Goal: Task Accomplishment & Management: Complete application form

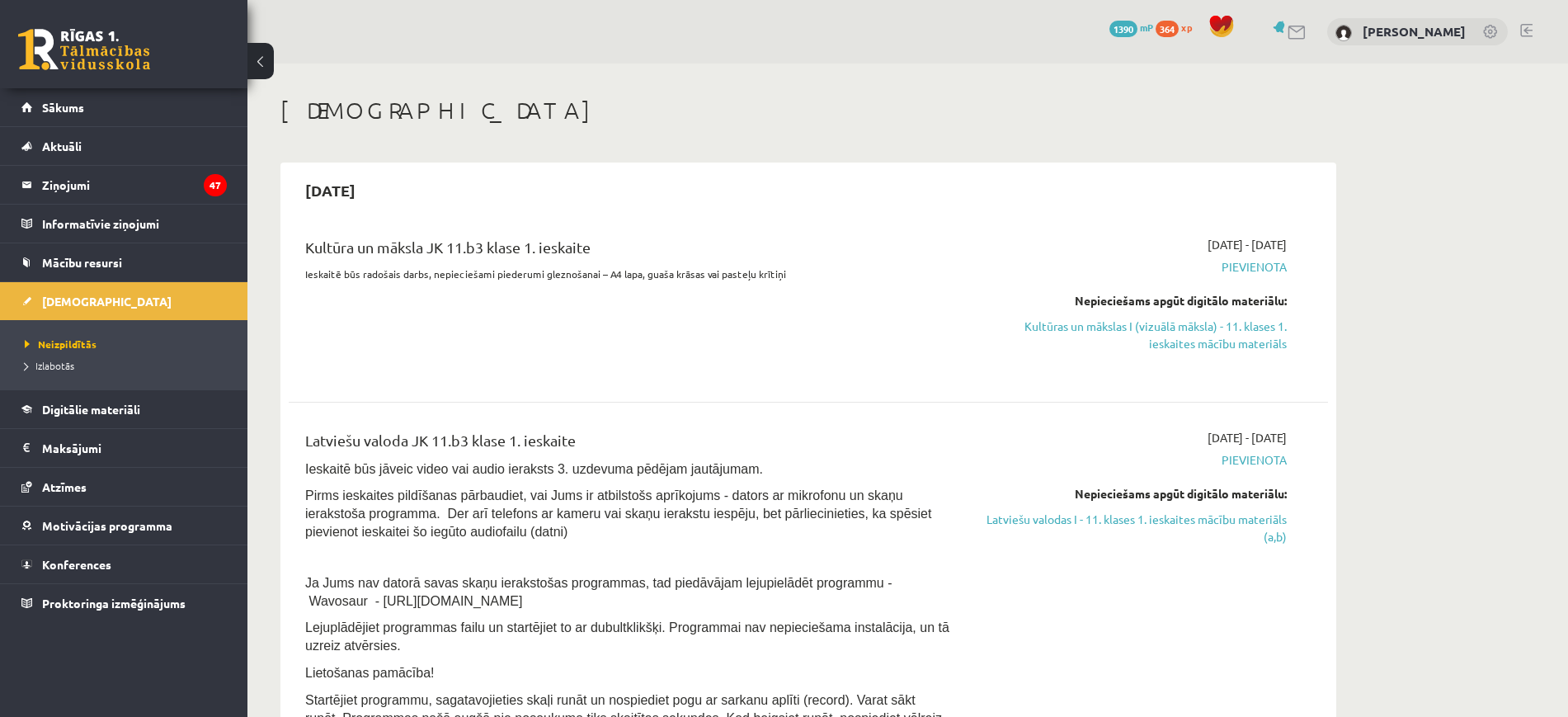
scroll to position [1397, 0]
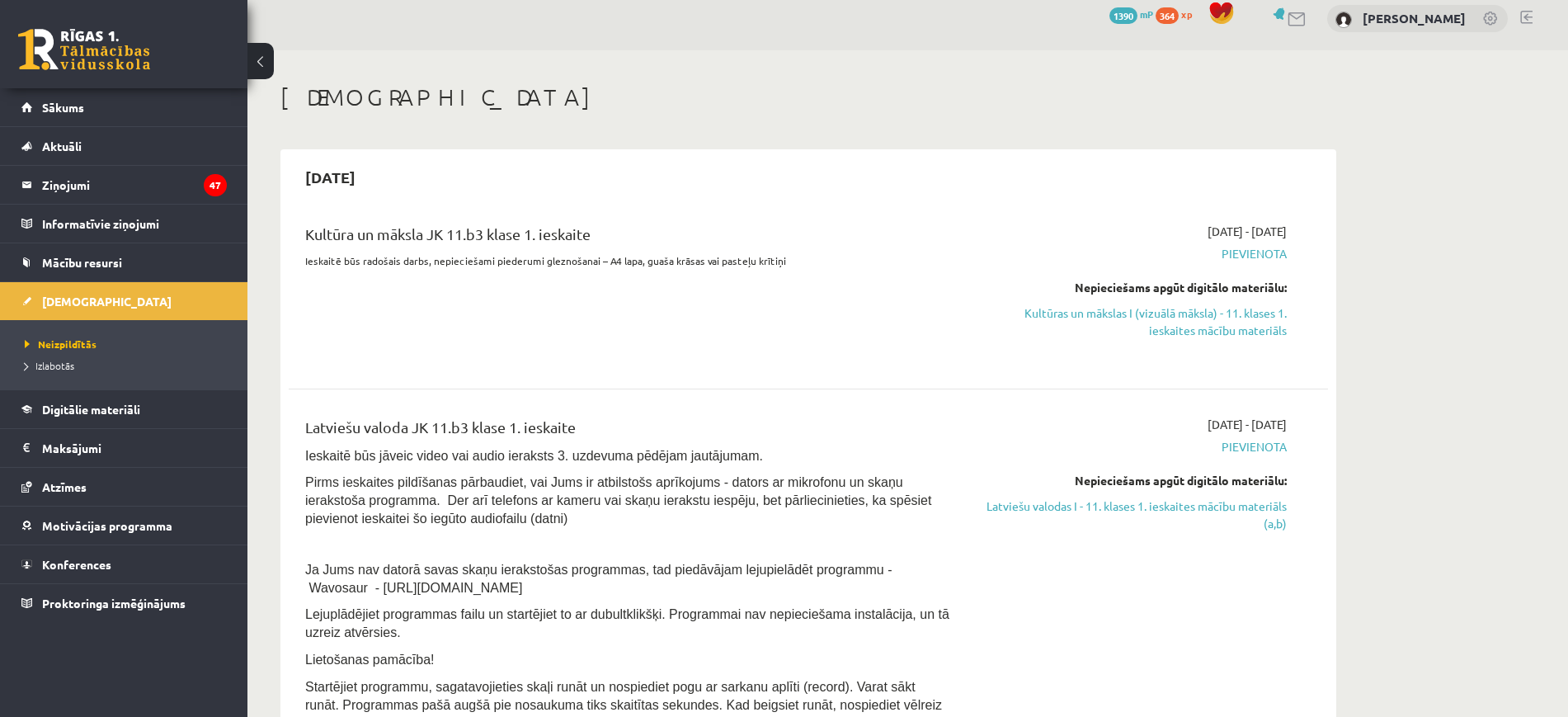
scroll to position [13, 0]
click at [1237, 320] on link "Kultūras un mākslas I (vizuālā māksla) - 11. klases 1. ieskaites mācību materiā…" at bounding box center [1131, 322] width 311 height 35
click at [1210, 311] on link "Kultūras un mākslas I (vizuālā māksla) - 11. klases 1. ieskaites mācību materiā…" at bounding box center [1131, 322] width 311 height 35
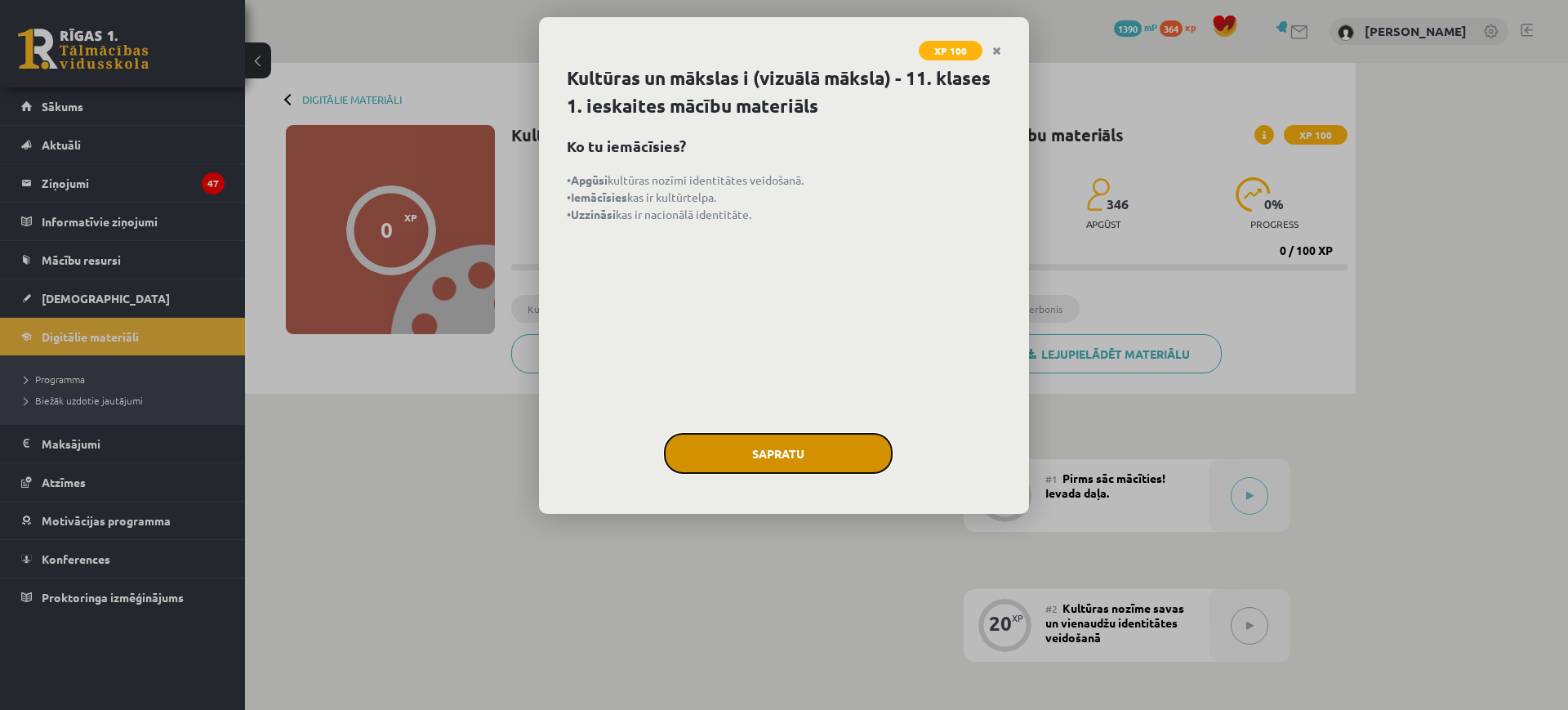
click at [776, 441] on button "Sapratu" at bounding box center [779, 453] width 229 height 41
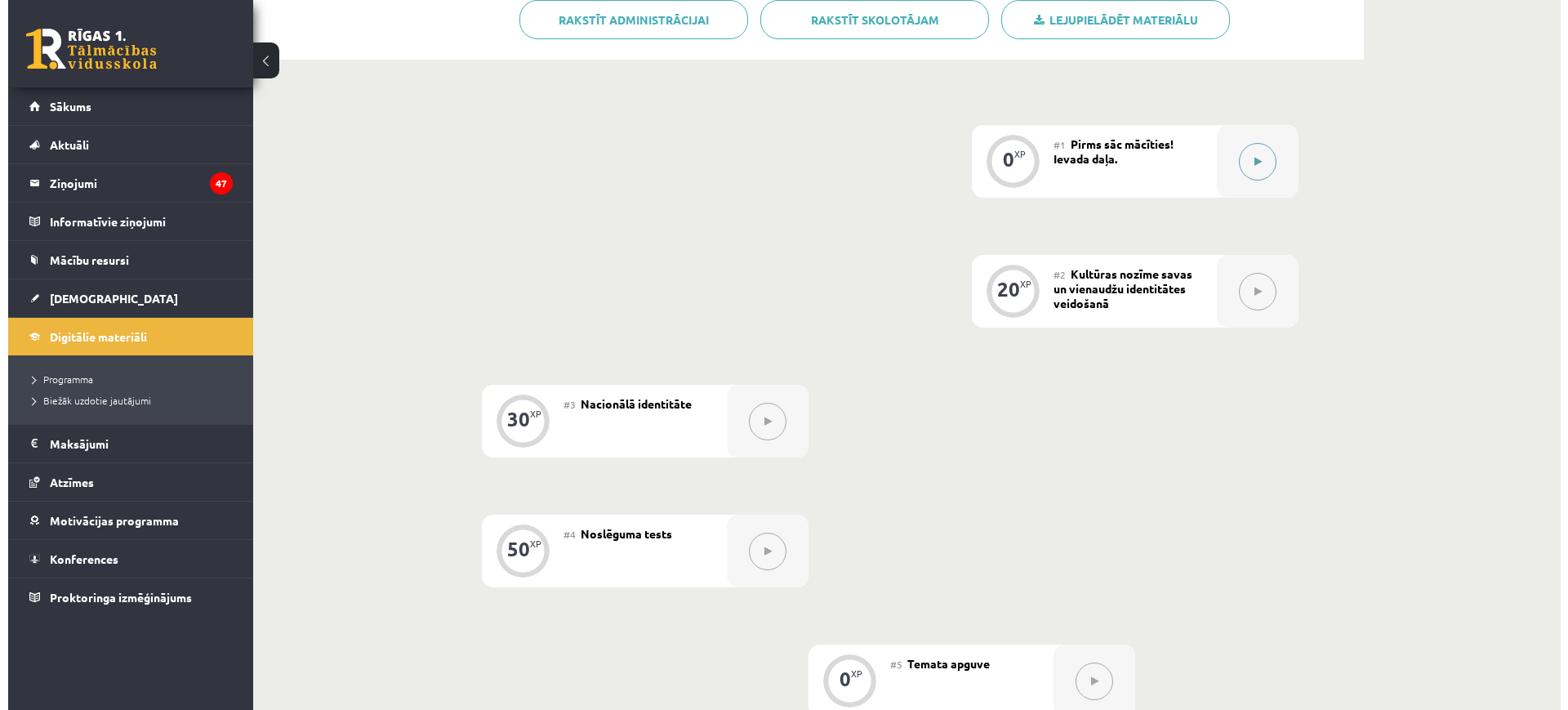
scroll to position [135, 0]
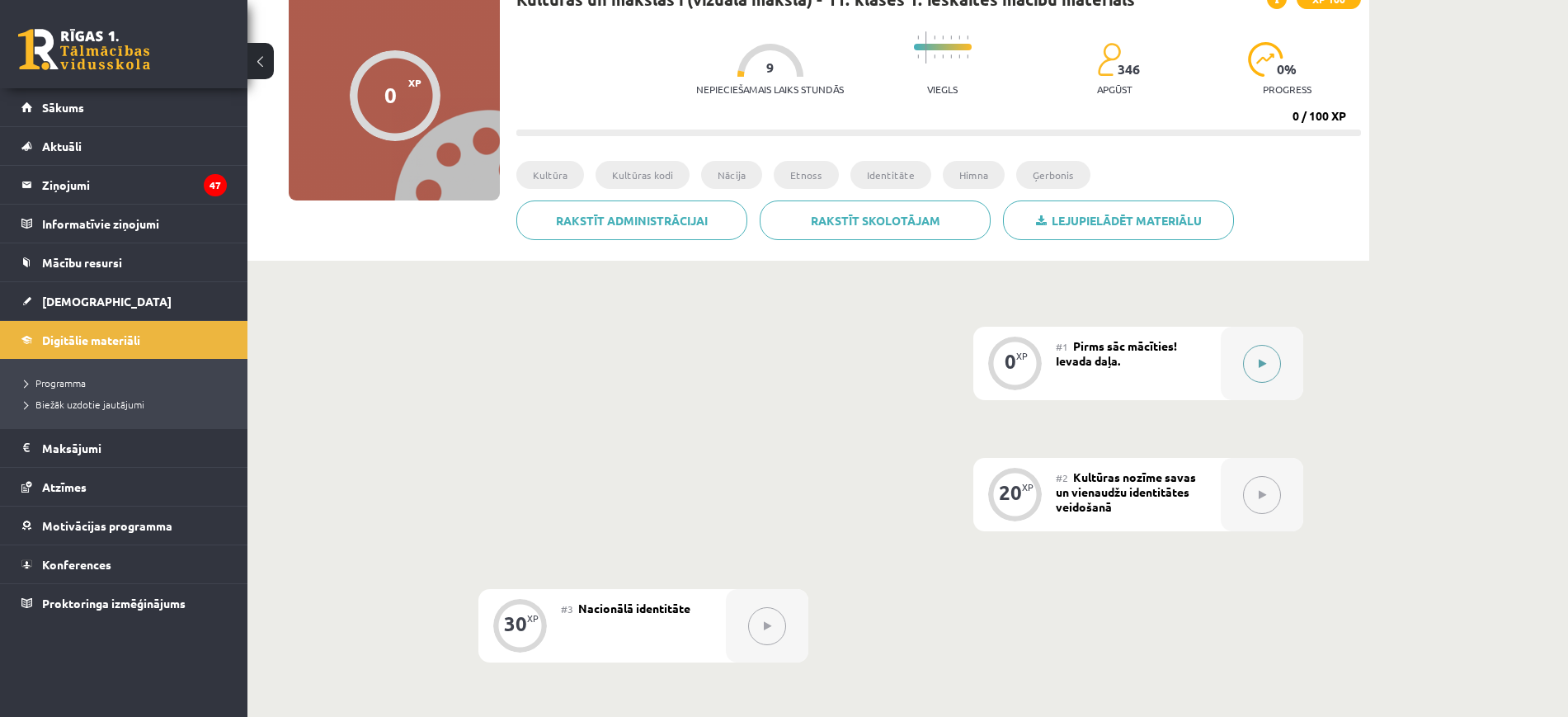
click at [1253, 362] on button at bounding box center [1262, 364] width 38 height 38
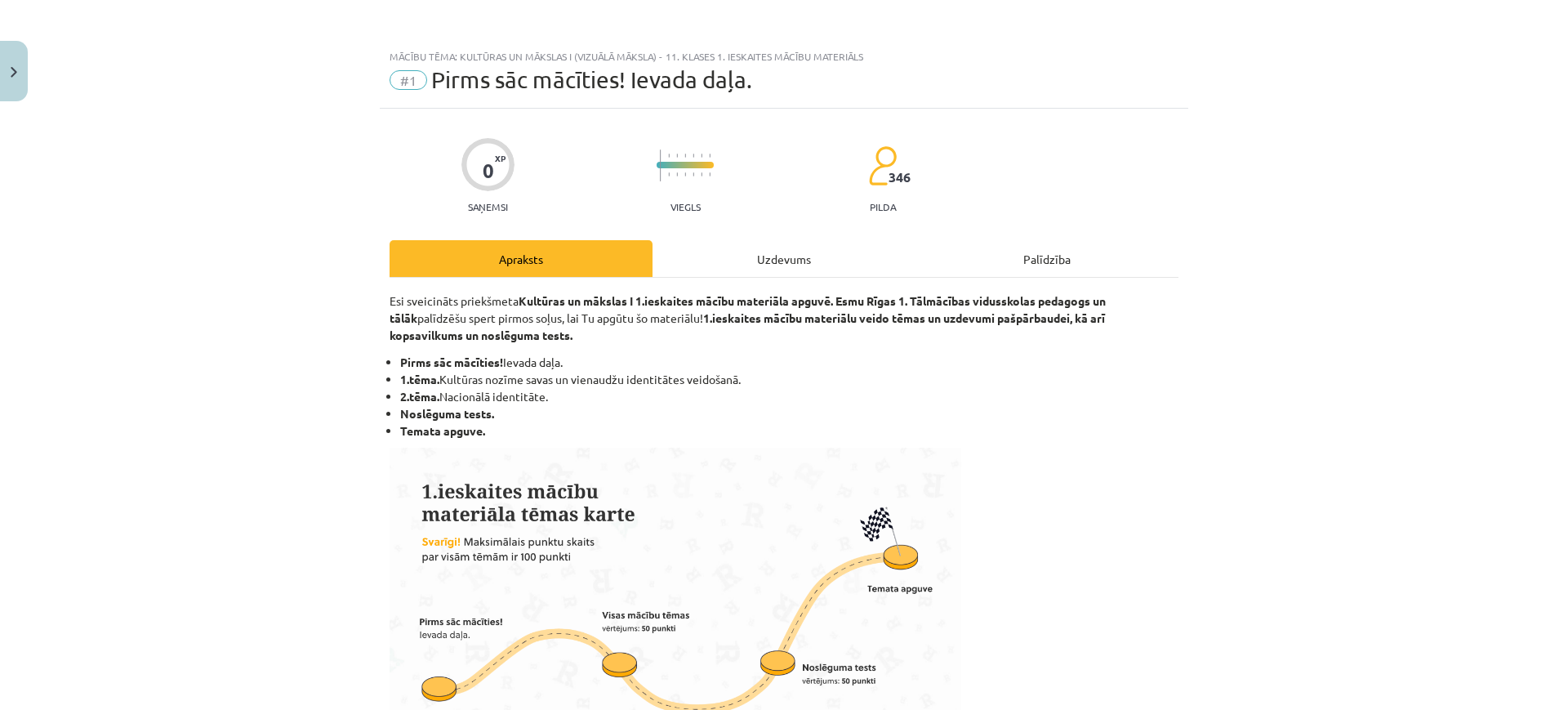
scroll to position [782, 0]
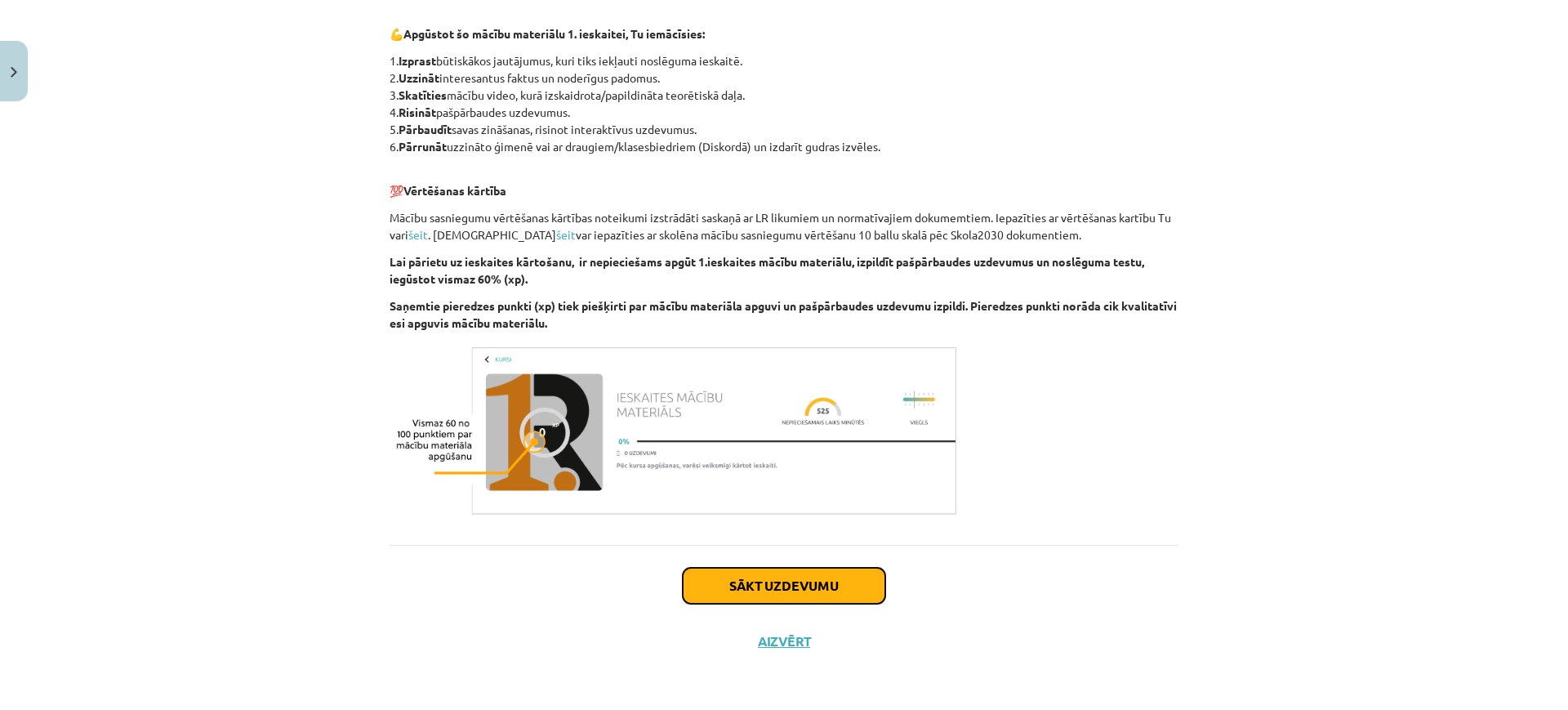
click at [758, 588] on button "Sākt uzdevumu" at bounding box center [784, 585] width 203 height 36
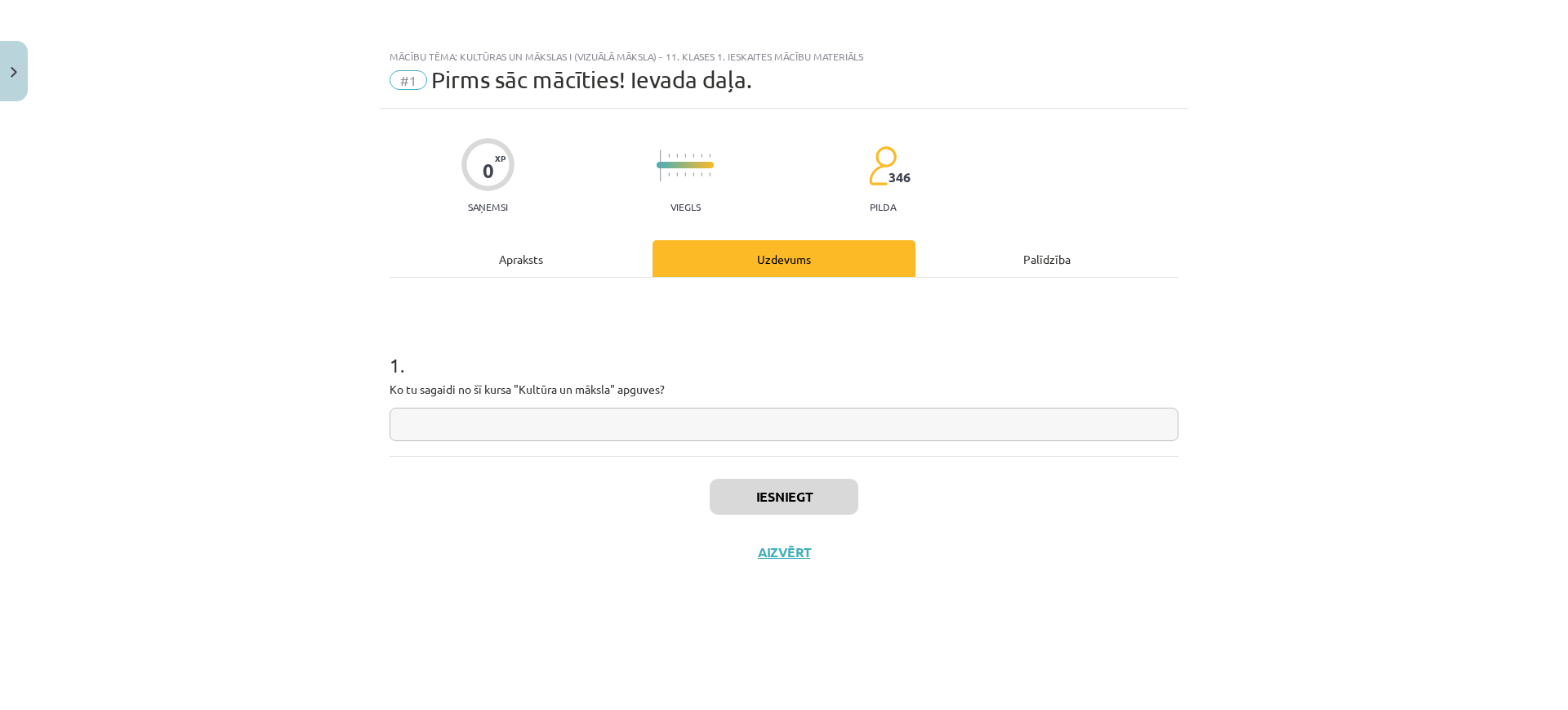
click at [733, 432] on input "text" at bounding box center [784, 425] width 789 height 34
type input "*"
click at [738, 483] on button "Iesniegt" at bounding box center [784, 496] width 149 height 36
click at [808, 563] on button "Nākamā nodarbība" at bounding box center [784, 563] width 160 height 38
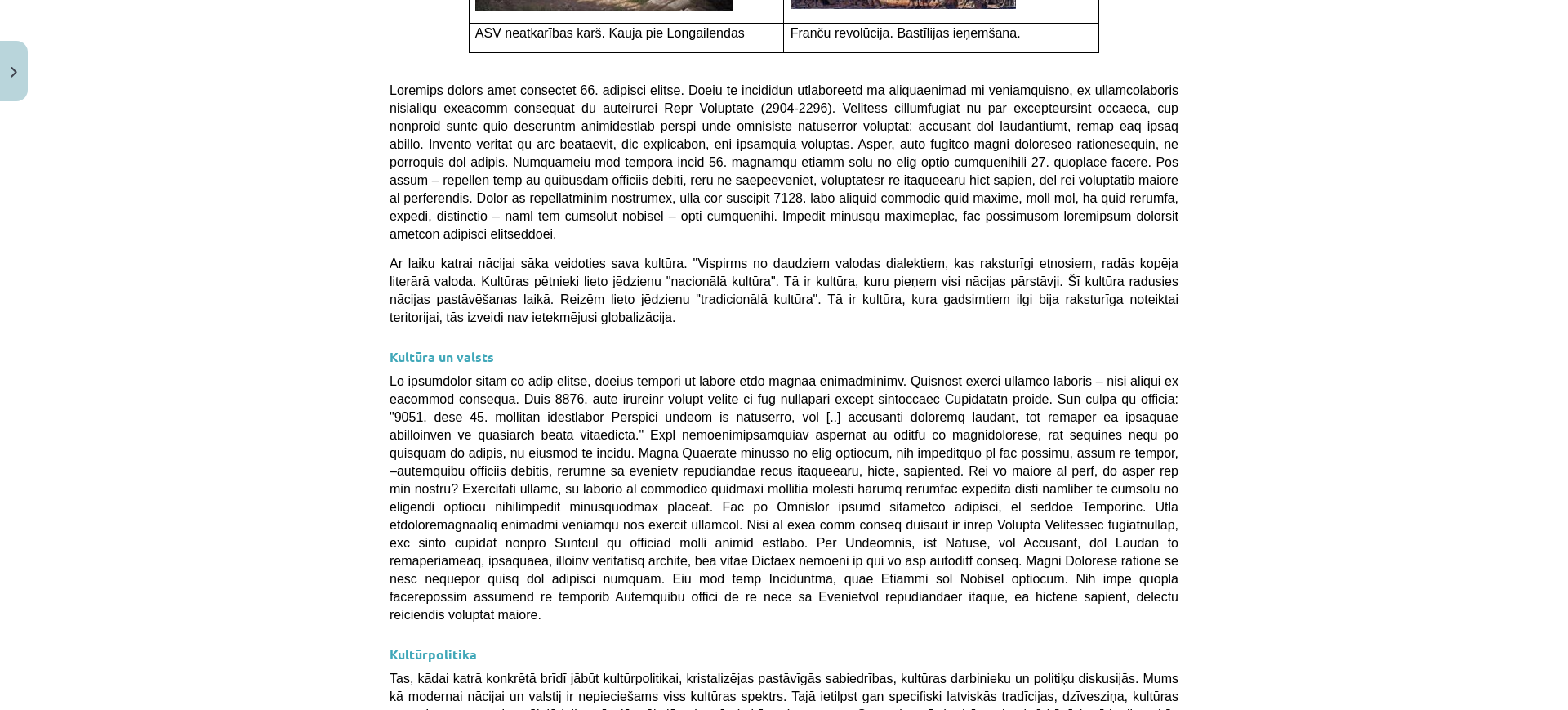
scroll to position [4239, 0]
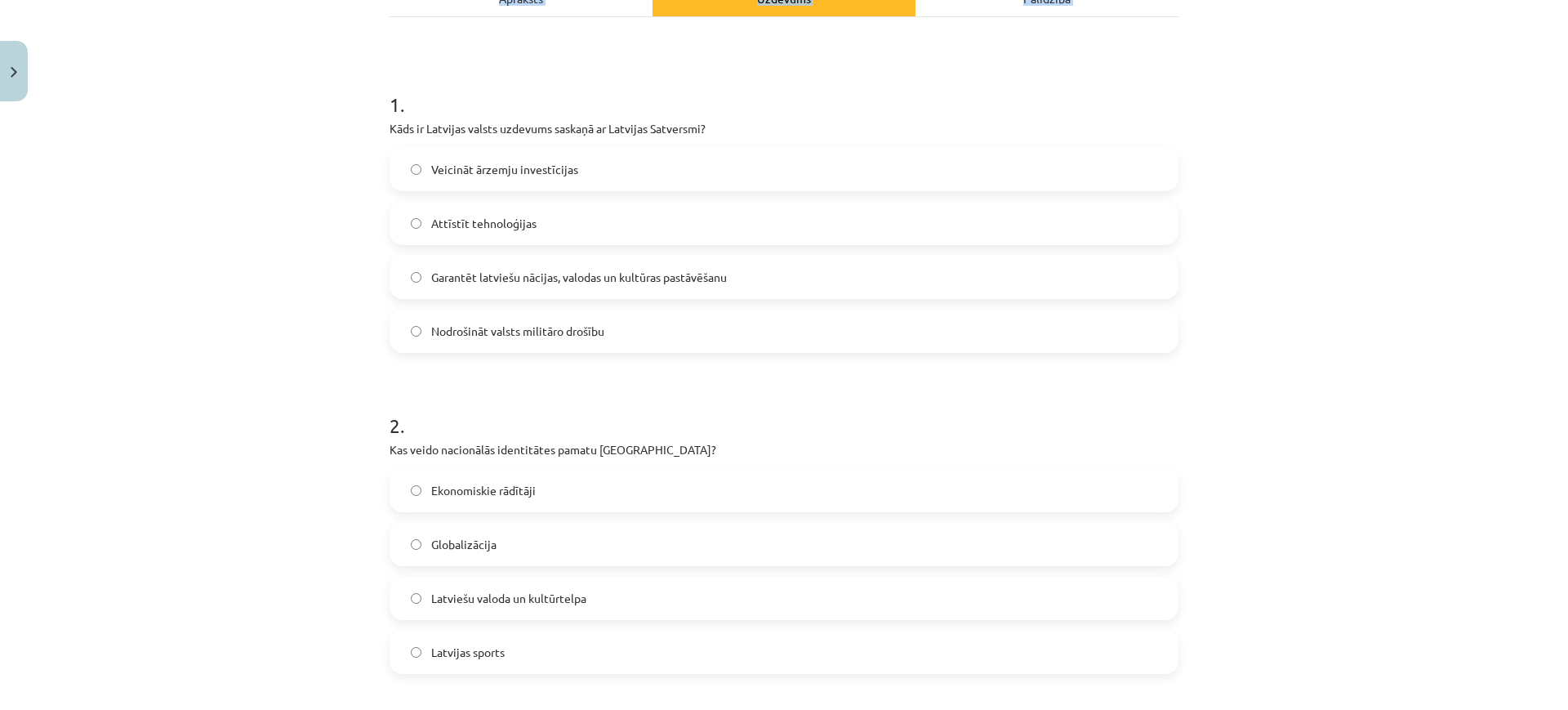
scroll to position [1057, 0]
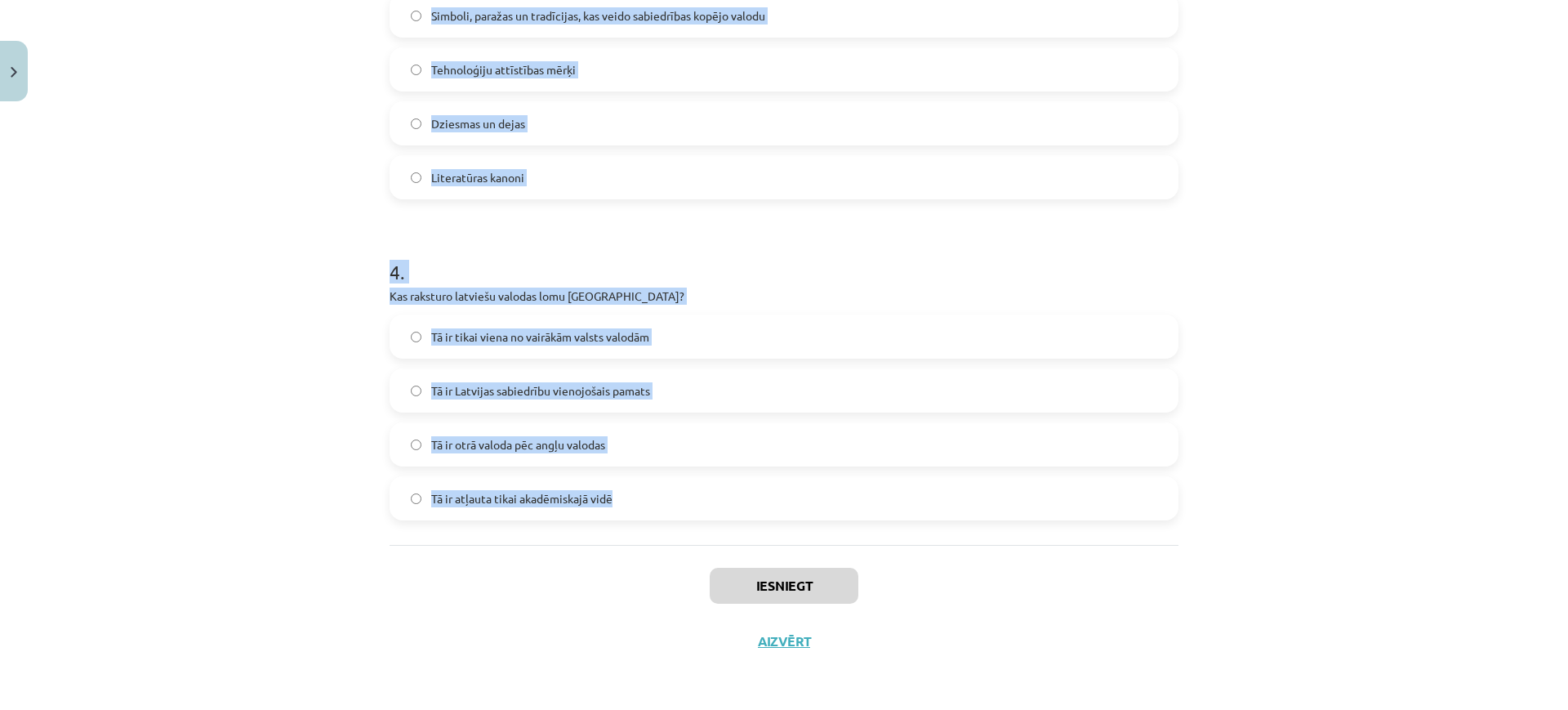
drag, startPoint x: 382, startPoint y: 291, endPoint x: 801, endPoint y: 511, distance: 473.2
copy form "1 . Kāds ir Latvijas valsts uzdevums saskaņā ar Latvijas Satversmi? Veicināt ār…"
click at [736, 299] on p "Kas raksturo latviešu valodas lomu Latvijā?" at bounding box center [784, 296] width 789 height 17
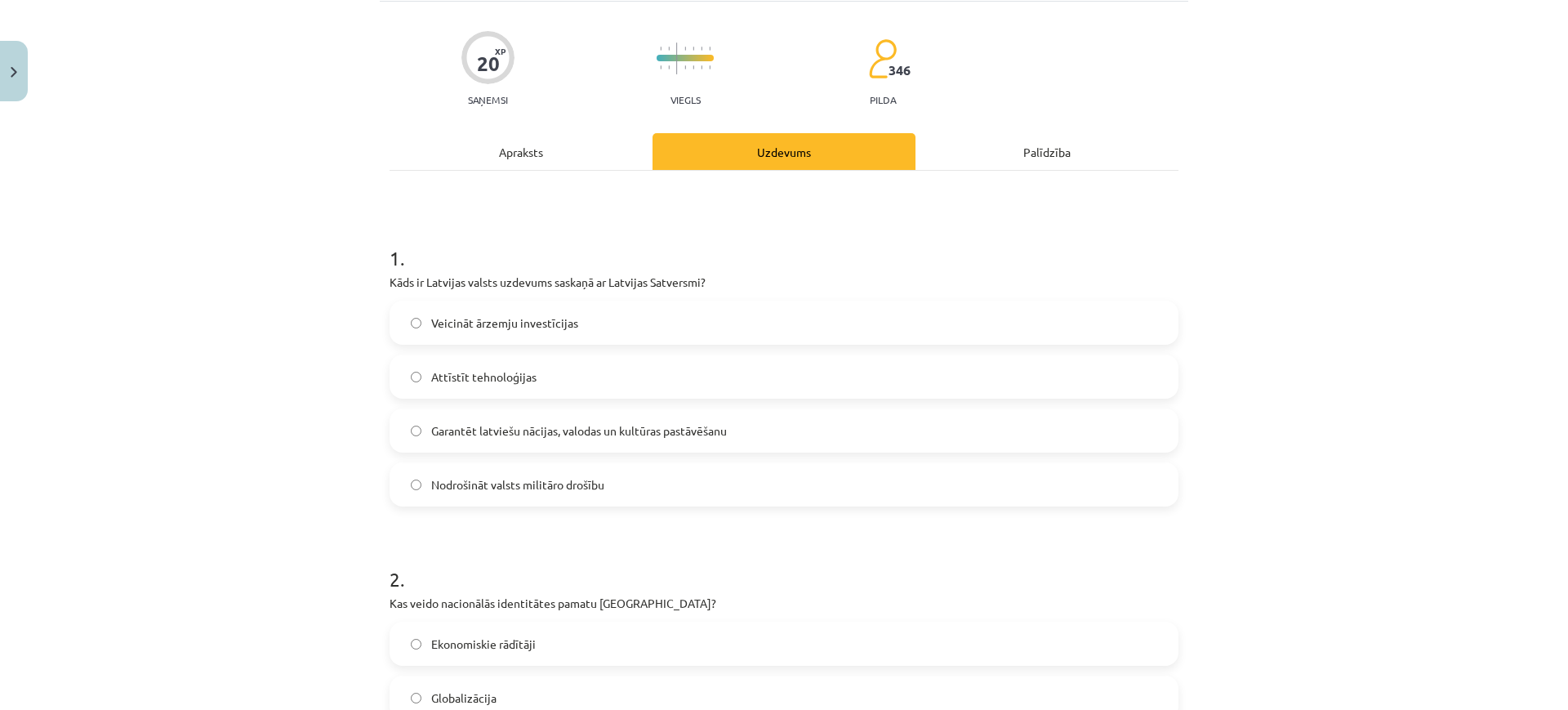
scroll to position [131, 0]
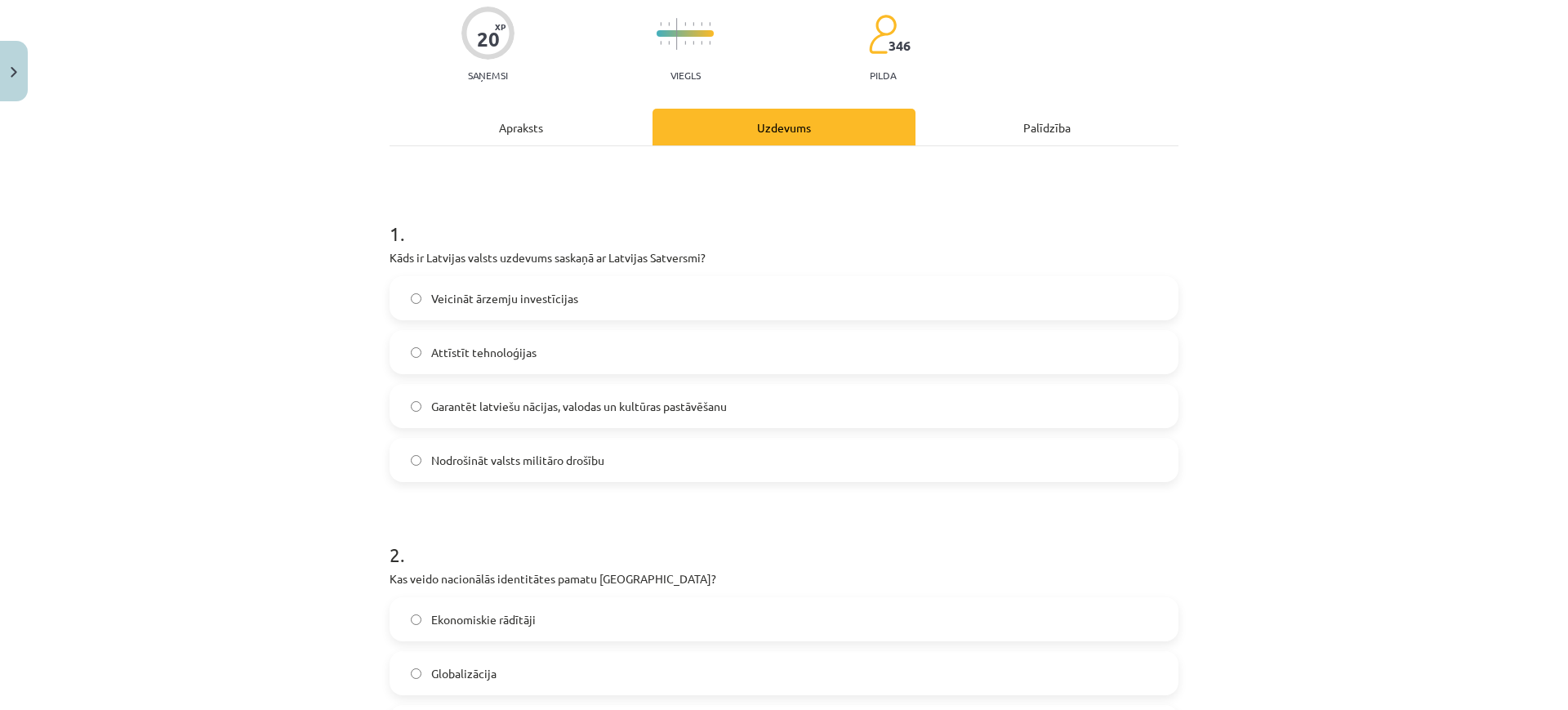
click at [628, 406] on span "Garantēt latviešu nācijas, valodas un kultūras pastāvēšanu" at bounding box center [579, 406] width 296 height 17
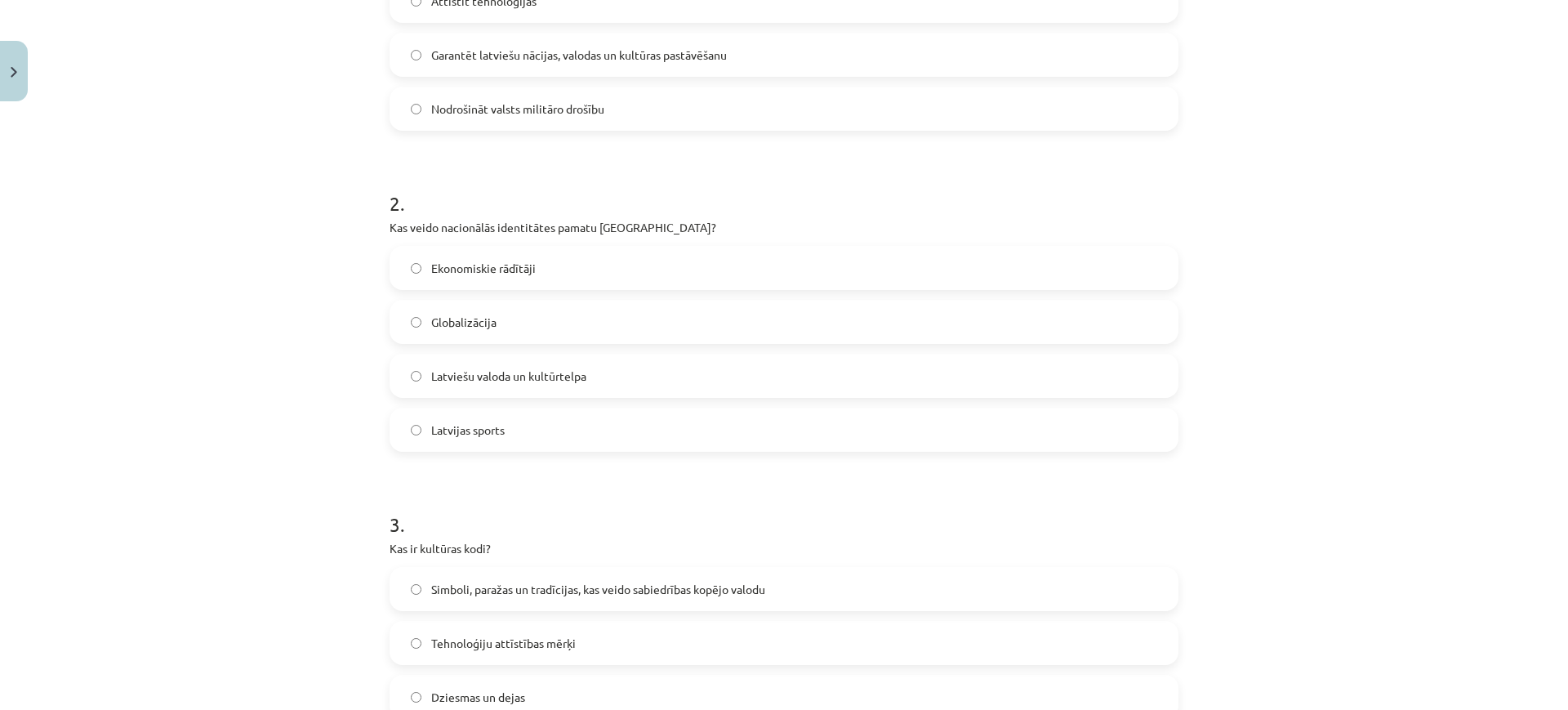
scroll to position [500, 0]
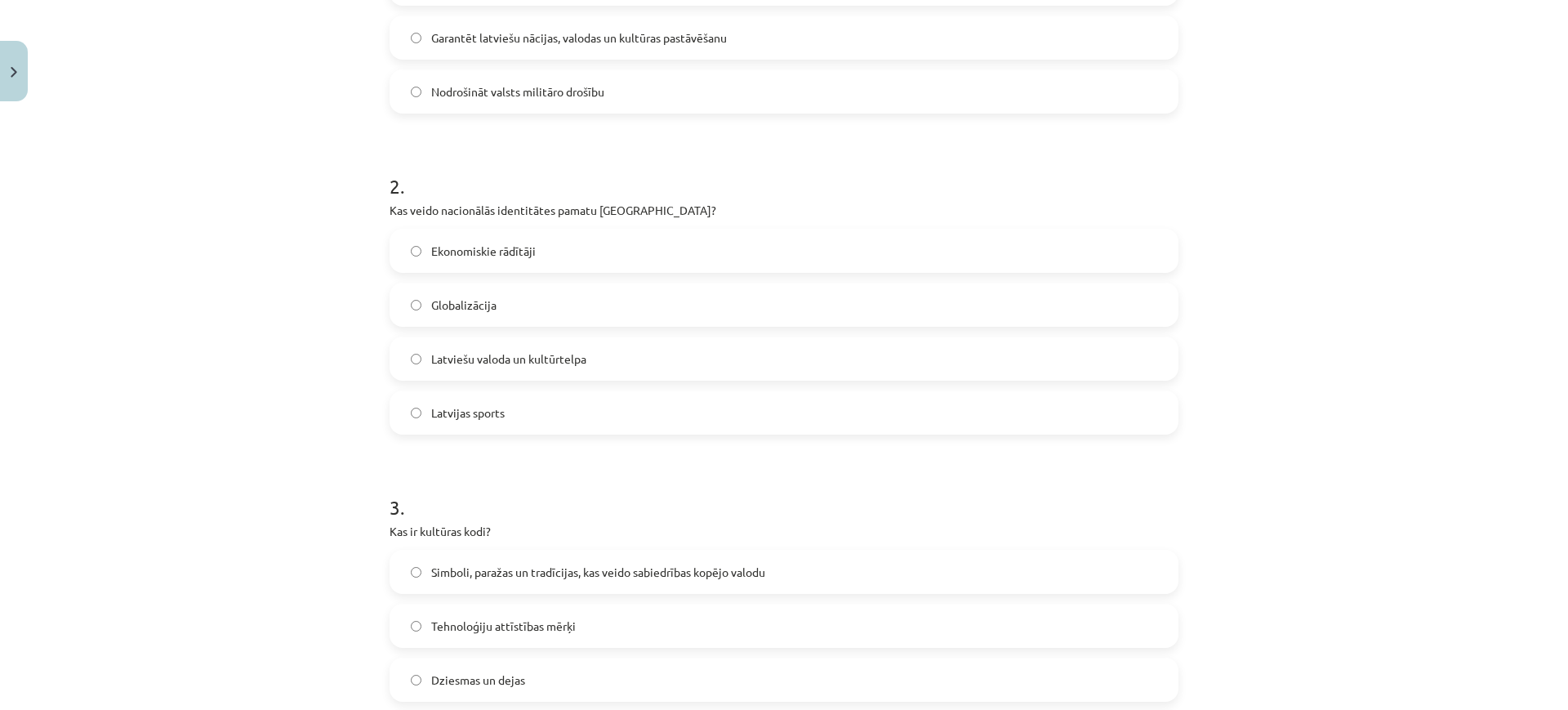
click at [629, 347] on label "Latviešu valoda un kultūrtelpa" at bounding box center [784, 358] width 785 height 41
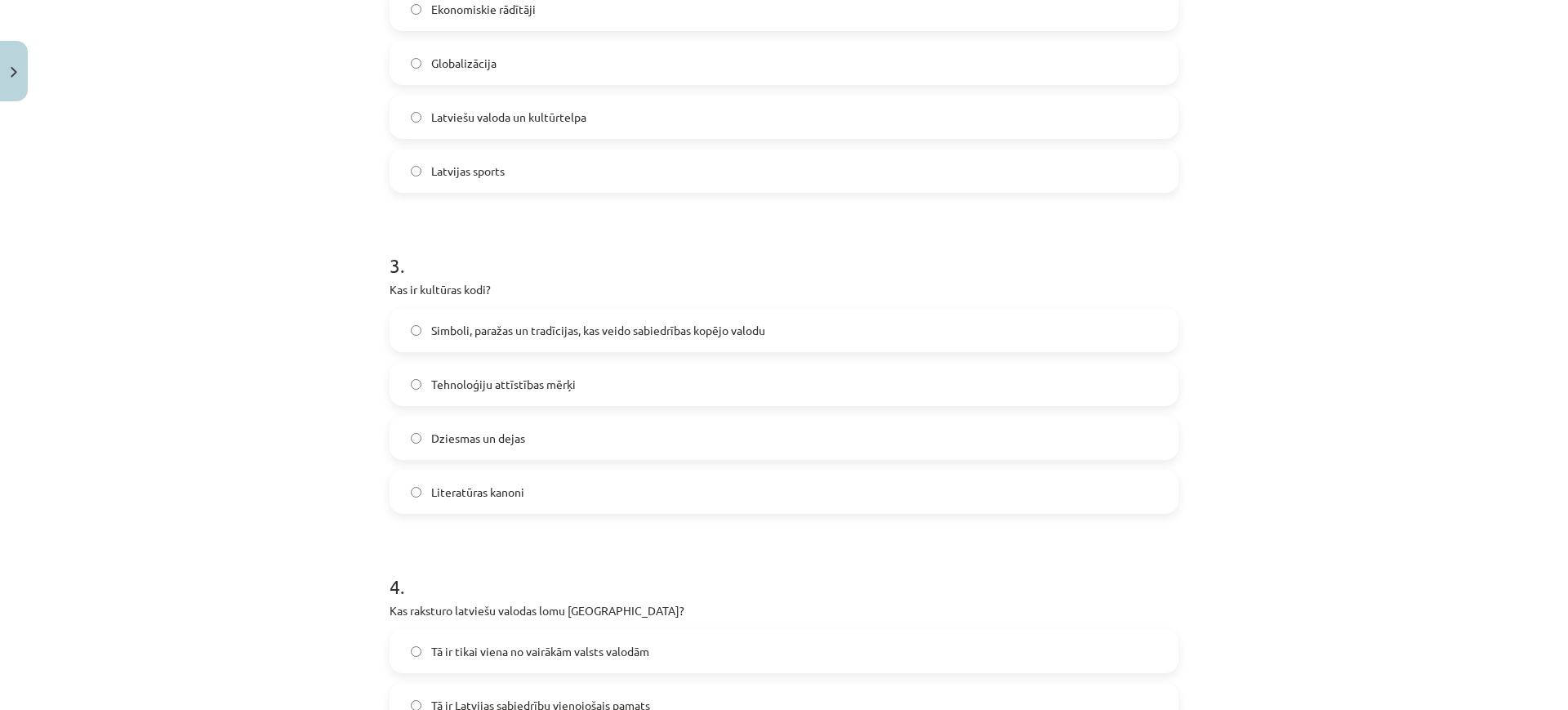
scroll to position [759, 0]
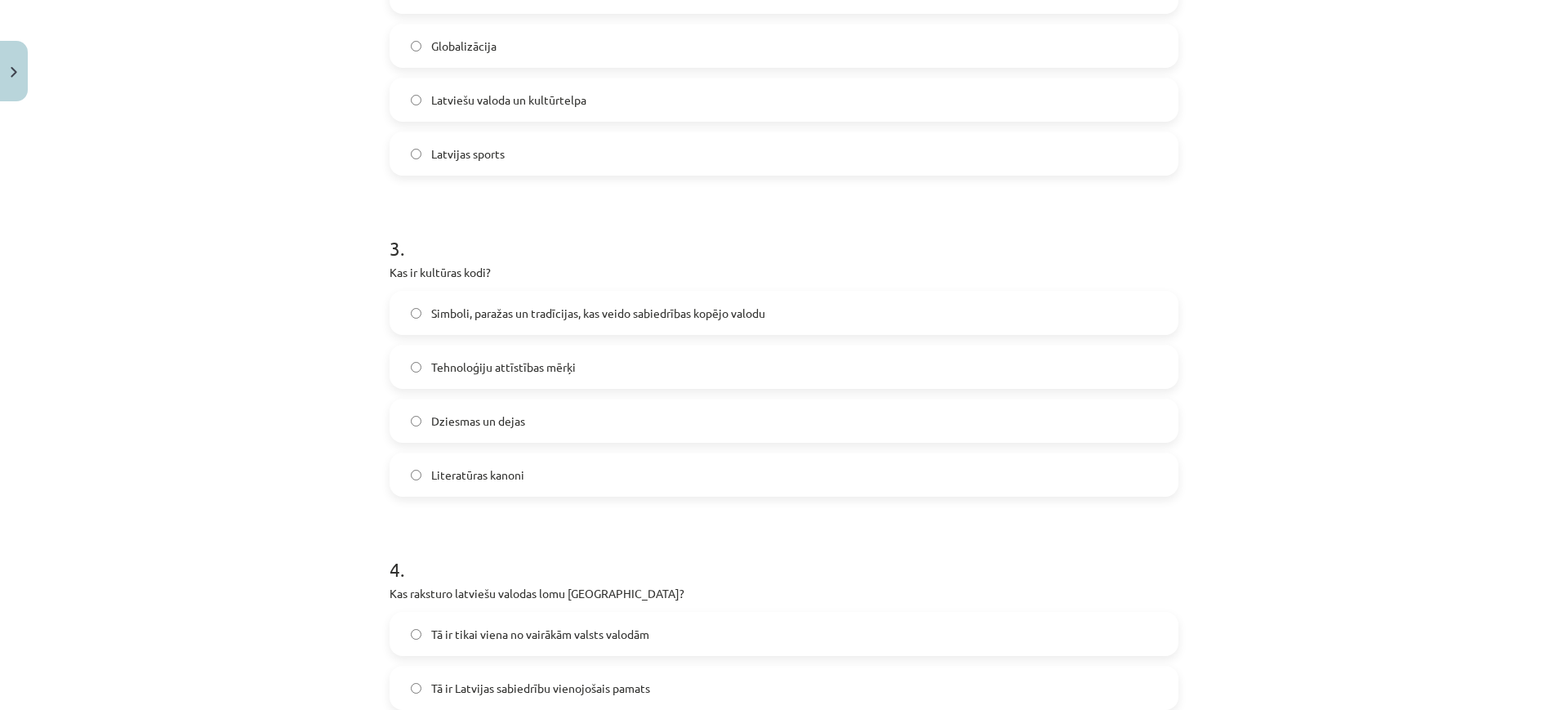
click at [629, 328] on label "Simboli, paražas un tradīcijas, kas veido sabiedrības kopējo valodu" at bounding box center [784, 313] width 785 height 41
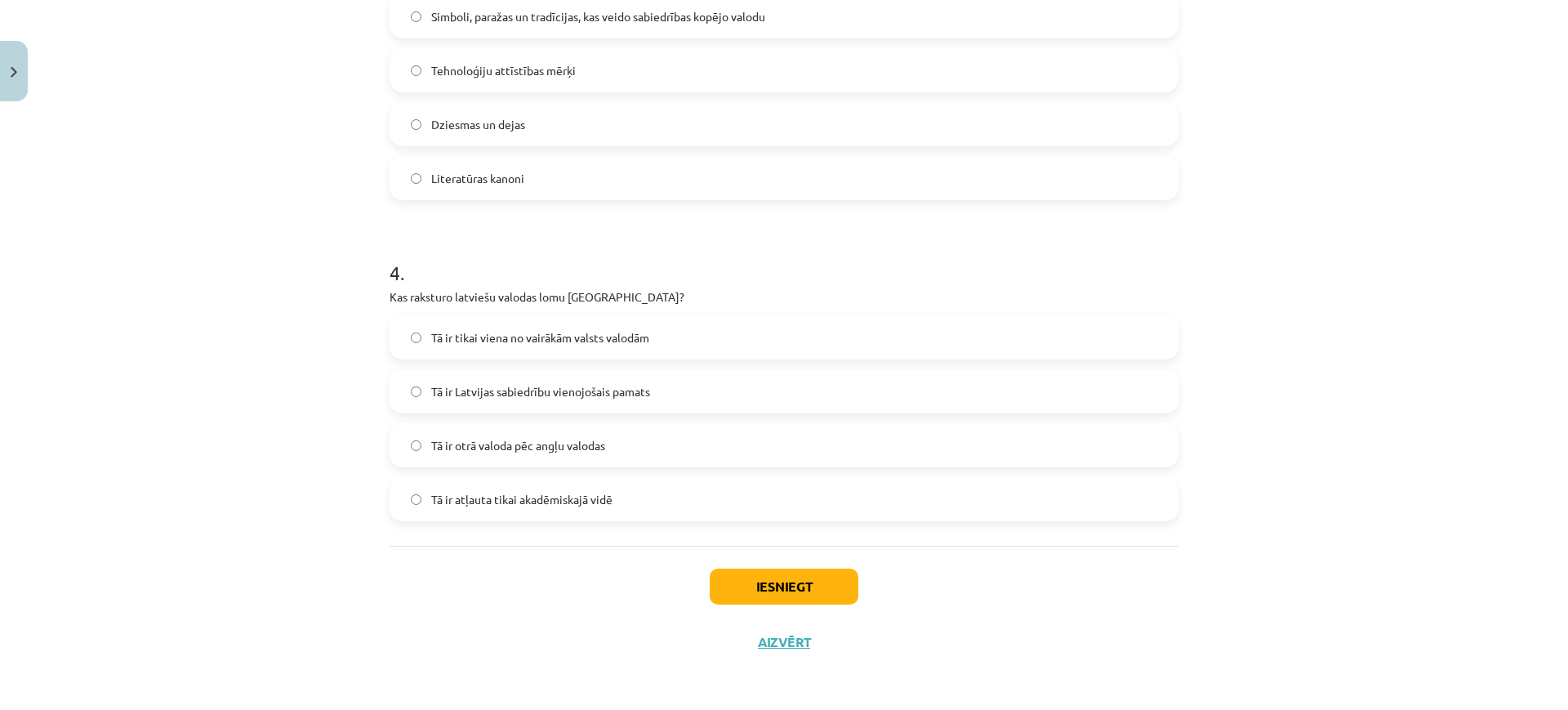
scroll to position [1057, 0]
click at [900, 257] on h1 "4 ." at bounding box center [784, 257] width 789 height 50
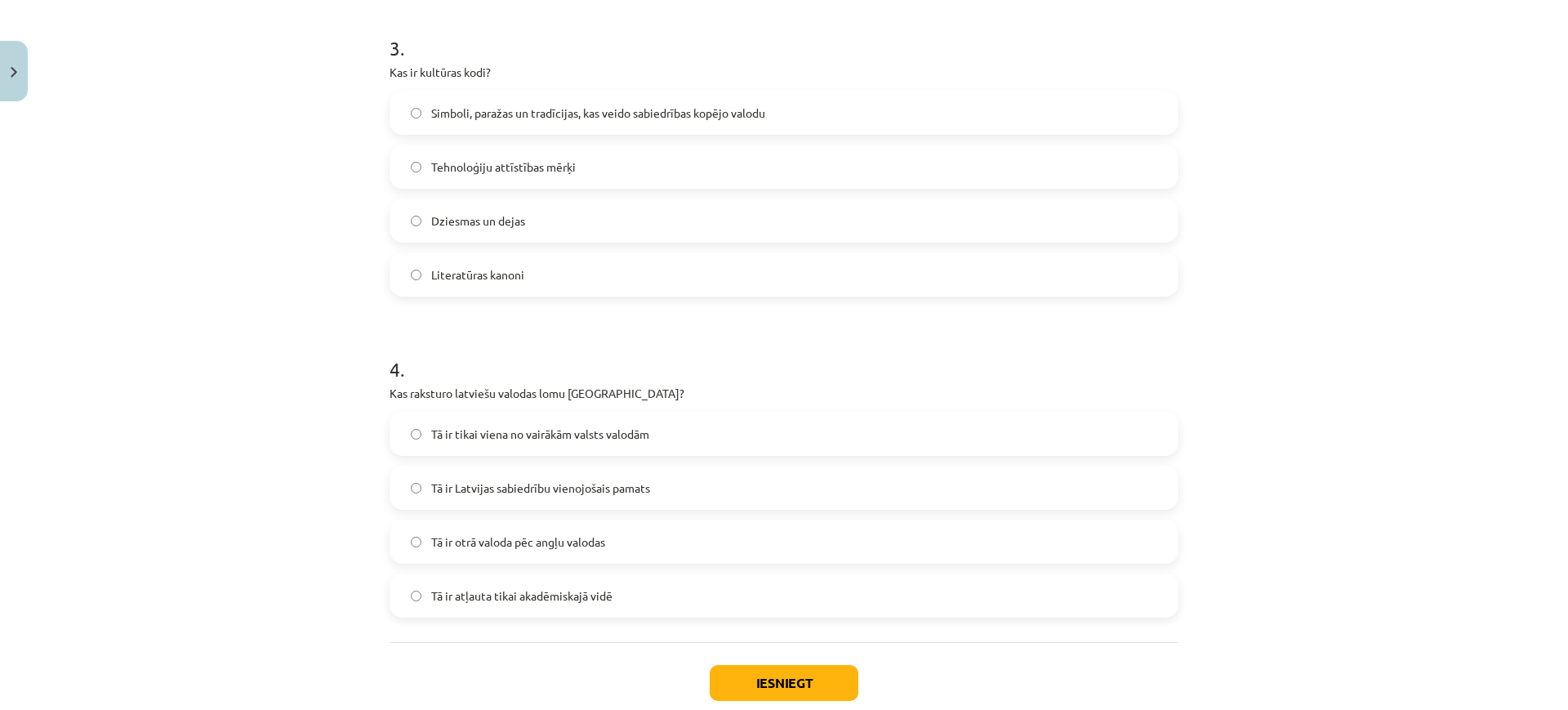
scroll to position [958, 0]
click at [618, 475] on label "Tā ir Latvijas sabiedrību vienojošais pamats" at bounding box center [784, 489] width 785 height 41
click at [762, 672] on button "Iesniegt" at bounding box center [784, 684] width 149 height 36
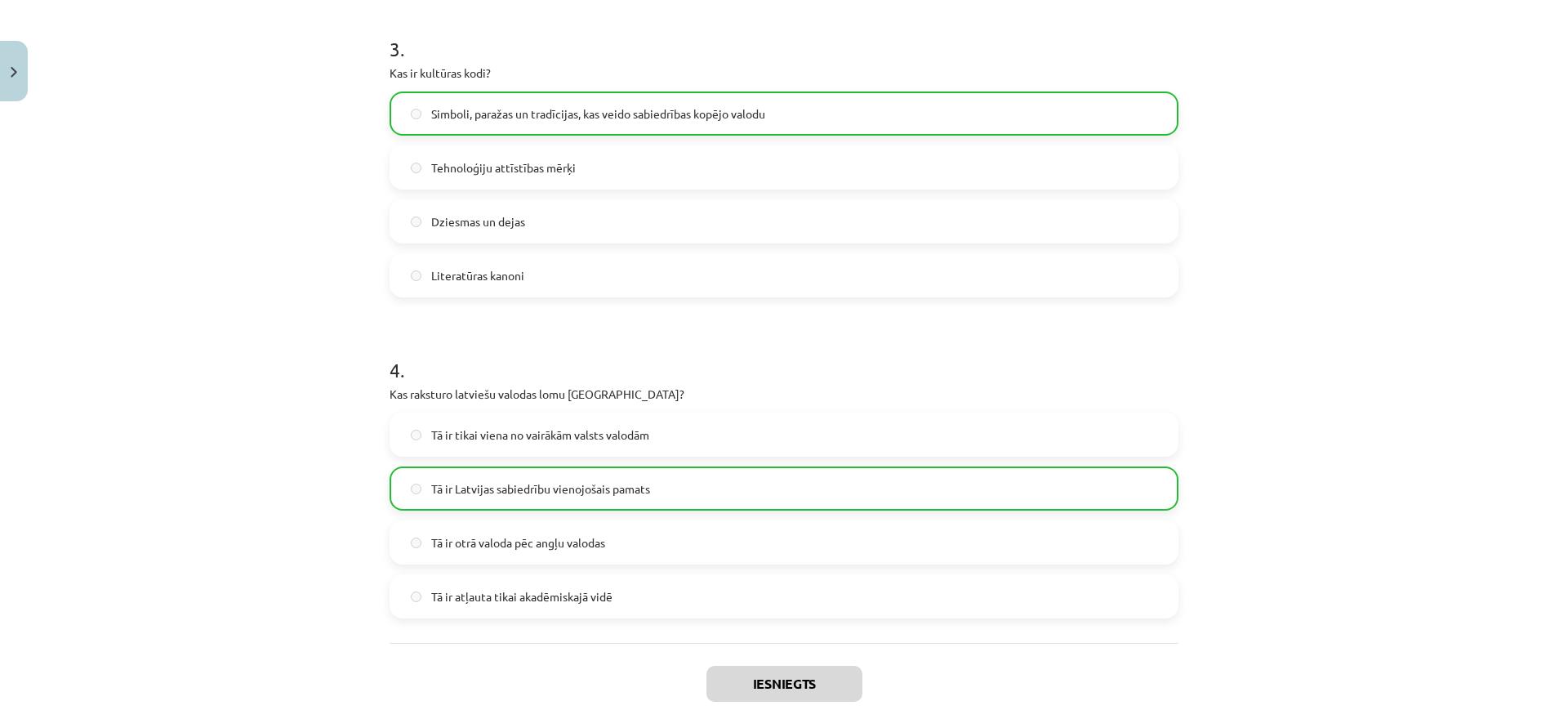
scroll to position [1109, 0]
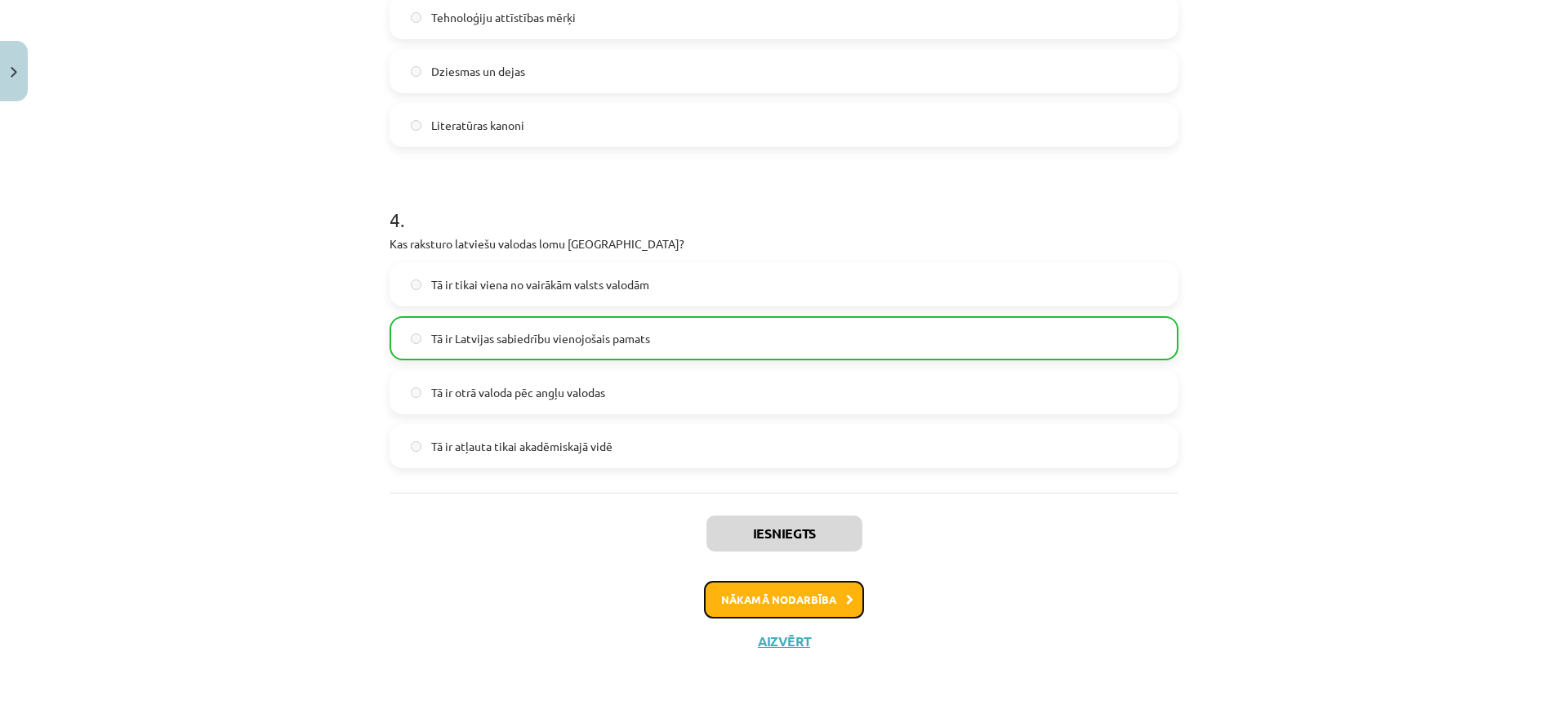
click at [821, 590] on button "Nākamā nodarbība" at bounding box center [784, 600] width 160 height 38
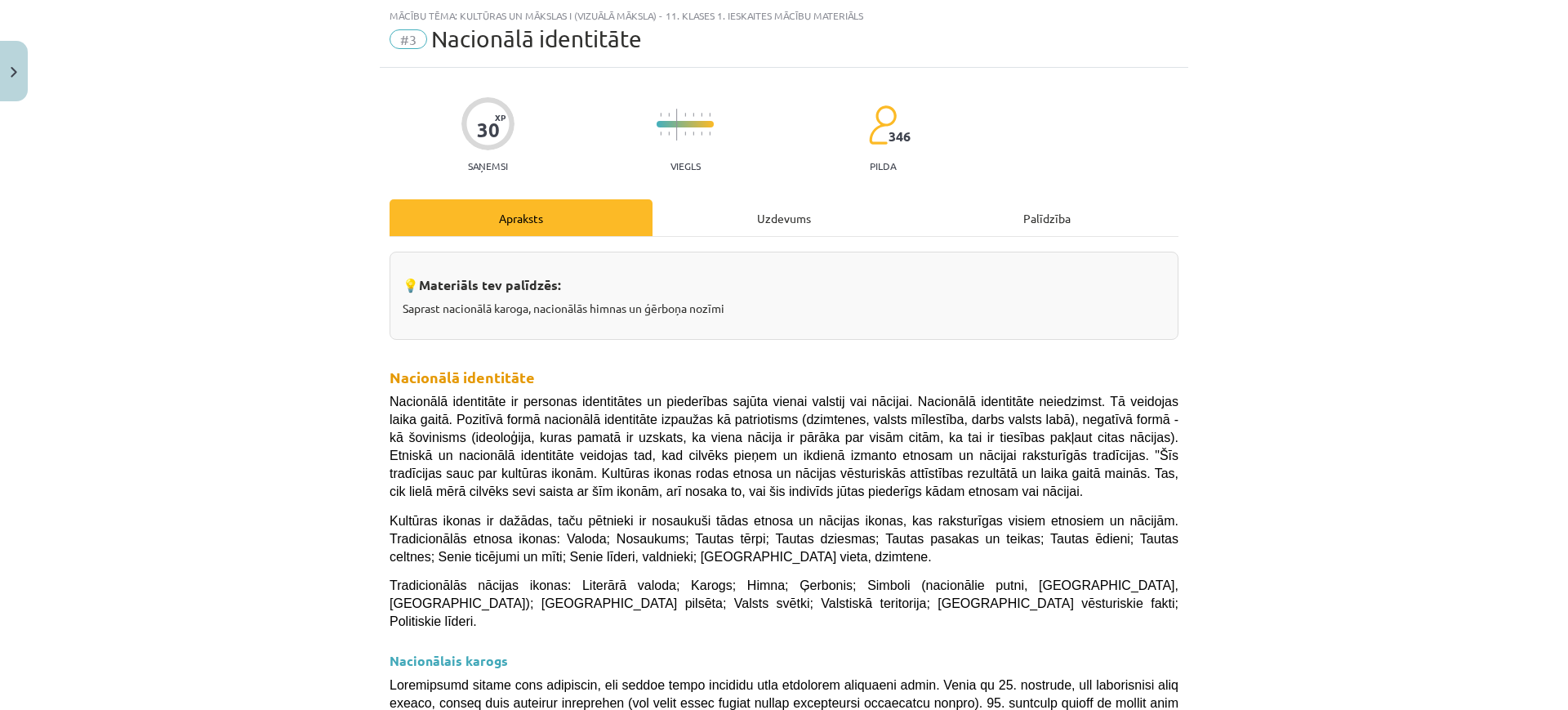
scroll to position [1107, 0]
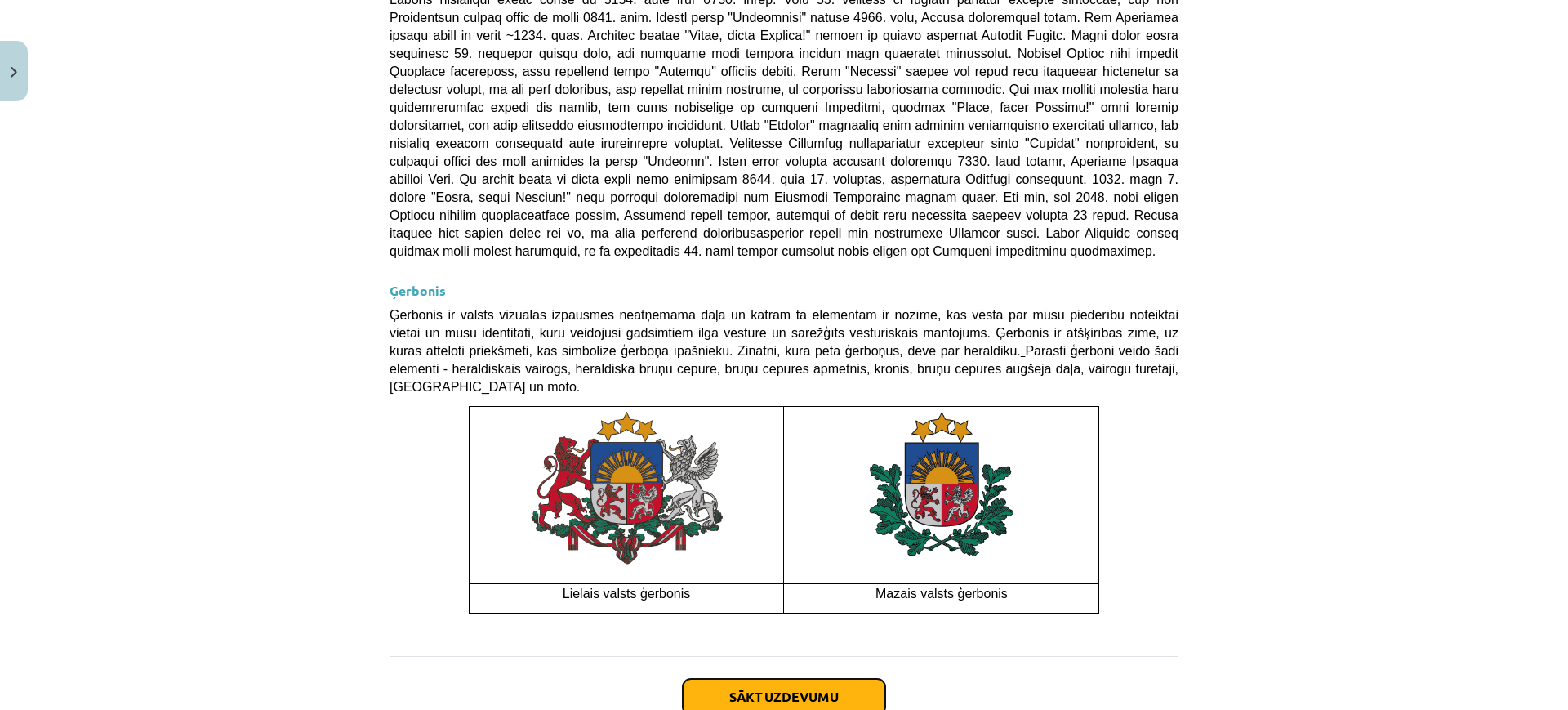
click at [821, 679] on button "Sākt uzdevumu" at bounding box center [784, 697] width 203 height 36
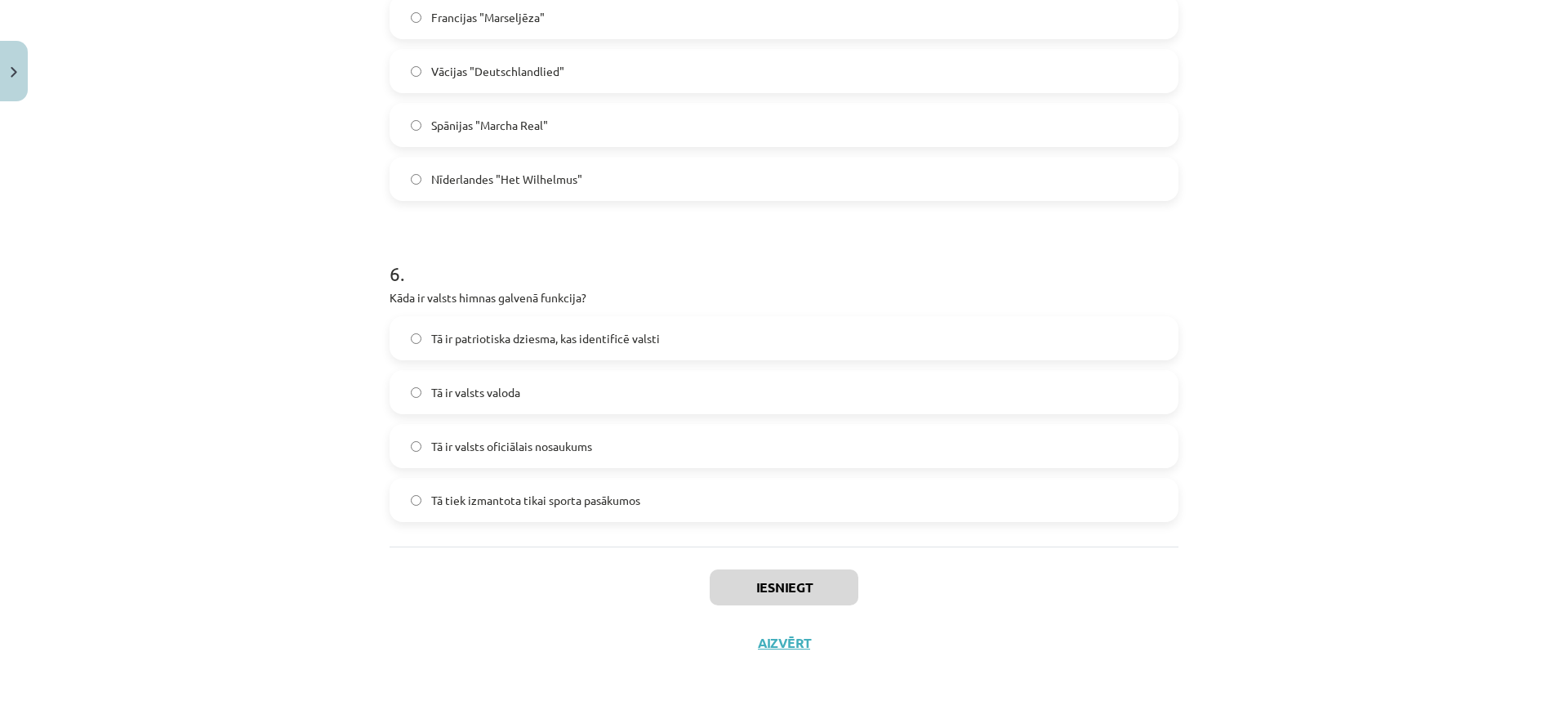
scroll to position [1698, 0]
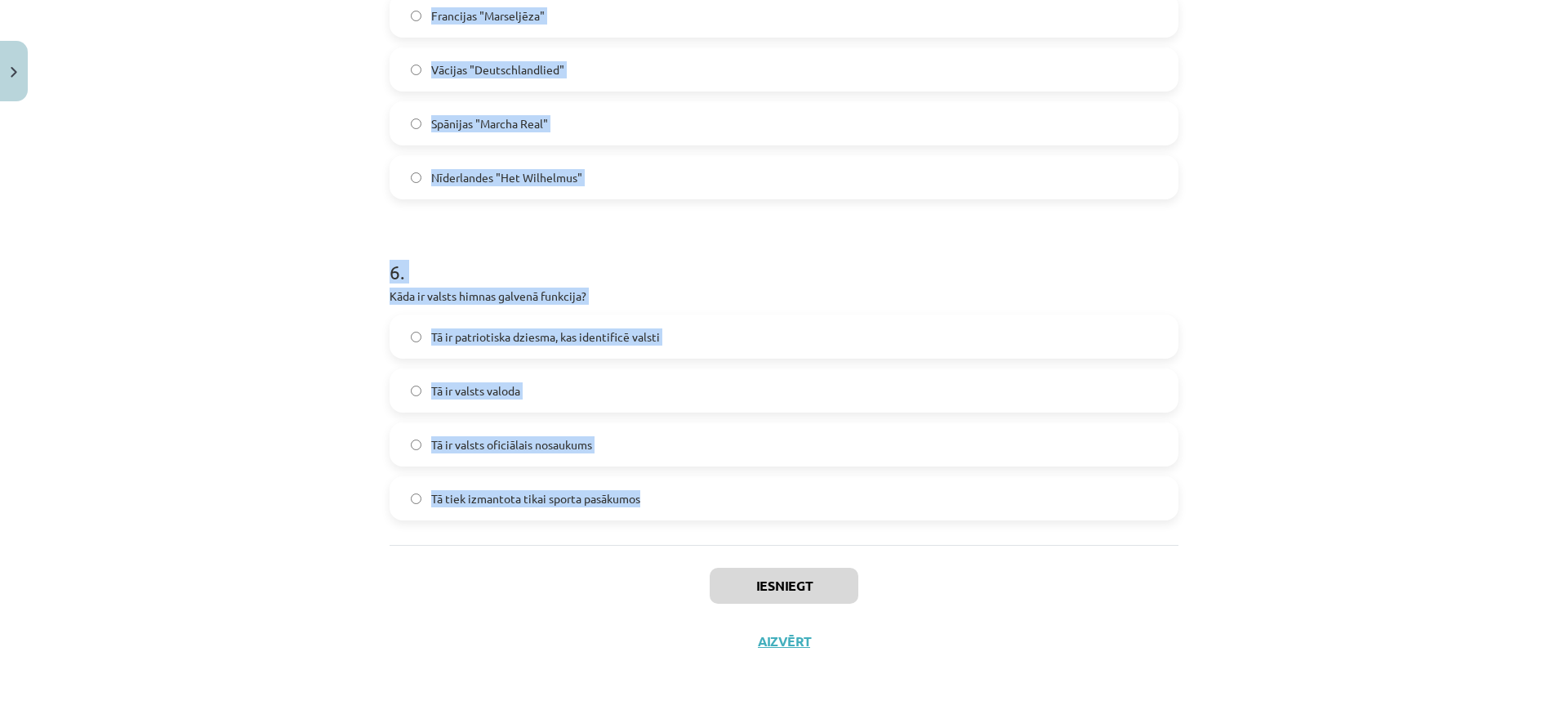
drag, startPoint x: 346, startPoint y: 306, endPoint x: 643, endPoint y: 519, distance: 365.5
click at [643, 519] on div "Mācību tēma: Kultūras un mākslas i (vizuālā māksla) - 11. klases 1. ieskaites m…" at bounding box center [784, 355] width 1568 height 710
copy form "1 . Kas ir nacionālās identitātes pozitīvā izpausme? Šovinisms Etnocentrisms Se…"
click at [647, 240] on h1 "6 ." at bounding box center [784, 257] width 789 height 50
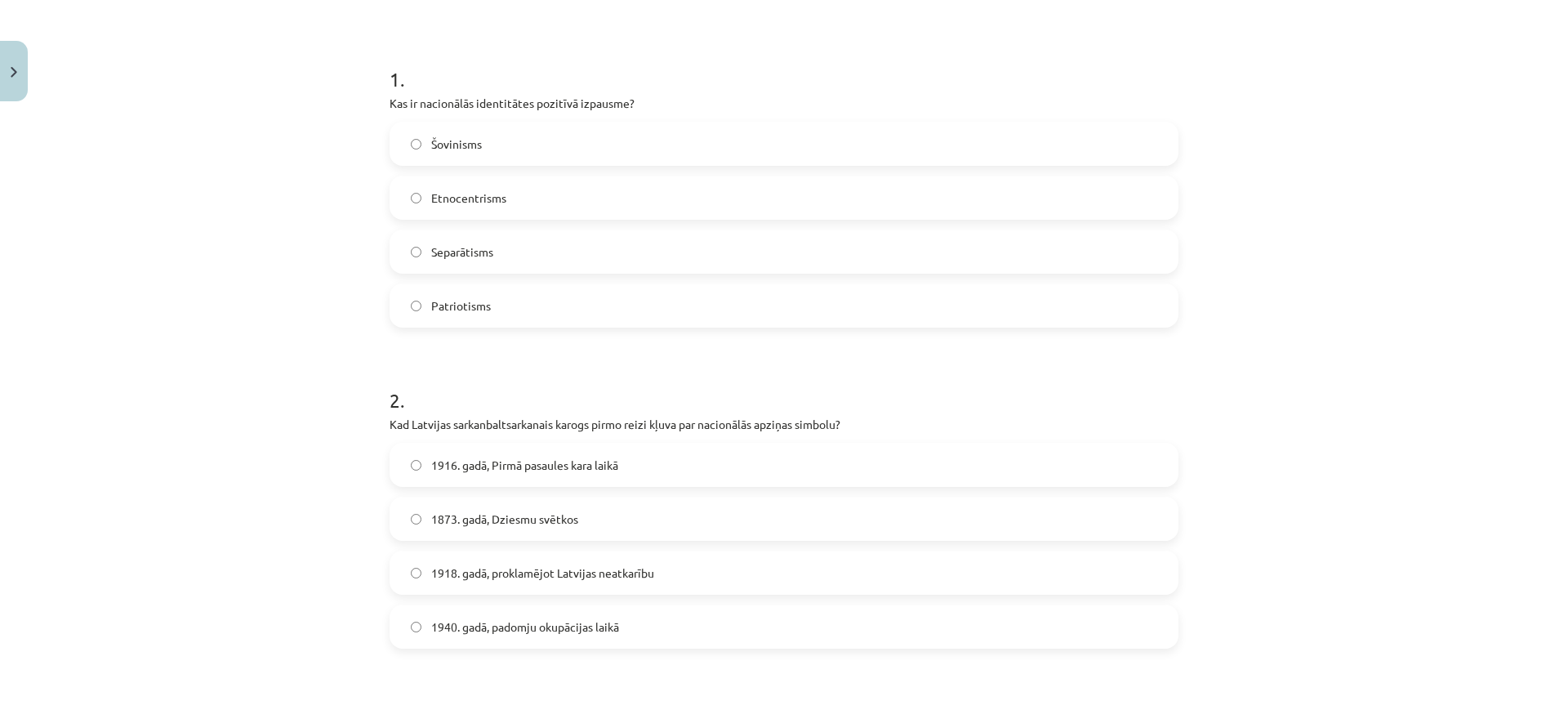
scroll to position [301, 0]
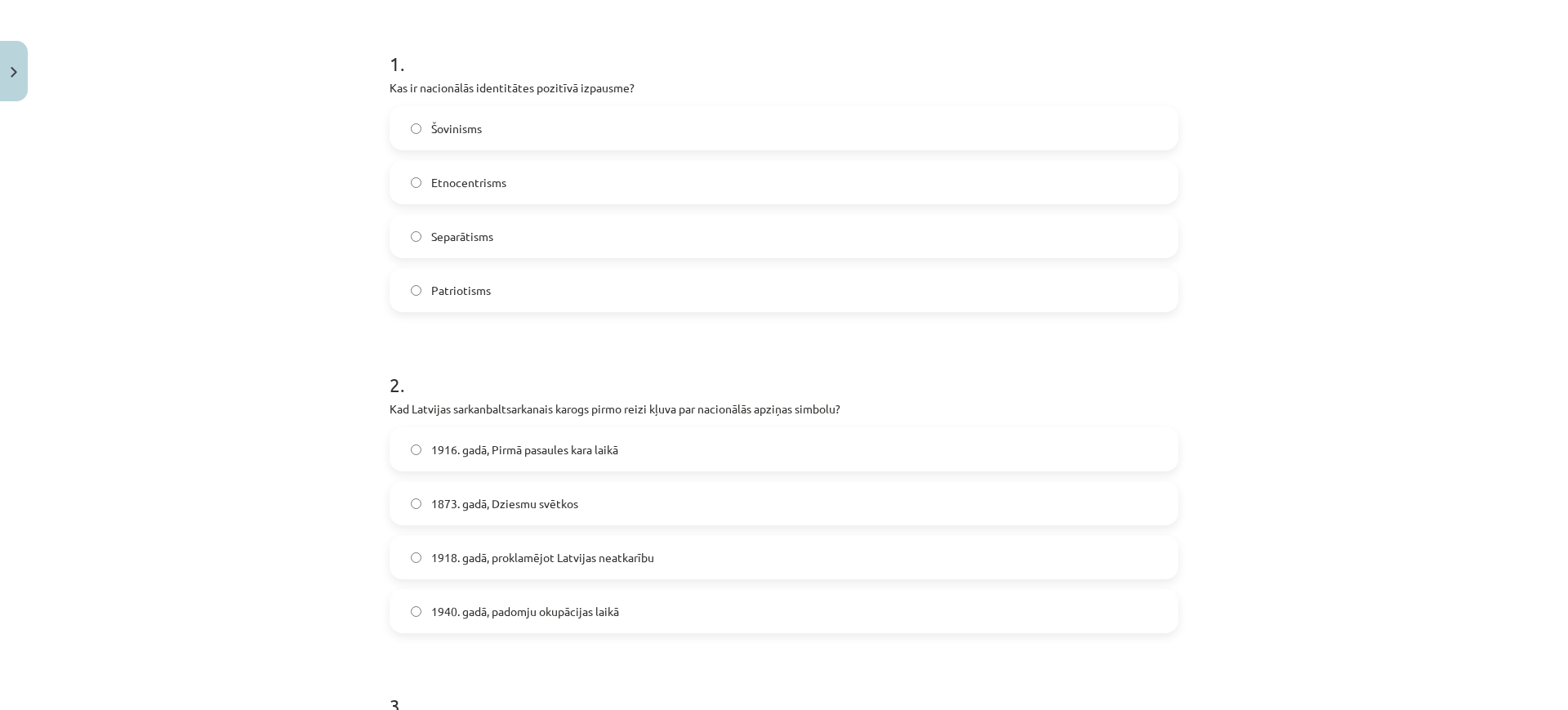
click at [503, 278] on label "Patriotisms" at bounding box center [784, 290] width 785 height 41
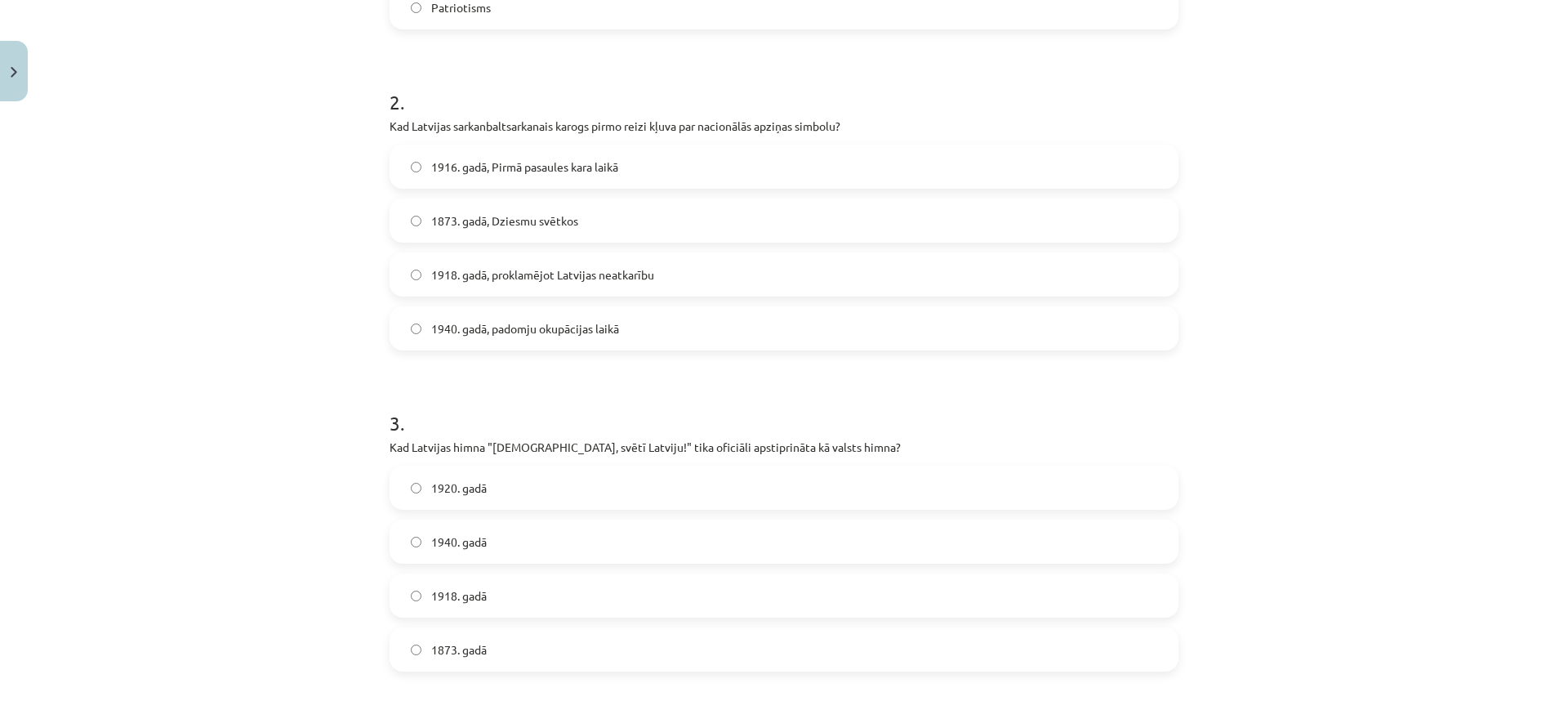
scroll to position [585, 0]
click at [527, 155] on label "1916. gadā, Pirmā pasaules kara laikā" at bounding box center [784, 165] width 785 height 41
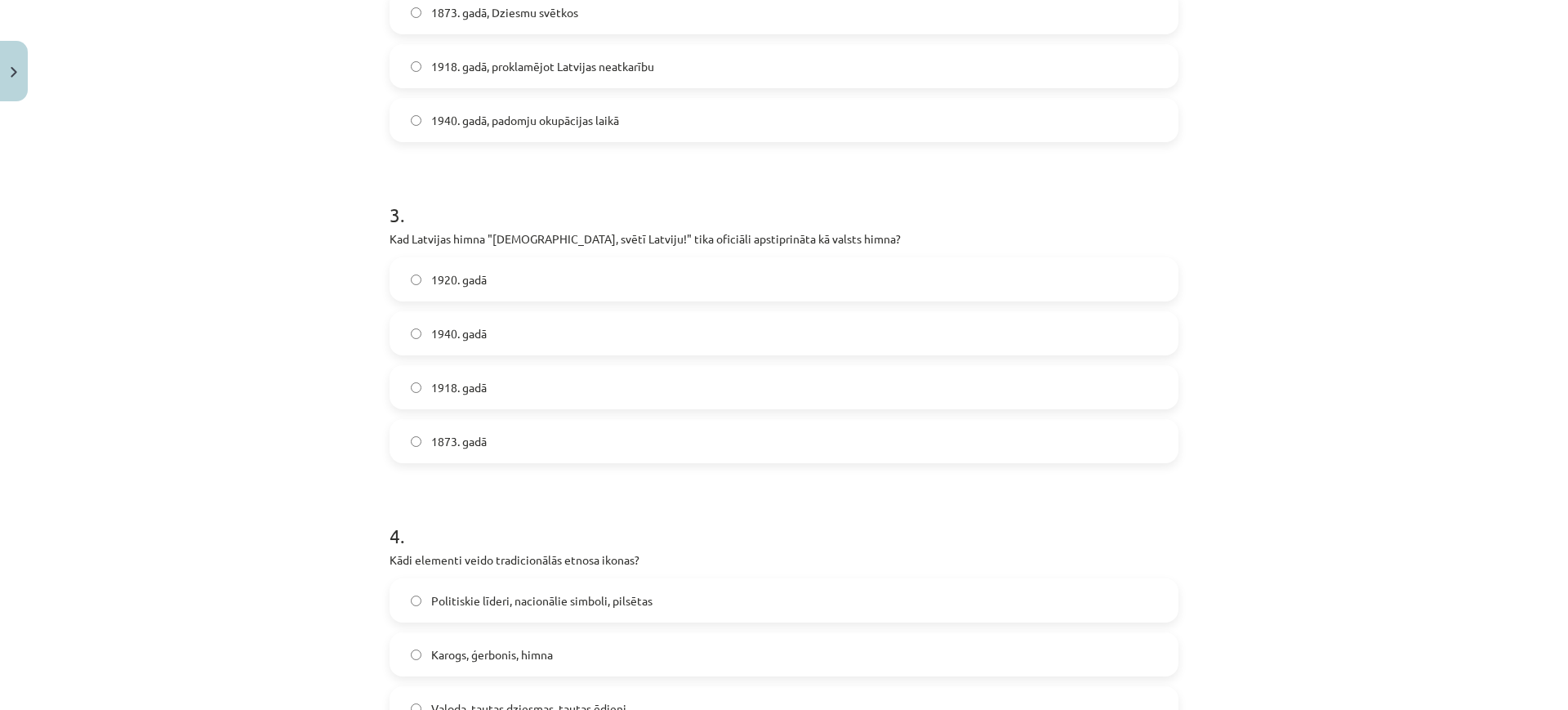
scroll to position [794, 0]
click at [495, 268] on label "1920. gadā" at bounding box center [784, 278] width 785 height 41
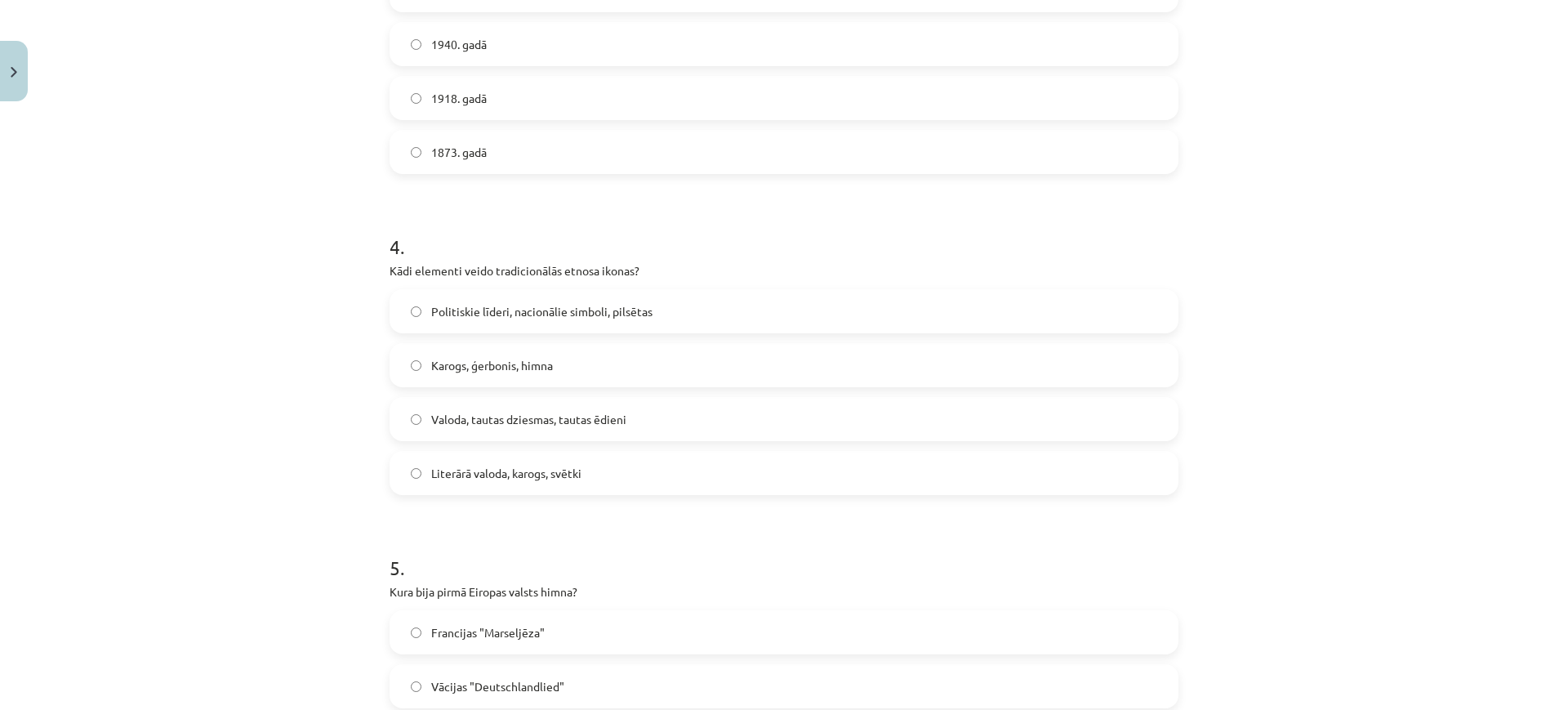
scroll to position [1083, 0]
click at [474, 403] on label "Valoda, tautas dziesmas, tautas ēdieni" at bounding box center [784, 418] width 785 height 41
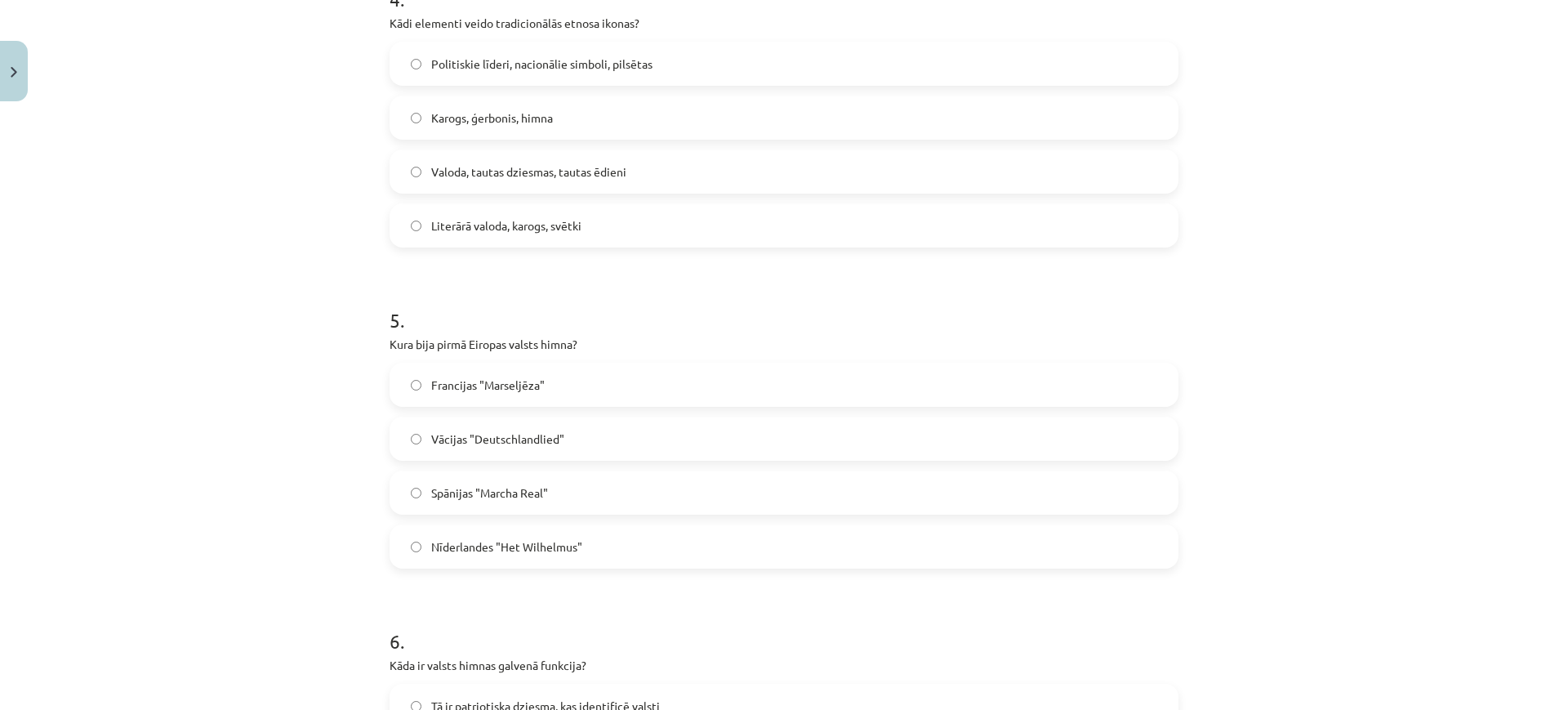
click at [469, 535] on label "Nīderlandes "Het Wilhelmus"" at bounding box center [784, 547] width 785 height 41
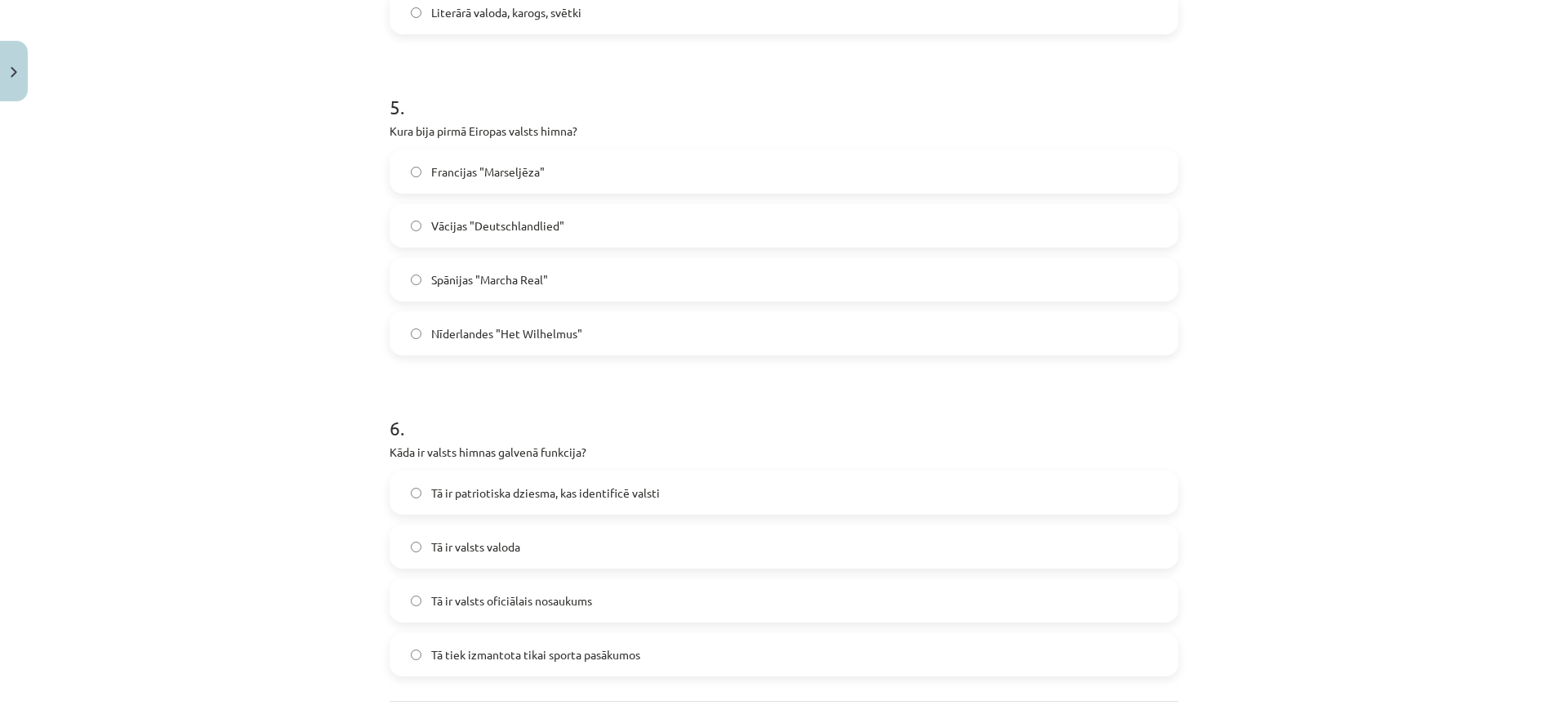
scroll to position [1544, 0]
click at [488, 496] on span "Tā ir patriotiska dziesma, kas identificē valsti" at bounding box center [546, 492] width 229 height 17
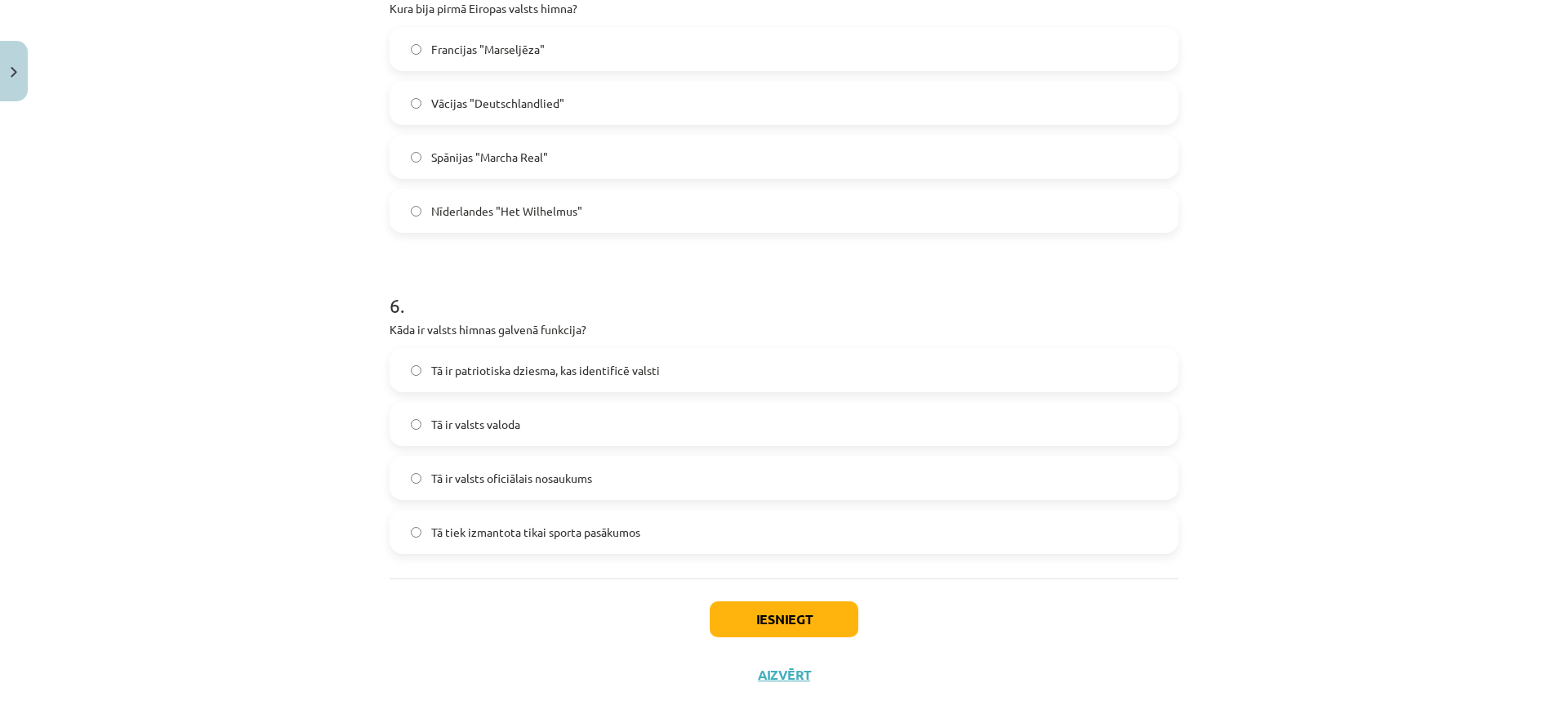
scroll to position [1692, 0]
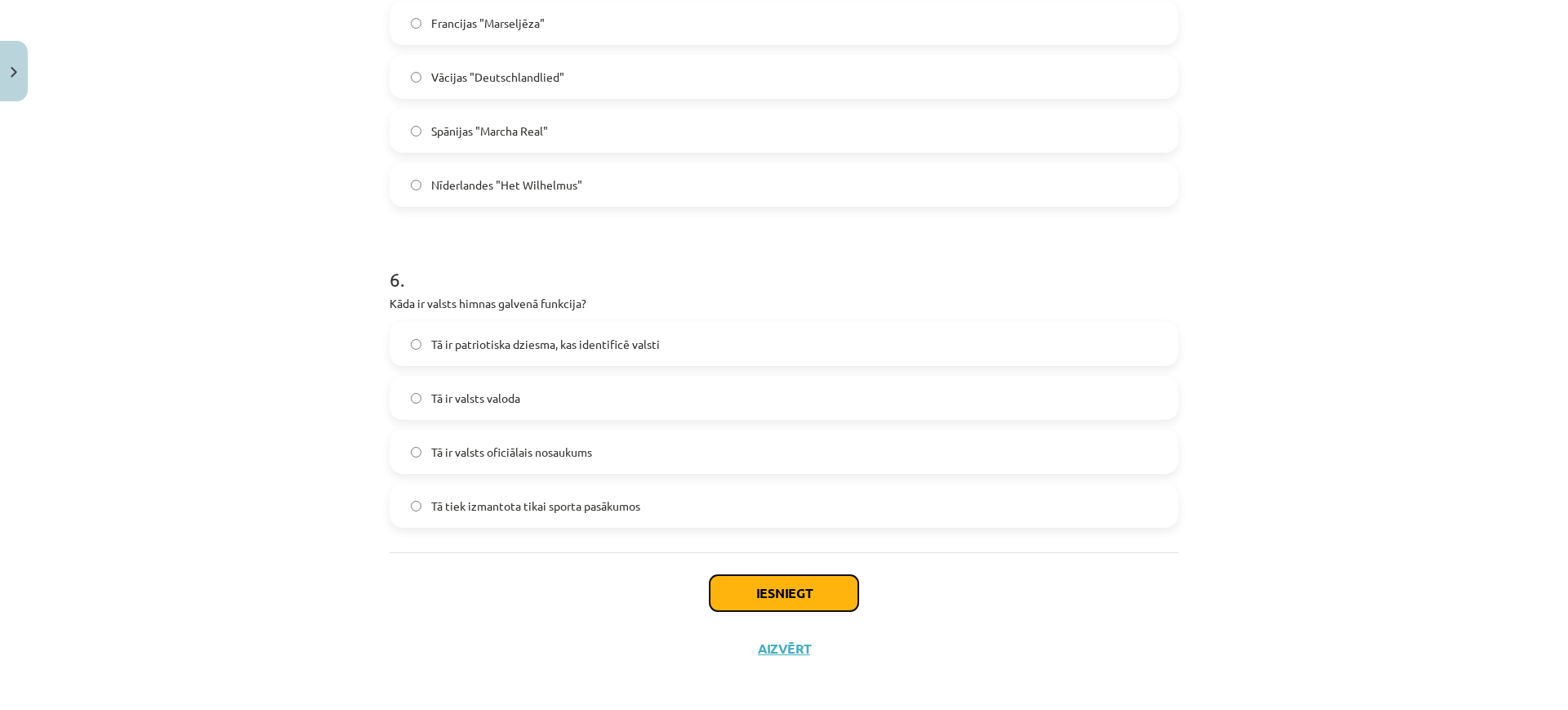
click at [742, 580] on button "Iesniegt" at bounding box center [784, 593] width 149 height 36
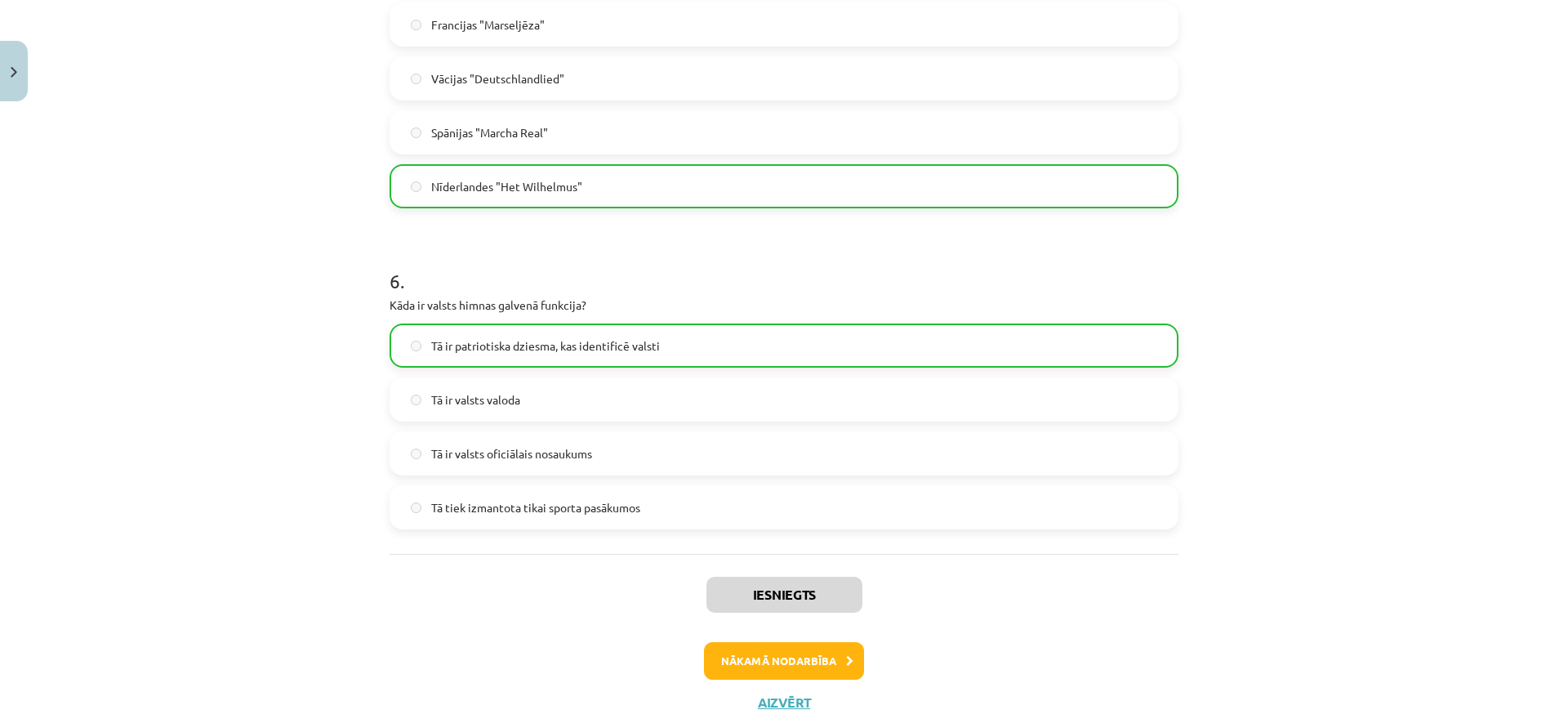
scroll to position [1751, 0]
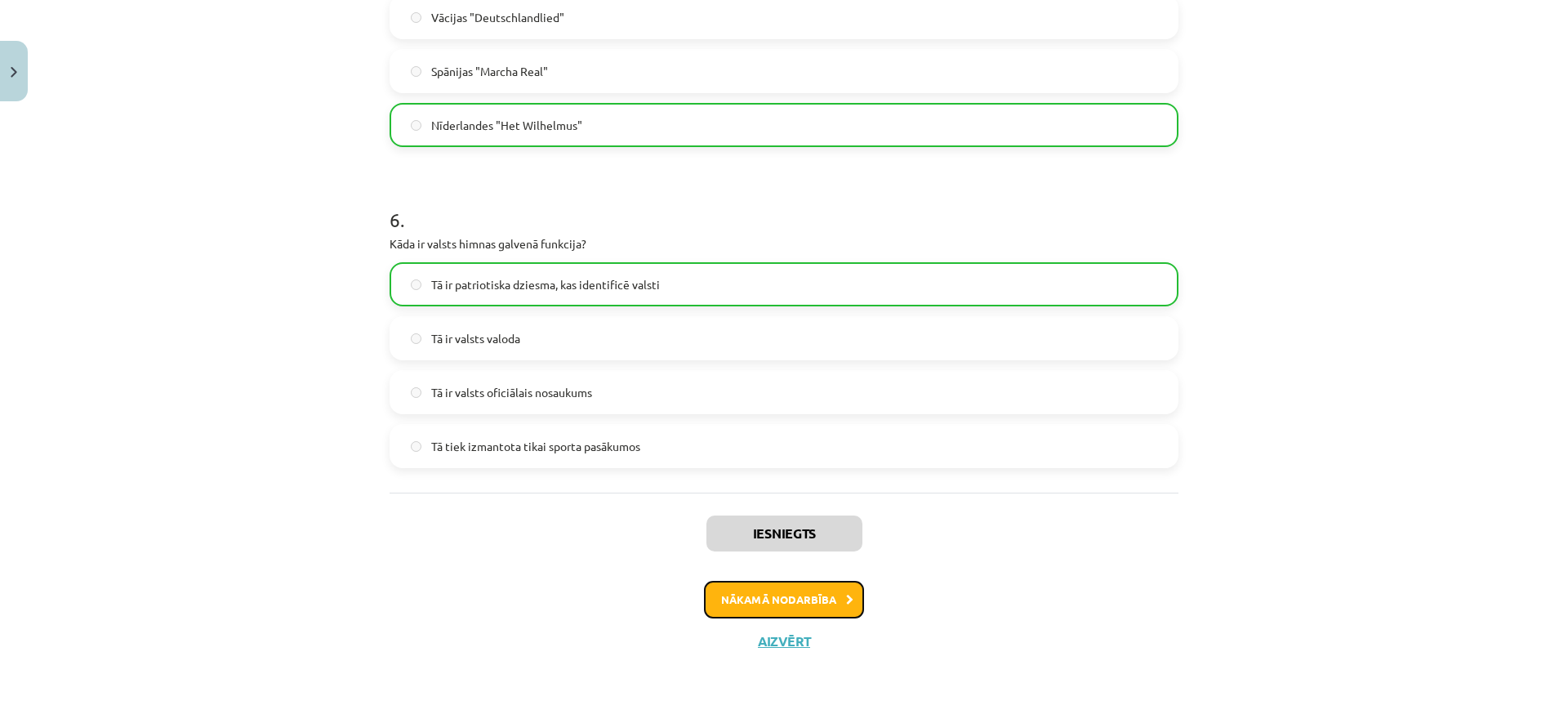
click at [742, 592] on button "Nākamā nodarbība" at bounding box center [784, 600] width 160 height 38
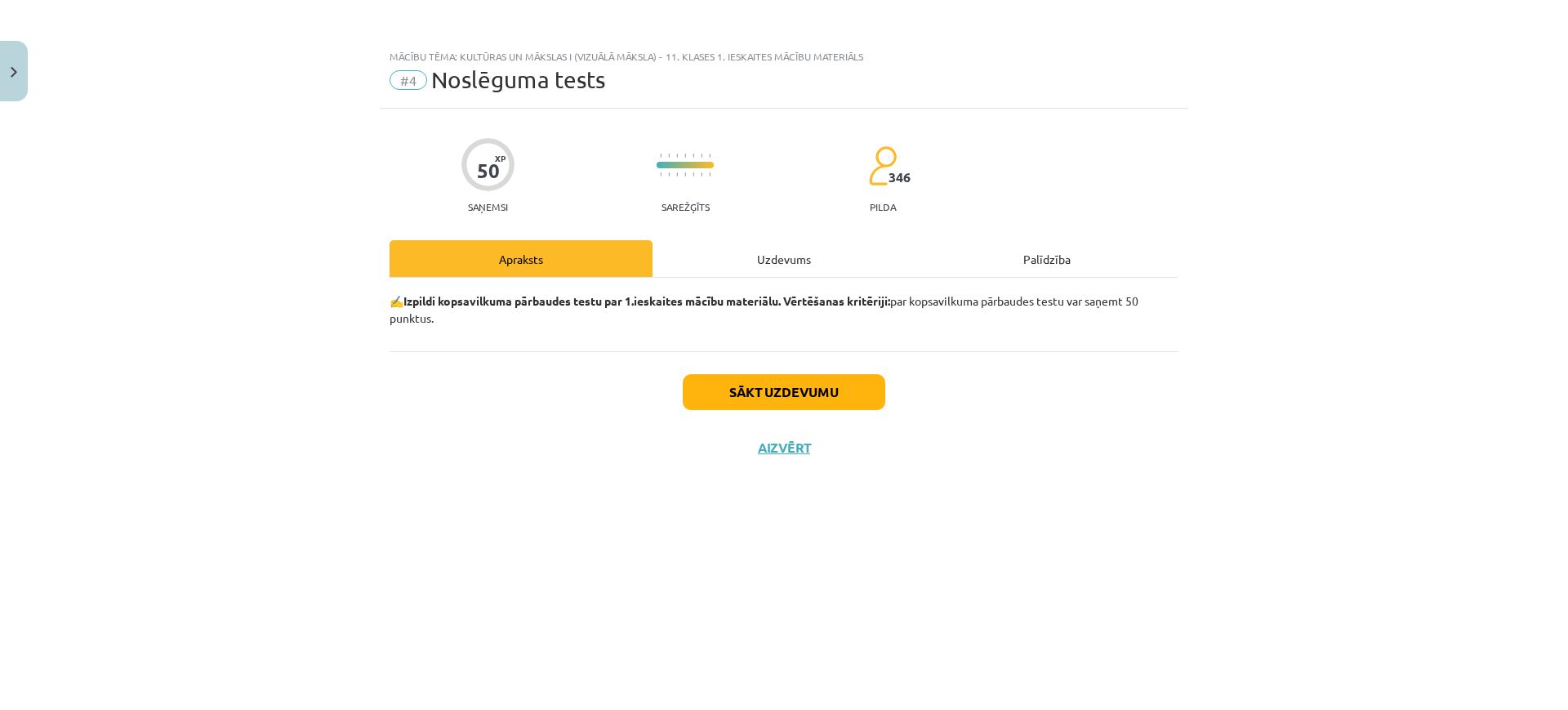
scroll to position [0, 0]
click at [810, 388] on button "Sākt uzdevumu" at bounding box center [784, 392] width 203 height 36
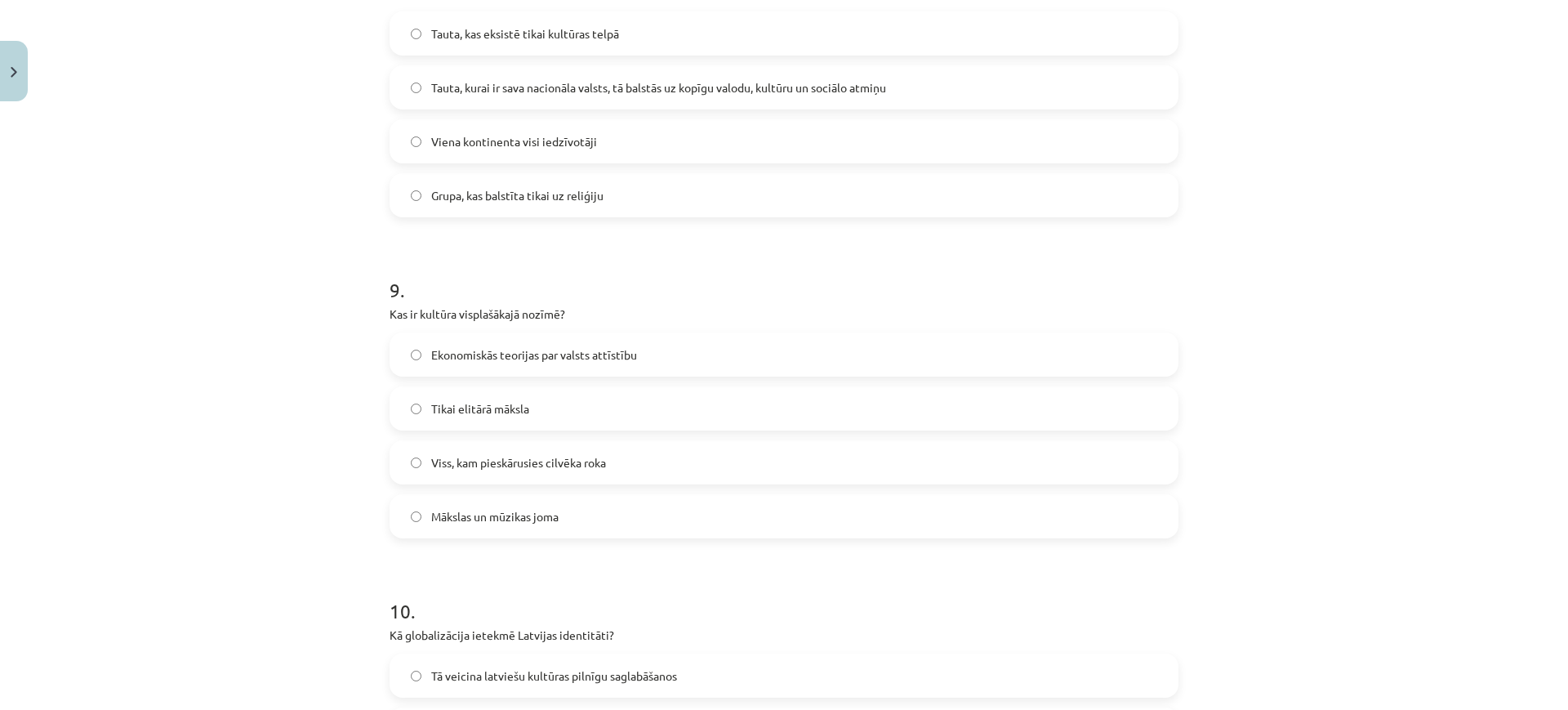
scroll to position [2983, 0]
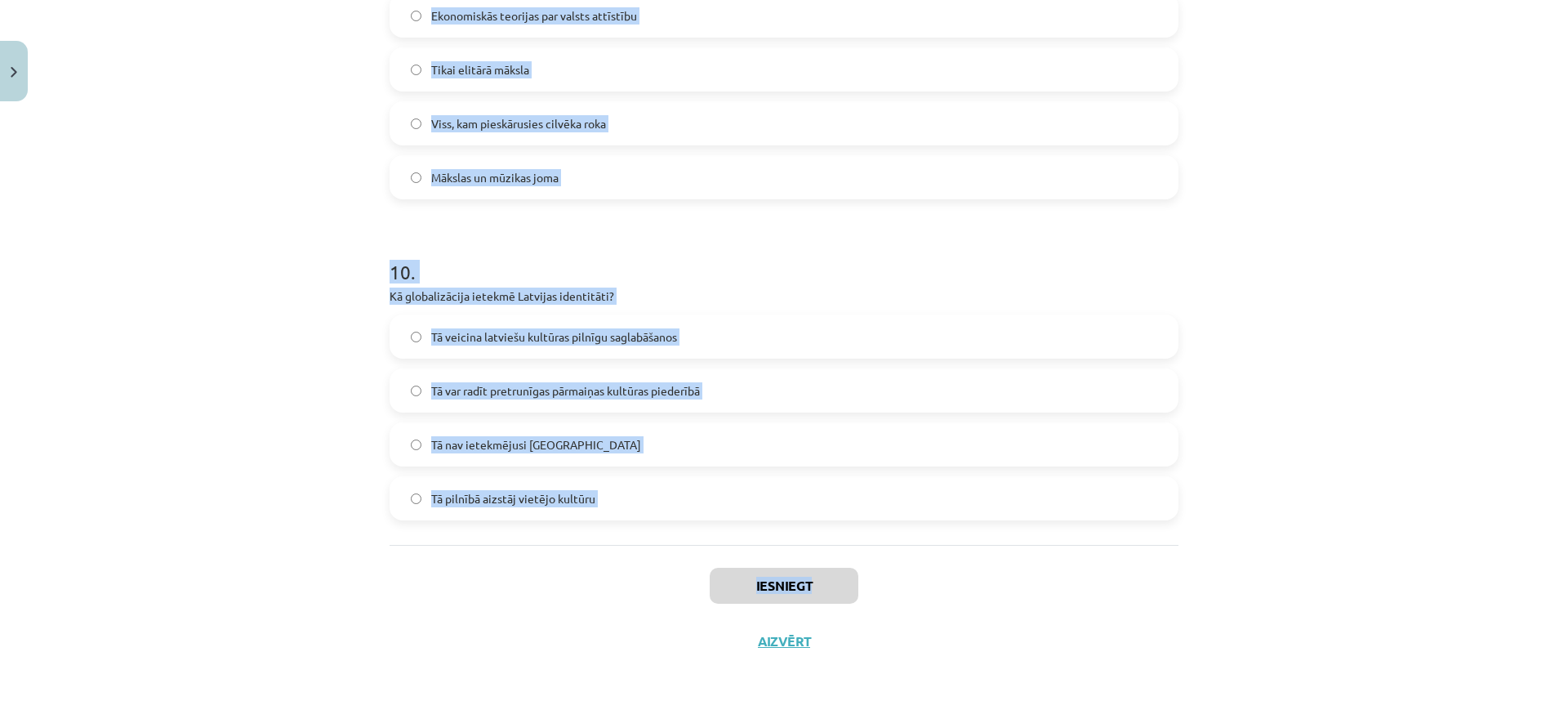
drag, startPoint x: 346, startPoint y: 326, endPoint x: 813, endPoint y: 549, distance: 517.5
click at [813, 549] on div "Mācību tēma: Kultūras un mākslas i (vizuālā māksla) - 11. klases 1. ieskaites m…" at bounding box center [784, 355] width 1568 height 710
copy div "1 . Kas ir šovinisms? Tiesības uz pašnoteikšanos Ideoloģija, ka viena nācija ir…"
click at [868, 254] on h1 "10 ." at bounding box center [784, 257] width 789 height 50
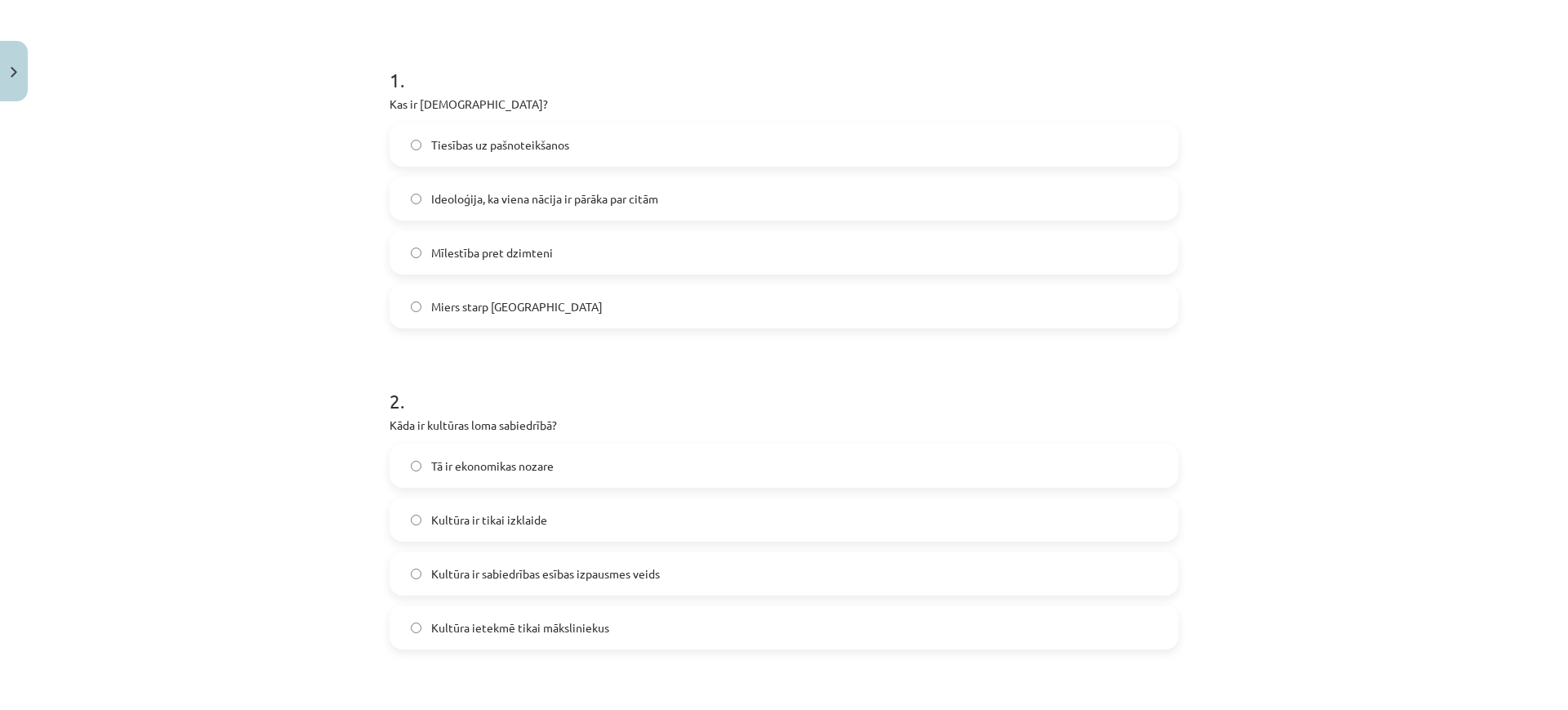
scroll to position [283, 0]
click at [583, 205] on span "Ideoloģija, ka viena nācija ir pārāka par citām" at bounding box center [545, 200] width 227 height 17
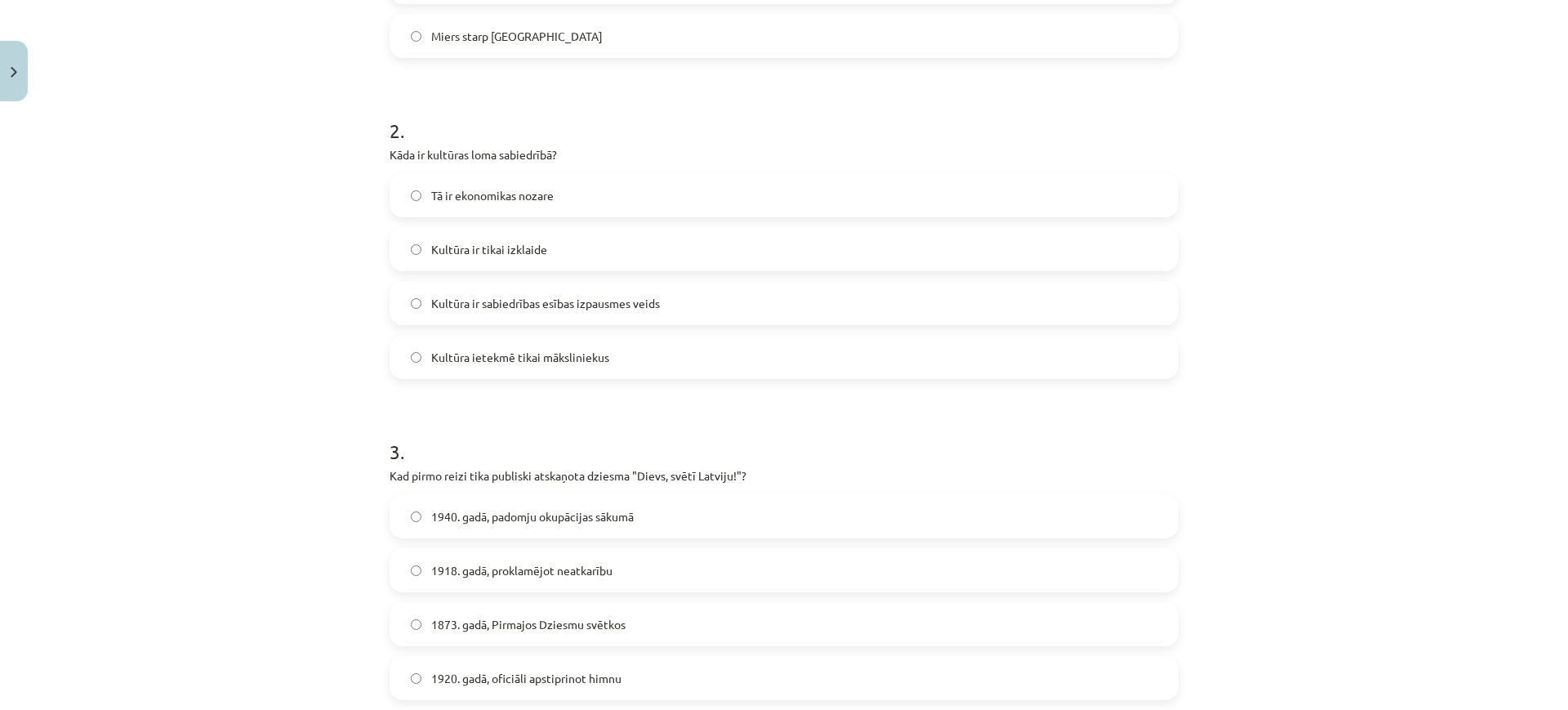
scroll to position [557, 0]
click at [560, 313] on label "Kultūra ir sabiedrības esības izpausmes veids" at bounding box center [784, 301] width 785 height 41
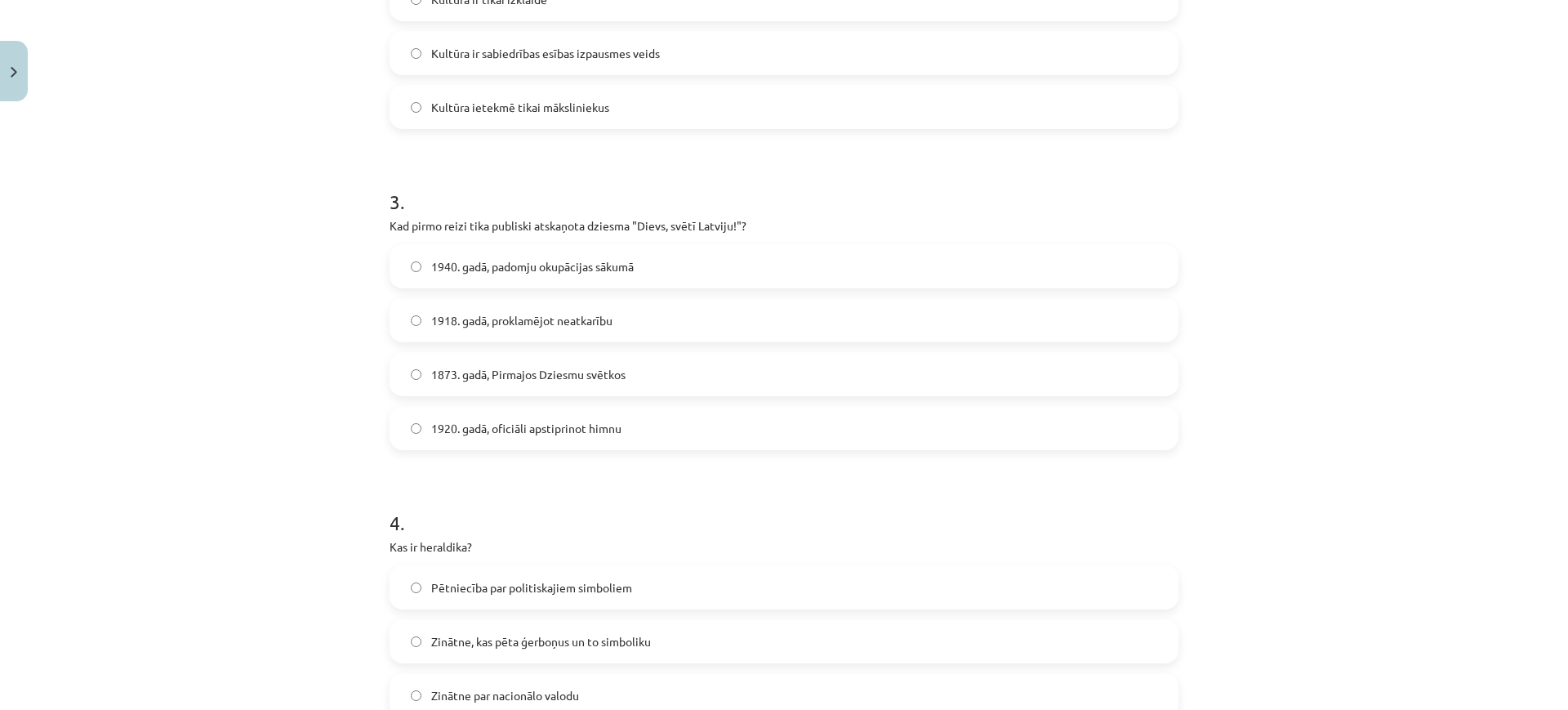
scroll to position [834, 0]
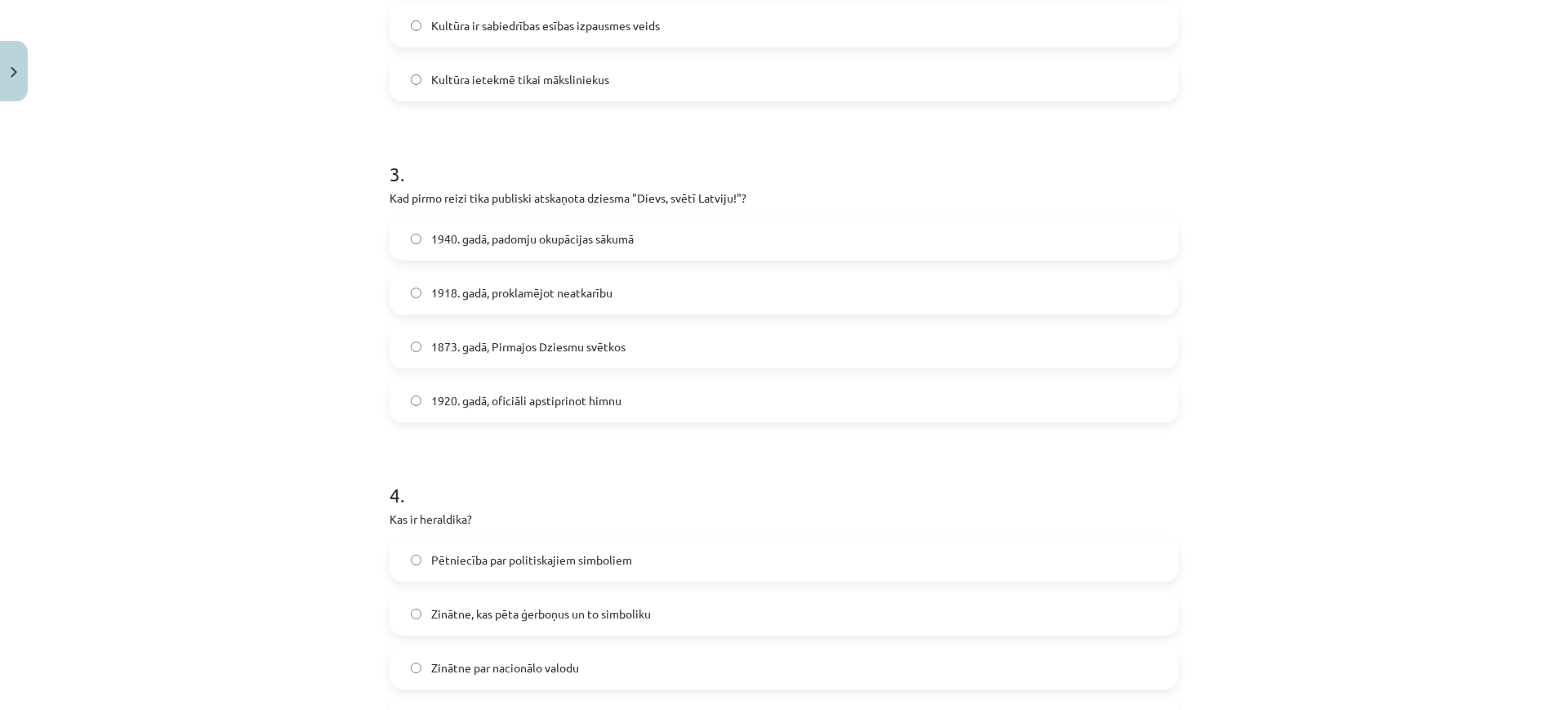
click at [541, 338] on span "1873. gadā, Pirmajos Dziesmu svētkos" at bounding box center [528, 347] width 194 height 17
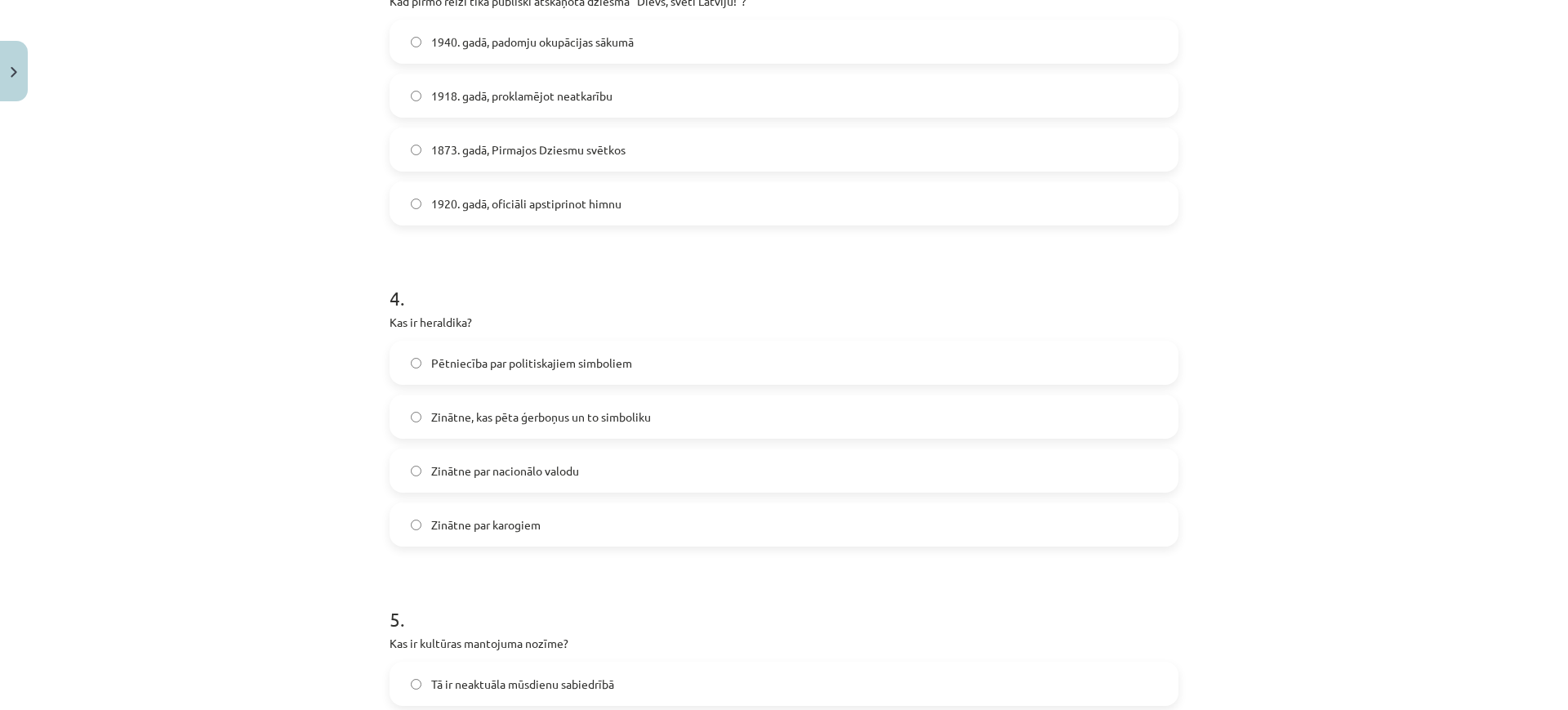
scroll to position [1031, 0]
click at [524, 421] on span "Zinātne, kas pēta ģerboņus un to simboliku" at bounding box center [541, 416] width 219 height 17
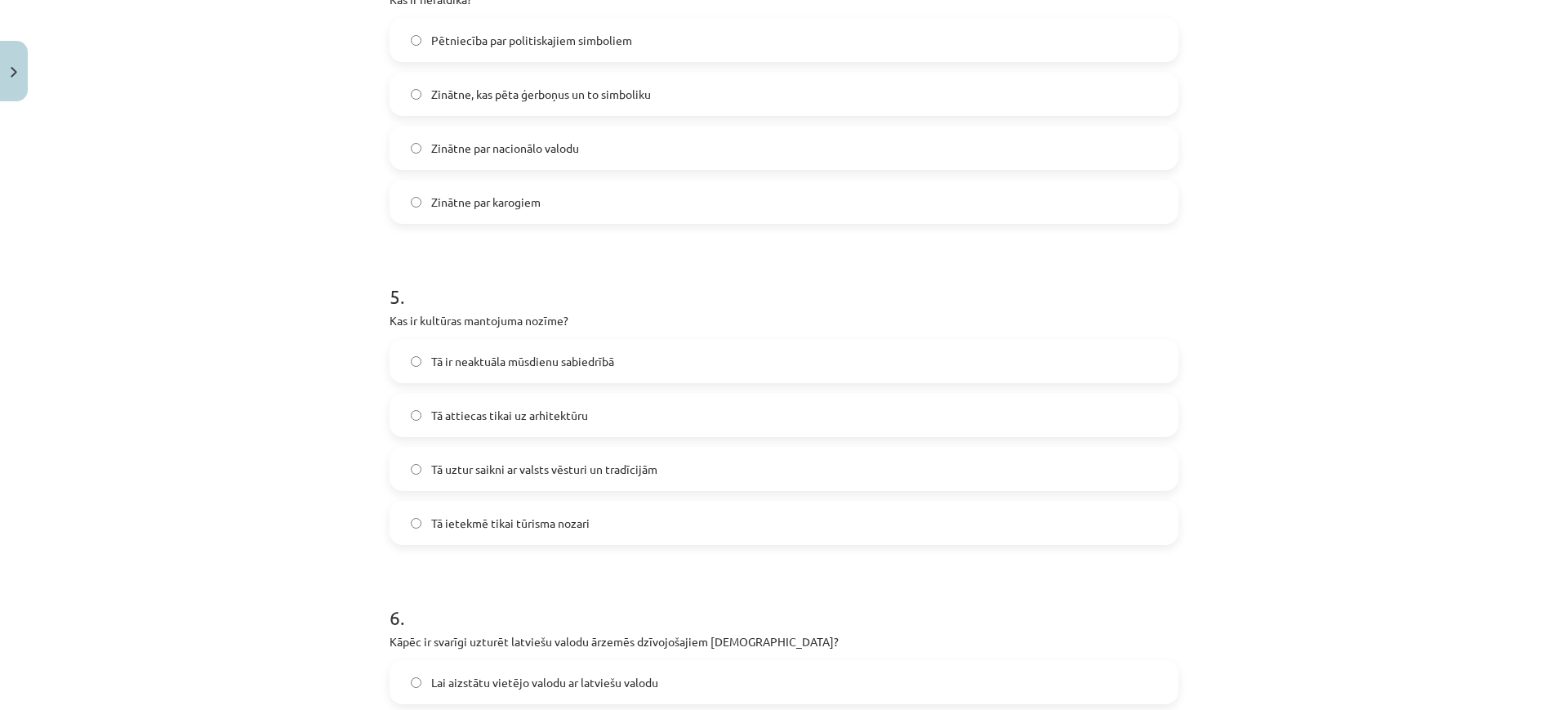
scroll to position [1364, 0]
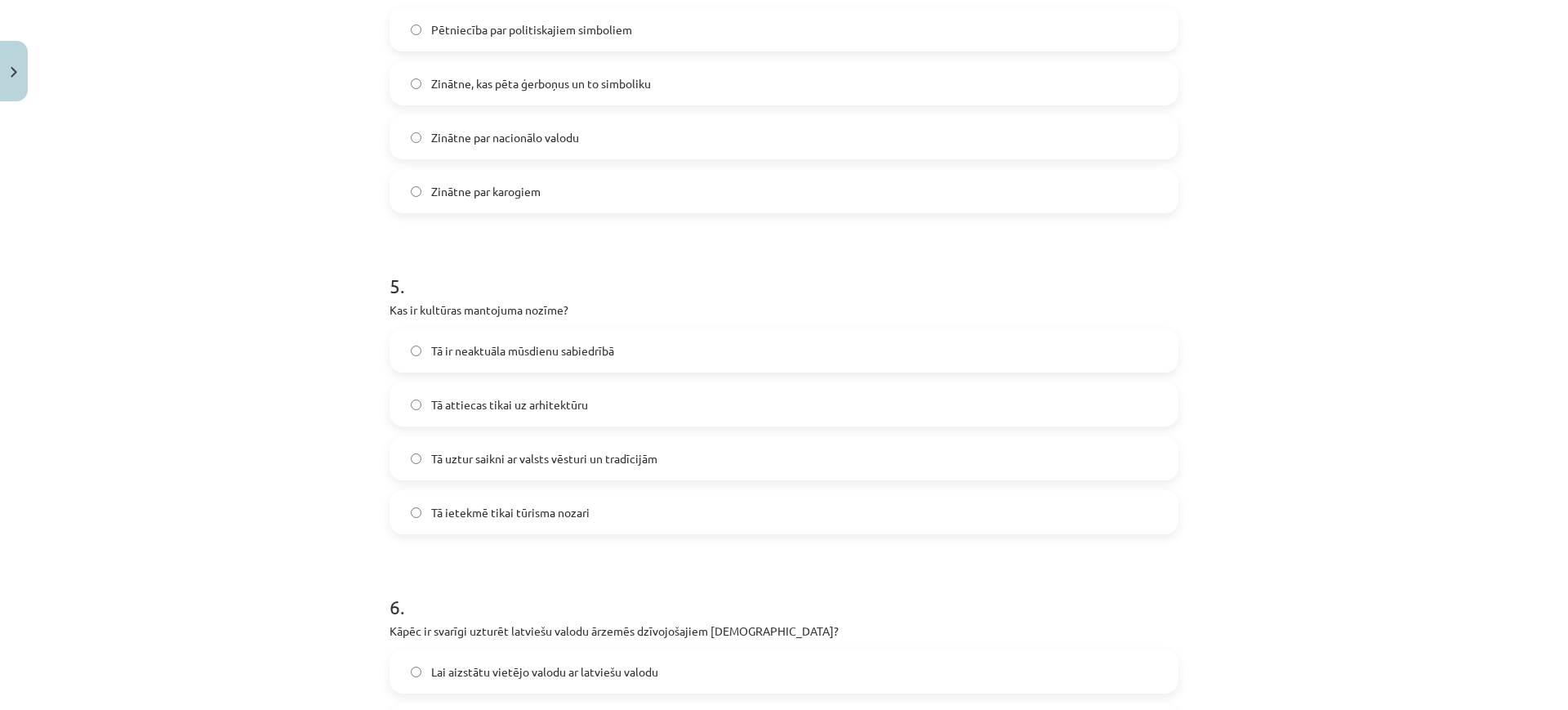
click at [528, 466] on span "Tā uztur saikni ar valsts vēsturi un tradīcijām" at bounding box center [544, 458] width 226 height 17
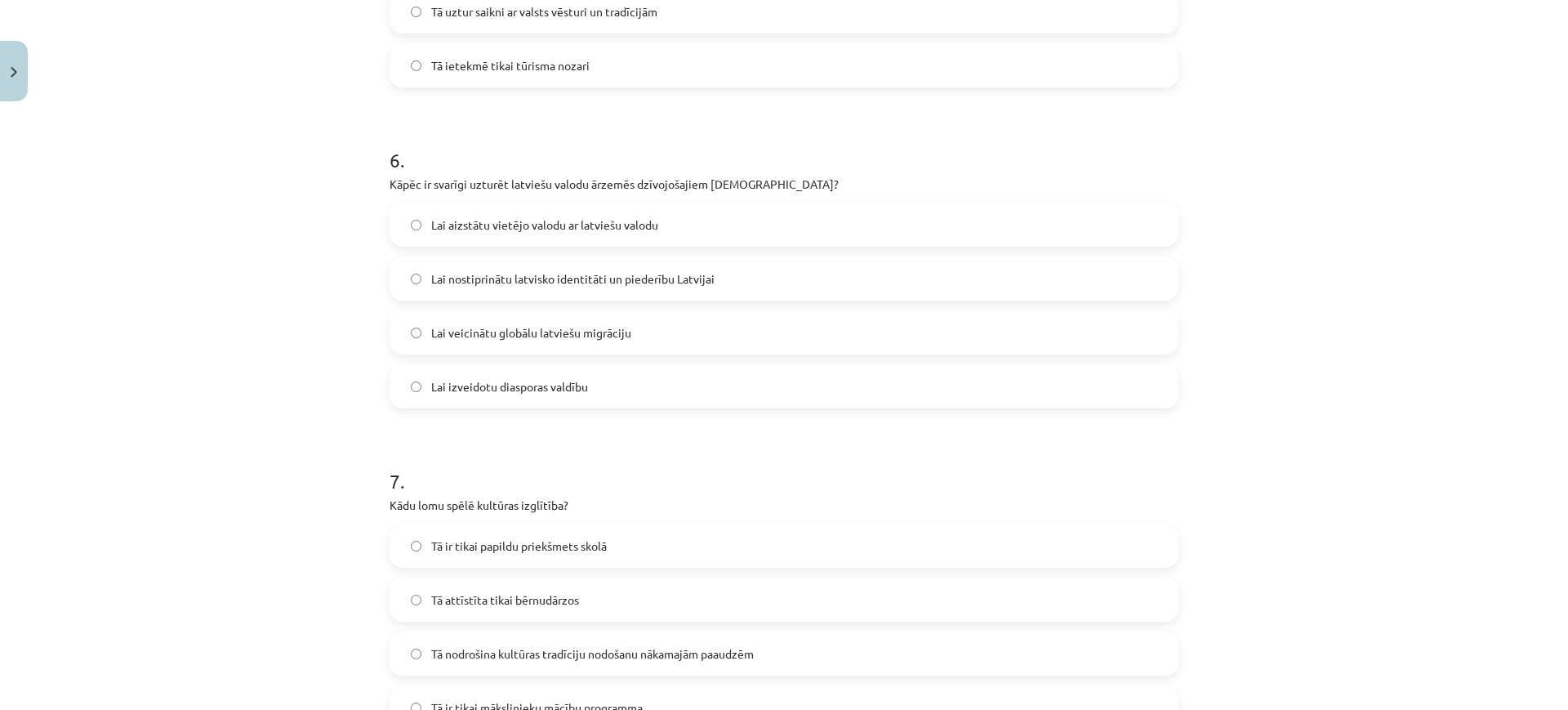
scroll to position [1811, 0]
click at [556, 276] on span "Lai nostiprinātu latvisko identitāti un piederību Latvijai" at bounding box center [573, 278] width 283 height 17
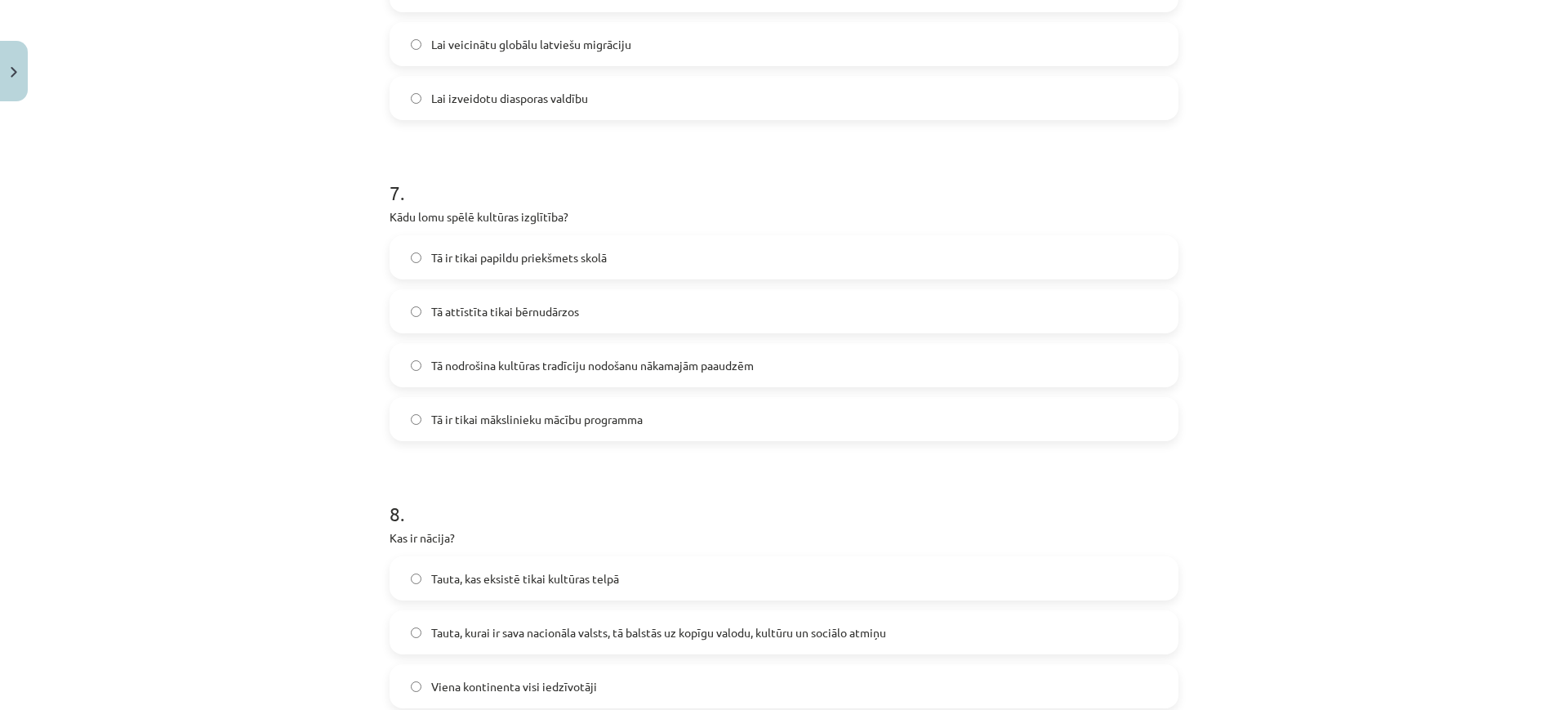
scroll to position [2088, 0]
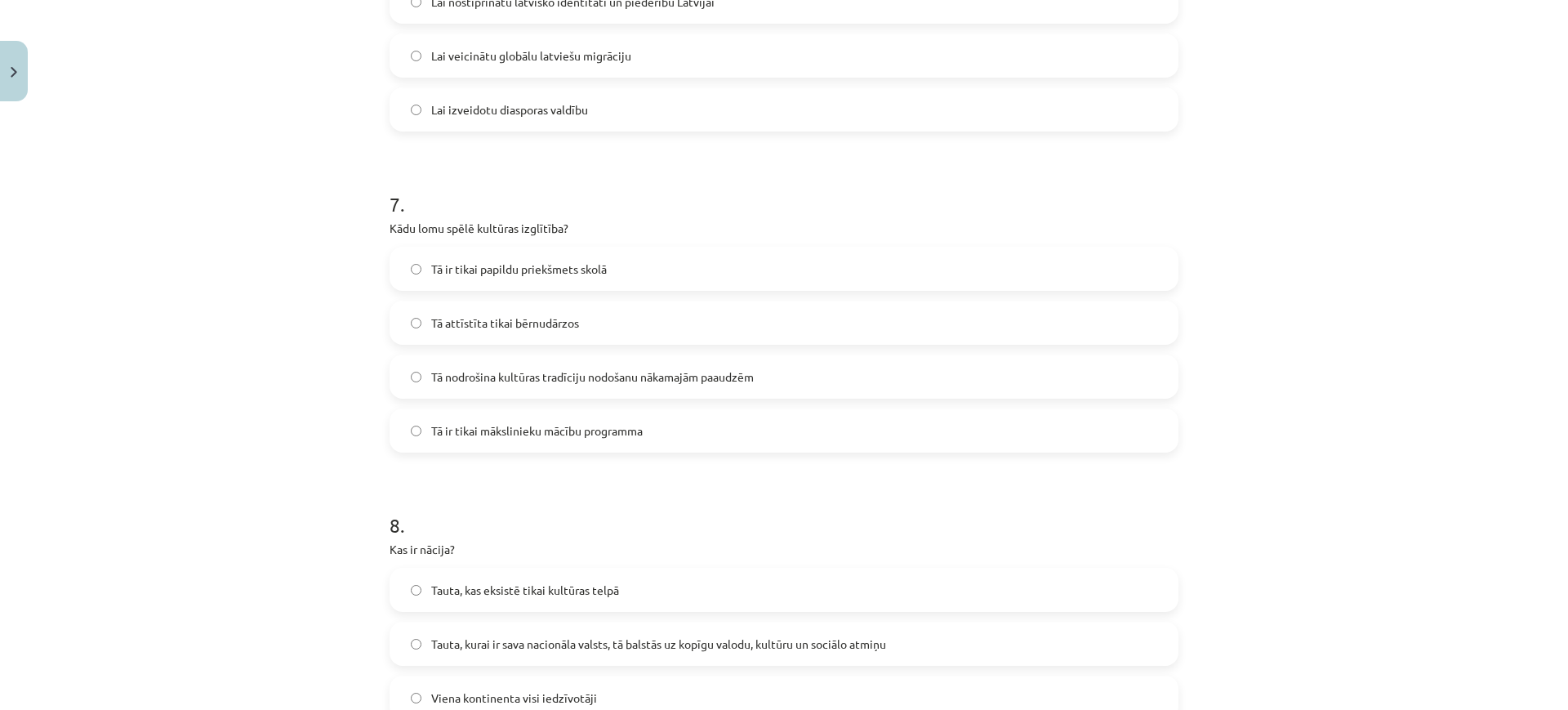
click at [561, 377] on span "Tā nodrošina kultūras tradīciju nodošanu nākamajām paaudzēm" at bounding box center [593, 377] width 323 height 17
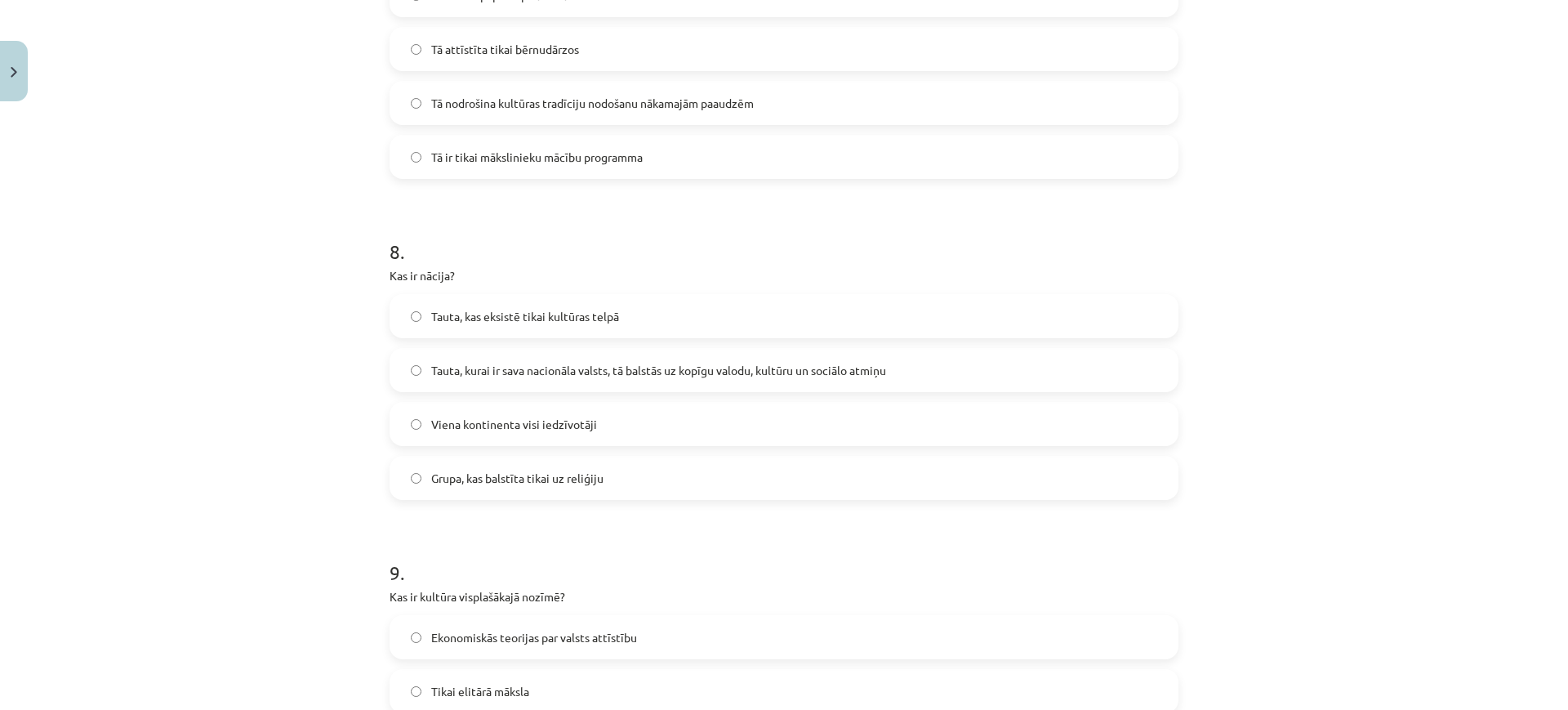
scroll to position [2362, 0]
click at [561, 377] on span "Tauta, kurai ir sava nacionāla valsts, tā balstās uz kopīgu valodu, kultūru un …" at bounding box center [658, 369] width 455 height 17
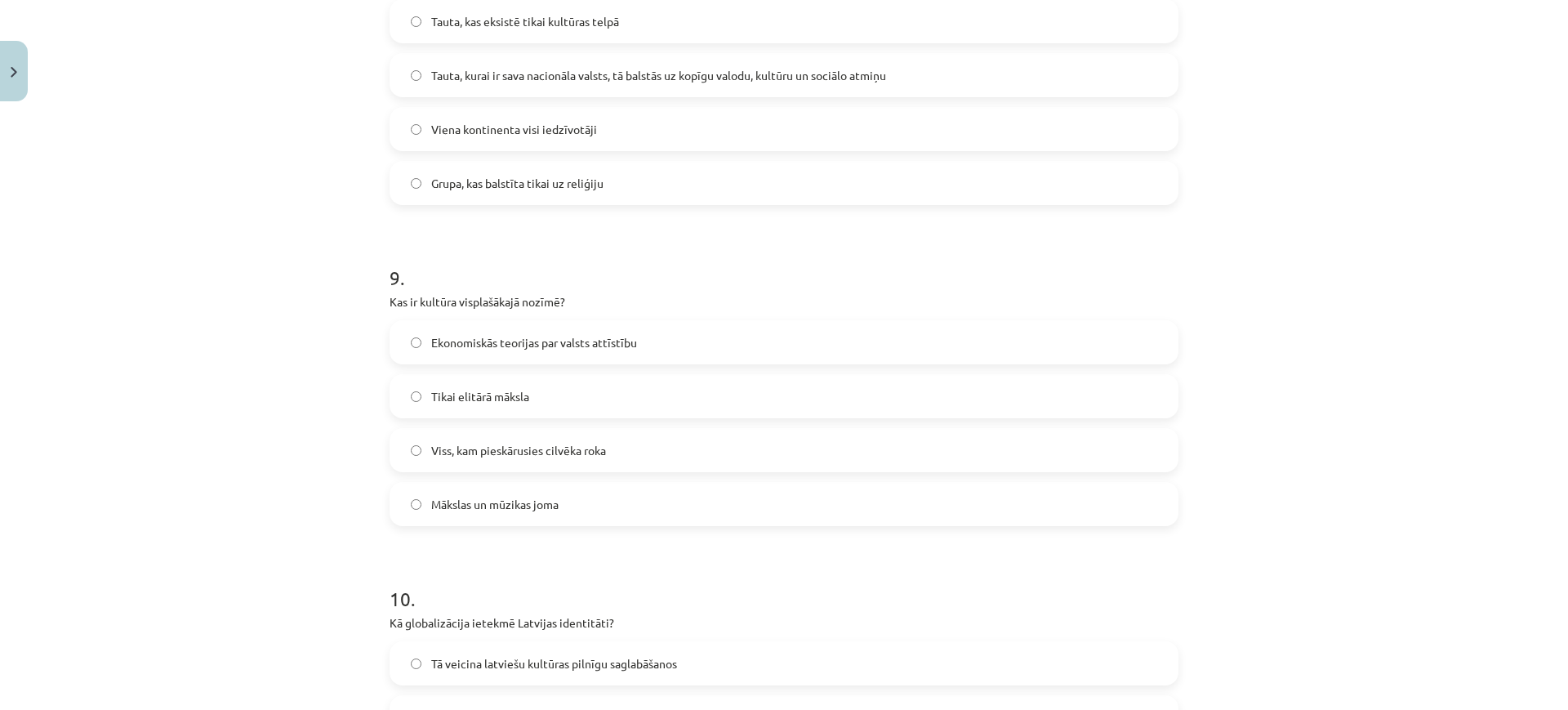
scroll to position [2661, 0]
click at [526, 438] on span "Viss, kam pieskārusies cilvēka roka" at bounding box center [519, 447] width 175 height 17
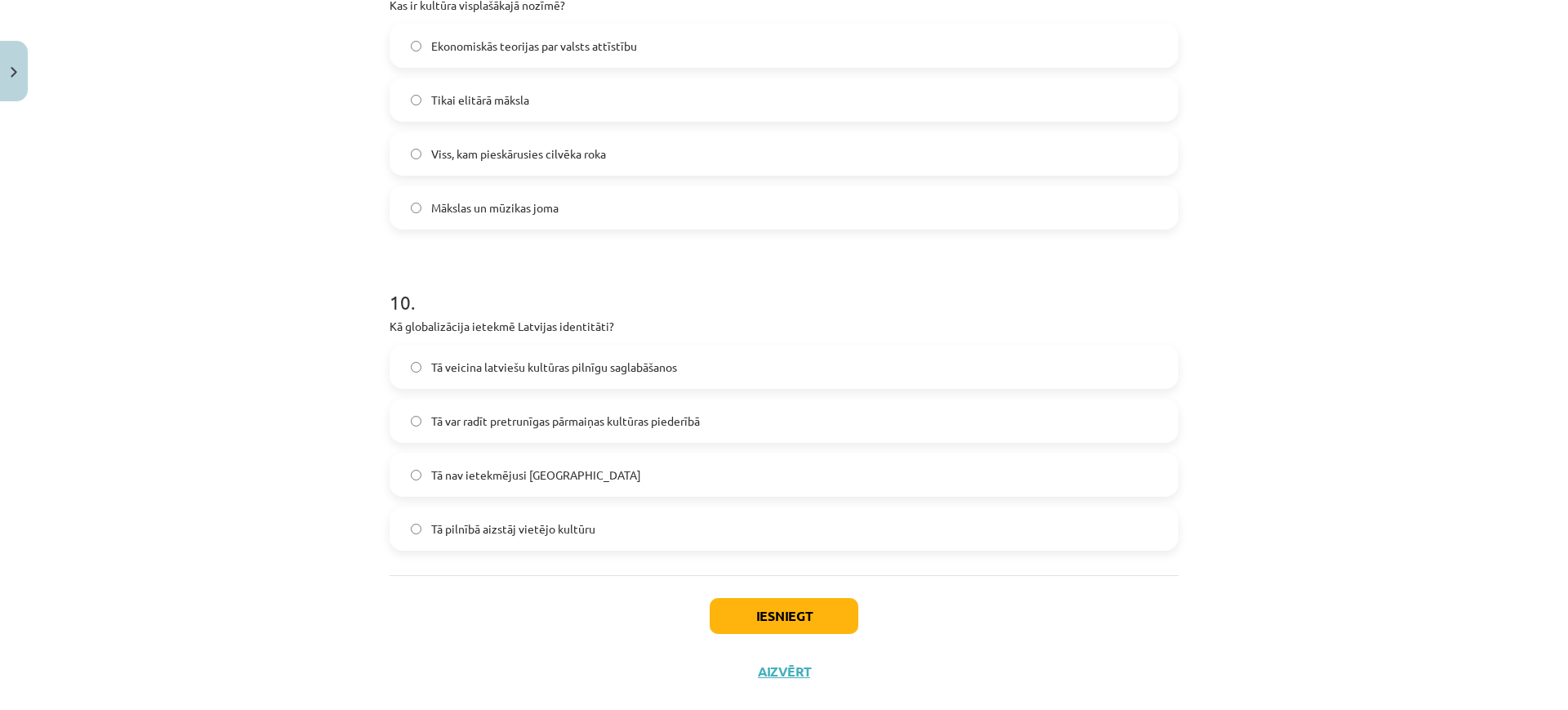
scroll to position [2954, 0]
click at [568, 429] on label "Tā var radīt pretrunīgas pārmaiņas kultūras piederībā" at bounding box center [784, 420] width 785 height 41
click at [755, 604] on button "Iesniegt" at bounding box center [784, 615] width 149 height 36
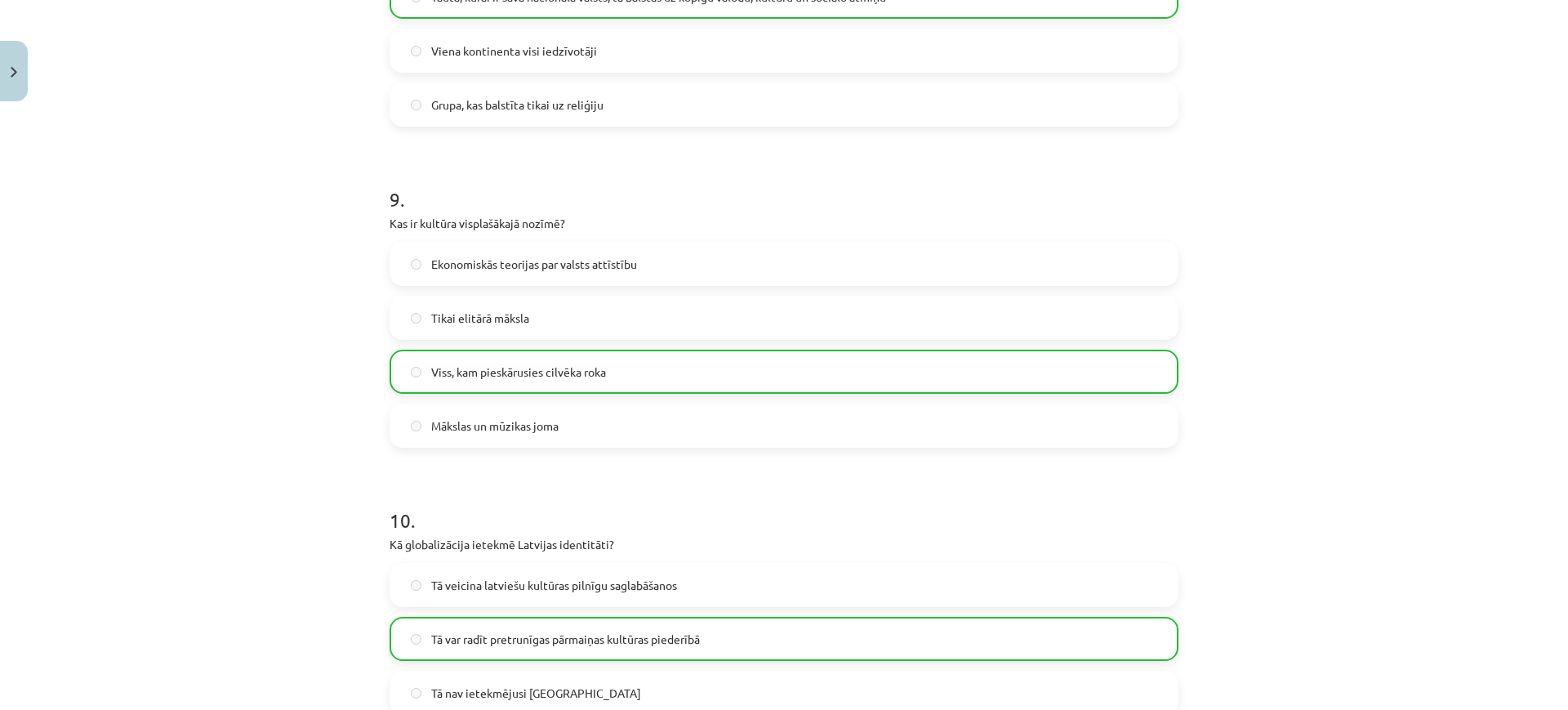
scroll to position [3035, 0]
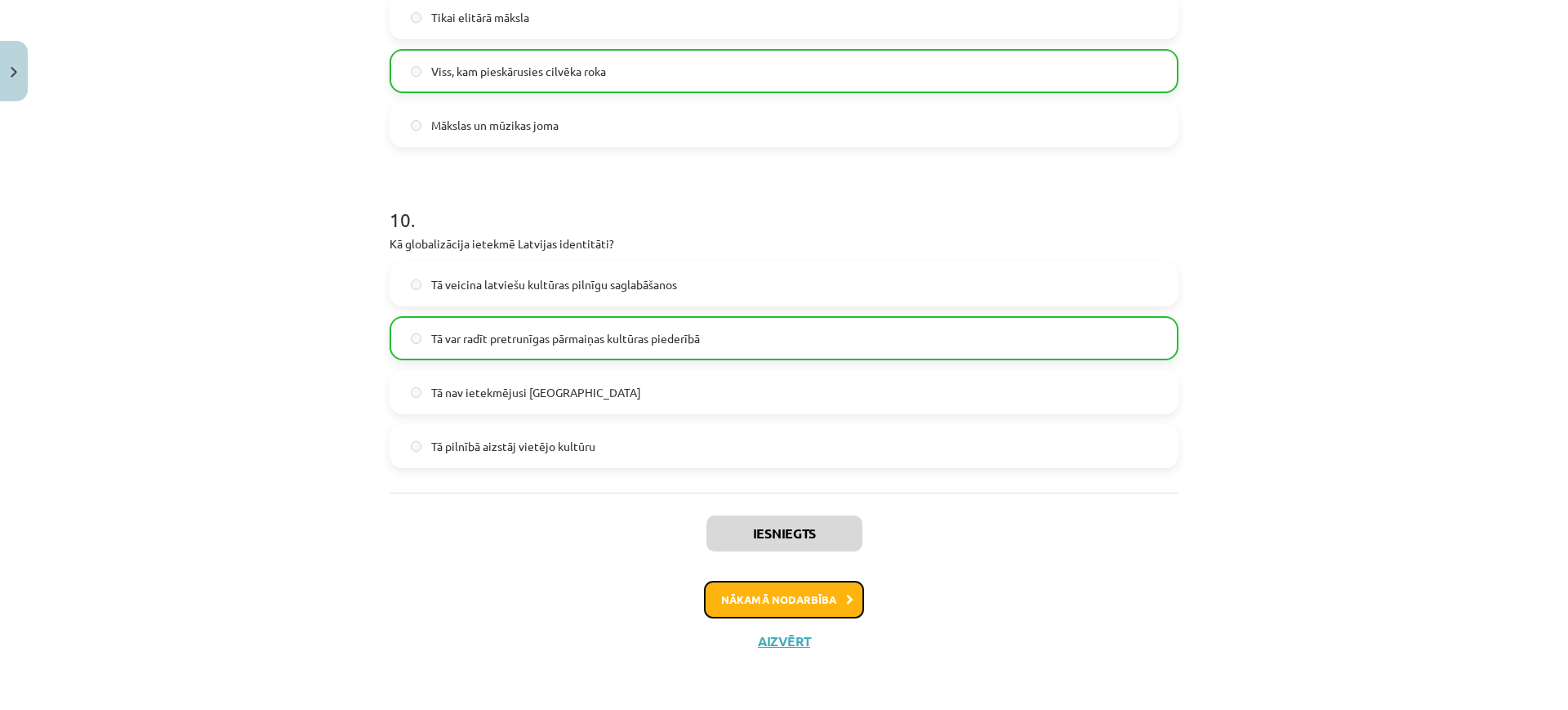
click at [735, 595] on button "Nākamā nodarbība" at bounding box center [784, 600] width 160 height 38
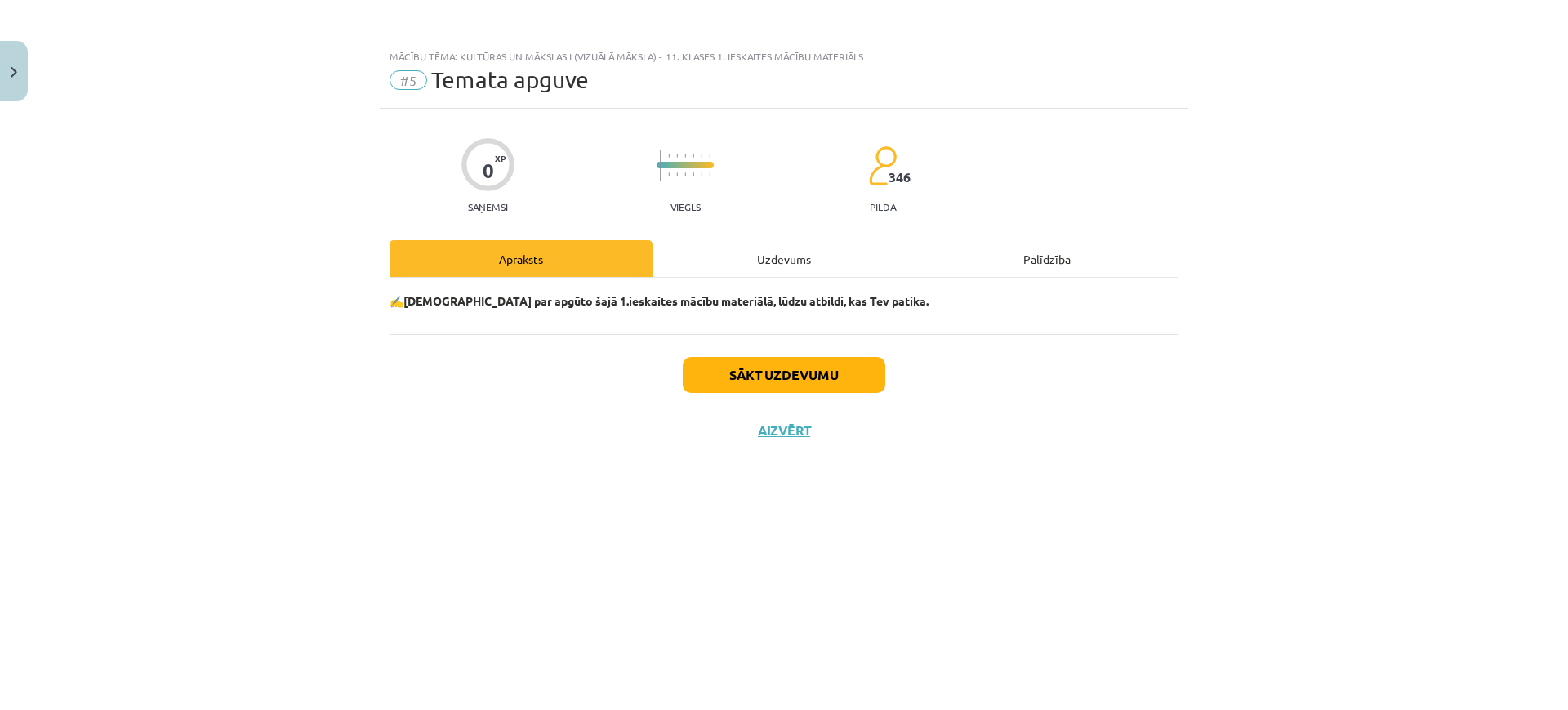
scroll to position [0, 0]
click at [741, 366] on button "Sākt uzdevumu" at bounding box center [784, 374] width 203 height 36
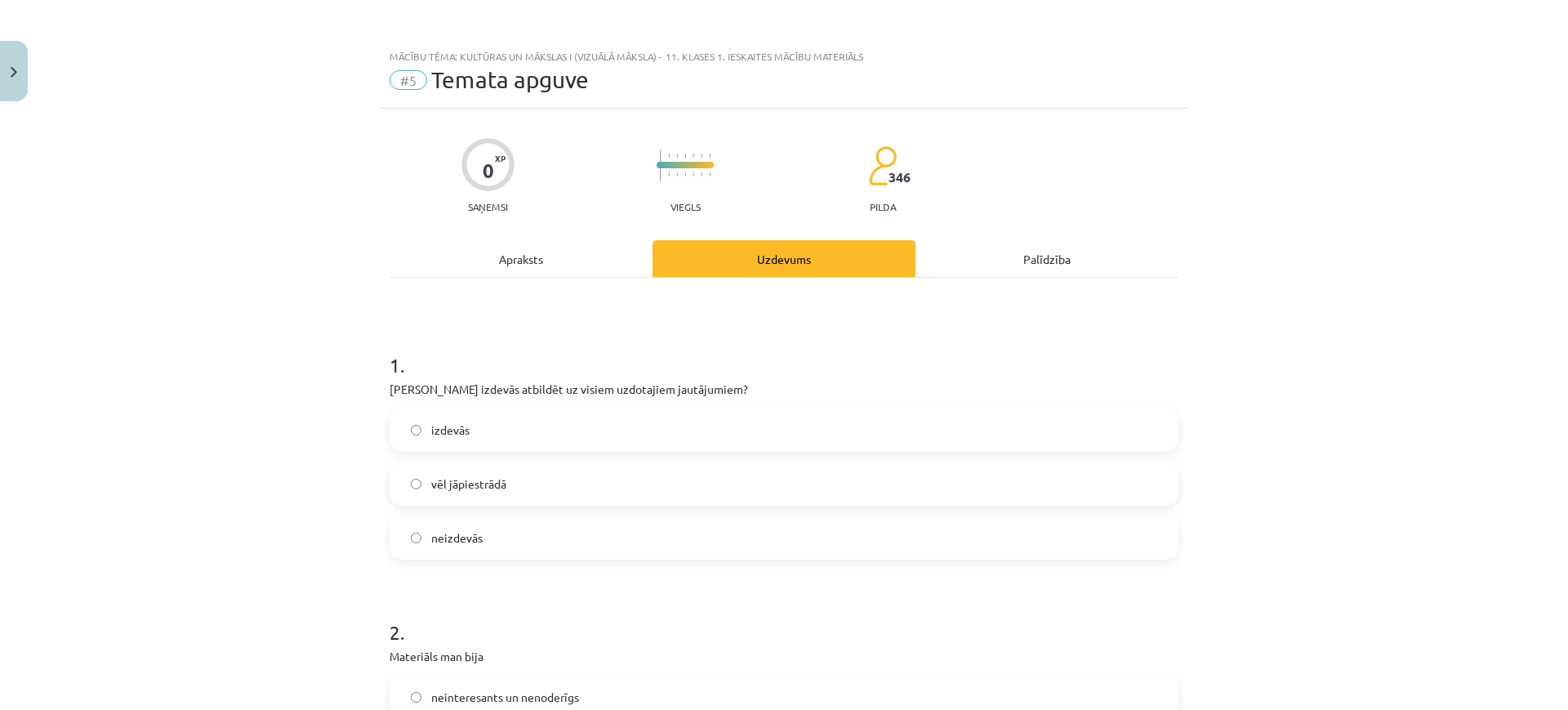
click at [557, 432] on label "izdevās" at bounding box center [784, 430] width 785 height 41
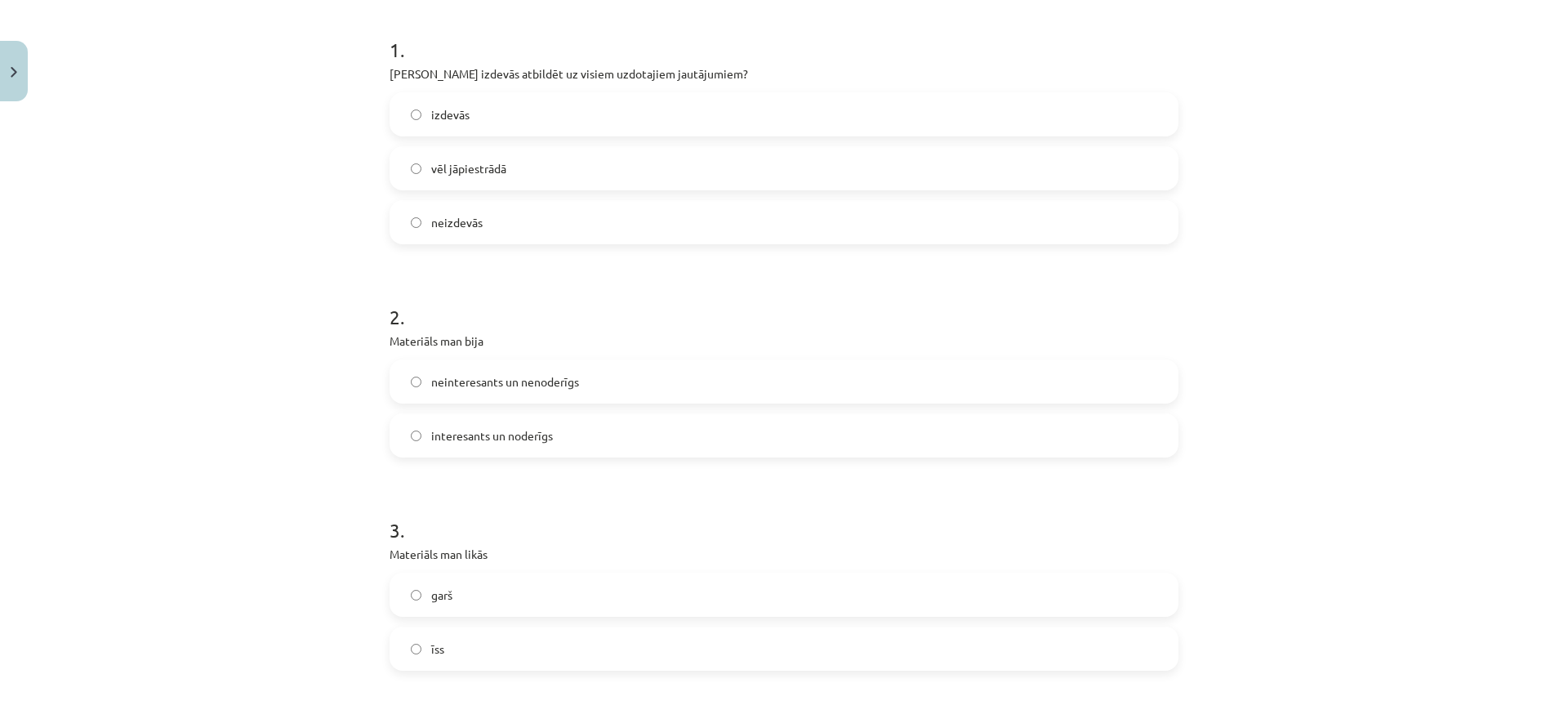
scroll to position [320, 0]
click at [544, 425] on span "interesants un noderīgs" at bounding box center [492, 432] width 122 height 17
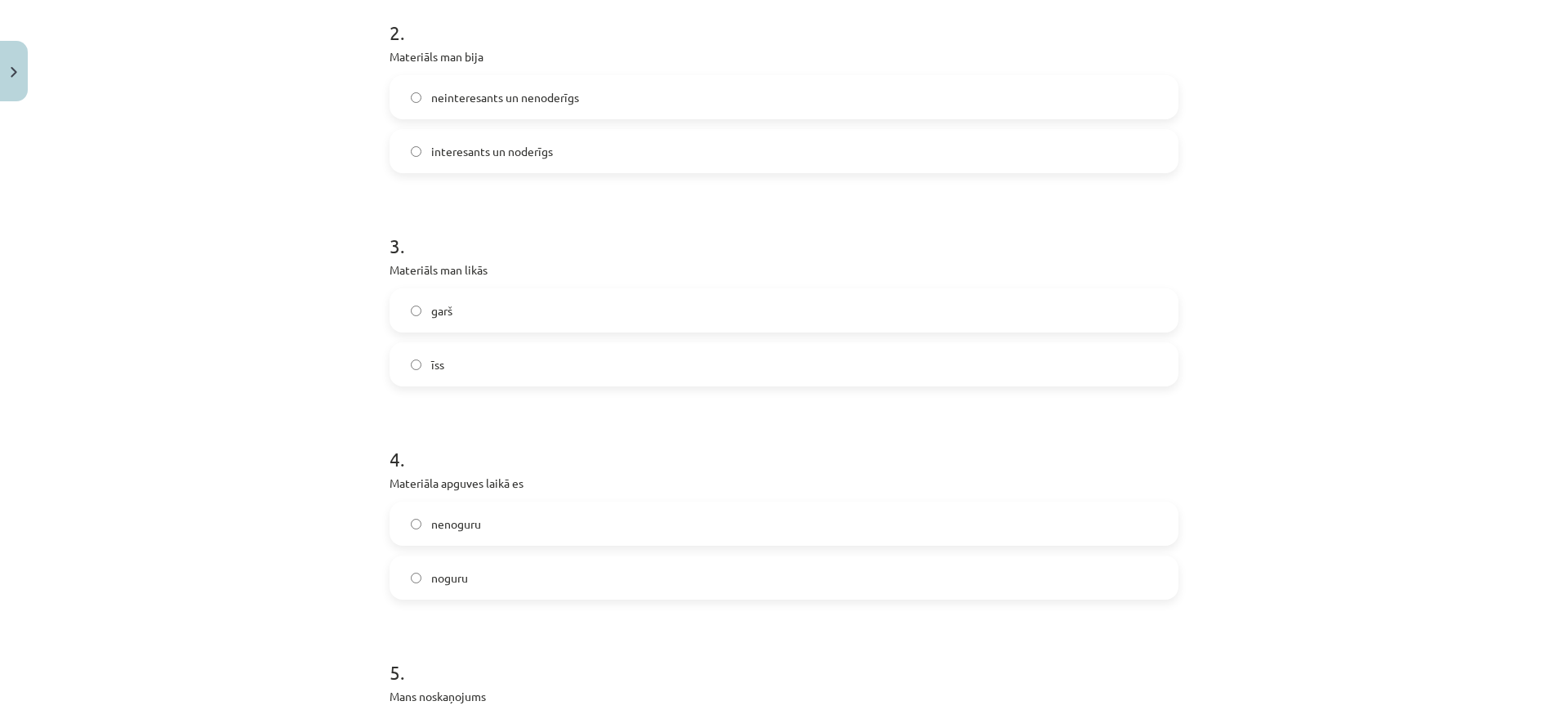
scroll to position [601, 0]
click at [526, 372] on label "īss" at bounding box center [784, 363] width 785 height 41
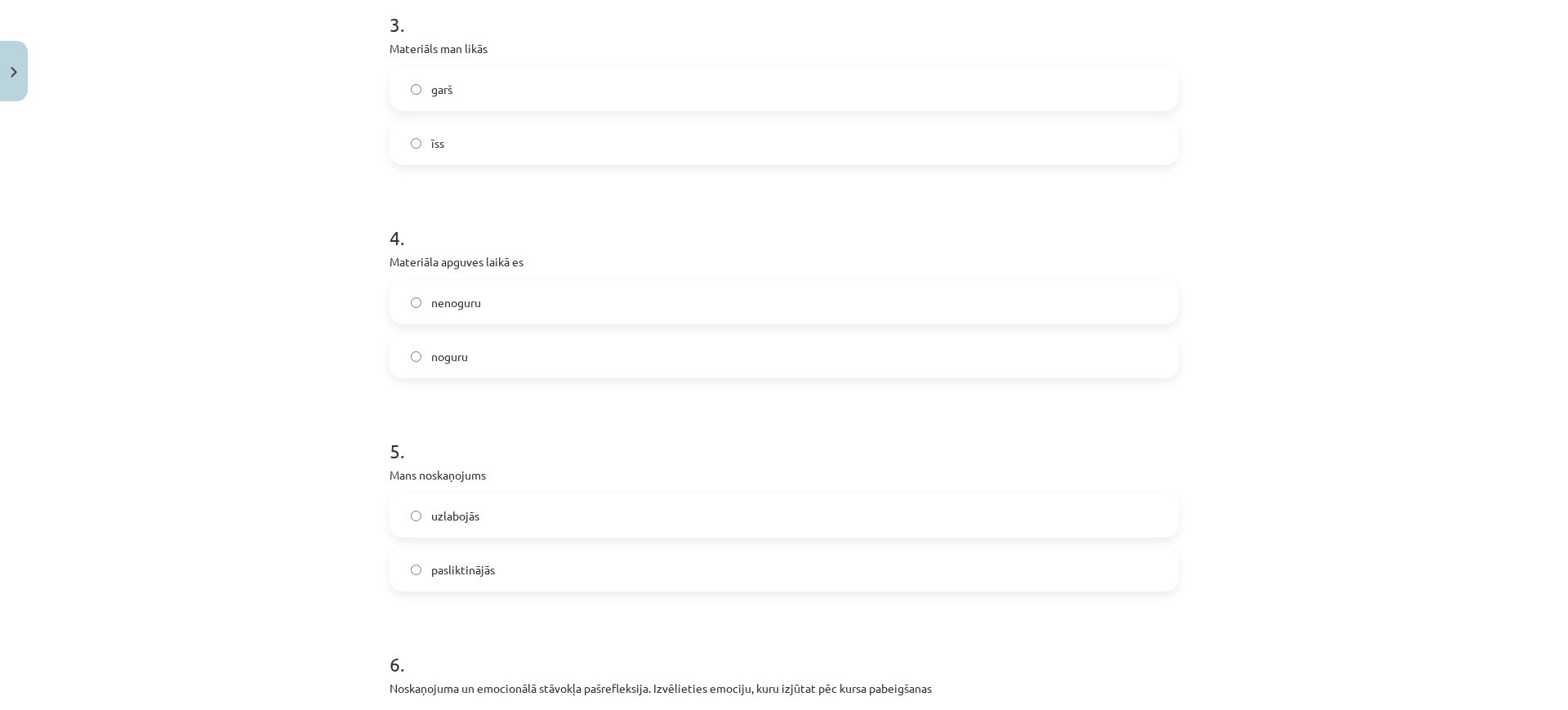
scroll to position [824, 0]
click at [511, 328] on div "nenoguru noguru" at bounding box center [784, 326] width 789 height 98
click at [518, 297] on label "nenoguru" at bounding box center [784, 299] width 785 height 41
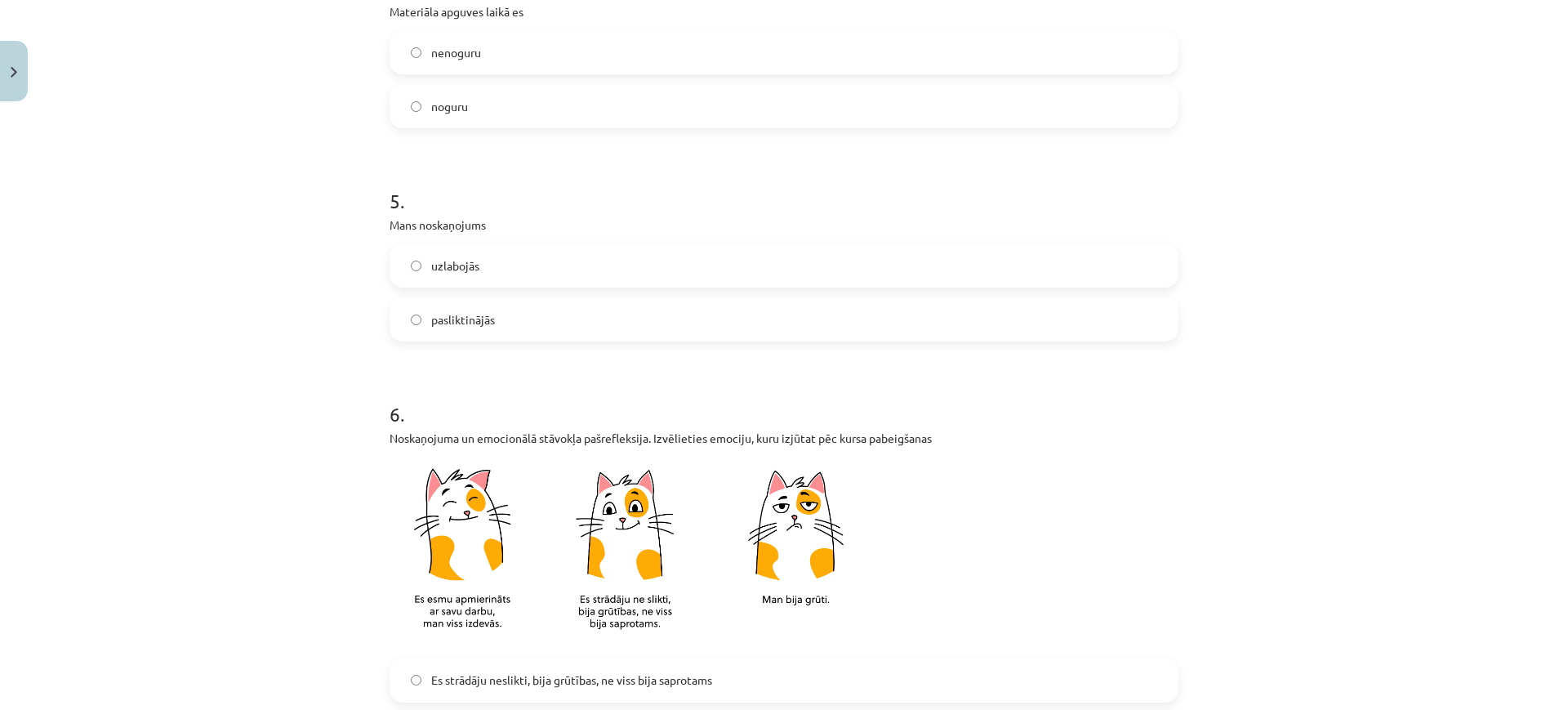
scroll to position [1073, 0]
click at [519, 278] on label "uzlabojās" at bounding box center [784, 263] width 785 height 41
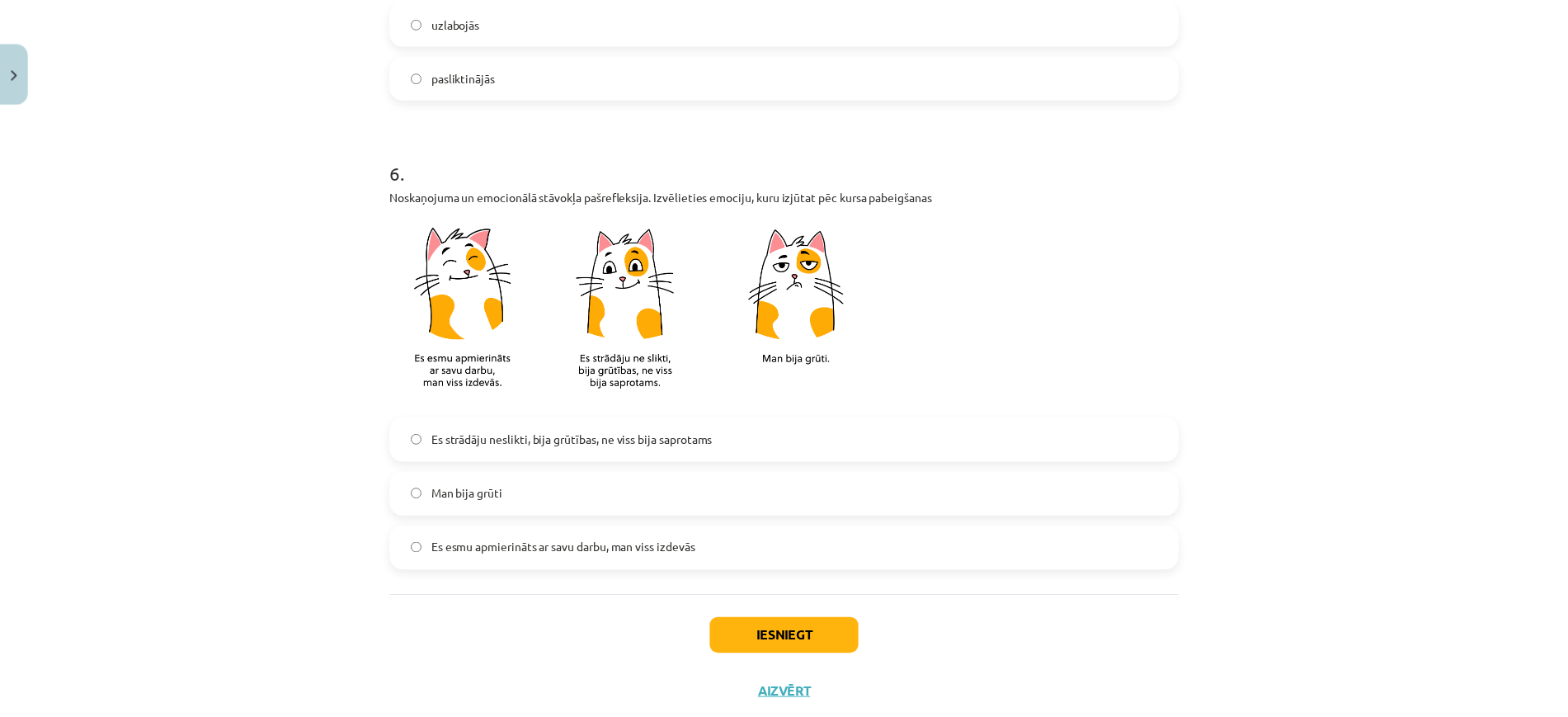
scroll to position [1375, 0]
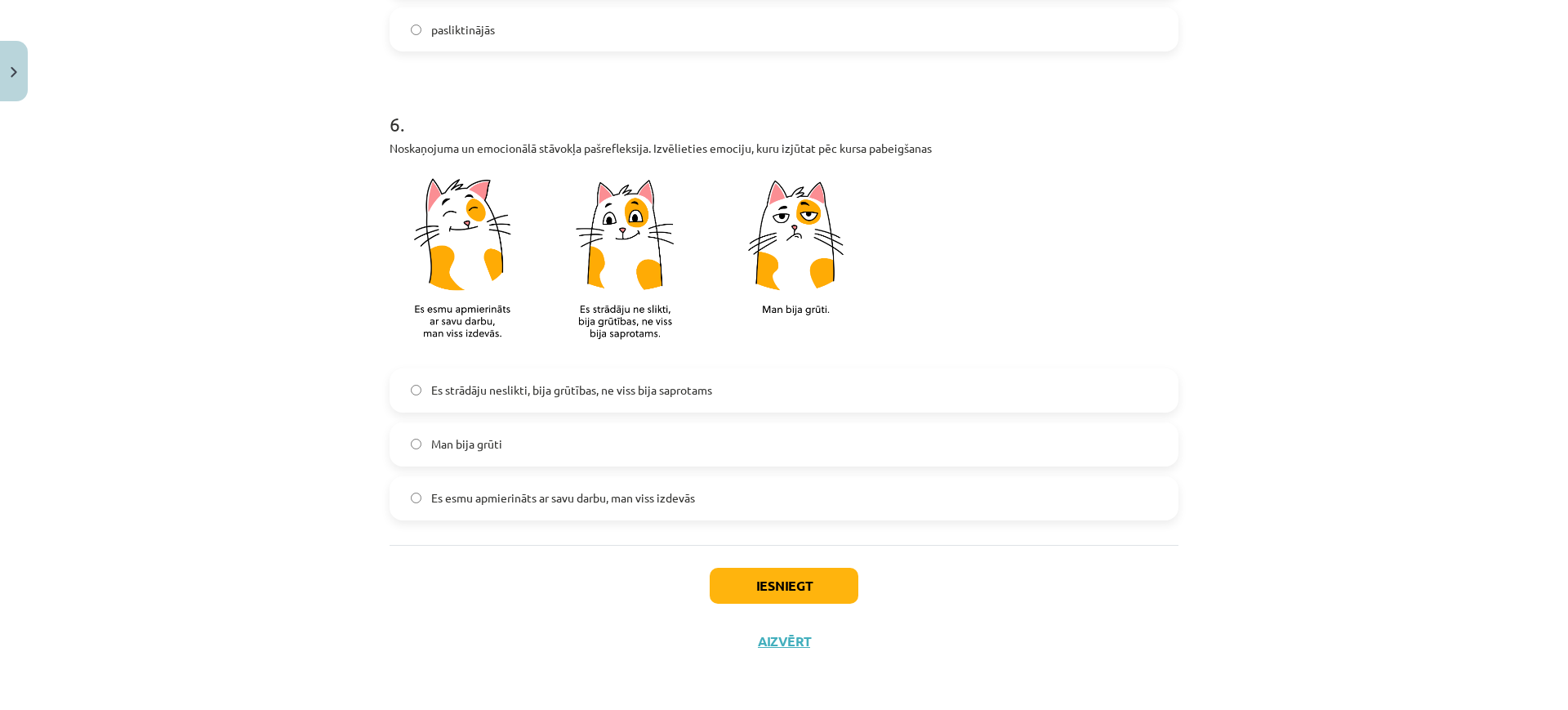
click at [546, 391] on span "Es strādāju neslikti, bija grūtības, ne viss bija saprotams" at bounding box center [572, 390] width 281 height 17
click at [767, 583] on button "Iesniegt" at bounding box center [784, 585] width 149 height 36
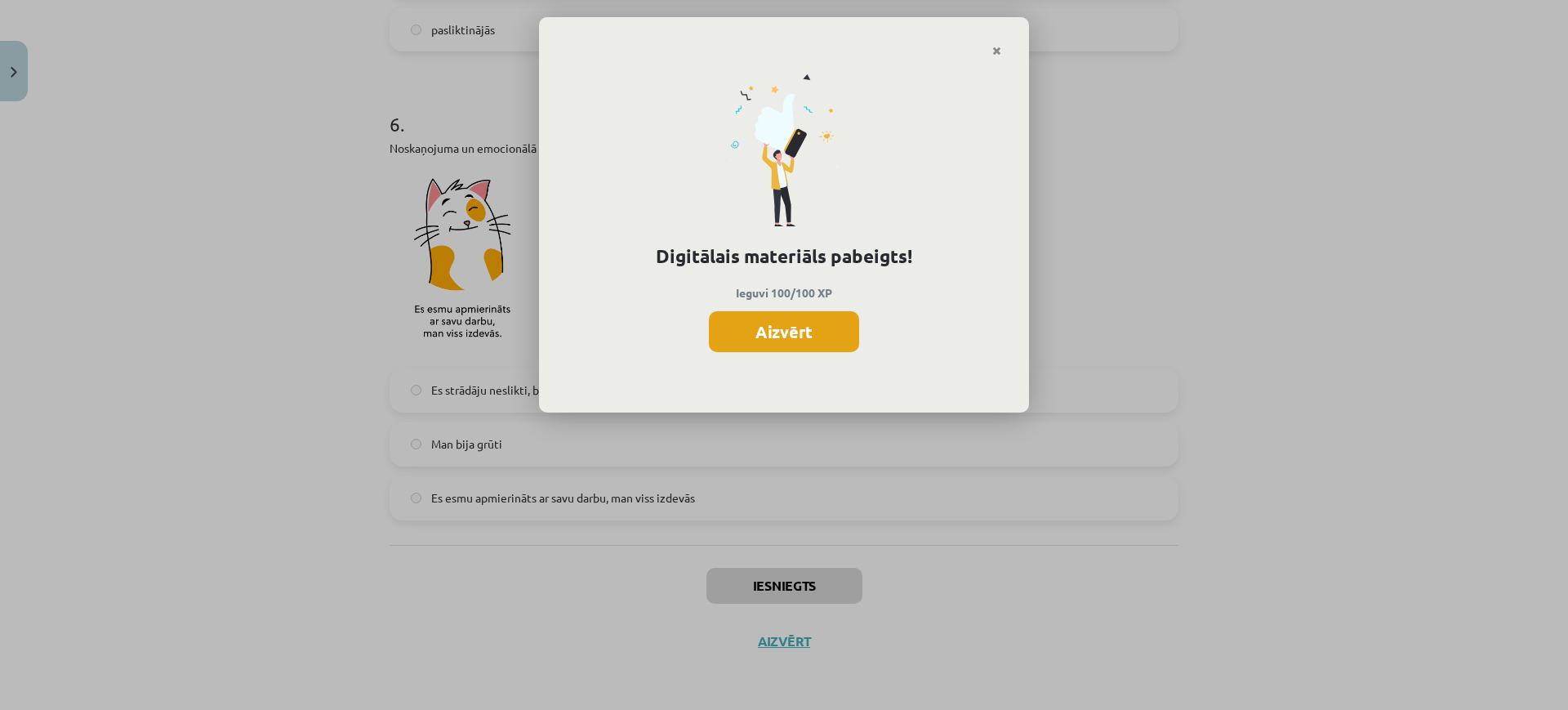
click at [817, 315] on button "Aizvērt" at bounding box center [784, 331] width 150 height 41
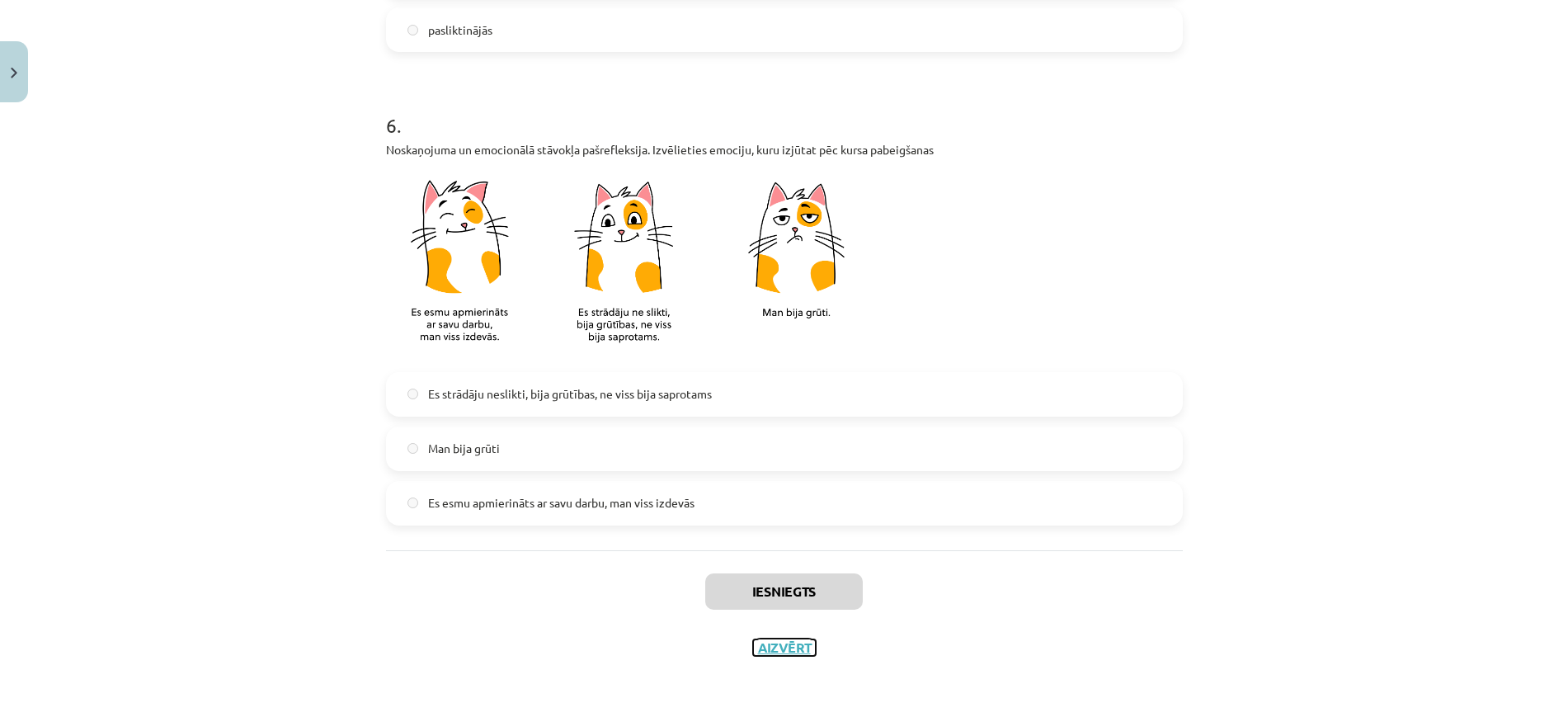
click at [762, 643] on button "Aizvērt" at bounding box center [785, 647] width 63 height 16
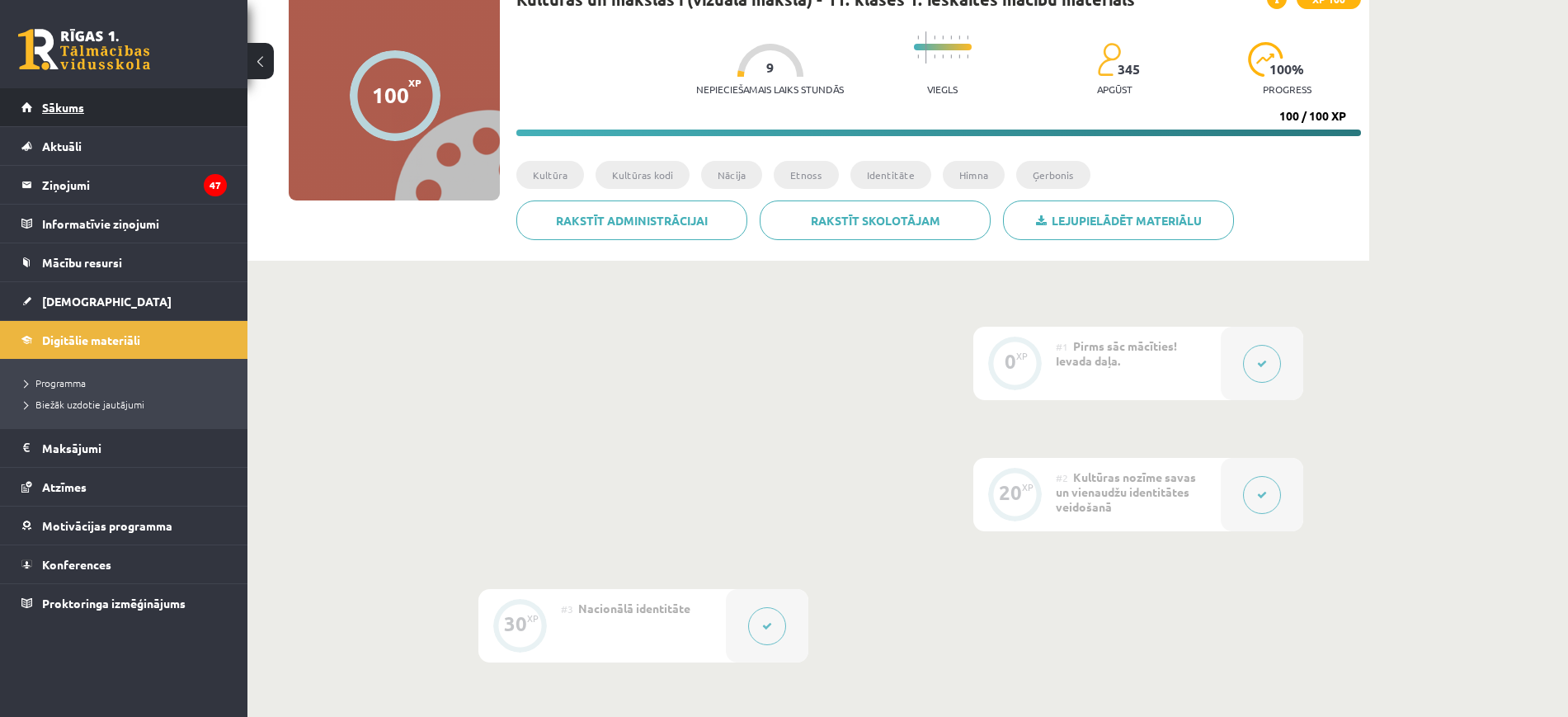
click at [152, 105] on link "Sākums" at bounding box center [124, 107] width 206 height 38
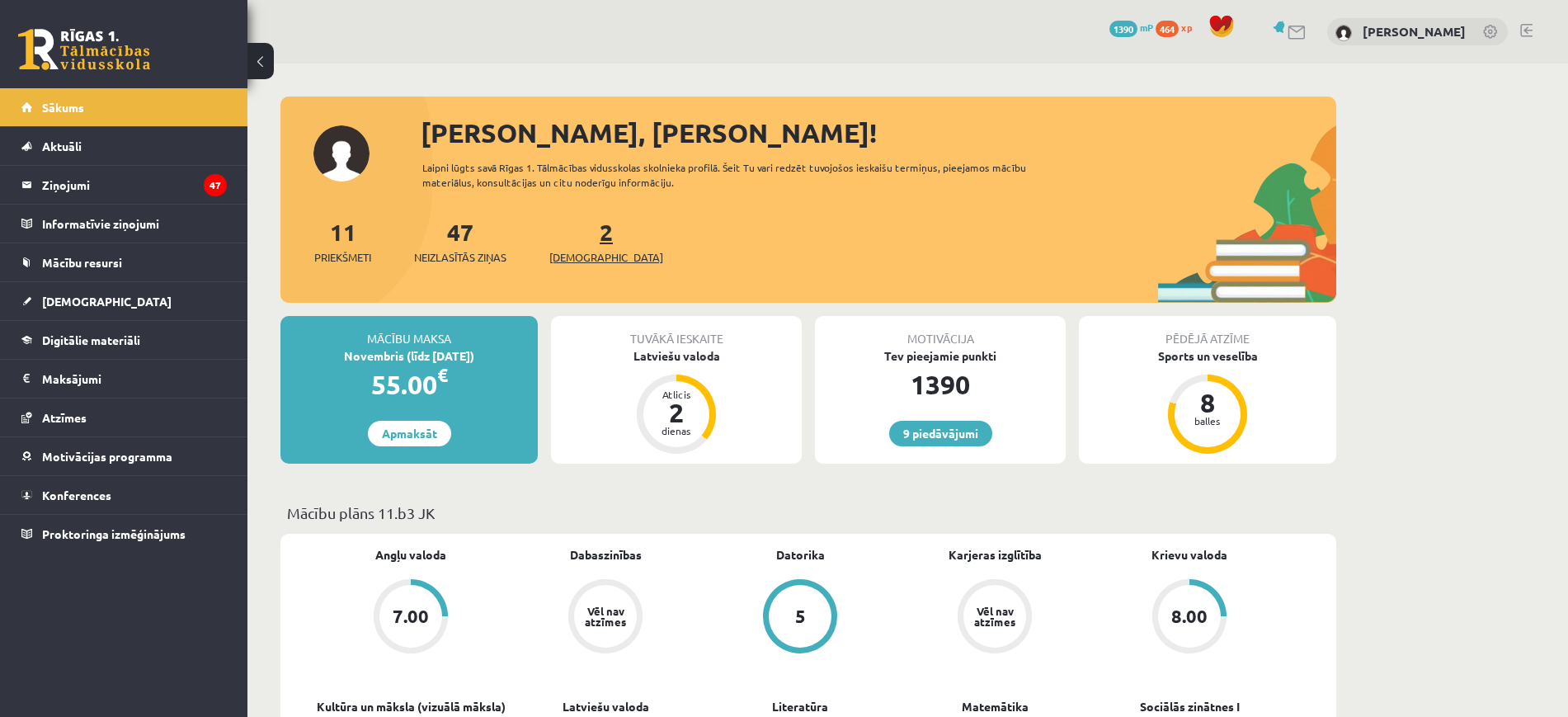
click at [574, 249] on span "[DEMOGRAPHIC_DATA]" at bounding box center [606, 257] width 114 height 16
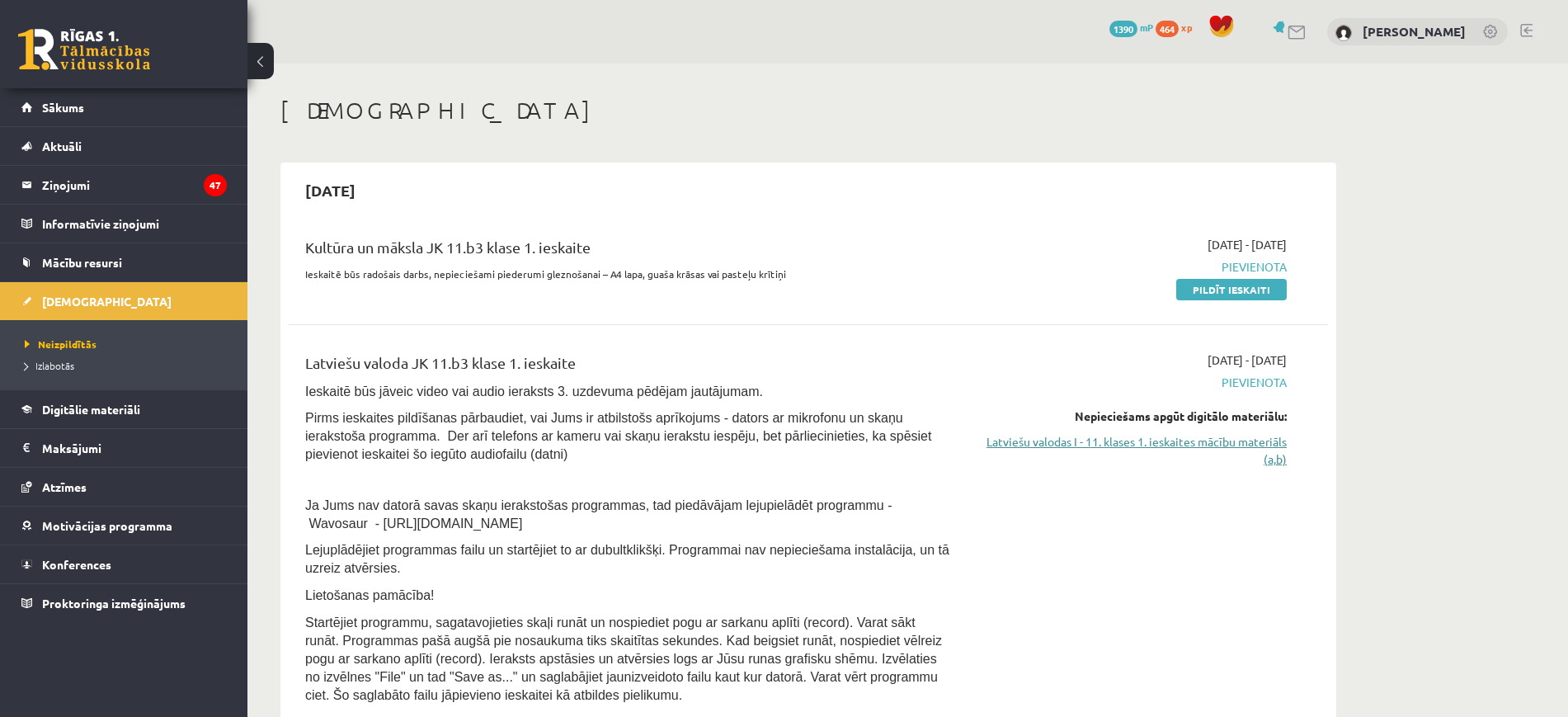
click at [1172, 446] on link "Latviešu valodas I - 11. klases 1. ieskaites mācību materiāls (a,b)" at bounding box center [1131, 450] width 311 height 35
click at [1092, 441] on link "Latviešu valodas I - 11. klases 1. ieskaites mācību materiāls (a,b)" at bounding box center [1131, 450] width 311 height 35
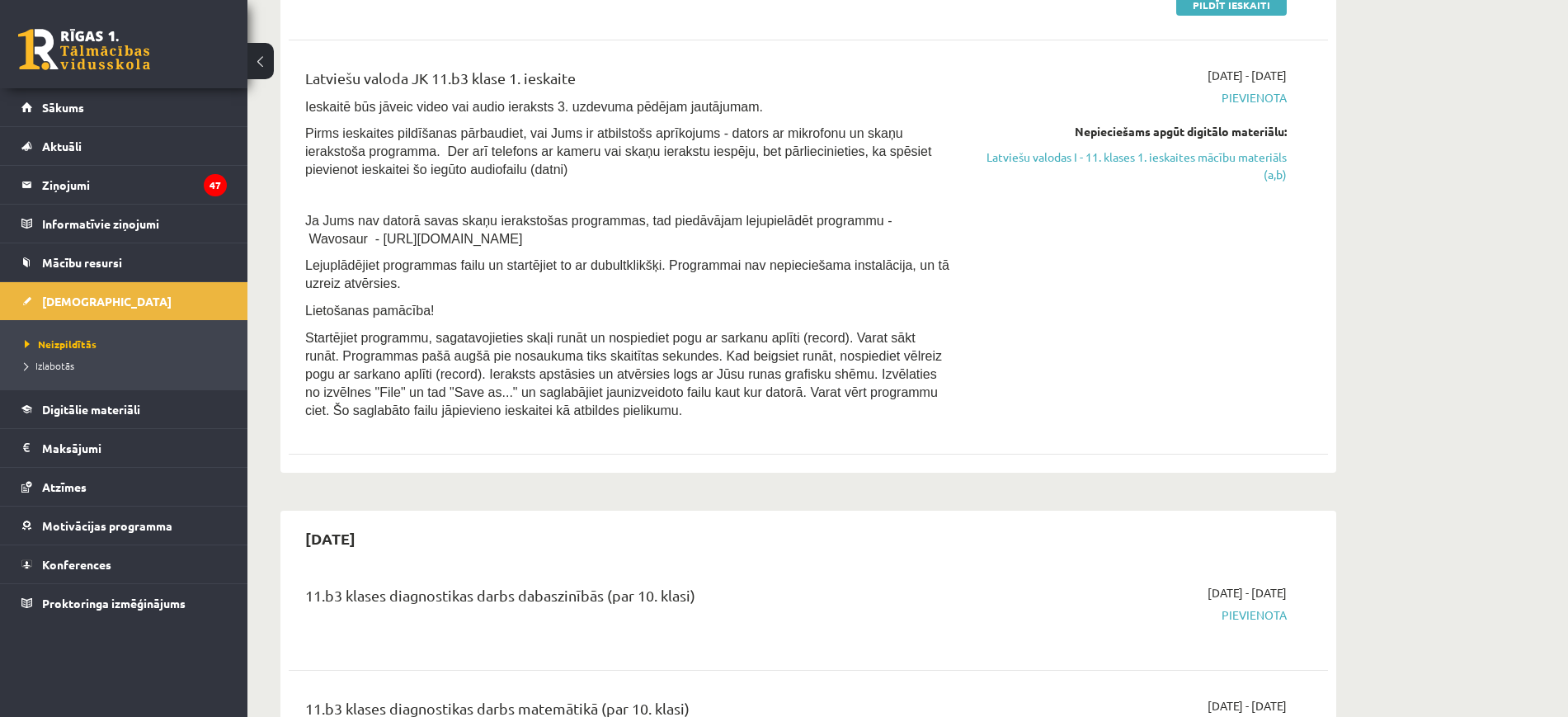
scroll to position [284, 0]
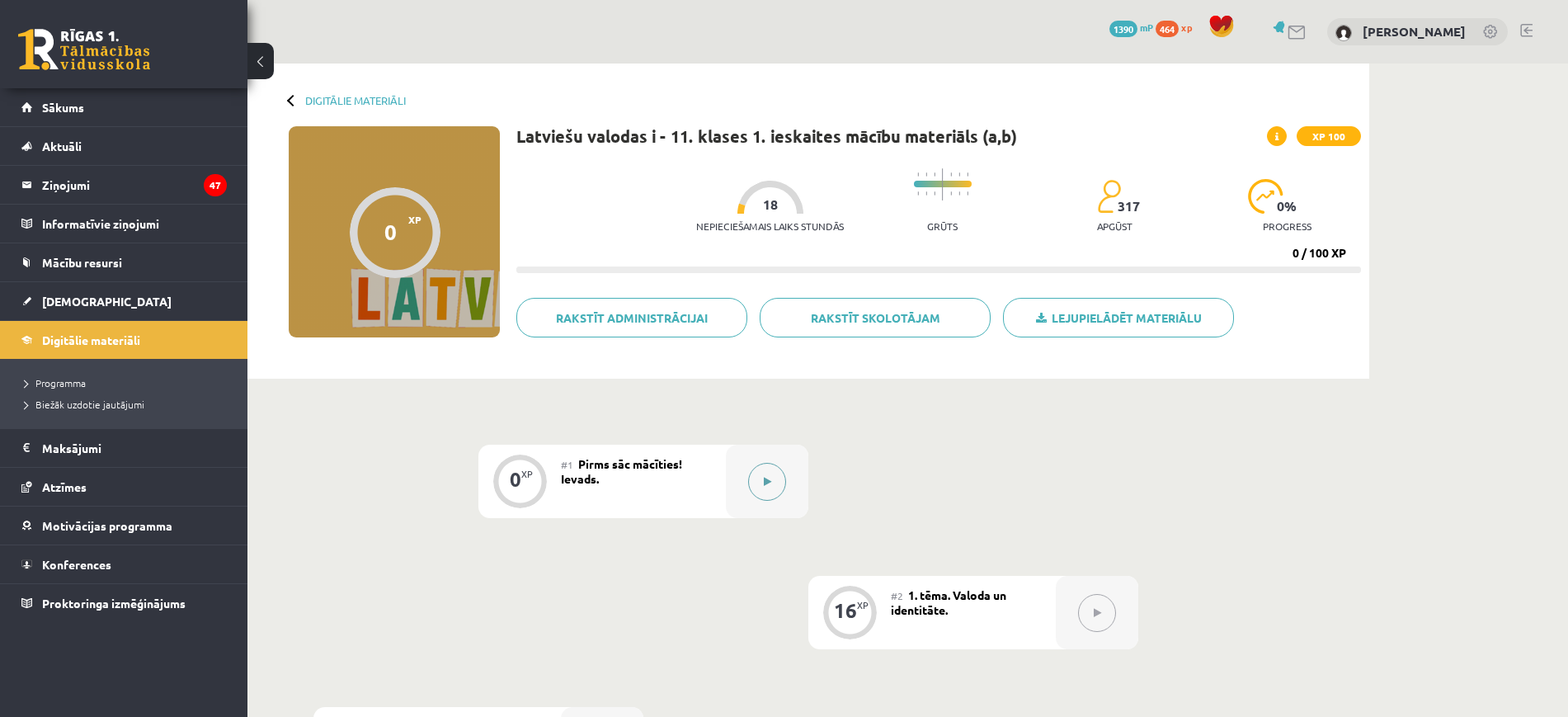
click at [733, 477] on div at bounding box center [767, 482] width 82 height 73
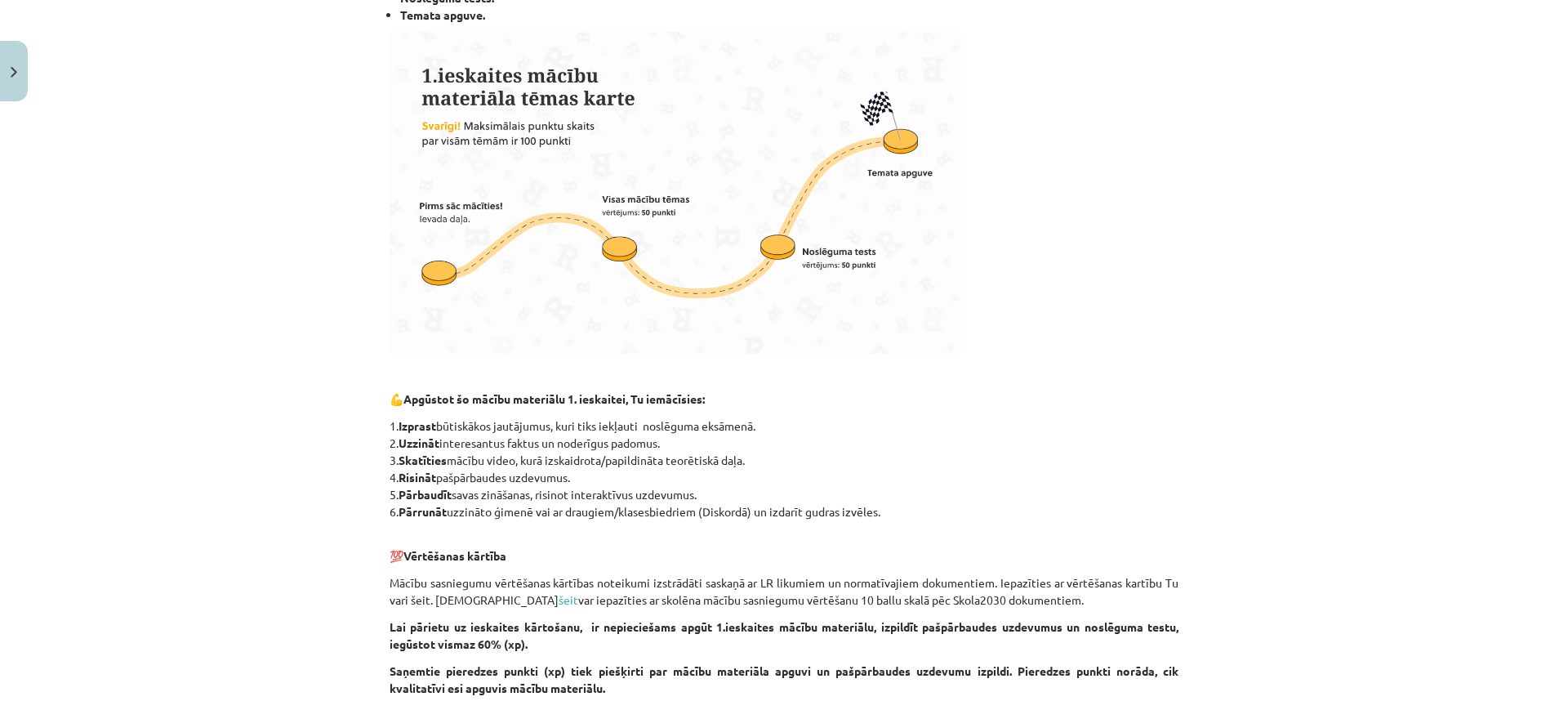
scroll to position [610, 0]
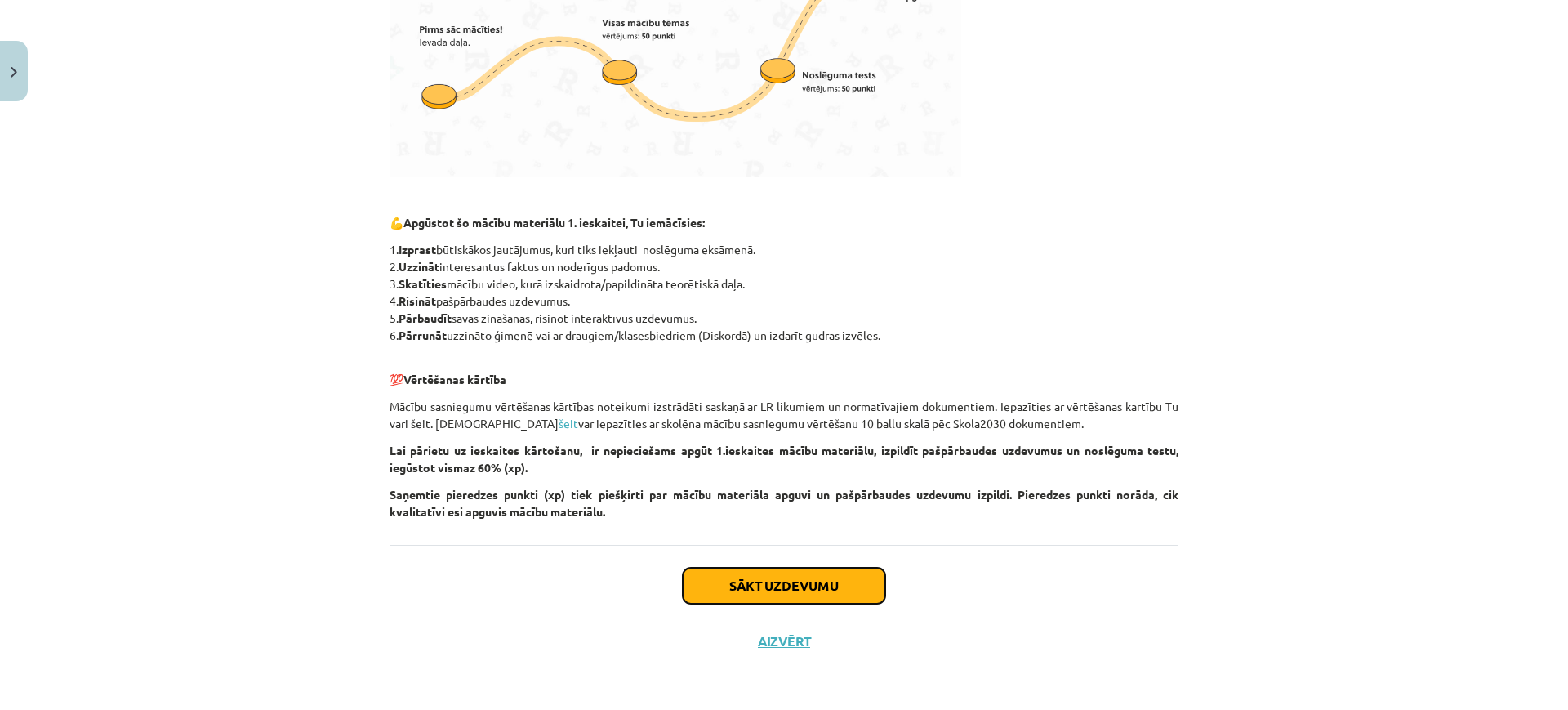
click at [765, 580] on button "Sākt uzdevumu" at bounding box center [784, 585] width 203 height 36
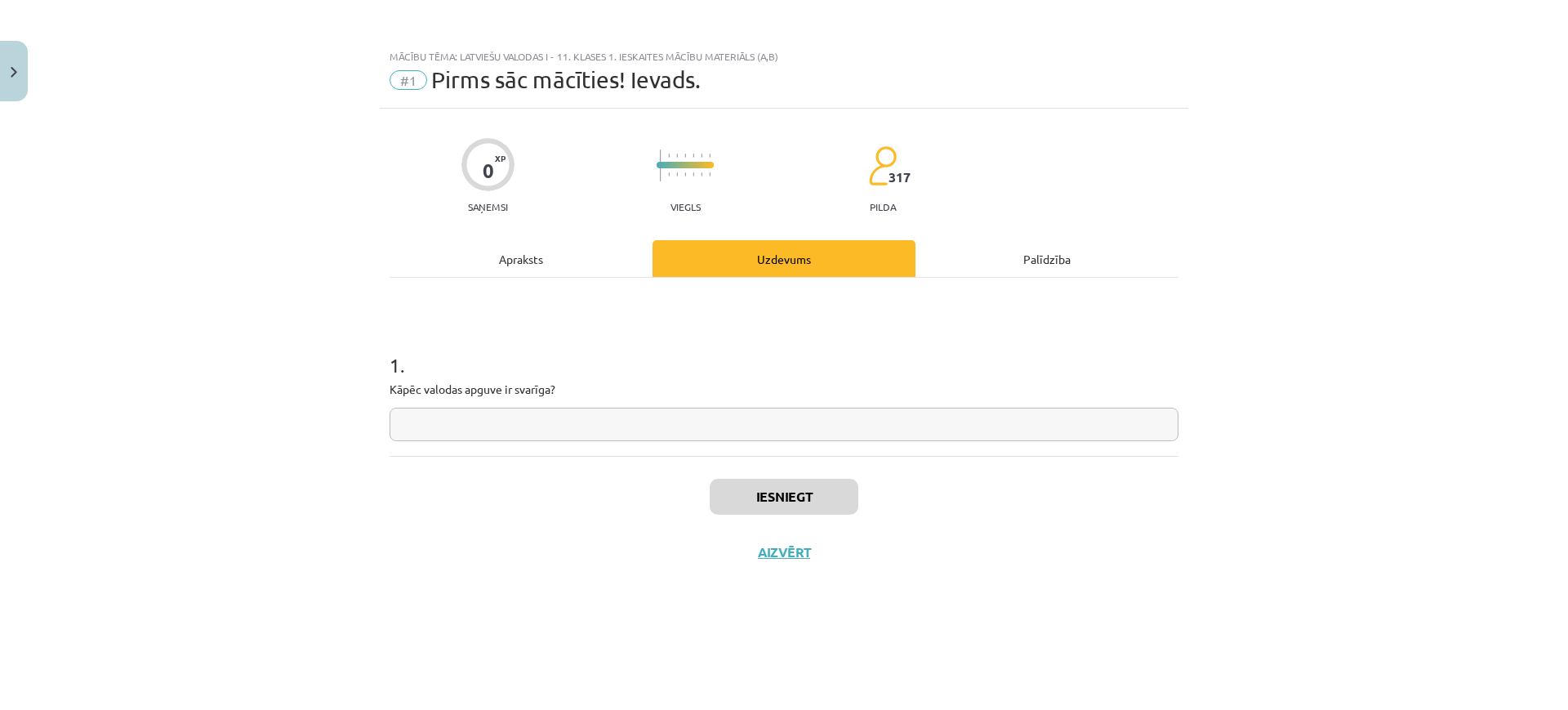
scroll to position [0, 0]
click at [805, 432] on input "text" at bounding box center [784, 425] width 789 height 34
type input "*"
click at [797, 501] on button "Iesniegt" at bounding box center [784, 496] width 149 height 36
click at [806, 573] on button "Nākamā nodarbība" at bounding box center [784, 563] width 160 height 38
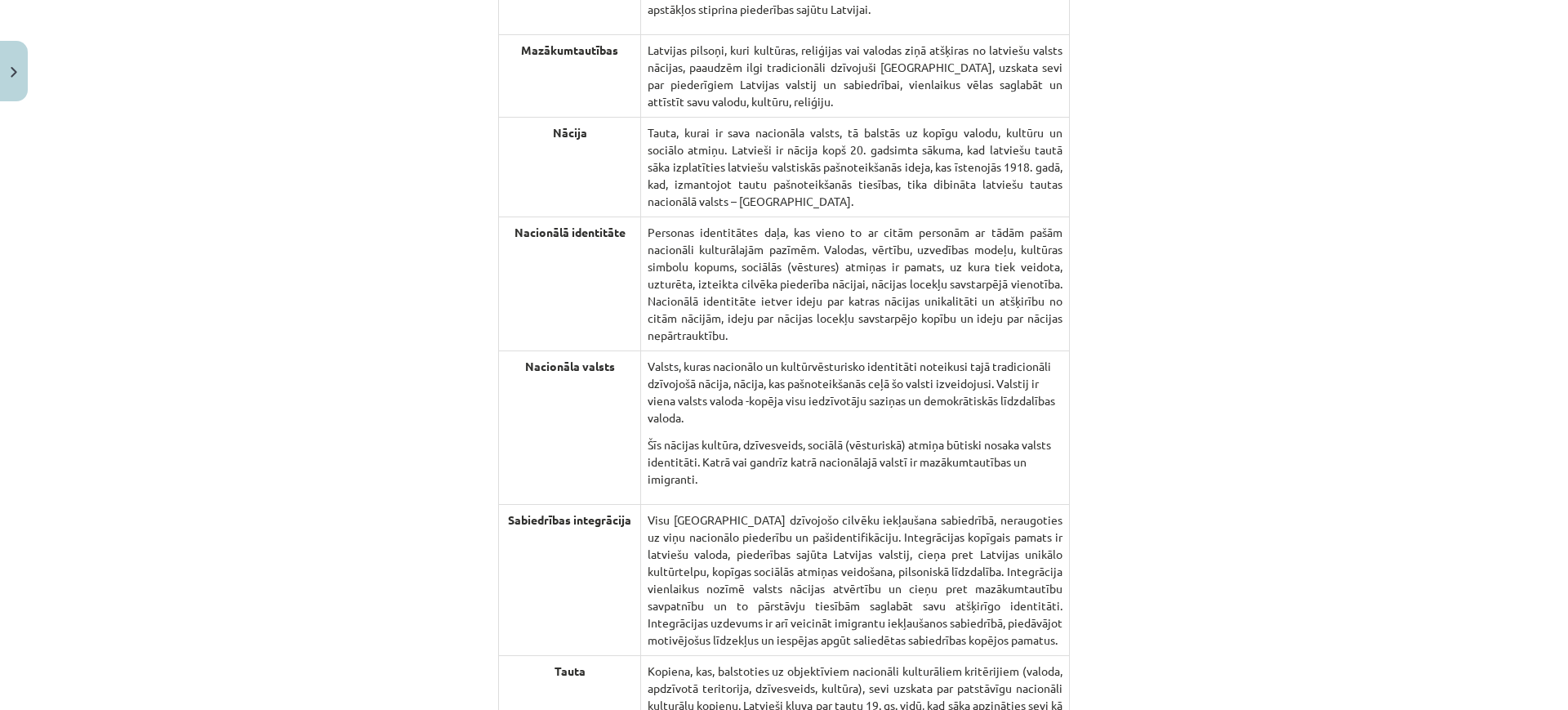
scroll to position [3329, 0]
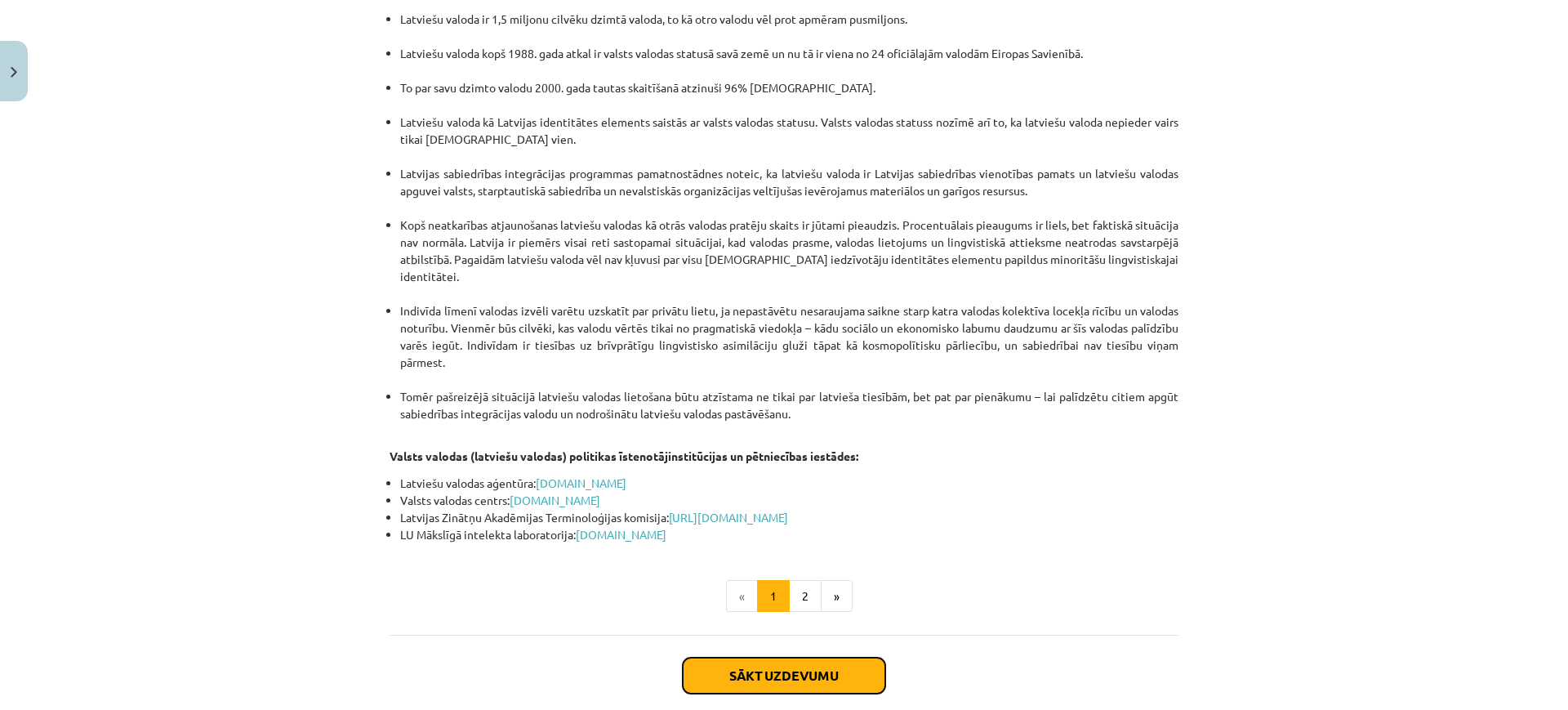
click at [758, 658] on button "Sākt uzdevumu" at bounding box center [784, 676] width 203 height 36
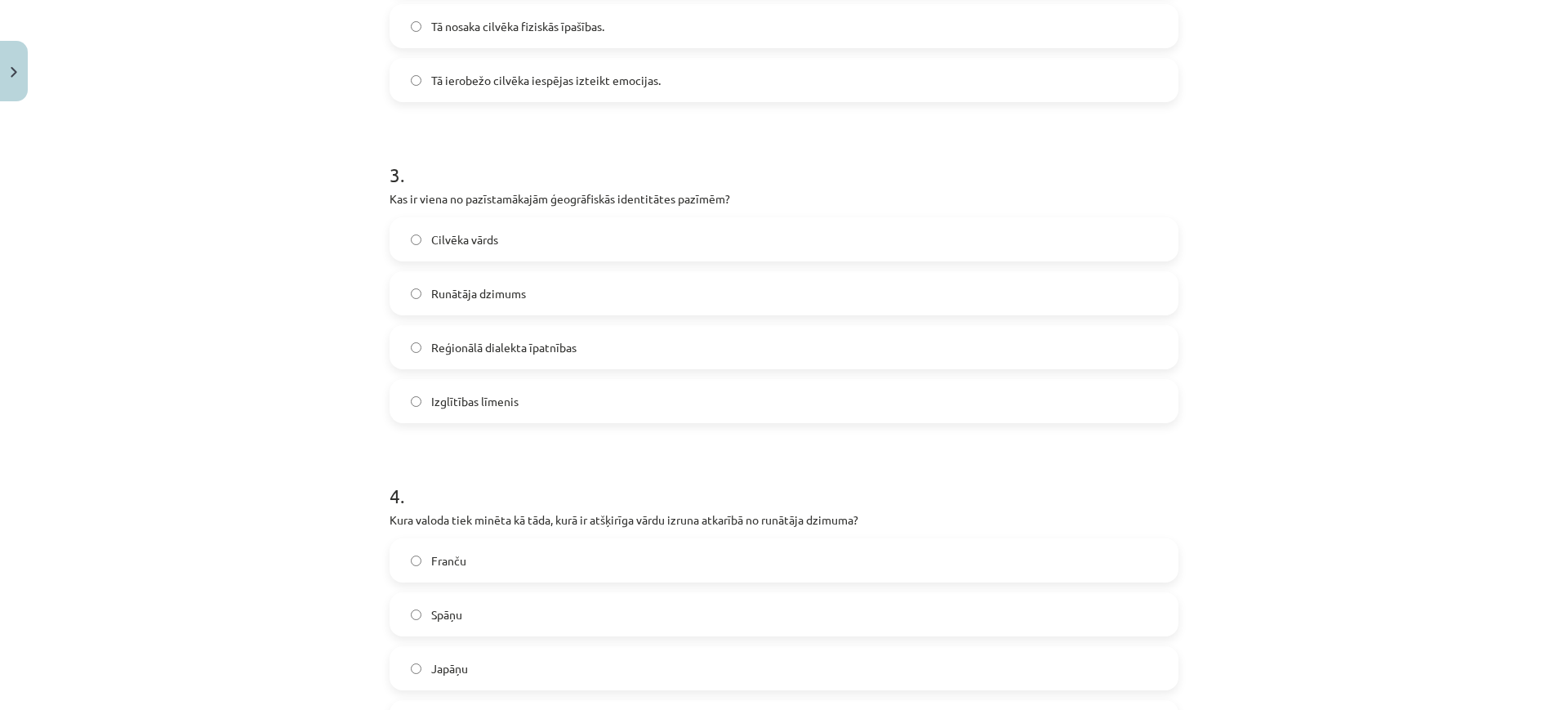
scroll to position [1378, 0]
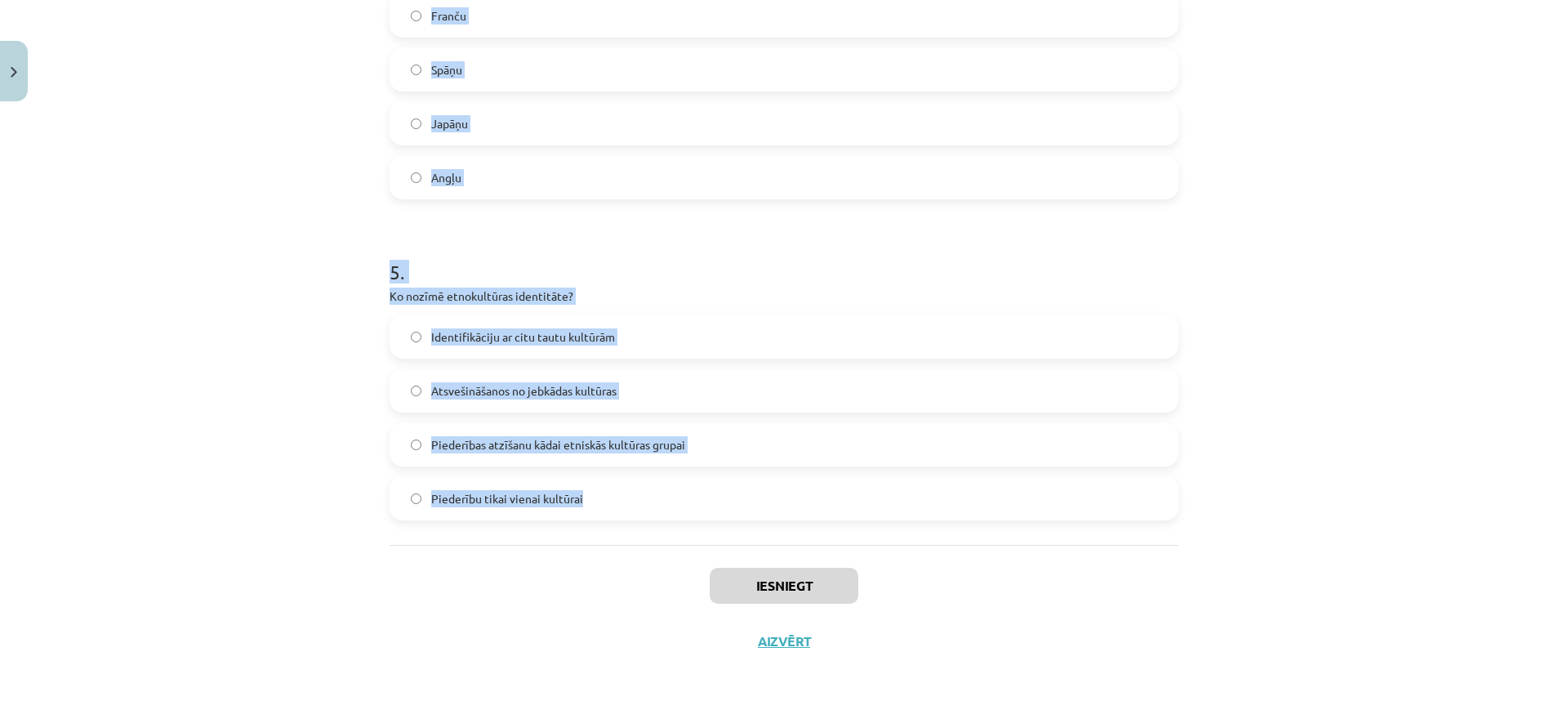
drag, startPoint x: 389, startPoint y: 299, endPoint x: 742, endPoint y: 536, distance: 425.2
copy form "1 . Kas tiek uzskatīts par būtisku latviešu valodas identitātes elementu? Tās g…"
click at [841, 265] on h1 "5 ." at bounding box center [784, 257] width 789 height 50
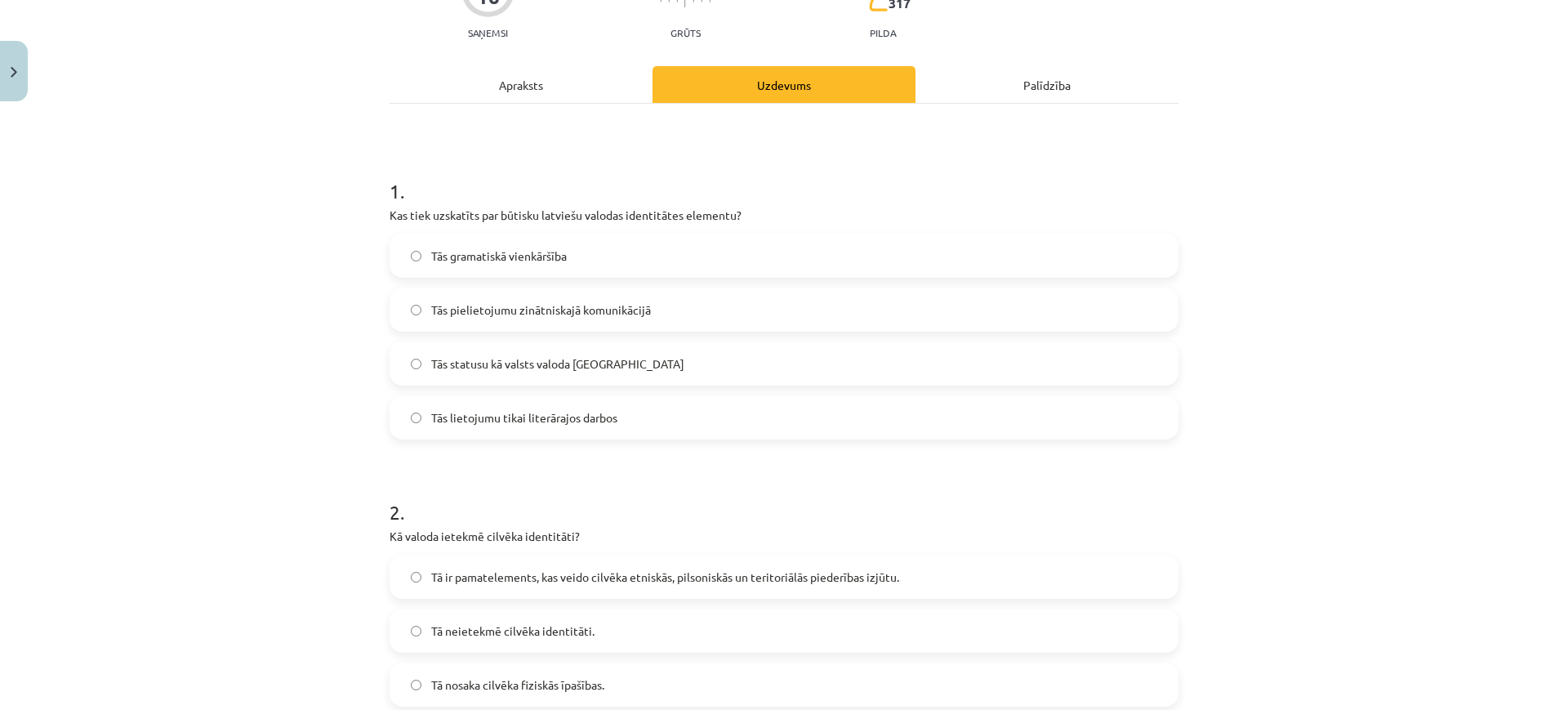
scroll to position [175, 0]
click at [556, 382] on label "Tās statusu kā valsts valoda Latvijā" at bounding box center [784, 363] width 785 height 41
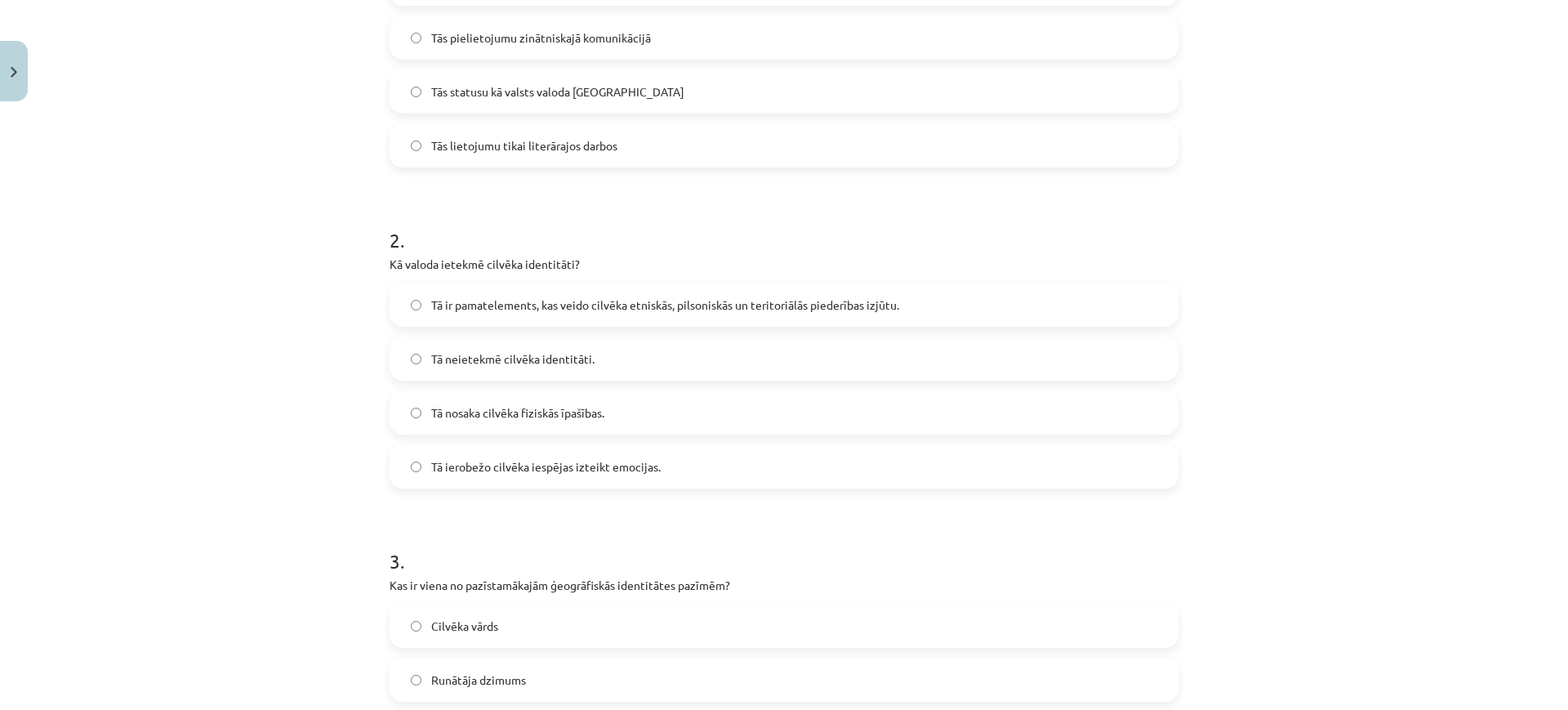
scroll to position [448, 0]
click at [577, 310] on span "Tā ir pamatelements, kas veido cilvēka etniskās, pilsoniskās un teritoriālās pi…" at bounding box center [665, 304] width 468 height 17
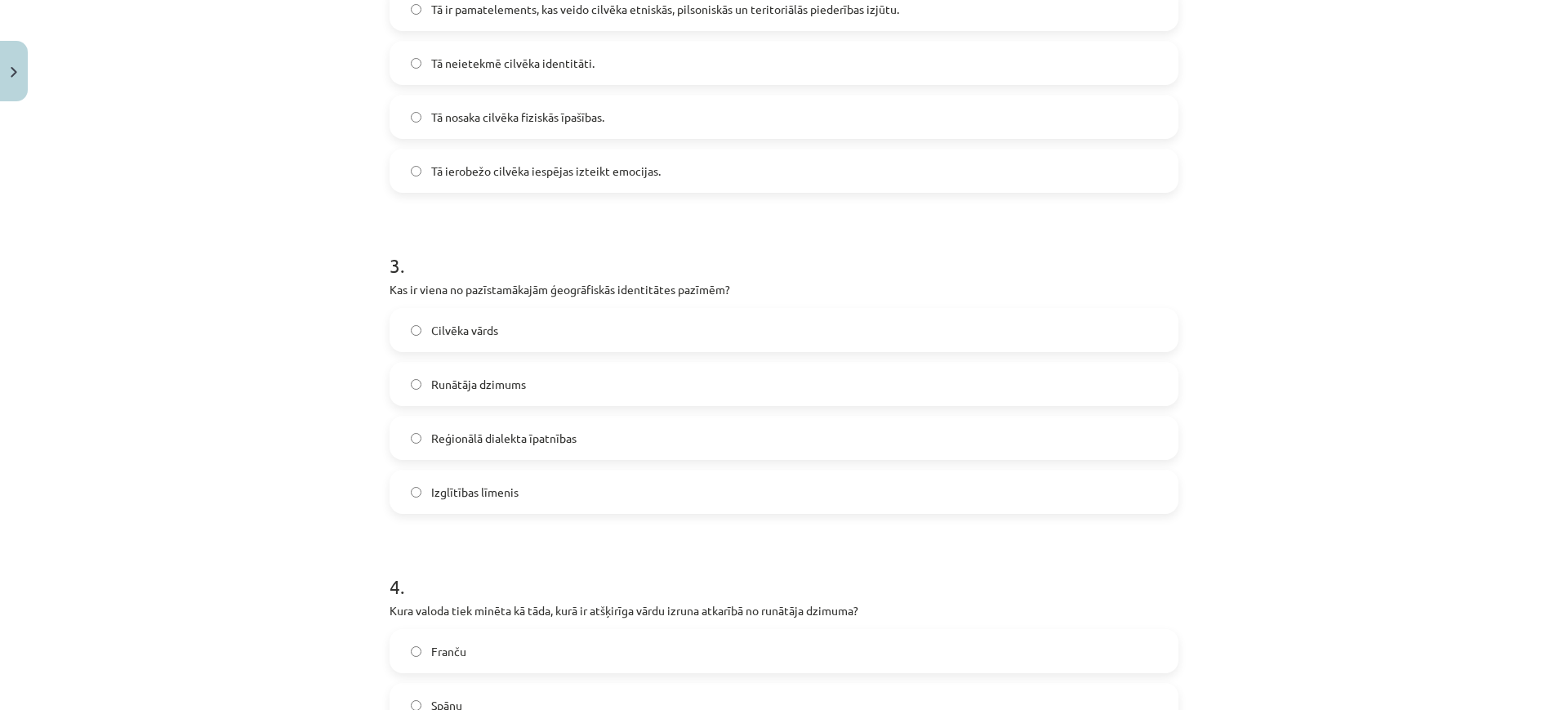
scroll to position [743, 0]
click at [536, 417] on label "Reģionālā dialekta īpatnības" at bounding box center [784, 437] width 785 height 41
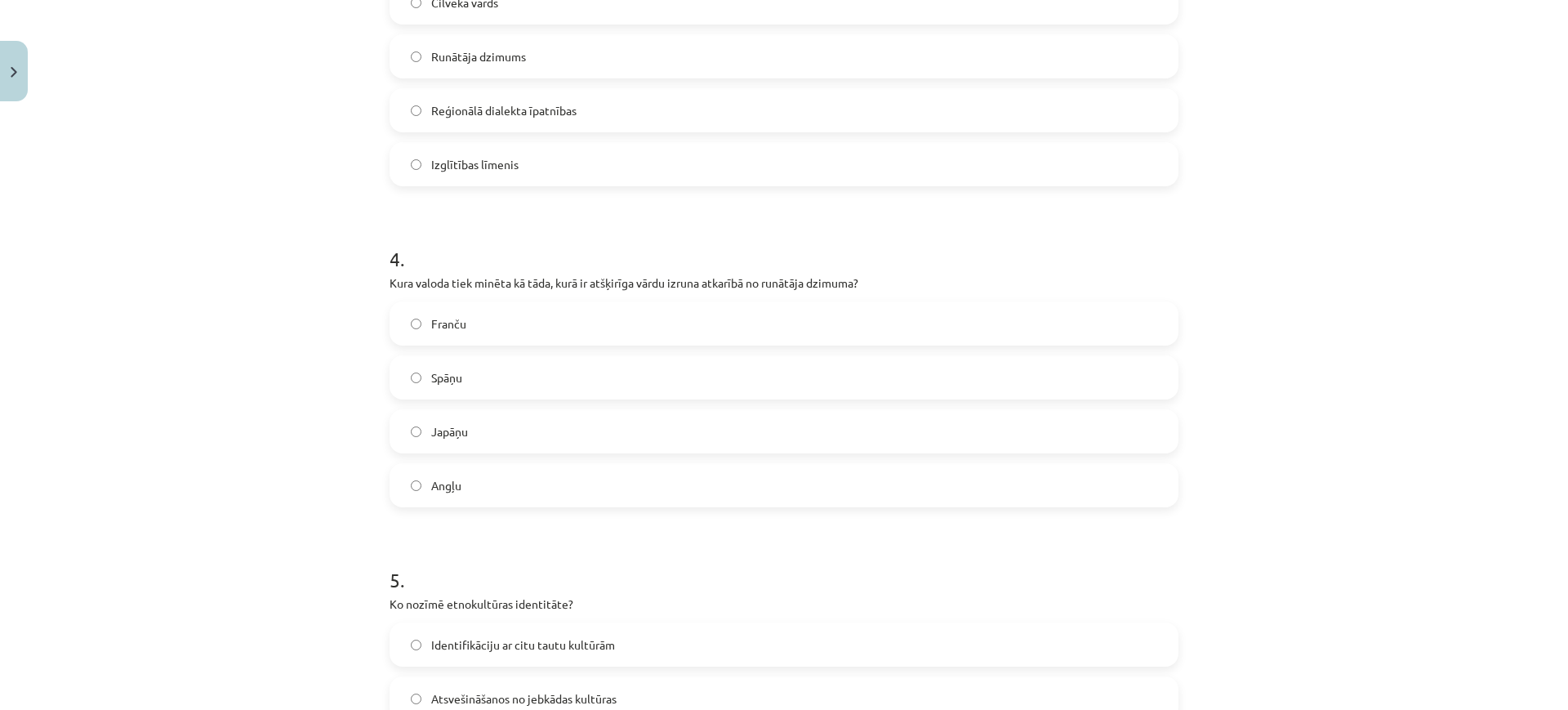
scroll to position [1075, 0]
click at [492, 431] on label "Japāņu" at bounding box center [784, 426] width 785 height 41
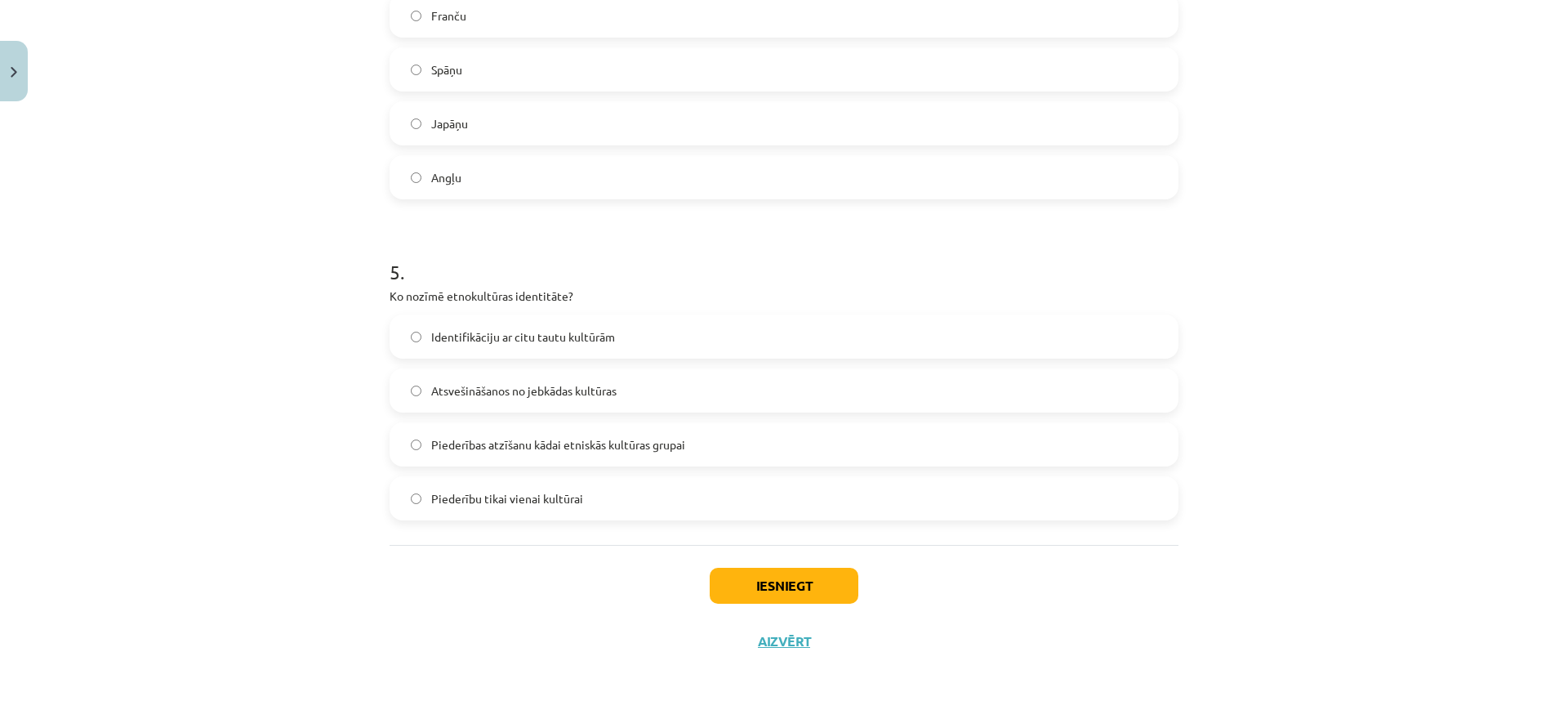
click at [564, 455] on label "Piederības atzīšanu kādai etniskās kultūras grupai" at bounding box center [784, 444] width 785 height 41
click at [760, 580] on button "Iesniegt" at bounding box center [784, 585] width 149 height 36
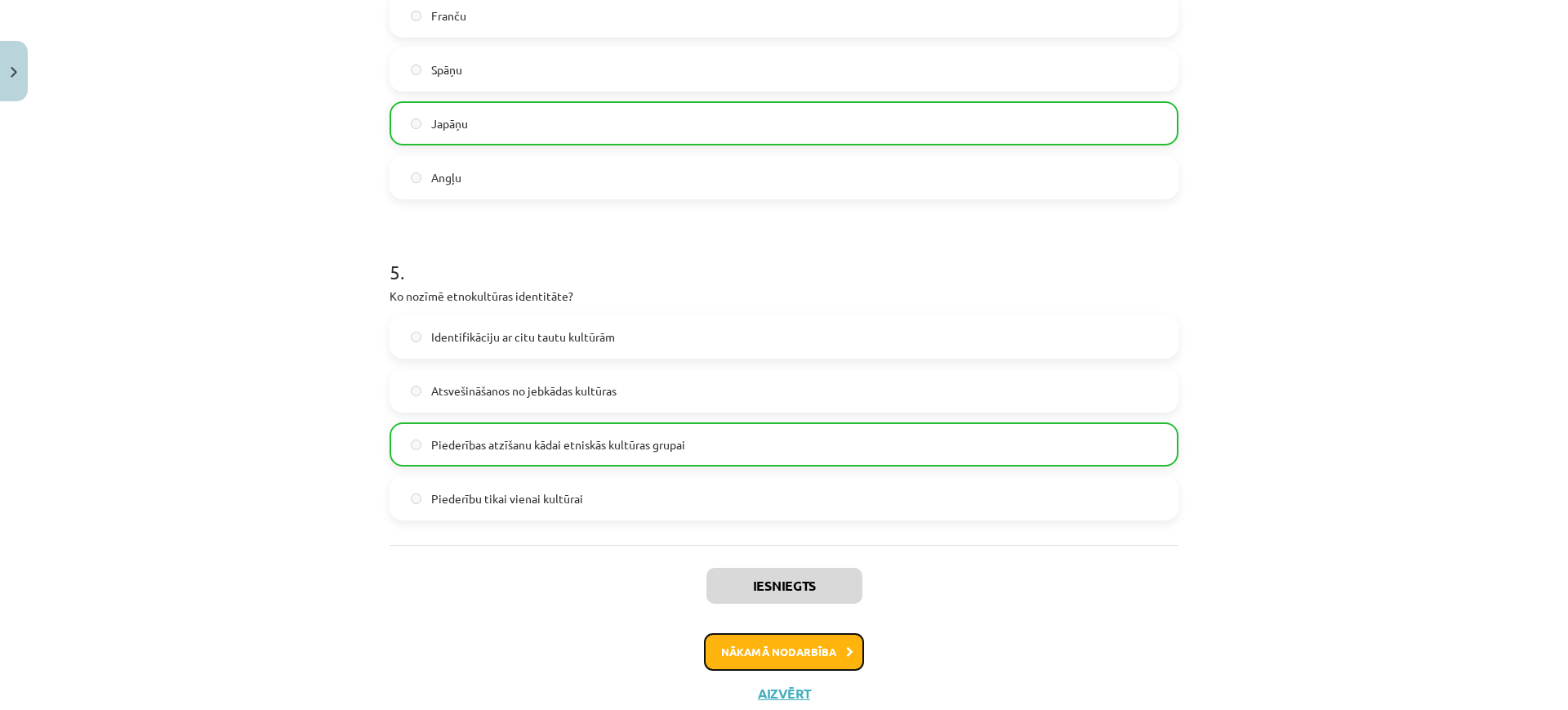
click at [779, 646] on button "Nākamā nodarbība" at bounding box center [784, 652] width 160 height 38
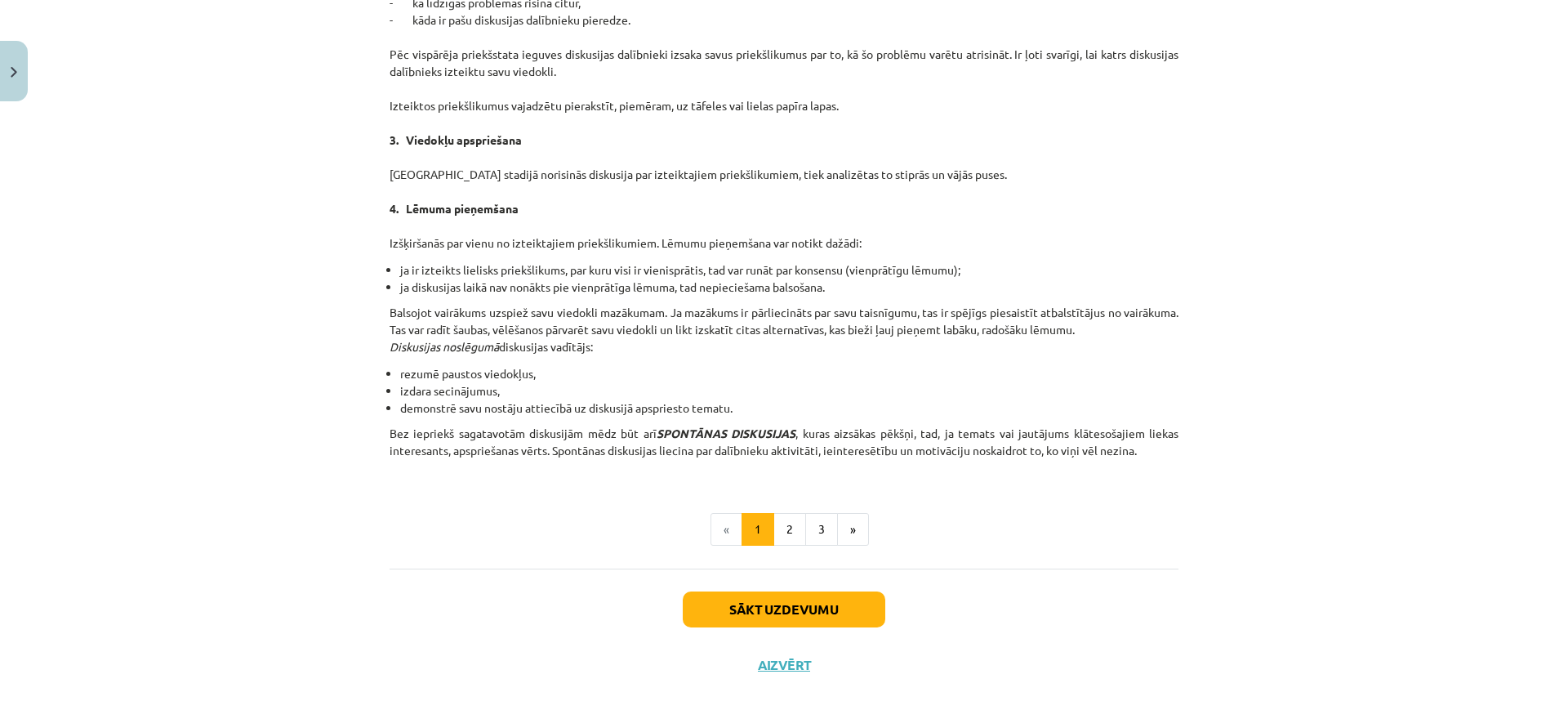
scroll to position [1368, 0]
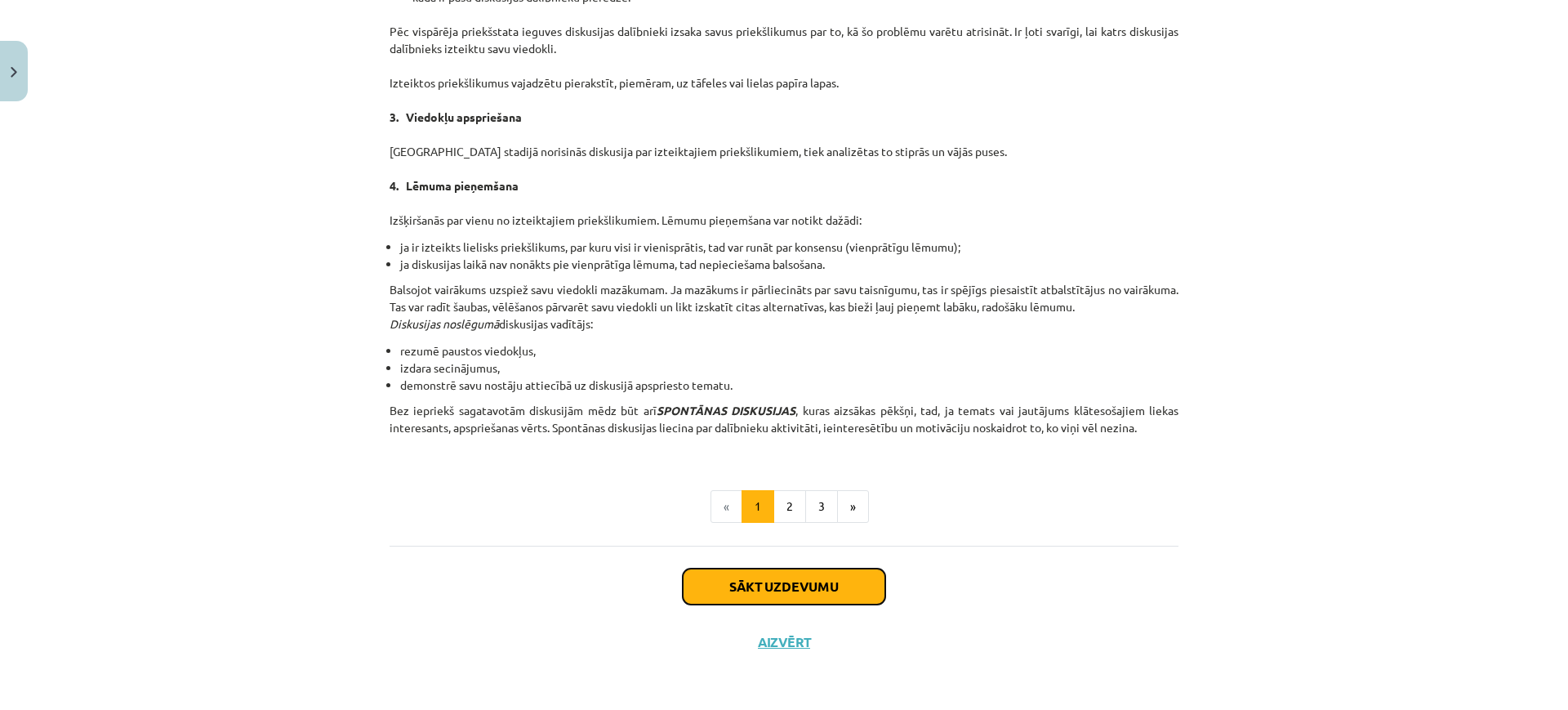
click at [764, 585] on button "Sākt uzdevumu" at bounding box center [784, 586] width 203 height 36
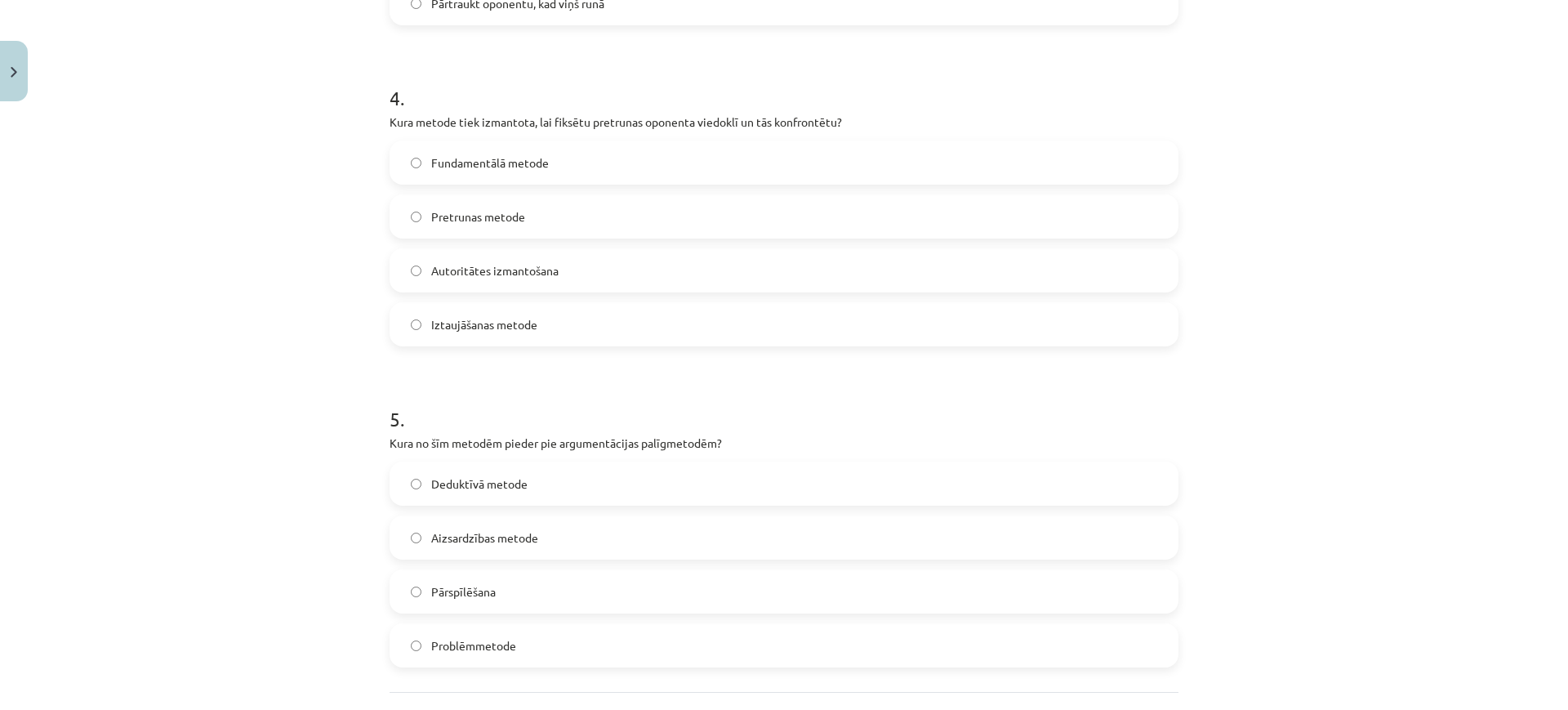
scroll to position [1378, 0]
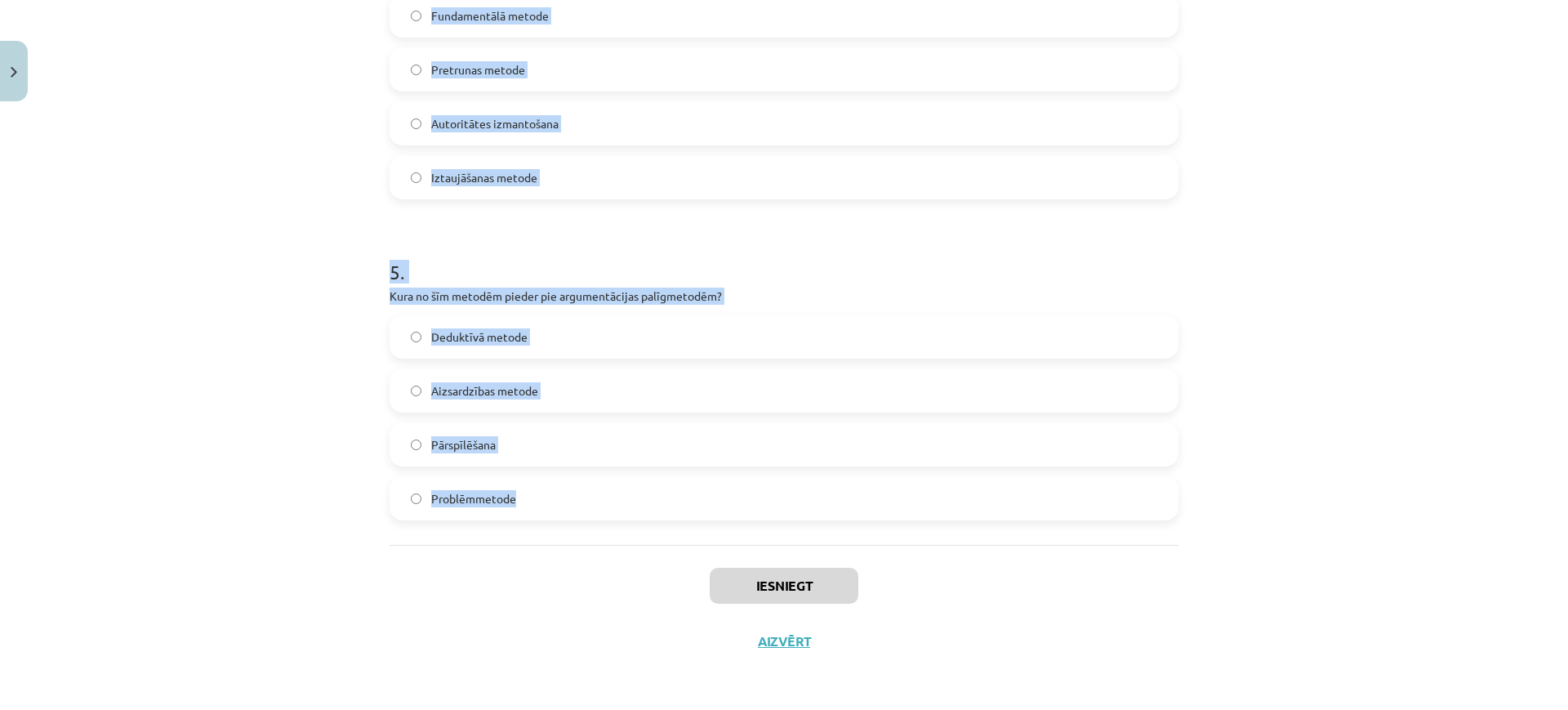
drag, startPoint x: 379, startPoint y: 311, endPoint x: 697, endPoint y: 522, distance: 381.6
copy form "1 . Kas ir diskusija? Privāta saruna starp diviem cilvēkiem Rakstiska saziņa st…"
click at [795, 311] on div "5 . Kura no šīm metodēm pieder pie argumentācijas palīgmetodēm? Deduktīvā metod…" at bounding box center [784, 376] width 789 height 289
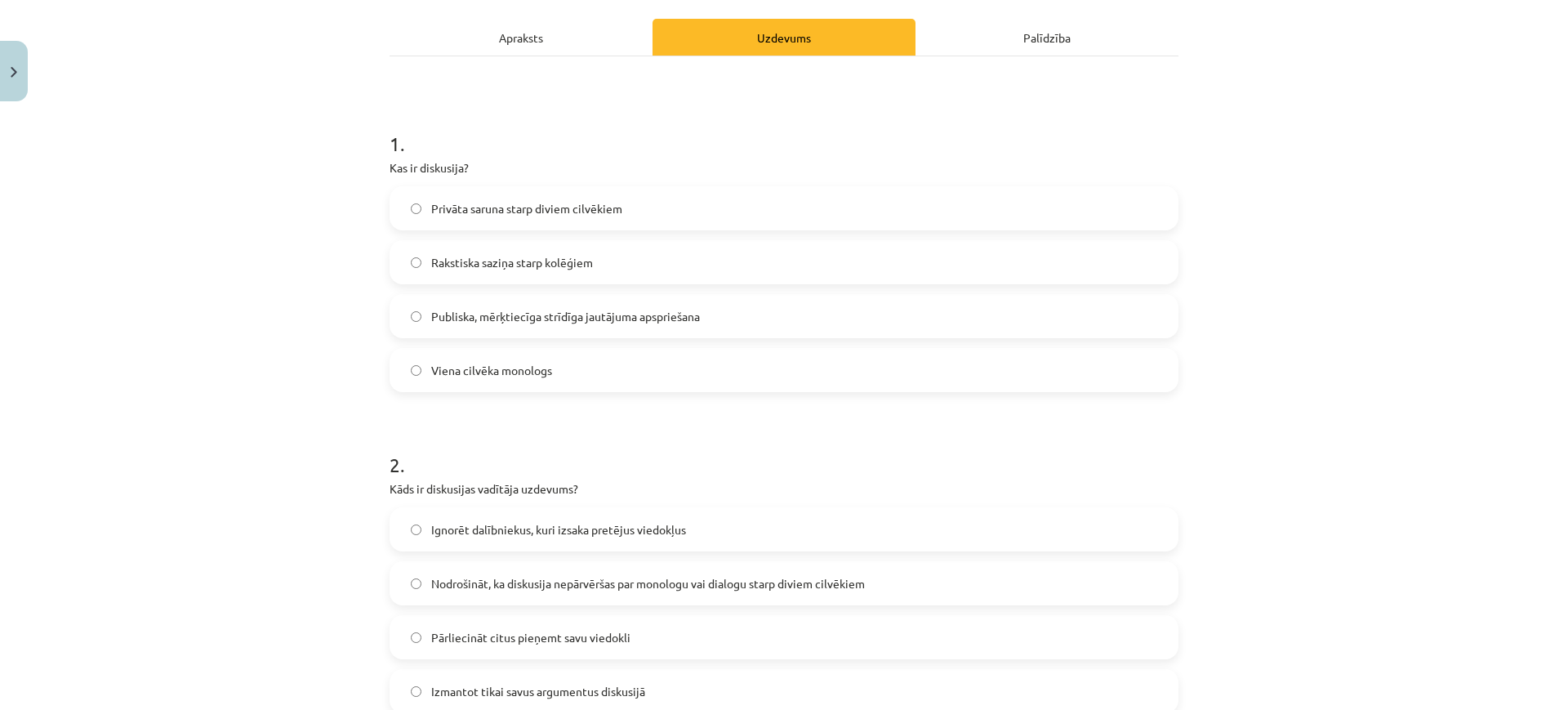
scroll to position [210, 0]
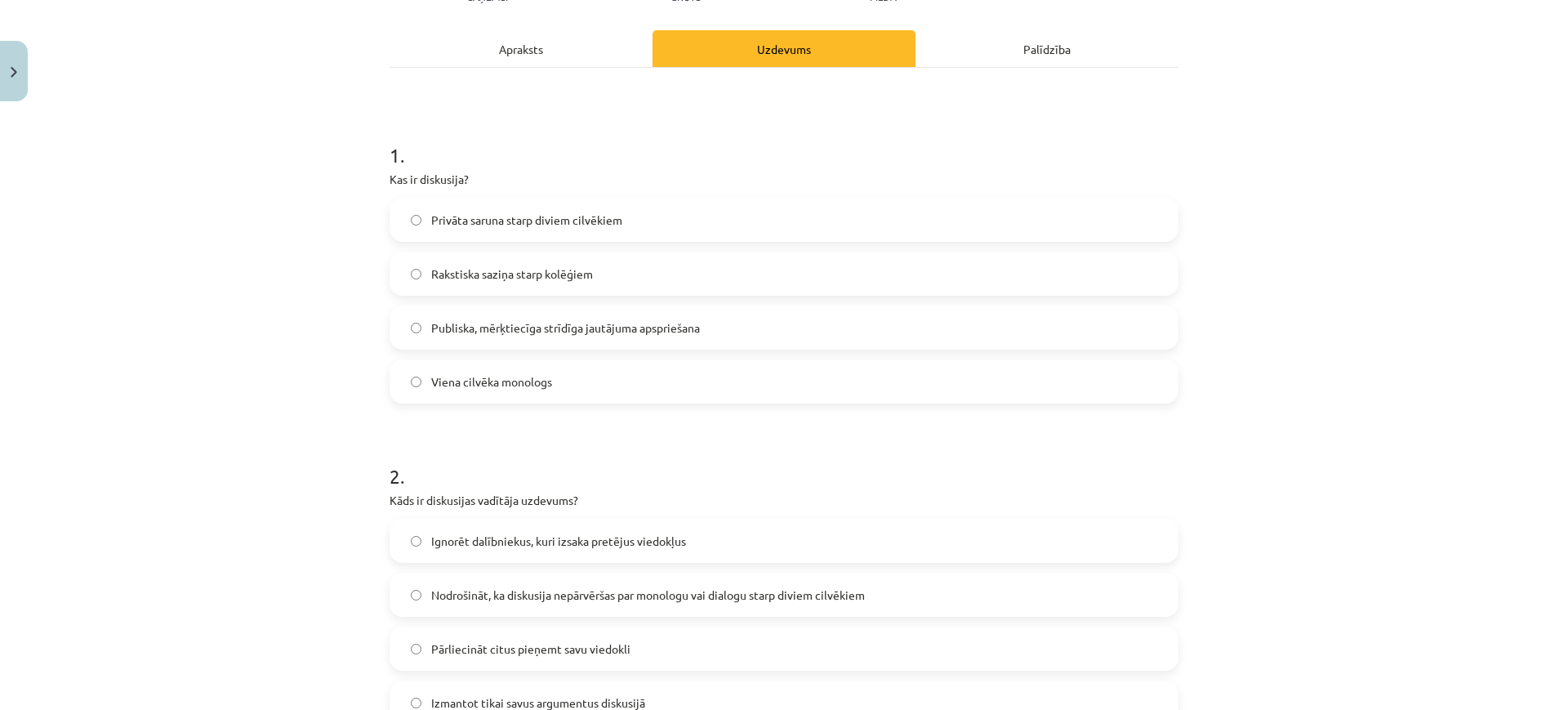
click at [668, 329] on span "Publiska, mērķtiecīga strīdīga jautājuma apspriešana" at bounding box center [566, 328] width 269 height 17
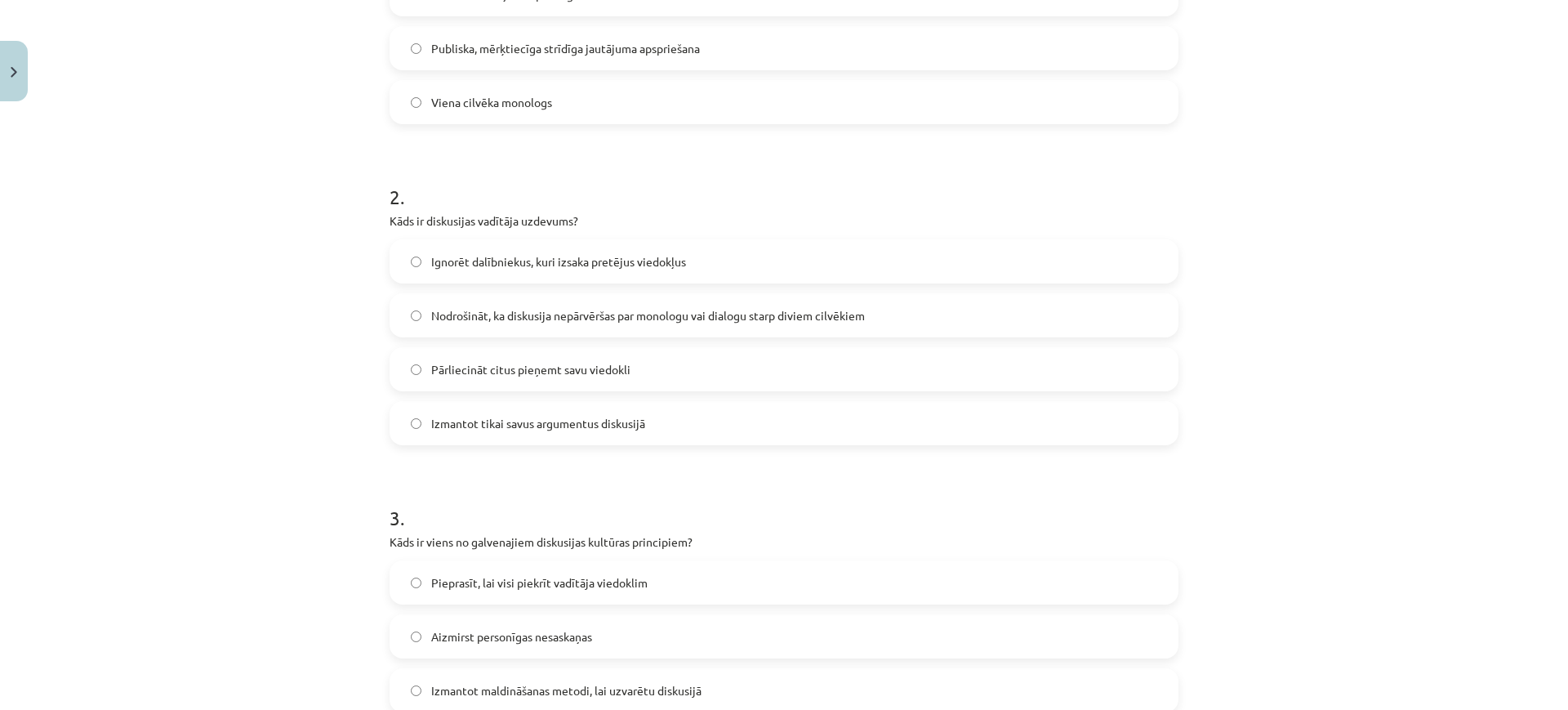
click at [632, 305] on label "Nodrošināt, ka diskusija nepārvēršas par monologu vai dialogu starp diviem cilv…" at bounding box center [784, 315] width 785 height 41
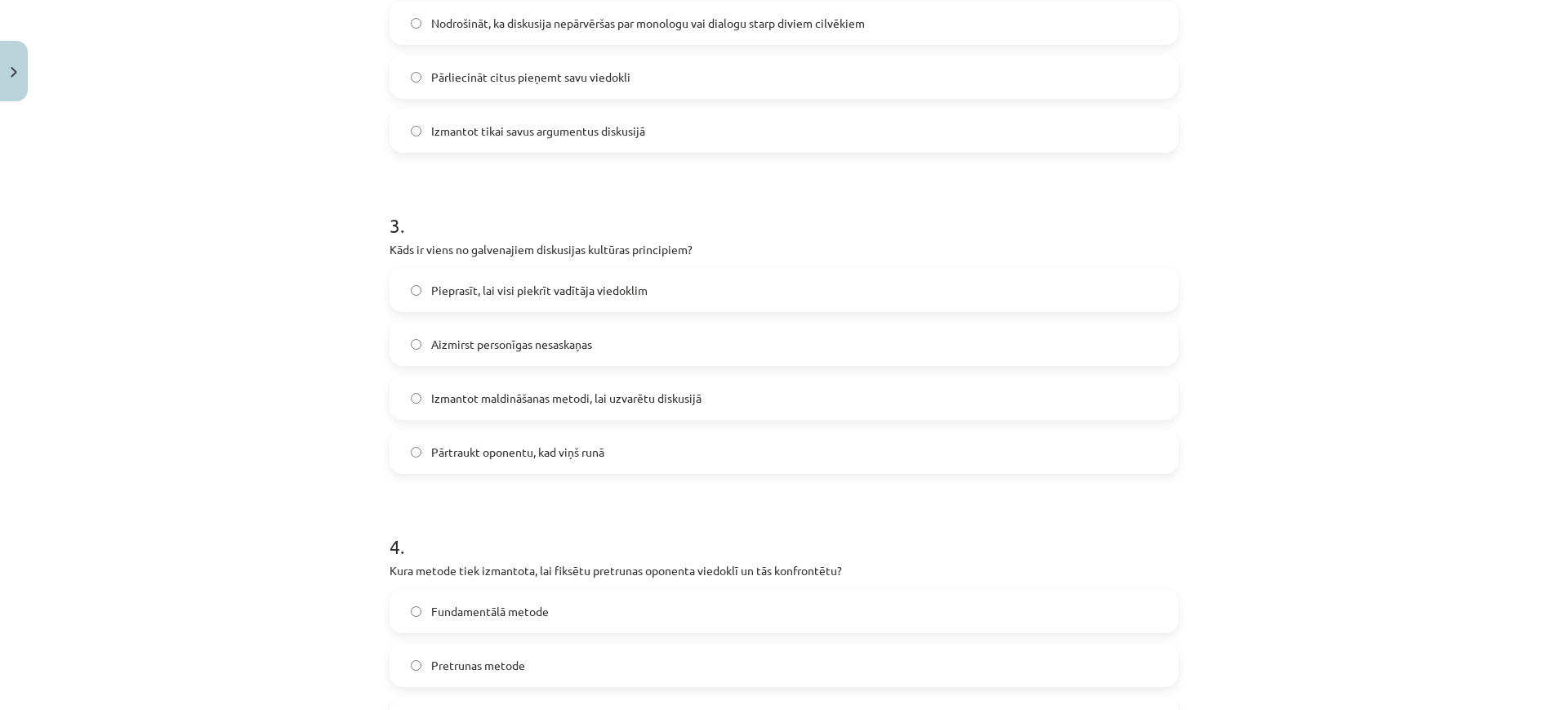
scroll to position [783, 0]
click at [573, 346] on span "Aizmirst personīgas nesaskaņas" at bounding box center [511, 342] width 161 height 17
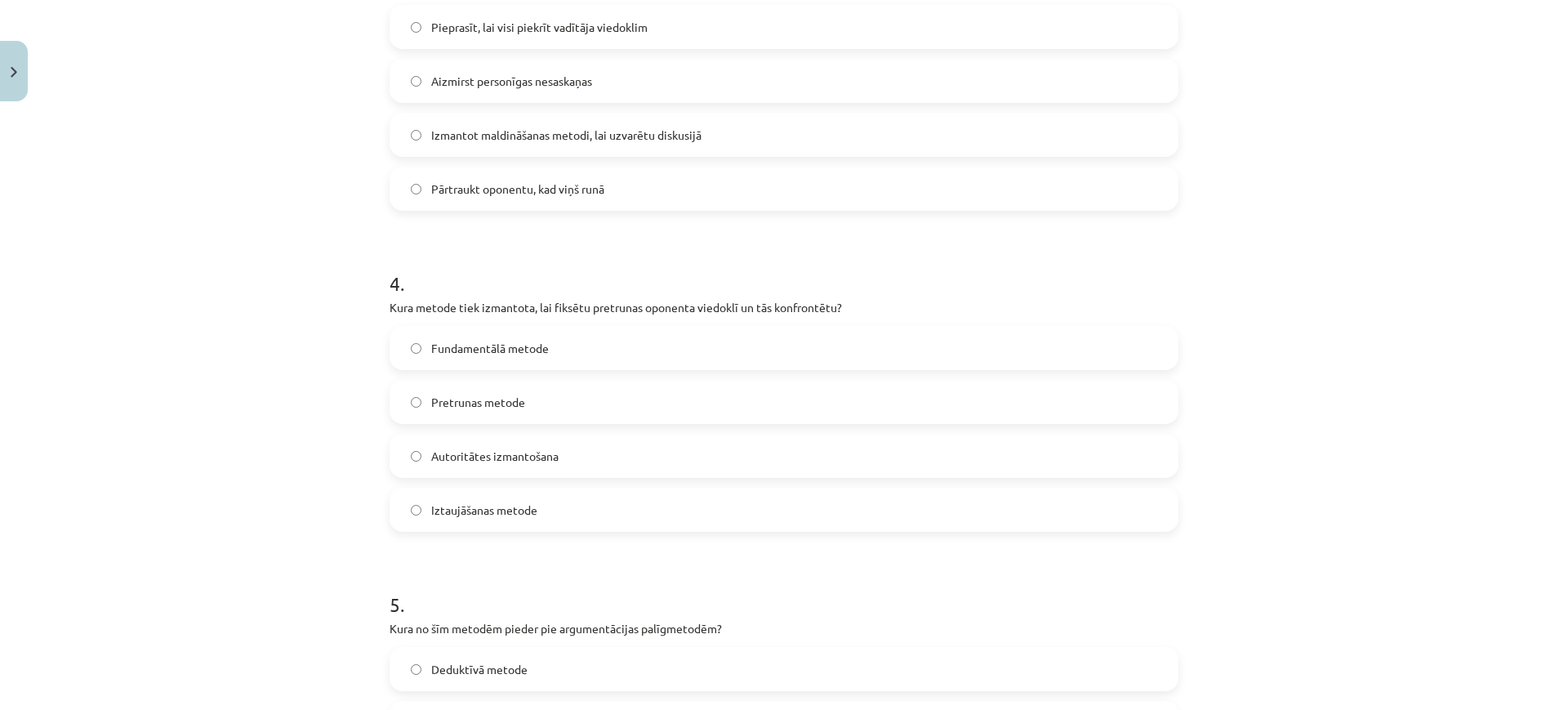
scroll to position [1045, 0]
click at [552, 388] on label "Pretrunas metode" at bounding box center [784, 402] width 785 height 41
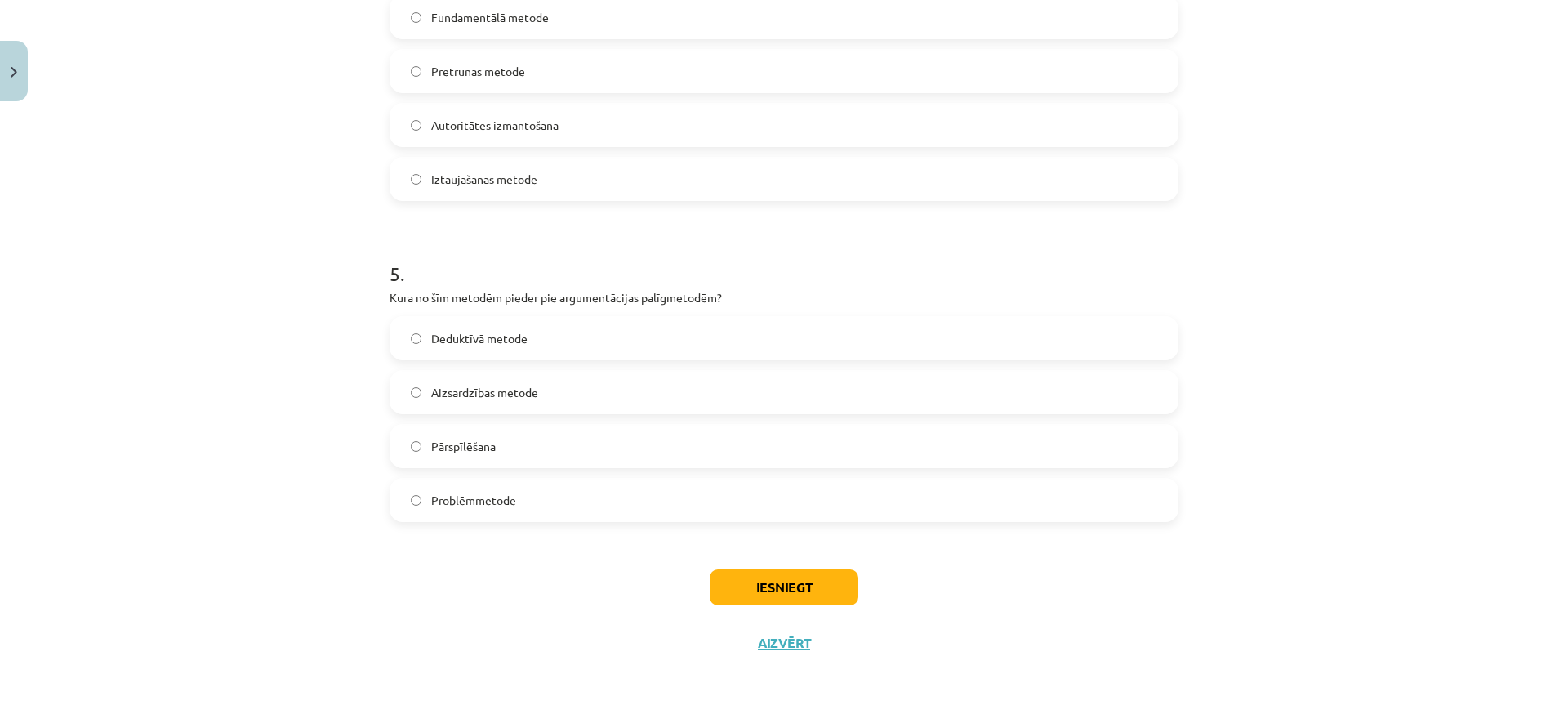
scroll to position [1377, 0]
click at [531, 434] on label "Pārspīlēšana" at bounding box center [784, 445] width 785 height 41
click at [778, 580] on button "Iesniegt" at bounding box center [784, 586] width 149 height 36
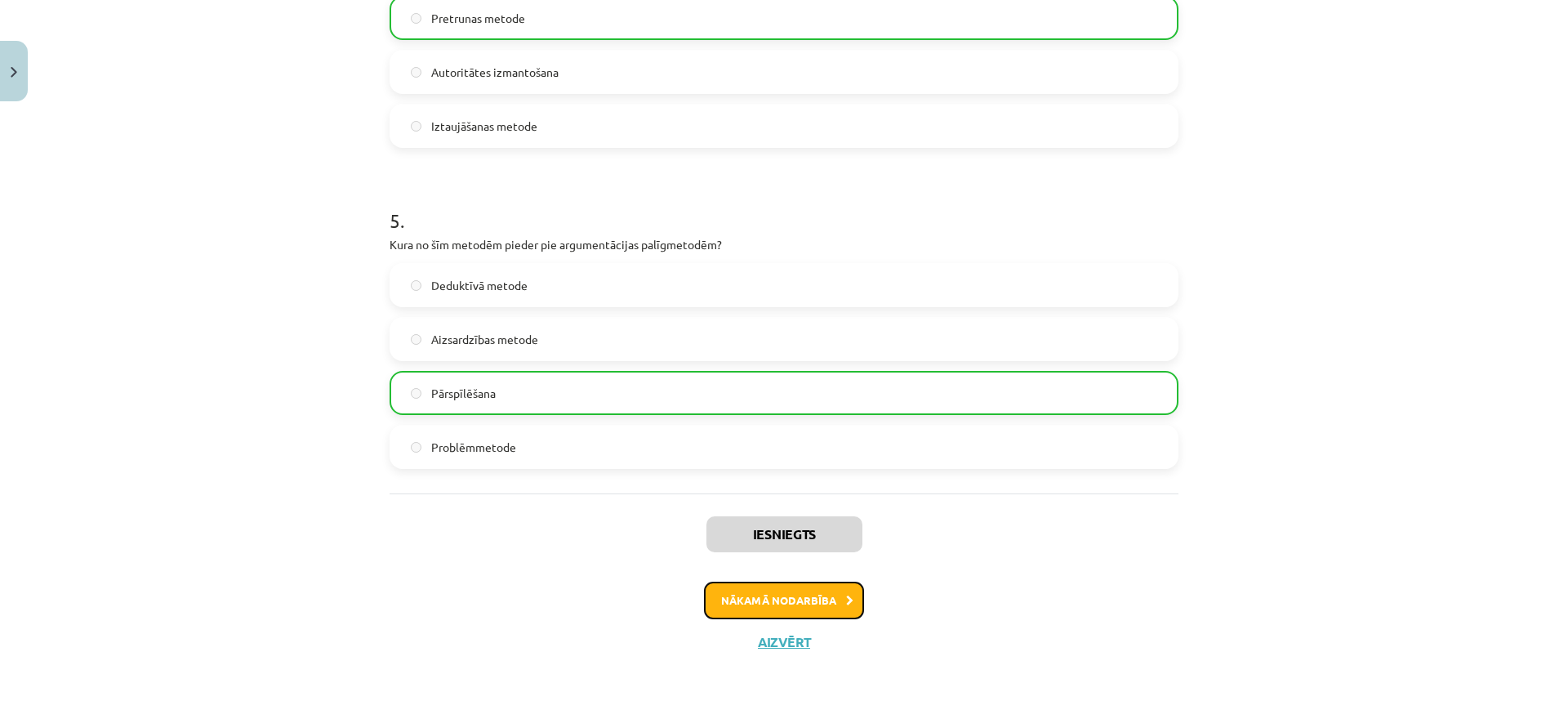
click at [782, 612] on button "Nākamā nodarbība" at bounding box center [784, 601] width 160 height 38
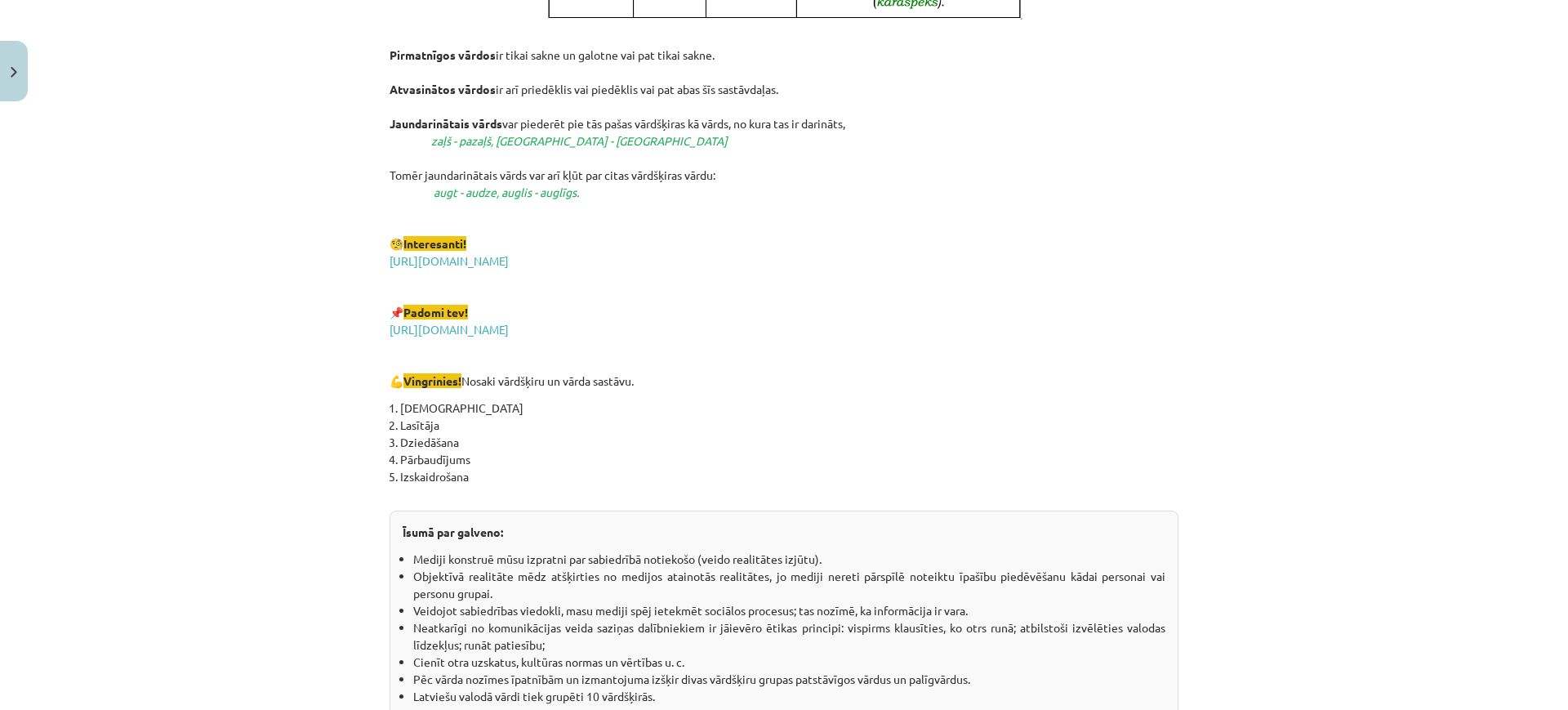
scroll to position [2781, 0]
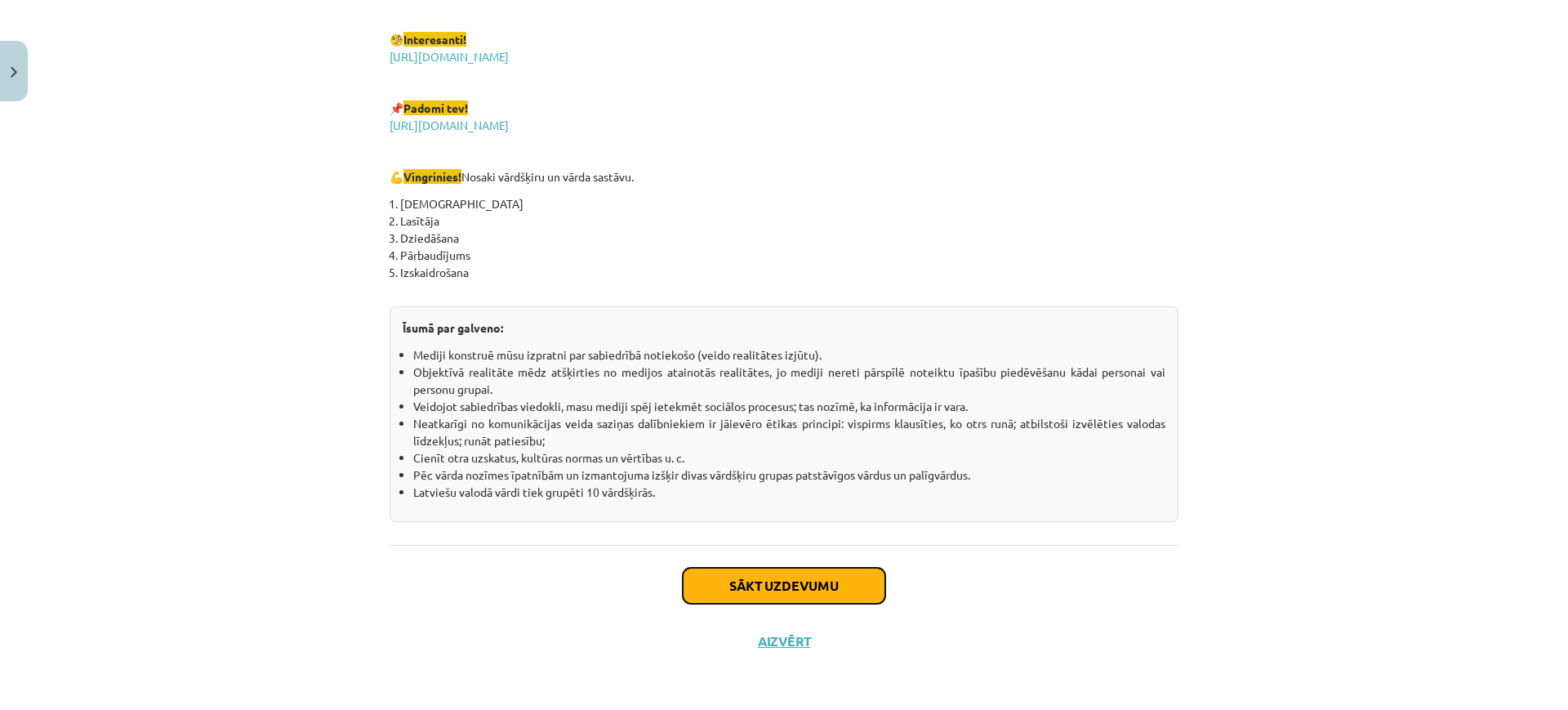
click at [789, 575] on button "Sākt uzdevumu" at bounding box center [784, 585] width 203 height 36
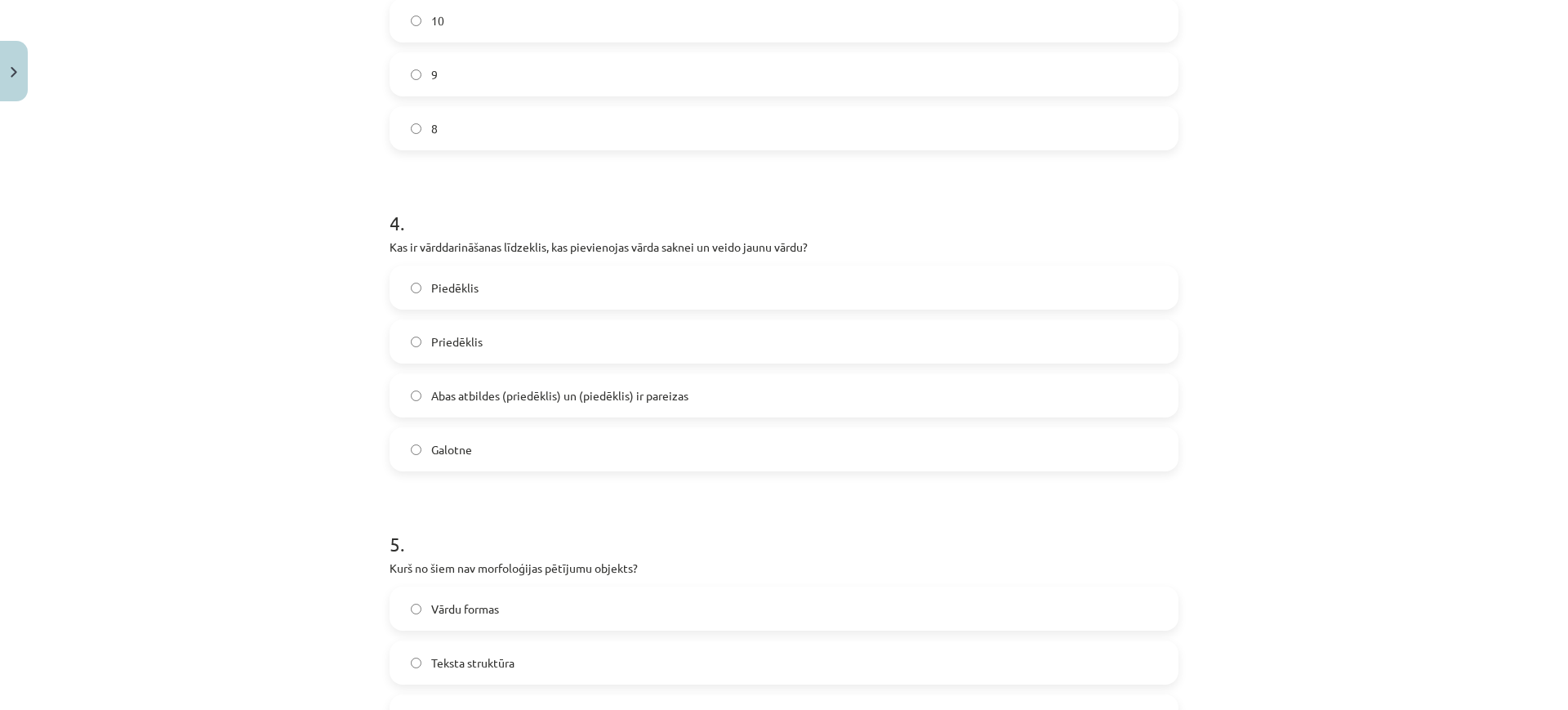
scroll to position [1378, 0]
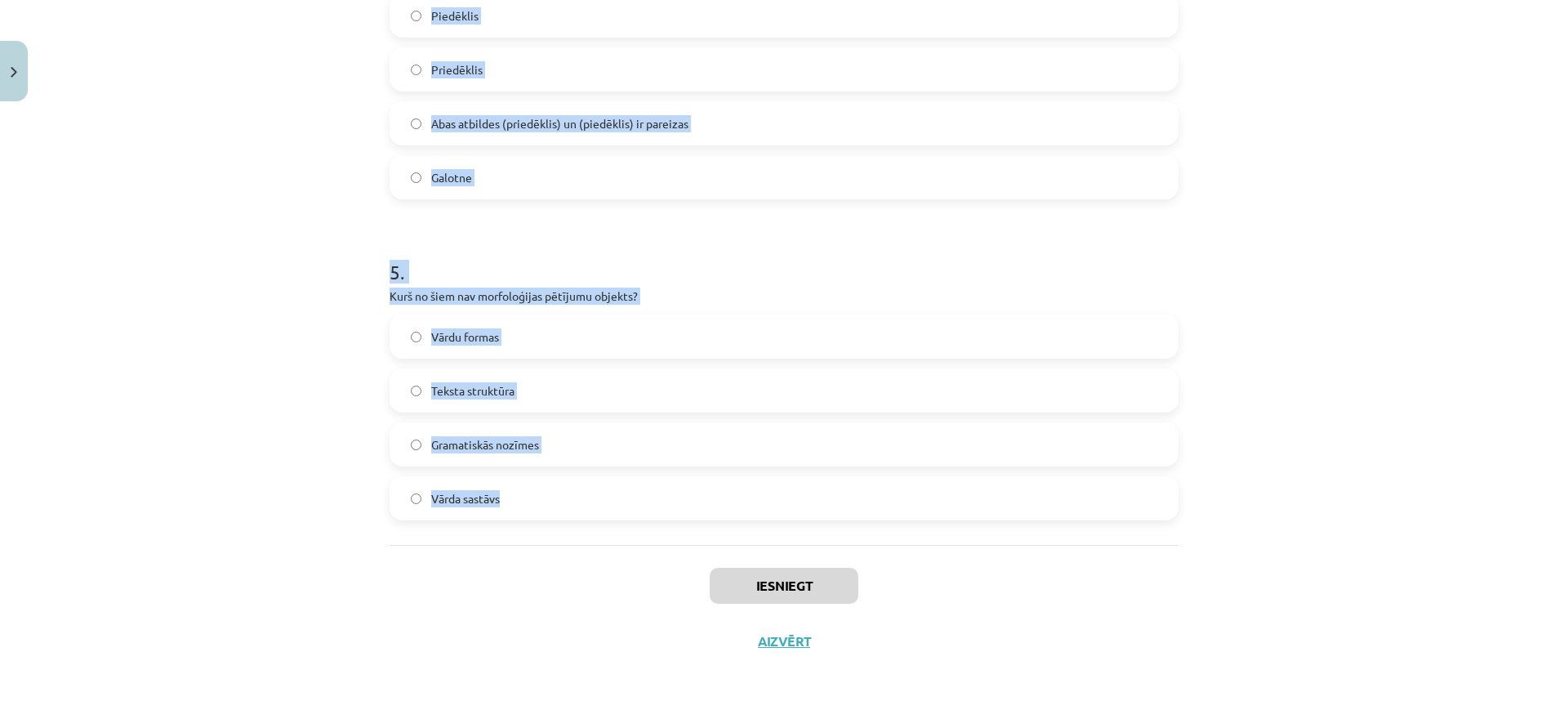
drag, startPoint x: 383, startPoint y: 325, endPoint x: 817, endPoint y: 471, distance: 457.9
copy form "1 . Kurš no šiem ir pirmatnīgs vārds? Ziedošs Zieds Ieziedēt Ziedonis 2 . Kurš …"
click at [615, 246] on h1 "5 ." at bounding box center [784, 257] width 789 height 50
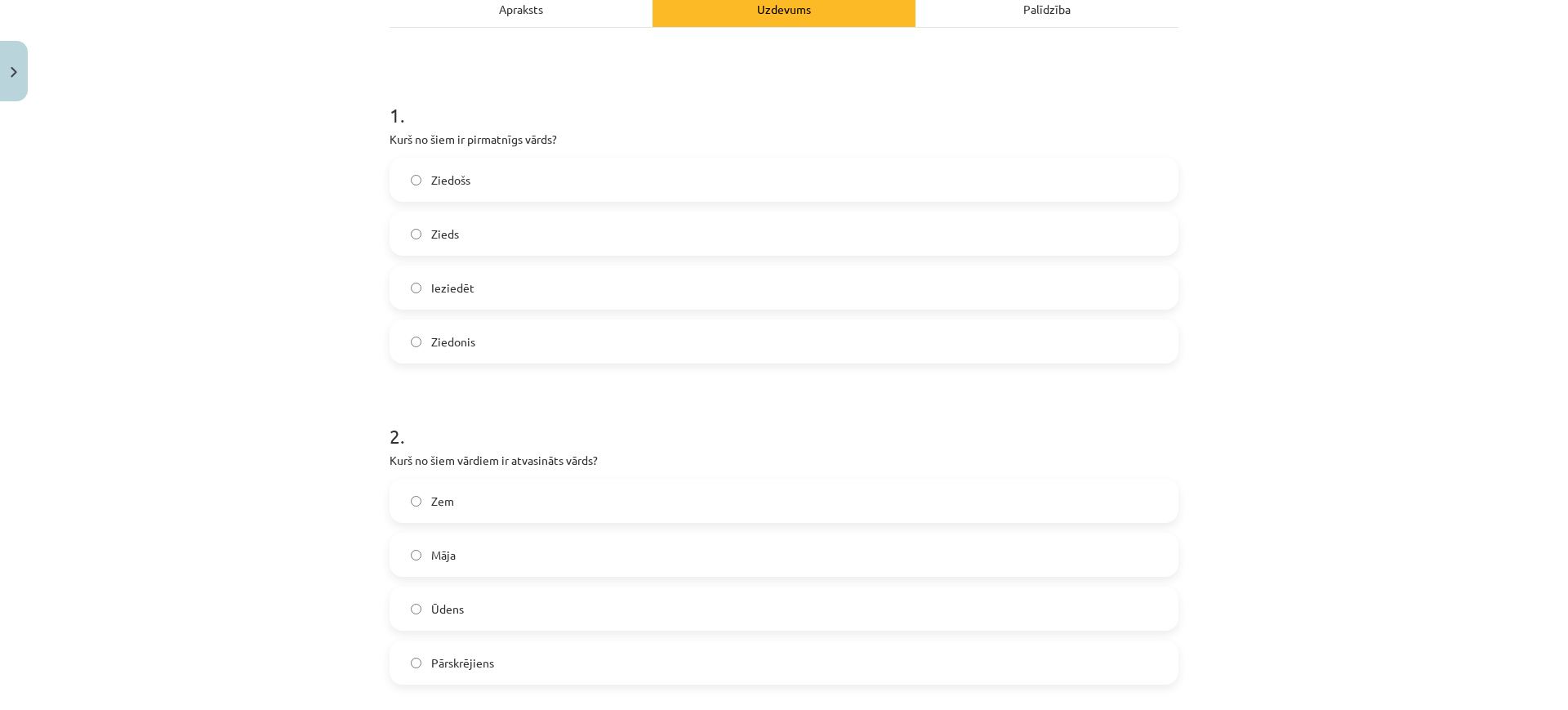
scroll to position [17, 0]
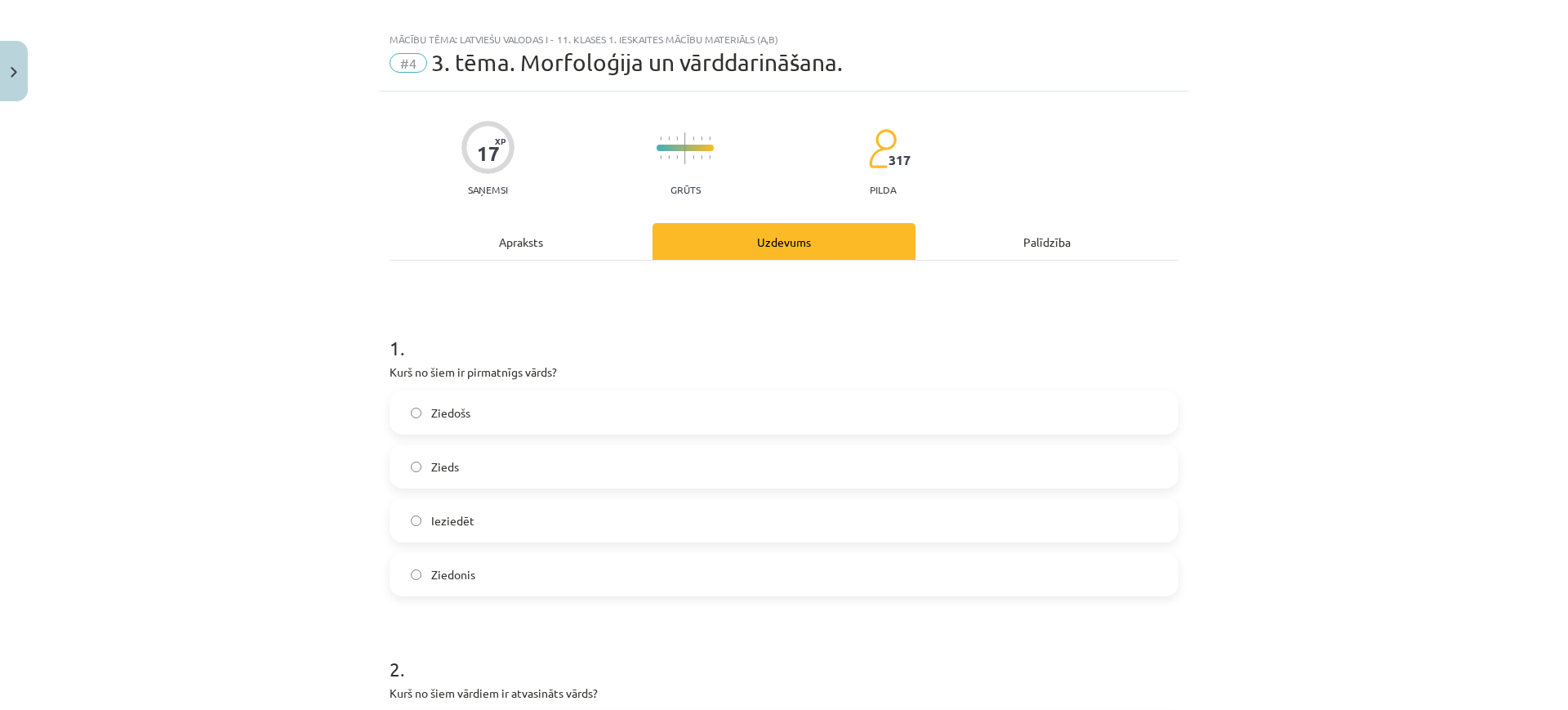
click at [541, 466] on label "Zieds" at bounding box center [784, 466] width 785 height 41
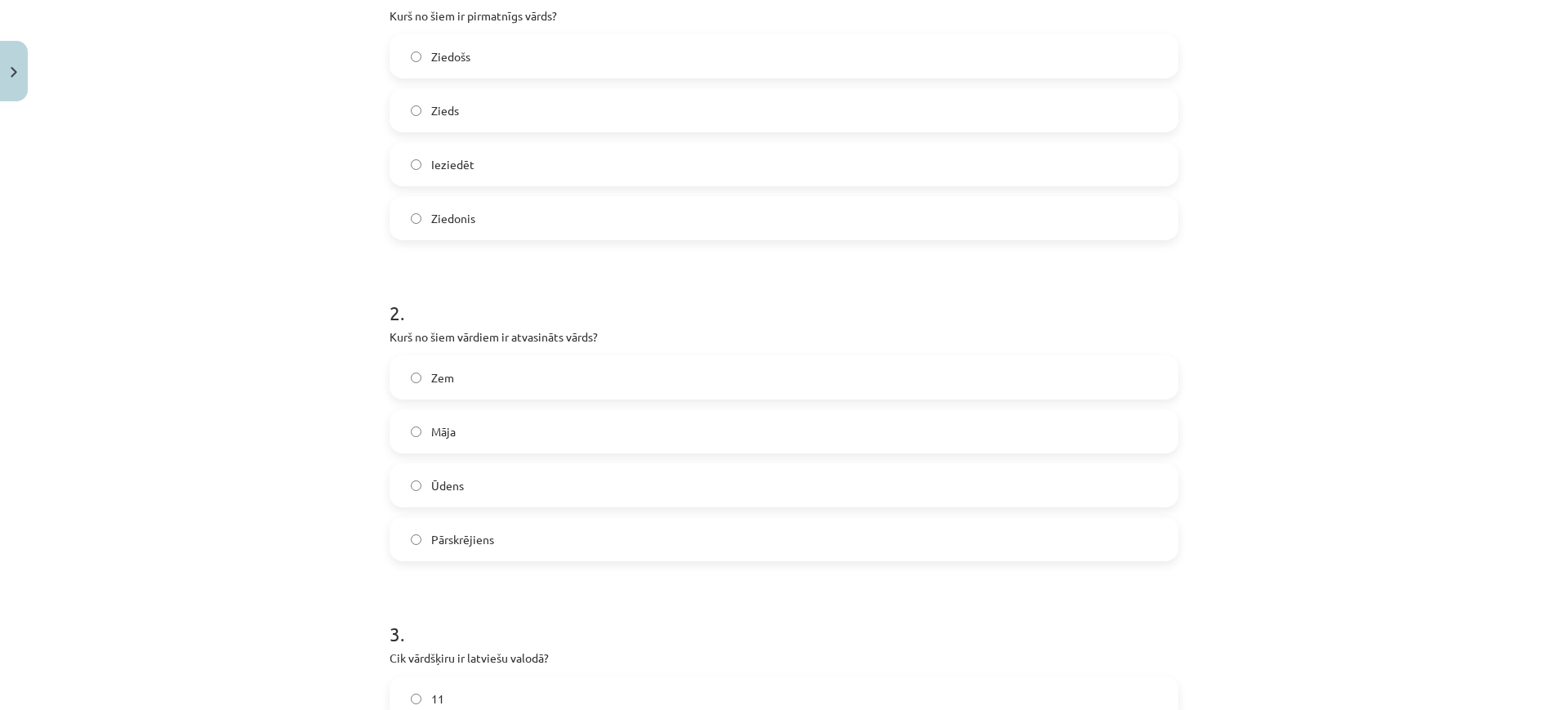
scroll to position [375, 0]
click at [528, 534] on label "Pārskrējiens" at bounding box center [784, 538] width 785 height 41
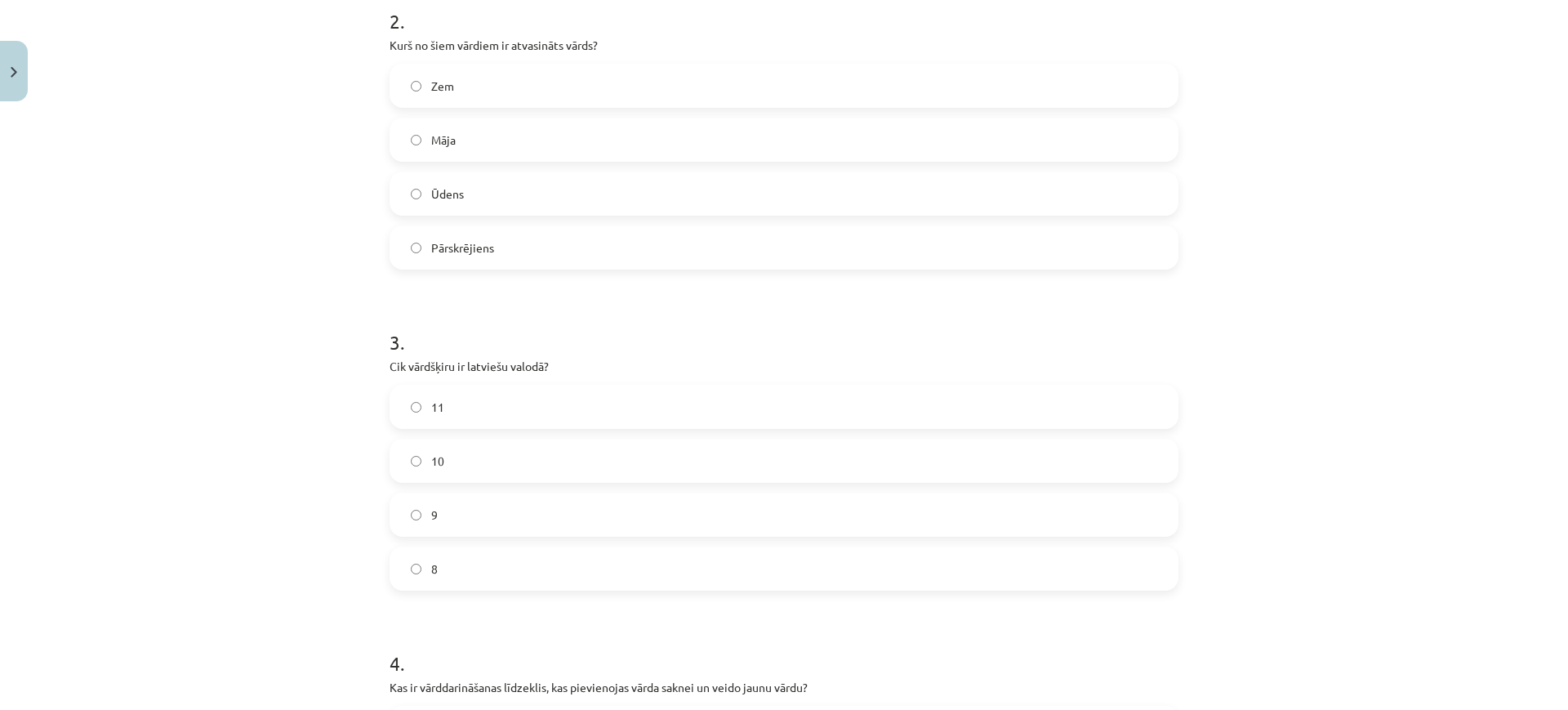
scroll to position [665, 0]
click at [558, 451] on label "10" at bounding box center [784, 461] width 785 height 41
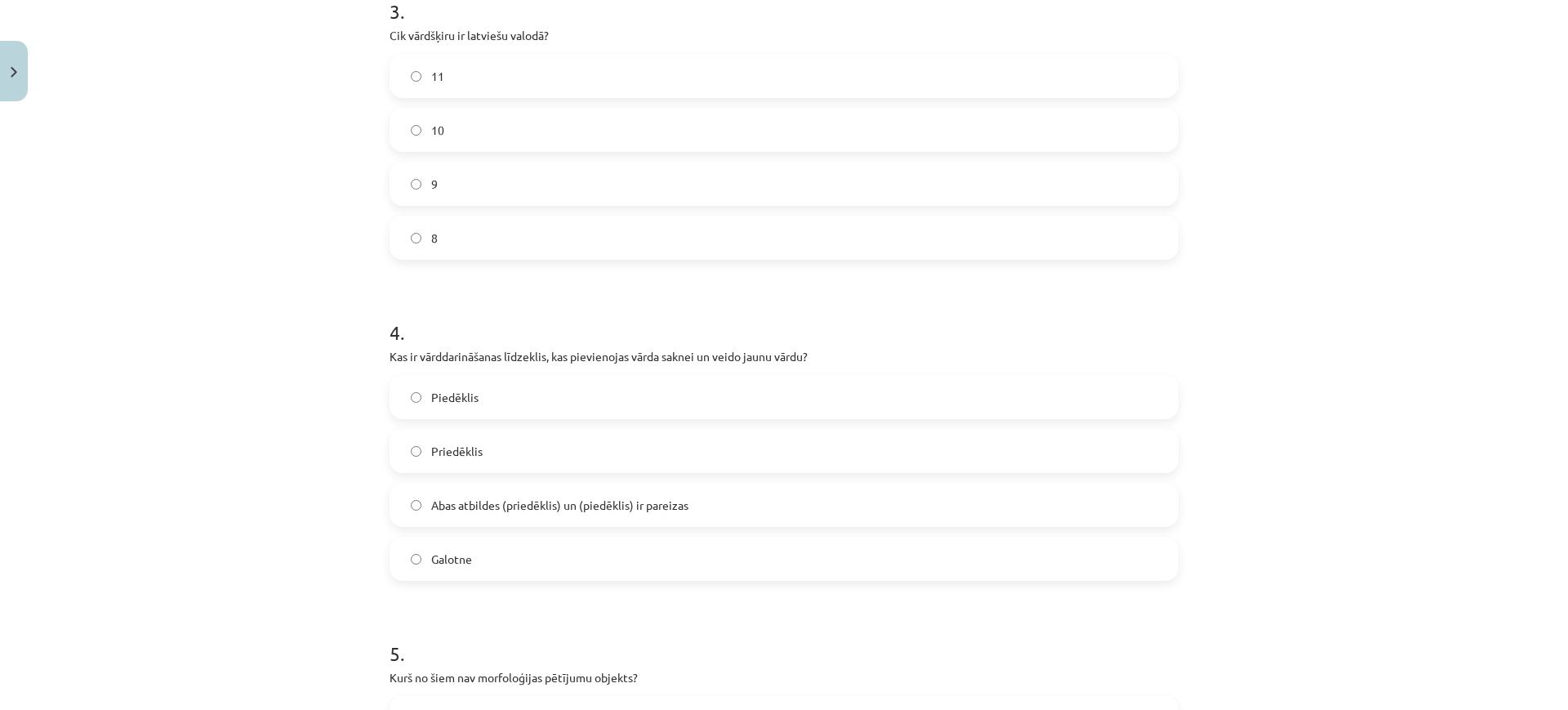
scroll to position [998, 0]
click at [546, 506] on span "Abas atbildes (priedēklis) un (piedēklis) ir pareizas" at bounding box center [560, 504] width 257 height 17
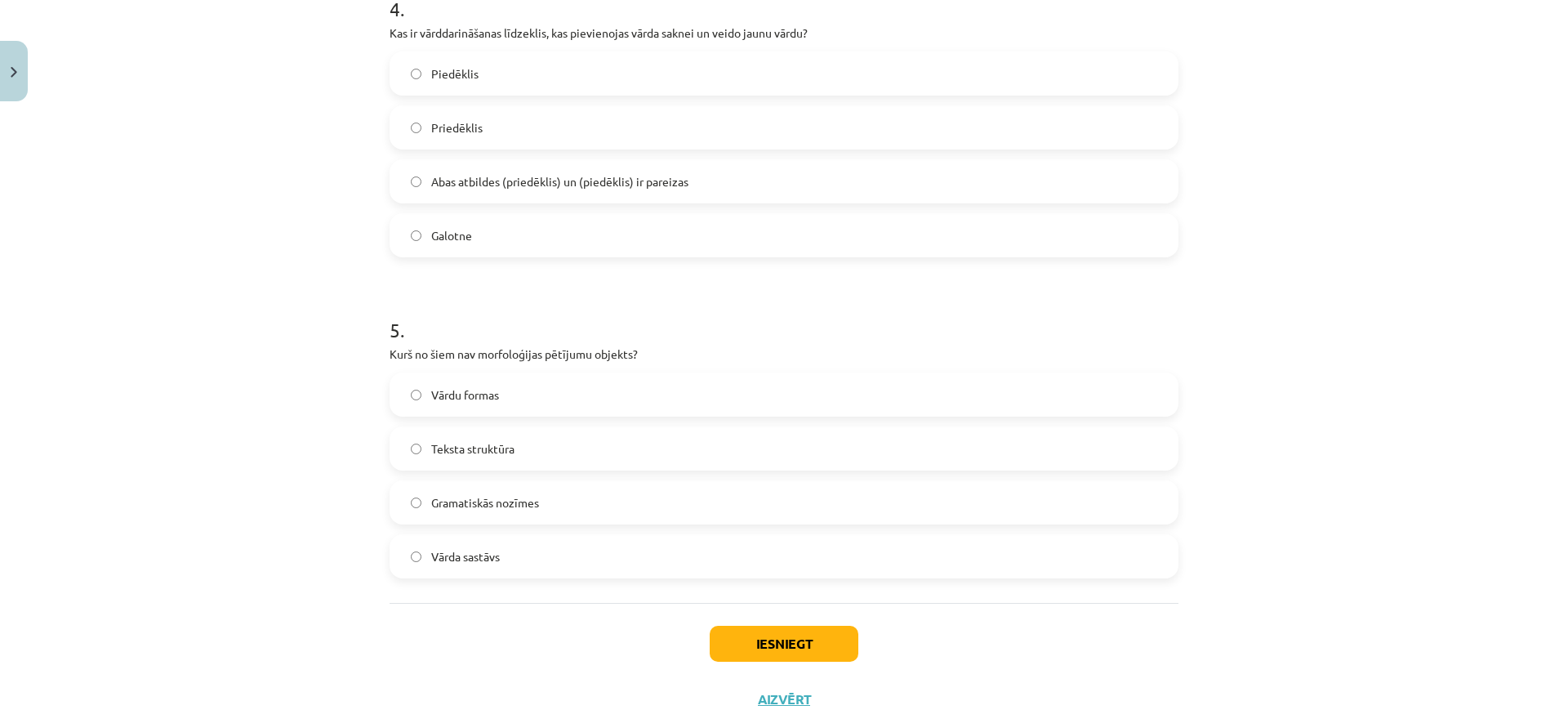
scroll to position [1321, 0]
click at [557, 441] on label "Teksta struktūra" at bounding box center [784, 448] width 785 height 41
click at [779, 648] on button "Iesniegt" at bounding box center [784, 643] width 149 height 36
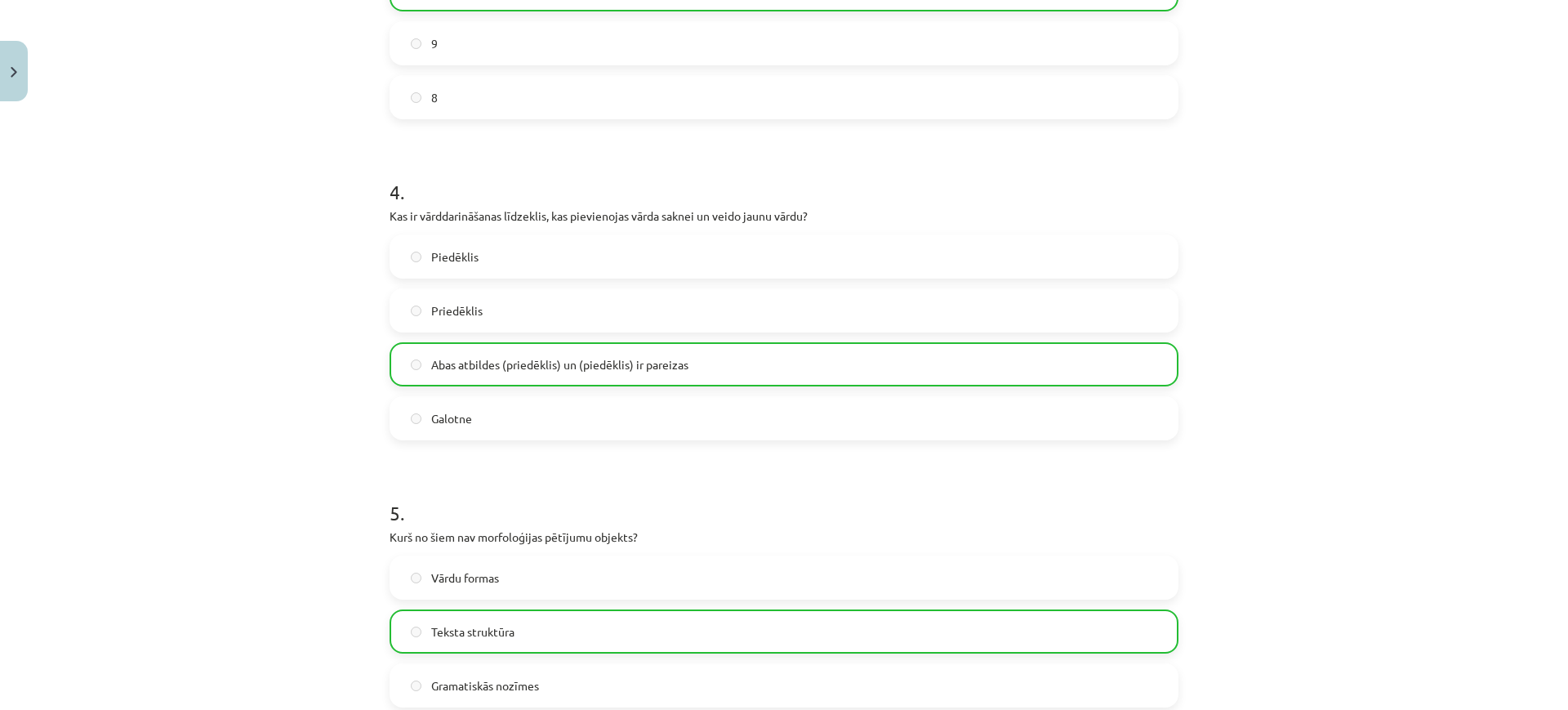
scroll to position [1430, 0]
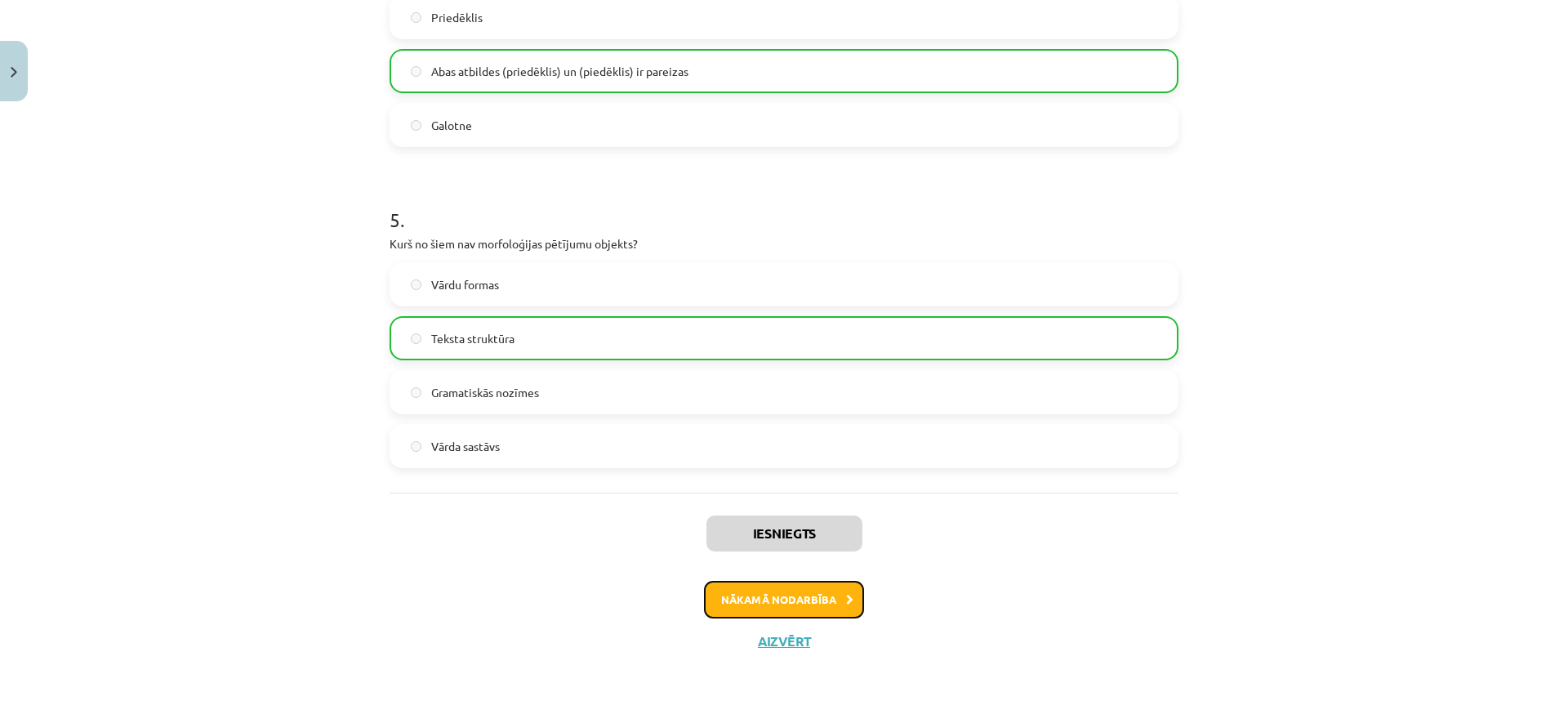
click at [768, 599] on button "Nākamā nodarbība" at bounding box center [784, 600] width 160 height 38
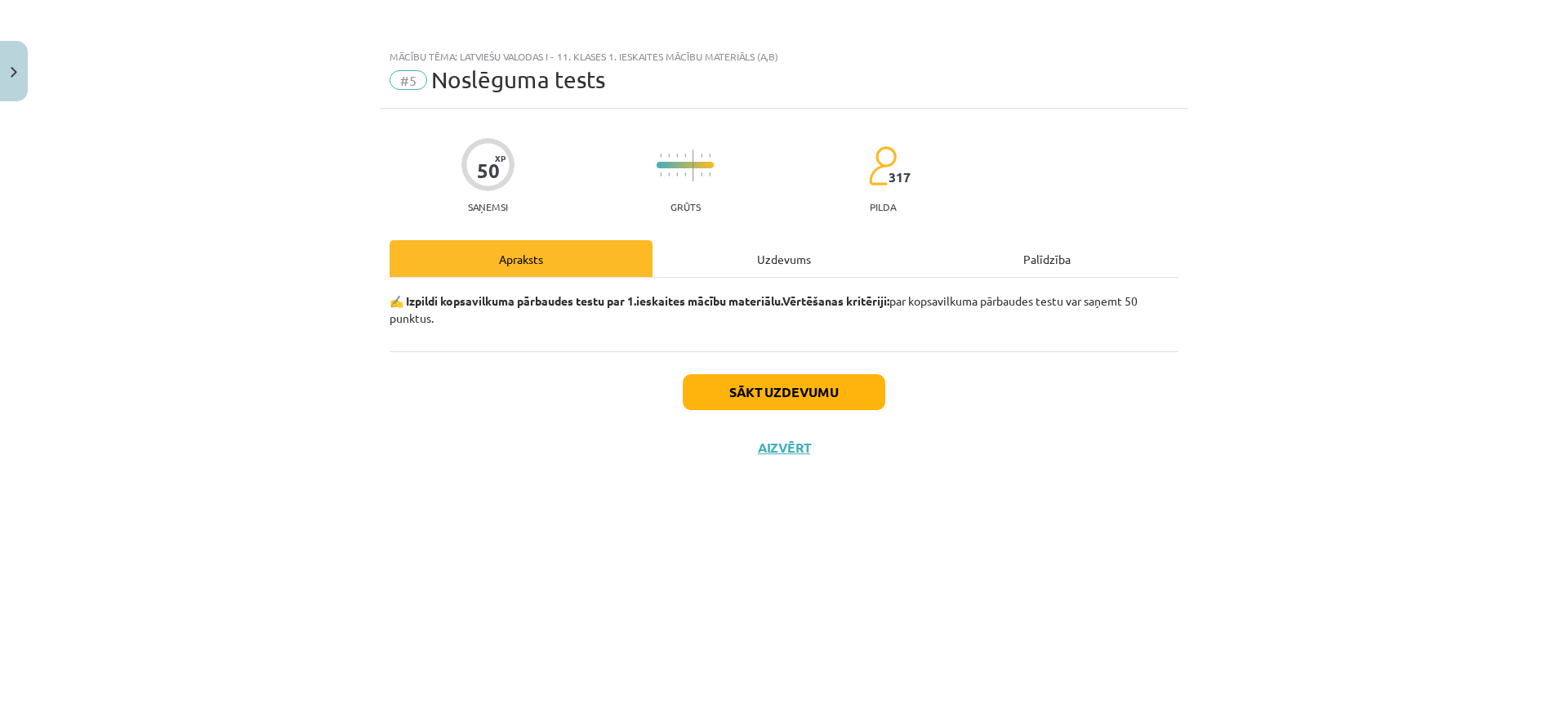
scroll to position [0, 0]
click at [824, 408] on button "Sākt uzdevumu" at bounding box center [784, 392] width 203 height 36
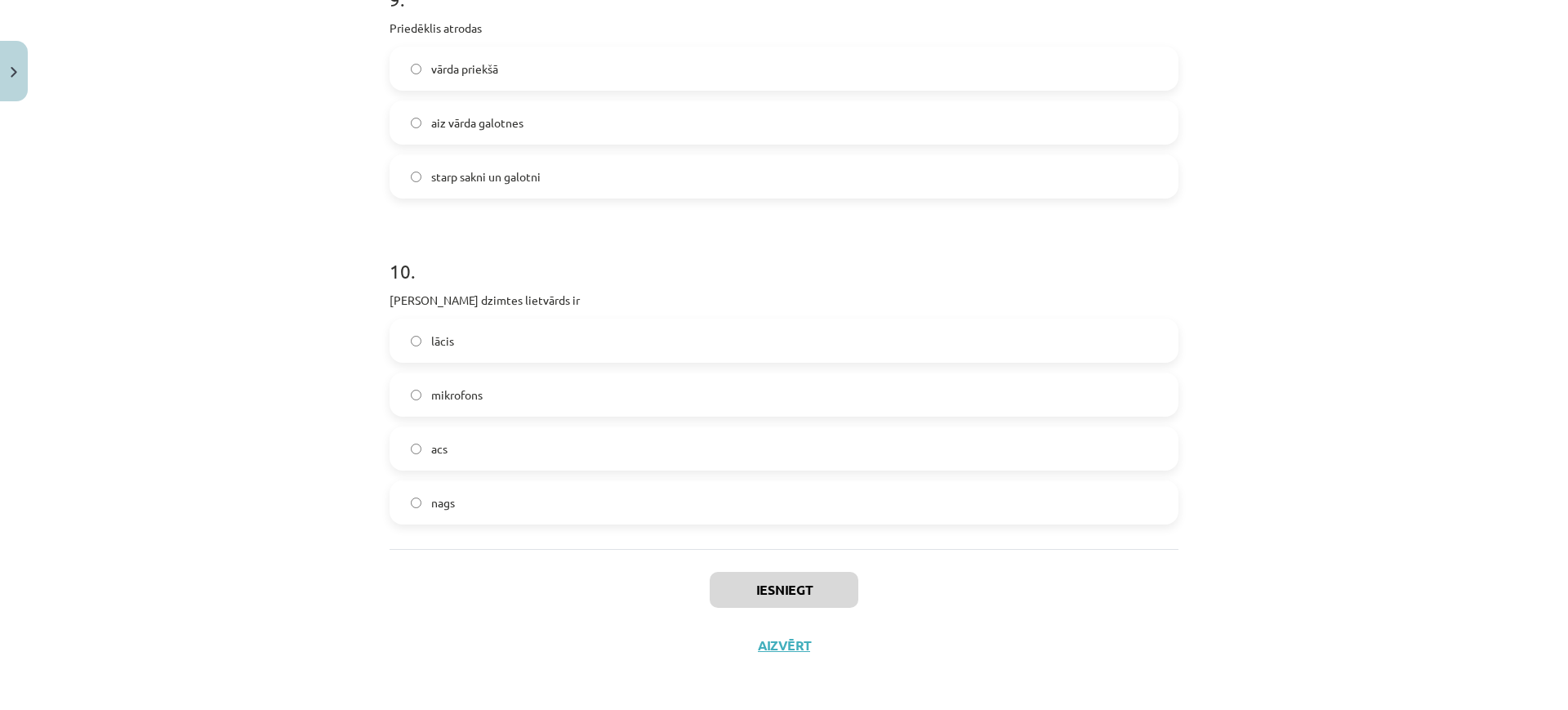
scroll to position [2728, 0]
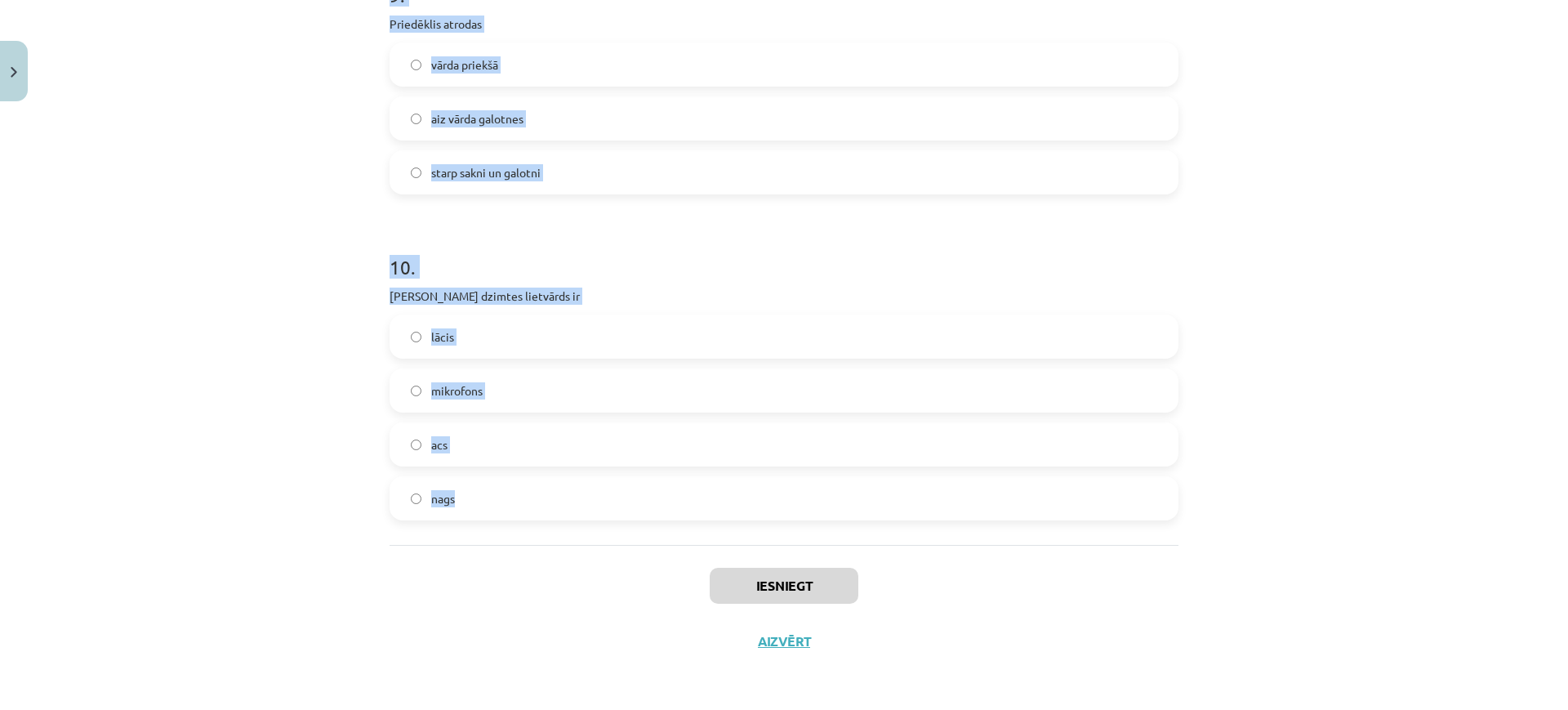
drag, startPoint x: 383, startPoint y: 355, endPoint x: 868, endPoint y: 524, distance: 513.6
copy form "1 . Latviešu valodā ir 8 vārdšķiras 9 vārdšķiras 5 vārdšķiras 10 vārdšķiras 2 .…"
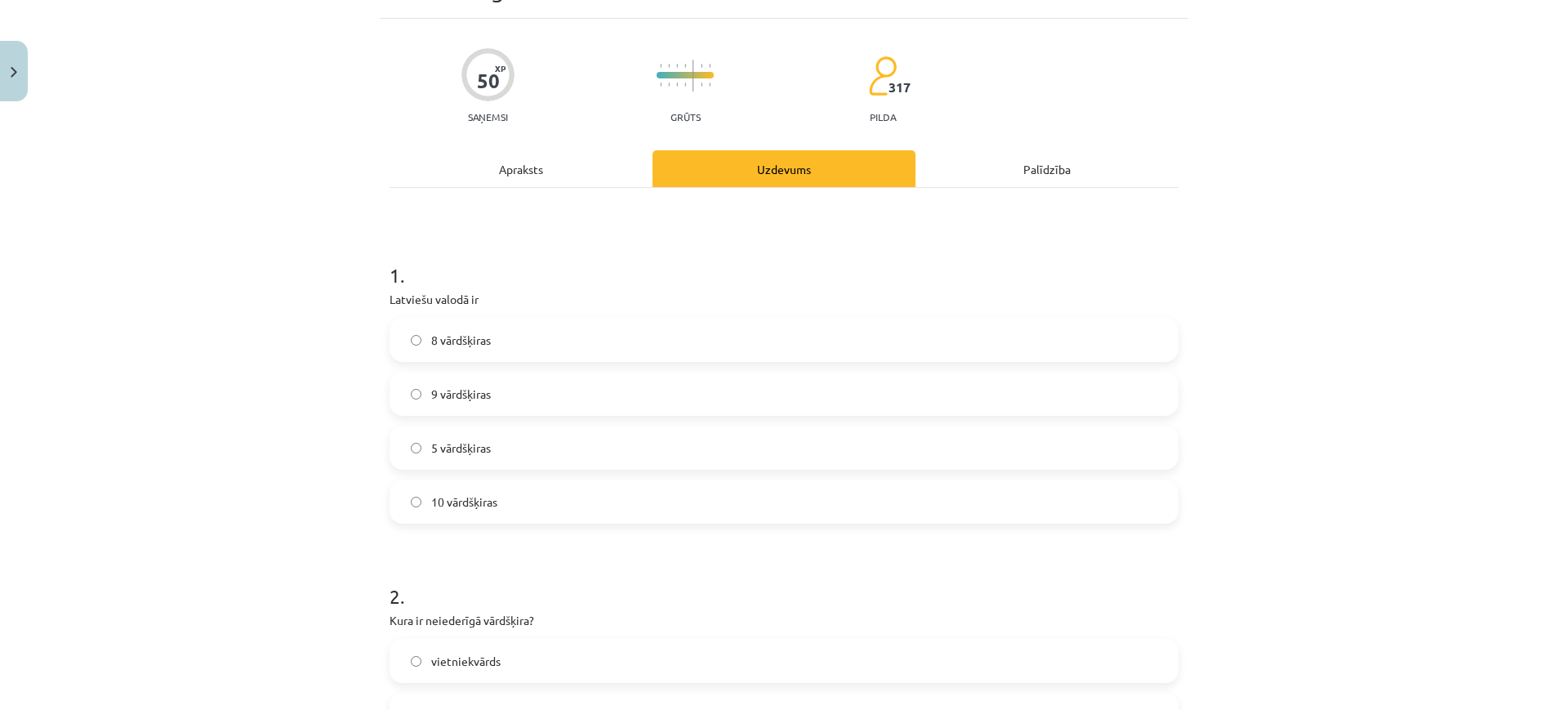
scroll to position [30, 0]
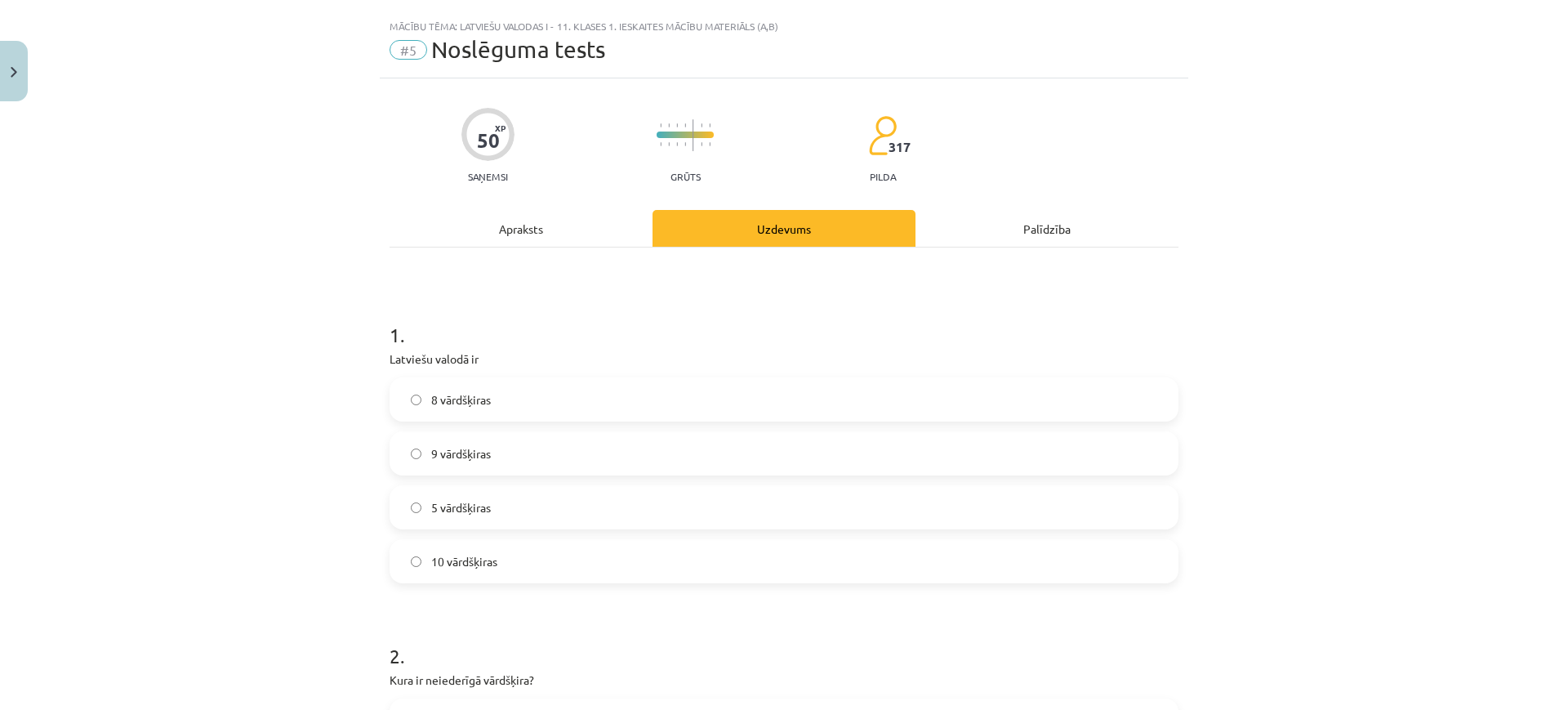
click at [605, 554] on label "10 vārdšķiras" at bounding box center [784, 561] width 785 height 41
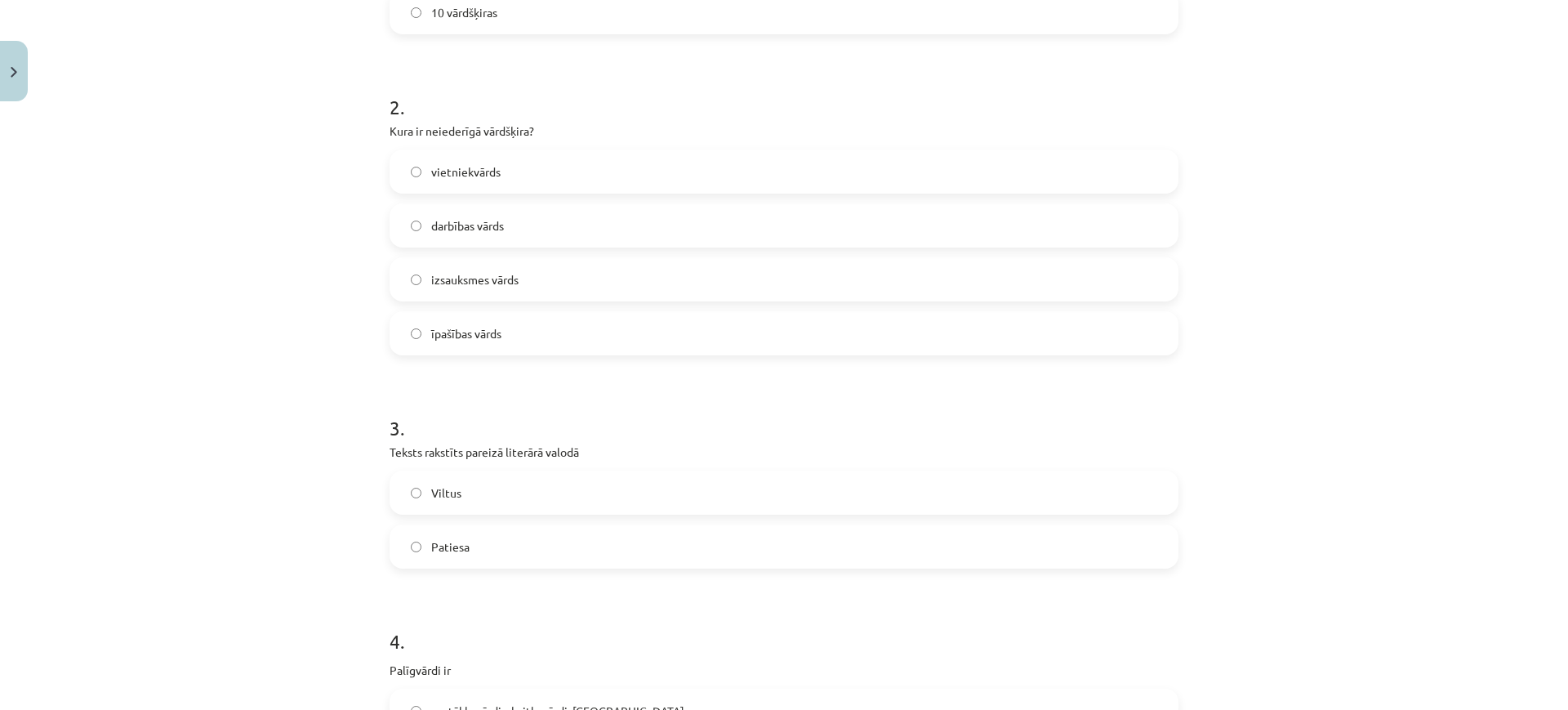
scroll to position [583, 0]
click at [606, 307] on div "īpašības vārds" at bounding box center [784, 329] width 789 height 44
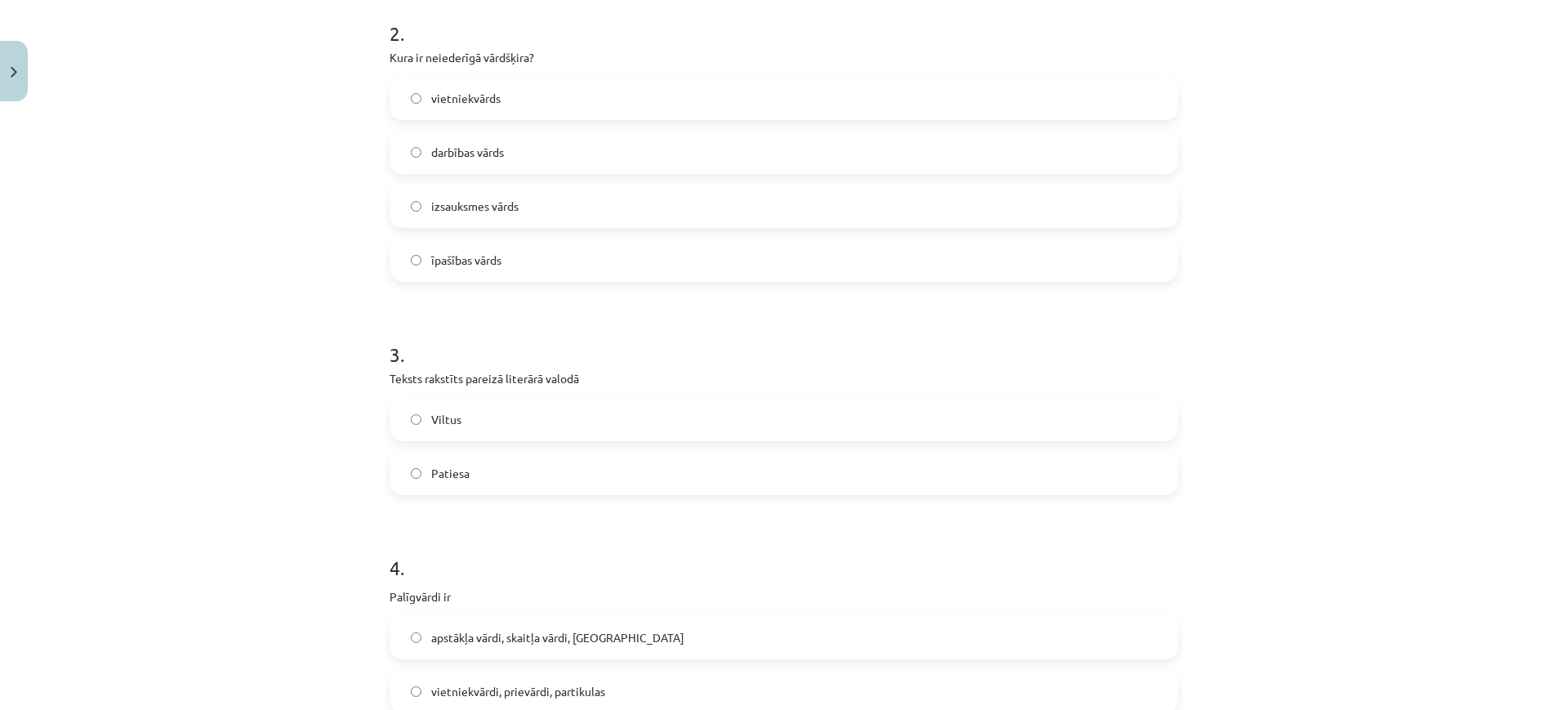
scroll to position [654, 0]
click at [586, 199] on label "izsauksmes vārds" at bounding box center [784, 205] width 785 height 41
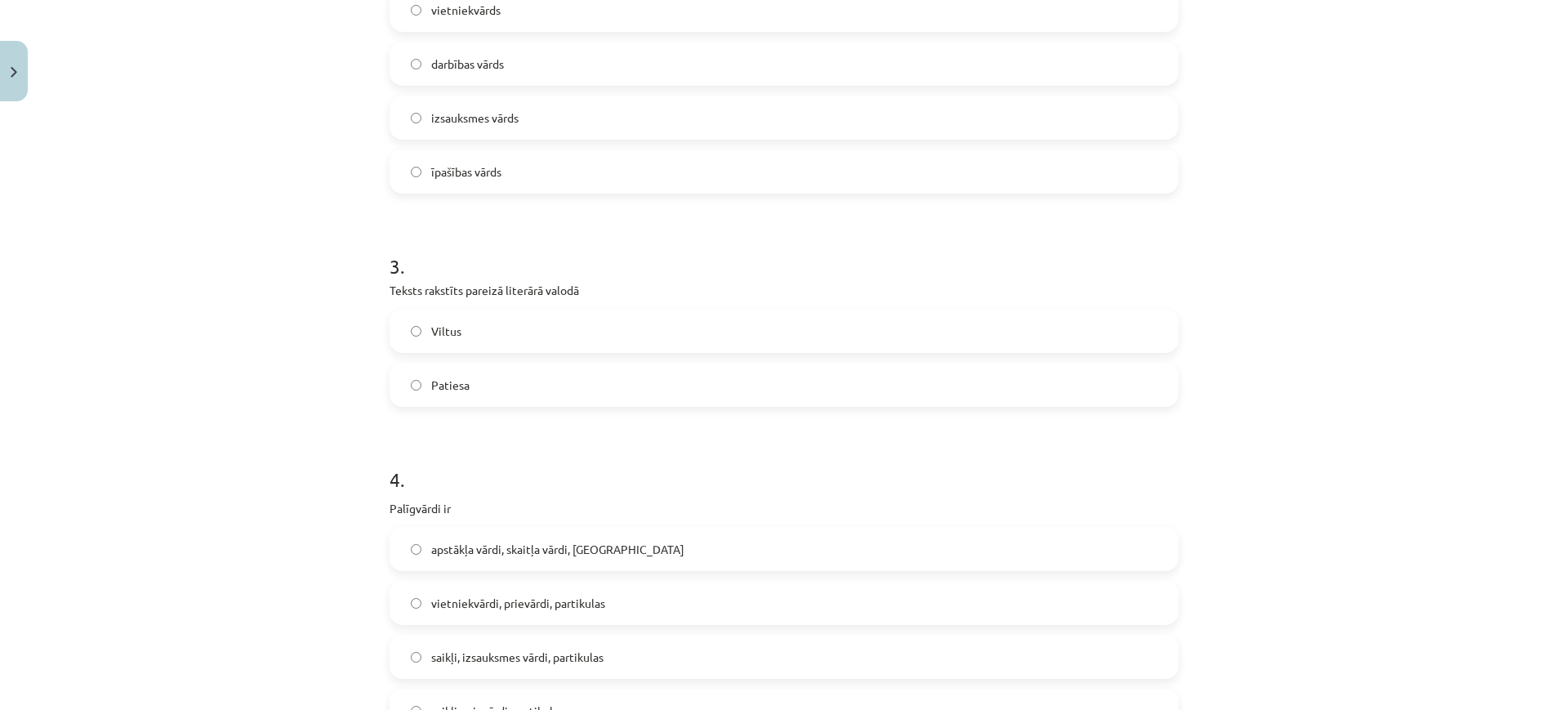
scroll to position [745, 0]
click at [525, 371] on label "Patiesa" at bounding box center [784, 380] width 785 height 41
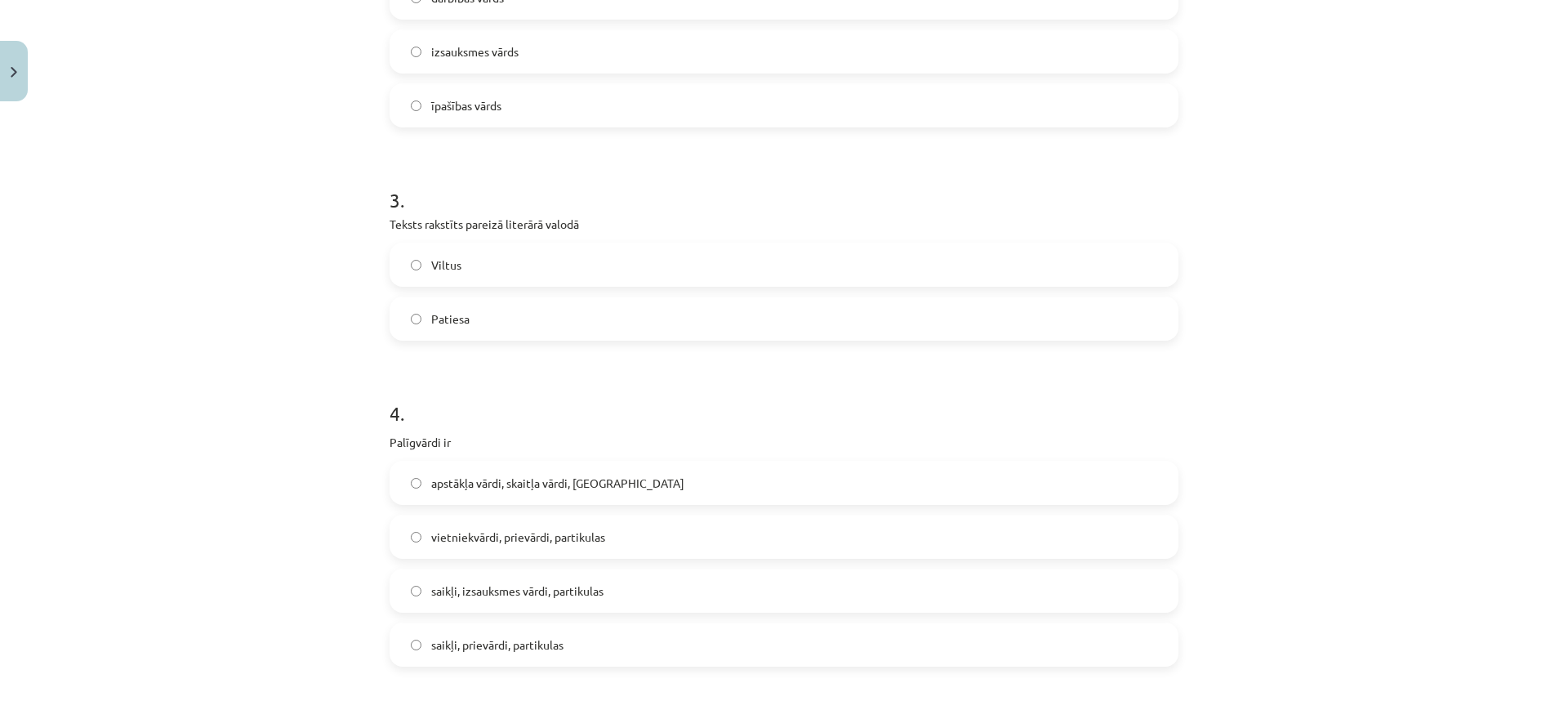
scroll to position [827, 0]
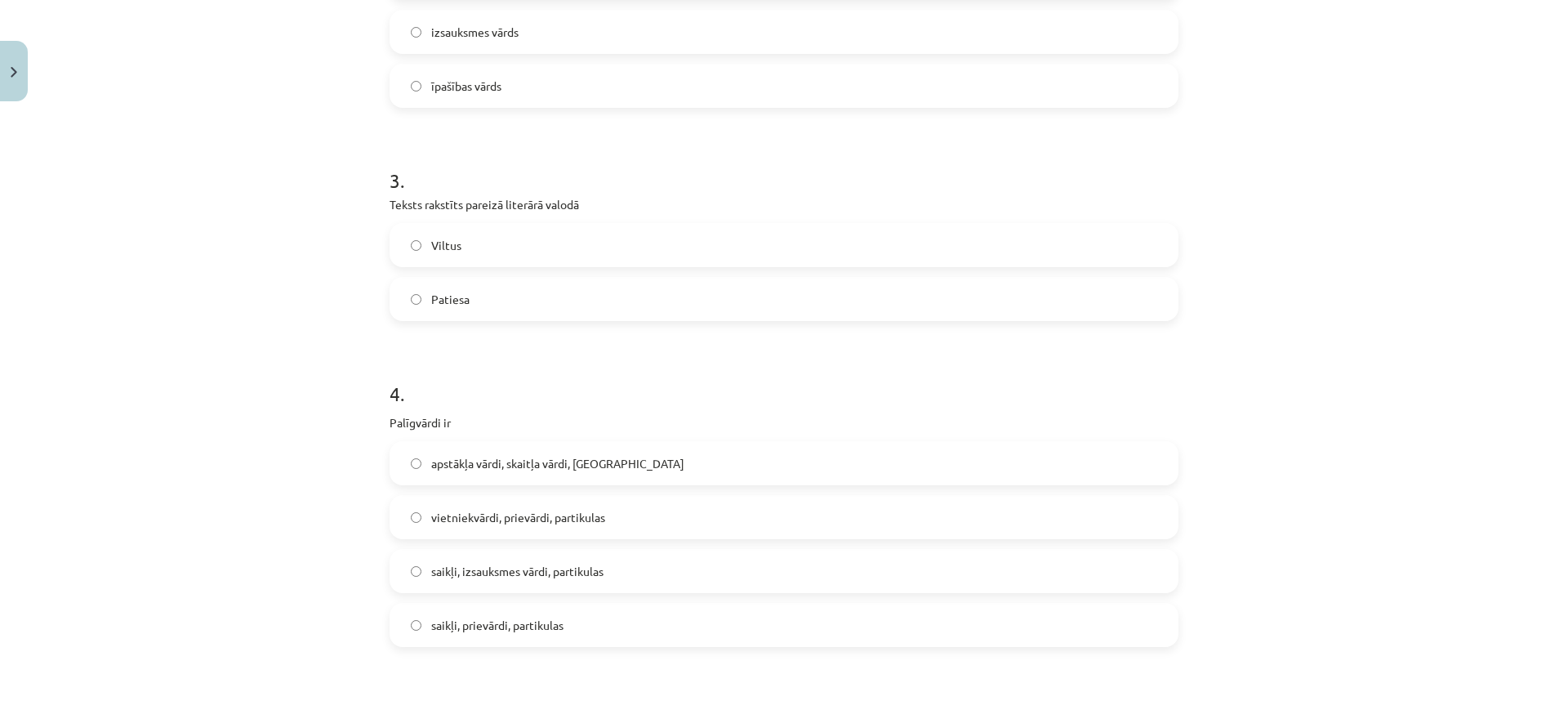
click at [511, 633] on span "saikļi, prievārdi, partikulas" at bounding box center [497, 625] width 132 height 17
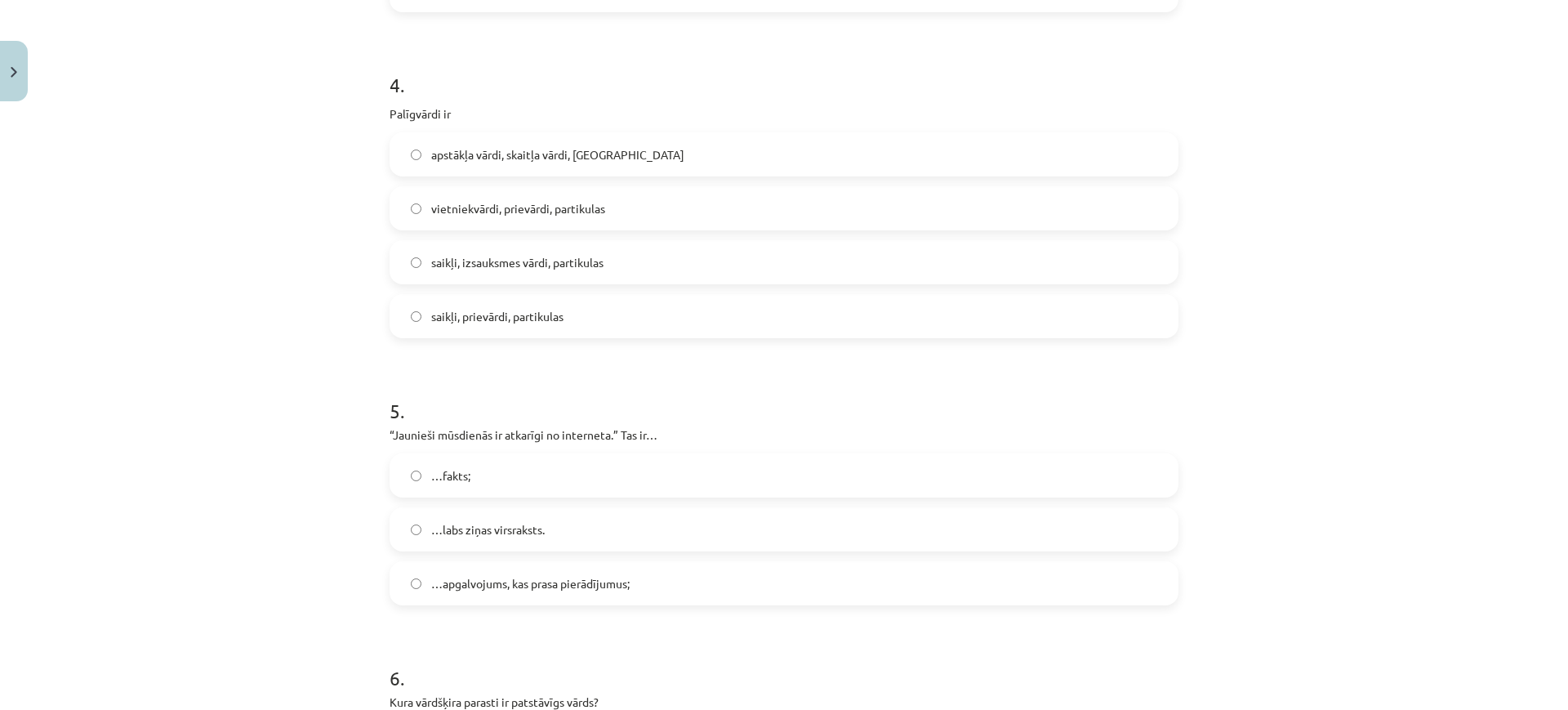
scroll to position [1137, 0]
click at [531, 584] on span "…apgalvojums, kas prasa pierādījumus;" at bounding box center [531, 582] width 198 height 17
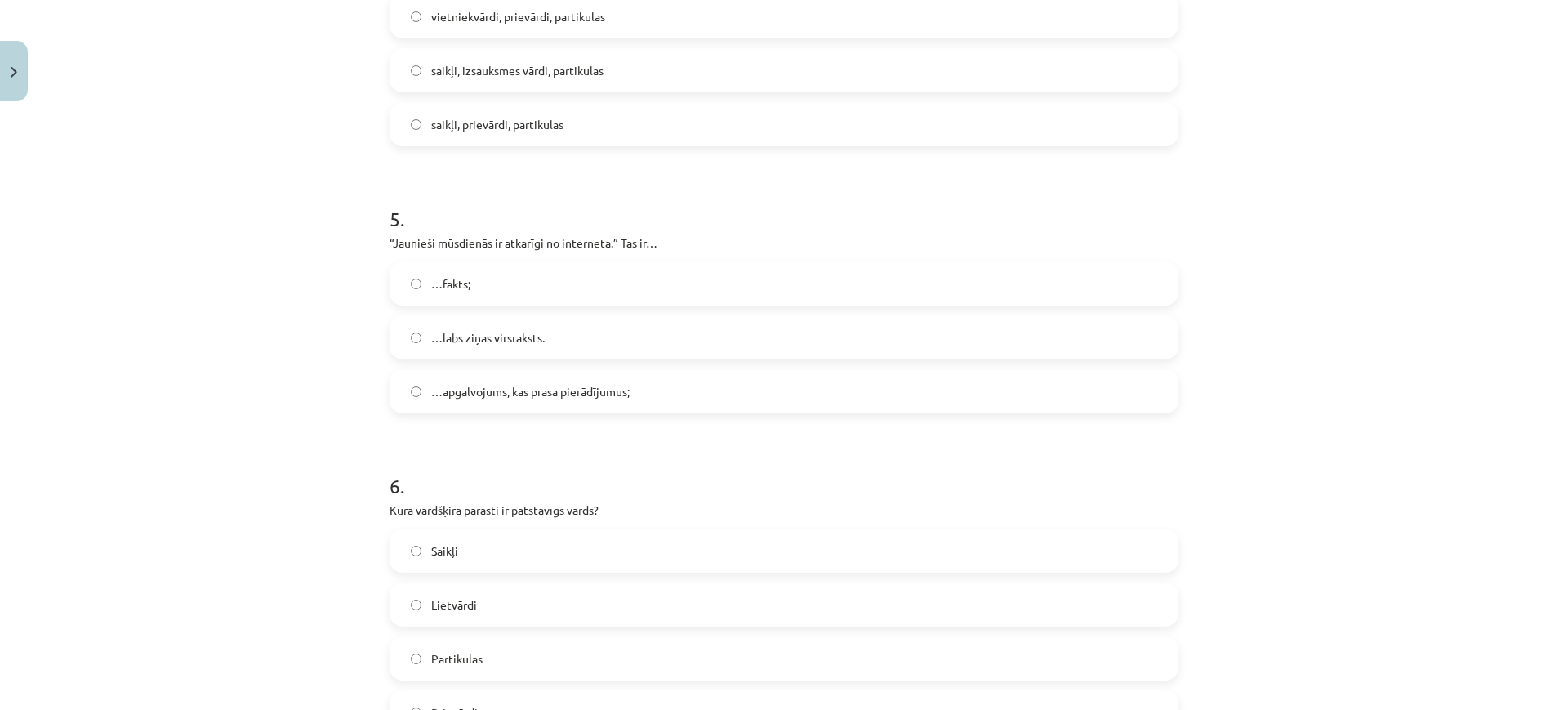
scroll to position [1338, 0]
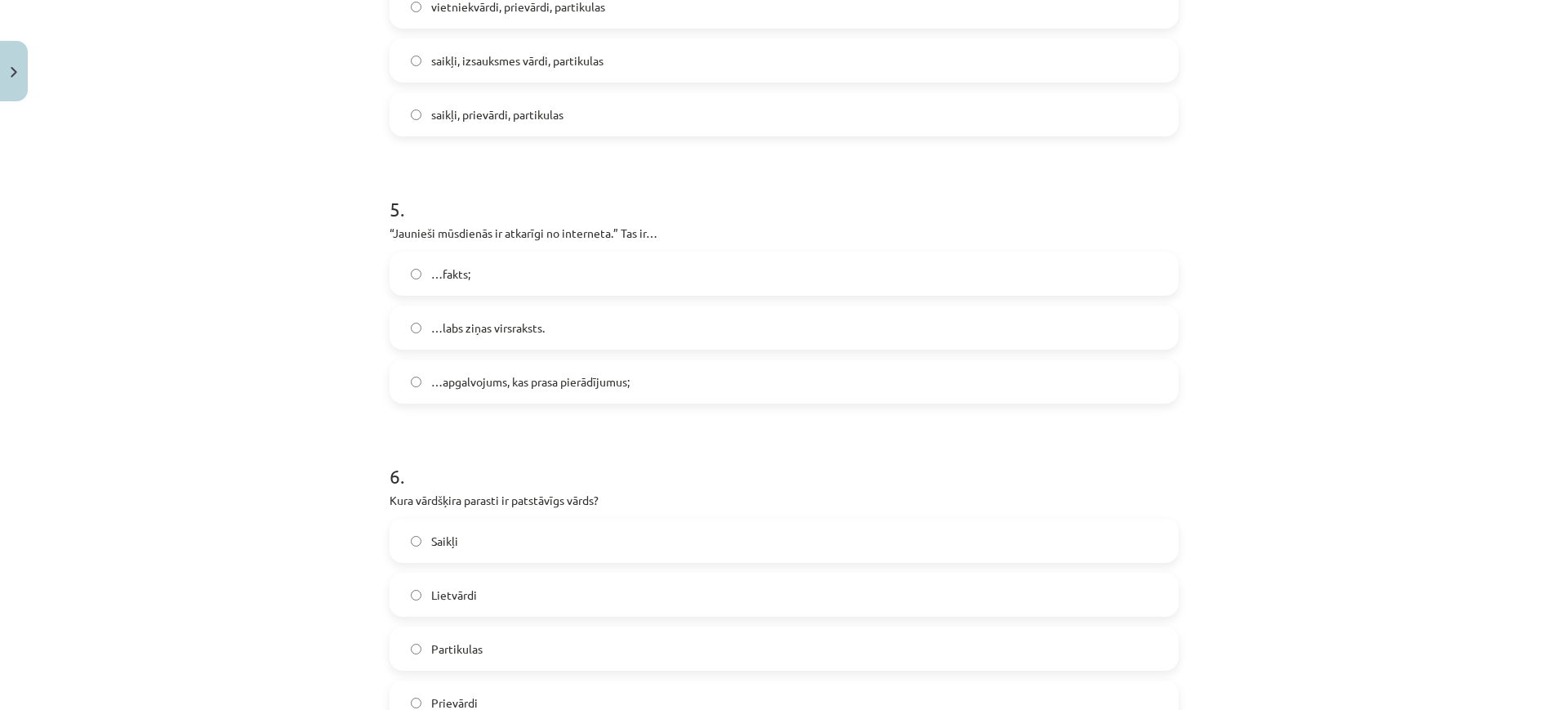
click at [531, 584] on label "Lietvārdi" at bounding box center [784, 595] width 785 height 41
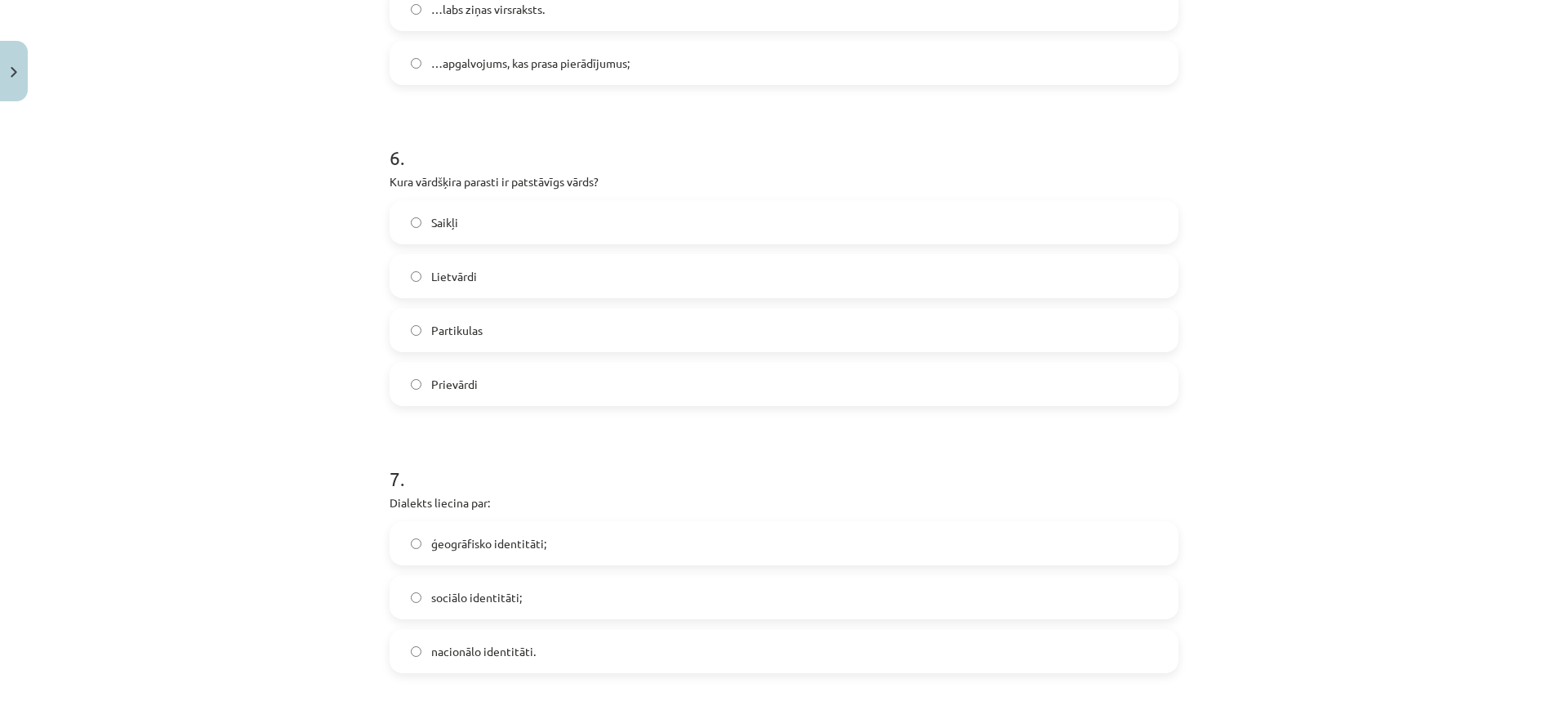
scroll to position [1666, 0]
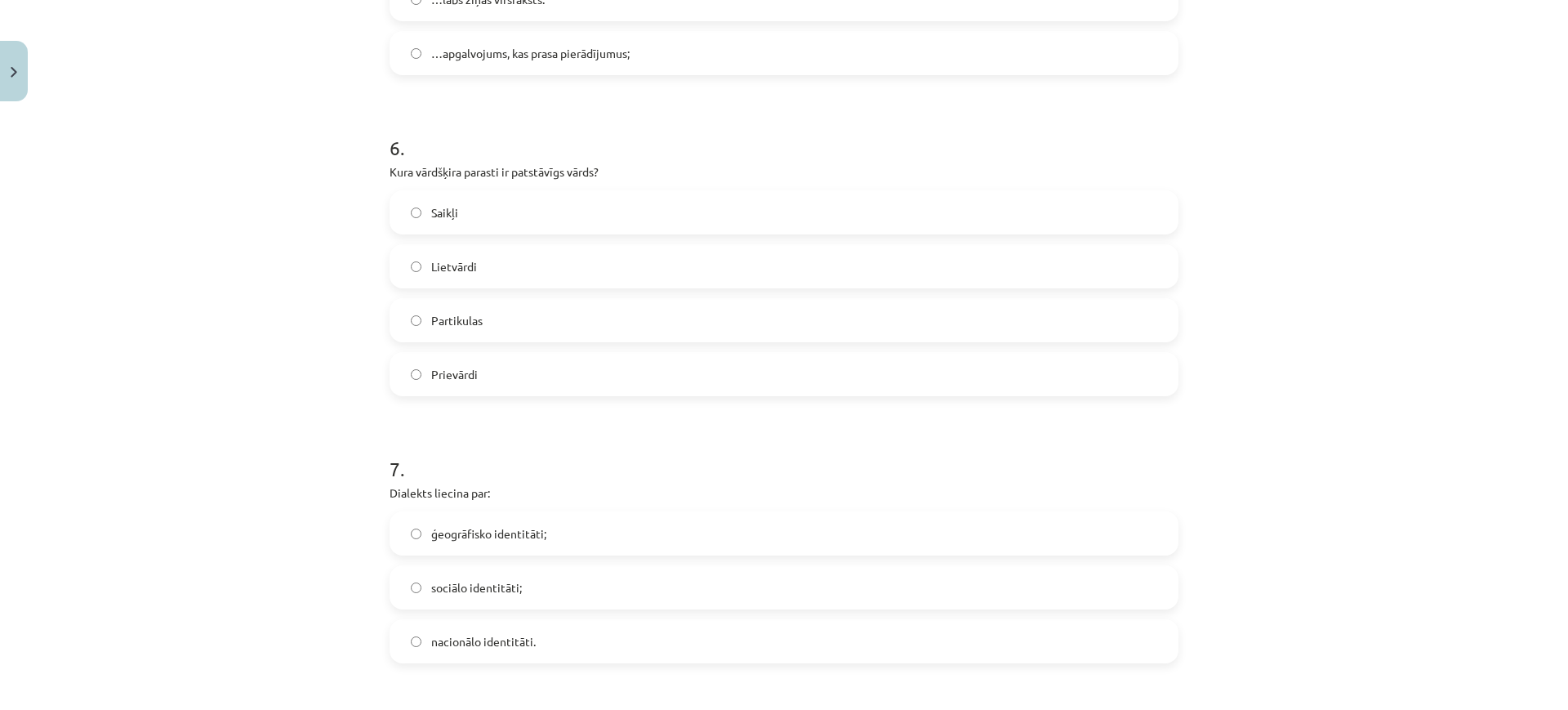
click at [542, 542] on label "ģeogrāfisko identitāti;" at bounding box center [784, 533] width 785 height 41
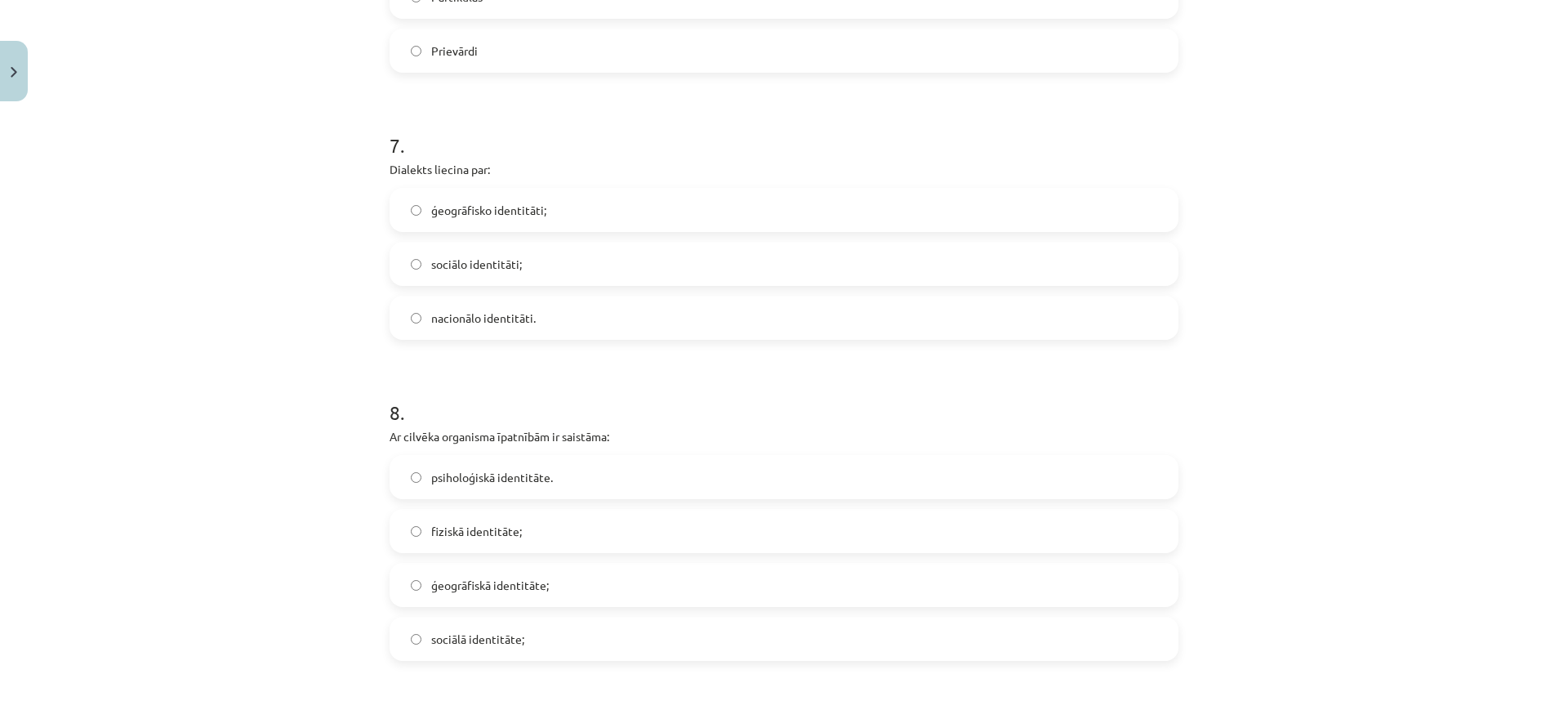
scroll to position [1996, 0]
click at [542, 542] on label "fiziskā identitāte;" at bounding box center [784, 524] width 785 height 41
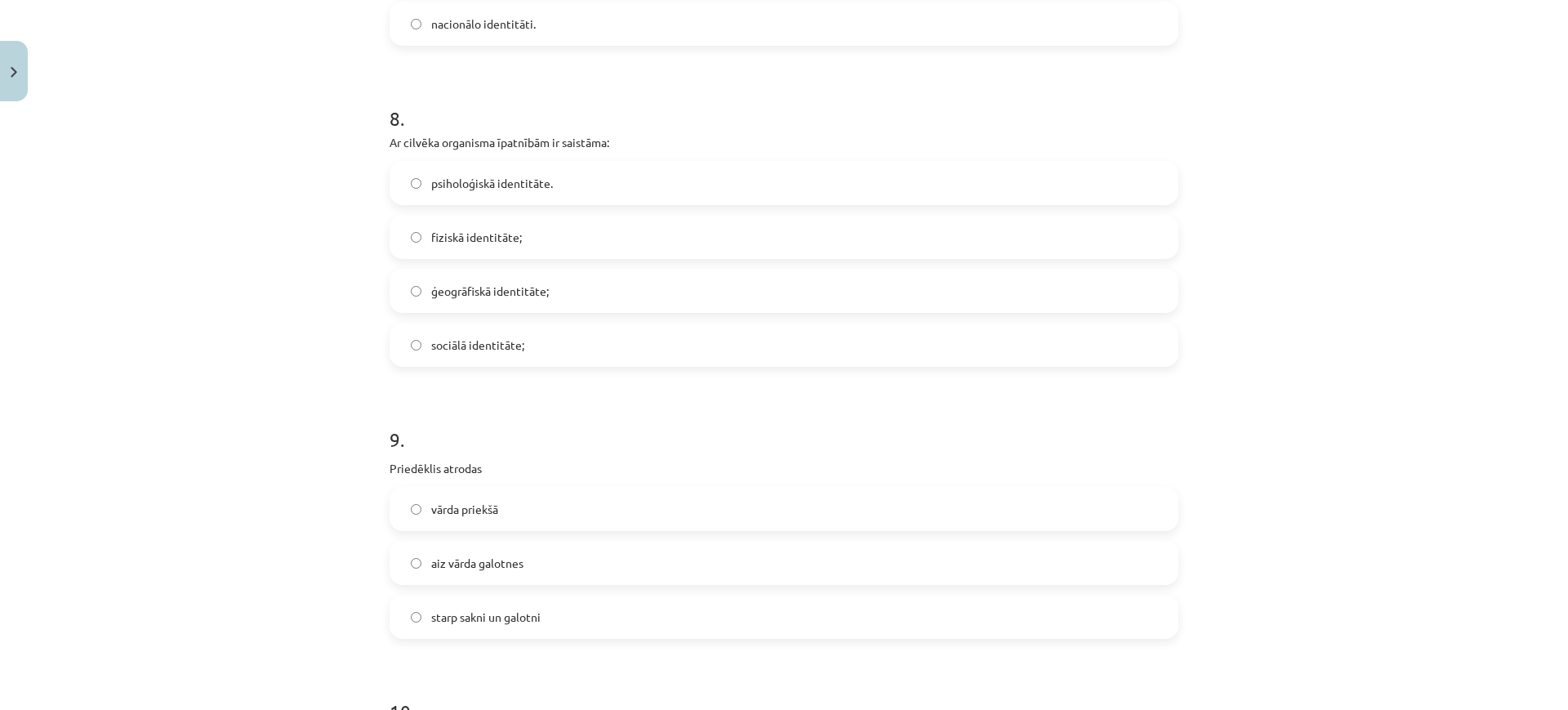
scroll to position [2295, 0]
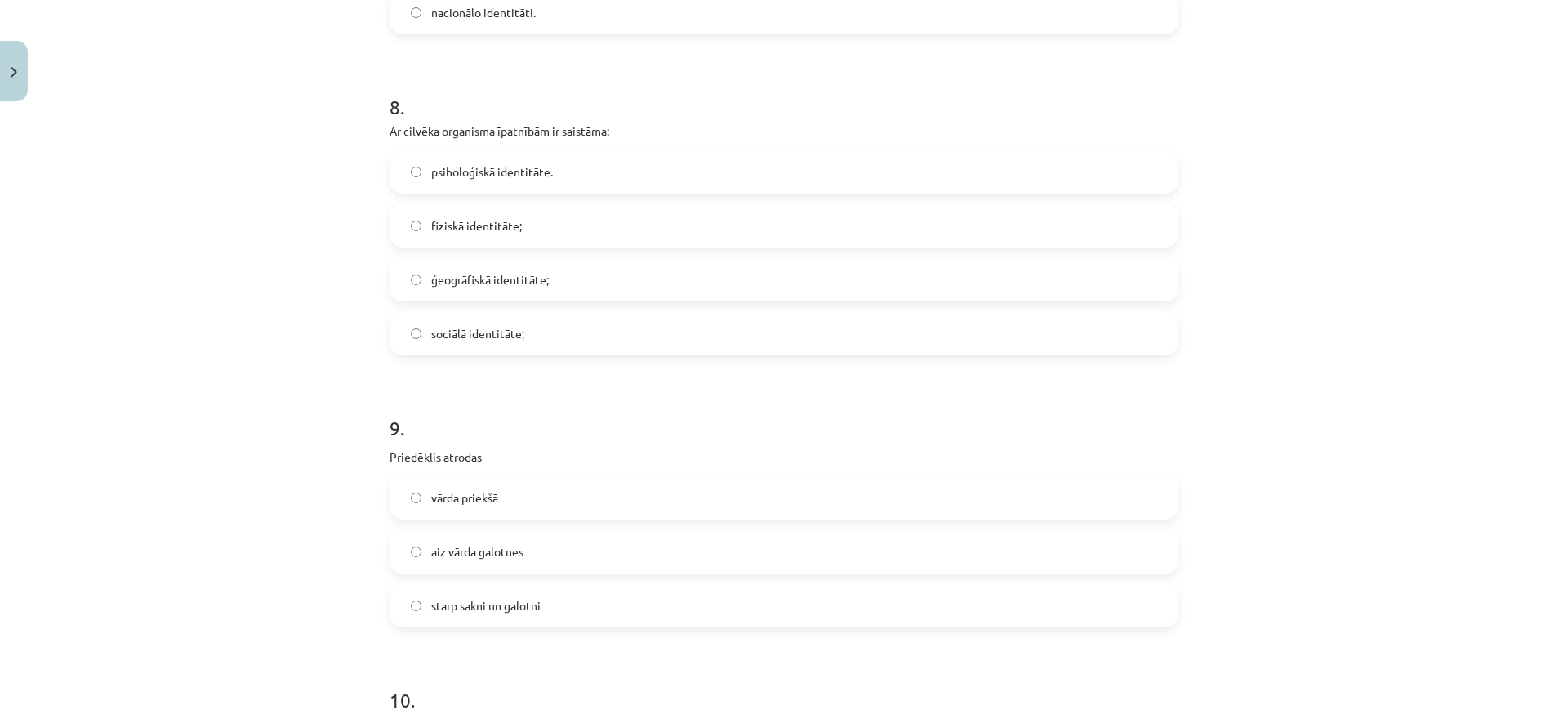
click at [546, 507] on label "vārda priekšā" at bounding box center [784, 497] width 785 height 41
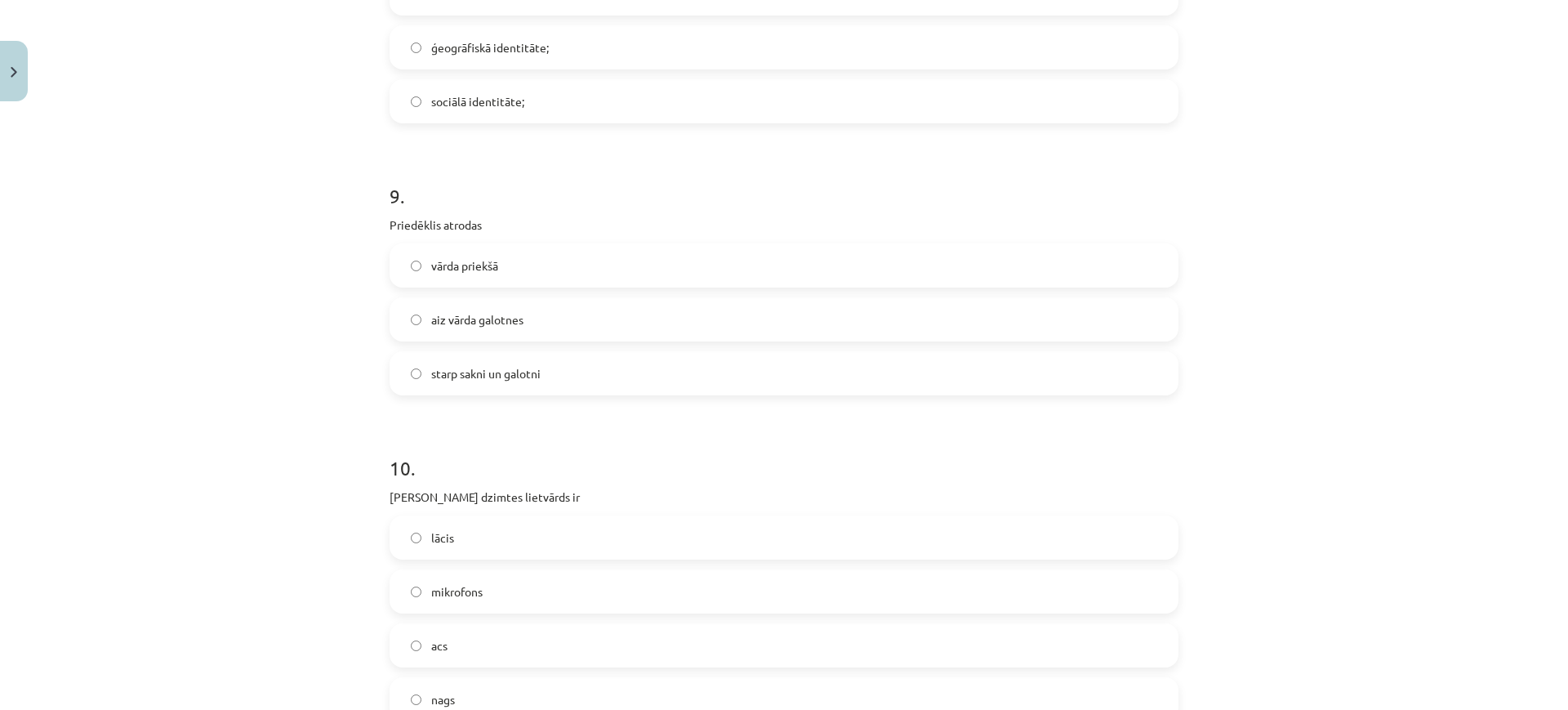
scroll to position [2530, 0]
click at [487, 644] on label "acs" at bounding box center [784, 642] width 785 height 41
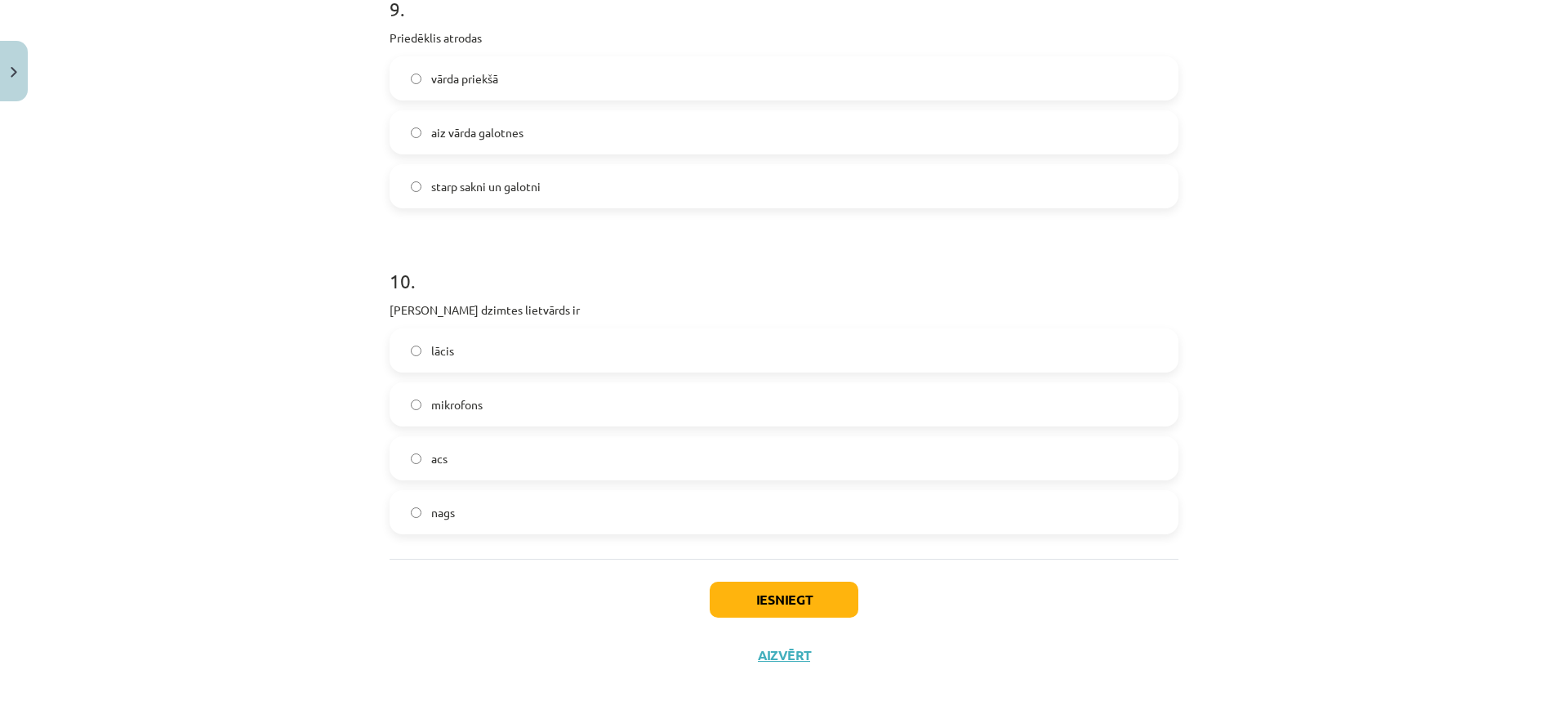
scroll to position [2728, 0]
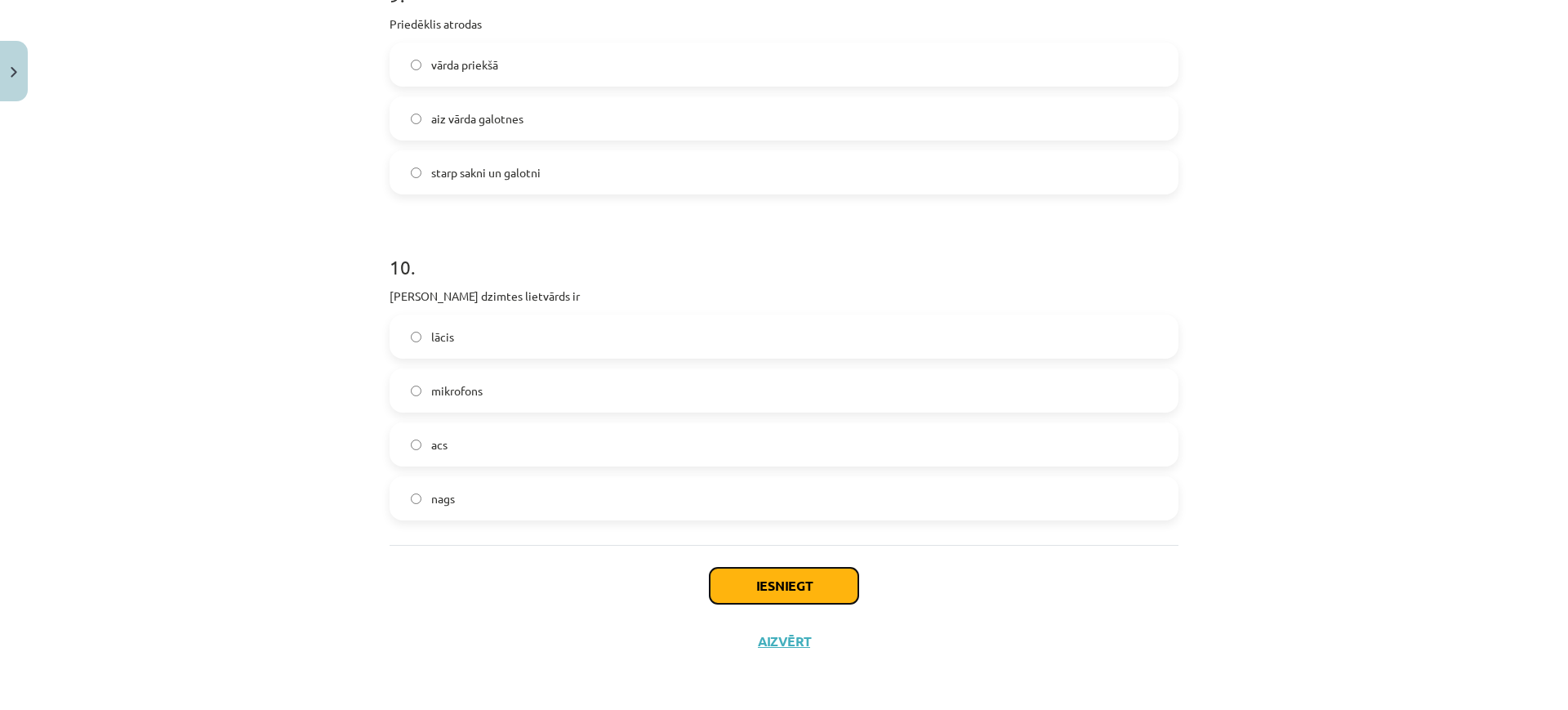
click at [787, 578] on button "Iesniegt" at bounding box center [784, 585] width 149 height 36
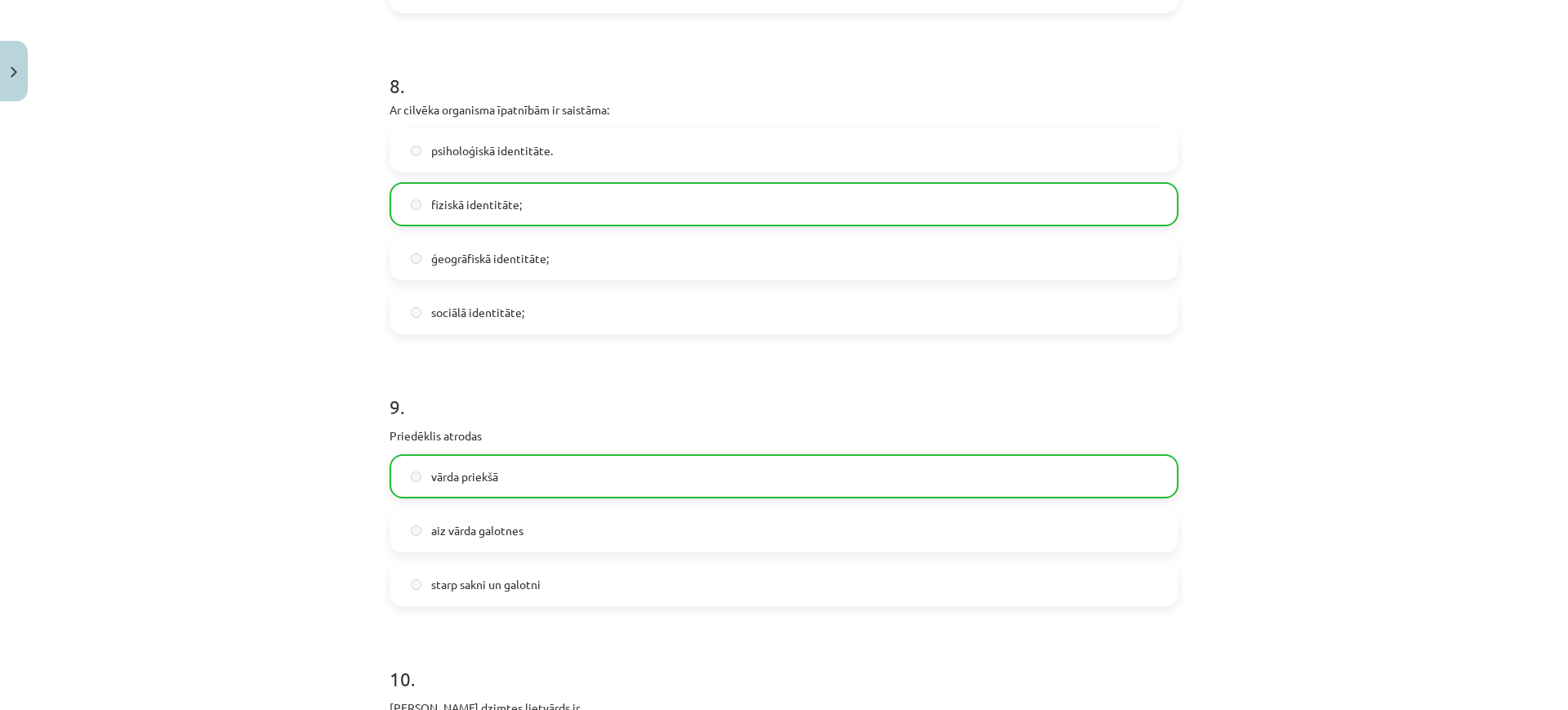
scroll to position [2780, 0]
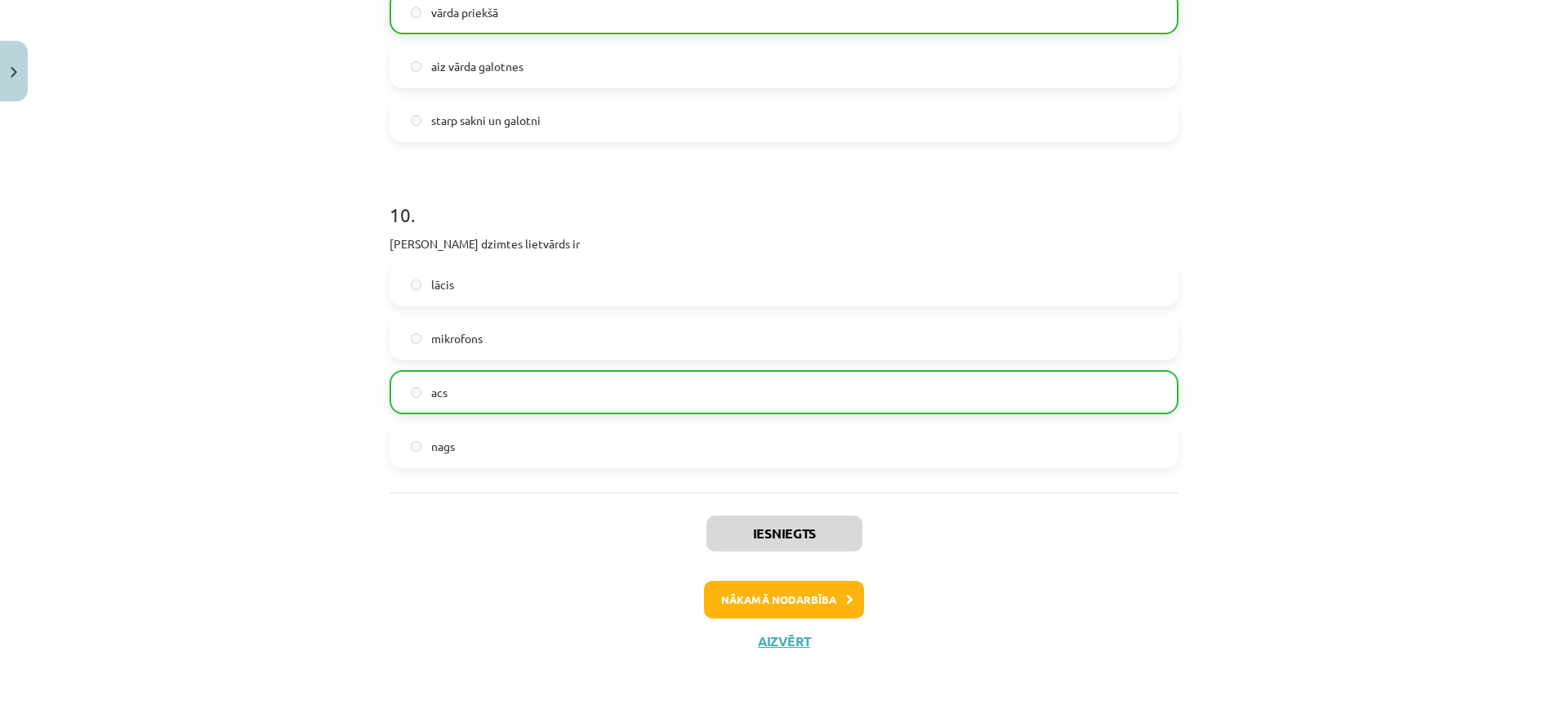
click at [793, 617] on div "Iesniegts Nākamā nodarbība Aizvērt" at bounding box center [784, 576] width 789 height 167
click at [800, 601] on button "Nākamā nodarbība" at bounding box center [784, 600] width 160 height 38
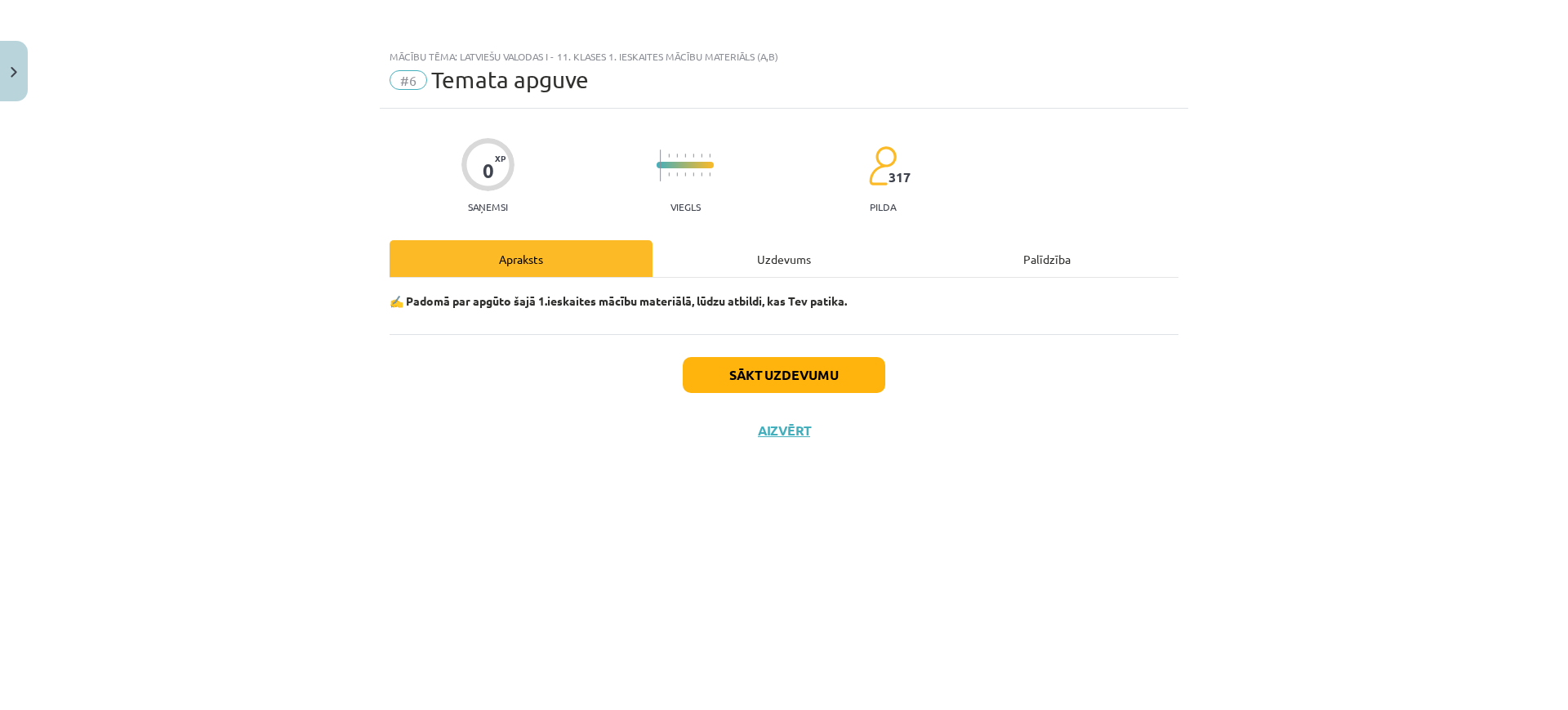
scroll to position [0, 0]
click at [768, 372] on button "Sākt uzdevumu" at bounding box center [784, 374] width 203 height 36
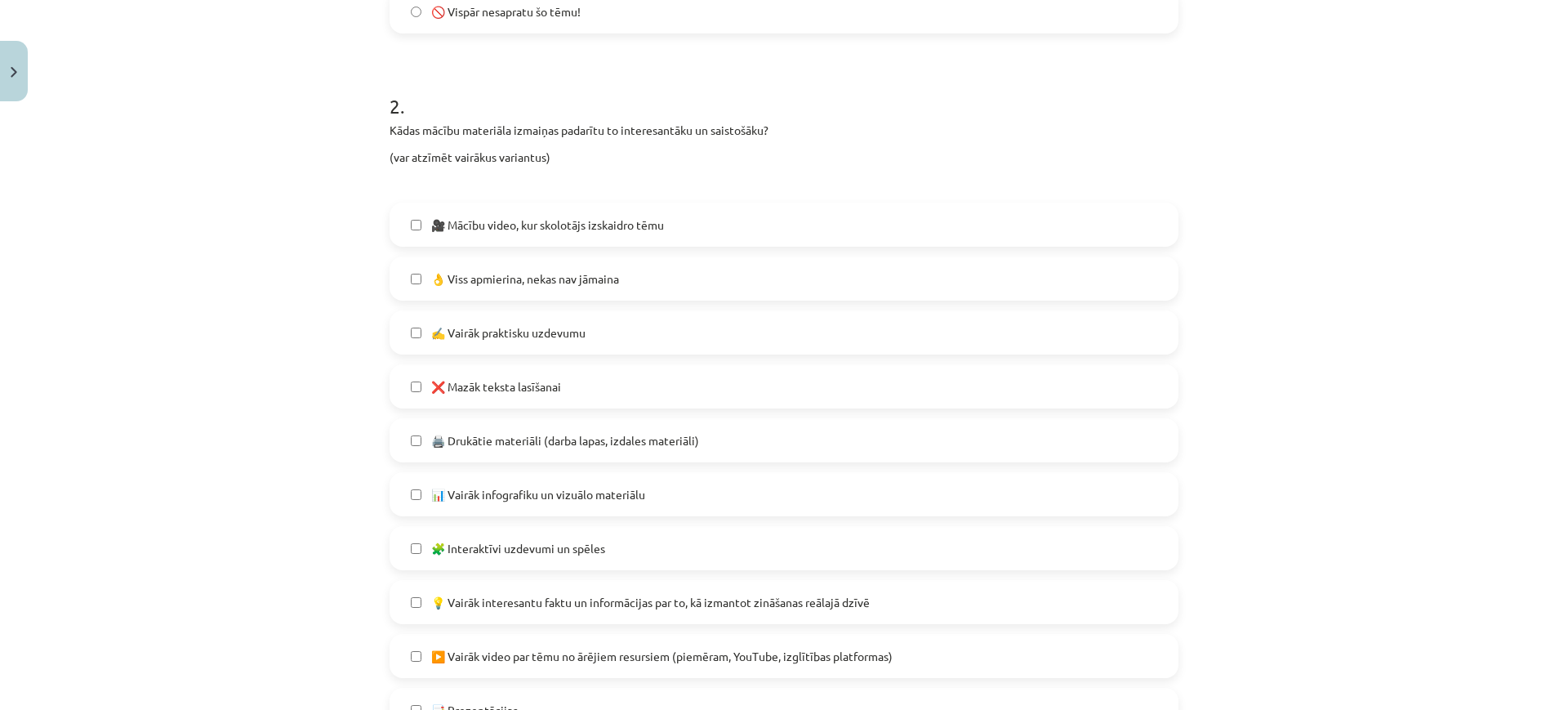
scroll to position [687, 0]
click at [660, 288] on label "👌 Viss apmierina, nekas nav jāmaina" at bounding box center [784, 279] width 785 height 41
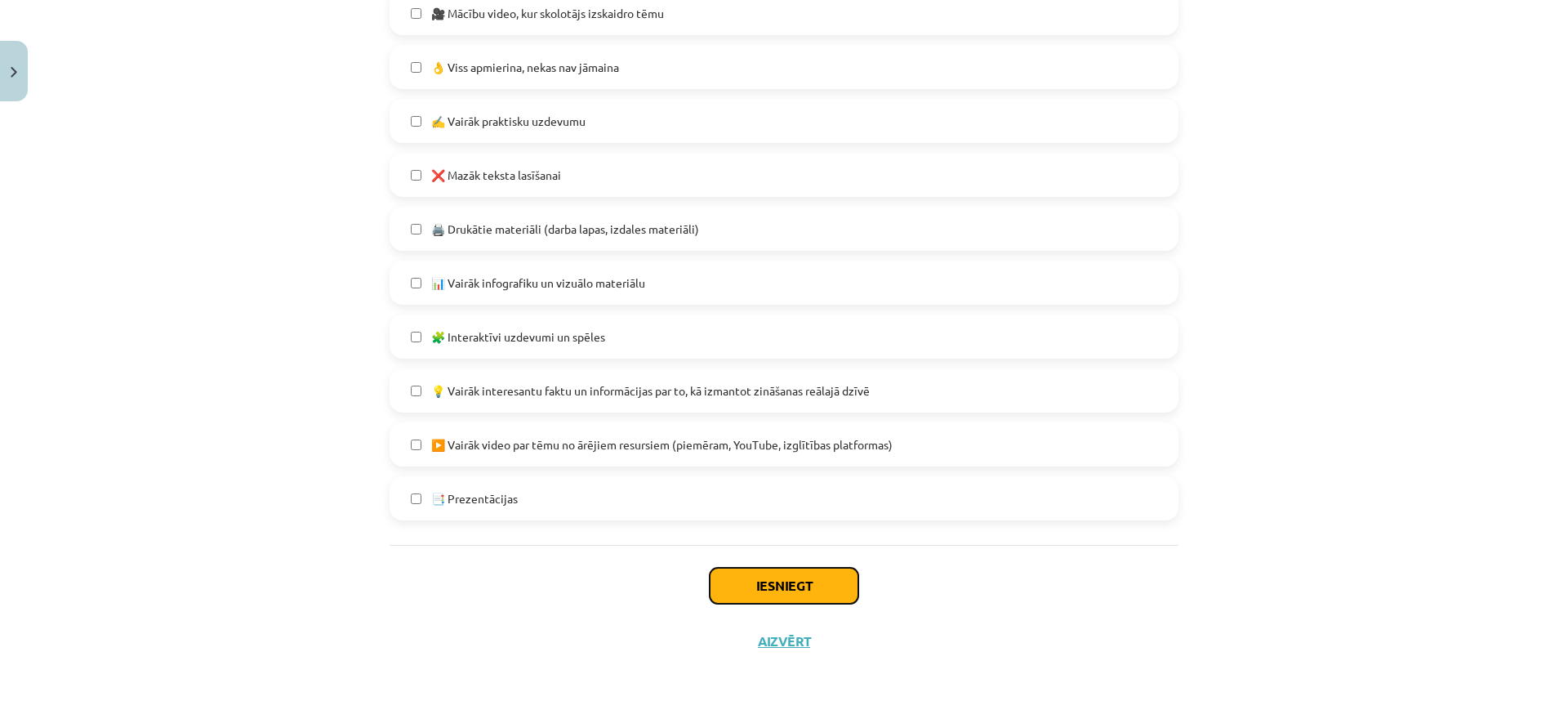
click at [791, 599] on button "Iesniegt" at bounding box center [784, 585] width 149 height 36
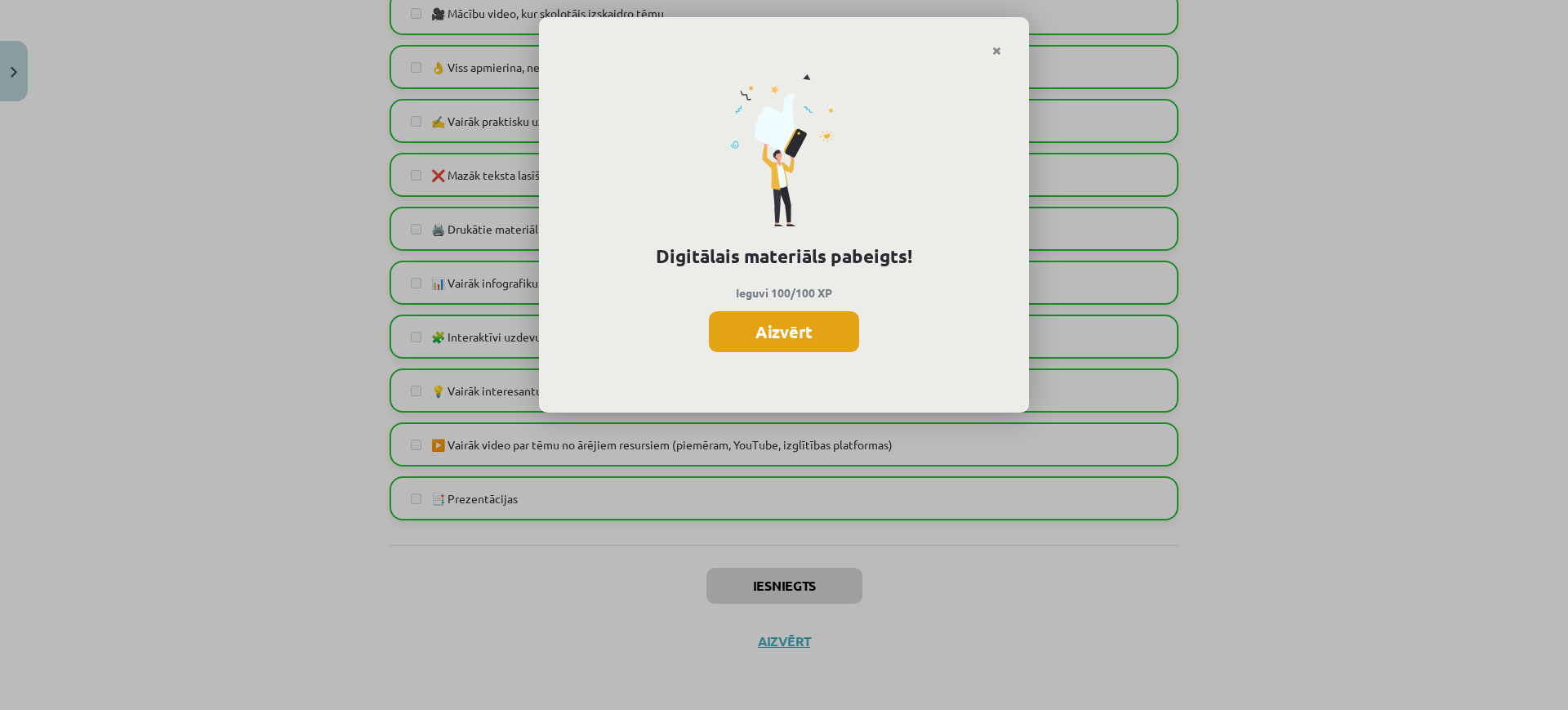
click at [810, 322] on button "Aizvērt" at bounding box center [784, 331] width 150 height 41
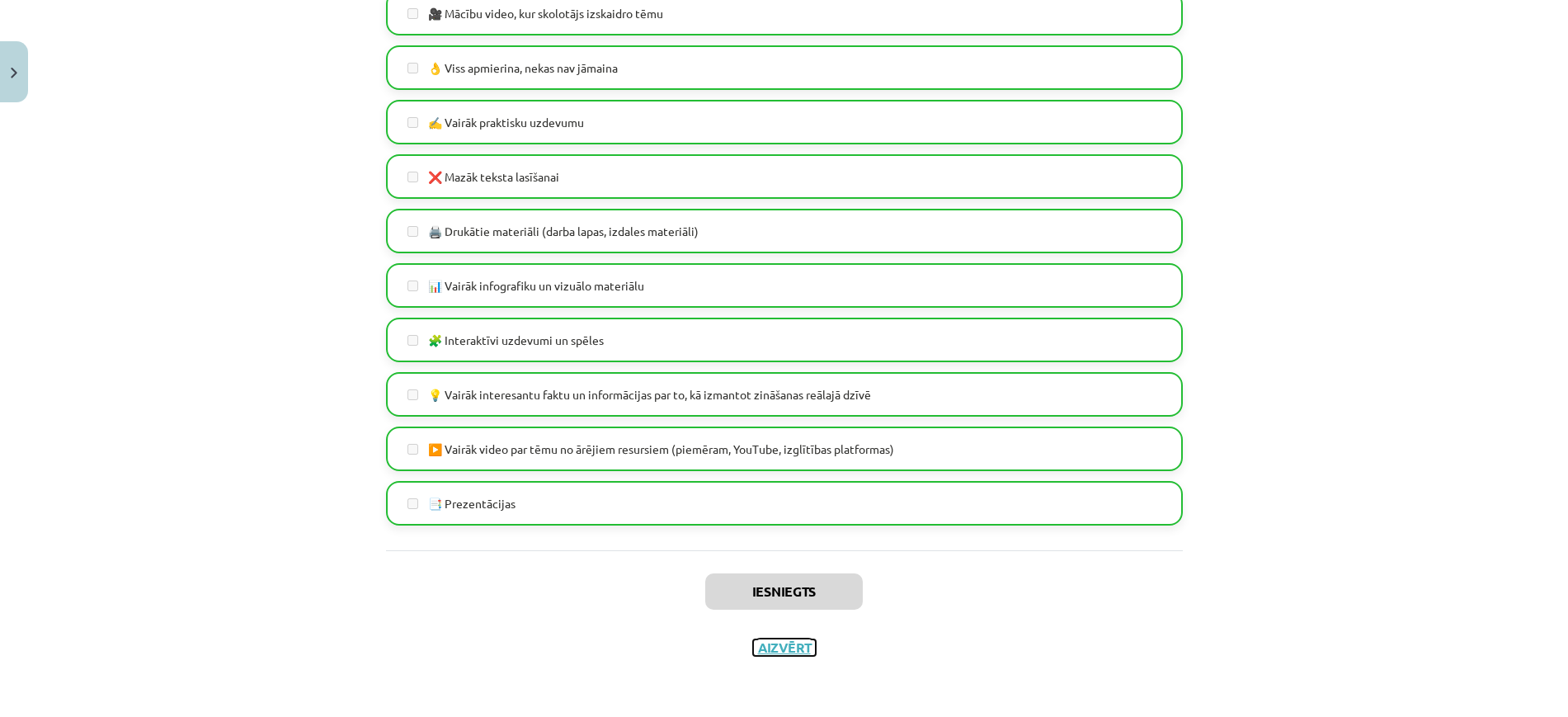
click at [784, 648] on button "Aizvērt" at bounding box center [785, 647] width 63 height 16
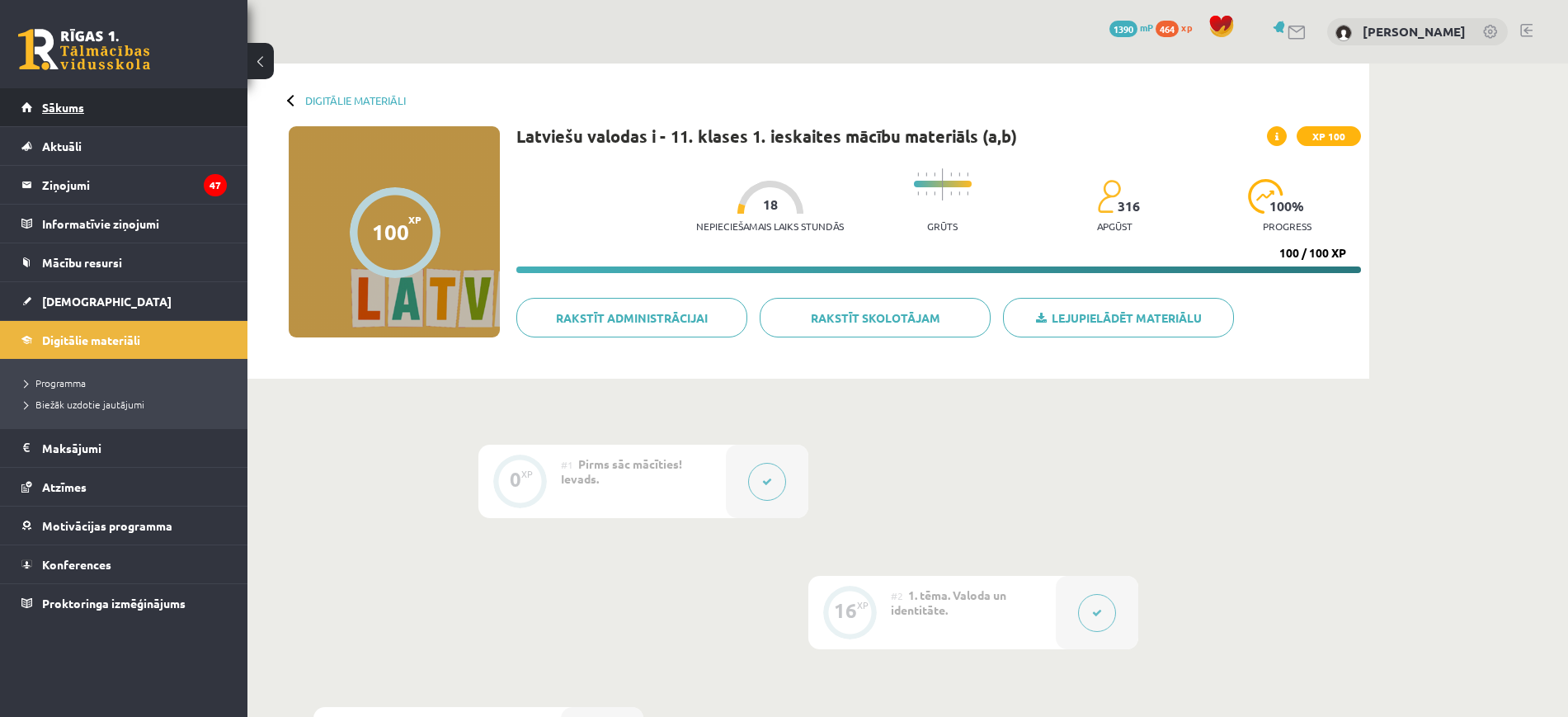
click at [194, 115] on link "Sākums" at bounding box center [124, 107] width 206 height 38
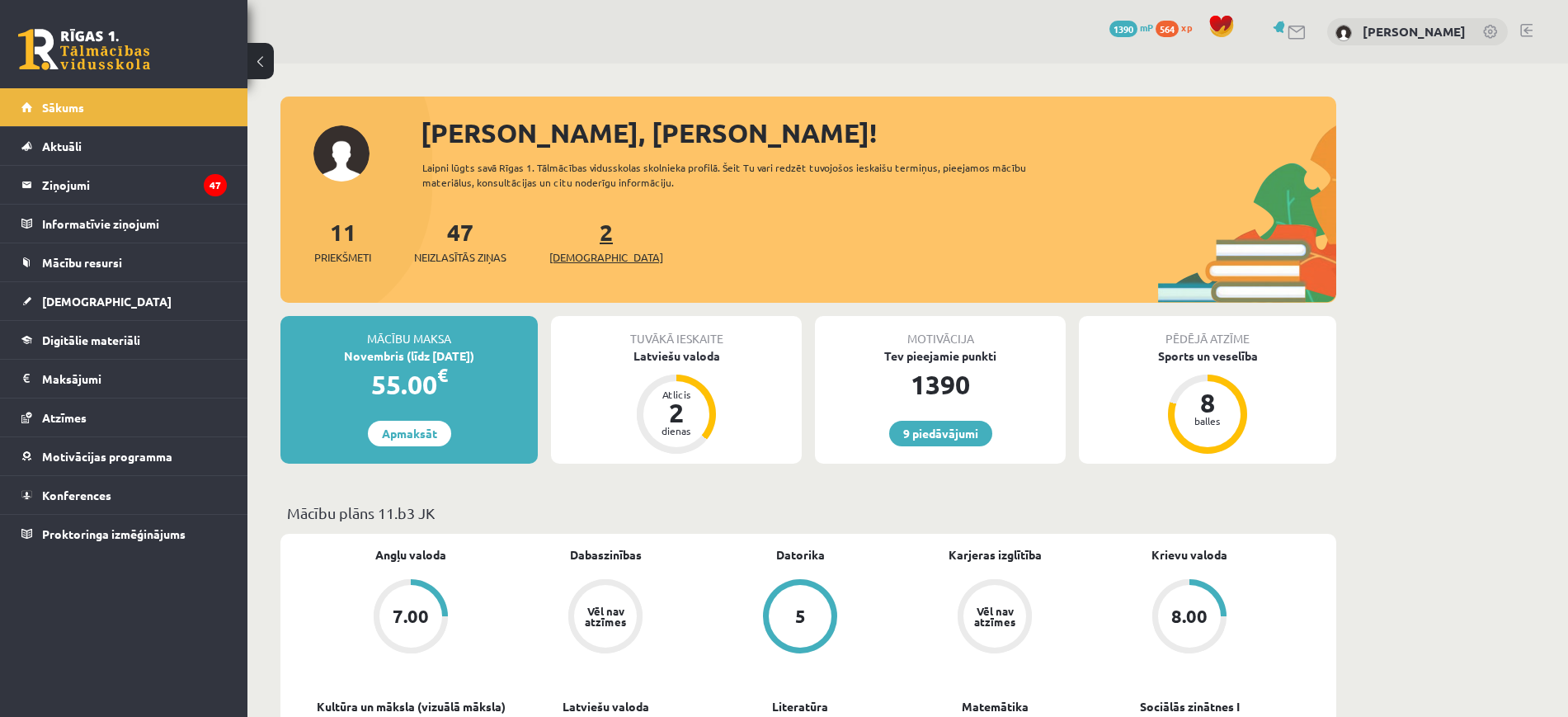
click at [570, 254] on span "[DEMOGRAPHIC_DATA]" at bounding box center [606, 257] width 114 height 16
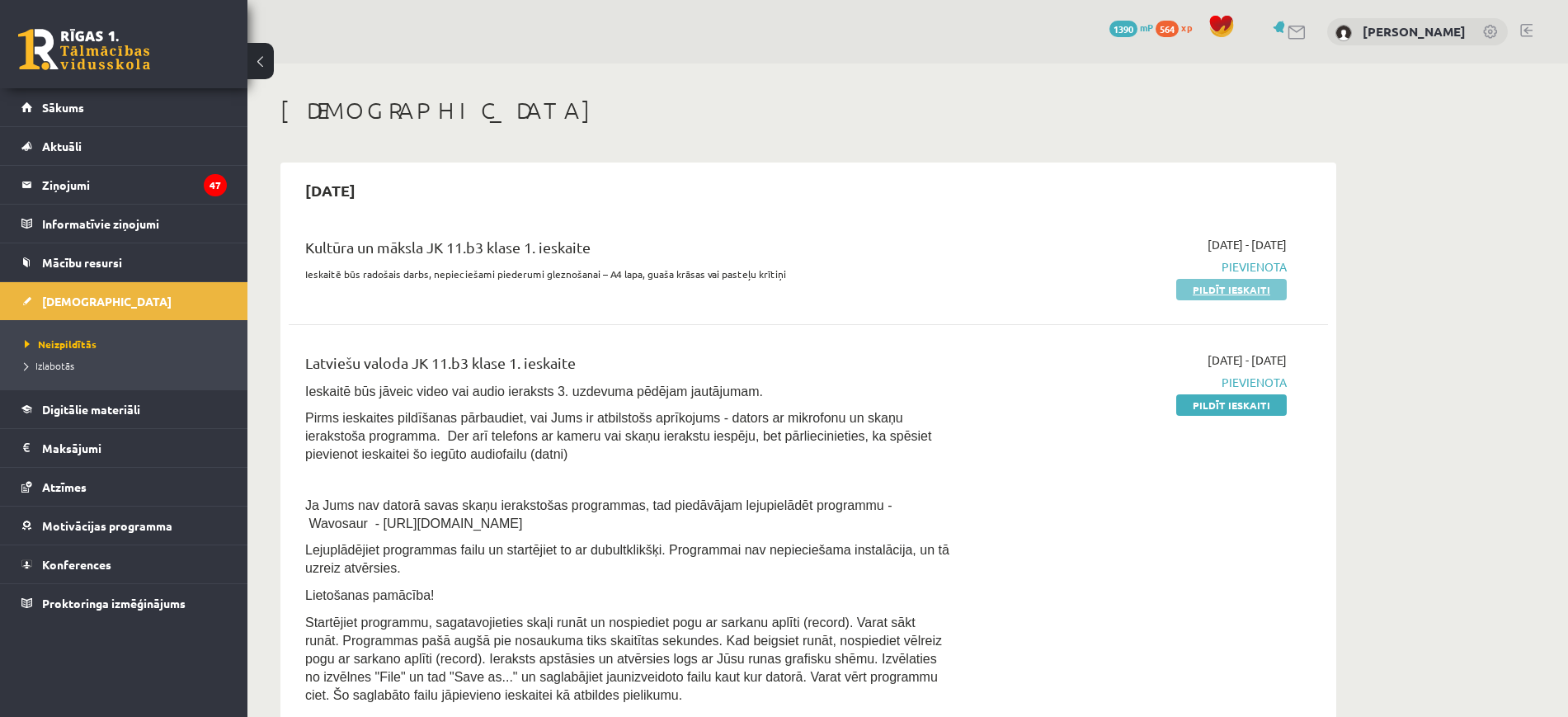
click at [1240, 285] on link "Pildīt ieskaiti" at bounding box center [1232, 289] width 110 height 21
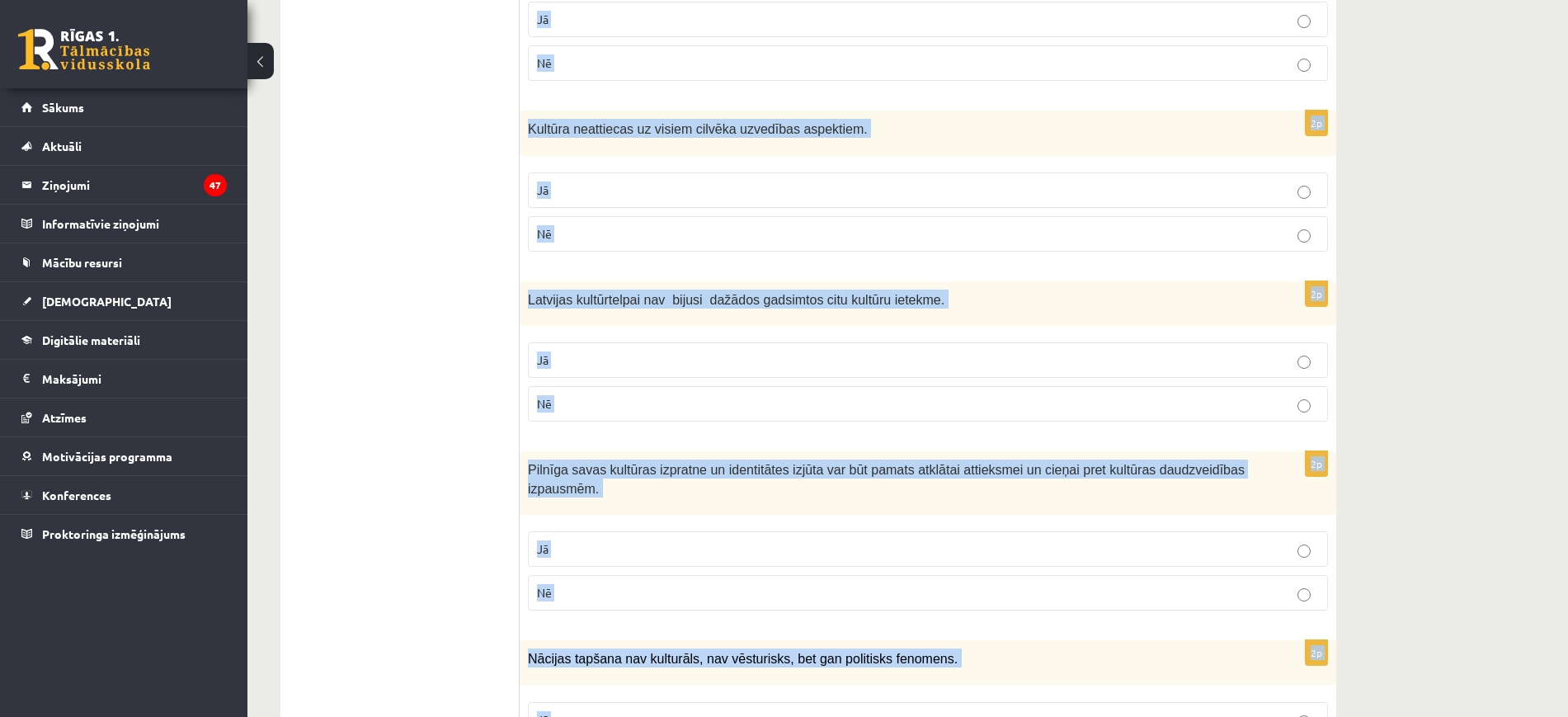
scroll to position [2277, 0]
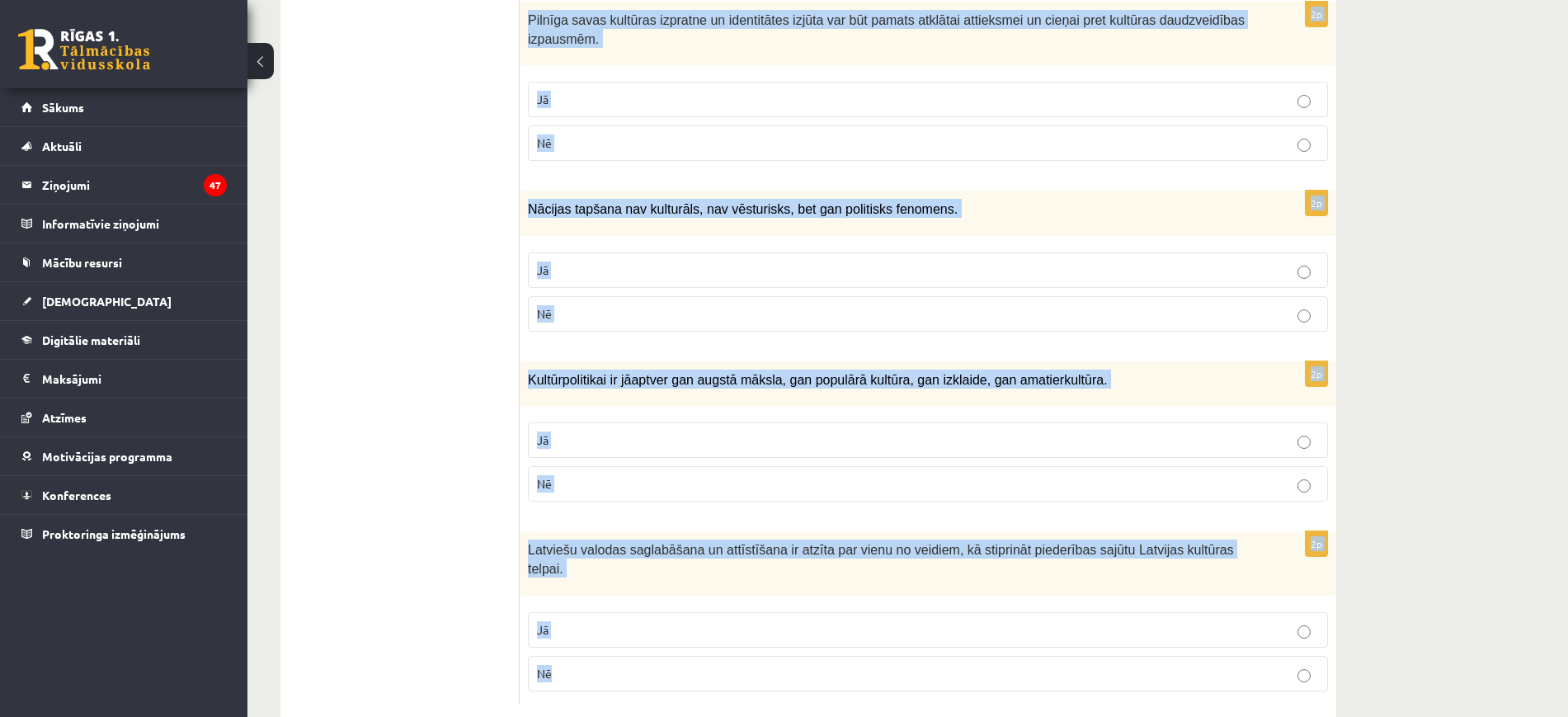
drag, startPoint x: 533, startPoint y: 337, endPoint x: 1033, endPoint y: 692, distance: 613.2
copy form "Loremi dol sitametcons ad elitsed! 6d Eiusmodtemp incididu ut laboreetdolo magn…"
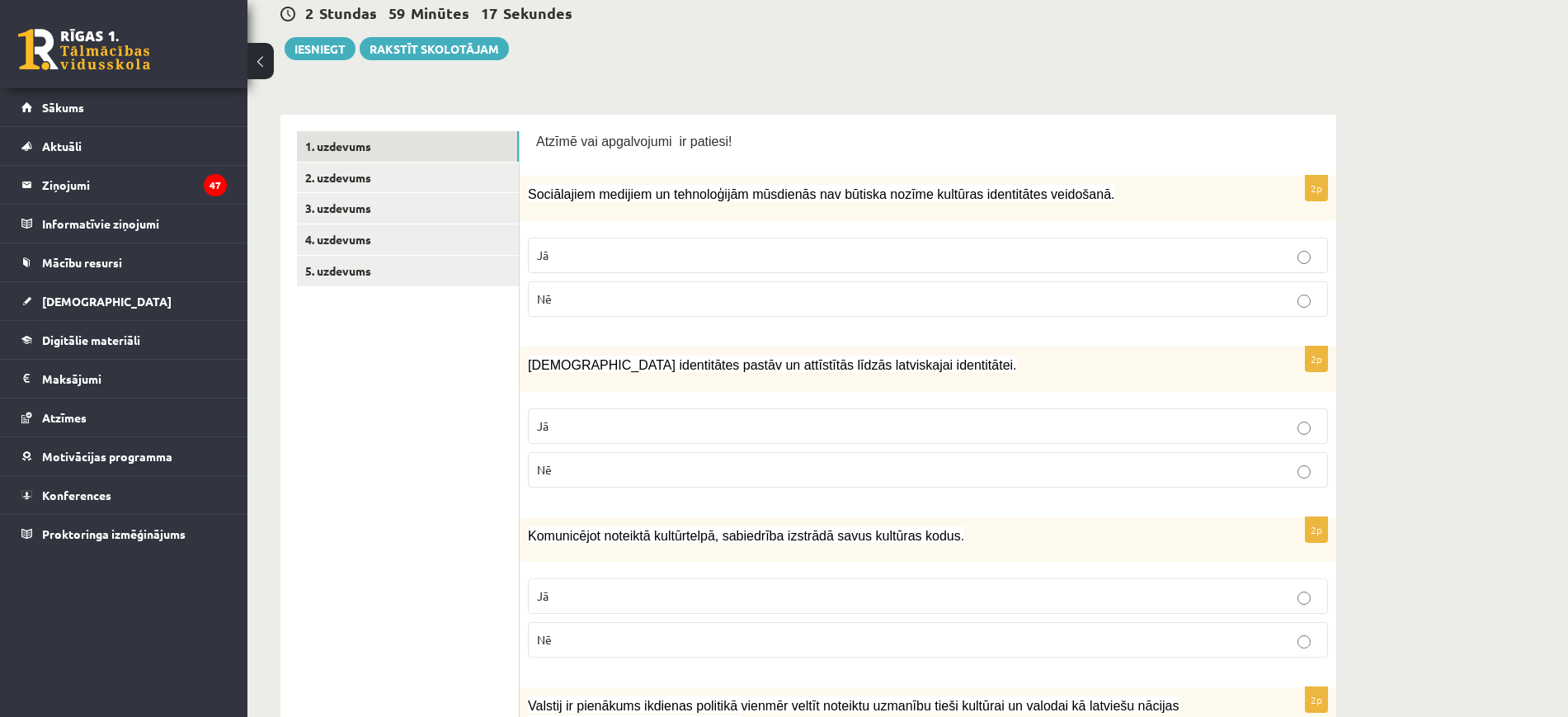
scroll to position [191, 0]
click at [586, 283] on label "Nē" at bounding box center [928, 297] width 800 height 36
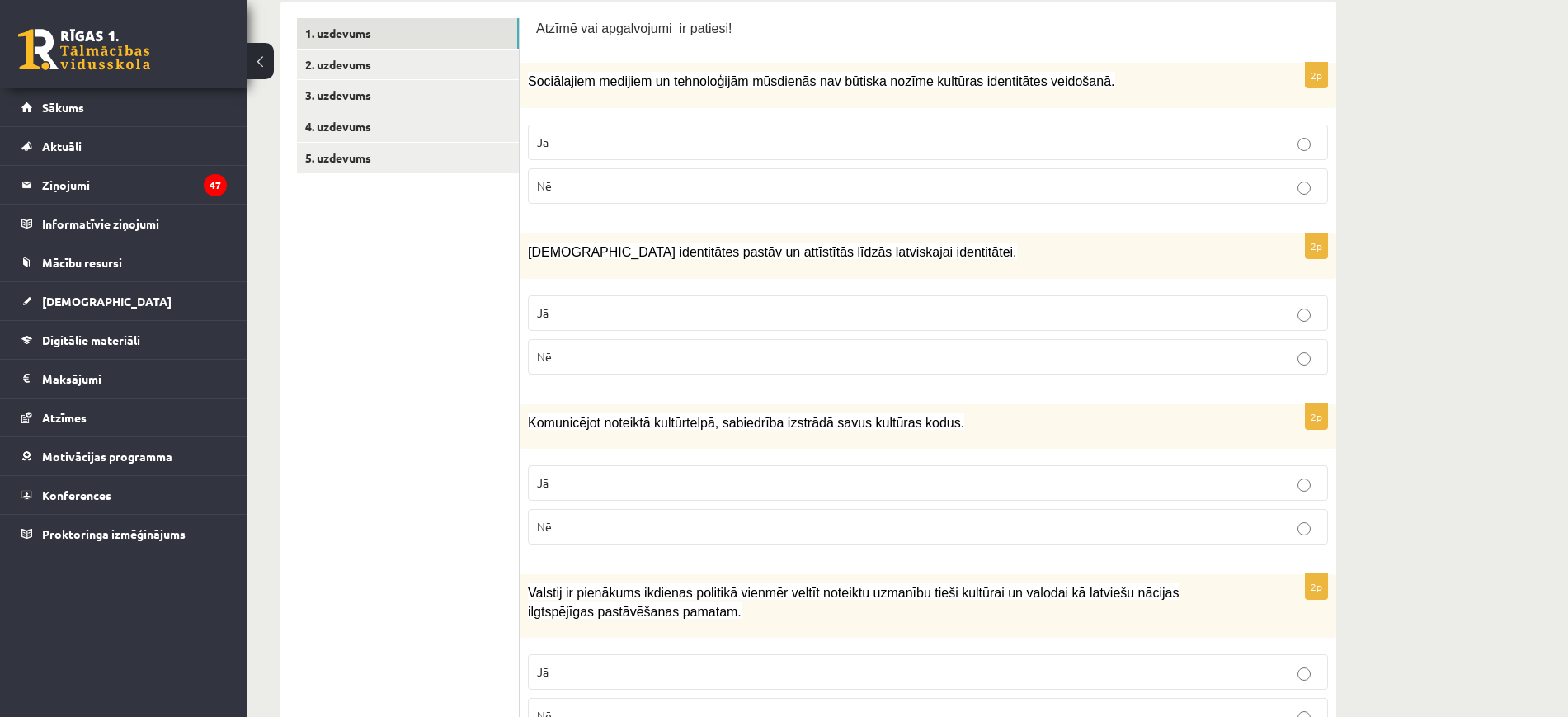
scroll to position [303, 0]
click at [586, 303] on p "Jā" at bounding box center [928, 312] width 782 height 17
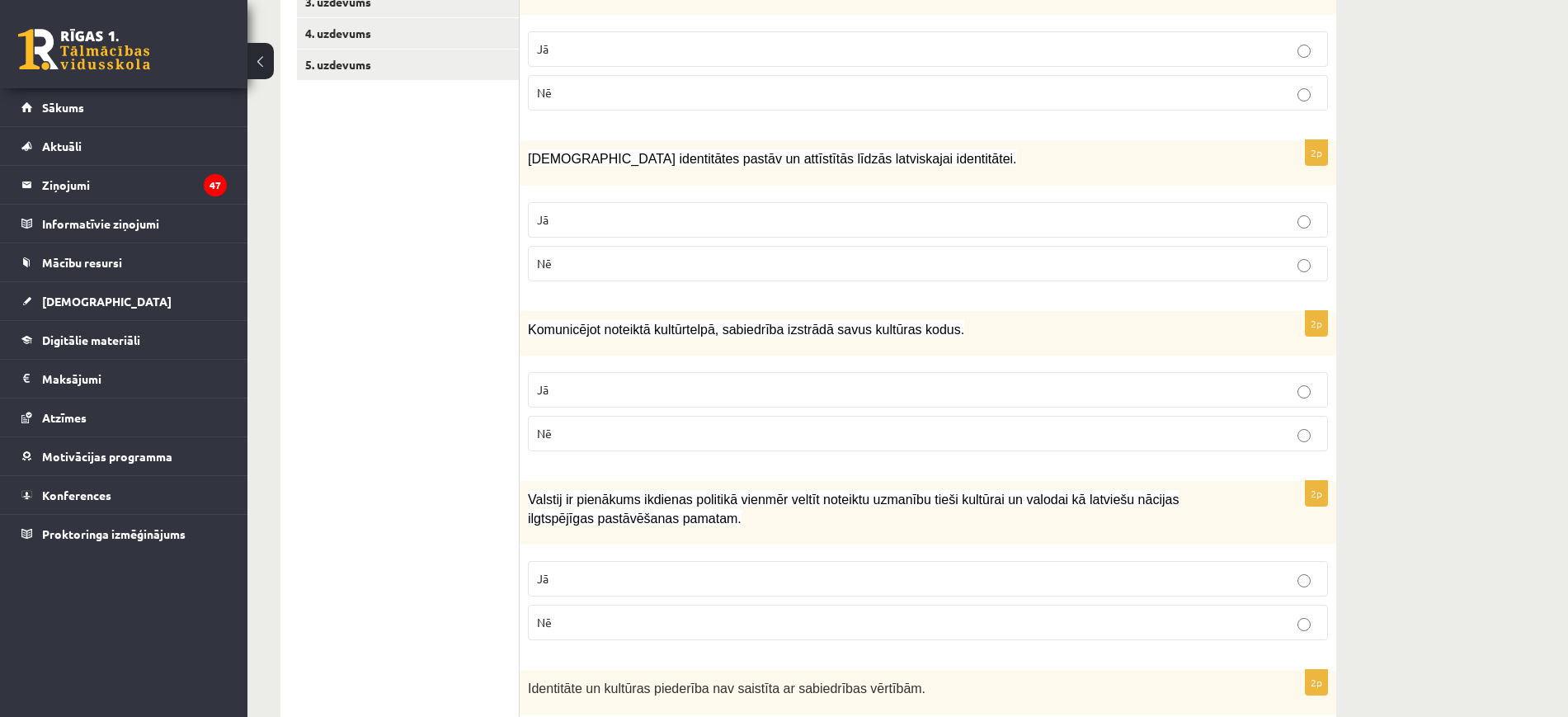
scroll to position [398, 0]
click at [586, 397] on label "Jā" at bounding box center [928, 387] width 800 height 36
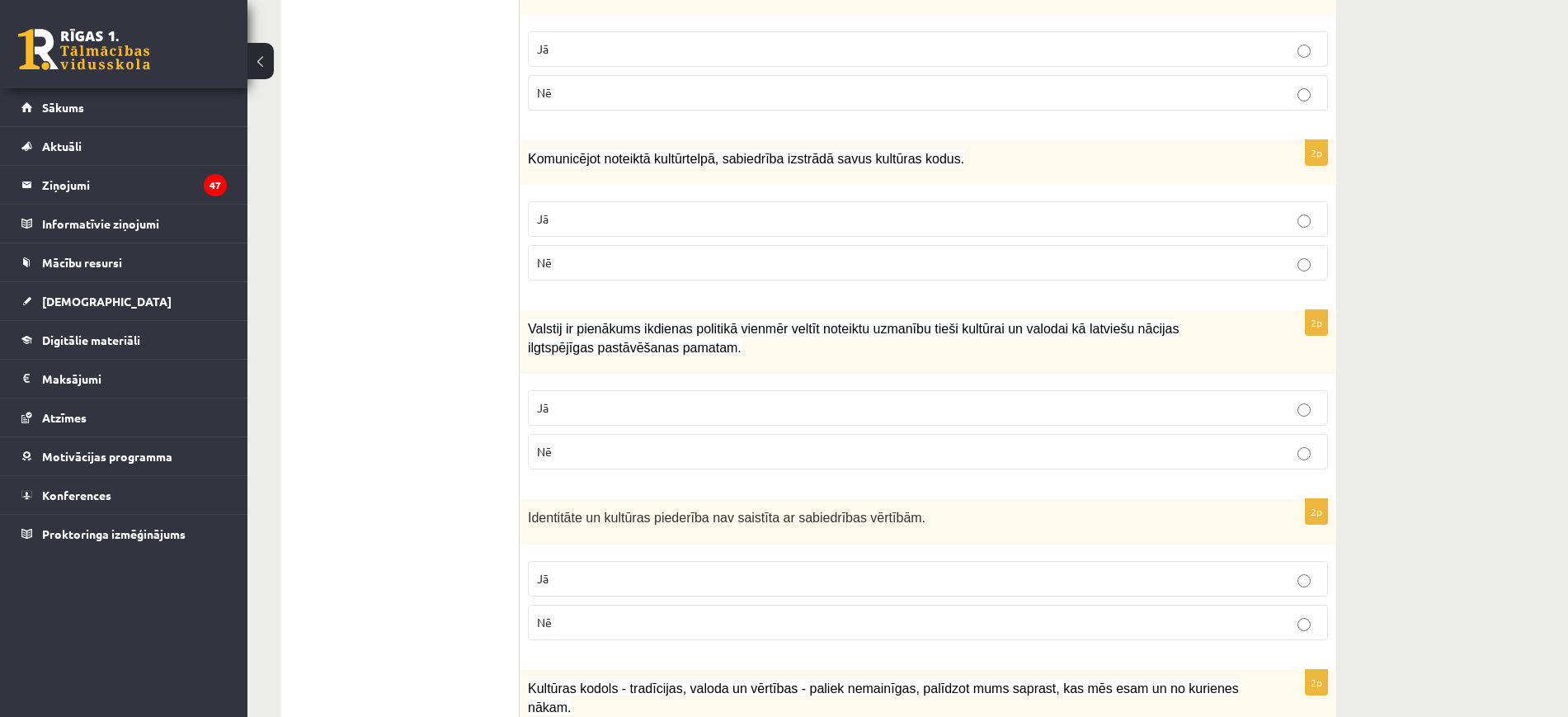
scroll to position [567, 0]
click at [586, 397] on label "Jā" at bounding box center [928, 407] width 800 height 36
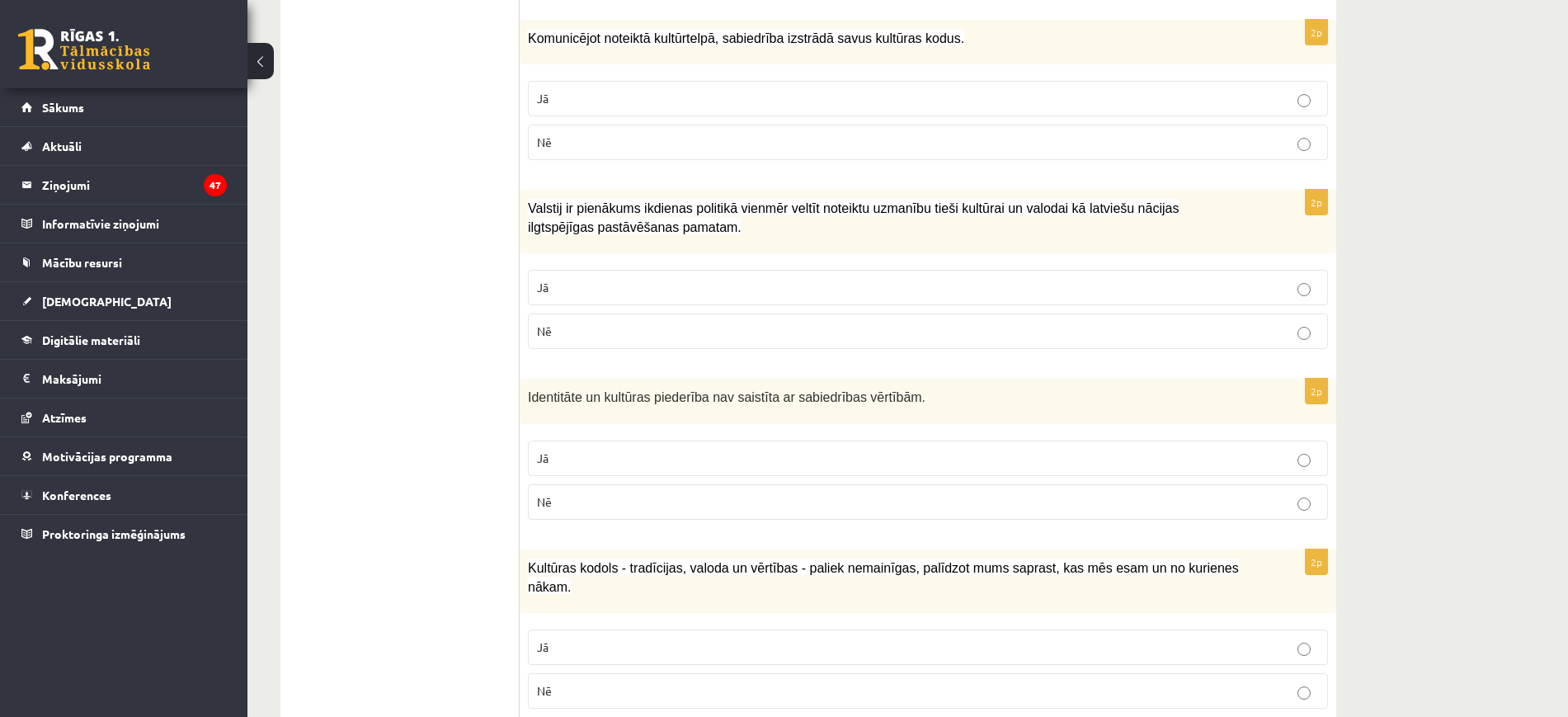
scroll to position [703, 0]
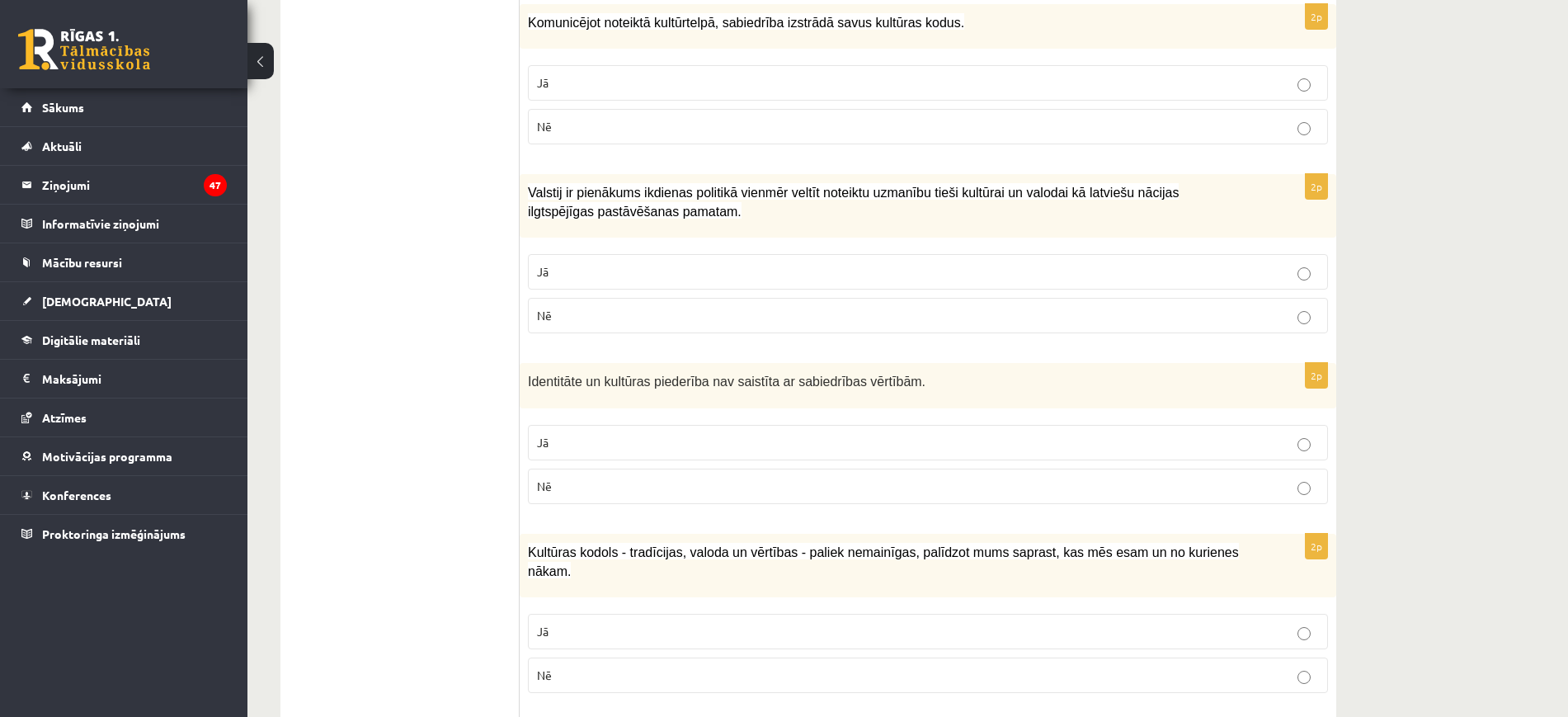
click at [580, 473] on label "Nē" at bounding box center [928, 487] width 800 height 36
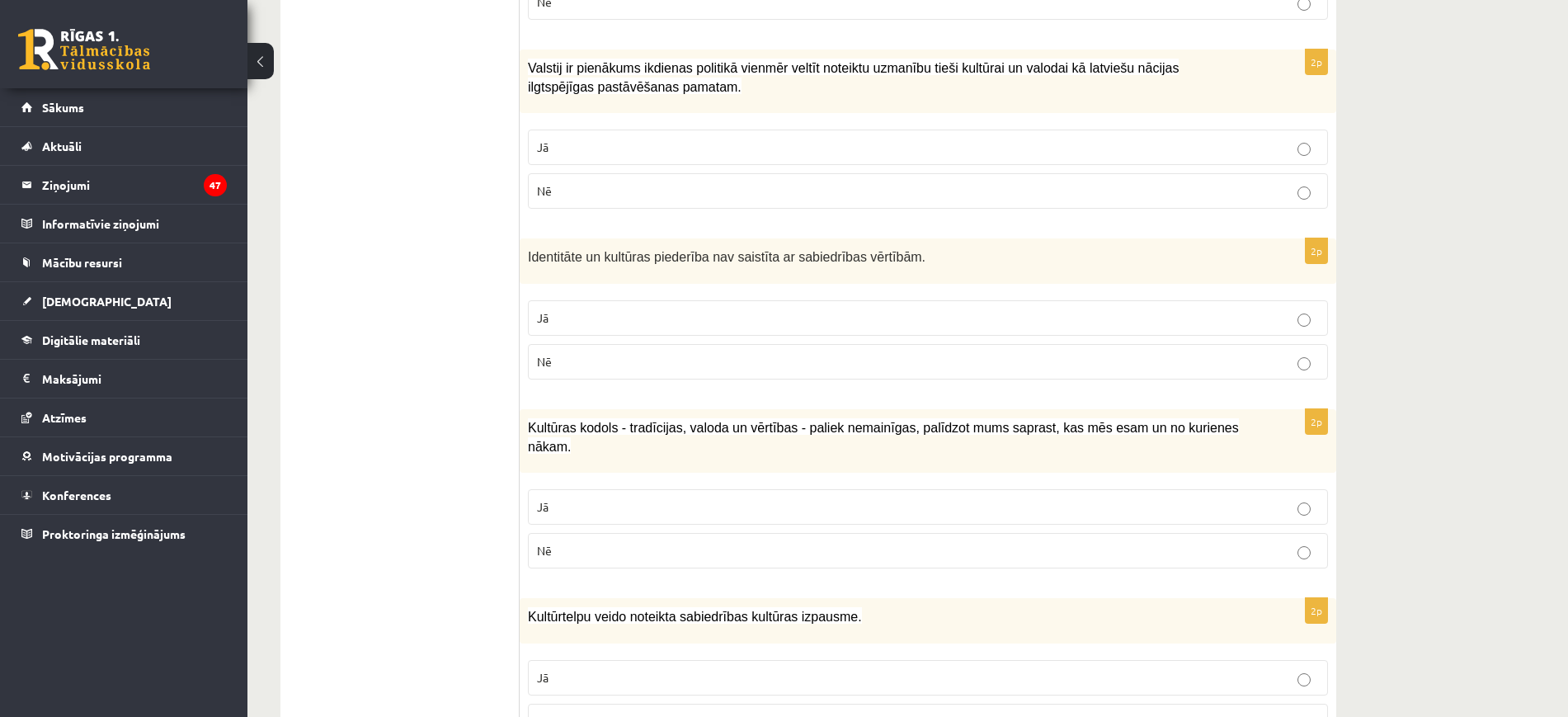
scroll to position [828, 0]
click at [580, 488] on label "Jā" at bounding box center [928, 506] width 800 height 36
click at [573, 659] on label "Jā" at bounding box center [928, 677] width 800 height 36
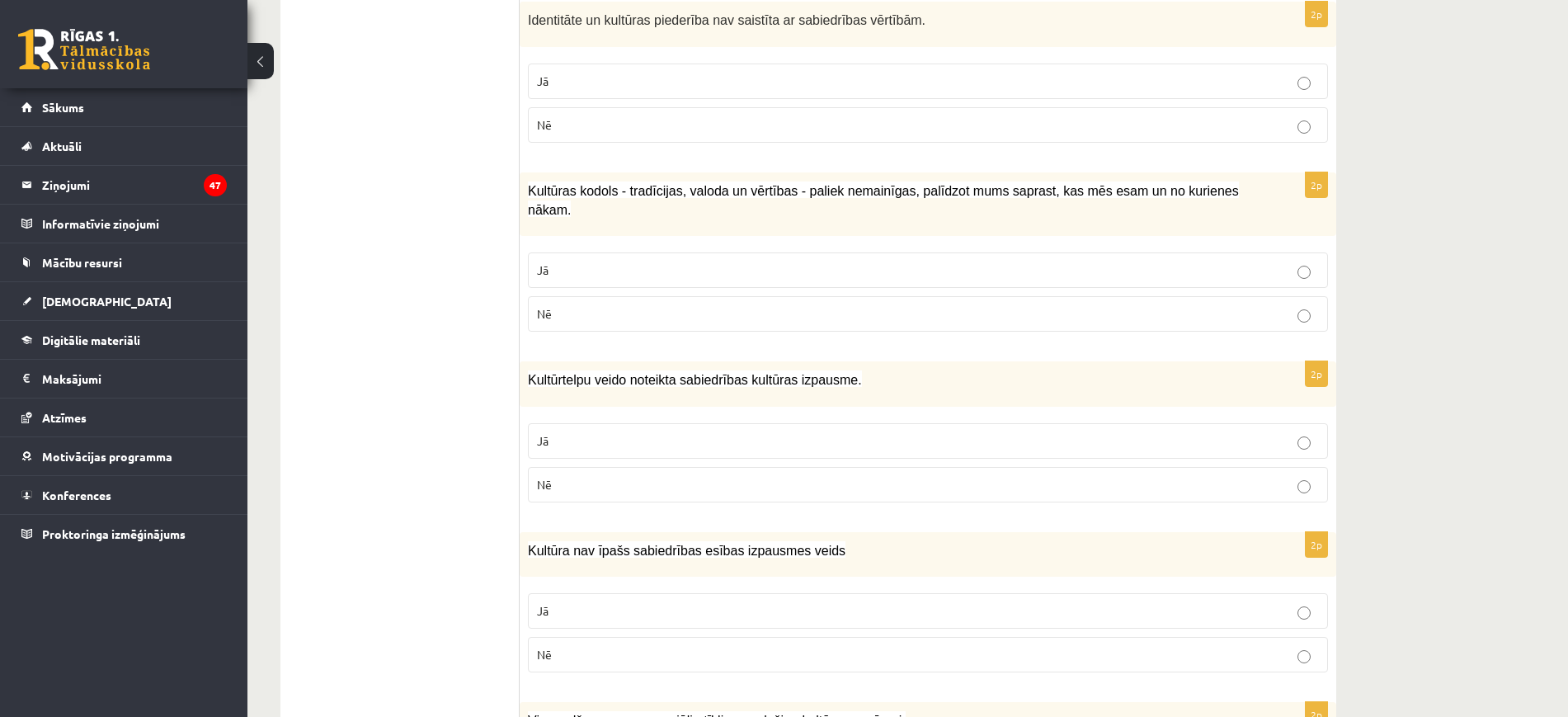
scroll to position [1066, 0]
click at [582, 645] on p "Nē" at bounding box center [928, 653] width 782 height 17
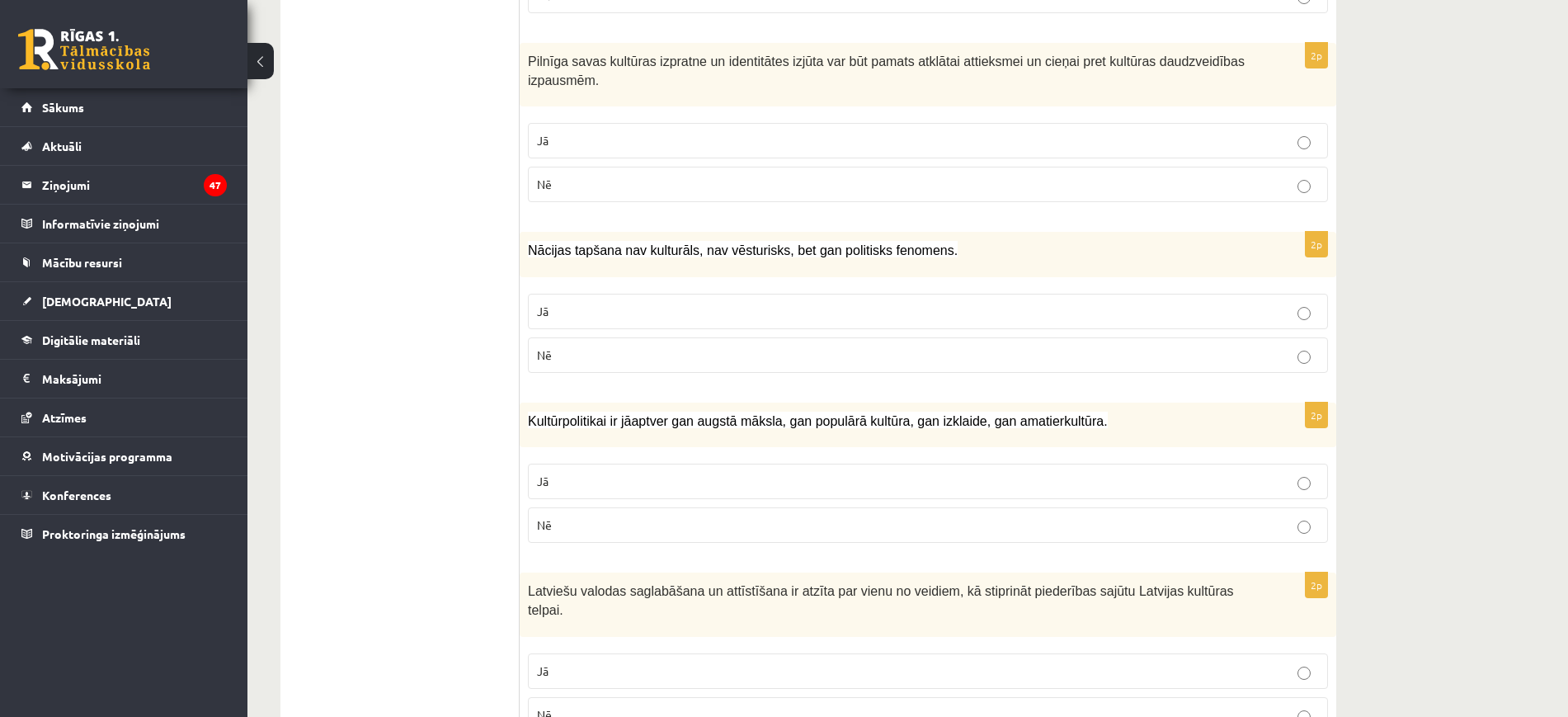
scroll to position [2277, 0]
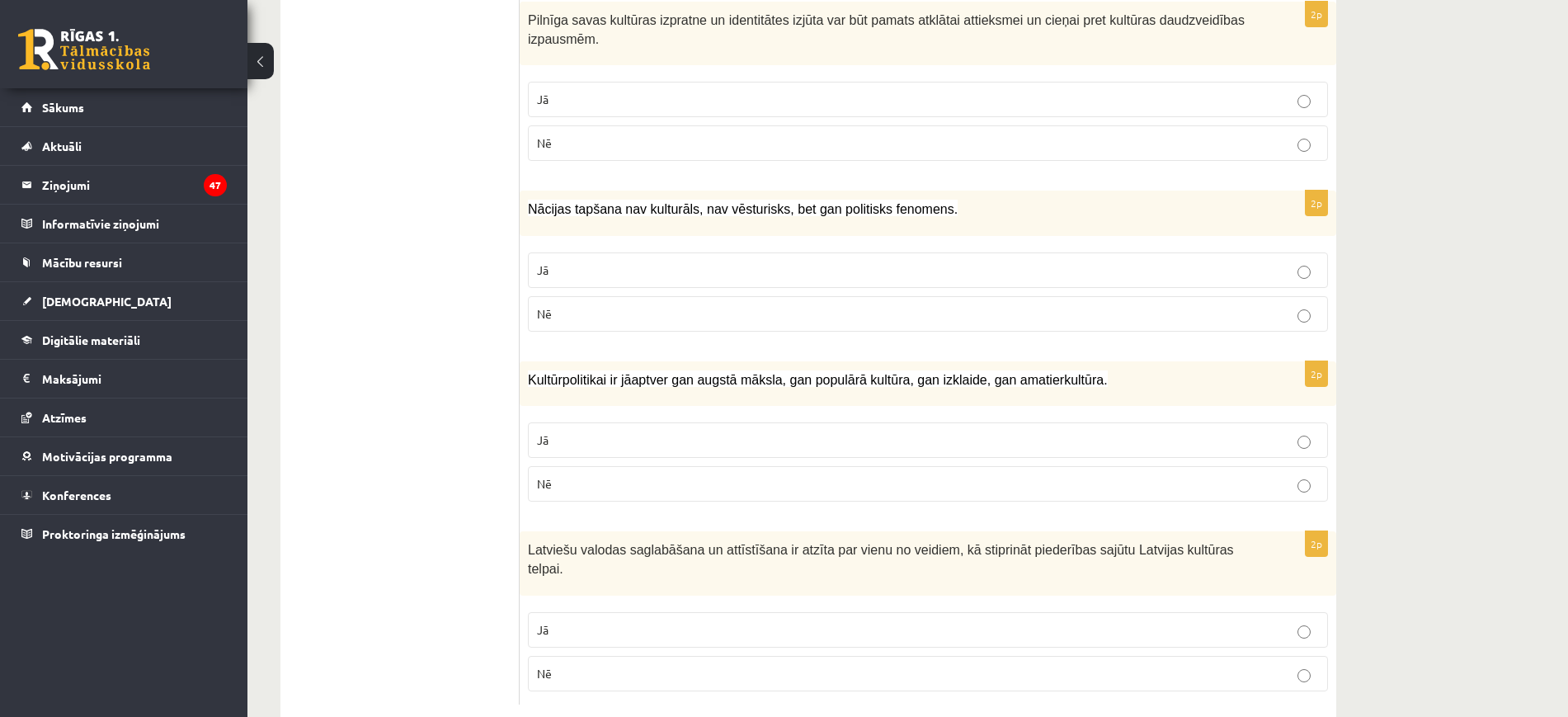
click at [634, 621] on p "Jā" at bounding box center [928, 629] width 782 height 17
click at [648, 432] on p "Jā" at bounding box center [928, 440] width 782 height 17
click at [667, 305] on p "Nē" at bounding box center [928, 313] width 782 height 17
click at [671, 93] on label "Jā" at bounding box center [928, 99] width 800 height 36
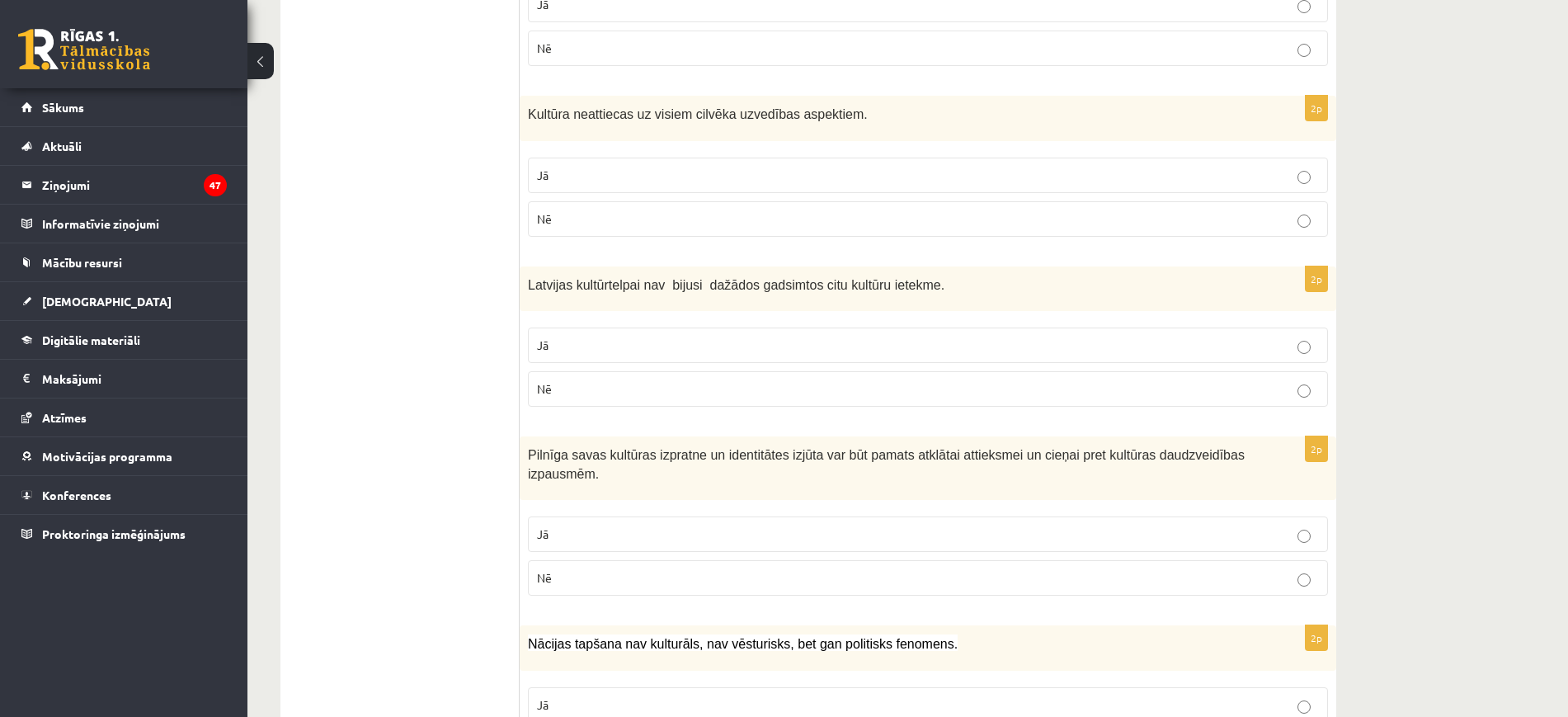
scroll to position [1829, 0]
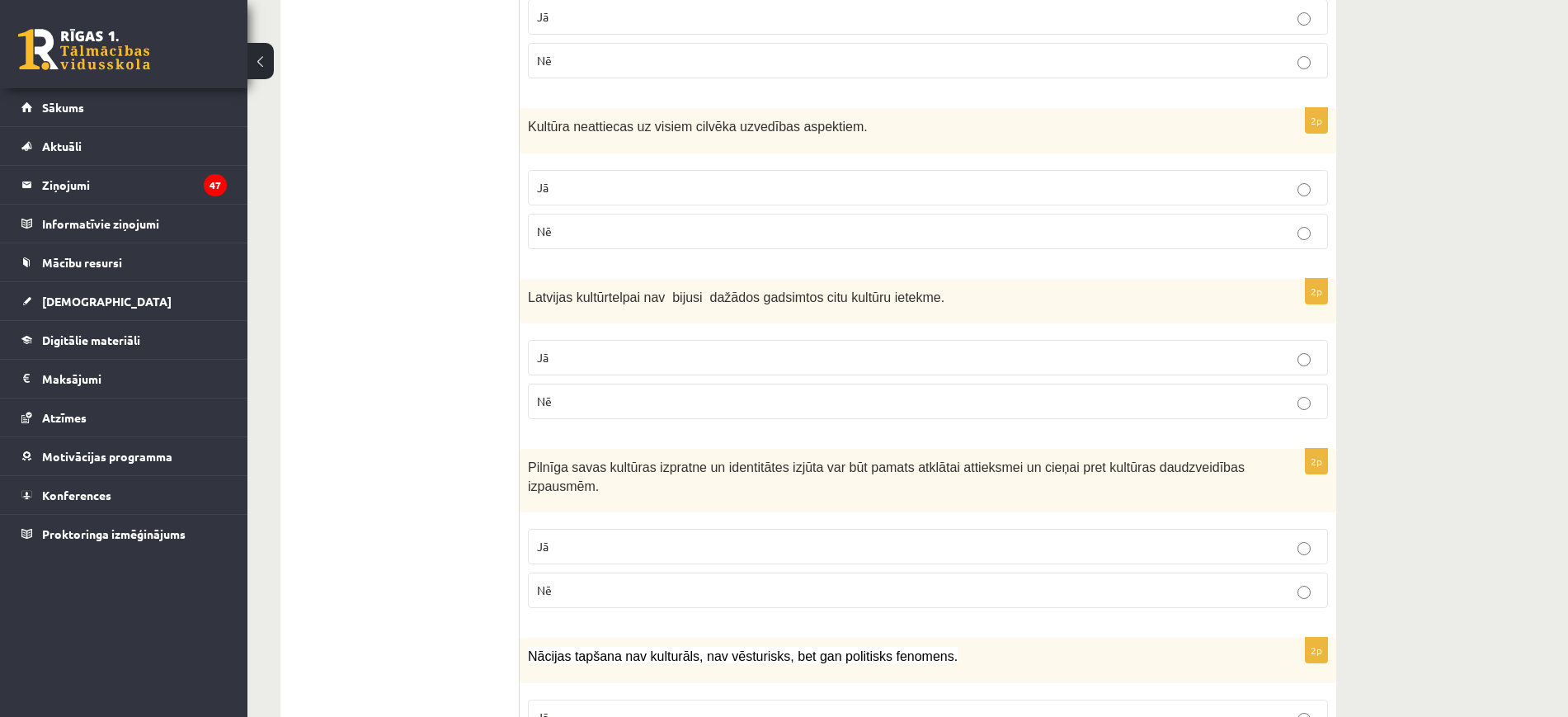
click at [608, 392] on p "Nē" at bounding box center [928, 401] width 782 height 17
click at [677, 223] on p "Nē" at bounding box center [928, 231] width 782 height 17
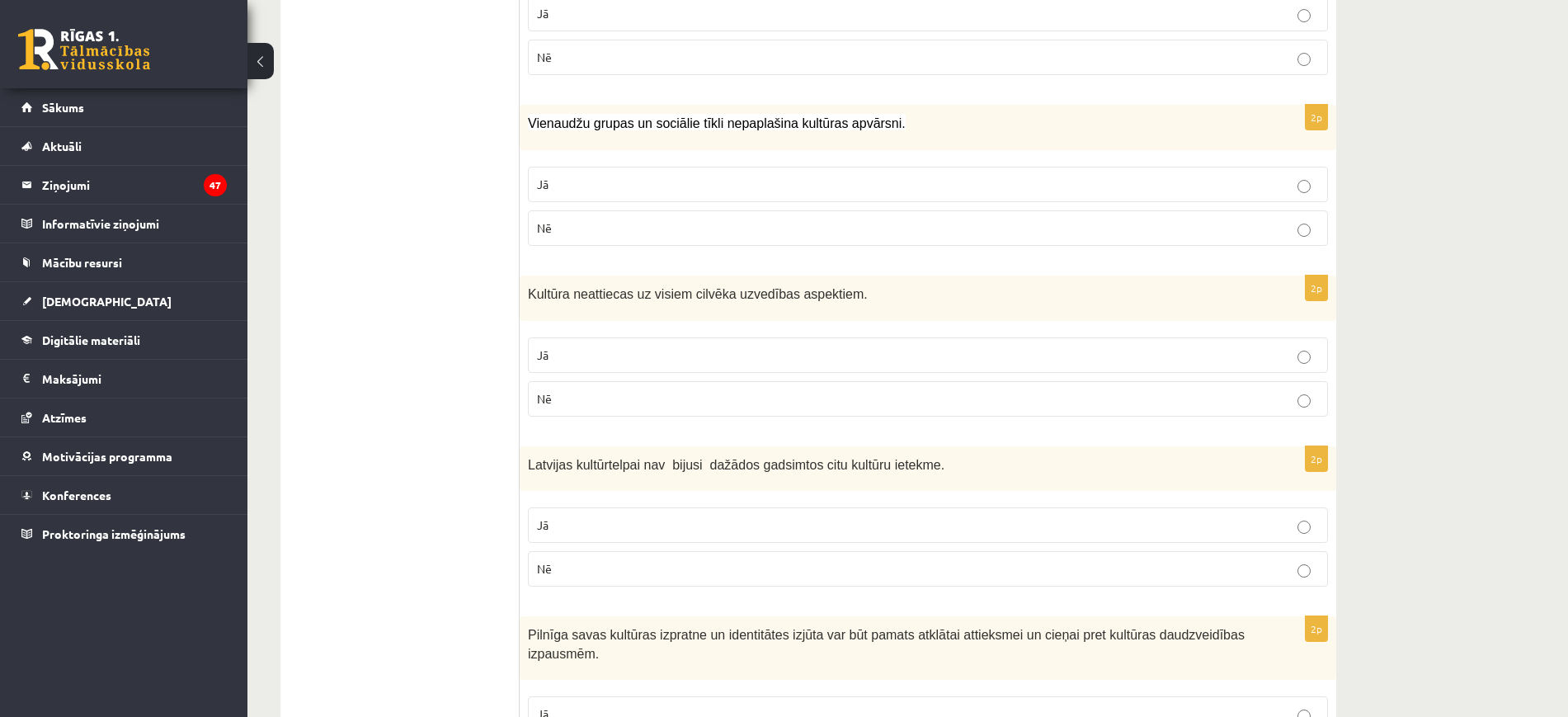
scroll to position [1657, 0]
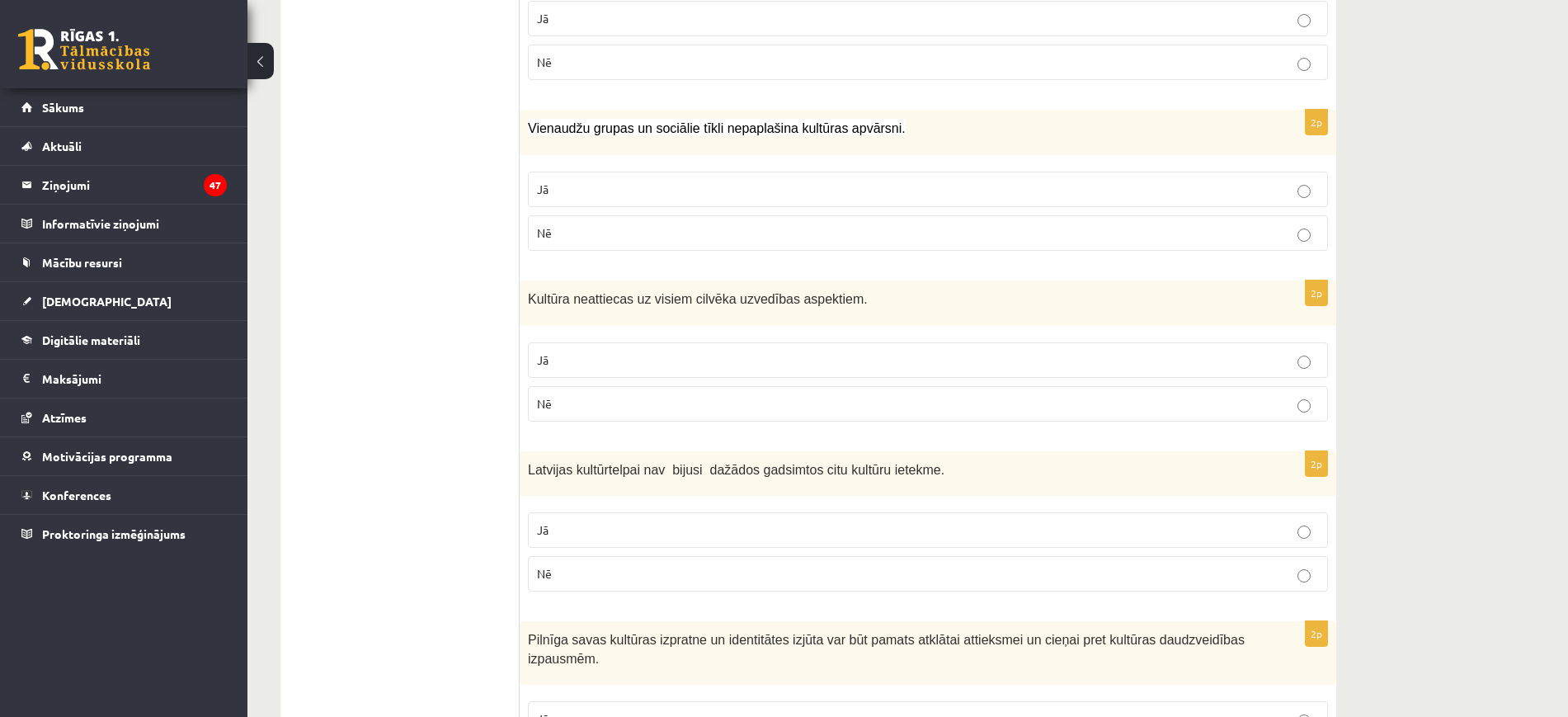
click at [677, 224] on p "Nē" at bounding box center [928, 233] width 782 height 17
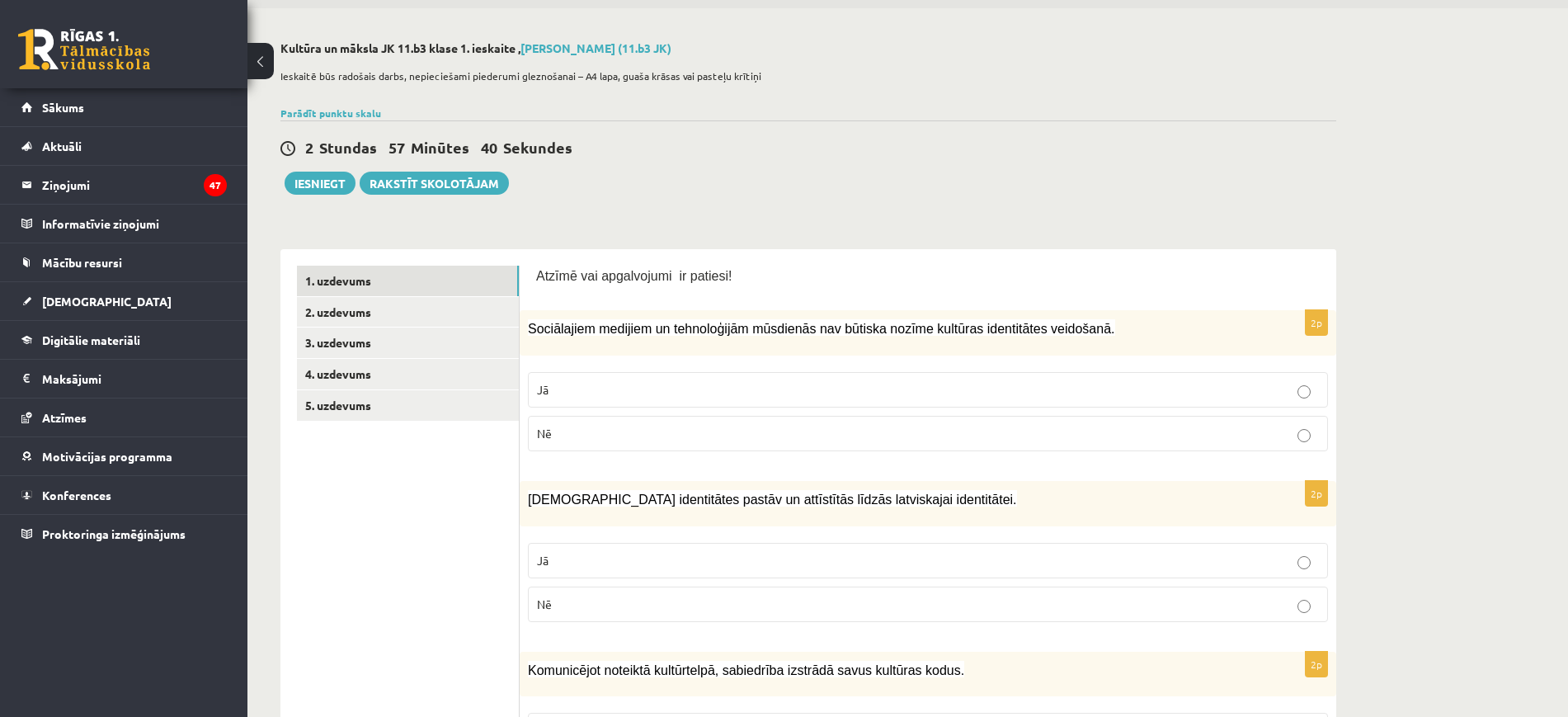
scroll to position [0, 0]
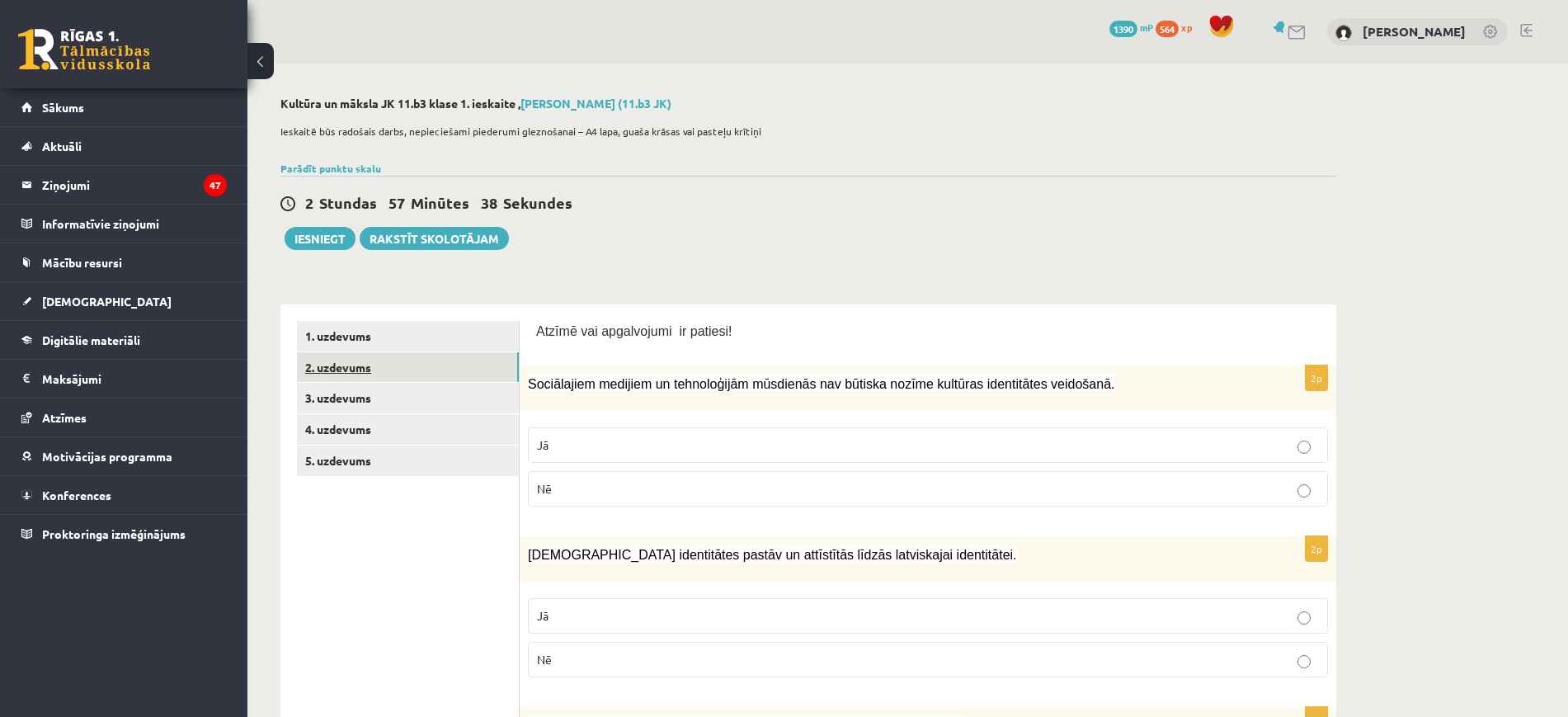
click at [412, 375] on link "2. uzdevums" at bounding box center [408, 368] width 222 height 31
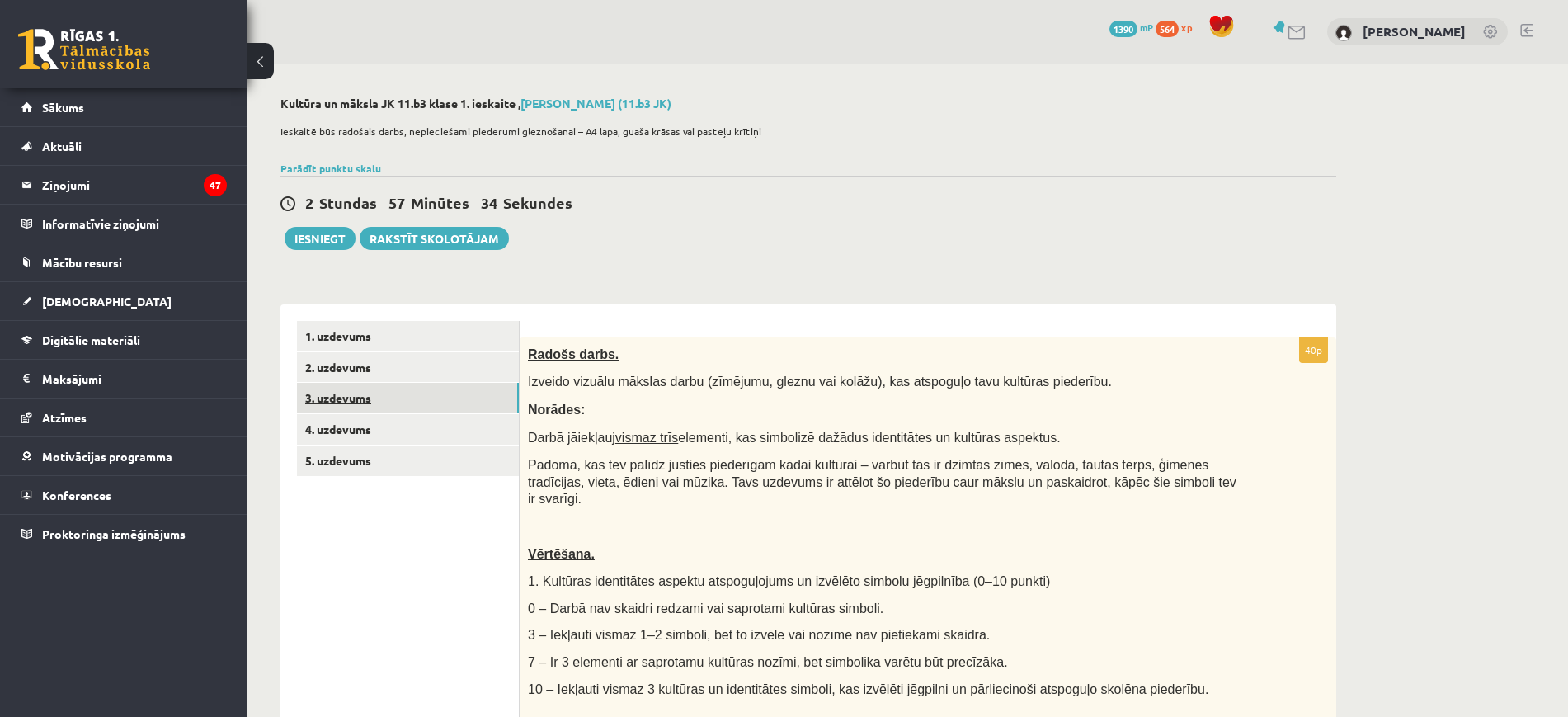
click at [413, 404] on link "3. uzdevums" at bounding box center [408, 398] width 222 height 31
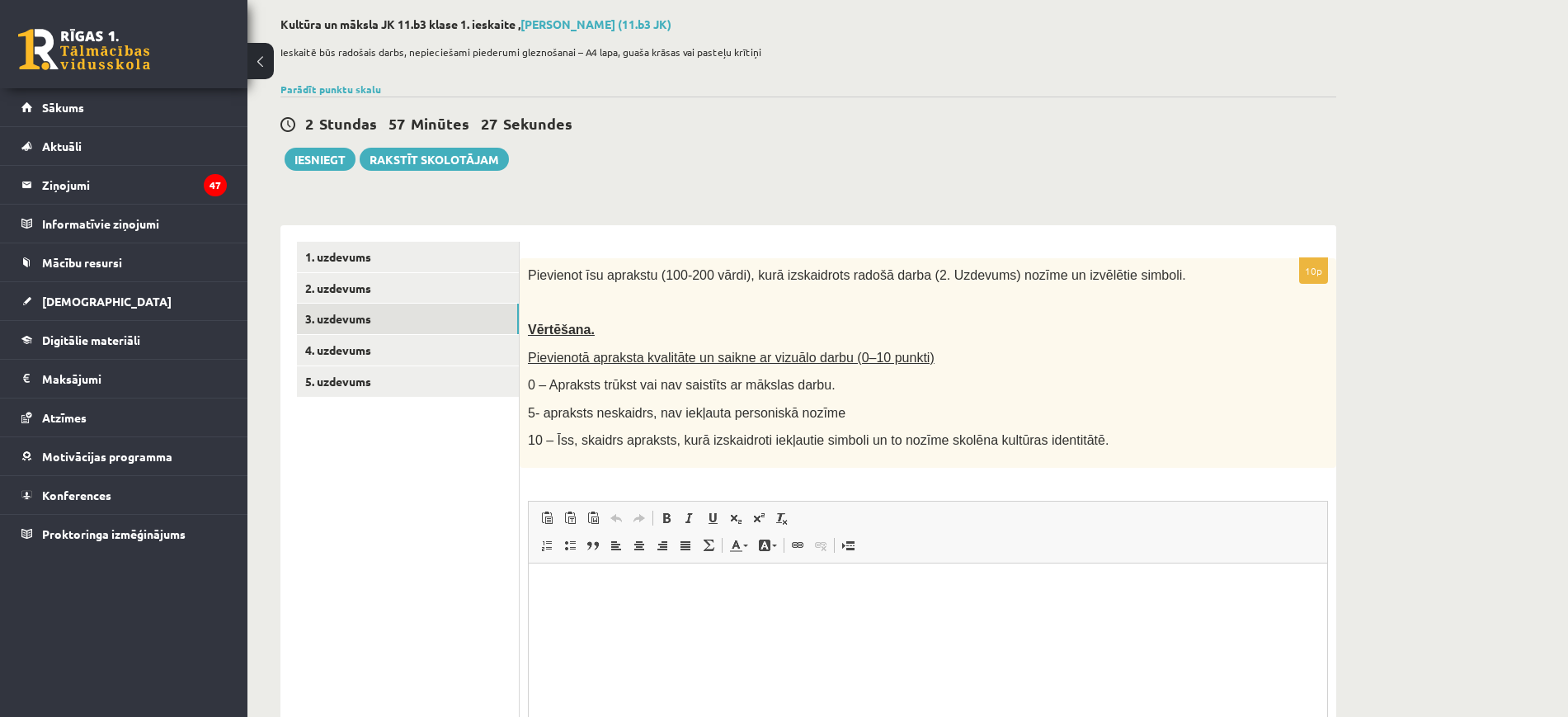
scroll to position [81, 0]
click at [398, 330] on link "3. uzdevums" at bounding box center [408, 317] width 222 height 31
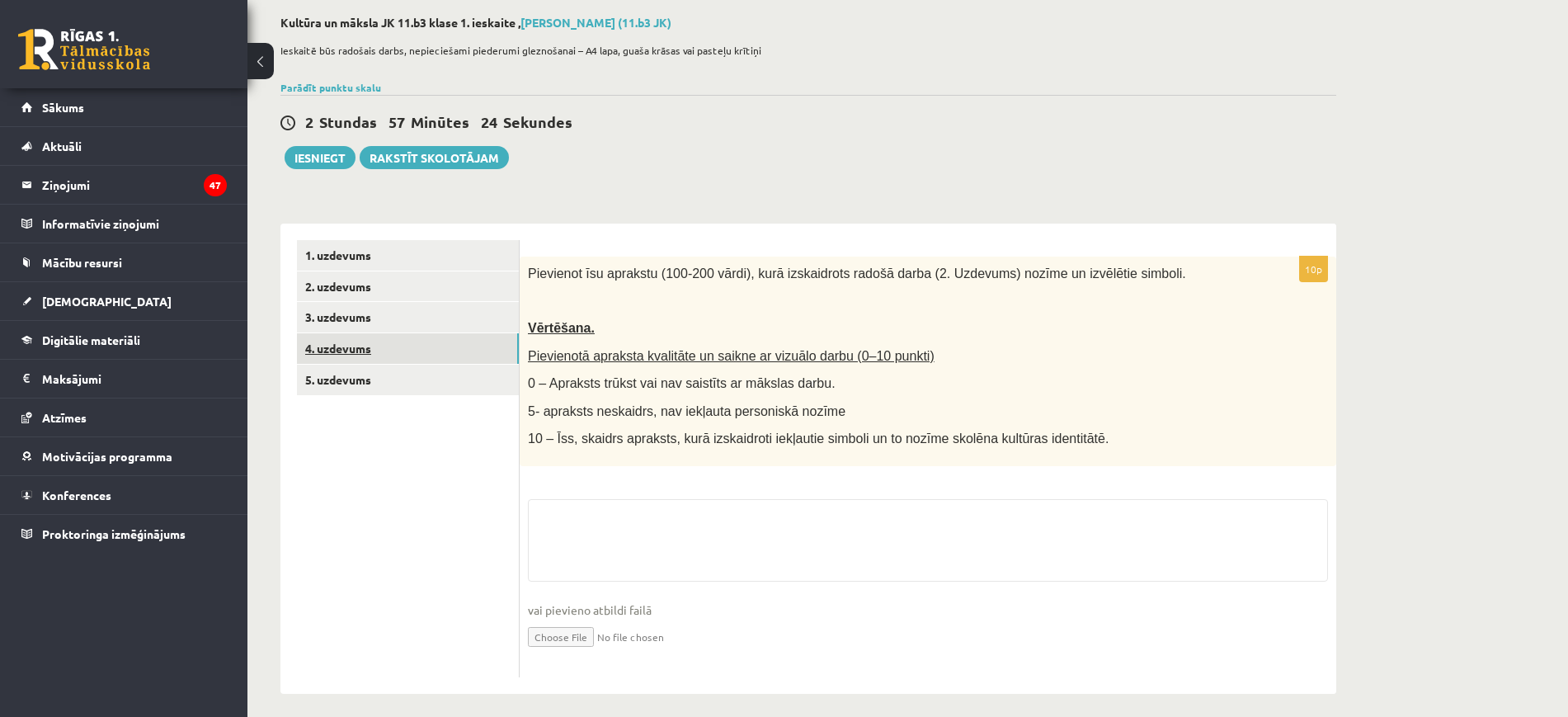
click at [398, 351] on link "4. uzdevums" at bounding box center [408, 348] width 222 height 31
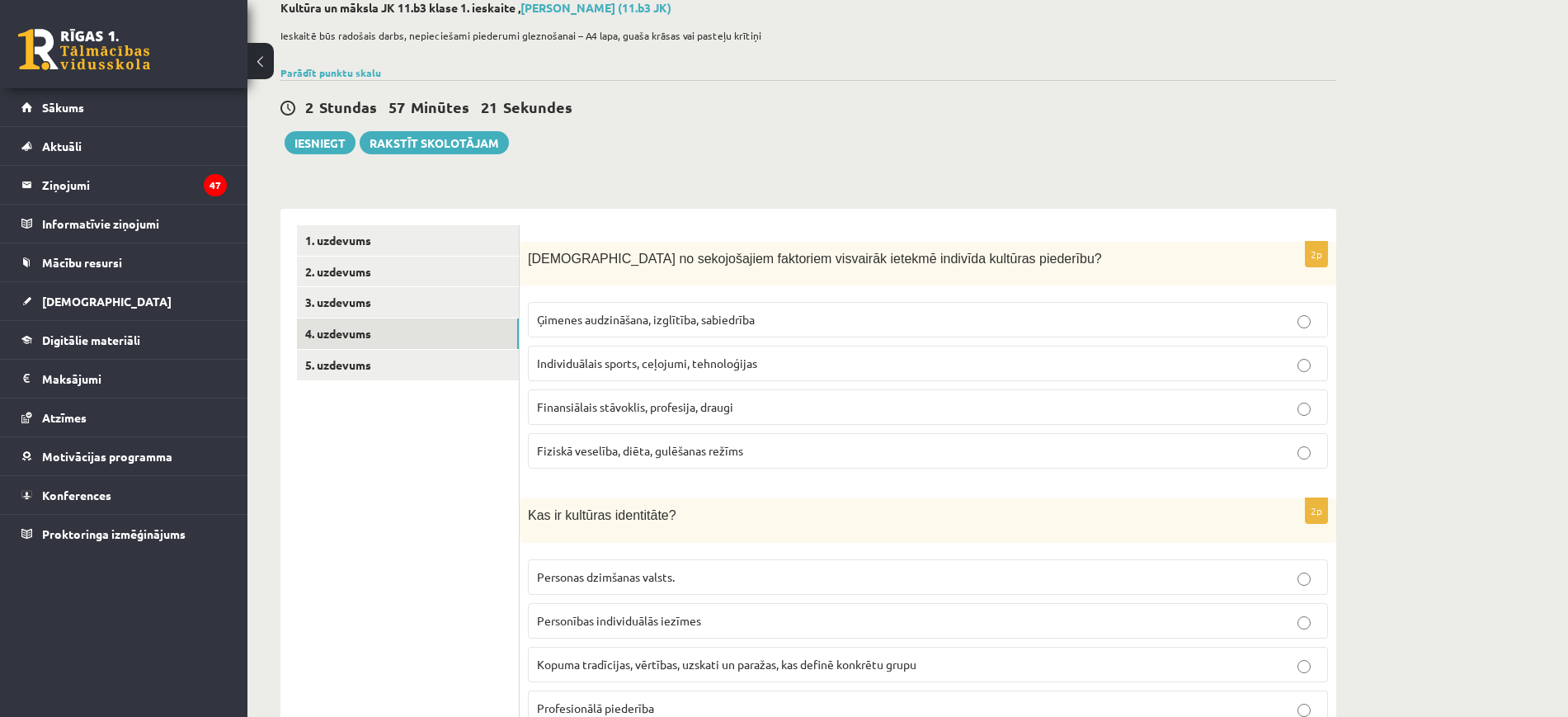
scroll to position [0, 0]
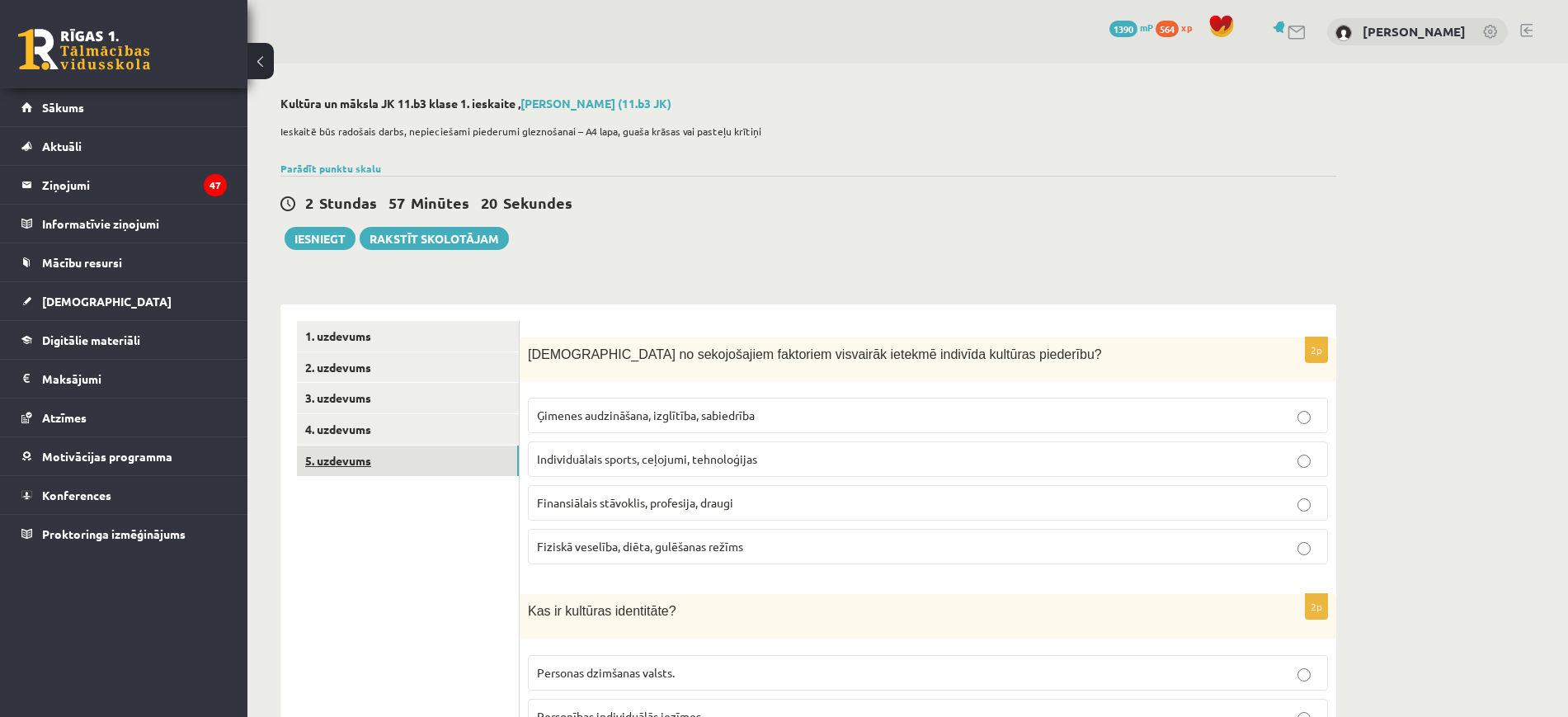
click at [420, 452] on link "5. uzdevums" at bounding box center [408, 460] width 222 height 31
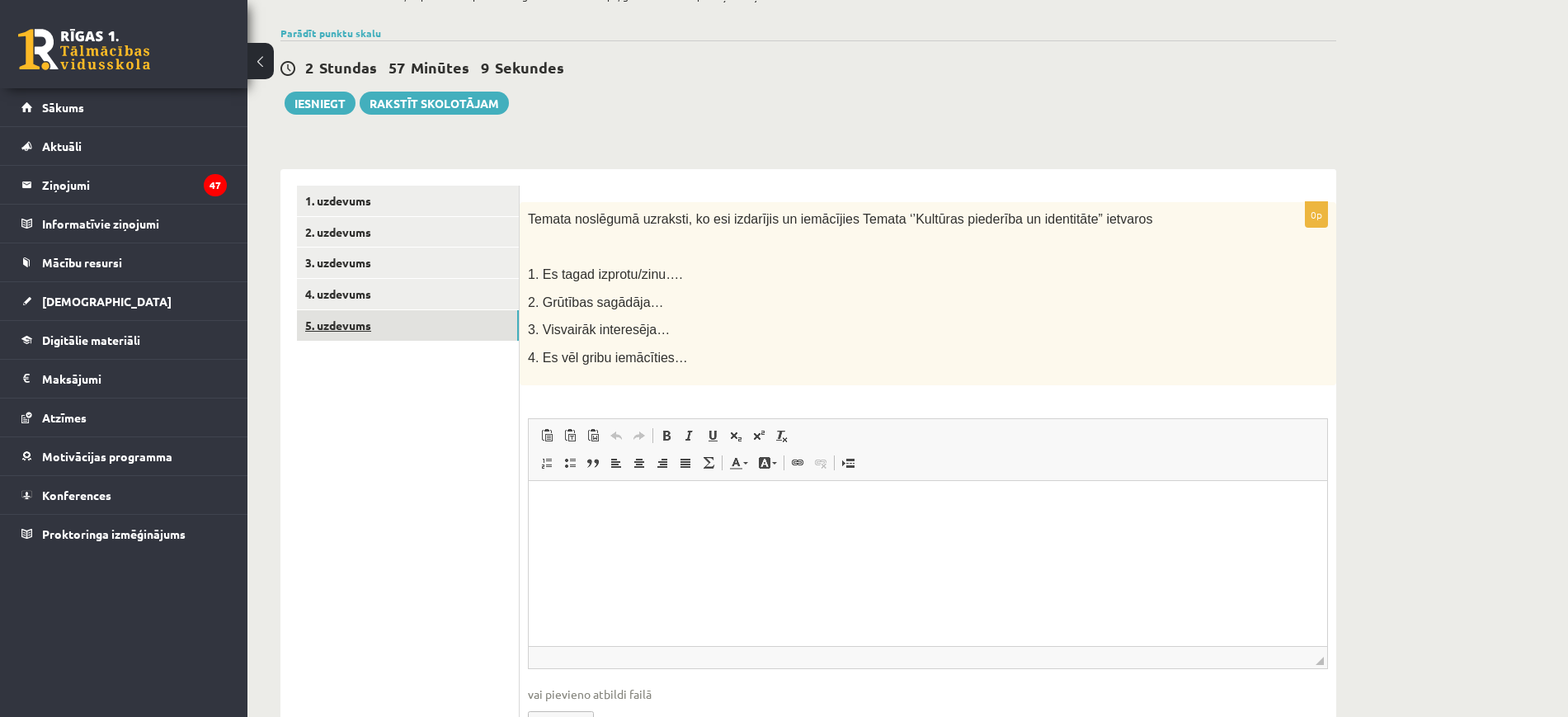
scroll to position [133, 0]
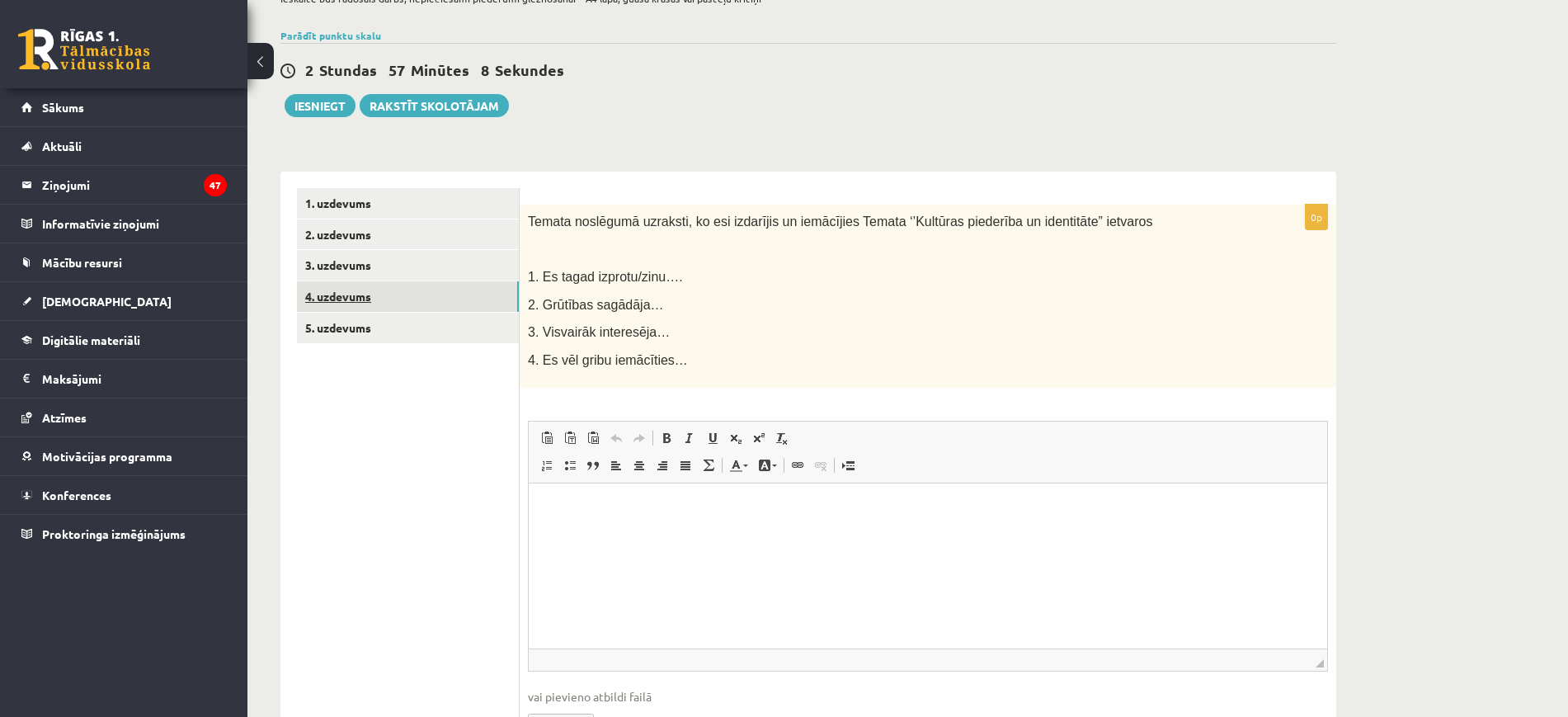
click at [395, 289] on link "4. uzdevums" at bounding box center [408, 296] width 222 height 31
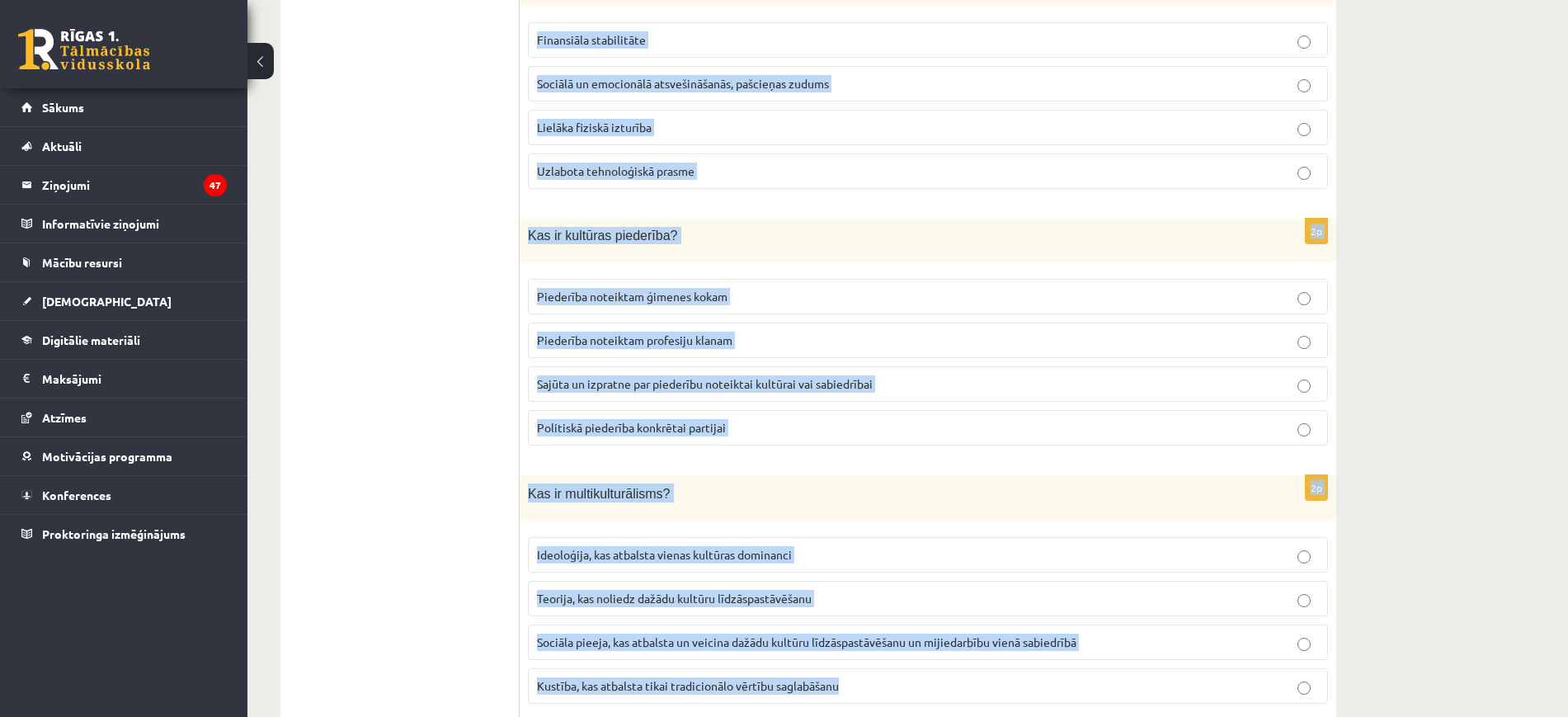
scroll to position [2228, 0]
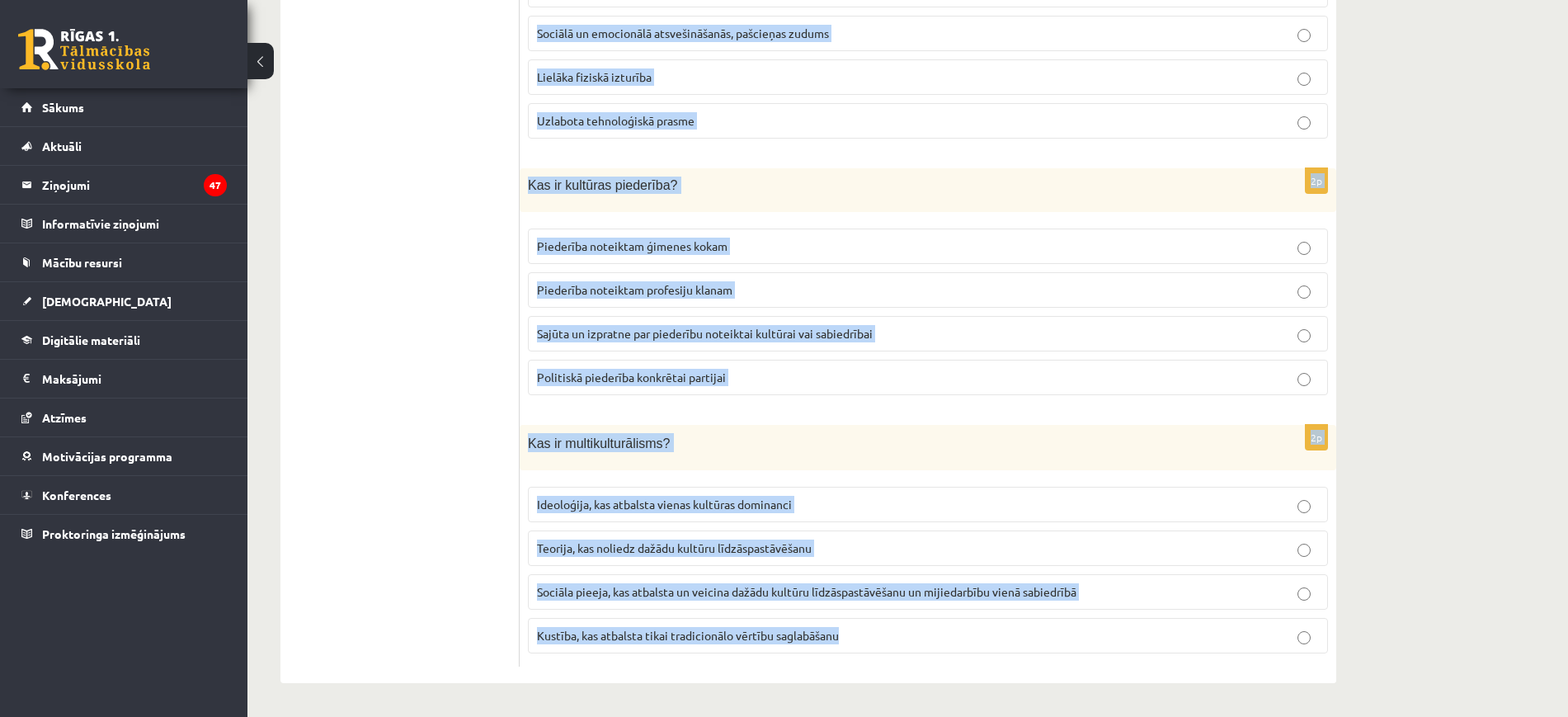
drag, startPoint x: 527, startPoint y: 216, endPoint x: 922, endPoint y: 657, distance: 592.0
copy form "Kuri no sekojošajiem faktoriem visvairāk ietekmē indivīda kultūras piederību? Ģ…"
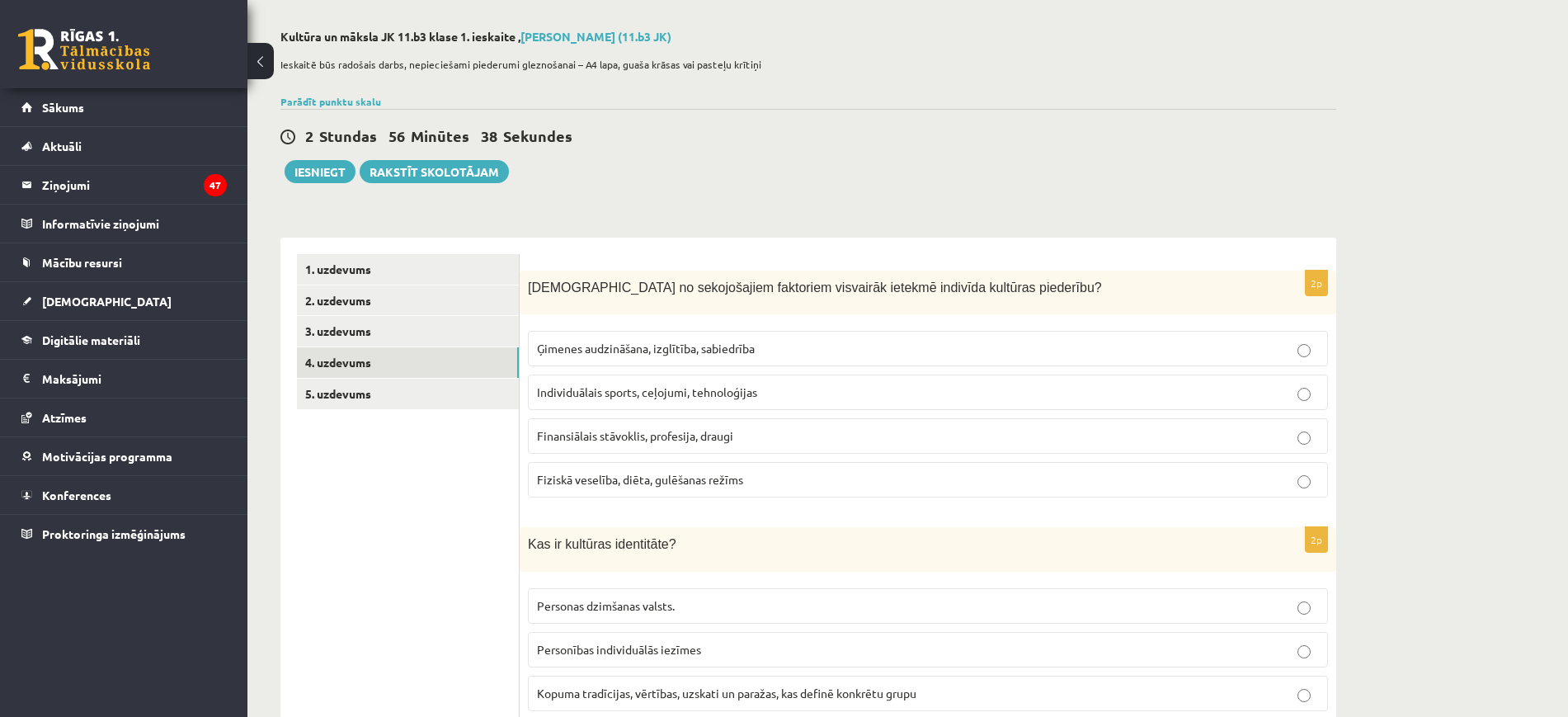
scroll to position [72, 0]
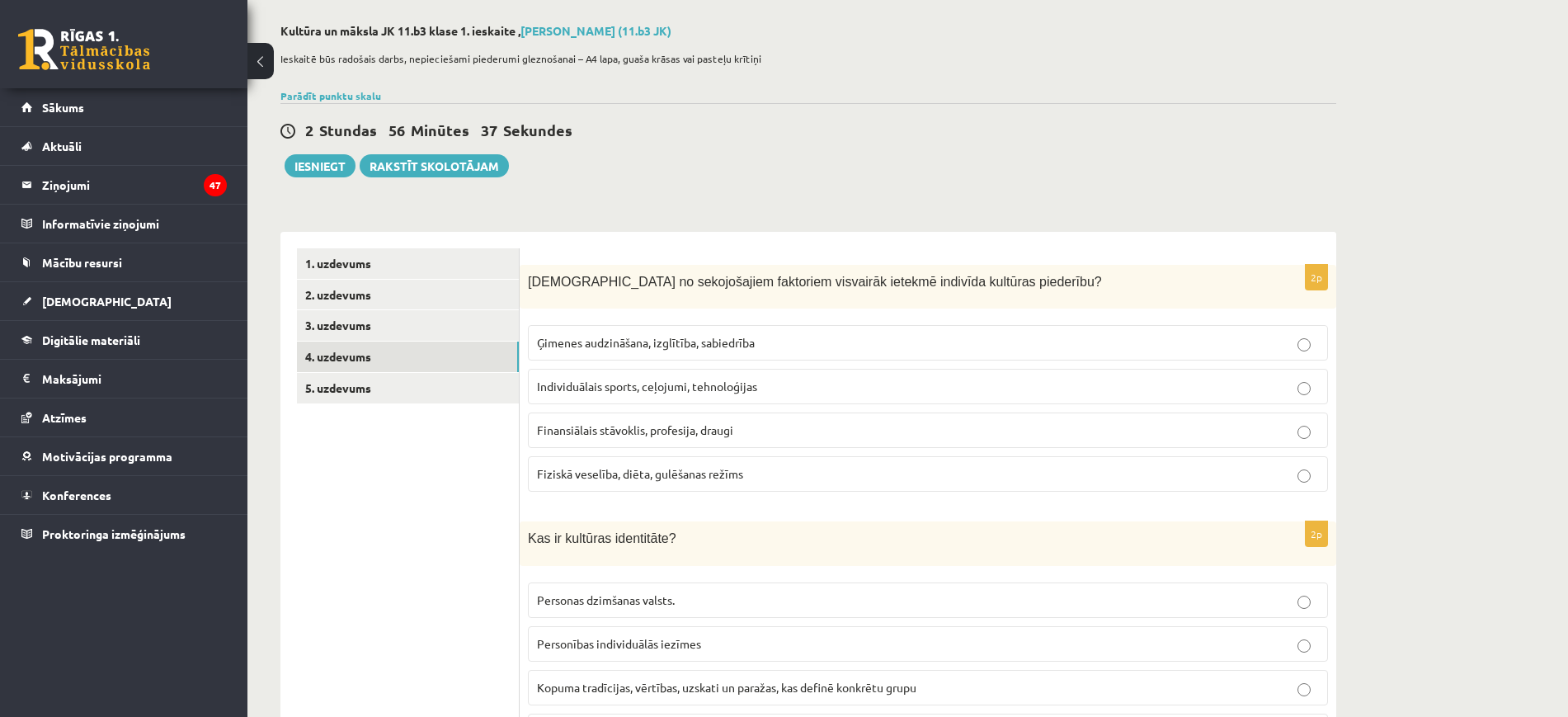
click at [716, 347] on span "Ģimenes audzināšana, izglītība, sabiedrība" at bounding box center [646, 342] width 217 height 14
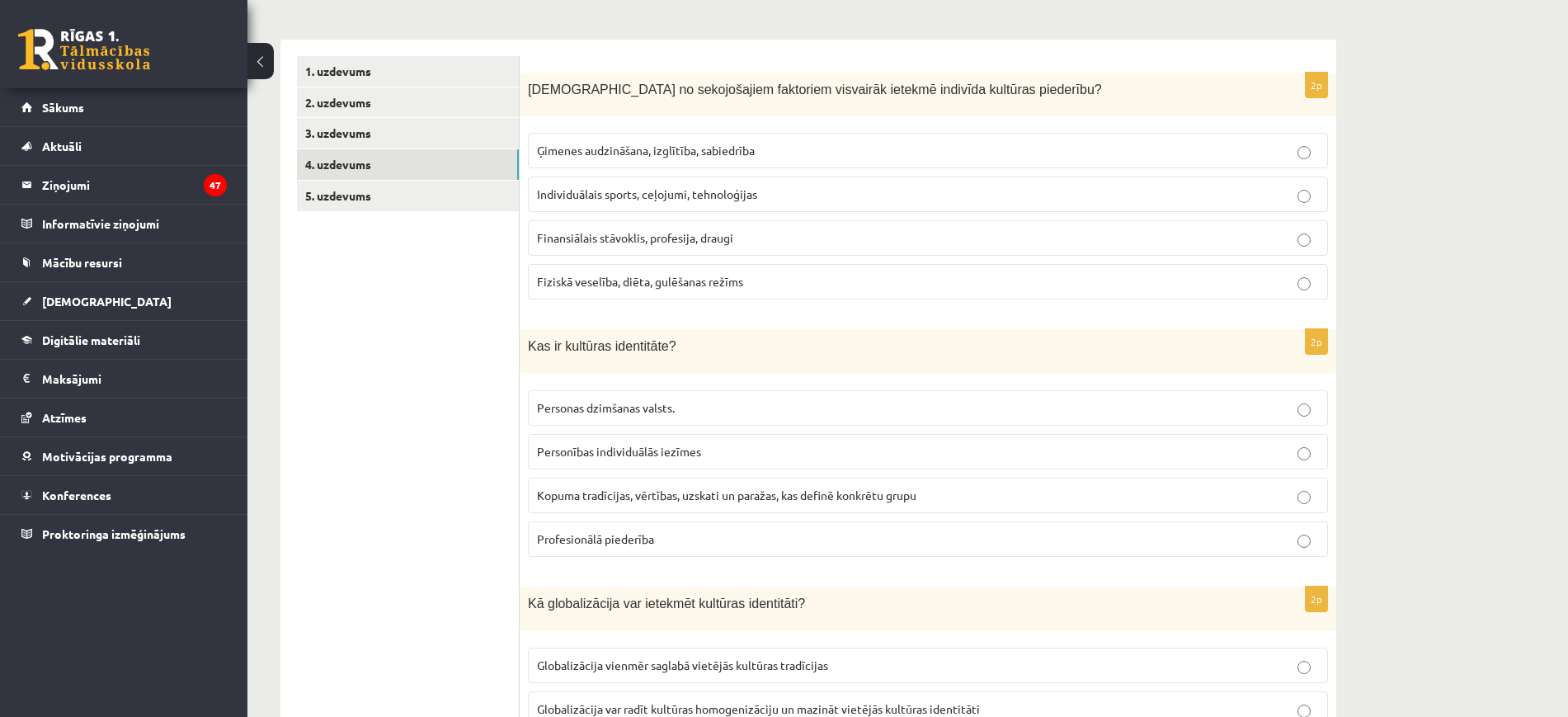
scroll to position [268, 0]
click at [640, 480] on label "Kopuma tradīcijas, vērtības, uzskati un paražas, kas definē konkrētu grupu" at bounding box center [928, 493] width 800 height 36
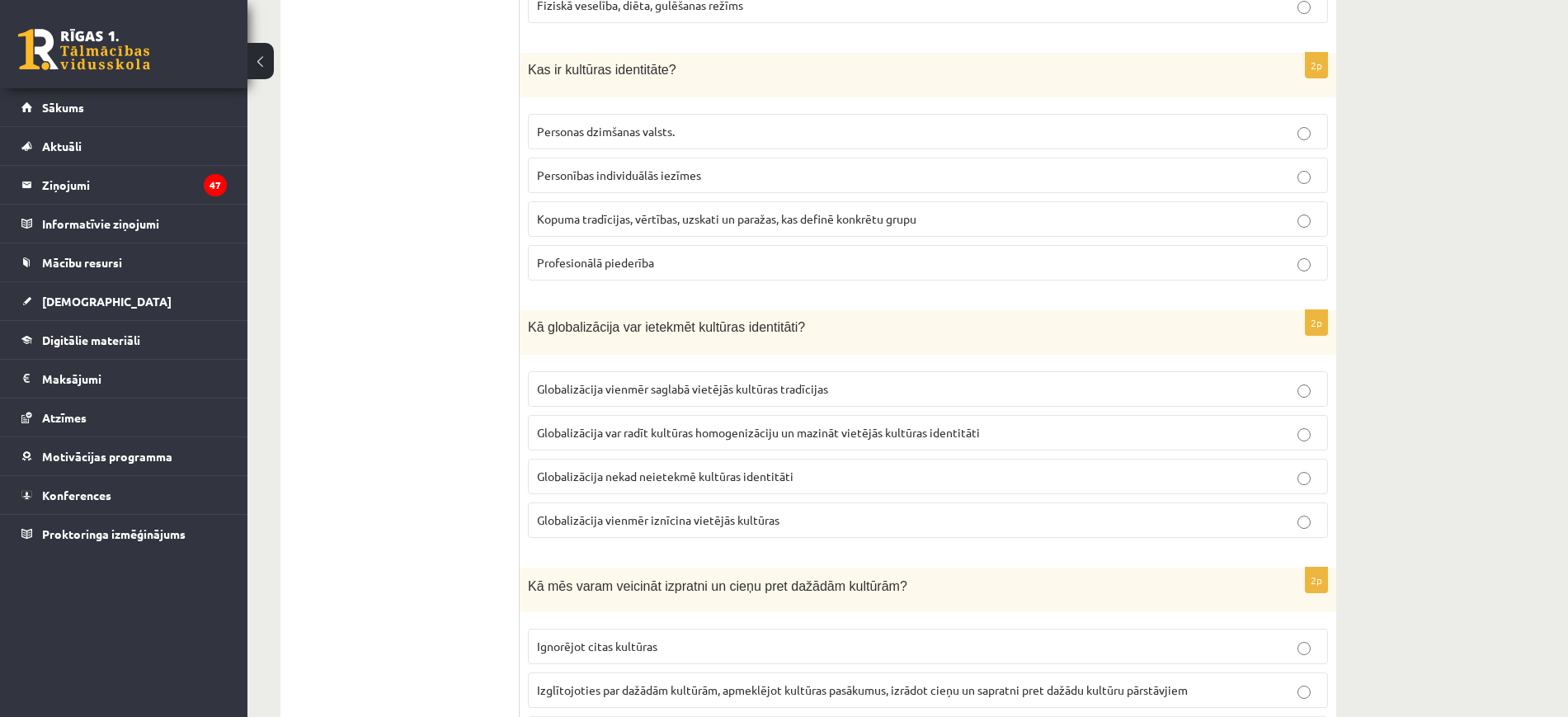
scroll to position [550, 0]
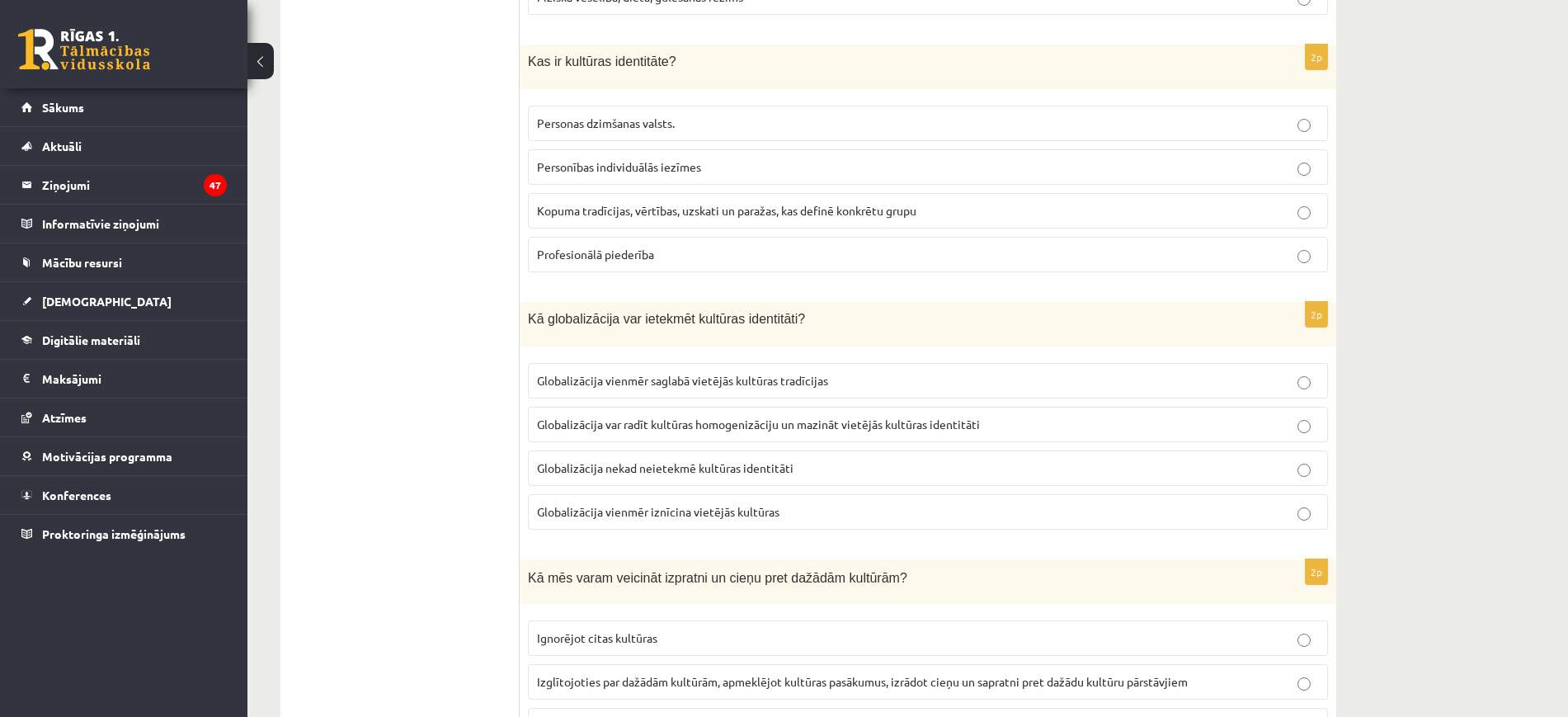
click at [678, 432] on p "Globalizācija var radīt kultūras homogenizāciju un mazināt vietējās kultūras id…" at bounding box center [928, 425] width 782 height 17
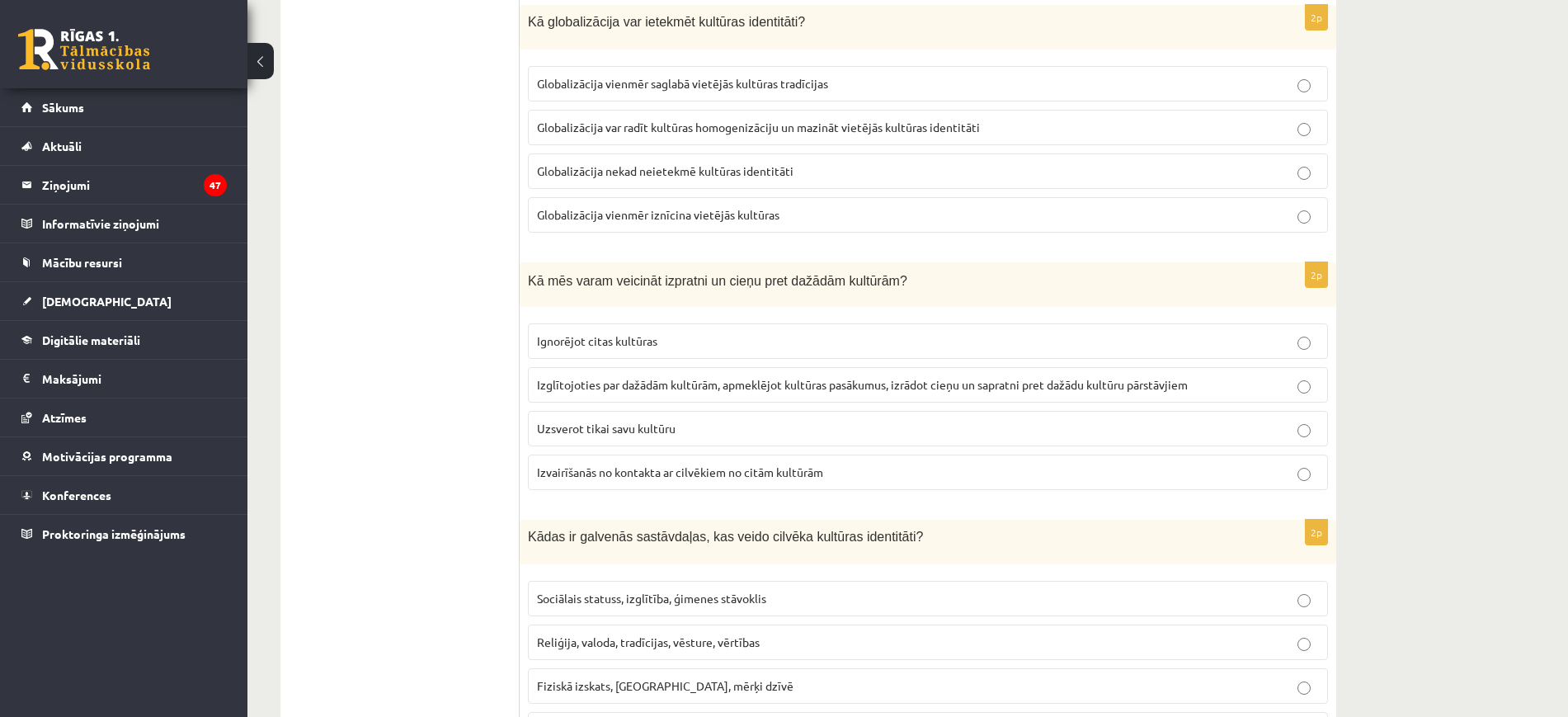
scroll to position [852, 0]
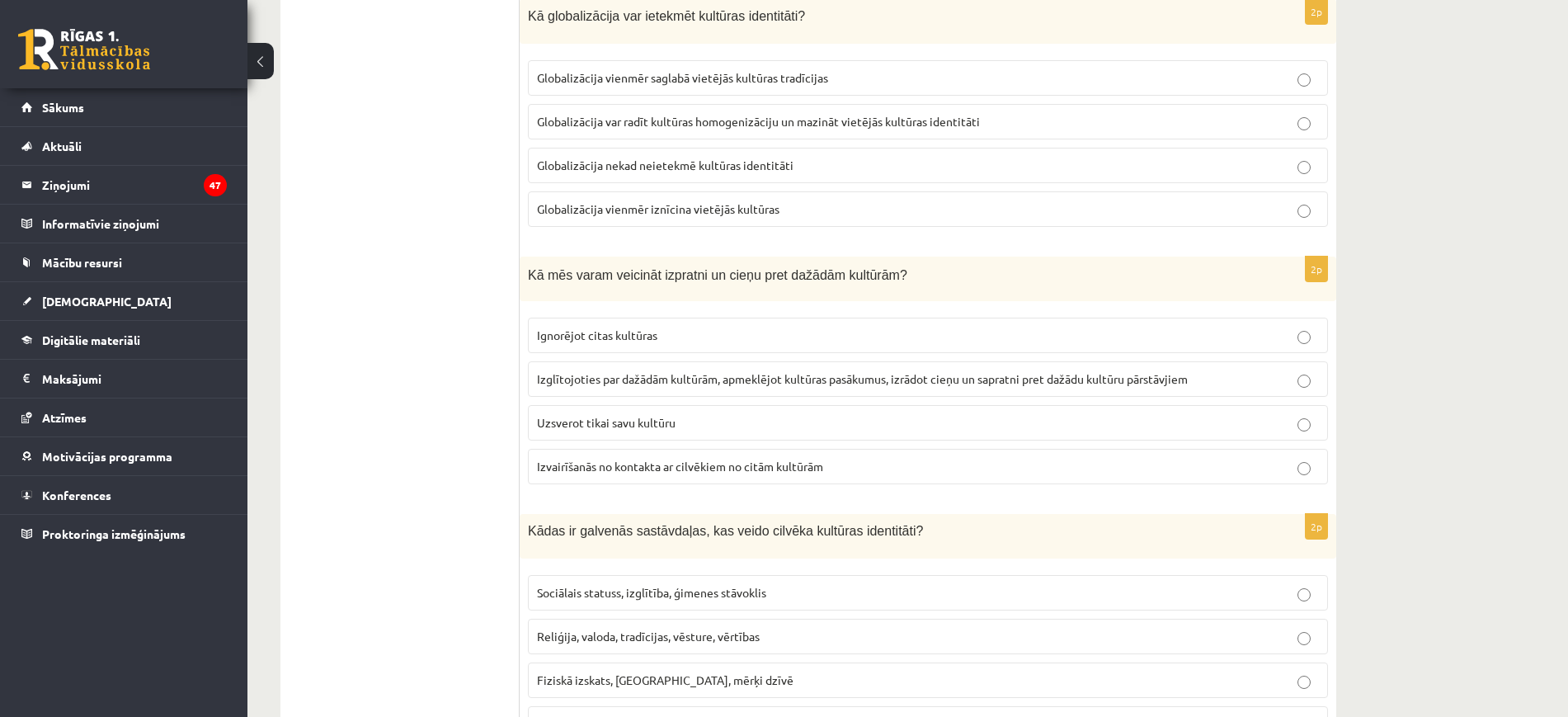
click at [716, 380] on span "Izglītojoties par dažādām kultūrām, apmeklējot kultūras pasākumus, izrādot cieņ…" at bounding box center [862, 378] width 651 height 14
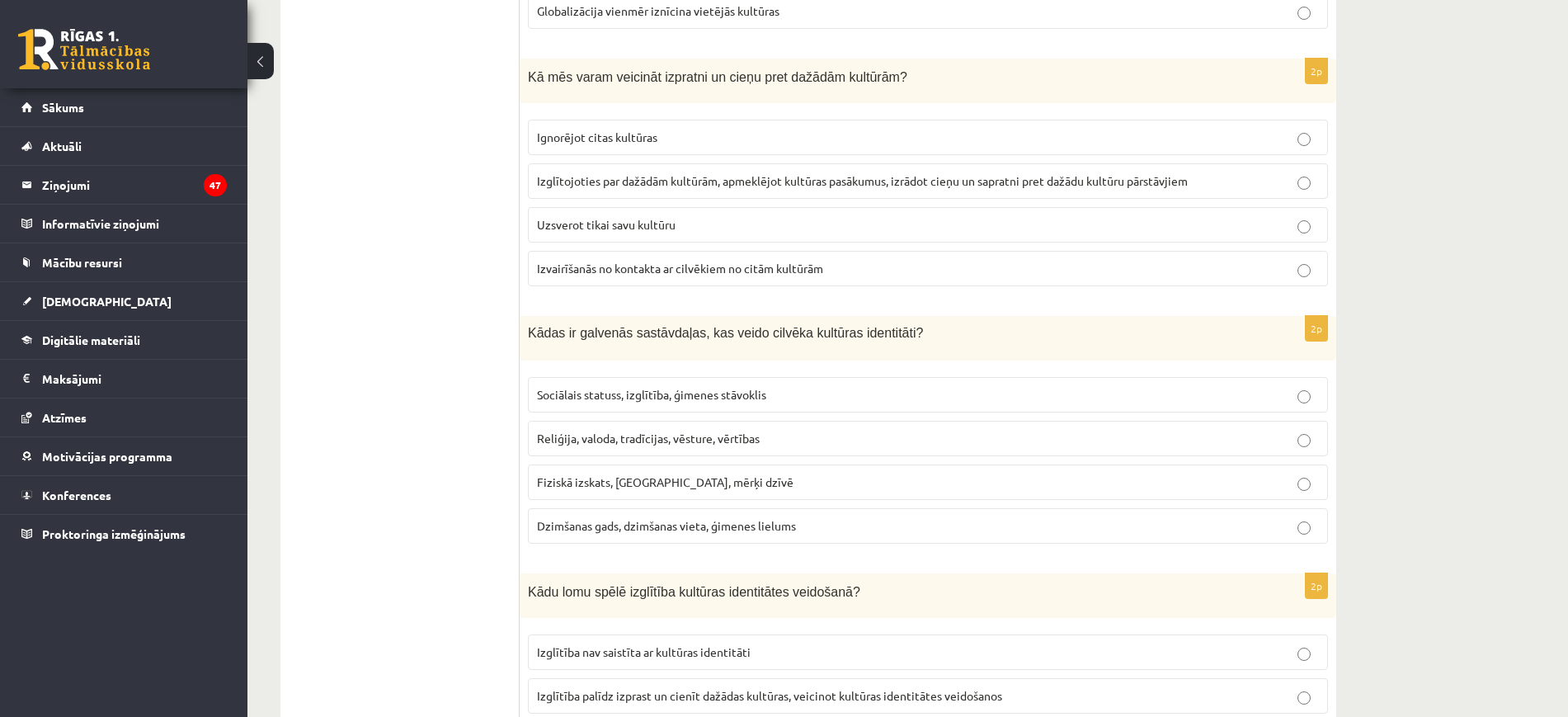
scroll to position [1059, 0]
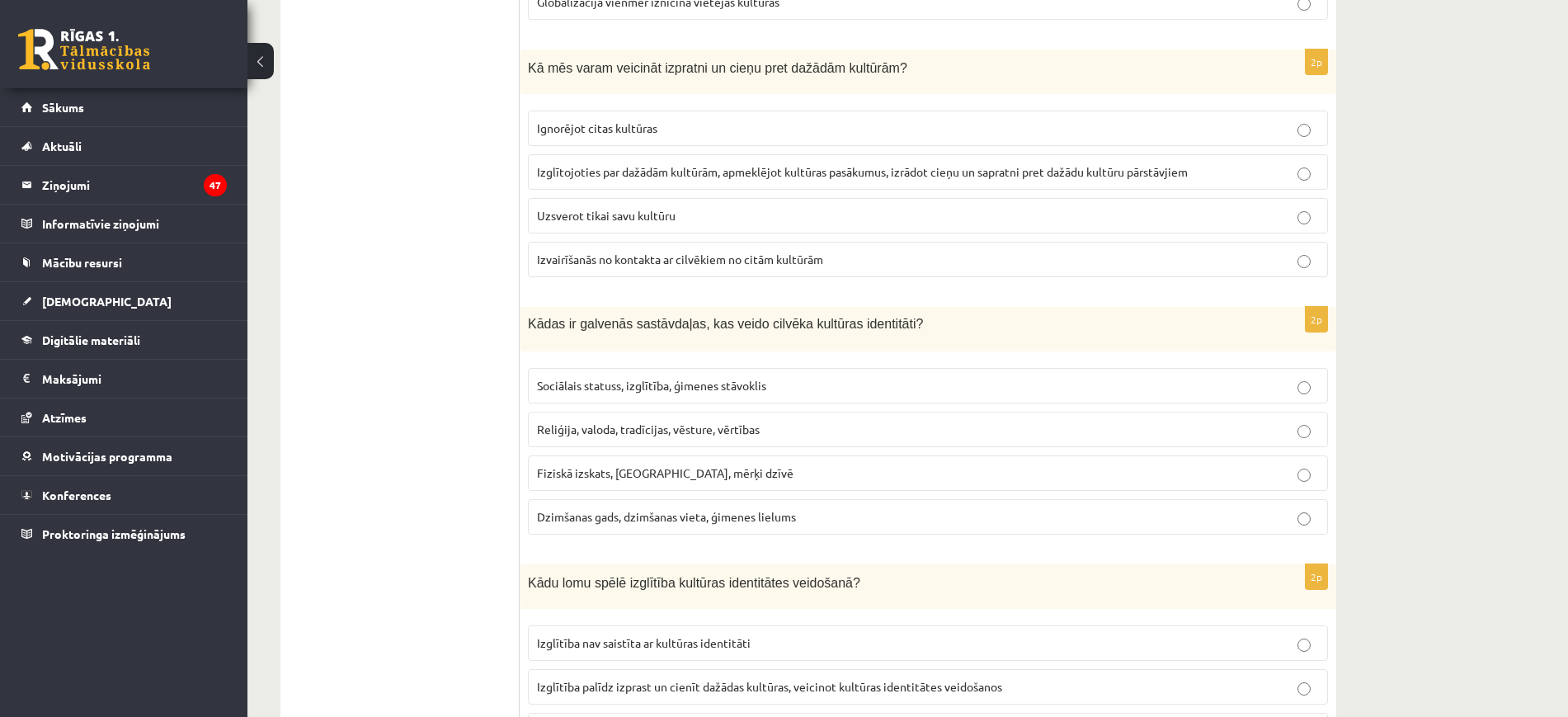
click at [693, 426] on span "Reliģija, valoda, tradīcijas, vēsture, vērtības" at bounding box center [648, 428] width 223 height 14
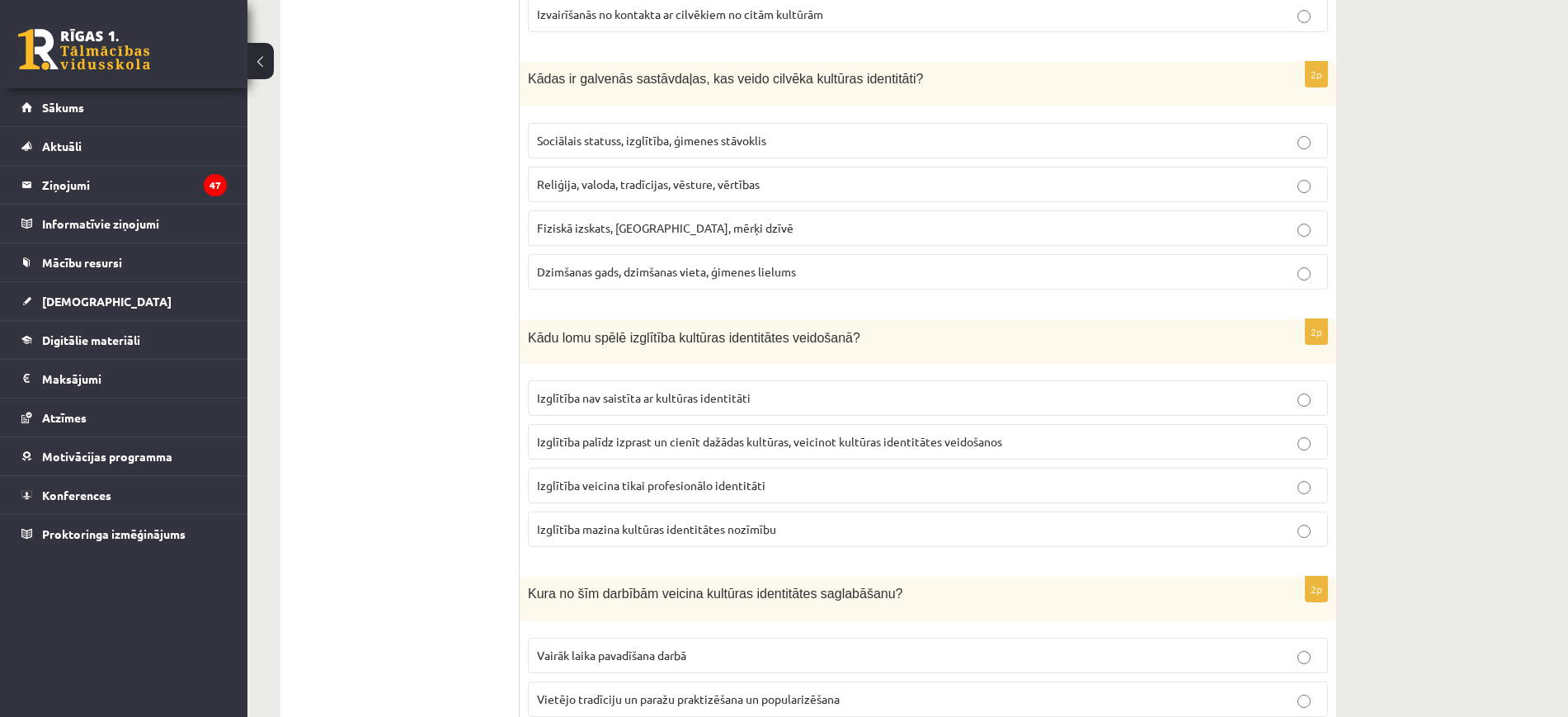
scroll to position [1307, 0]
click at [692, 444] on span "Izglītība palīdz izprast un cienīt dažādas kultūras, veicinot kultūras identitā…" at bounding box center [770, 438] width 465 height 14
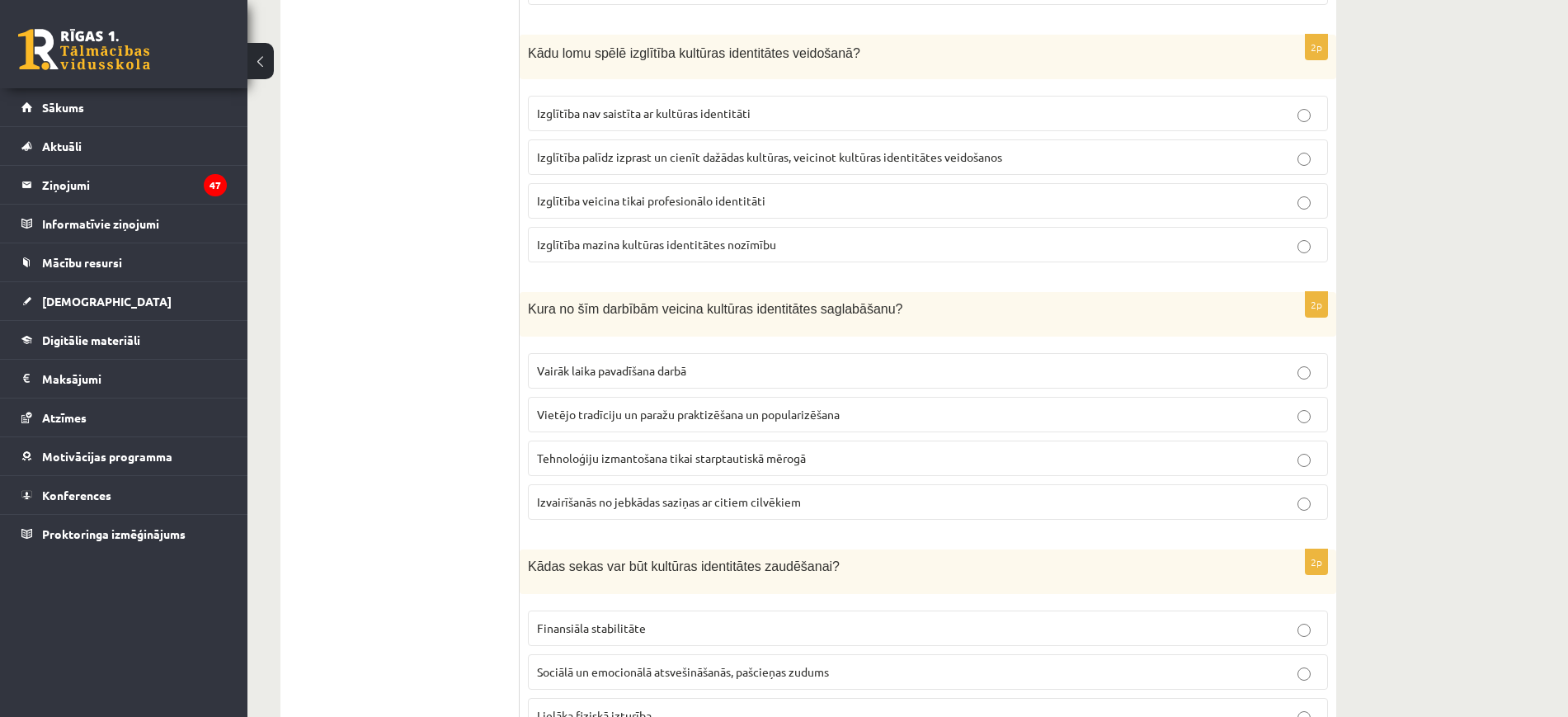
scroll to position [1592, 0]
click at [715, 416] on span "Vietējo tradīciju un paražu praktizēšana un popularizēšana" at bounding box center [688, 411] width 302 height 14
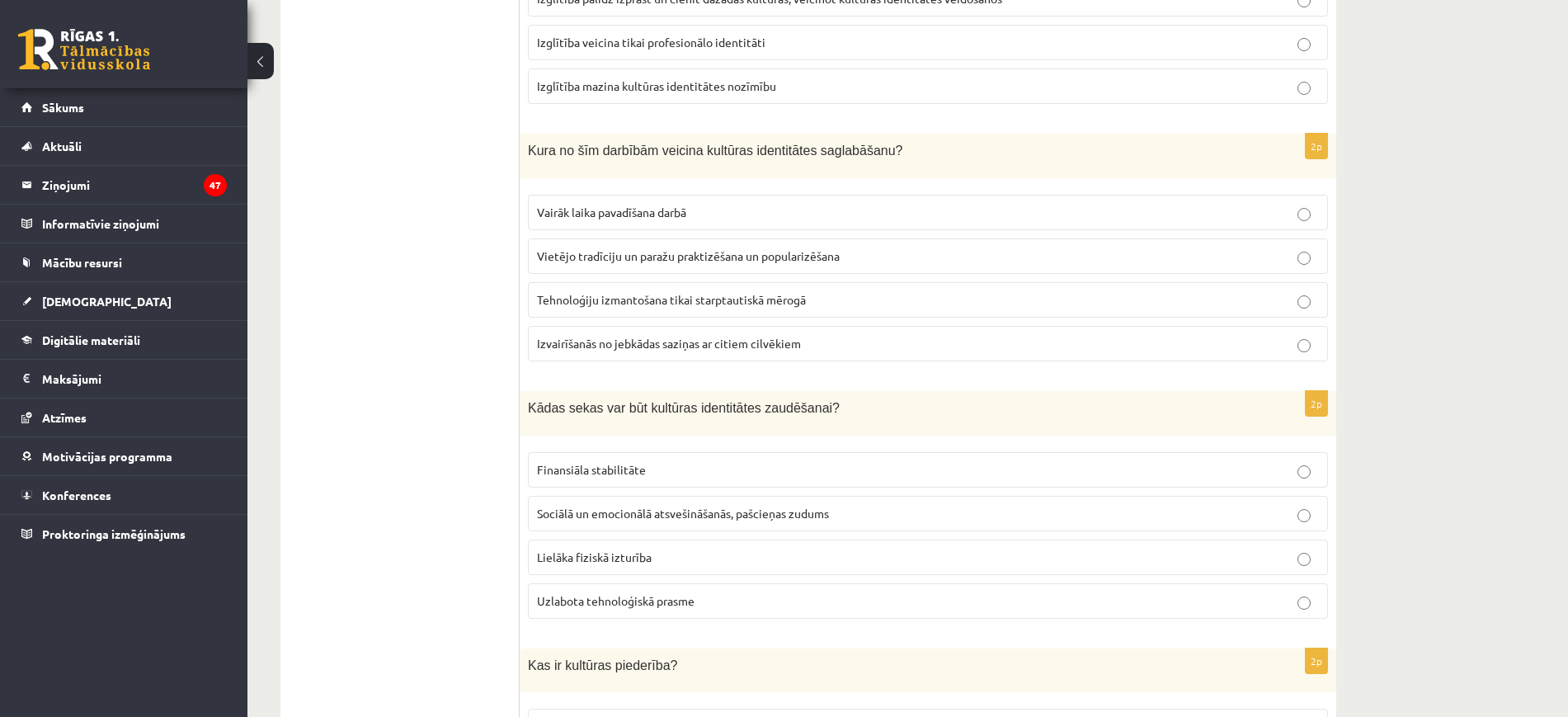
scroll to position [1762, 0]
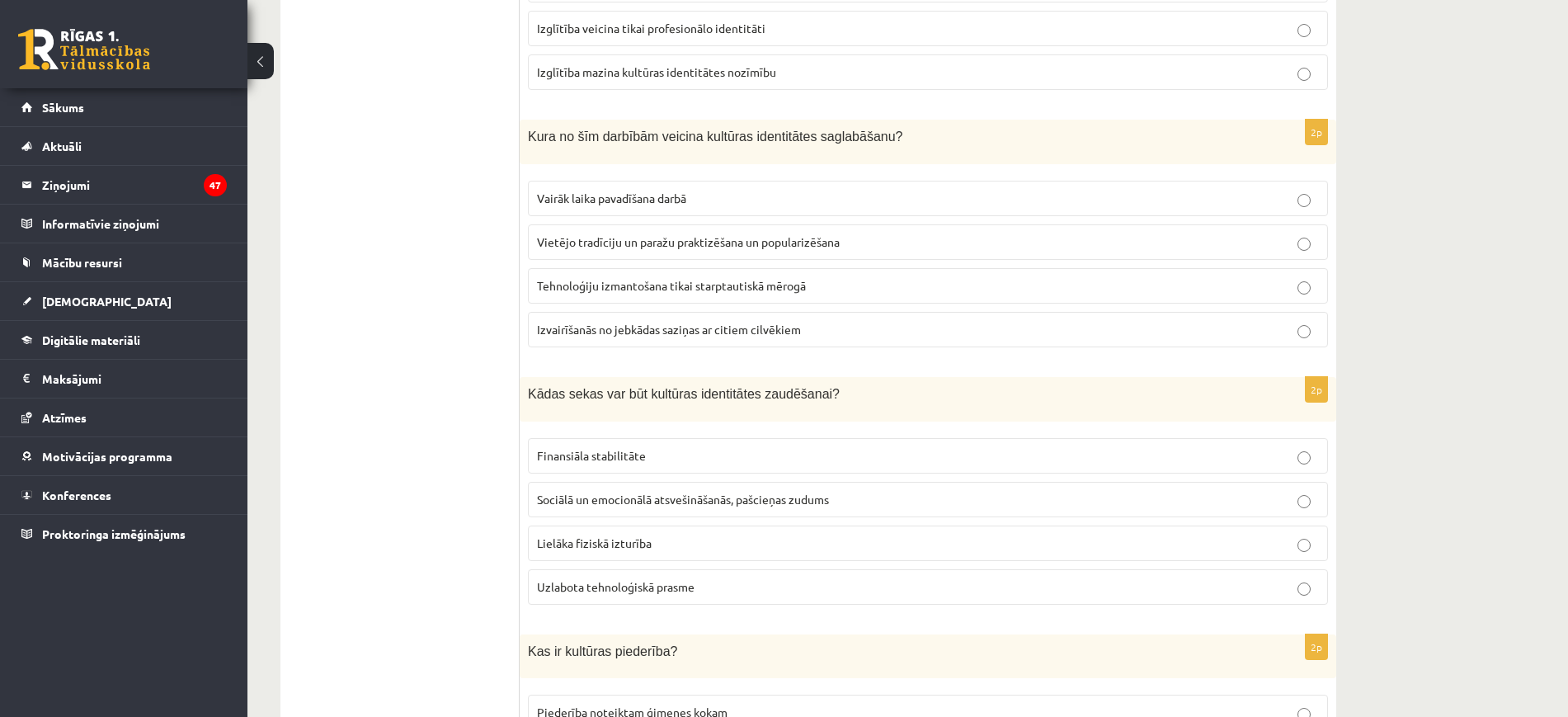
click at [705, 483] on label "Sociālā un emocionālā atsvešināšanās, pašcieņas zudums" at bounding box center [928, 500] width 800 height 36
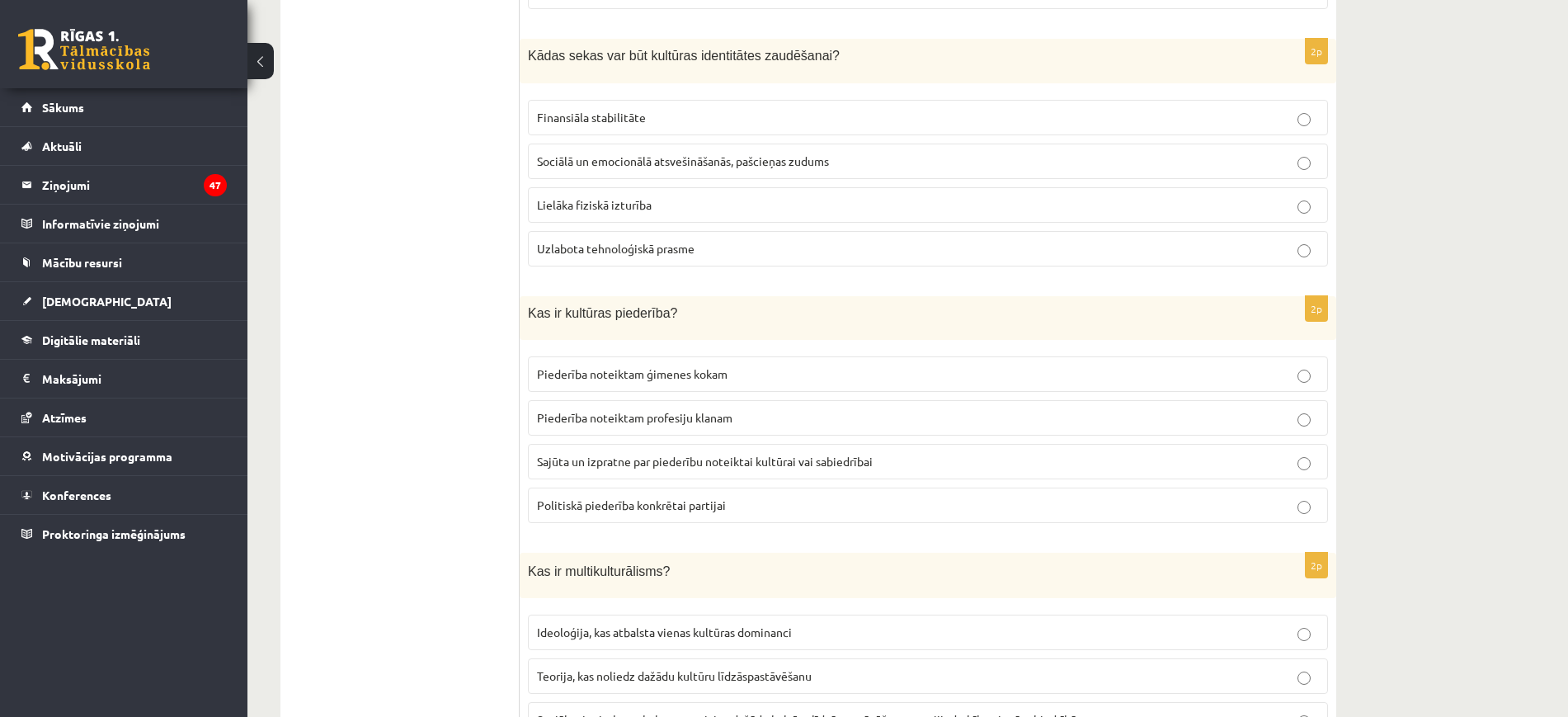
scroll to position [2101, 0]
click at [718, 468] on p "Sajūta un izpratne par piederību noteiktai kultūrai vai sabiedrībai" at bounding box center [928, 460] width 782 height 17
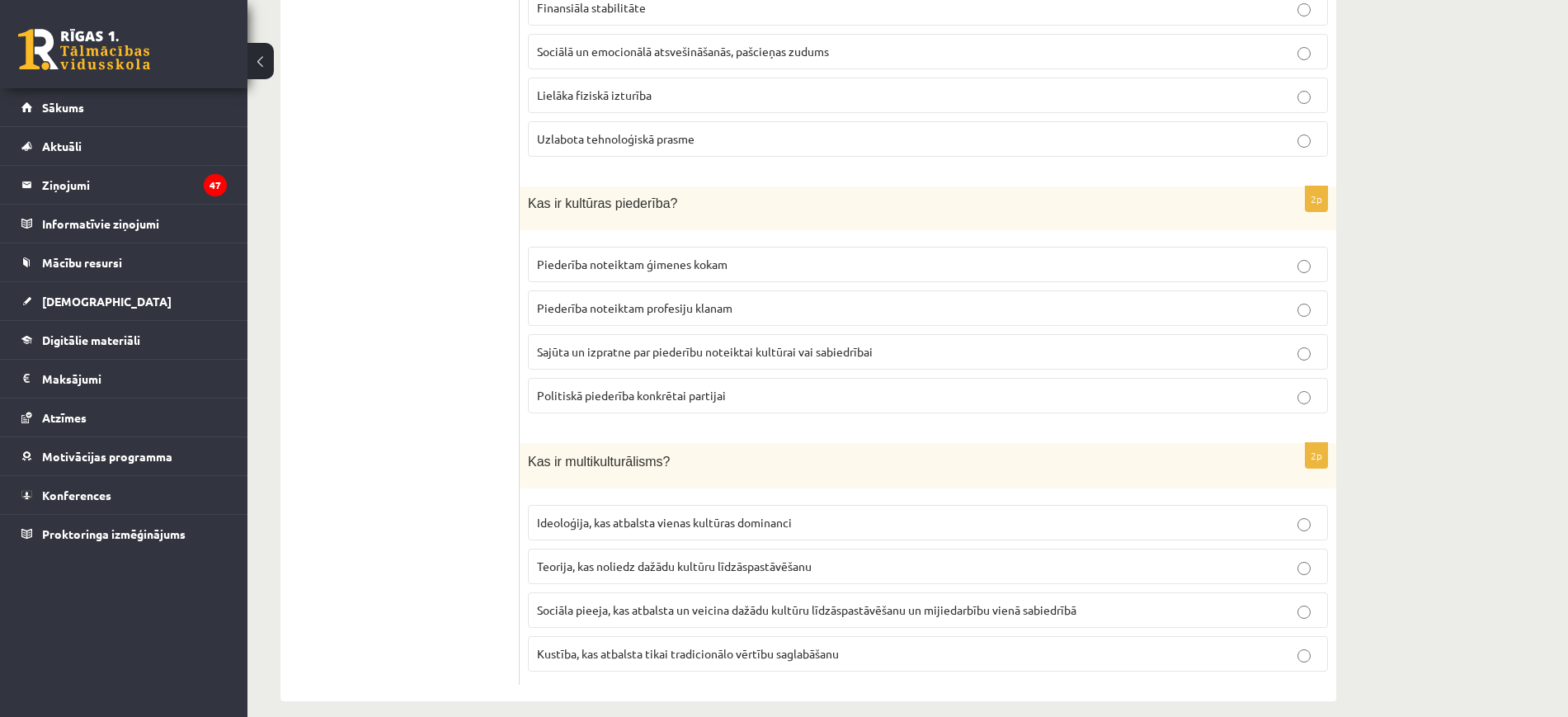
scroll to position [2228, 0]
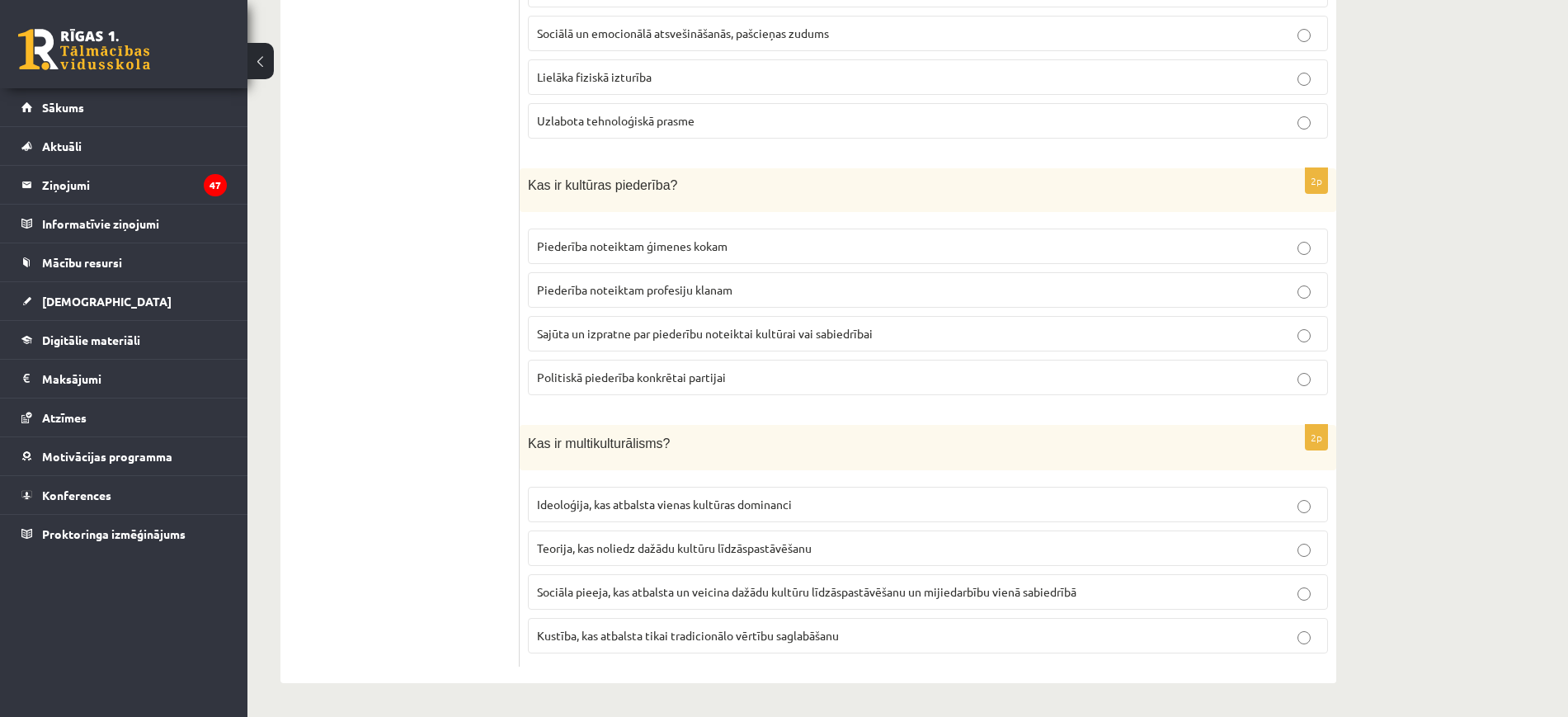
click at [690, 579] on label "Sociāla pieeja, kas atbalsta un veicina dažādu kultūru līdzāspastāvēšanu un mij…" at bounding box center [928, 592] width 800 height 36
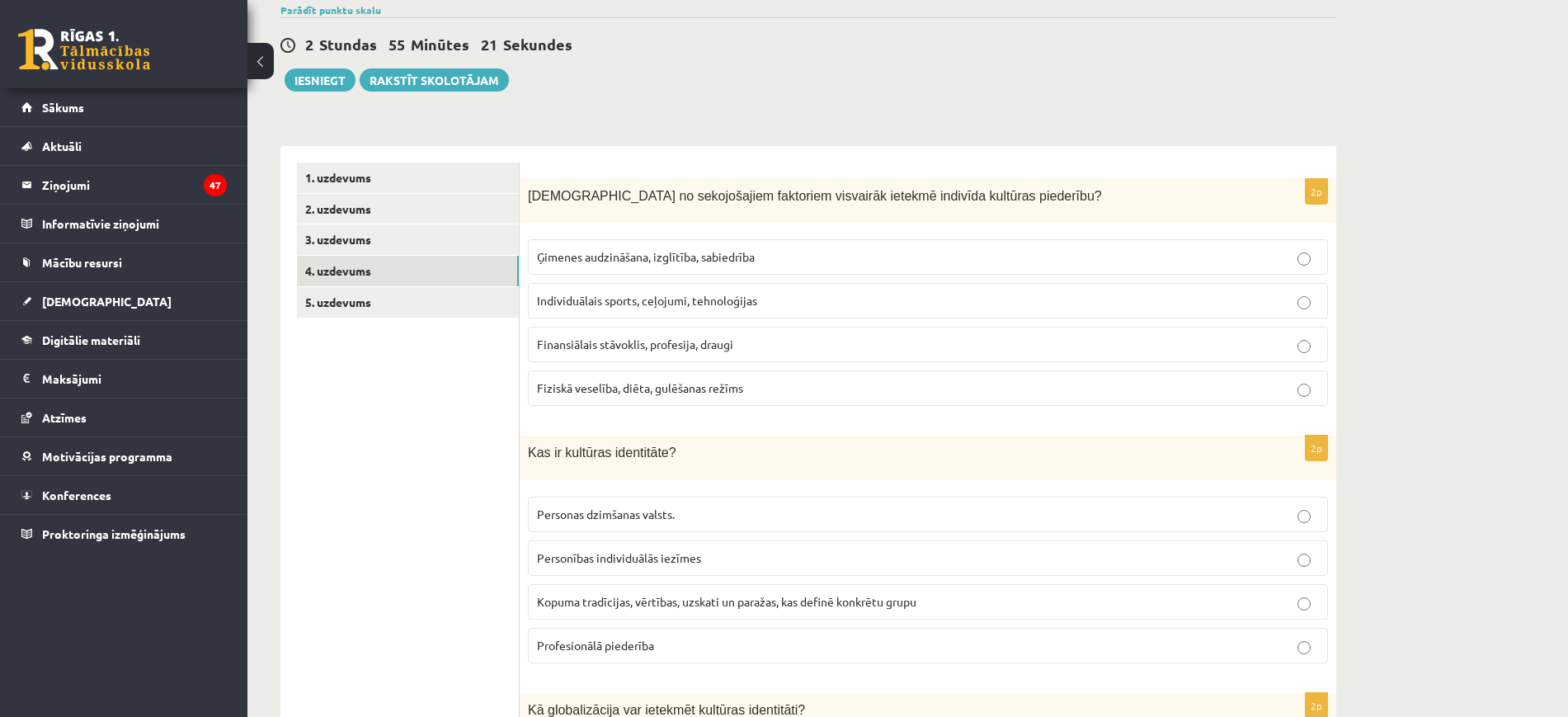
scroll to position [0, 0]
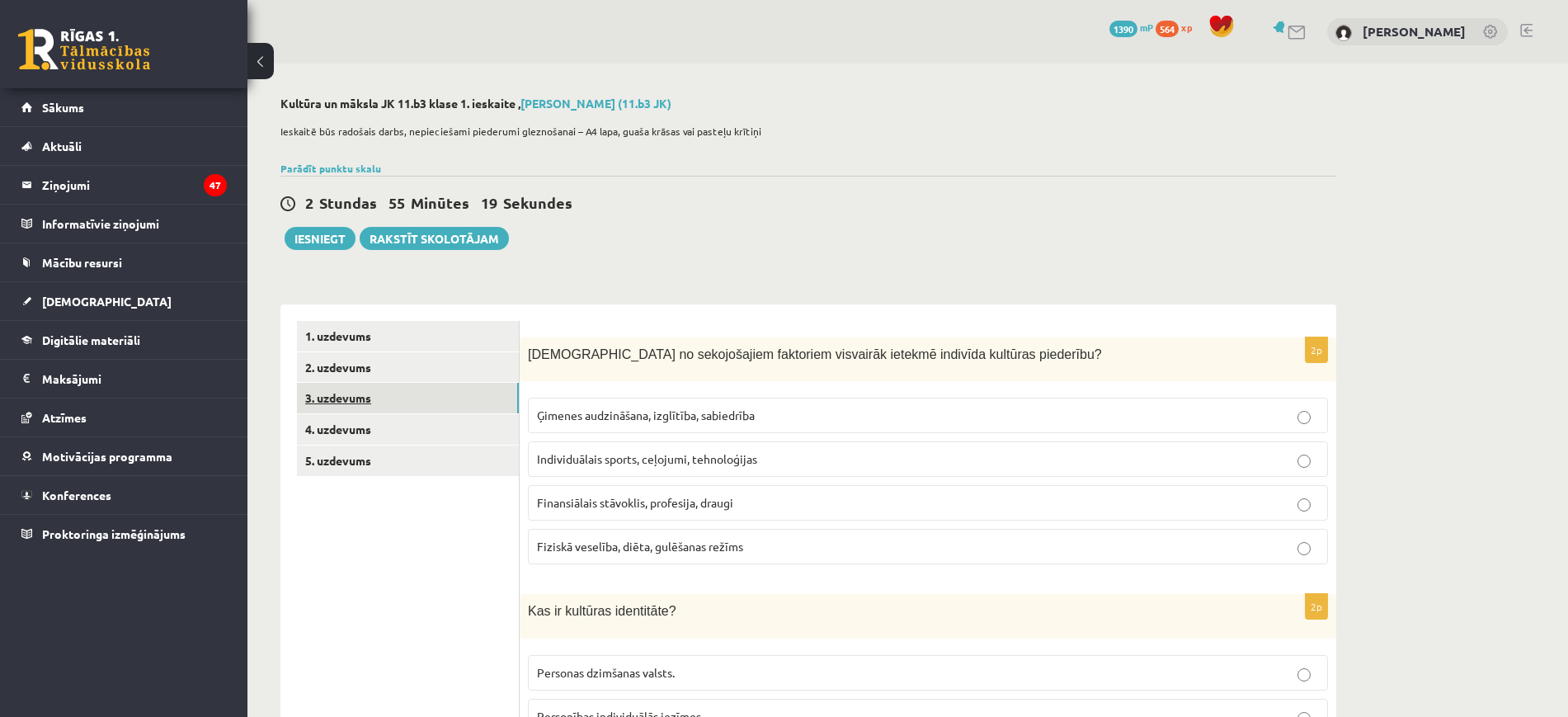
click at [386, 400] on link "3. uzdevums" at bounding box center [408, 398] width 222 height 31
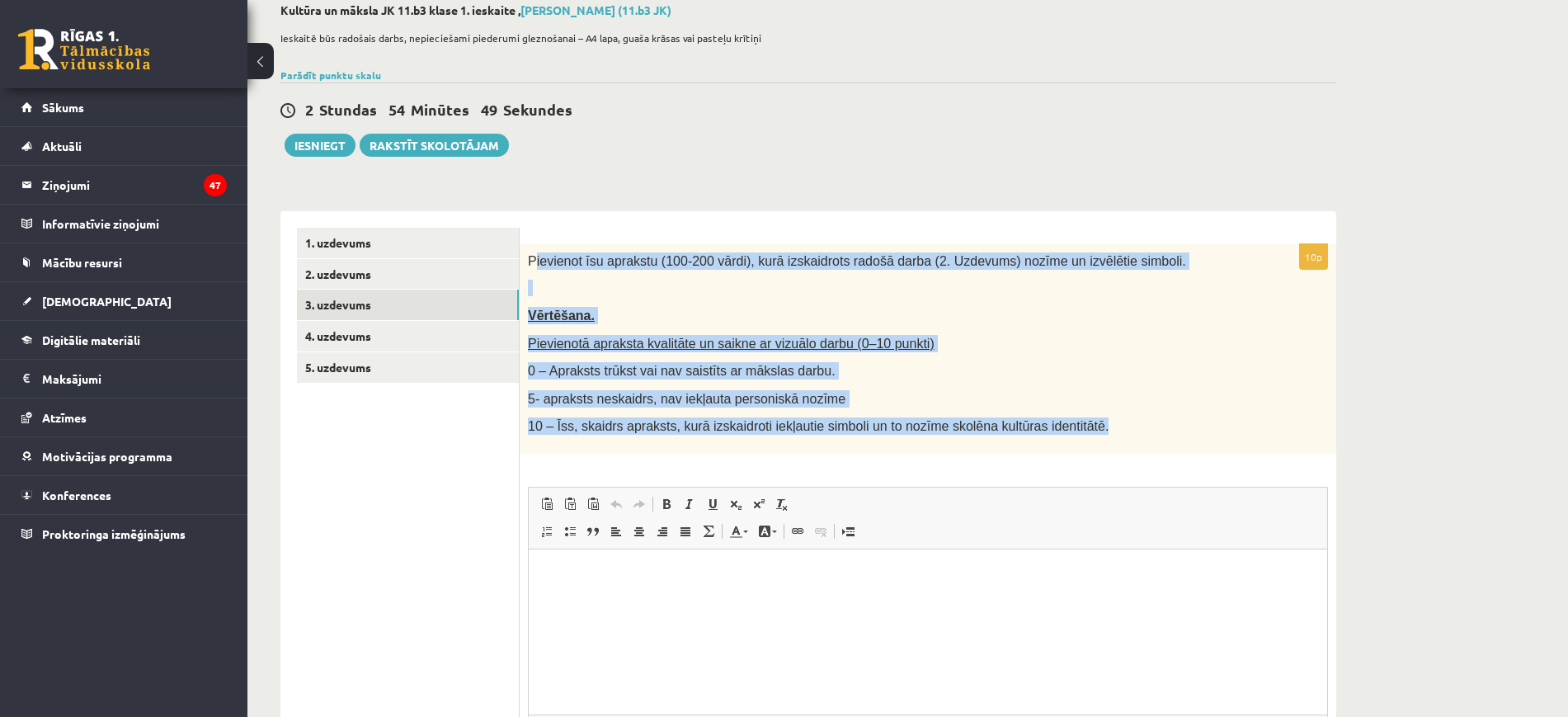
drag, startPoint x: 533, startPoint y: 259, endPoint x: 1057, endPoint y: 443, distance: 555.4
click at [1057, 443] on div "Pievienot īsu aprakstu (100-200 vārdi), kurā izskaidrots radošā darba (2. Uzdev…" at bounding box center [928, 349] width 817 height 210
click at [1046, 343] on p "Pievienotā apraksta kvalitāte un saikne ar vizuālo darbu (0–10 punkti)" at bounding box center [887, 343] width 718 height 17
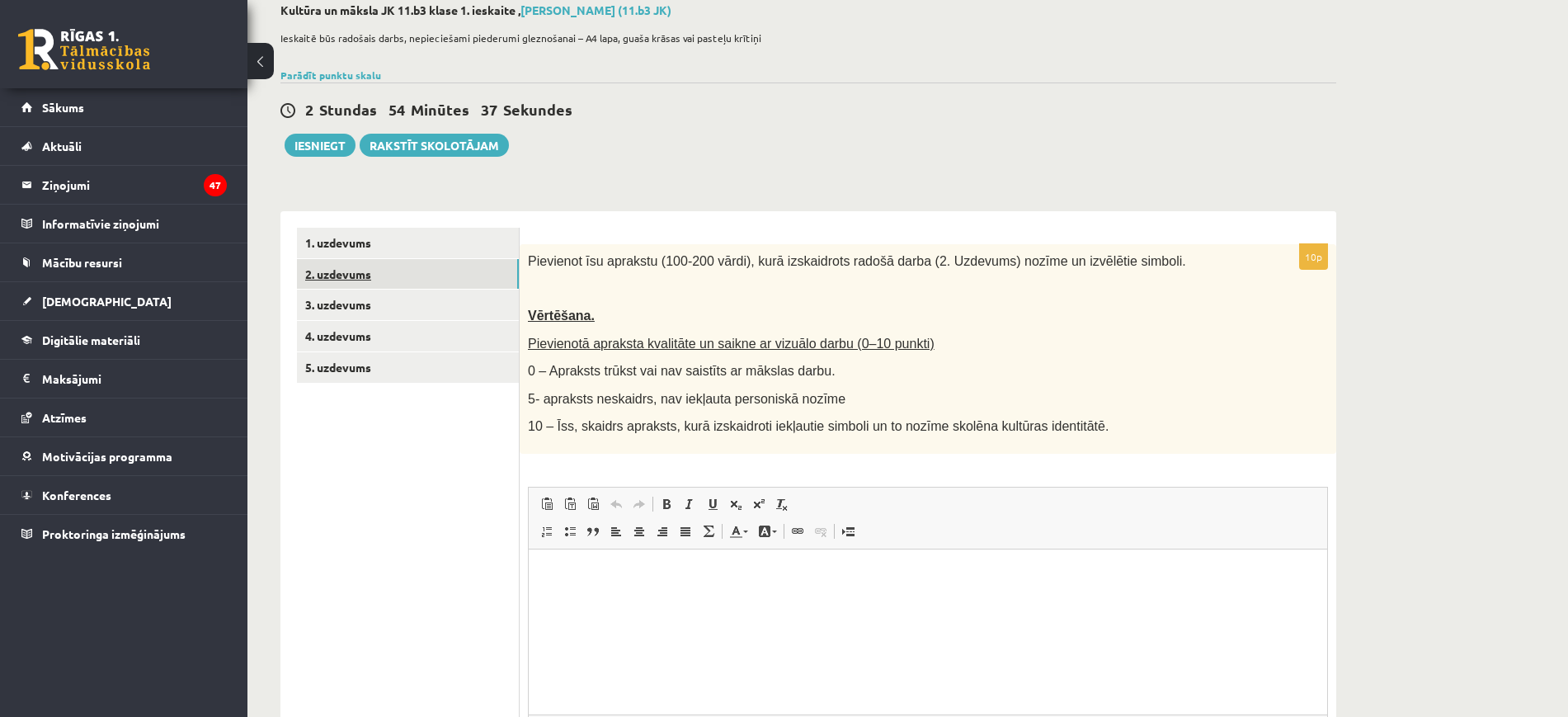
click at [474, 265] on link "2. uzdevums" at bounding box center [408, 274] width 222 height 31
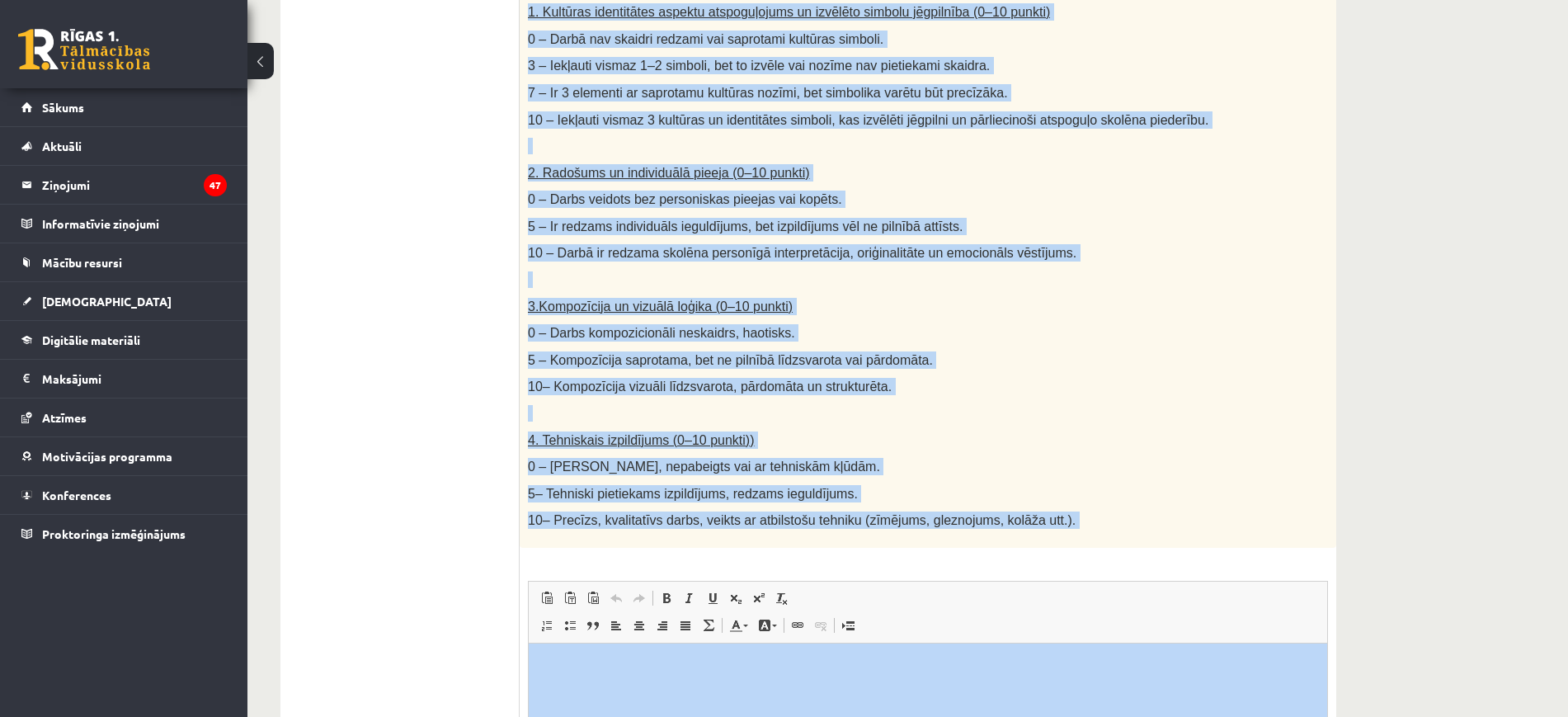
scroll to position [578, 0]
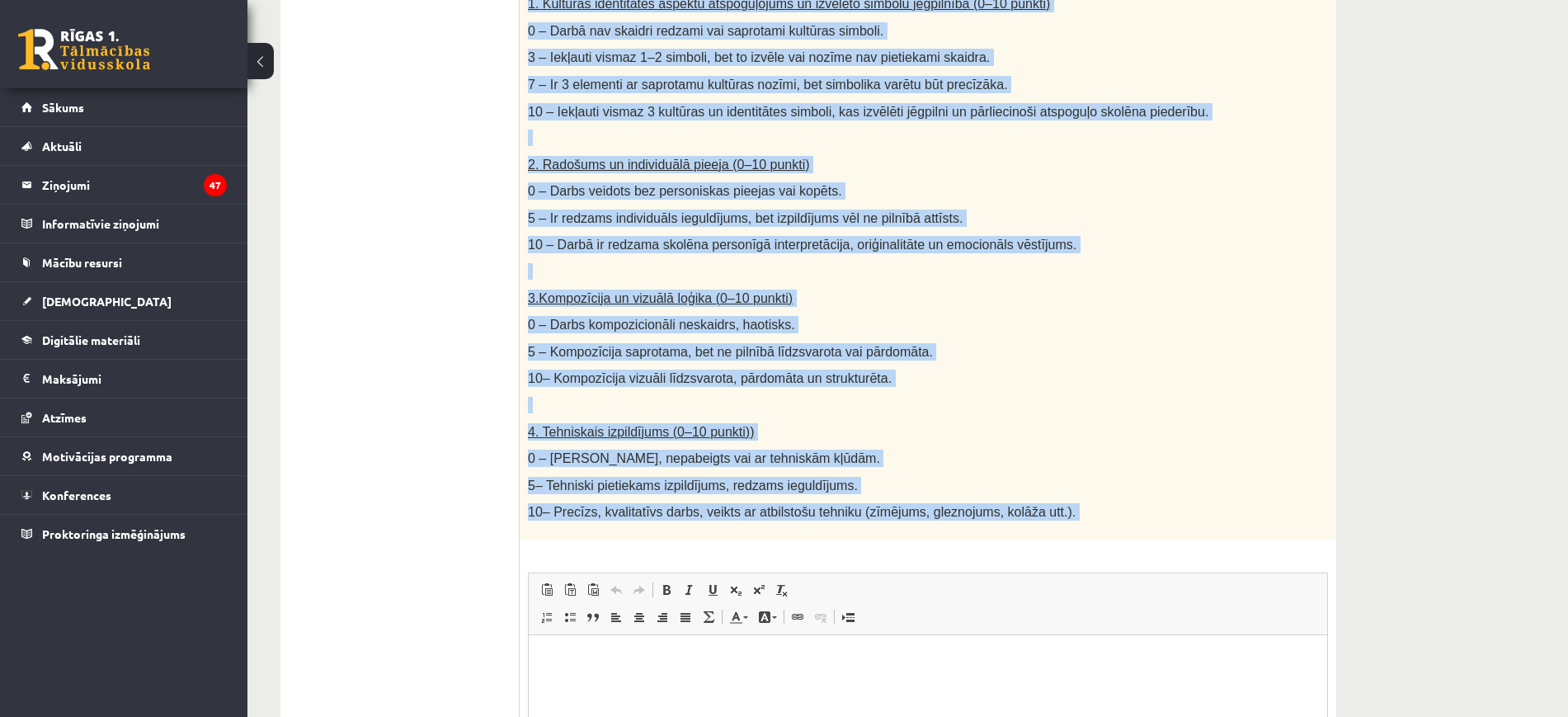
drag, startPoint x: 529, startPoint y: 54, endPoint x: 1221, endPoint y: 524, distance: 836.5
click at [1221, 524] on div "40p Radošs darbs. Izveido vizuālu mākslas darbu (zīmējumu, gleznu vai kolāžu), …" at bounding box center [928, 337] width 817 height 1156
copy div "Radošs darbs. Izveido vizuālu mākslas darbu (zīmējumu, gleznu vai kolāžu), kas …"
click at [1193, 263] on div "Radošs darbs. Izveido vizuālu mākslas darbu (zīmējumu, gleznu vai kolāžu), kas …" at bounding box center [928, 150] width 817 height 780
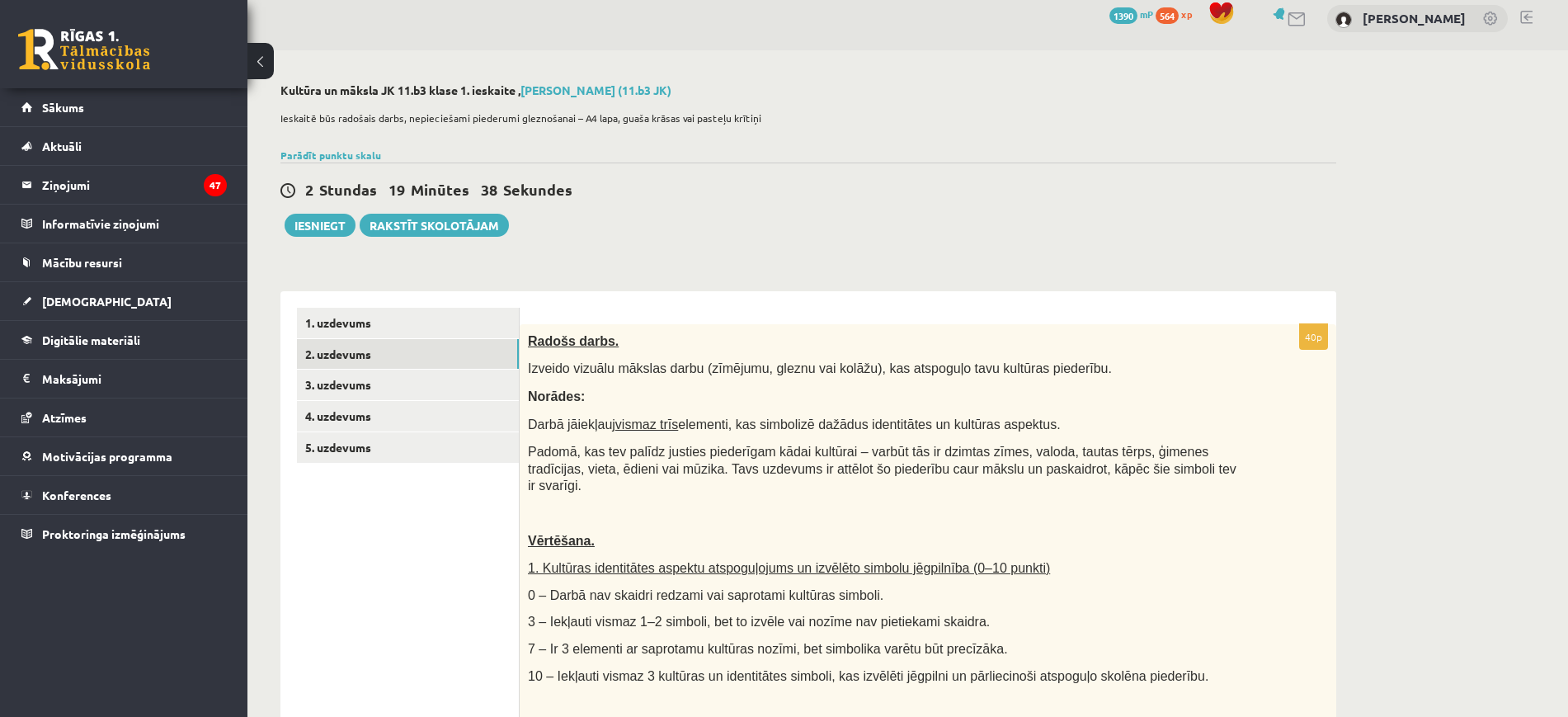
scroll to position [0, 0]
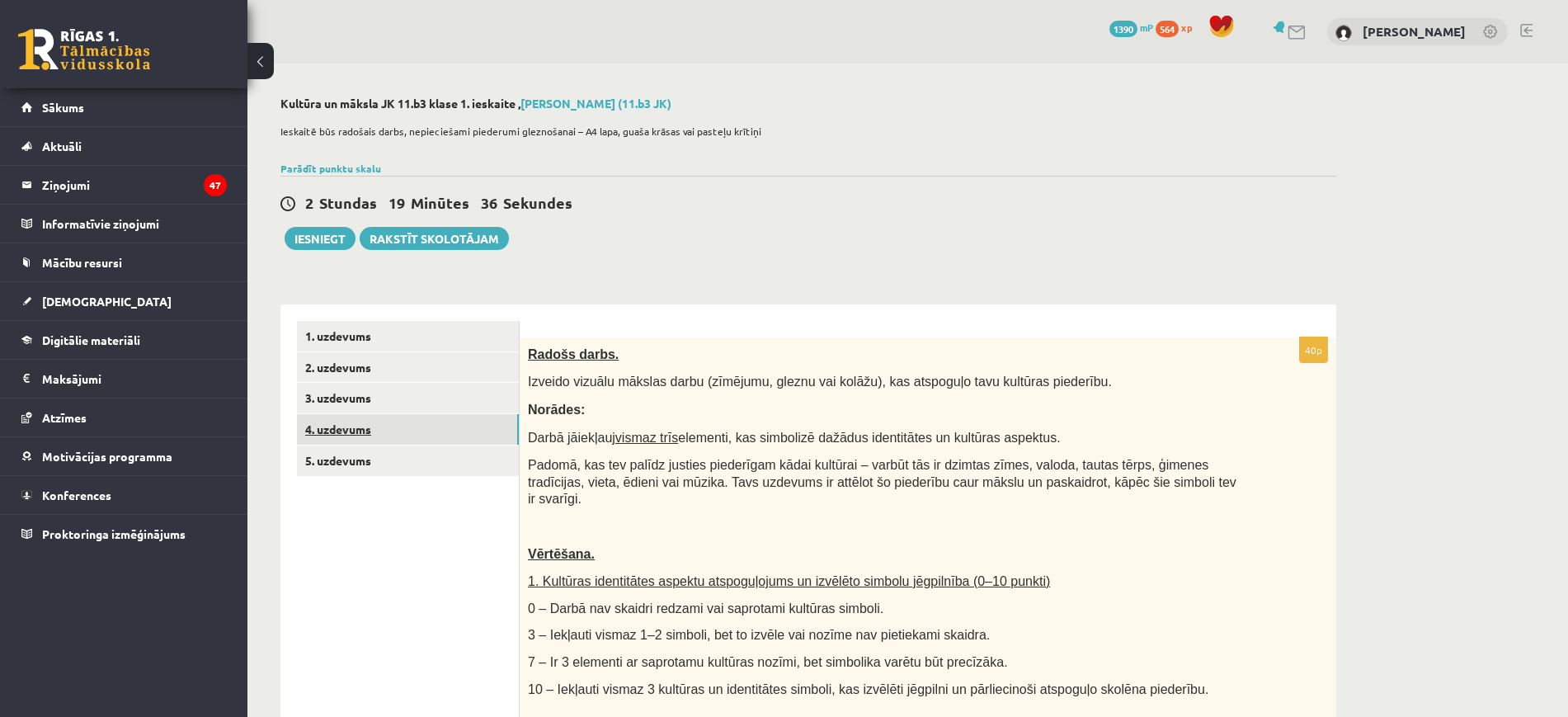
click at [370, 423] on link "4. uzdevums" at bounding box center [408, 430] width 222 height 31
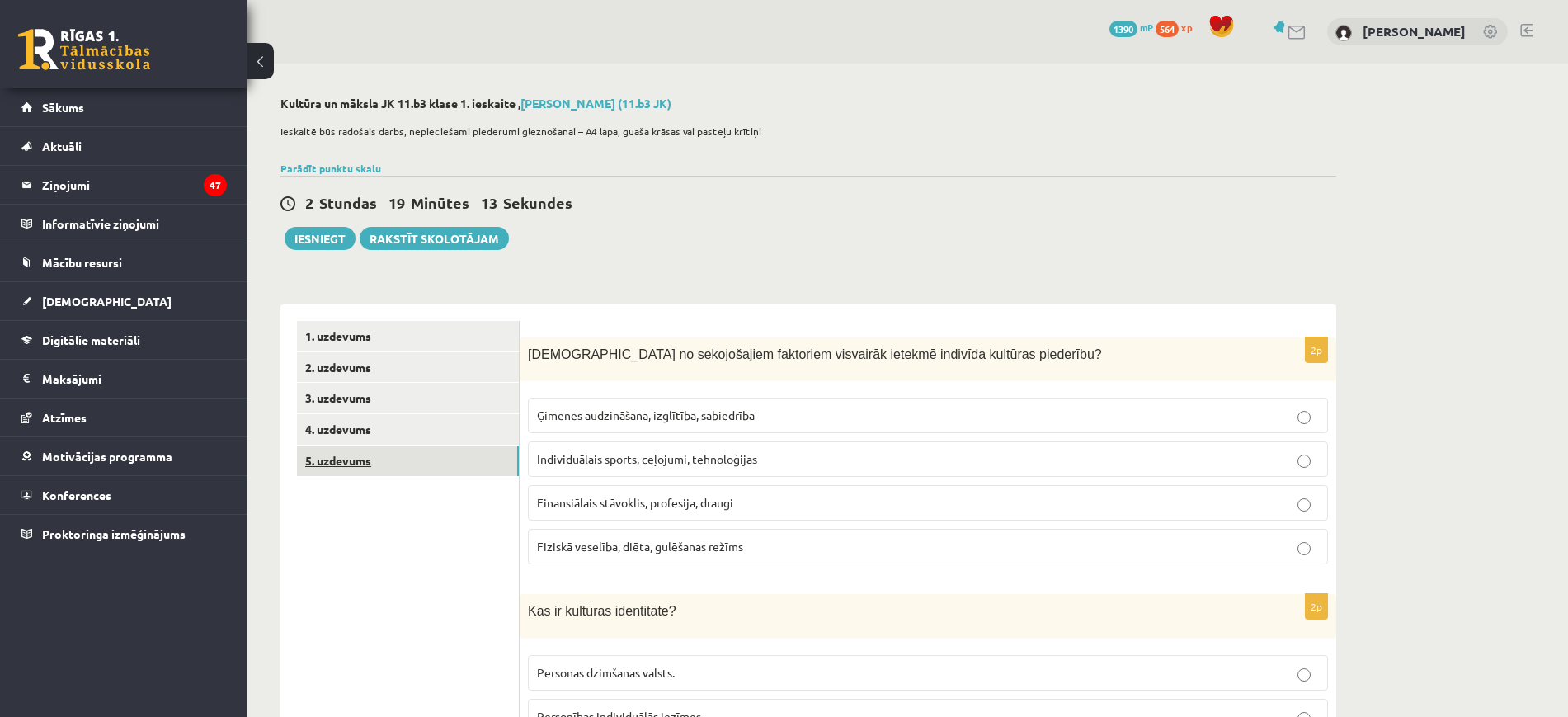
click at [369, 450] on link "5. uzdevums" at bounding box center [408, 460] width 222 height 31
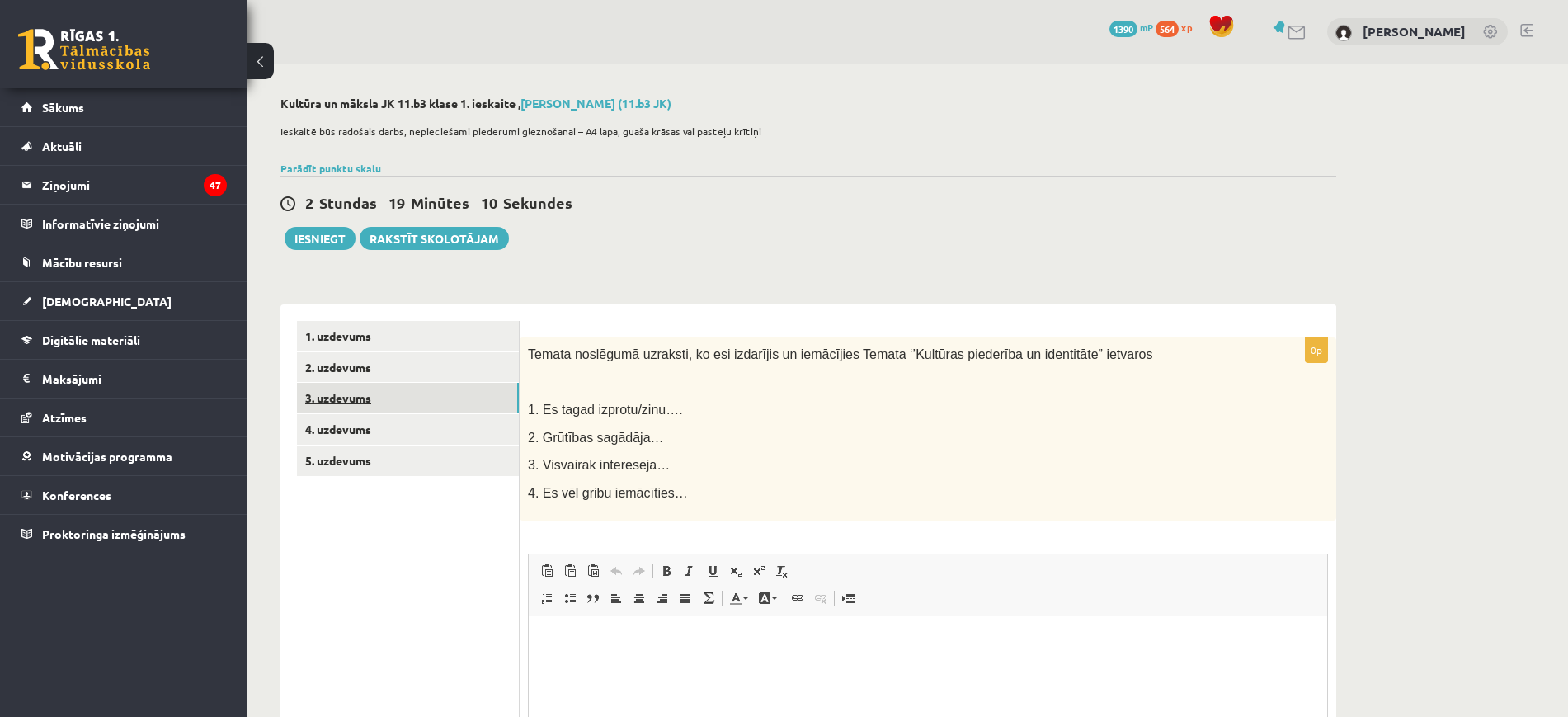
click at [330, 403] on link "3. uzdevums" at bounding box center [408, 398] width 222 height 31
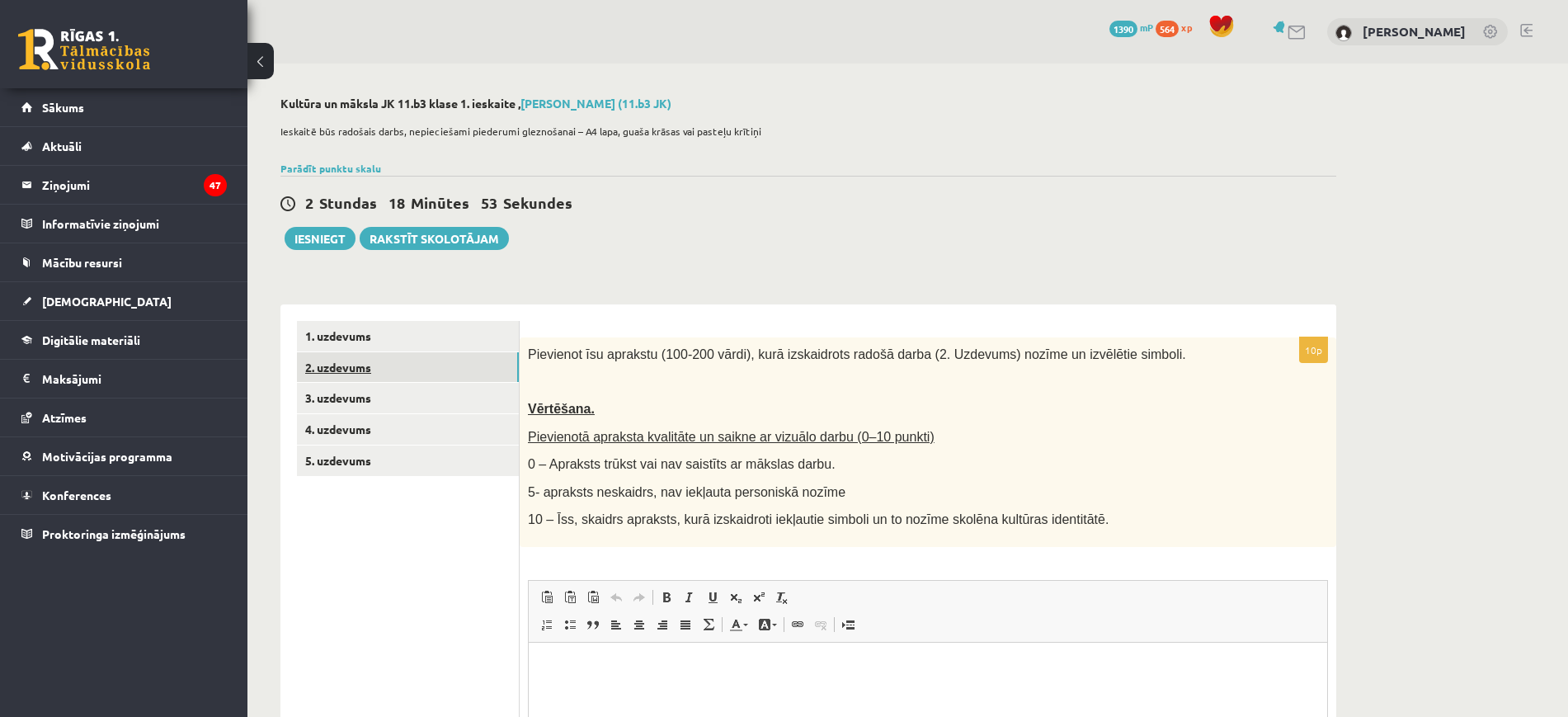
click at [447, 368] on link "2. uzdevums" at bounding box center [408, 368] width 222 height 31
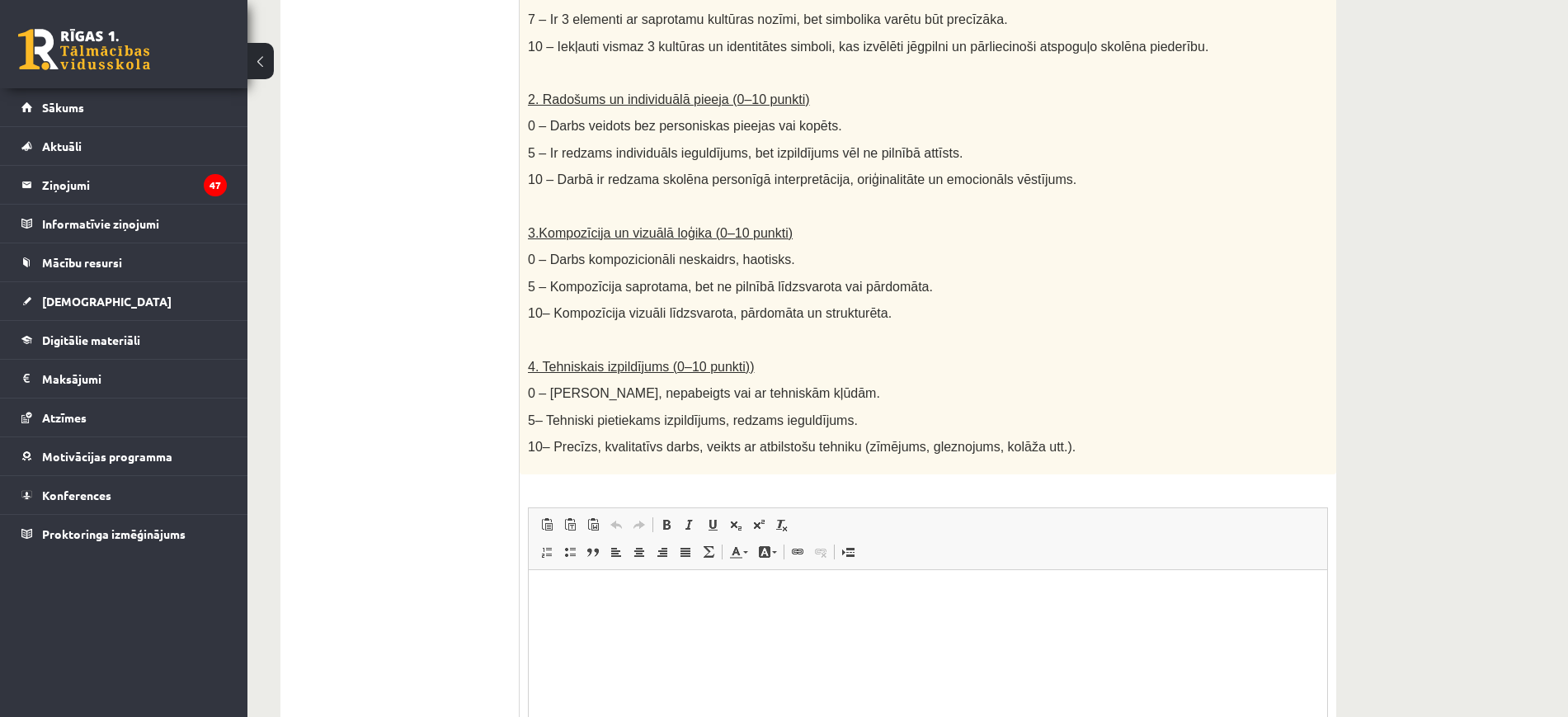
scroll to position [810, 0]
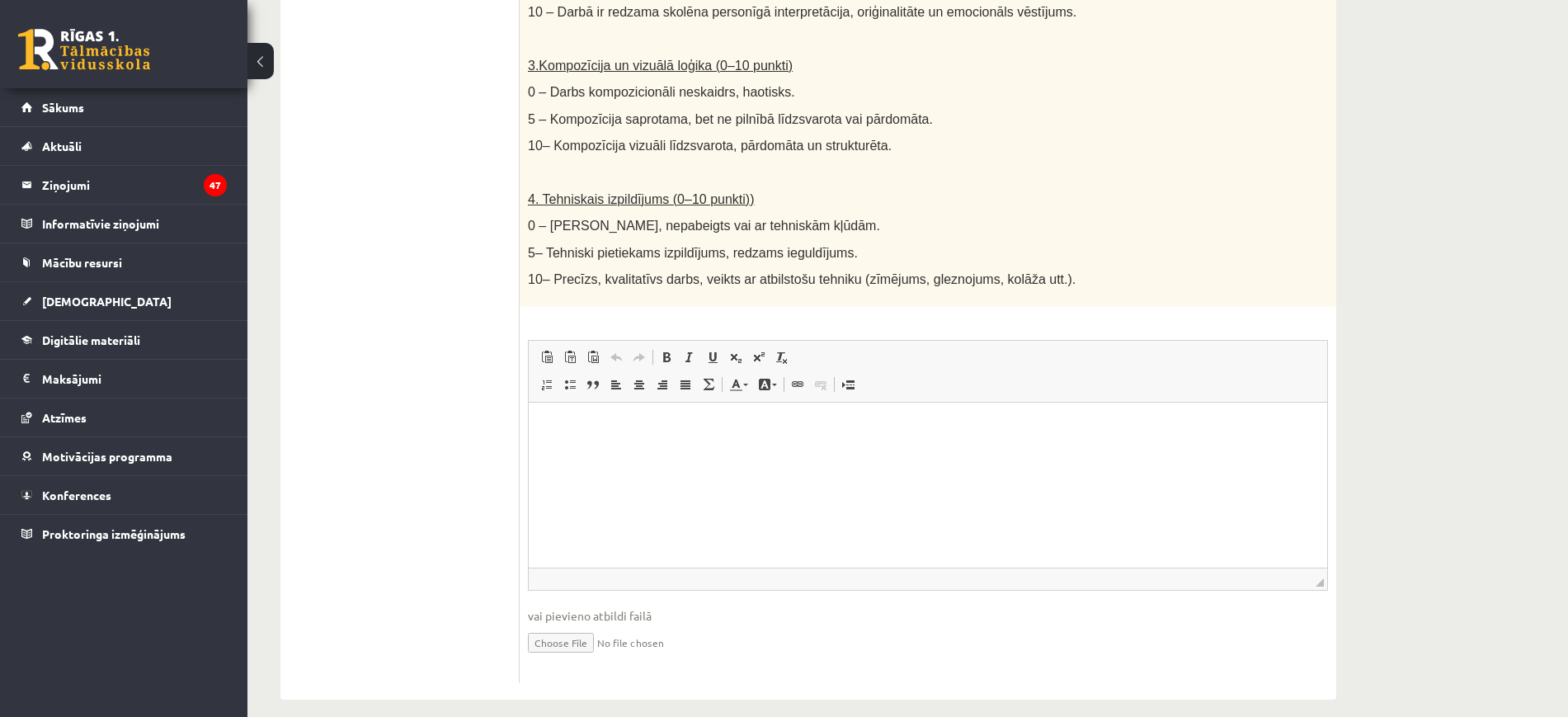
click at [573, 627] on input "file" at bounding box center [928, 641] width 800 height 34
type input "**********"
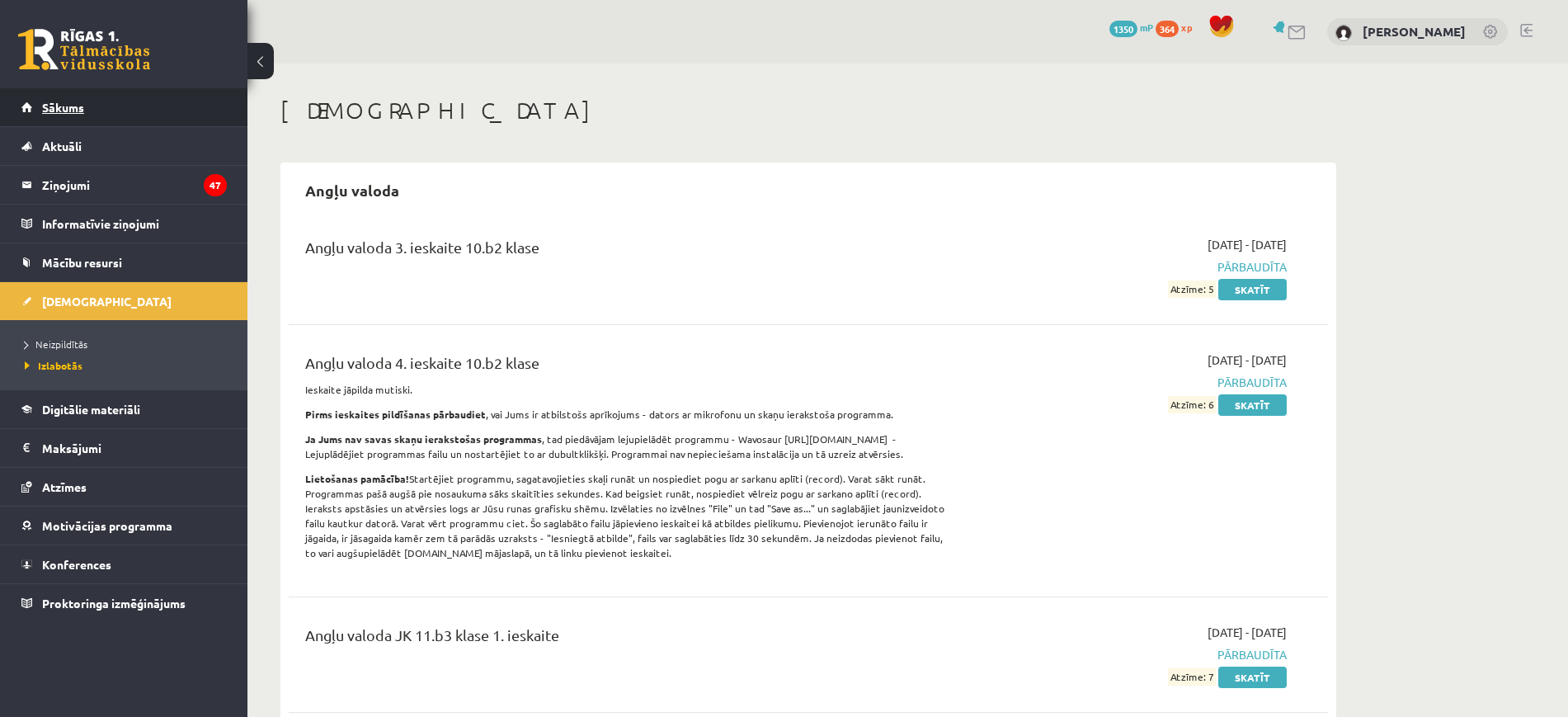
click at [140, 122] on link "Sākums" at bounding box center [124, 107] width 206 height 38
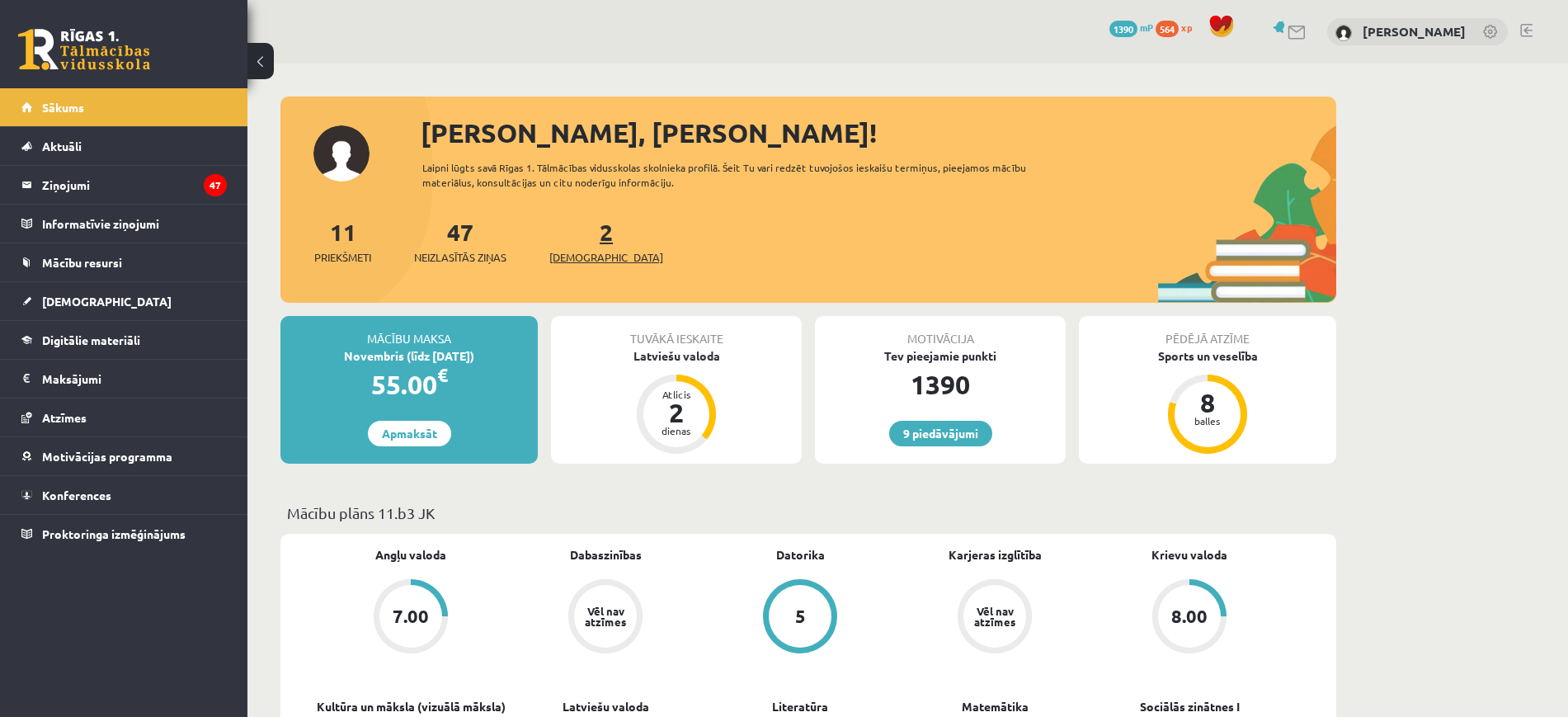
click at [579, 263] on span "[DEMOGRAPHIC_DATA]" at bounding box center [606, 257] width 114 height 16
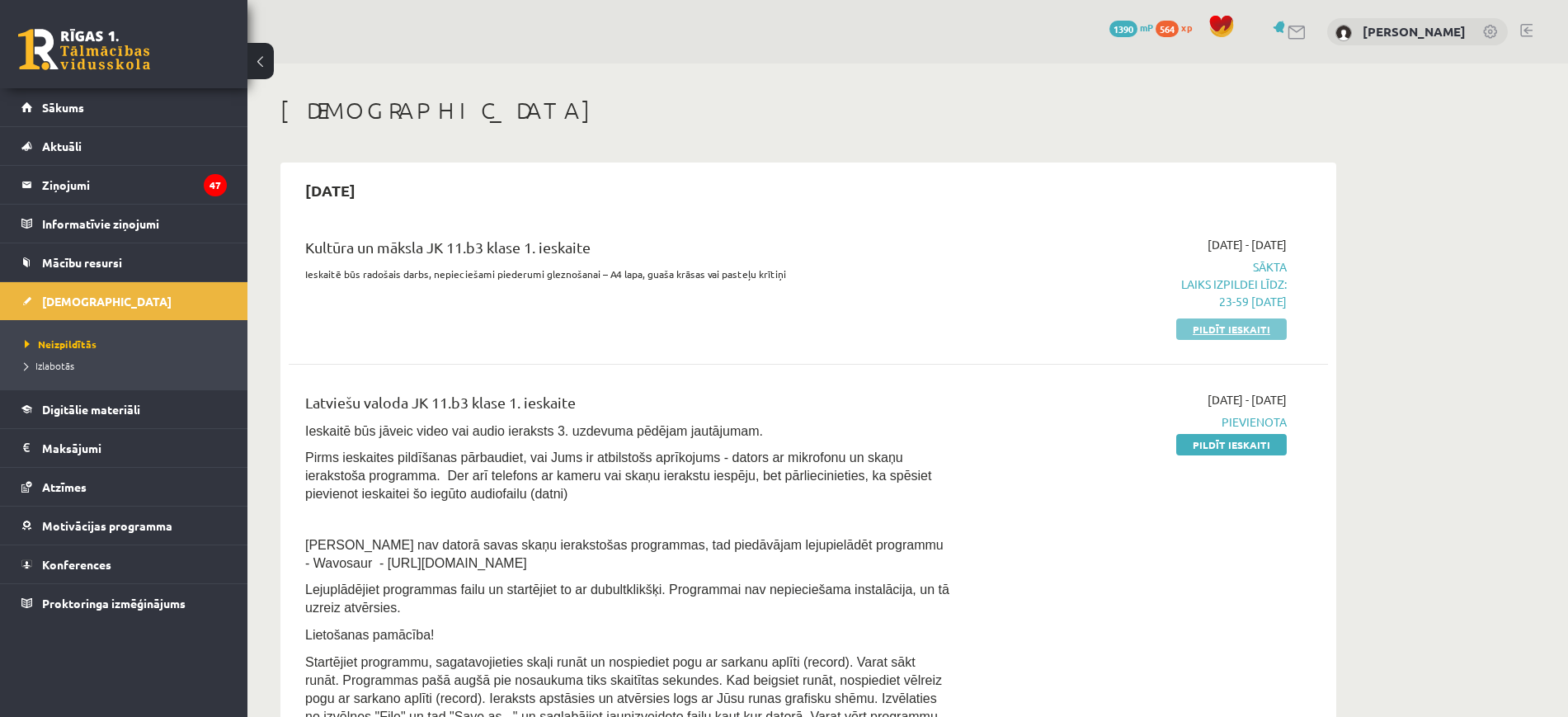
click at [1237, 330] on link "Pildīt ieskaiti" at bounding box center [1232, 329] width 110 height 21
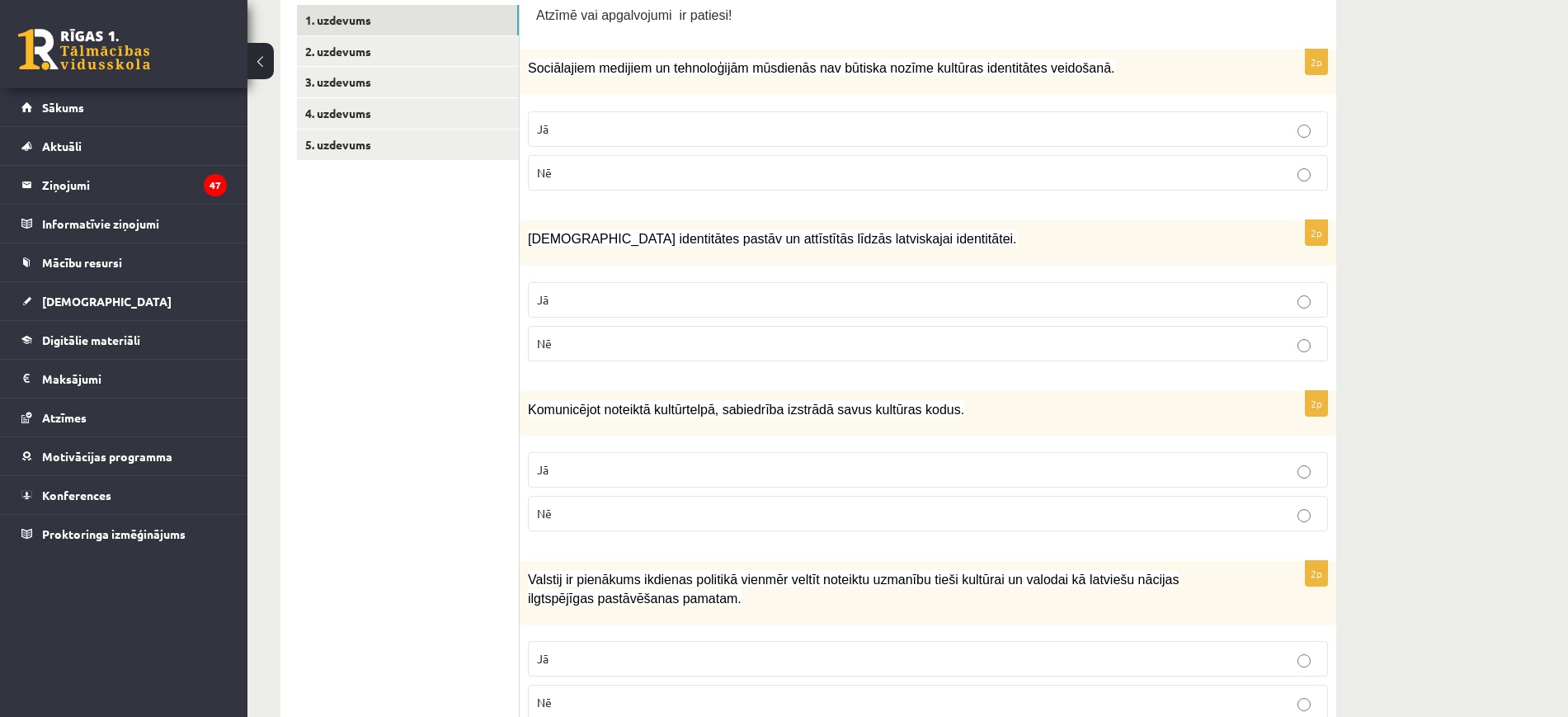
scroll to position [317, 0]
click at [367, 60] on link "2. uzdevums" at bounding box center [408, 51] width 222 height 31
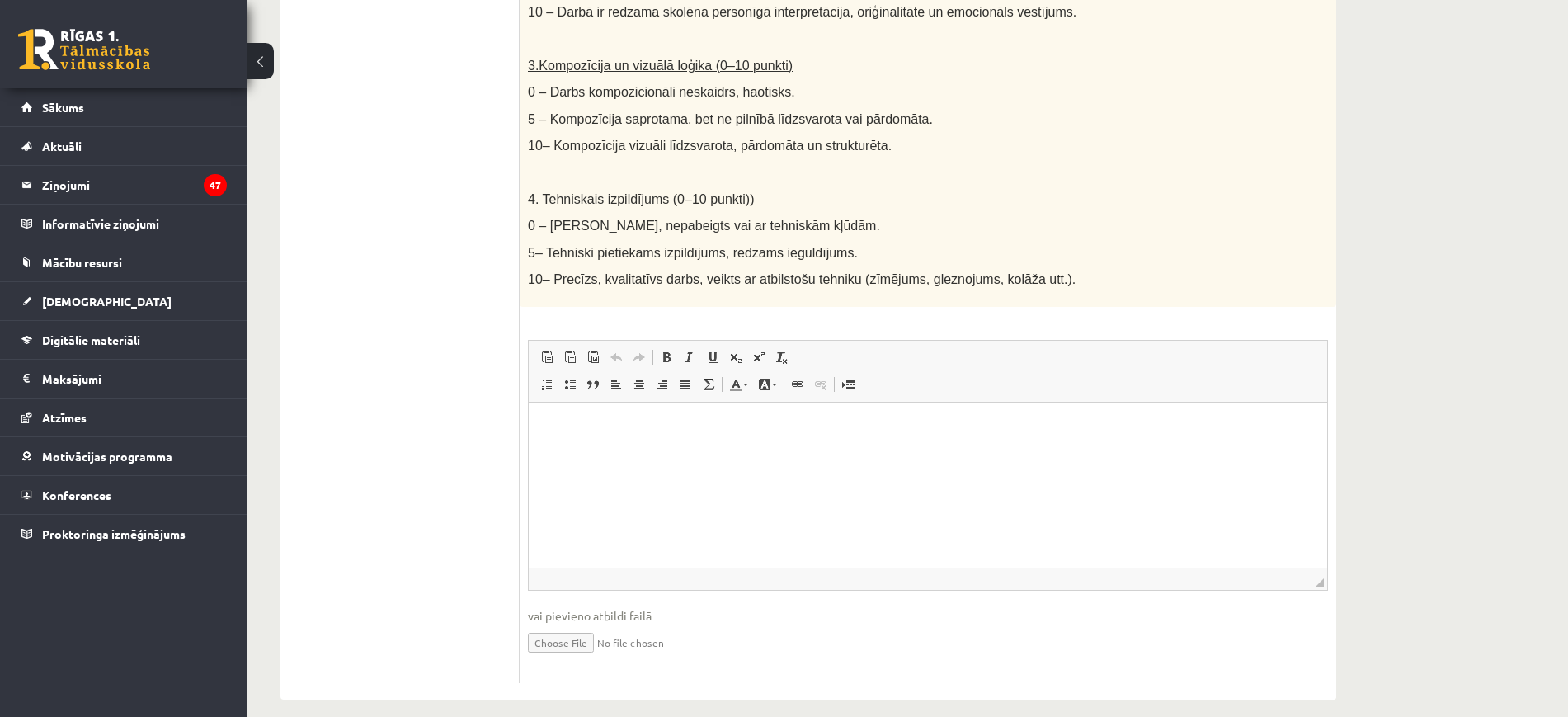
scroll to position [0, 0]
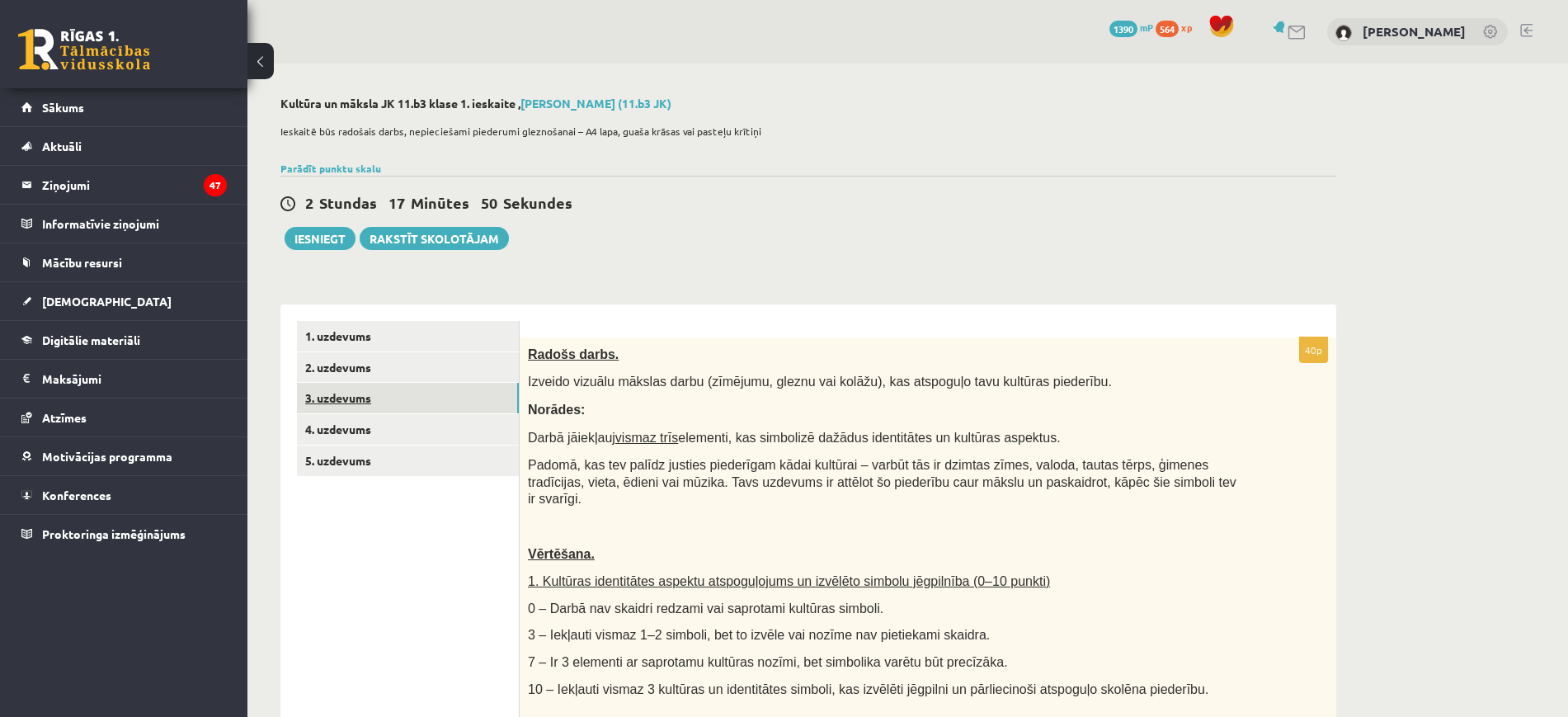
click at [406, 392] on link "3. uzdevums" at bounding box center [408, 398] width 222 height 31
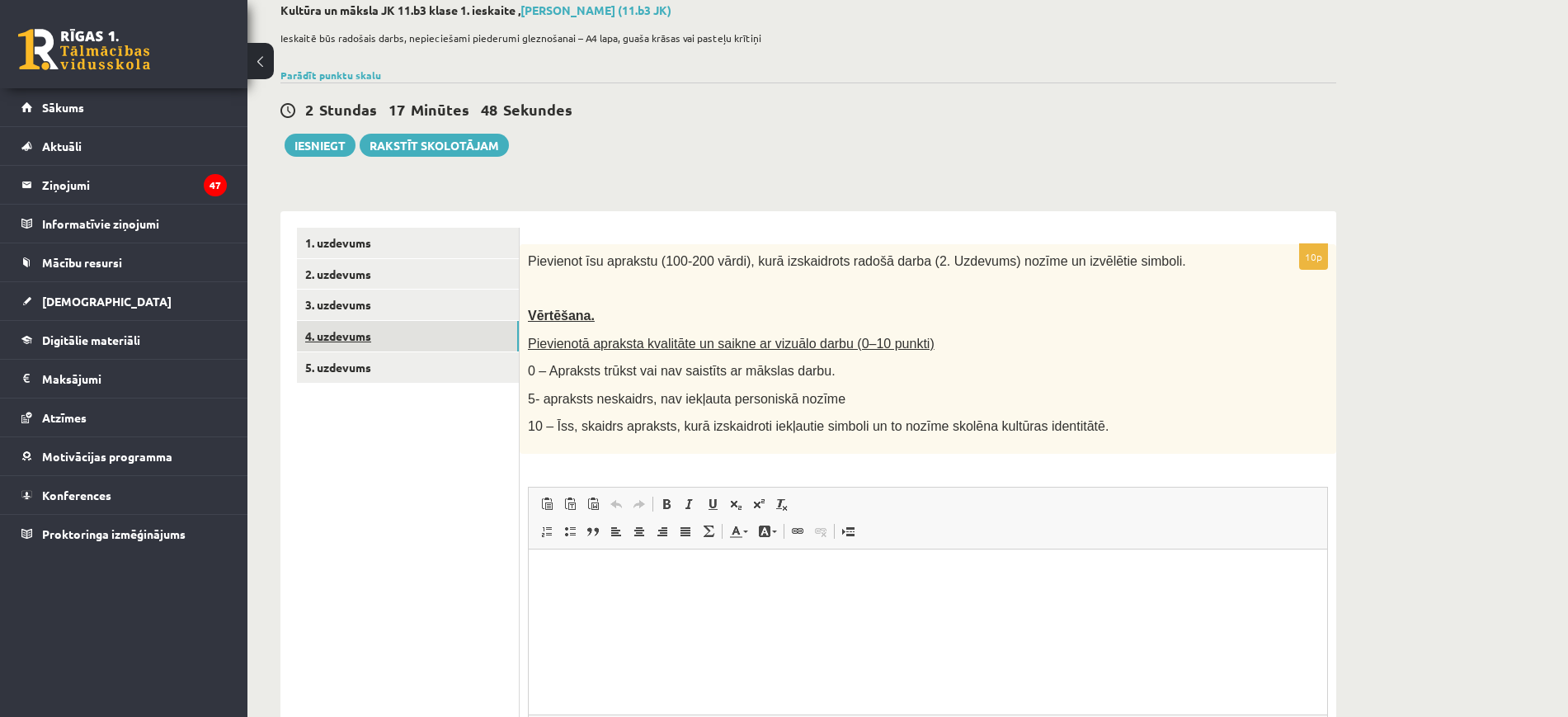
click at [378, 337] on link "4. uzdevums" at bounding box center [408, 336] width 222 height 31
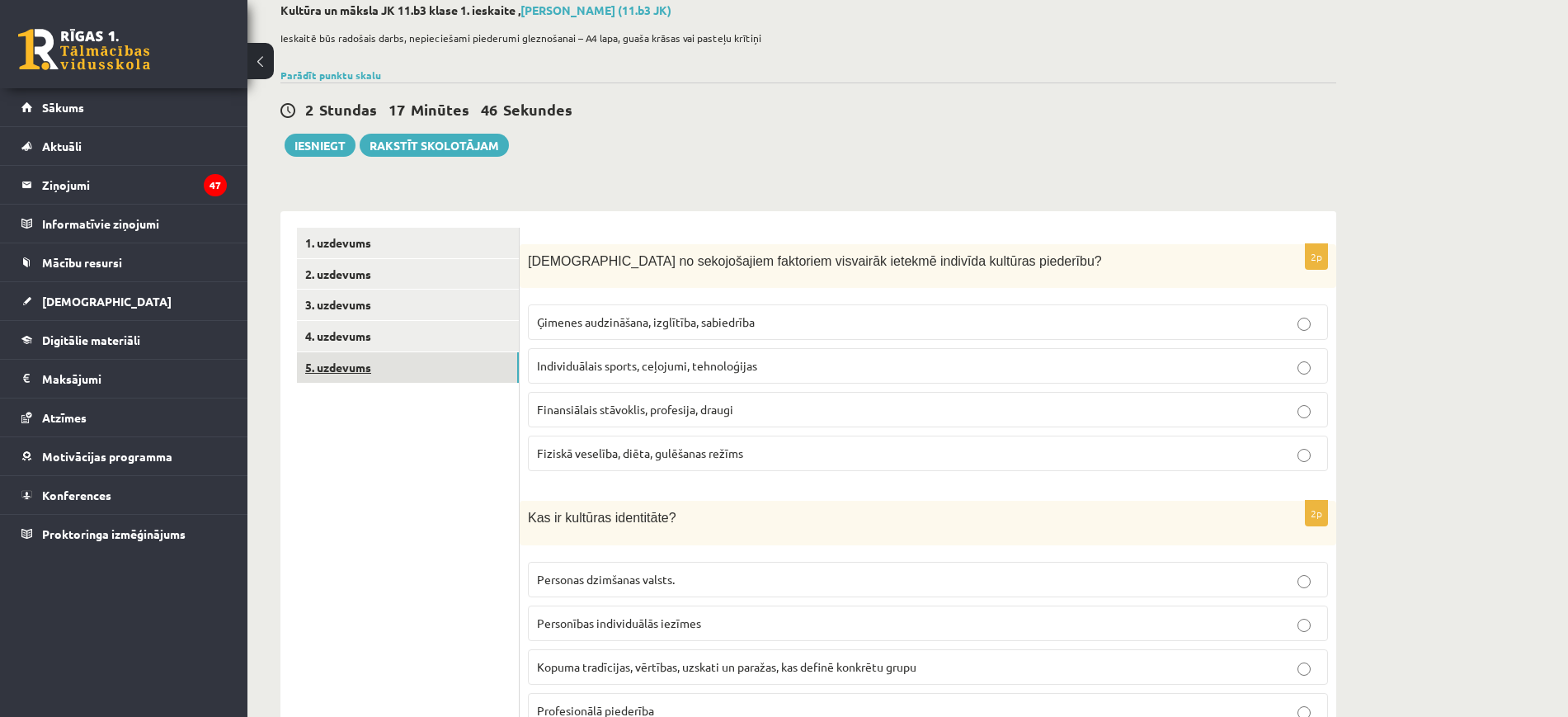
click at [379, 358] on link "5. uzdevums" at bounding box center [408, 368] width 222 height 31
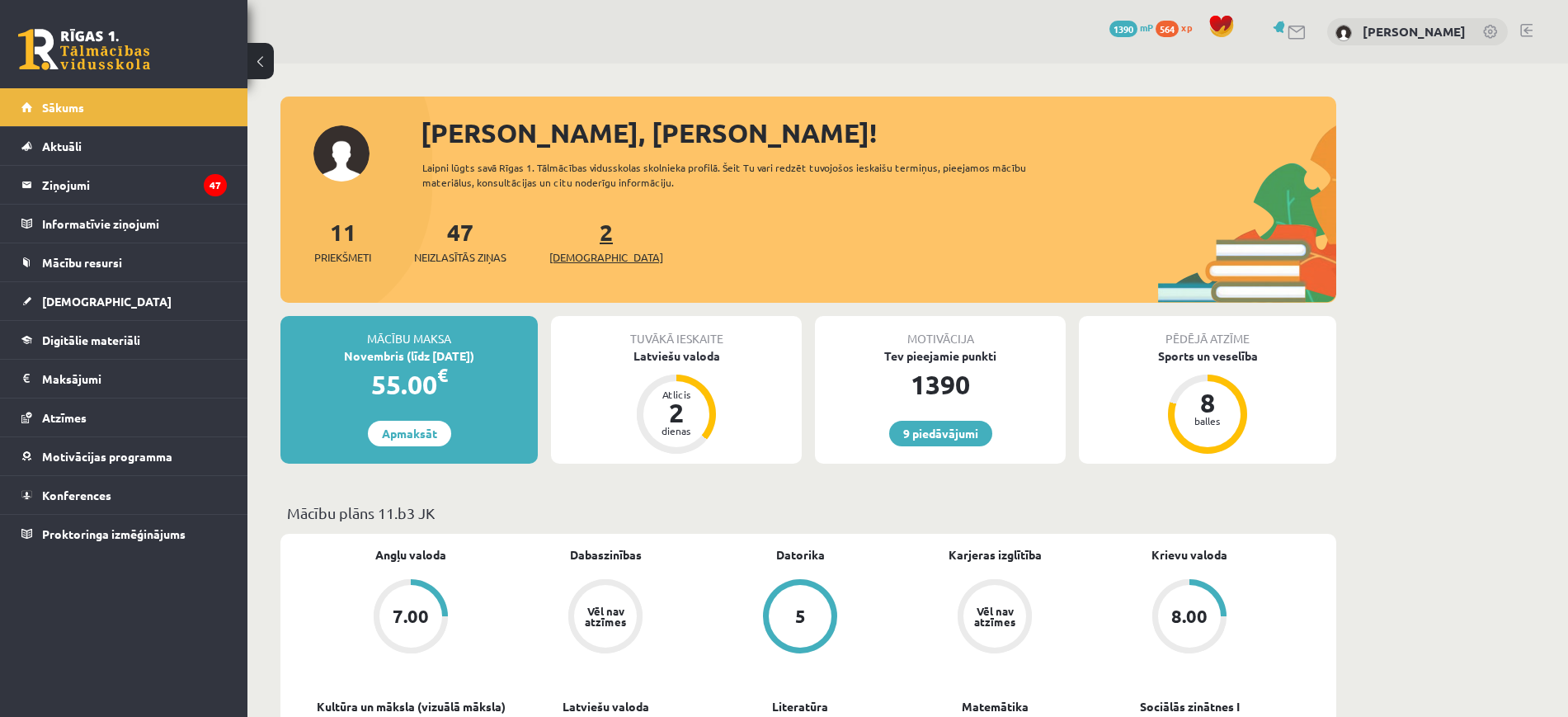
click at [571, 263] on span "[DEMOGRAPHIC_DATA]" at bounding box center [606, 257] width 114 height 16
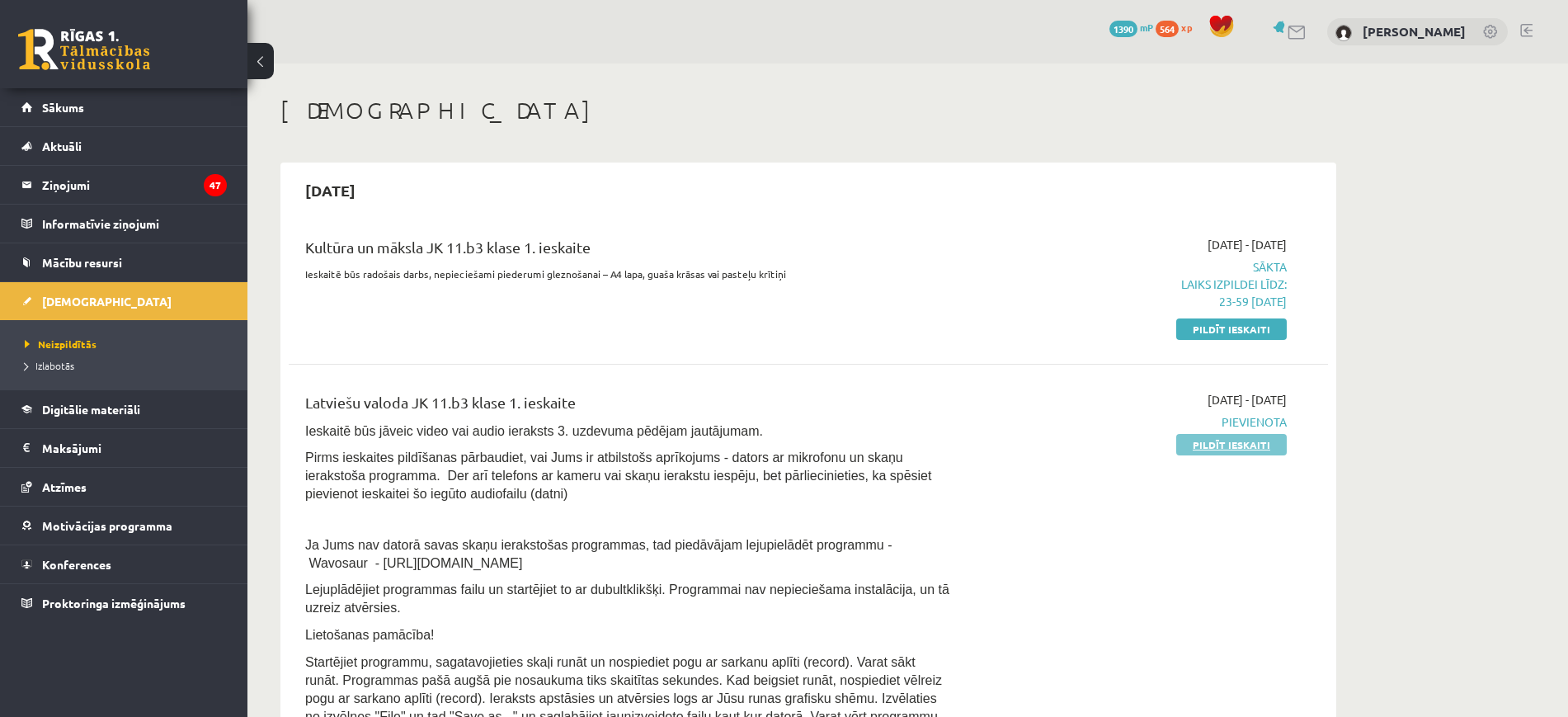
click at [1244, 445] on link "Pildīt ieskaiti" at bounding box center [1232, 444] width 110 height 21
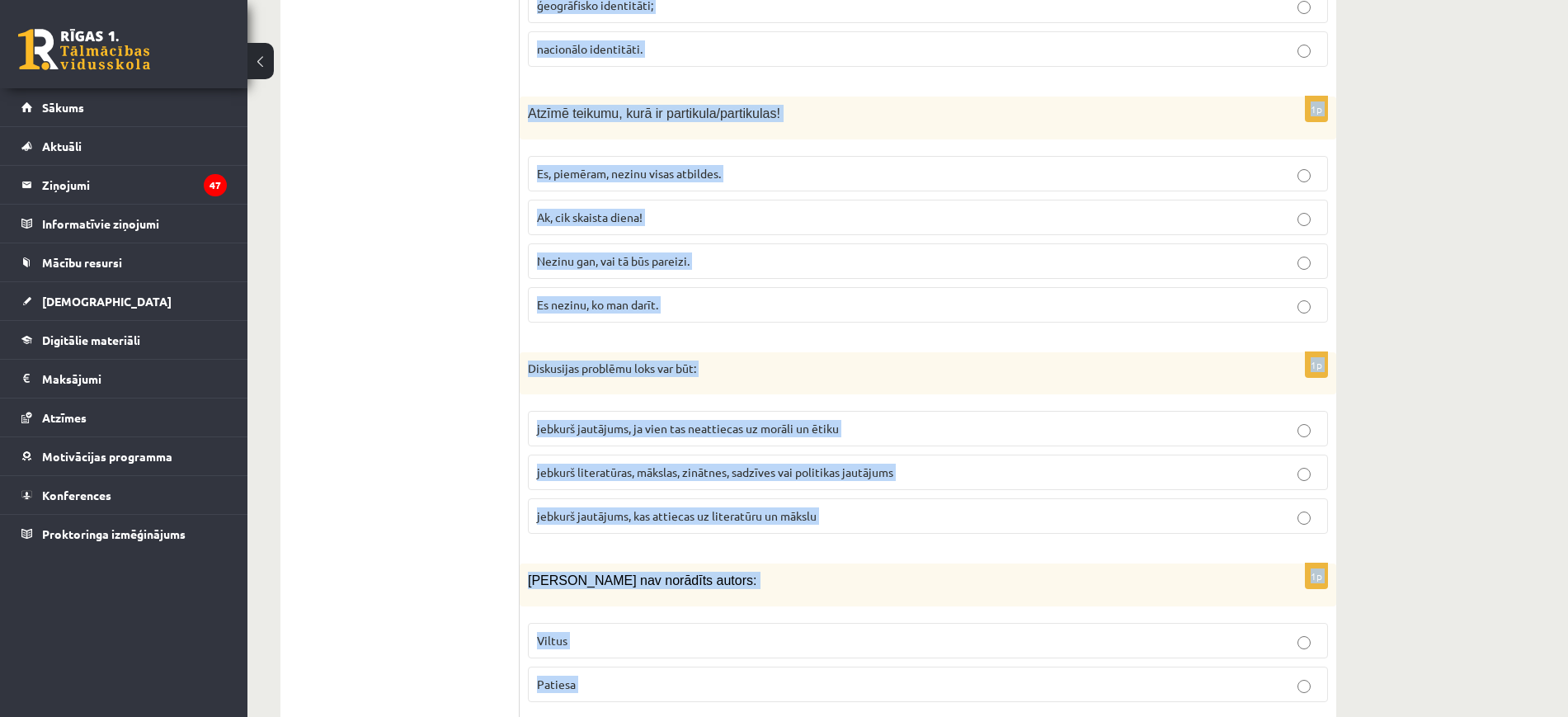
scroll to position [7830, 0]
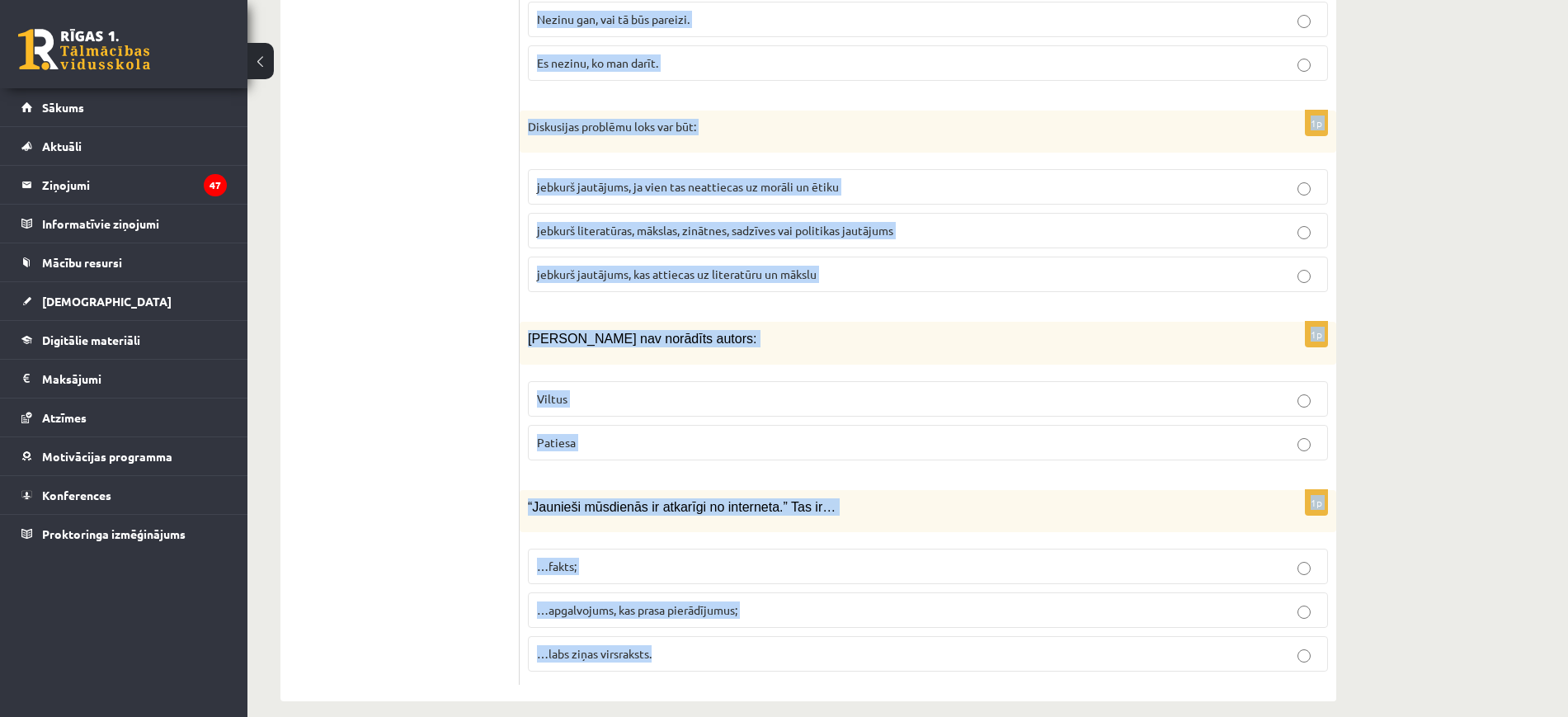
drag, startPoint x: 526, startPoint y: 279, endPoint x: 1050, endPoint y: 664, distance: 650.2
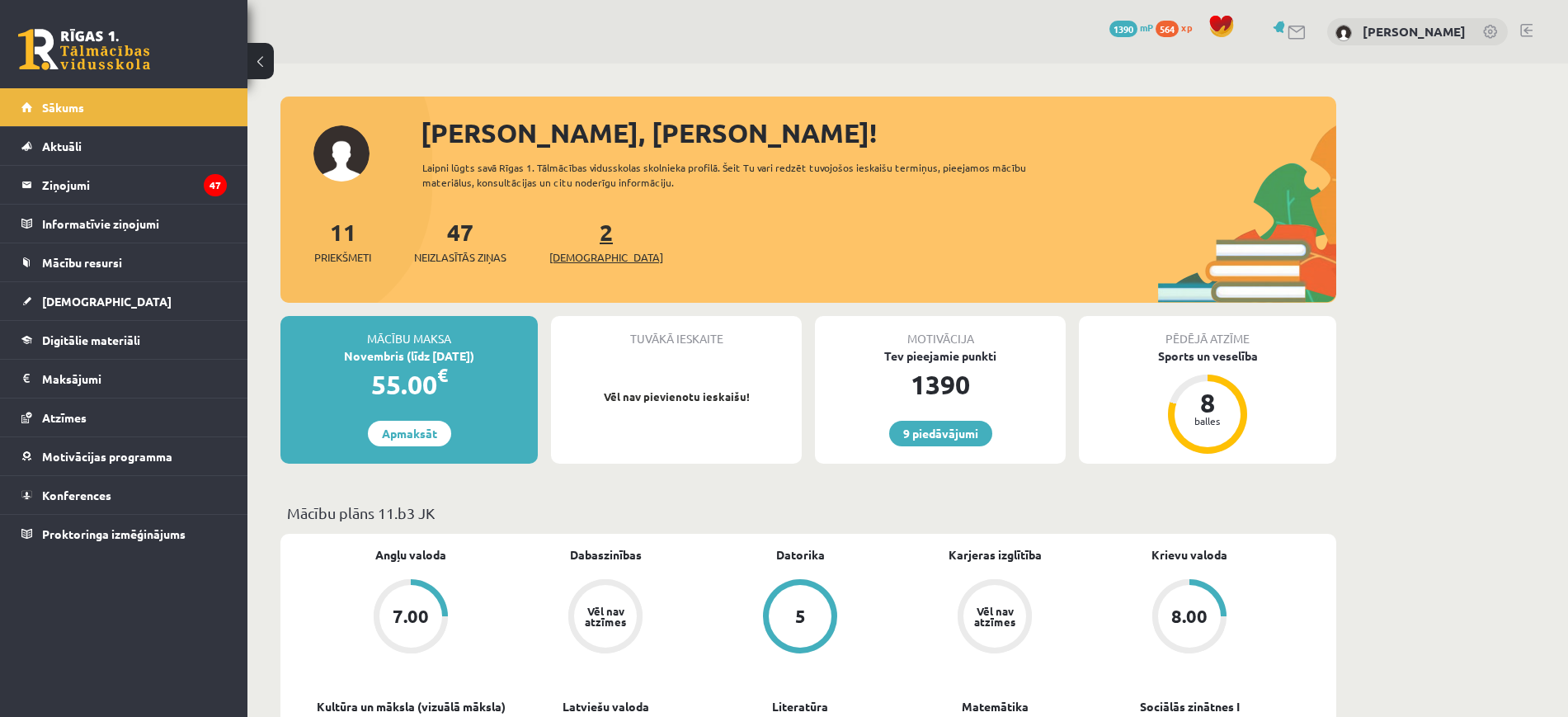
click at [583, 257] on span "[DEMOGRAPHIC_DATA]" at bounding box center [606, 257] width 114 height 16
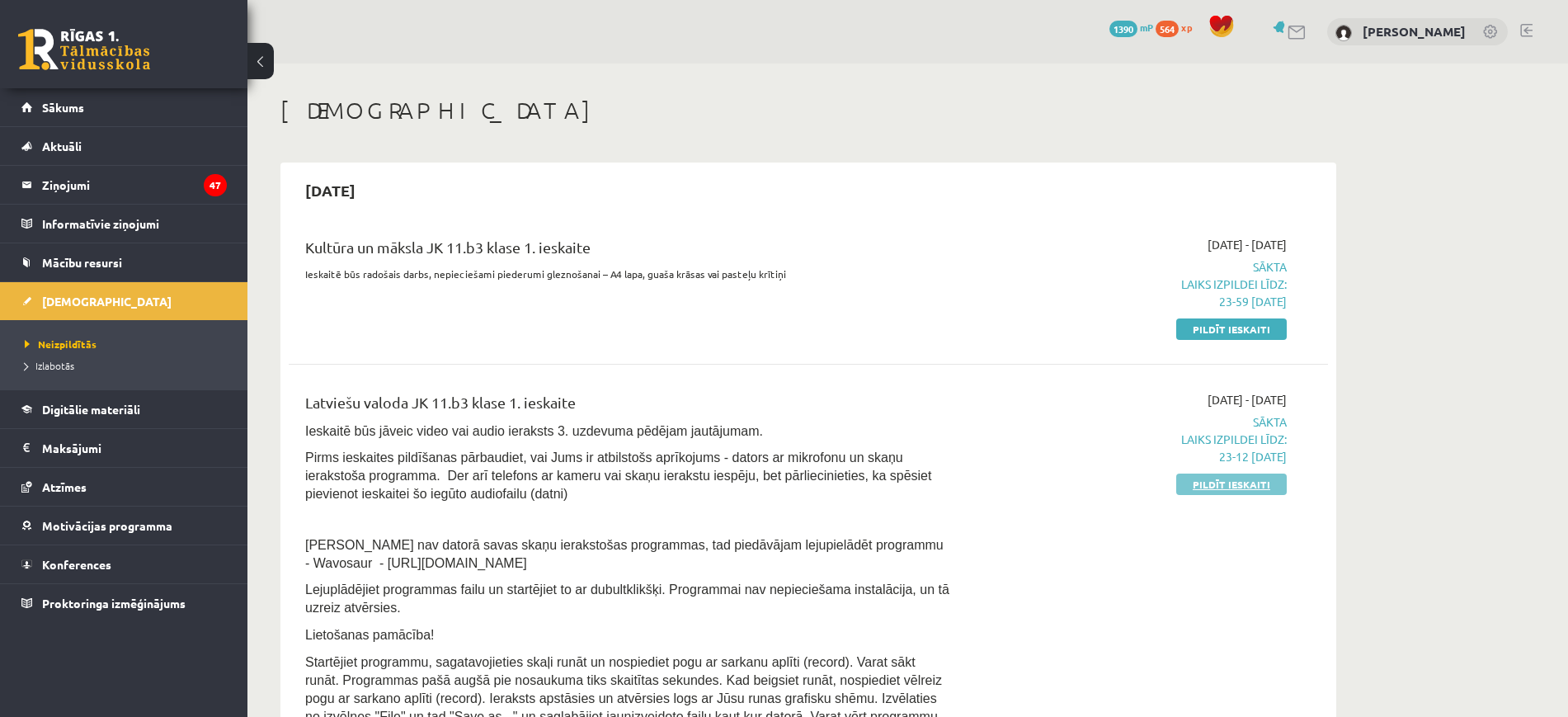
click at [1231, 477] on link "Pildīt ieskaiti" at bounding box center [1232, 484] width 110 height 21
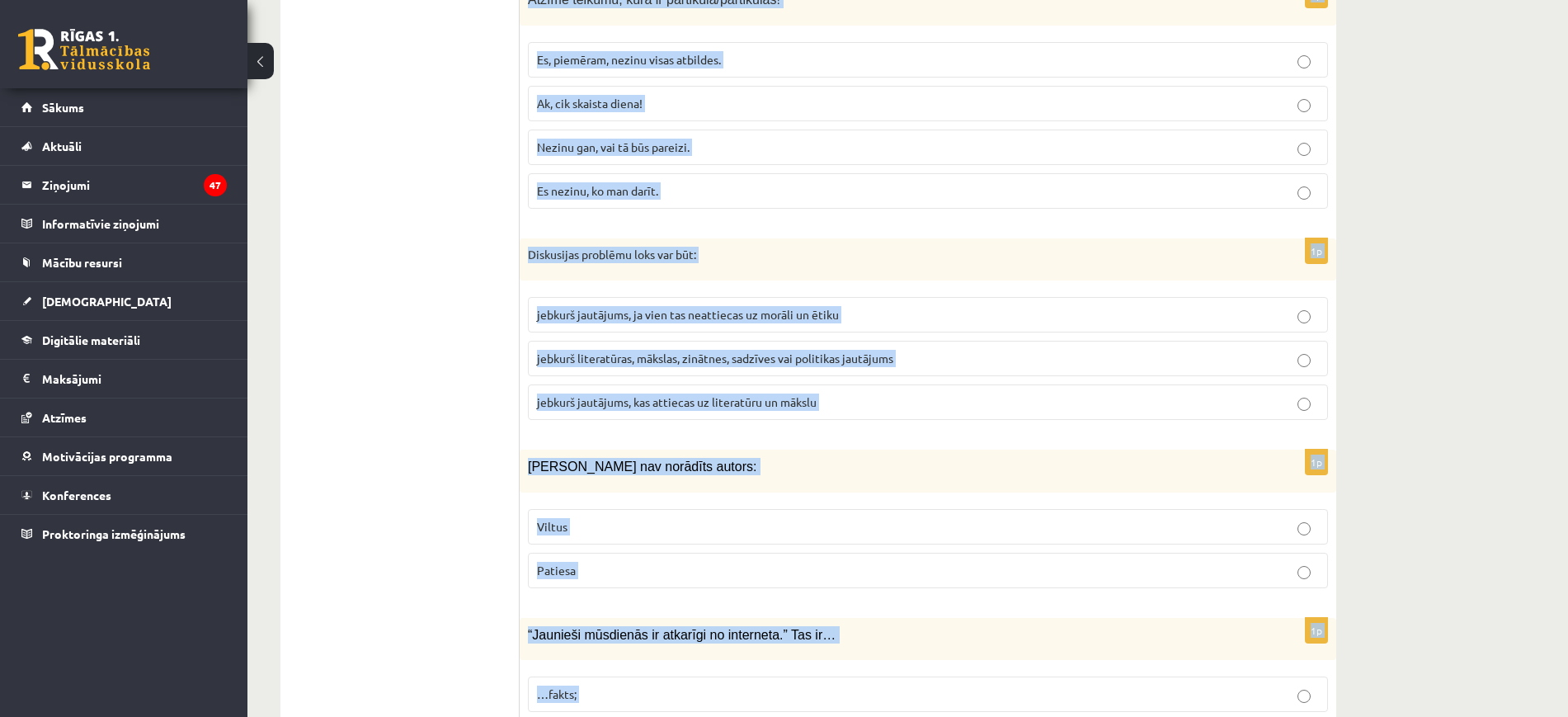
scroll to position [7830, 0]
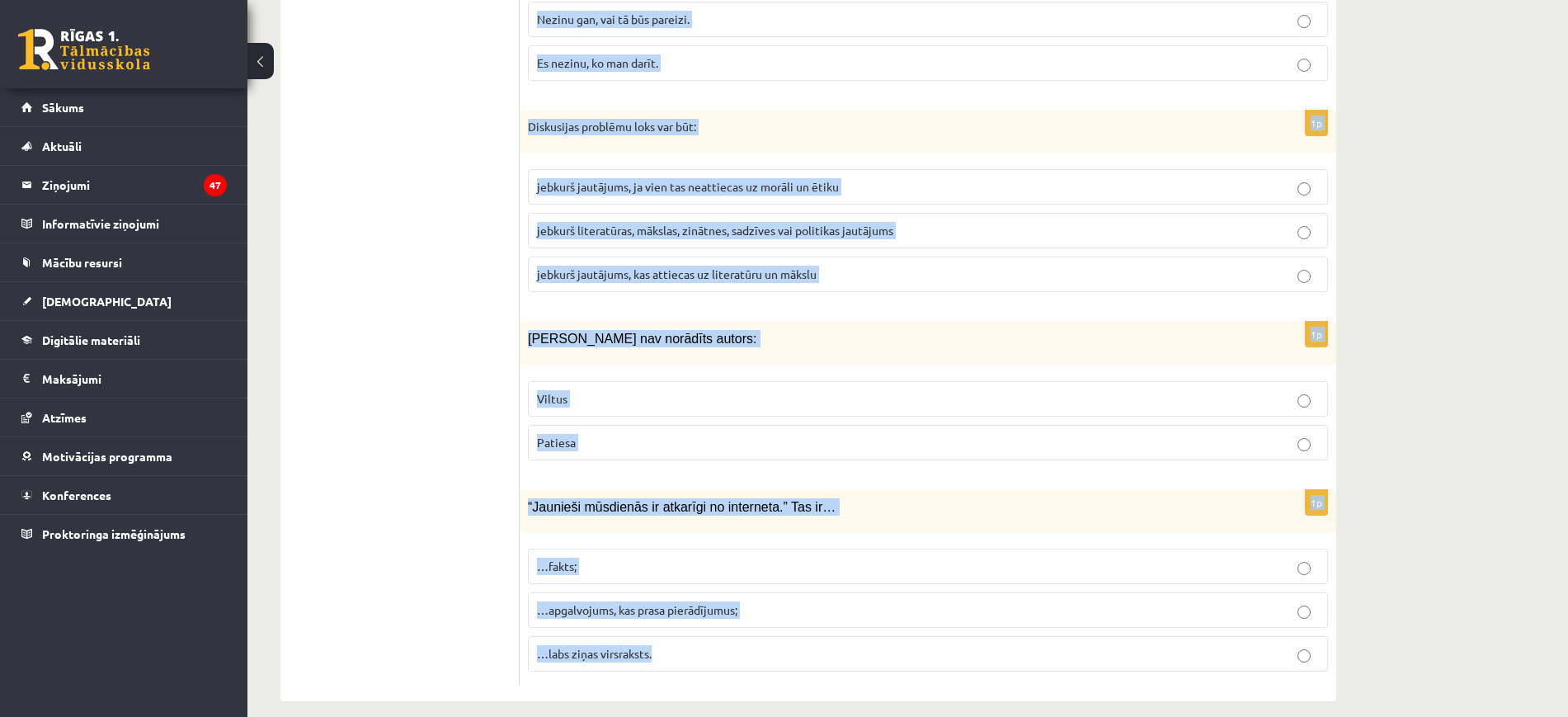
drag, startPoint x: 526, startPoint y: 167, endPoint x: 895, endPoint y: 686, distance: 636.8
copy form "Loremi dolorsit ametcon adipisci elitse: Doeius Tempori 4u Labore, etdo magna a…"
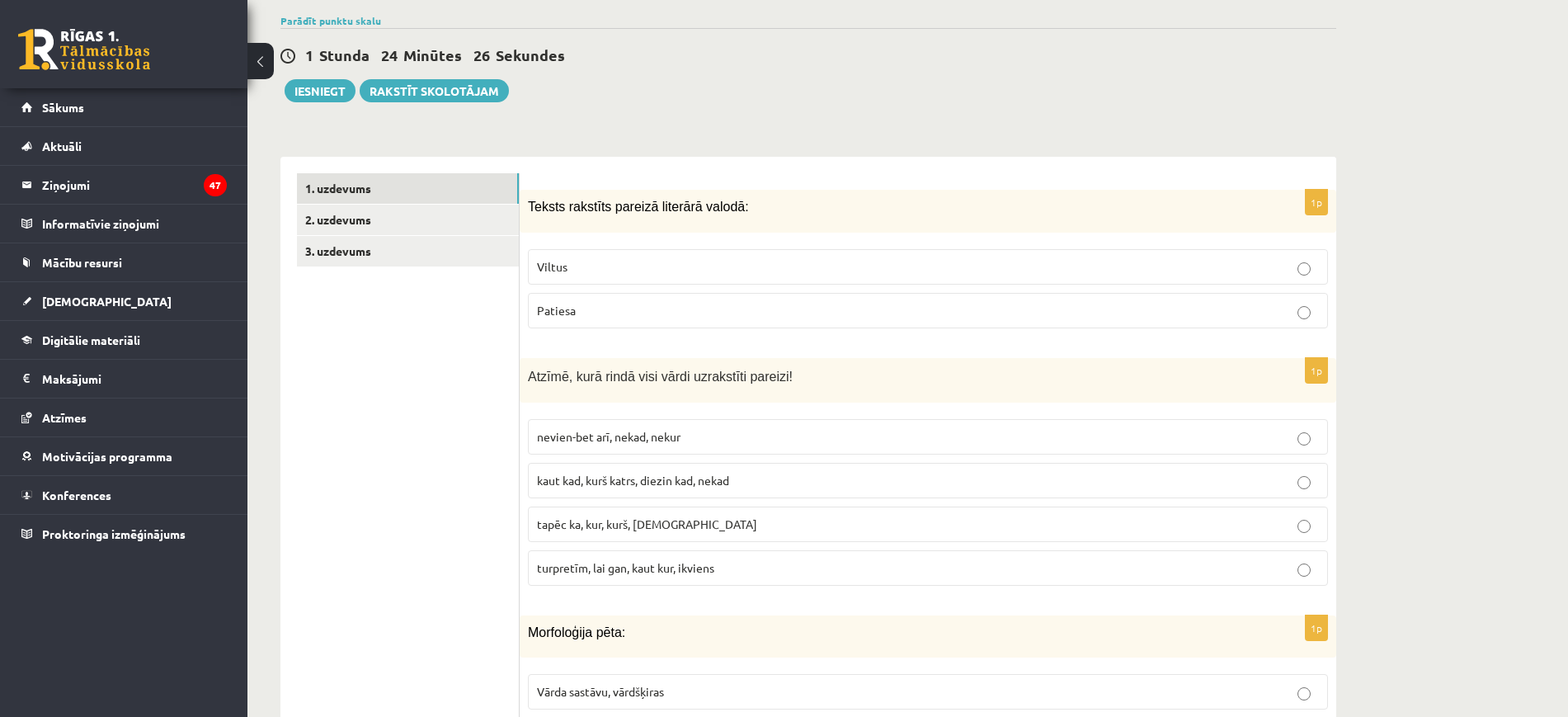
scroll to position [363, 0]
click at [752, 557] on label "turpretīm, lai gan, kaut kur, ikviens" at bounding box center [928, 567] width 800 height 36
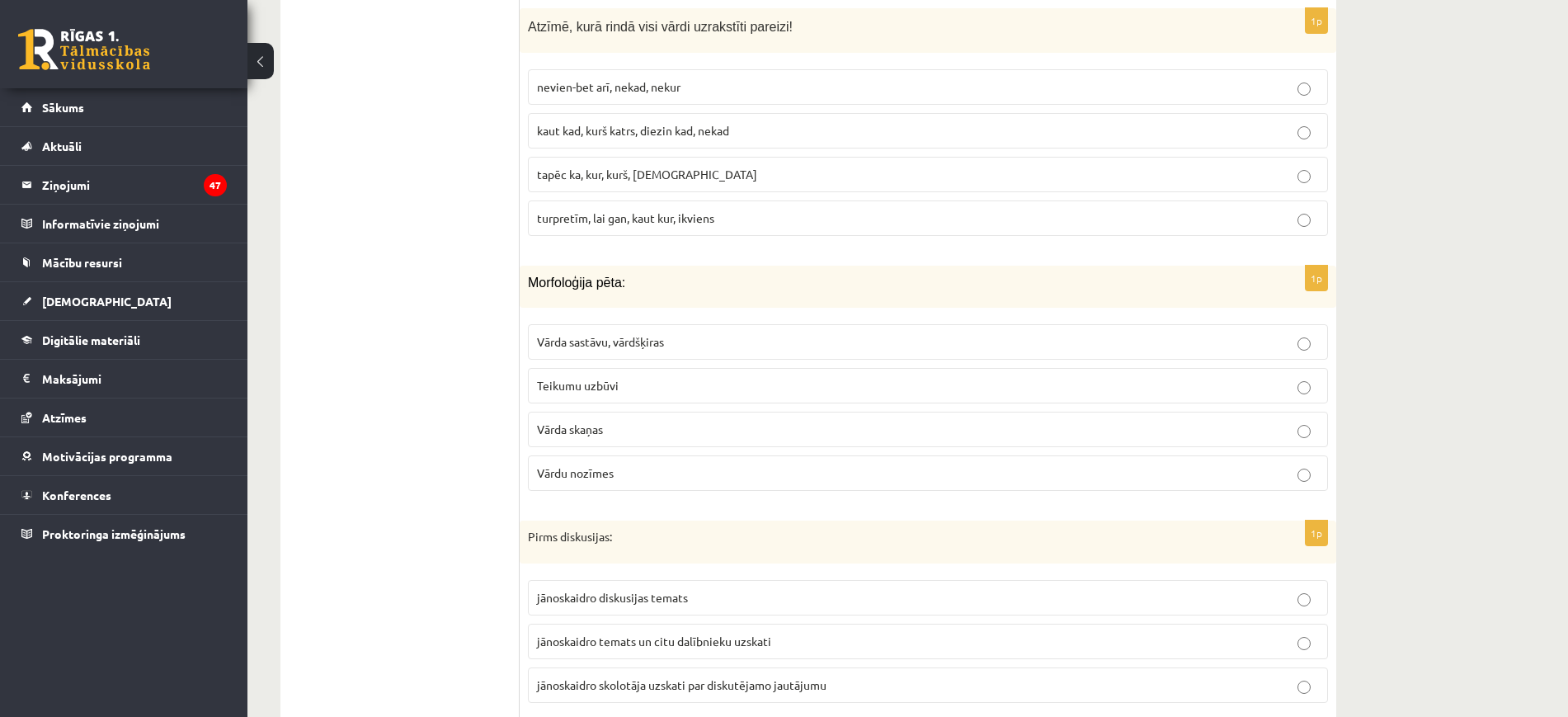
scroll to position [727, 0]
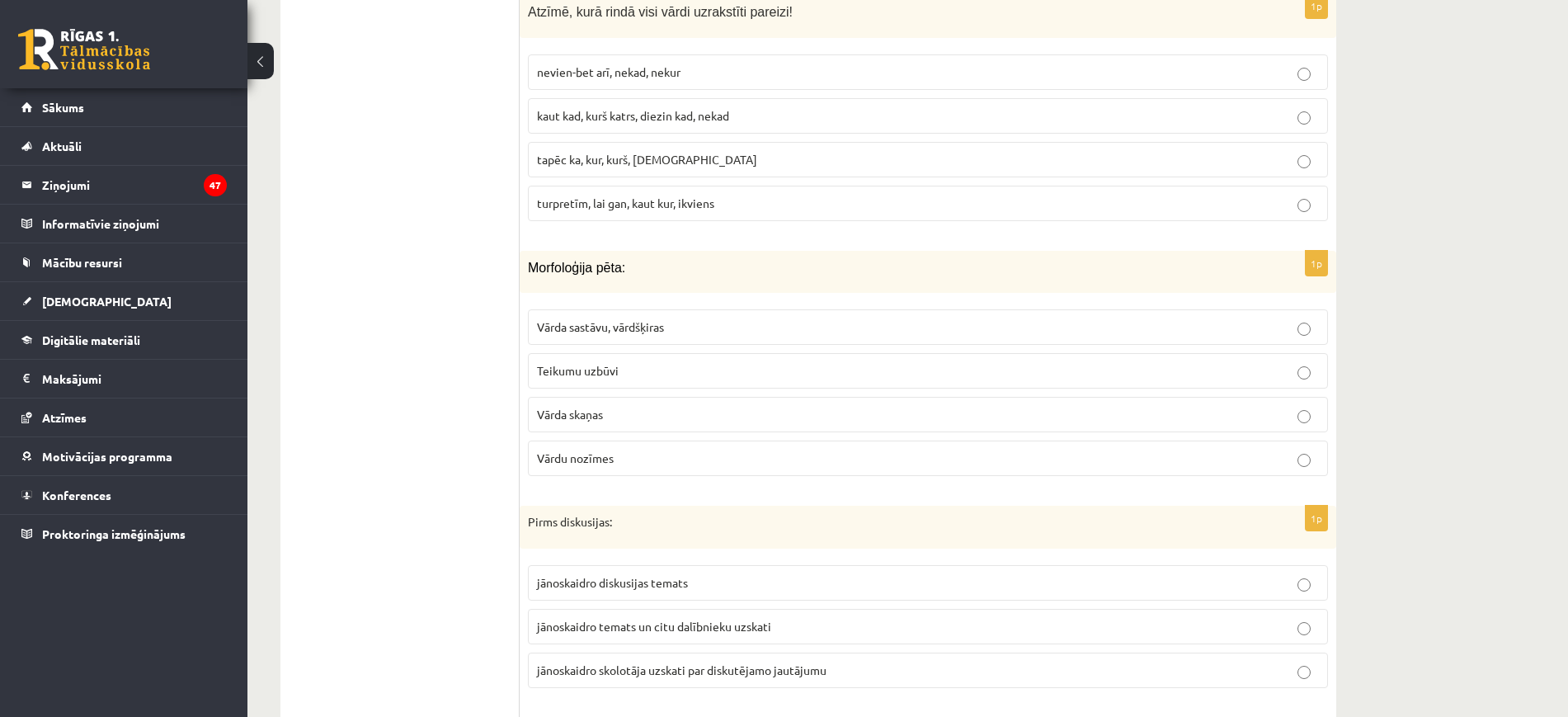
click at [711, 337] on label "Vārda sastāvu, vārdšķiras" at bounding box center [928, 327] width 800 height 36
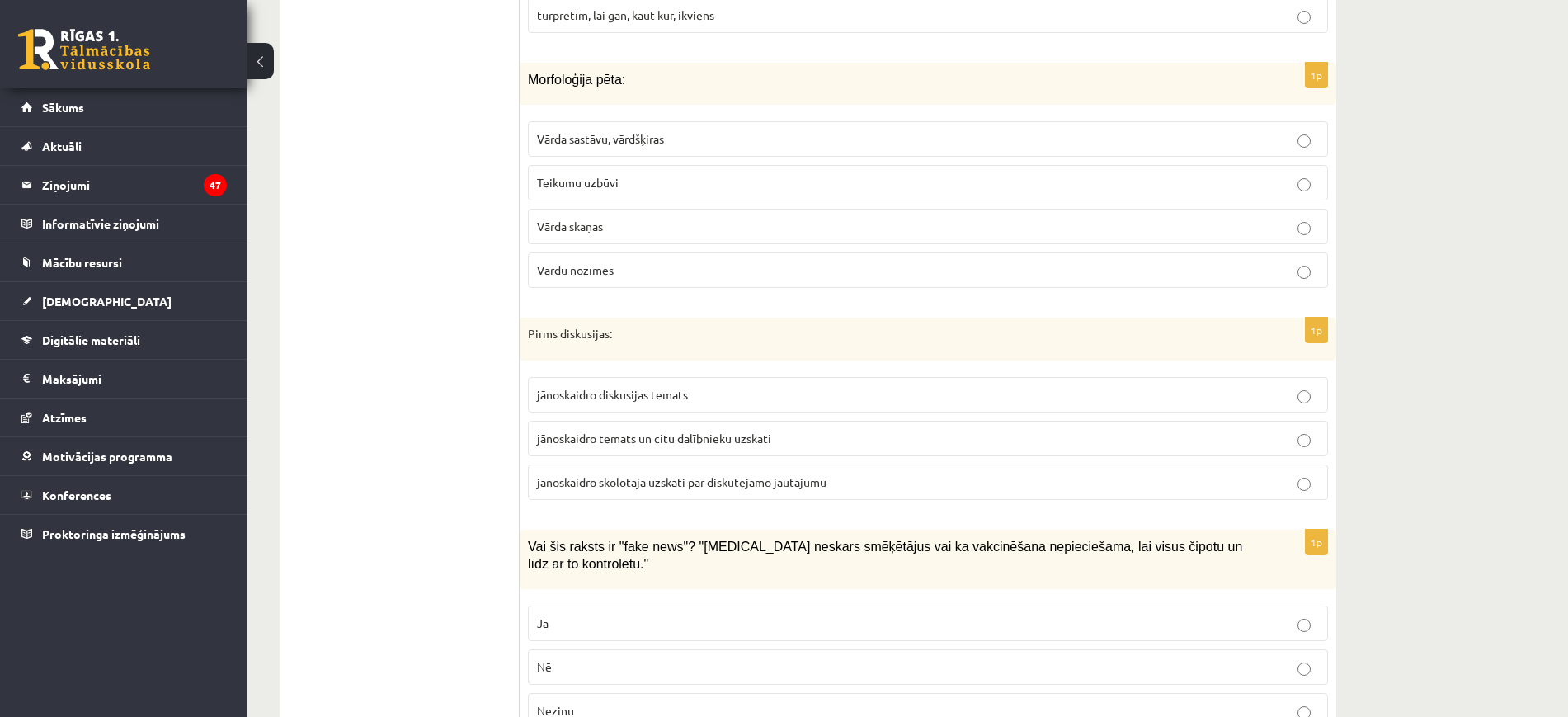
scroll to position [992, 0]
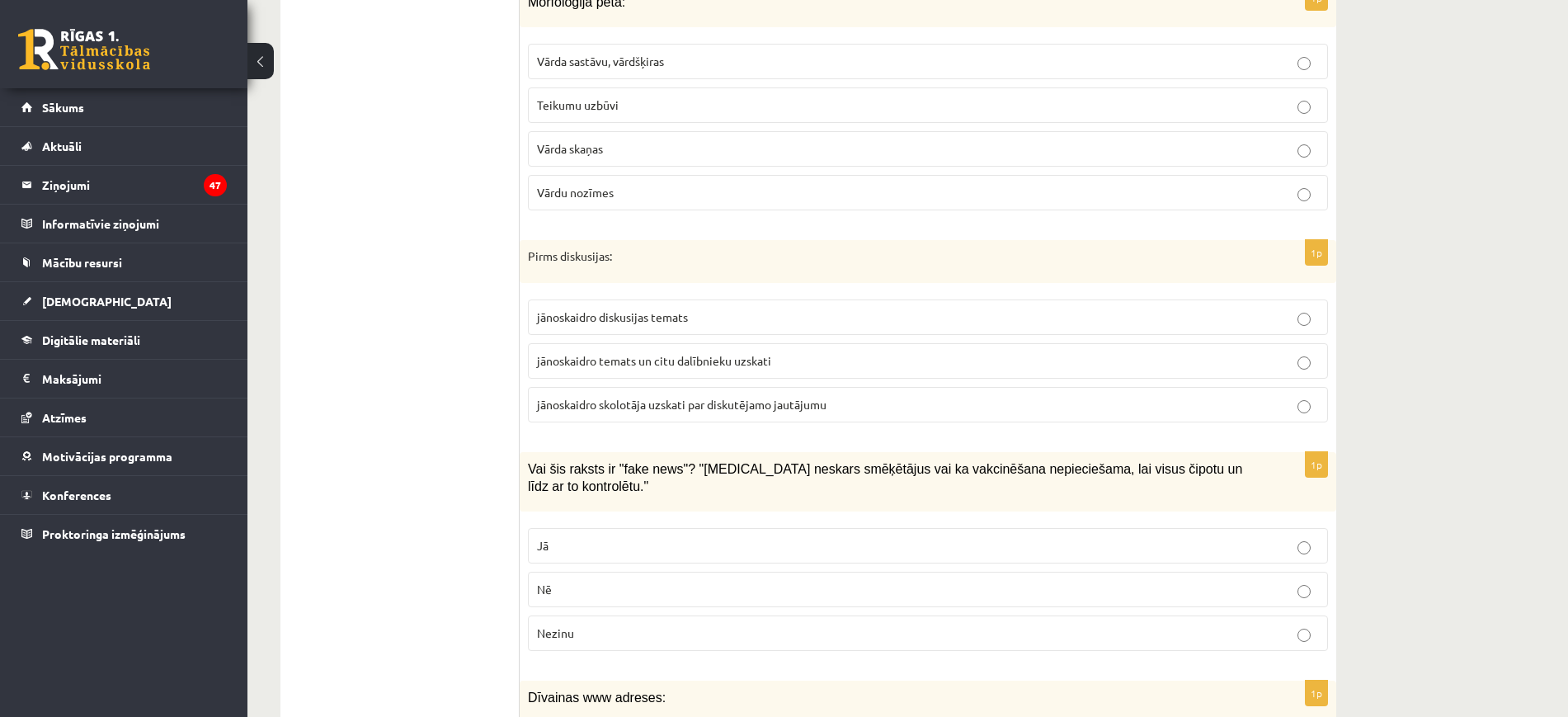
click at [742, 371] on label "jānoskaidro temats un citu dalībnieku uzskati" at bounding box center [928, 361] width 800 height 36
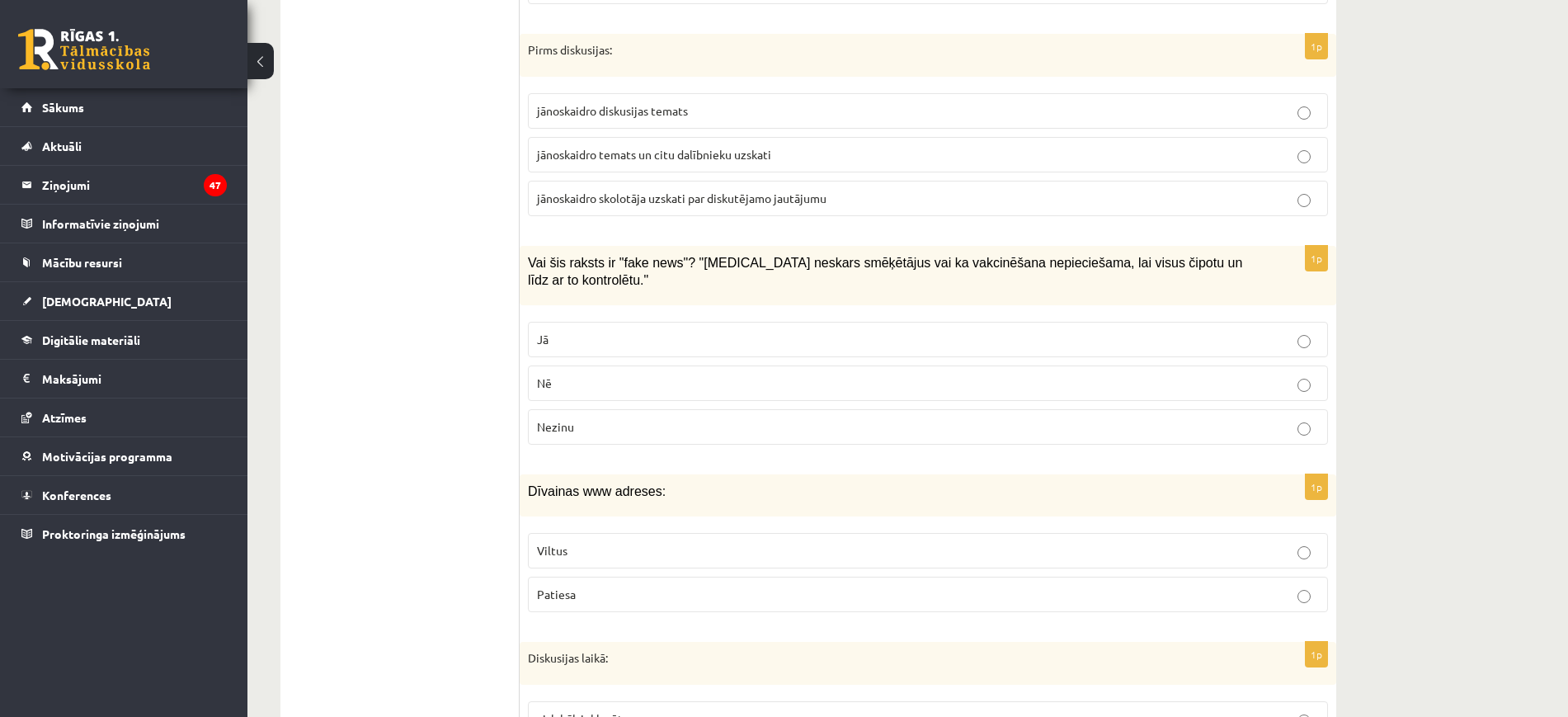
scroll to position [1201, 0]
click at [764, 329] on p "Jā" at bounding box center [928, 337] width 782 height 17
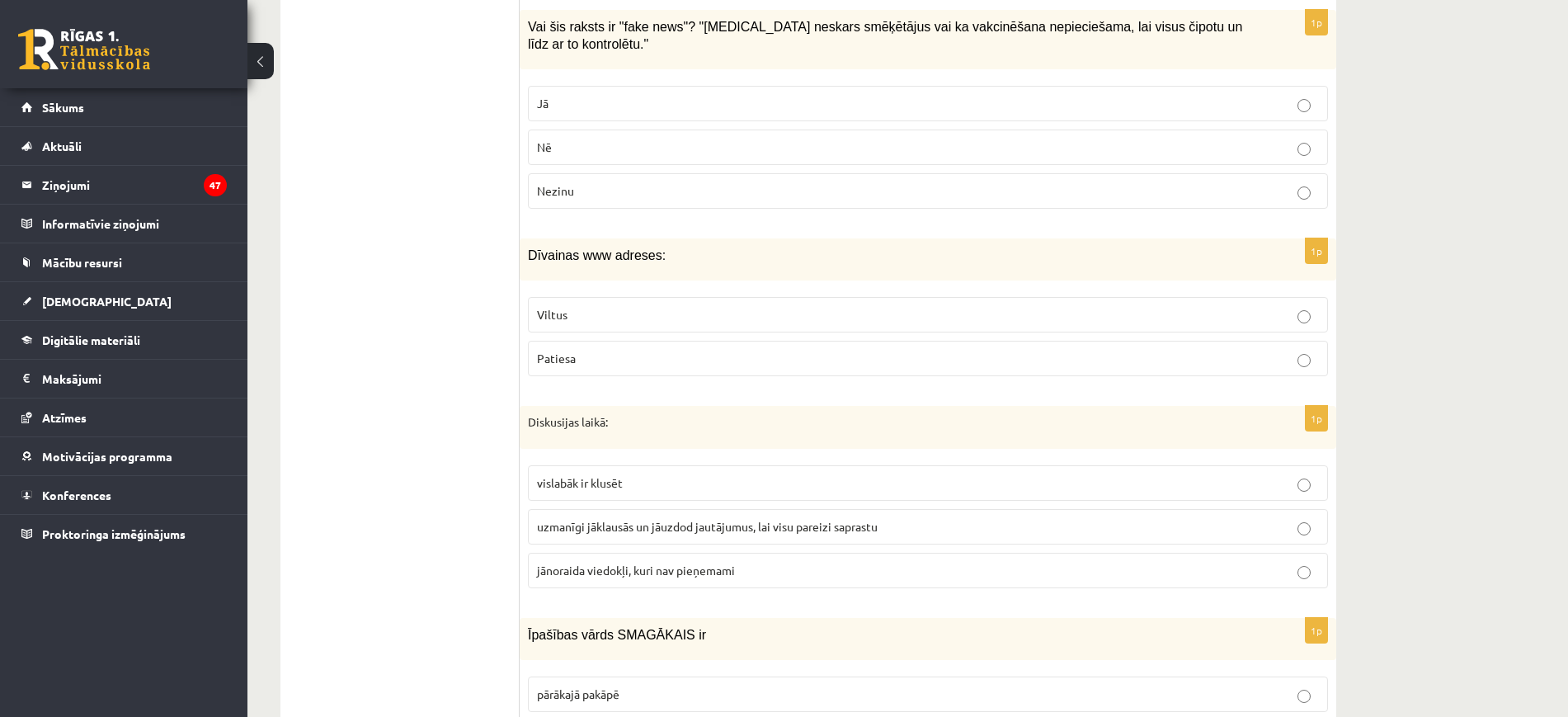
scroll to position [1455, 0]
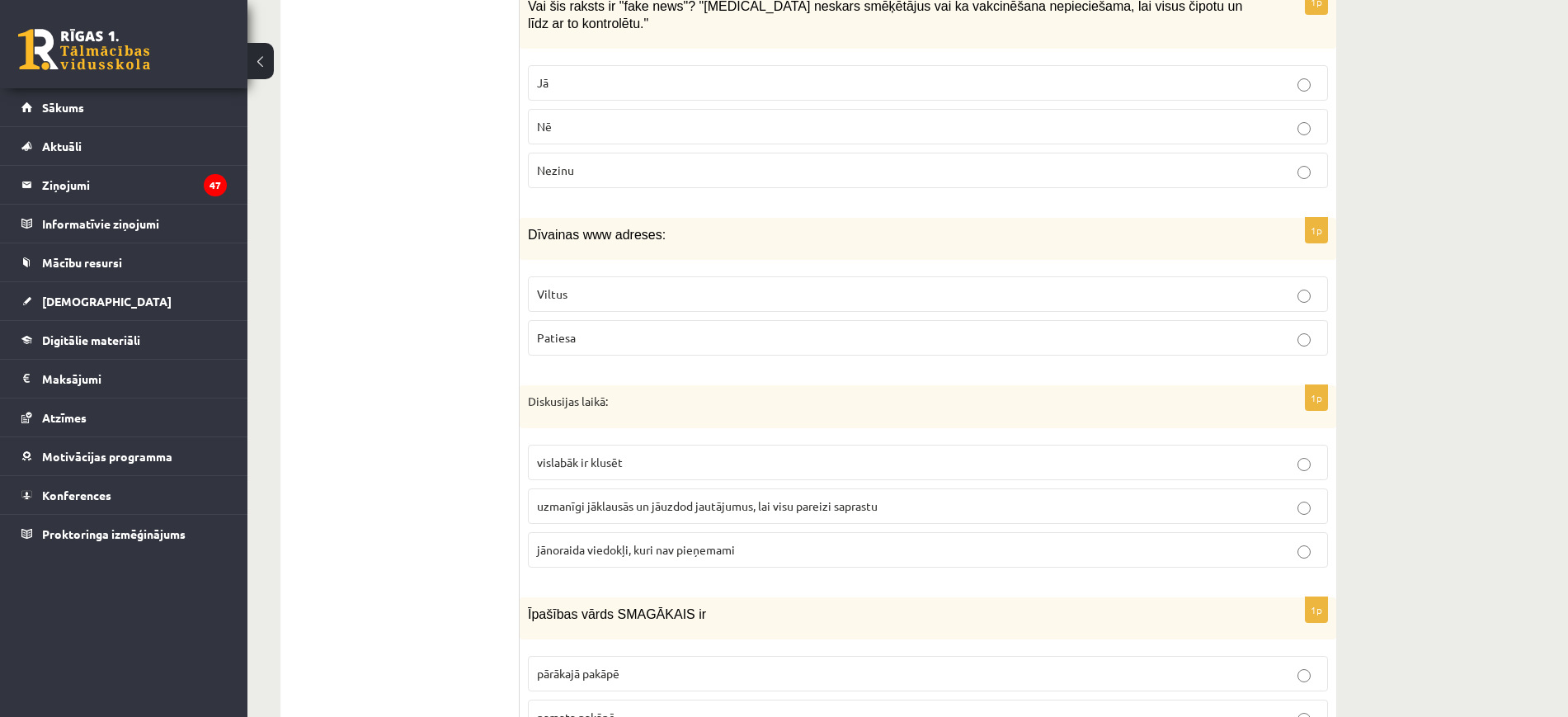
click at [742, 330] on p "Patiesa" at bounding box center [928, 338] width 782 height 17
click at [739, 290] on label "Viltus" at bounding box center [928, 294] width 800 height 36
click at [667, 503] on label "uzmanīgi jāklausās un jāuzdod jautājumus, lai visu pareizi saprastu" at bounding box center [928, 506] width 800 height 36
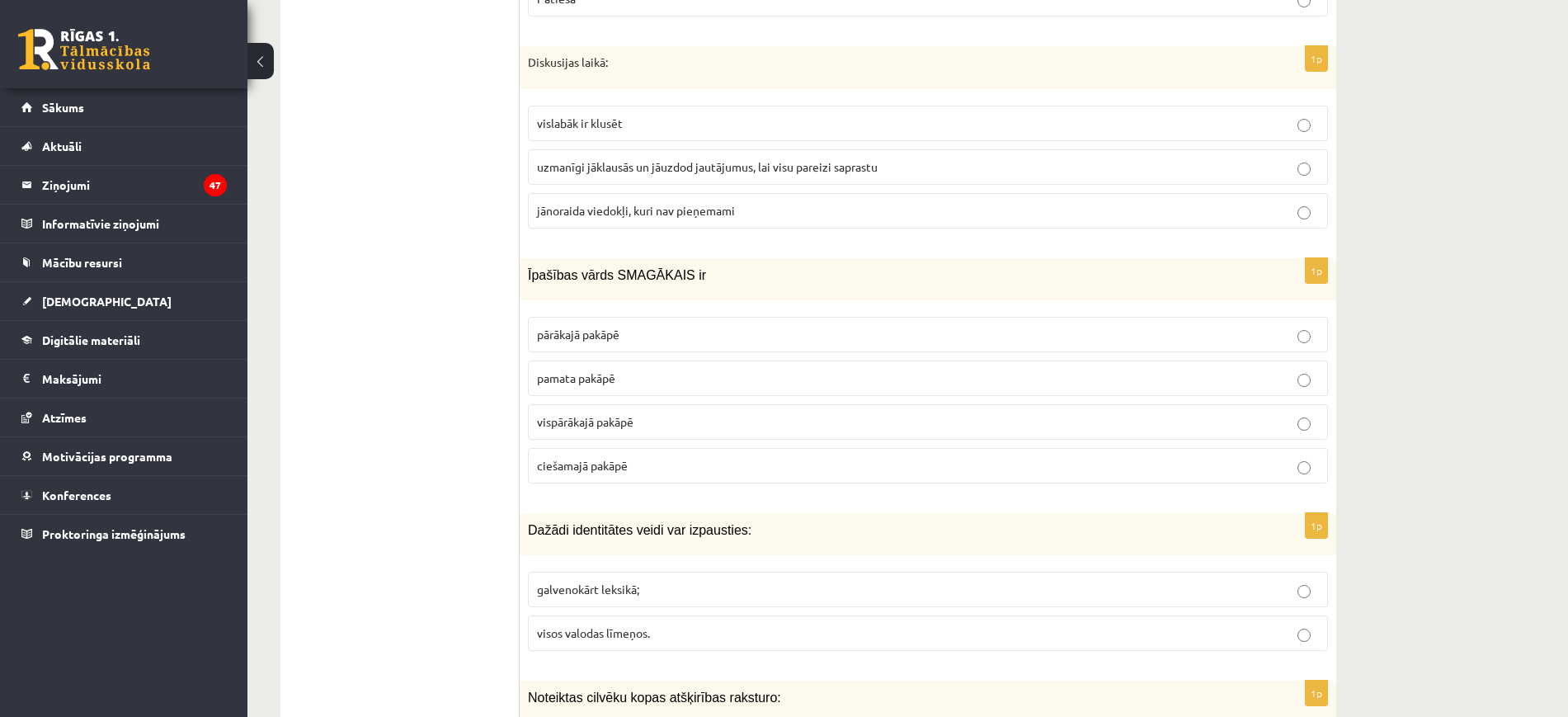
scroll to position [1796, 0]
click at [699, 328] on label "pārākajā pakāpē" at bounding box center [928, 334] width 800 height 36
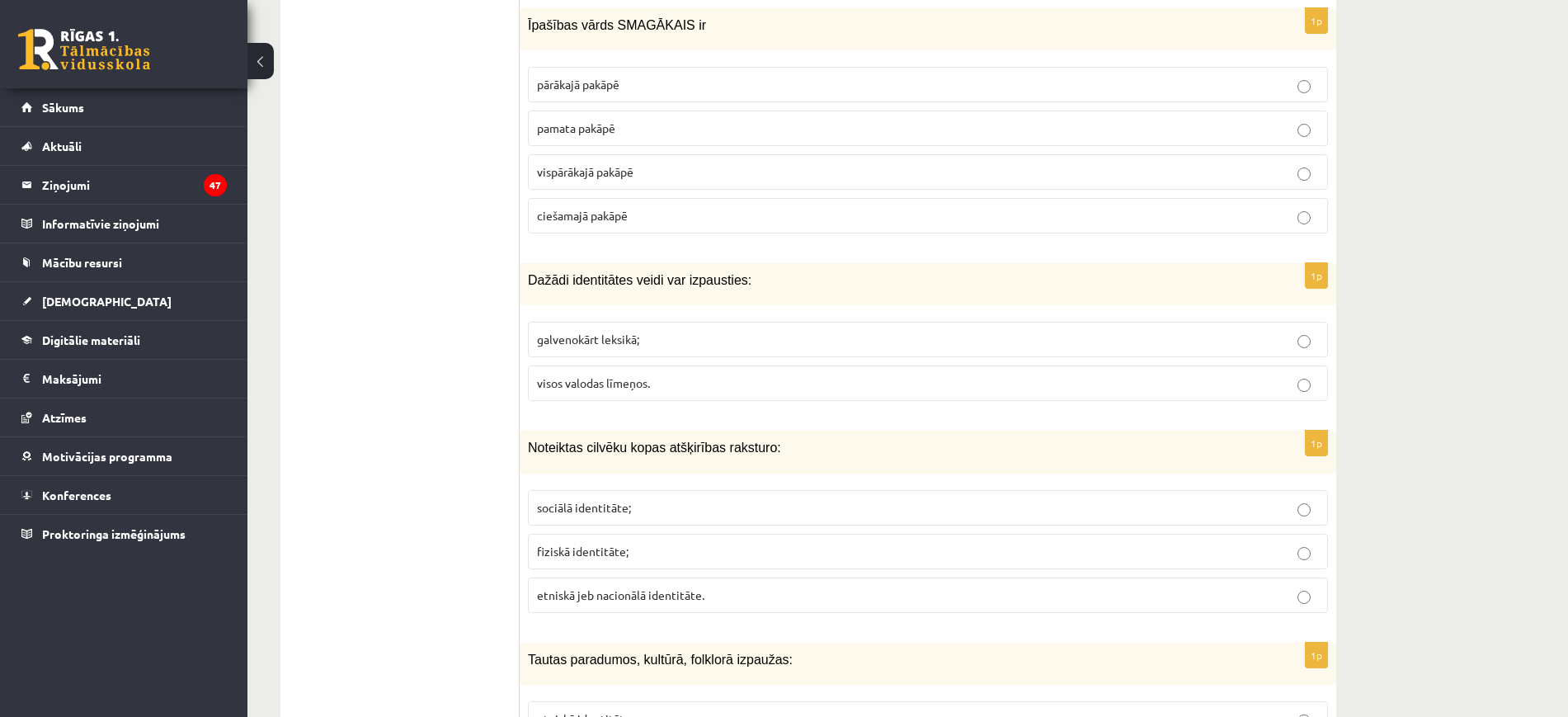
scroll to position [2046, 0]
click at [701, 364] on label "visos valodas līmeņos." at bounding box center [928, 382] width 800 height 36
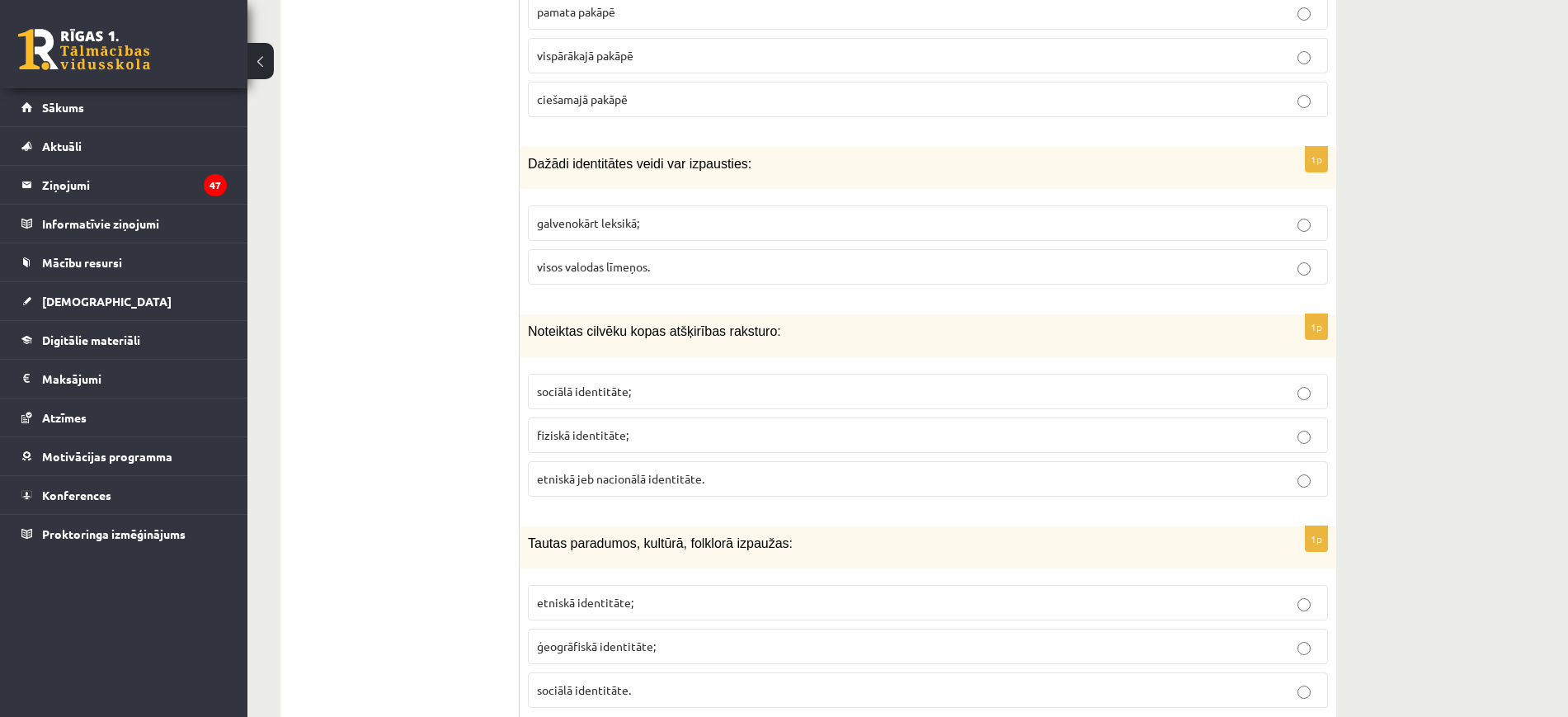
scroll to position [2162, 0]
click at [700, 382] on p "sociālā identitāte;" at bounding box center [928, 391] width 782 height 17
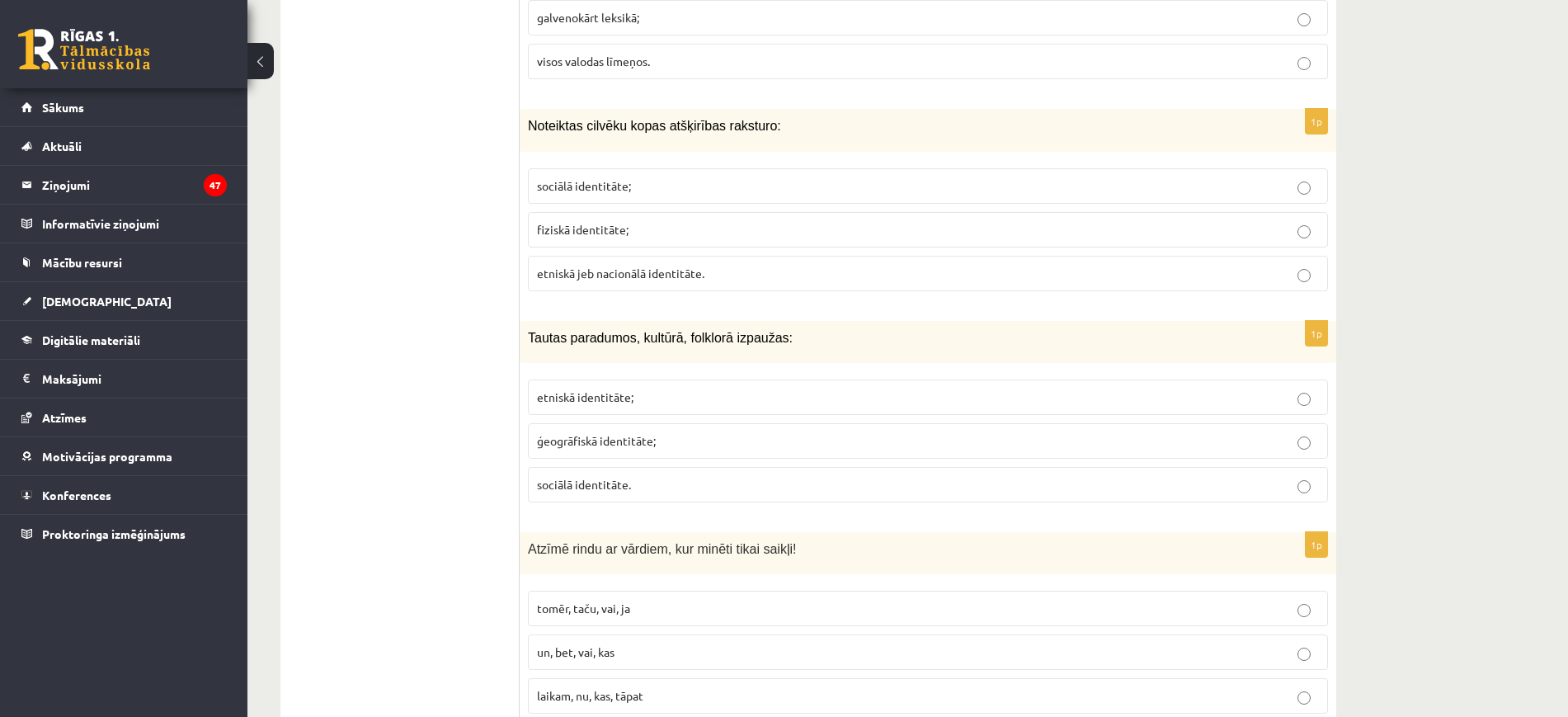
scroll to position [2368, 0]
click at [697, 388] on p "etniskā identitāte;" at bounding box center [928, 397] width 782 height 17
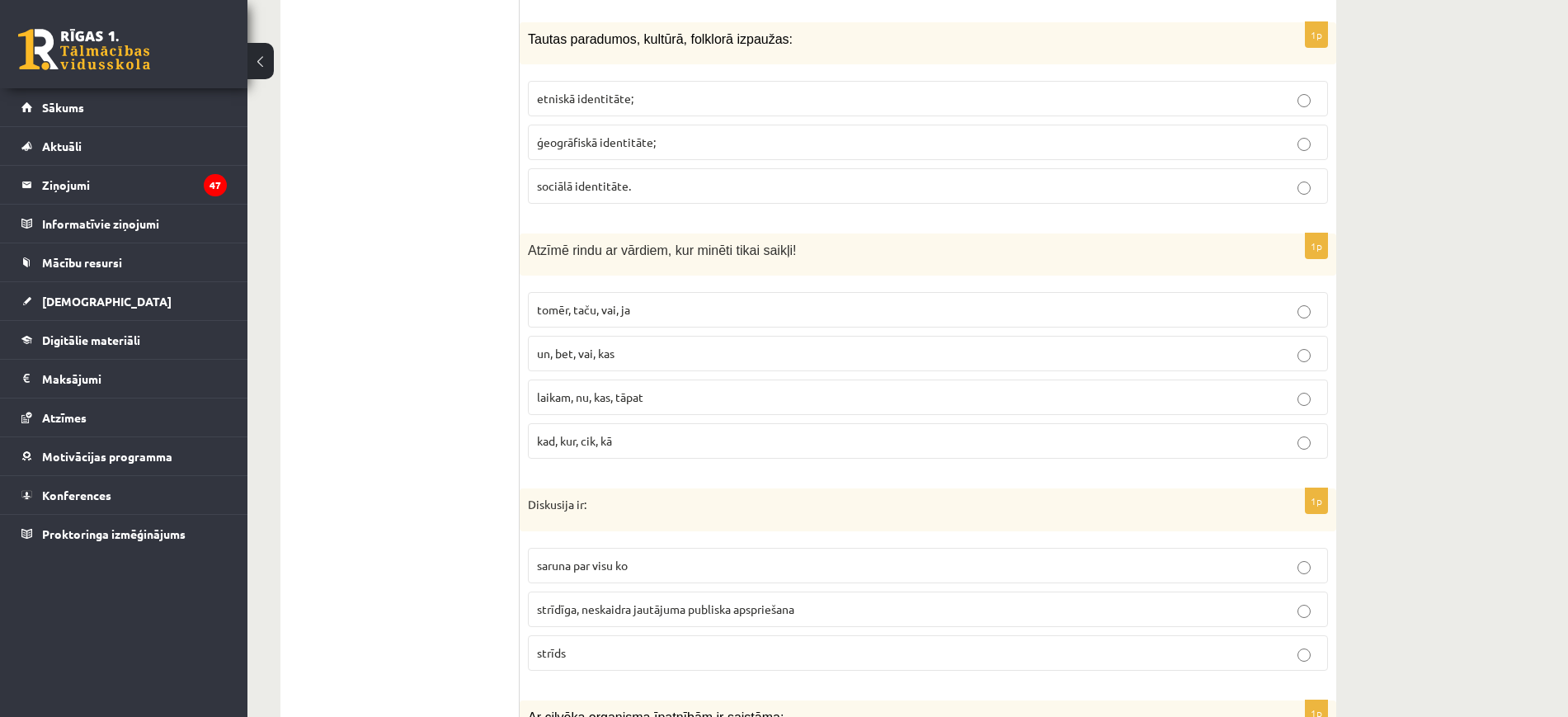
scroll to position [2666, 0]
click at [664, 301] on p "tomēr, taču, vai, ja" at bounding box center [928, 309] width 782 height 17
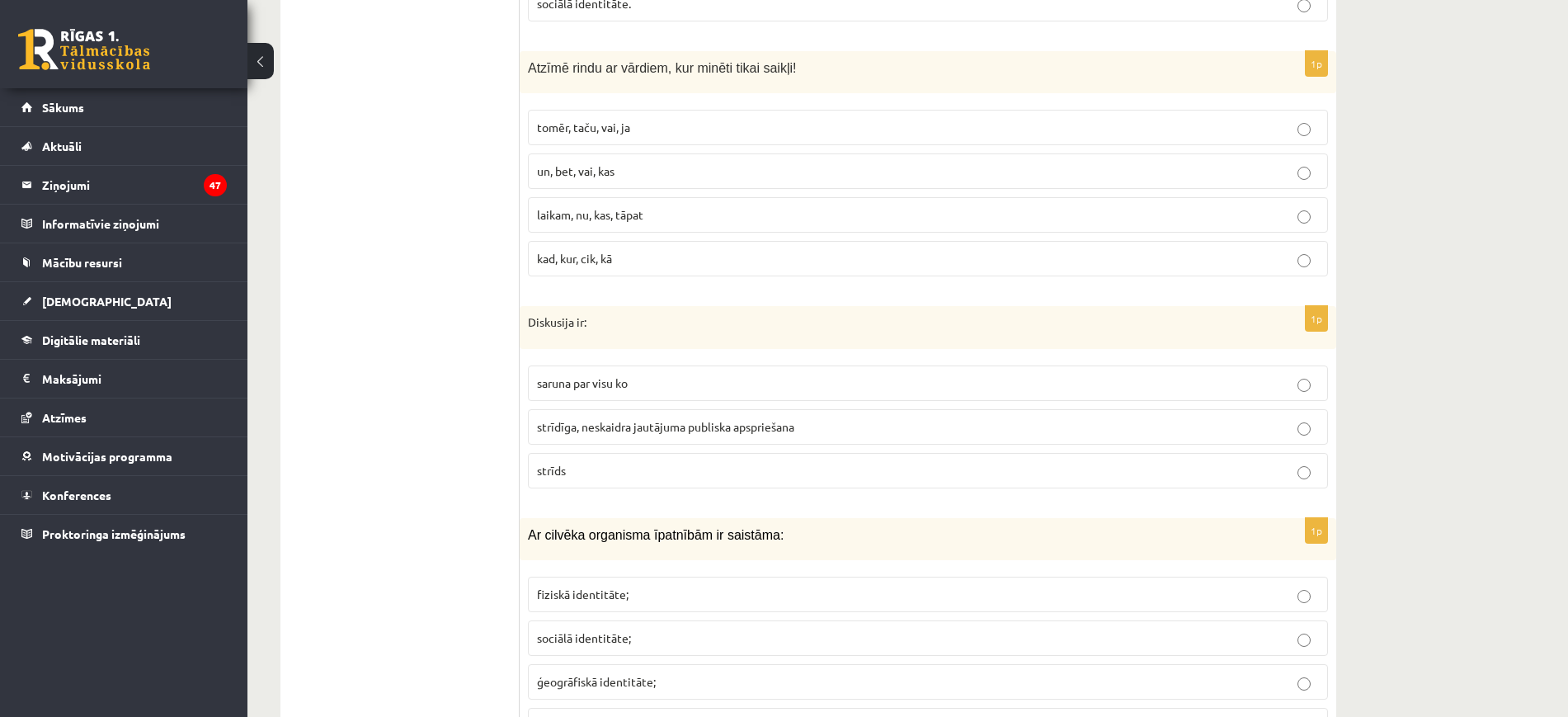
scroll to position [2861, 0]
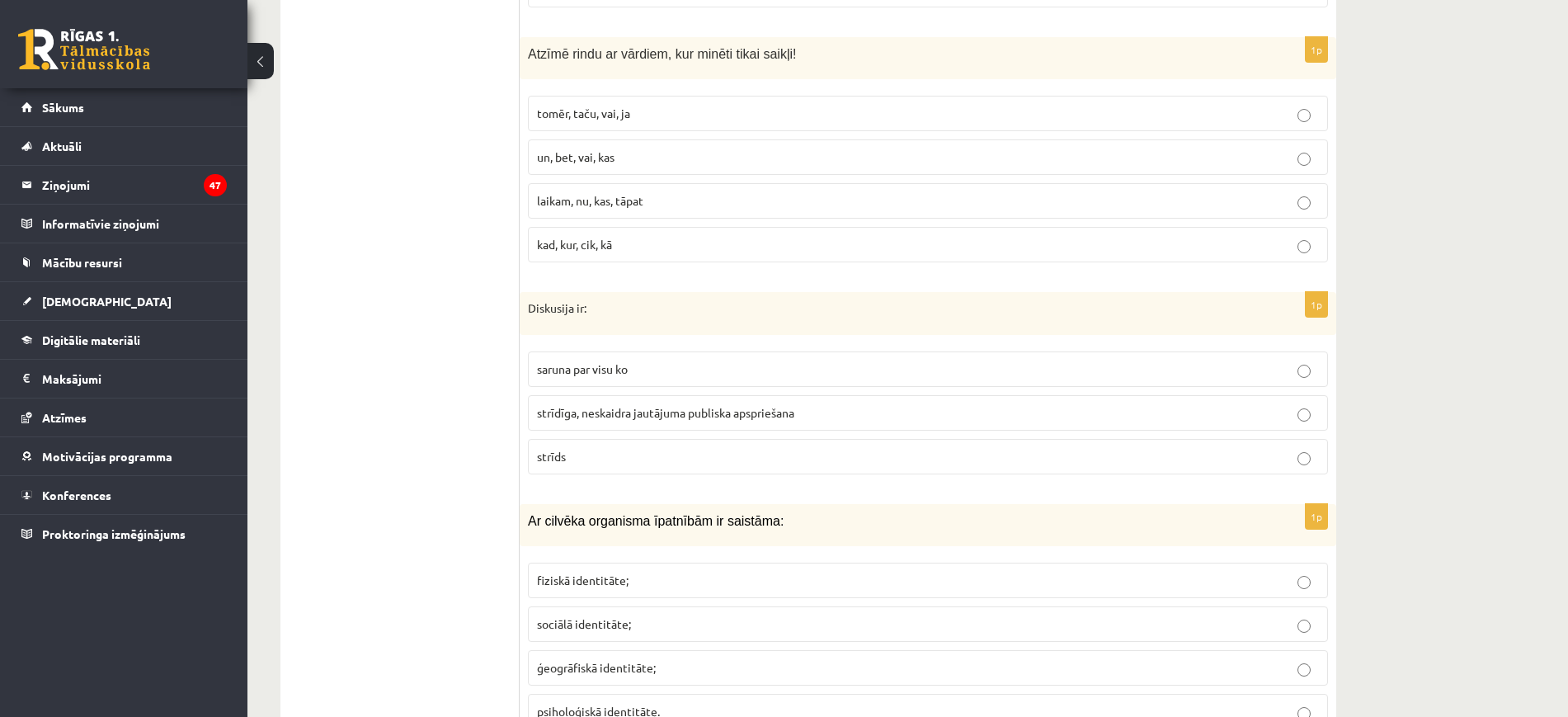
click at [653, 395] on label "strīdīga, neskaidra jautājuma publiska apspriešana" at bounding box center [928, 413] width 800 height 36
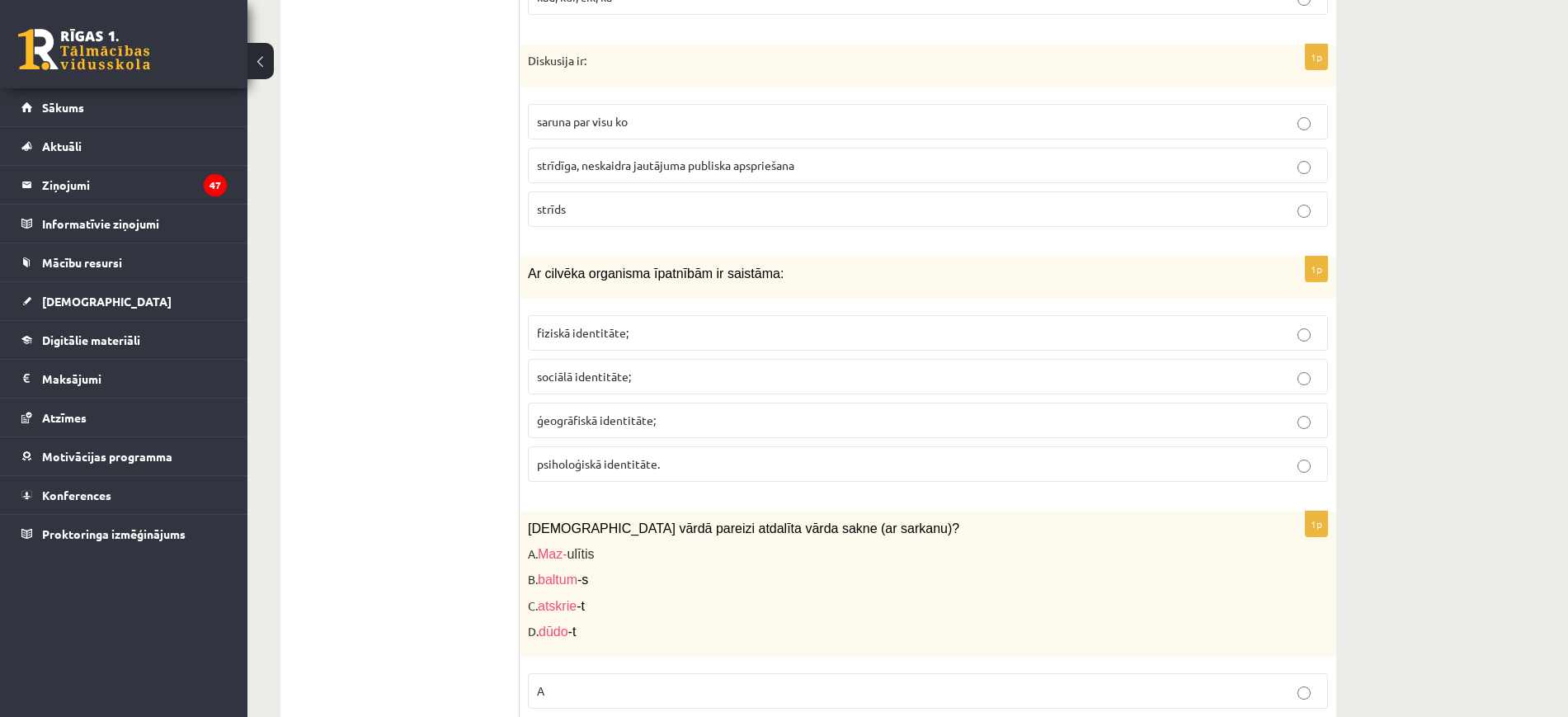
scroll to position [3150, 0]
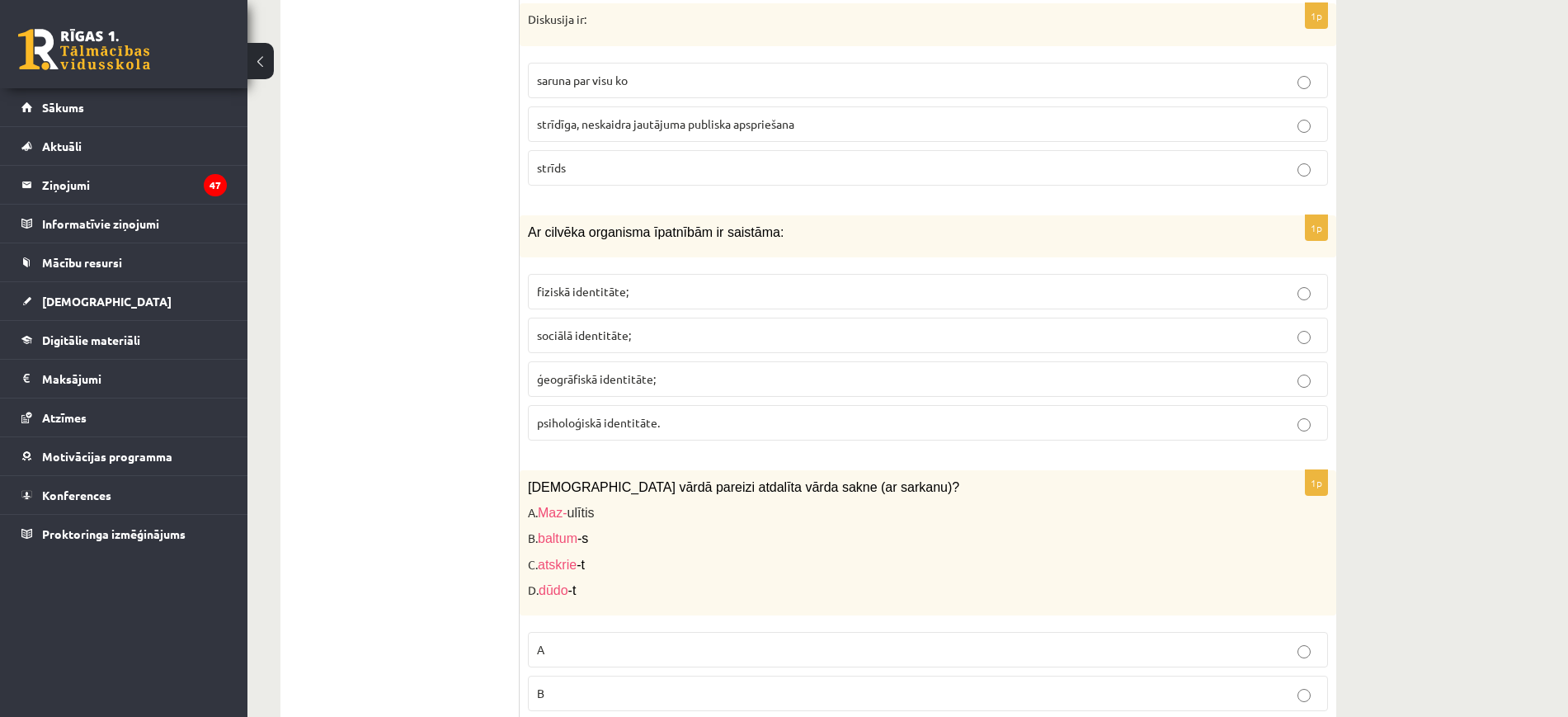
click at [675, 283] on p "fiziskā identitāte;" at bounding box center [928, 291] width 782 height 17
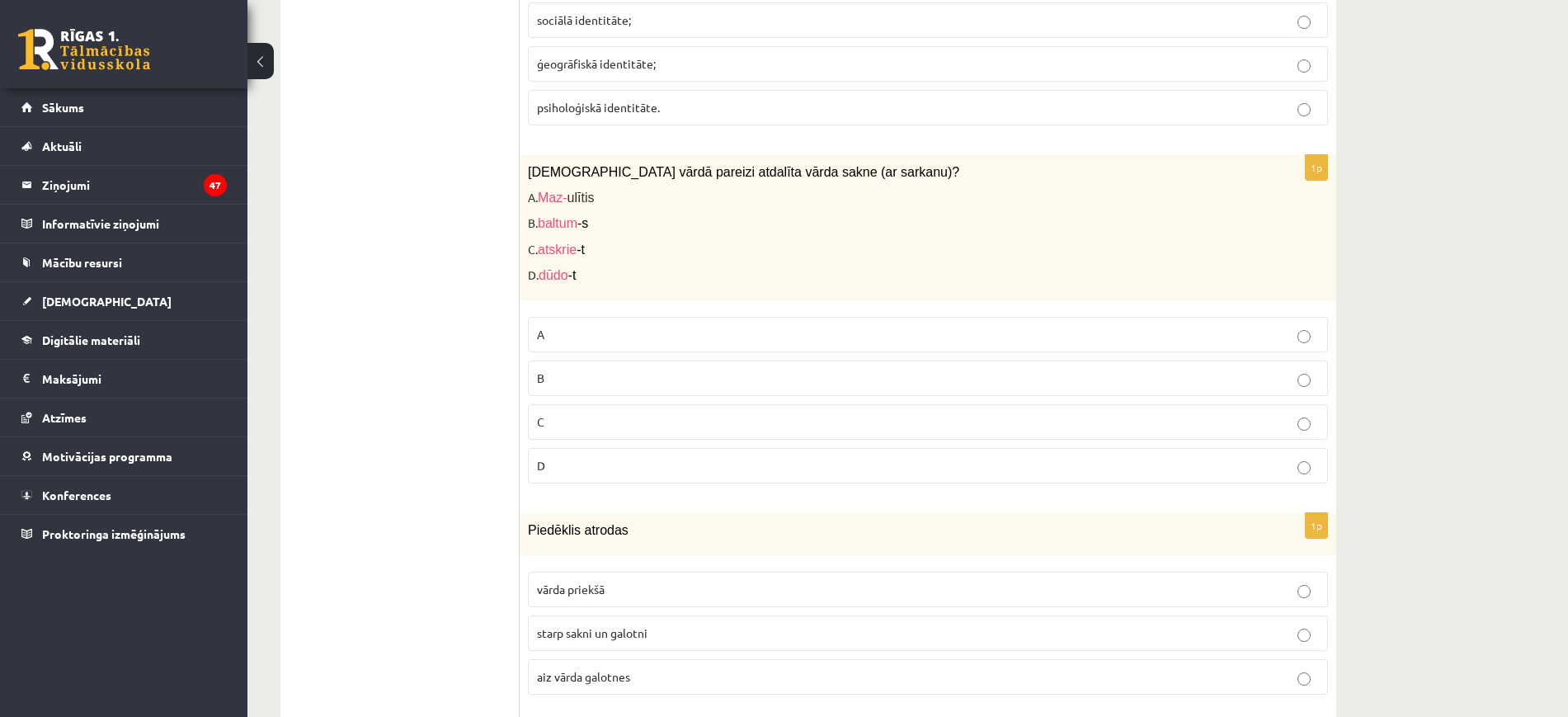
scroll to position [3469, 0]
click at [598, 409] on p "C" at bounding box center [928, 418] width 782 height 17
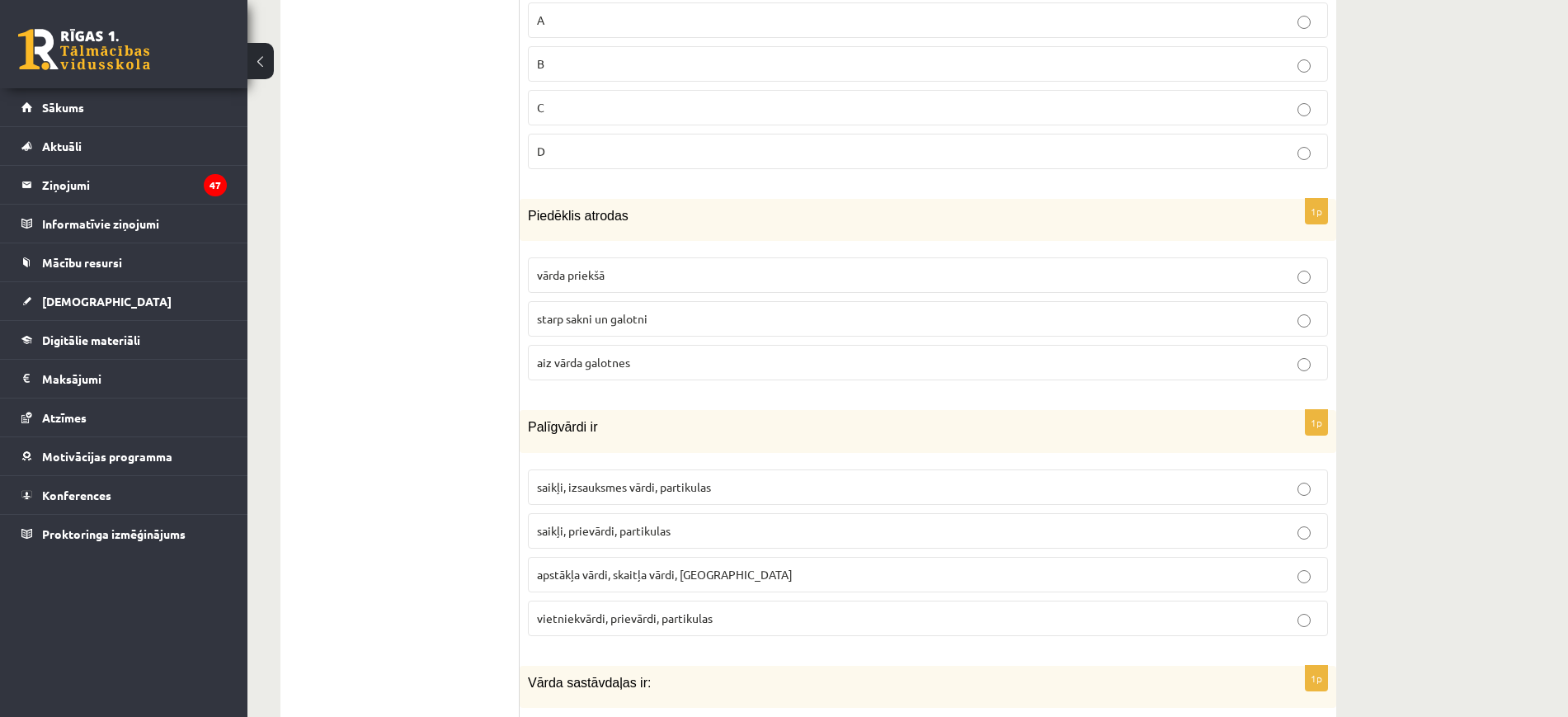
scroll to position [3781, 0]
click at [622, 310] on label "starp sakni un galotni" at bounding box center [928, 318] width 800 height 36
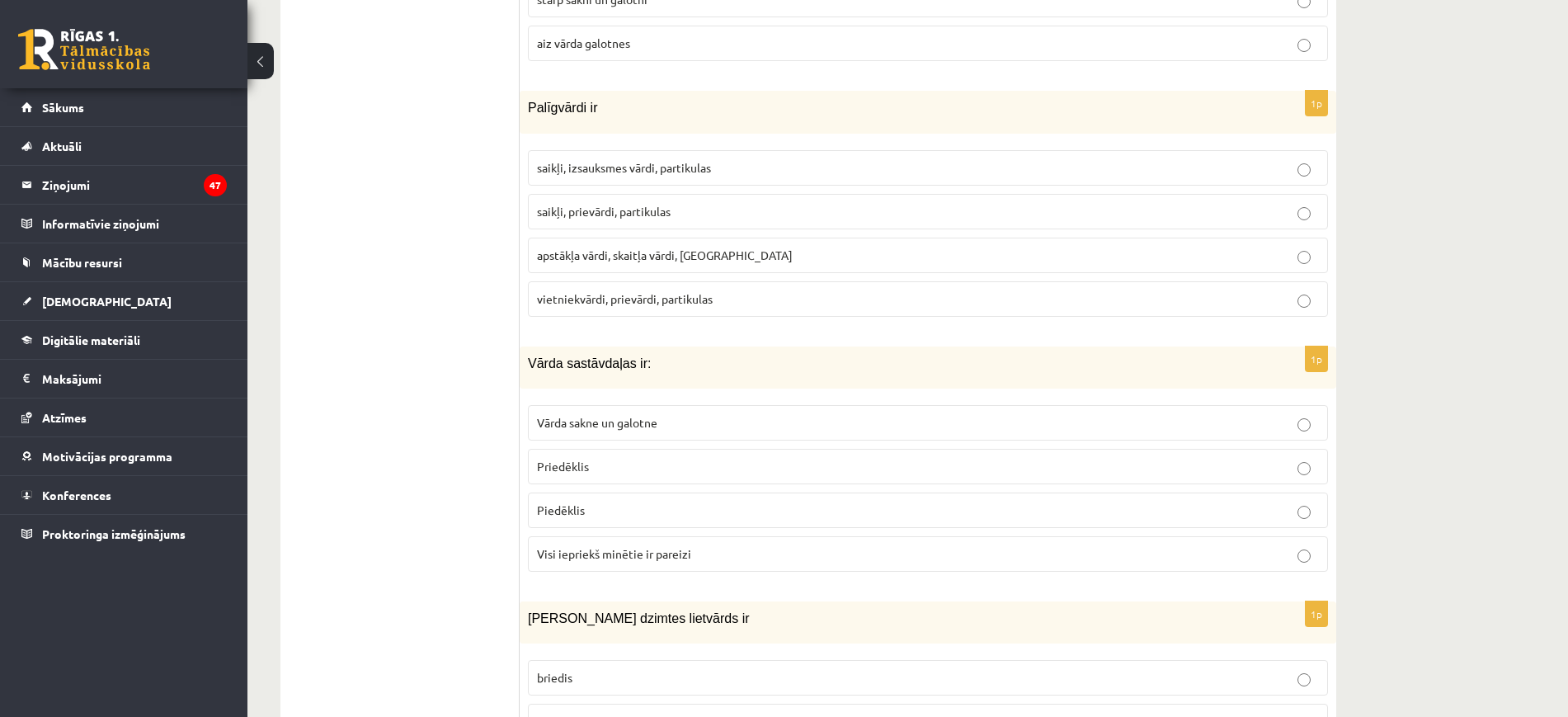
scroll to position [4100, 0]
click at [641, 159] on span "saikļi, izsauksmes vārdi, partikulas" at bounding box center [623, 166] width 174 height 14
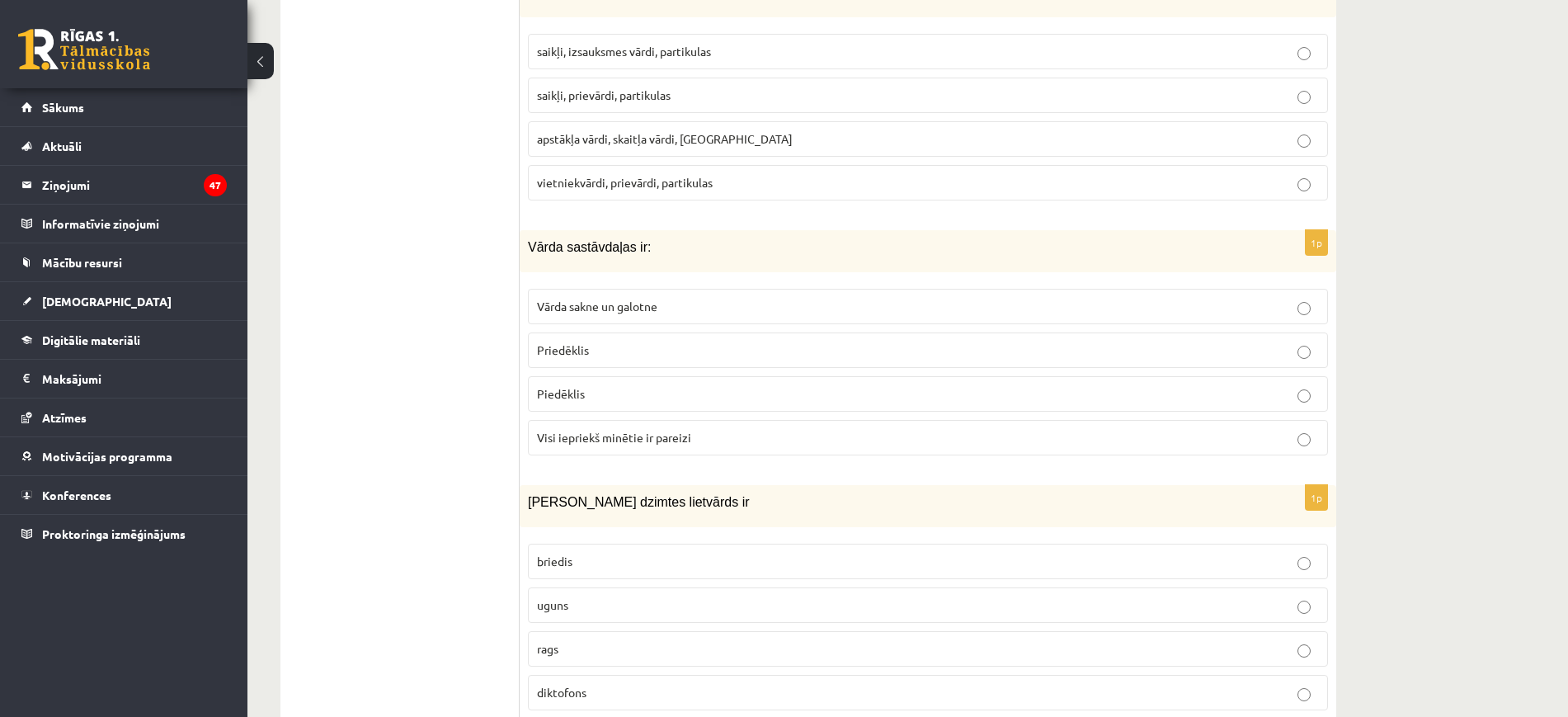
scroll to position [4217, 0]
click at [627, 428] on span "Visi iepriekš minētie ir pareizi" at bounding box center [614, 435] width 155 height 14
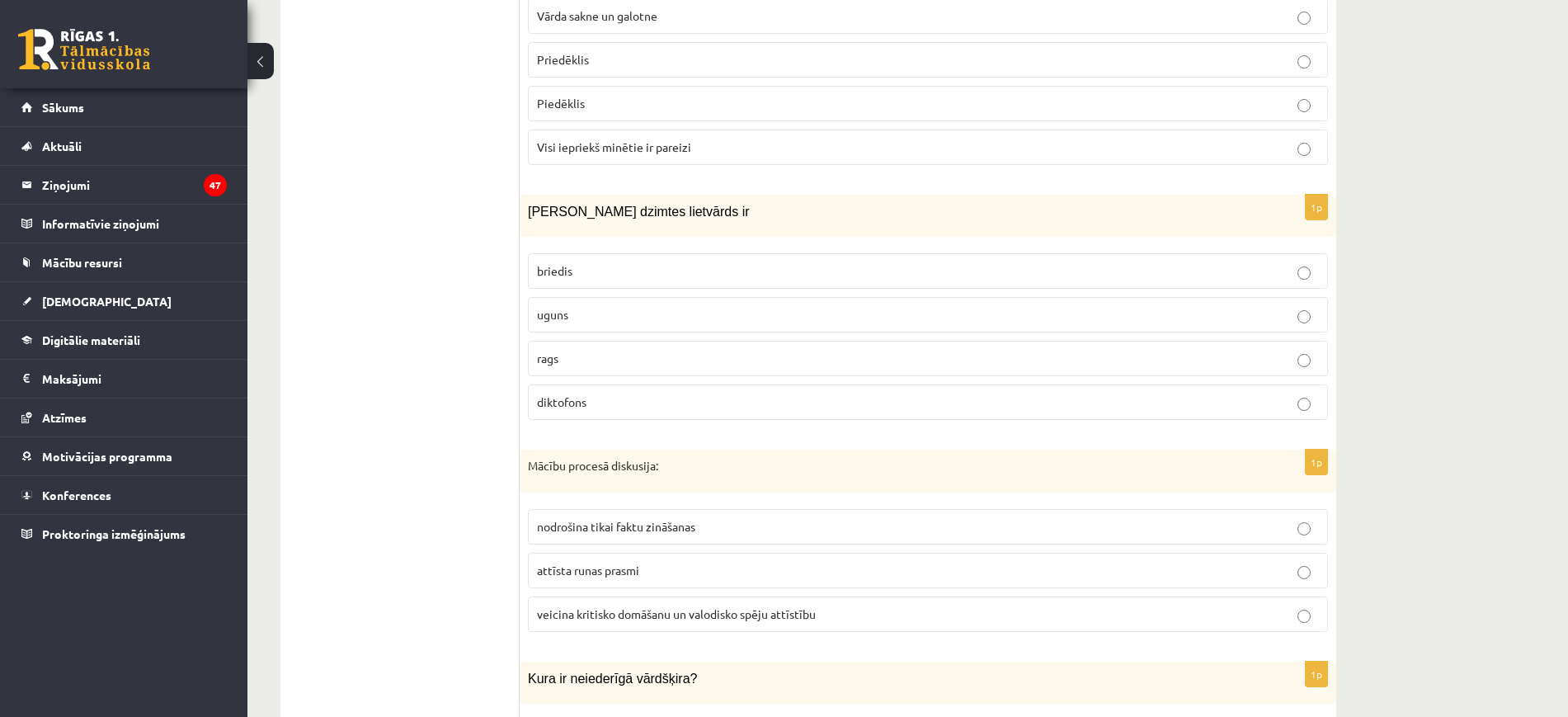
scroll to position [4514, 0]
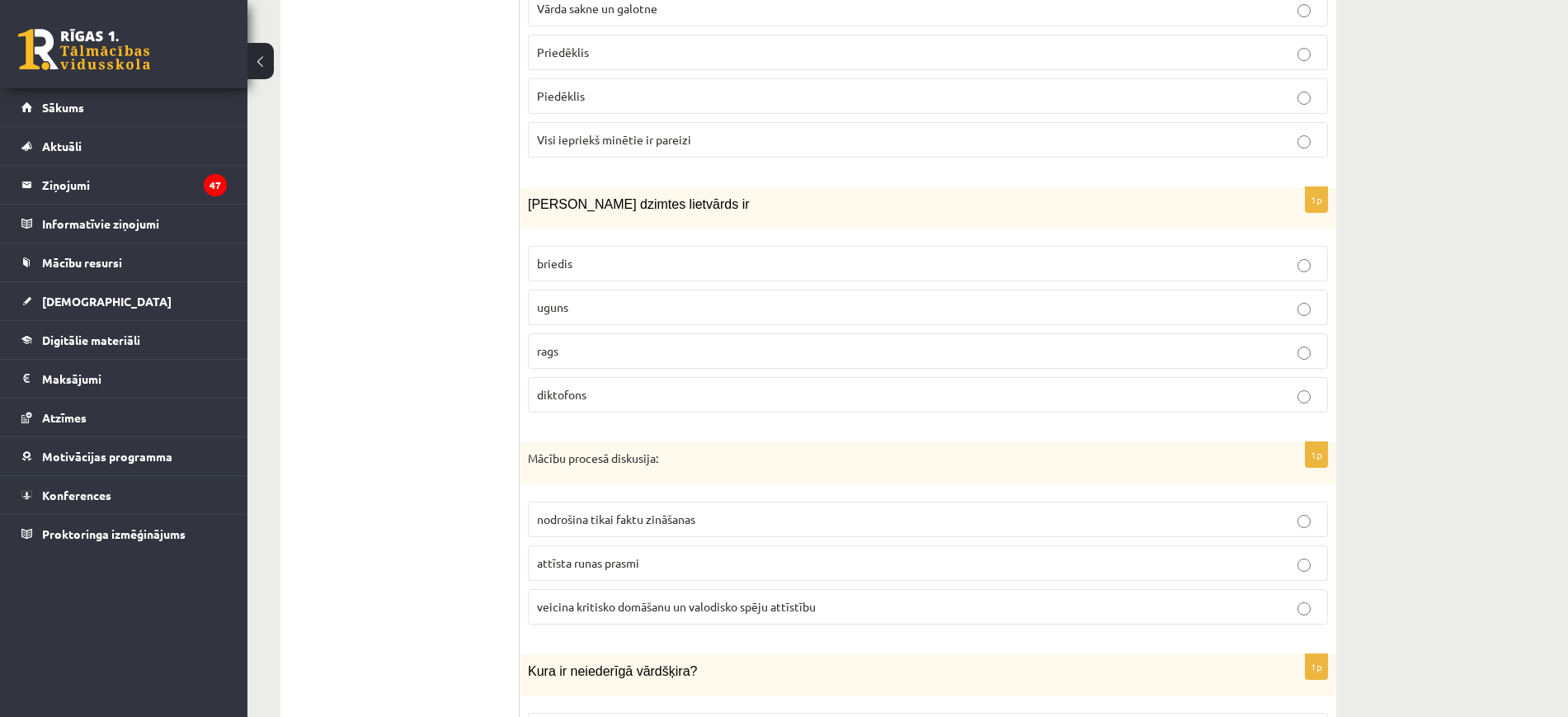
click at [637, 265] on fieldset "briedis uguns rags diktofons" at bounding box center [928, 328] width 800 height 180
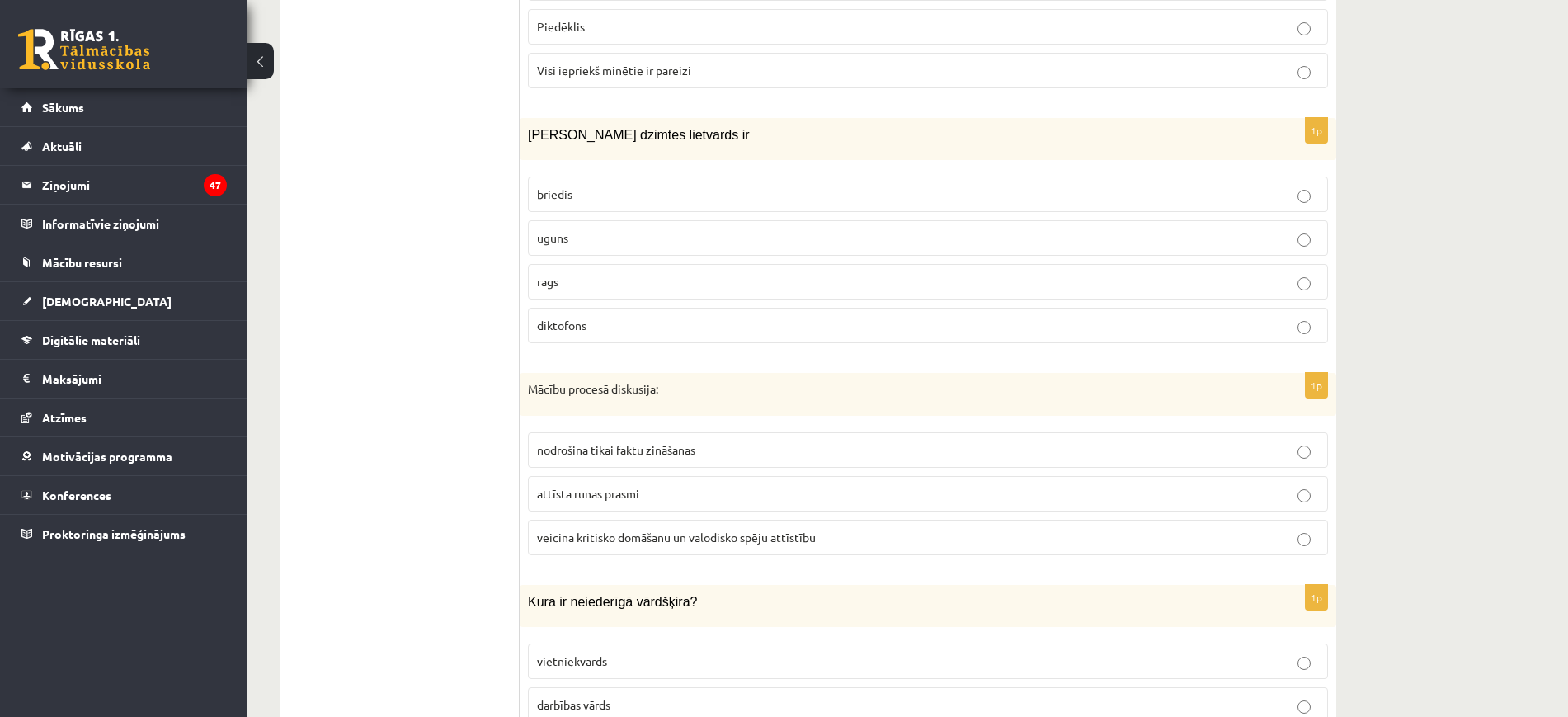
scroll to position [4583, 0]
click at [640, 229] on p "uguns" at bounding box center [928, 237] width 782 height 17
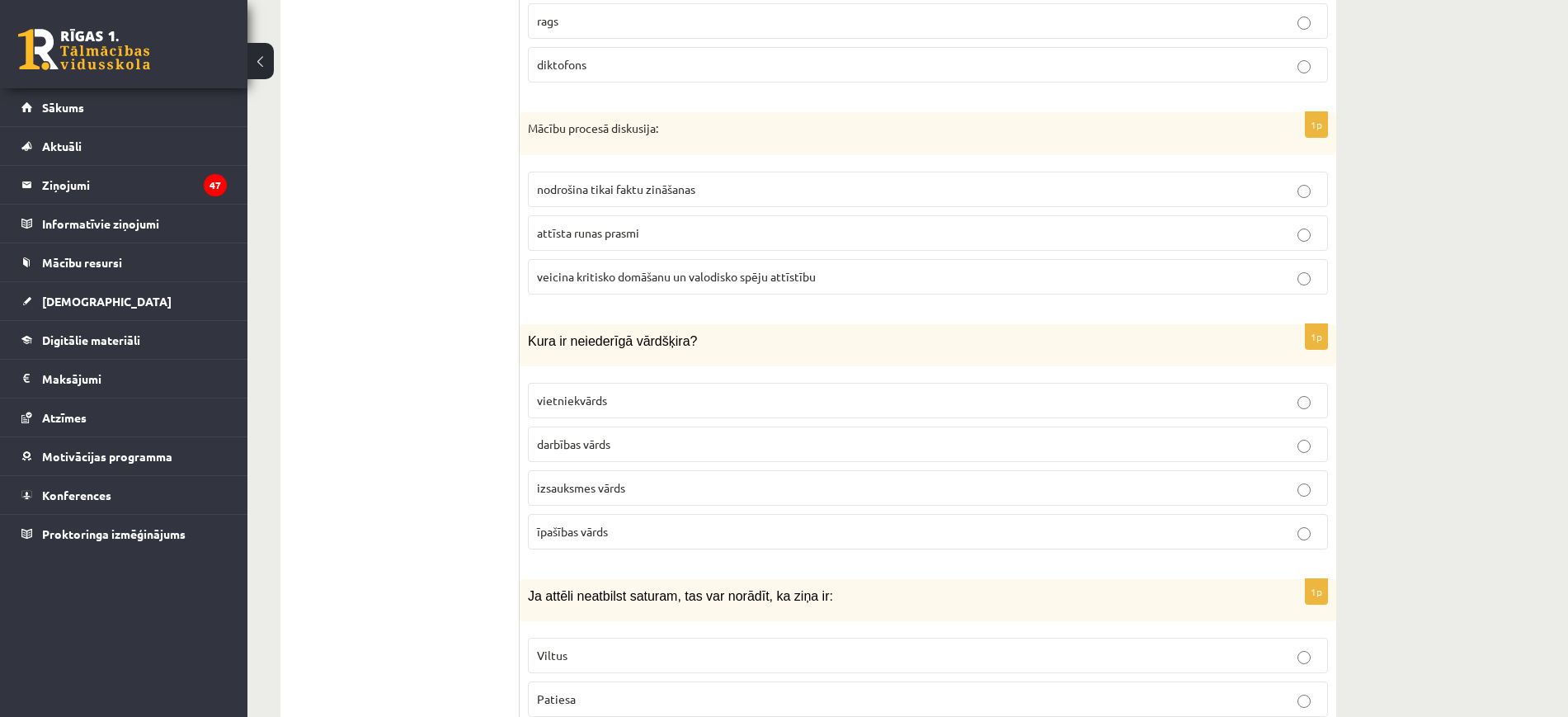
scroll to position [4846, 0]
click at [663, 267] on span "veicina kritisko domāšanu un valodisko spēju attīstību" at bounding box center [676, 274] width 279 height 14
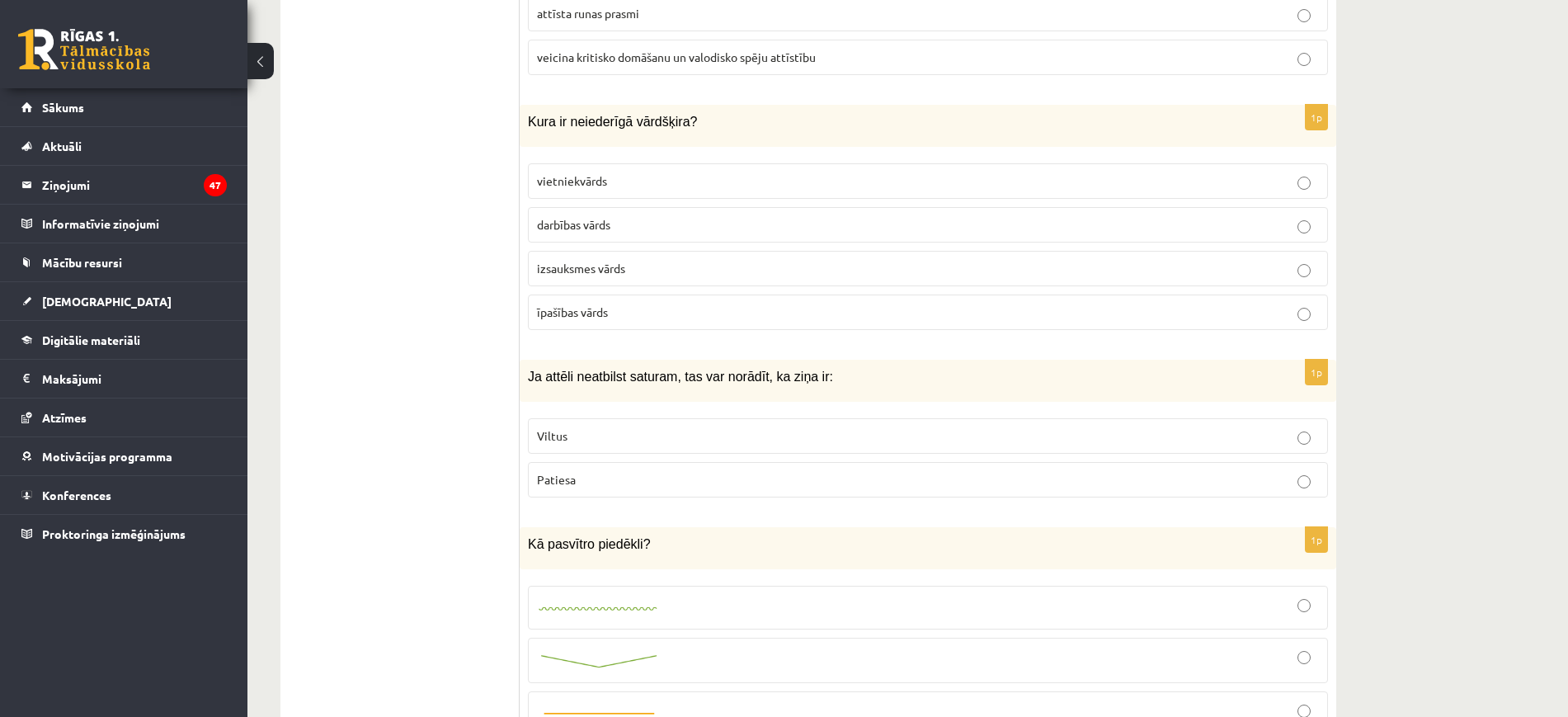
scroll to position [5066, 0]
click at [652, 302] on p "īpašības vārds" at bounding box center [928, 310] width 782 height 17
click at [629, 426] on label "Viltus" at bounding box center [928, 434] width 800 height 36
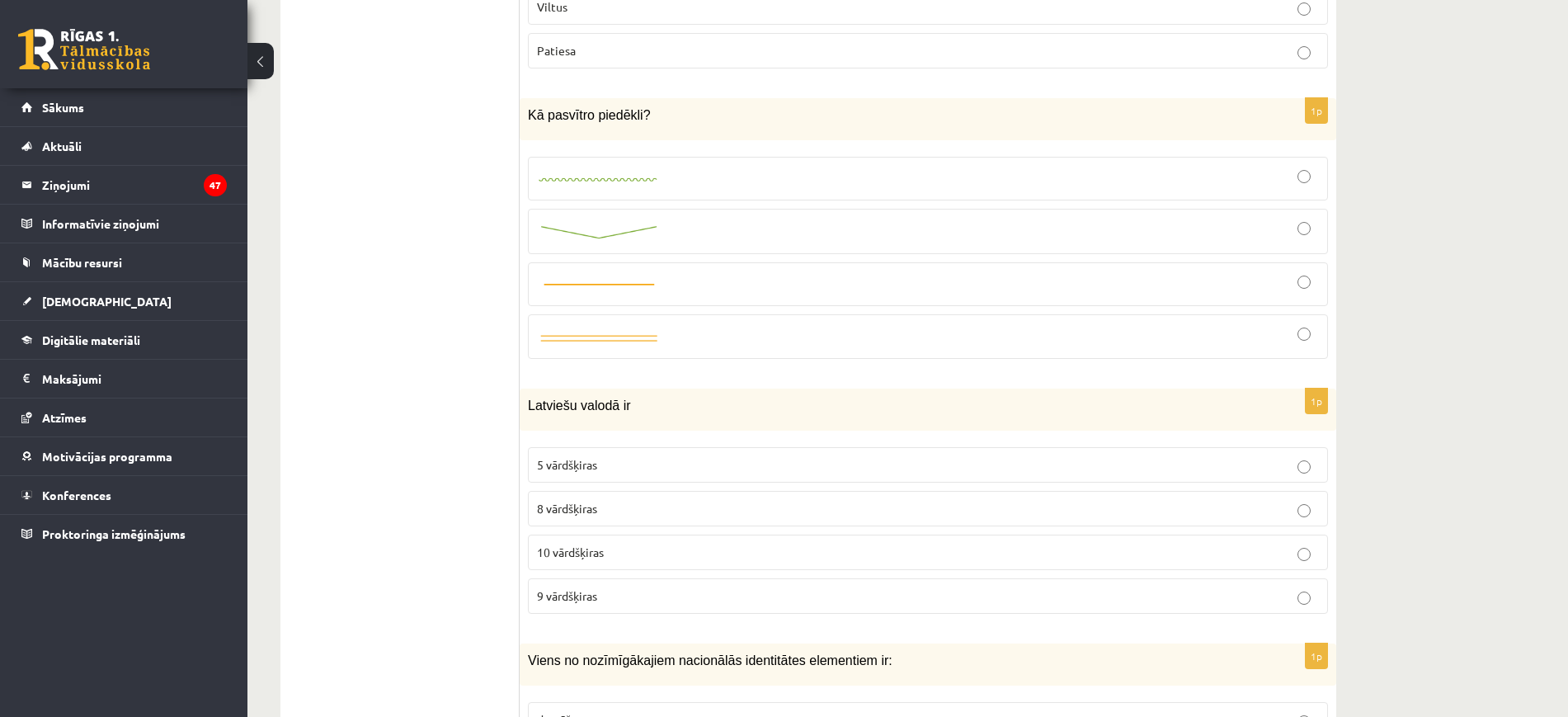
scroll to position [5496, 0]
click at [629, 444] on label "5 vārdšķiras" at bounding box center [928, 462] width 800 height 36
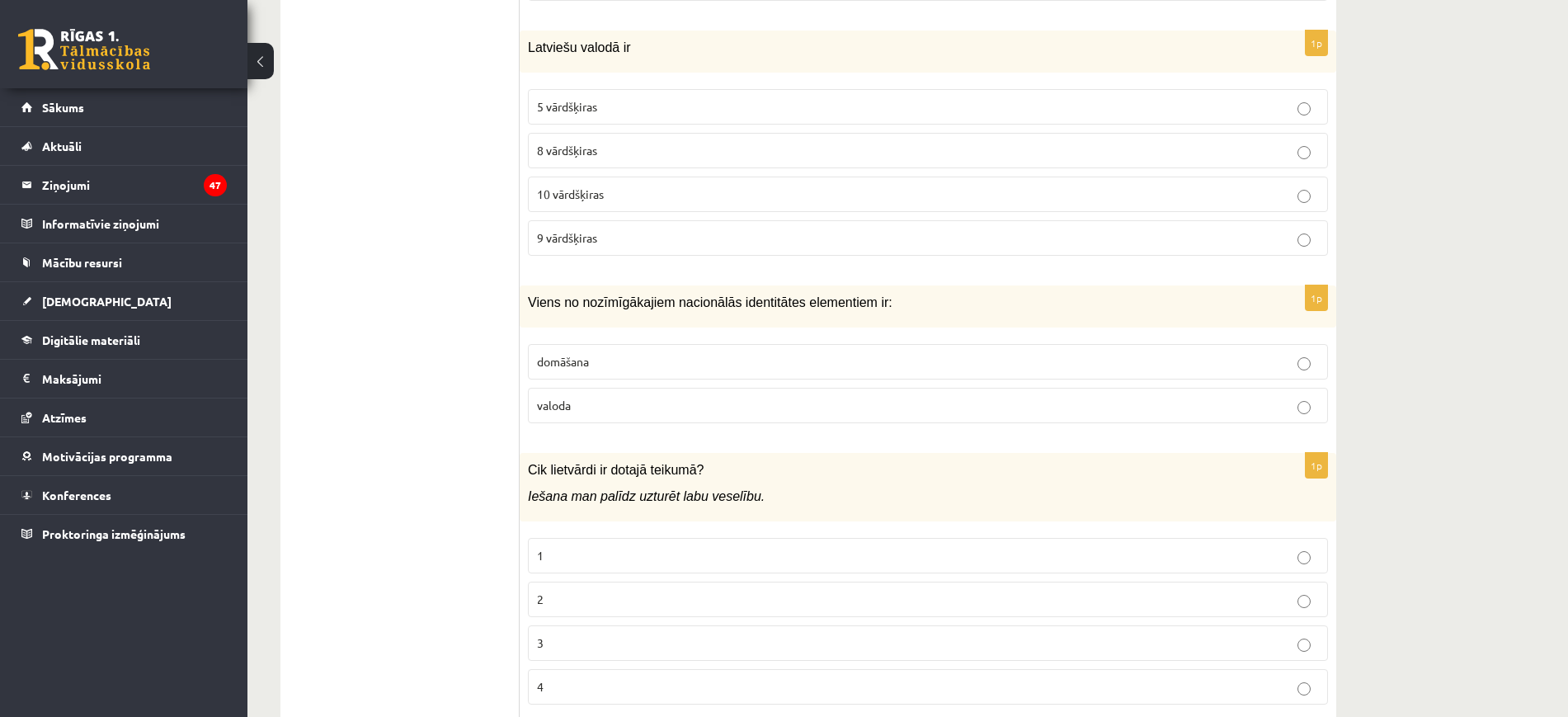
scroll to position [5854, 0]
click at [633, 409] on div "1p Viens no nozīmīgākajiem nacionālās identitātes elementiem ir: domāšana valoda" at bounding box center [928, 357] width 817 height 151
click at [643, 392] on p "valoda" at bounding box center [928, 401] width 782 height 17
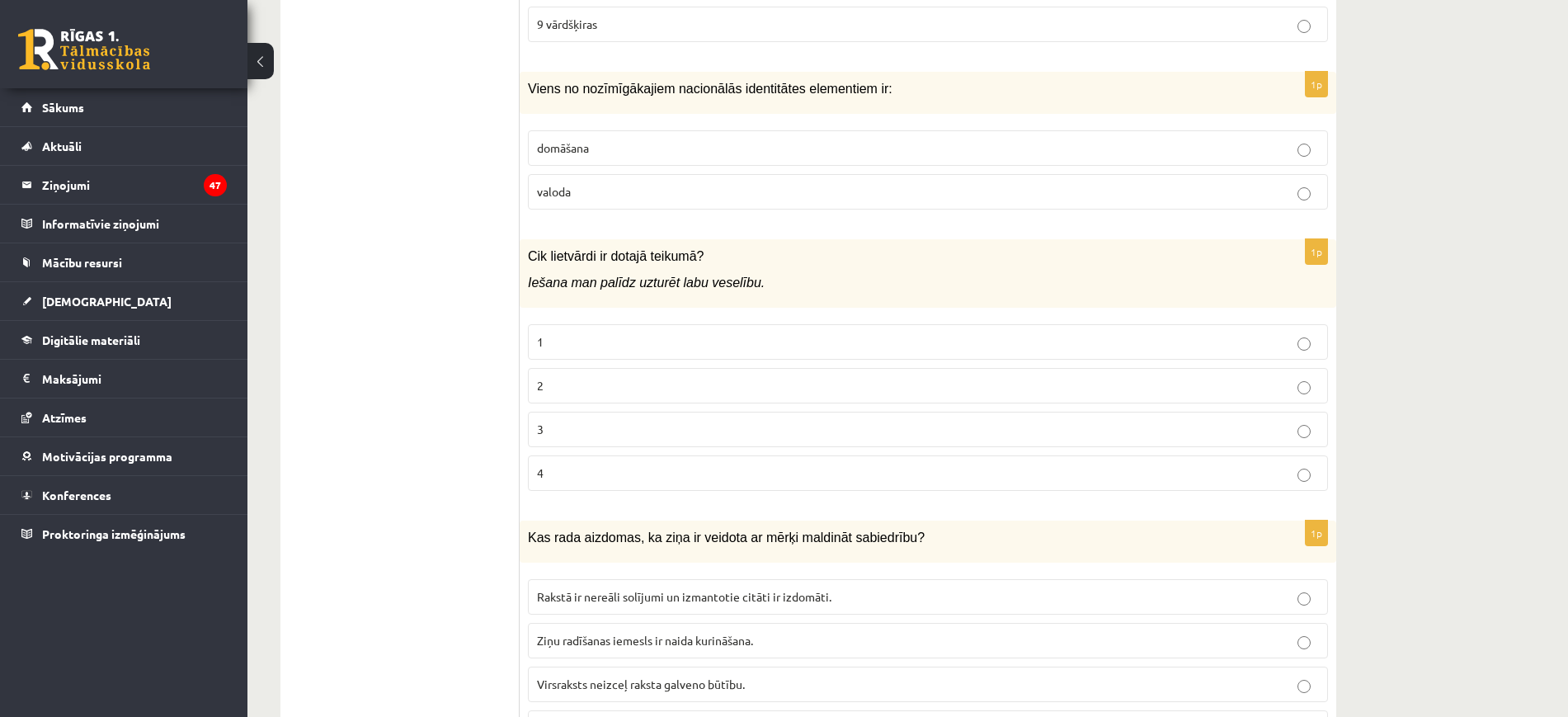
scroll to position [6079, 0]
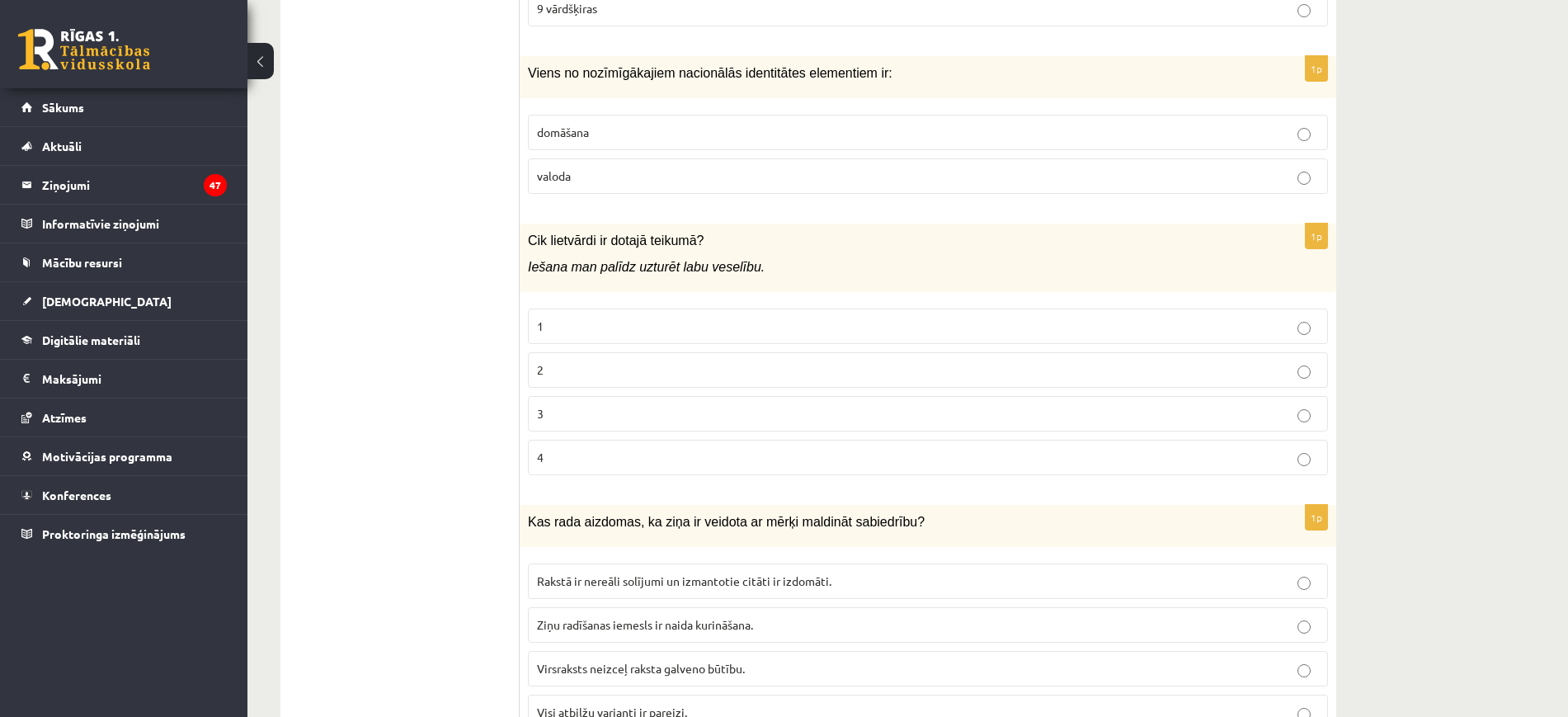
click at [646, 405] on p "3" at bounding box center [928, 414] width 782 height 17
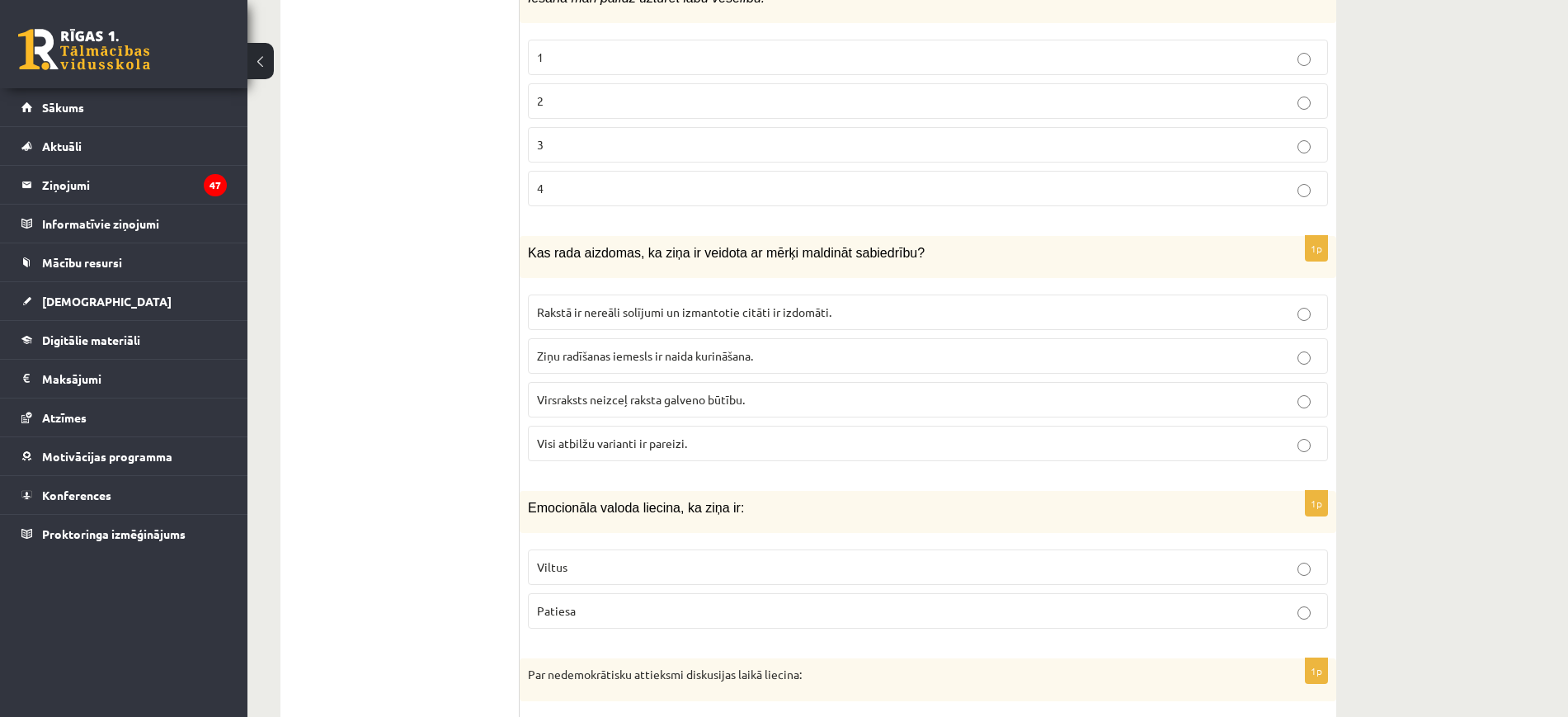
scroll to position [6350, 0]
click at [666, 434] on span "Visi atbilžu varianti ir pareizi." at bounding box center [612, 441] width 150 height 14
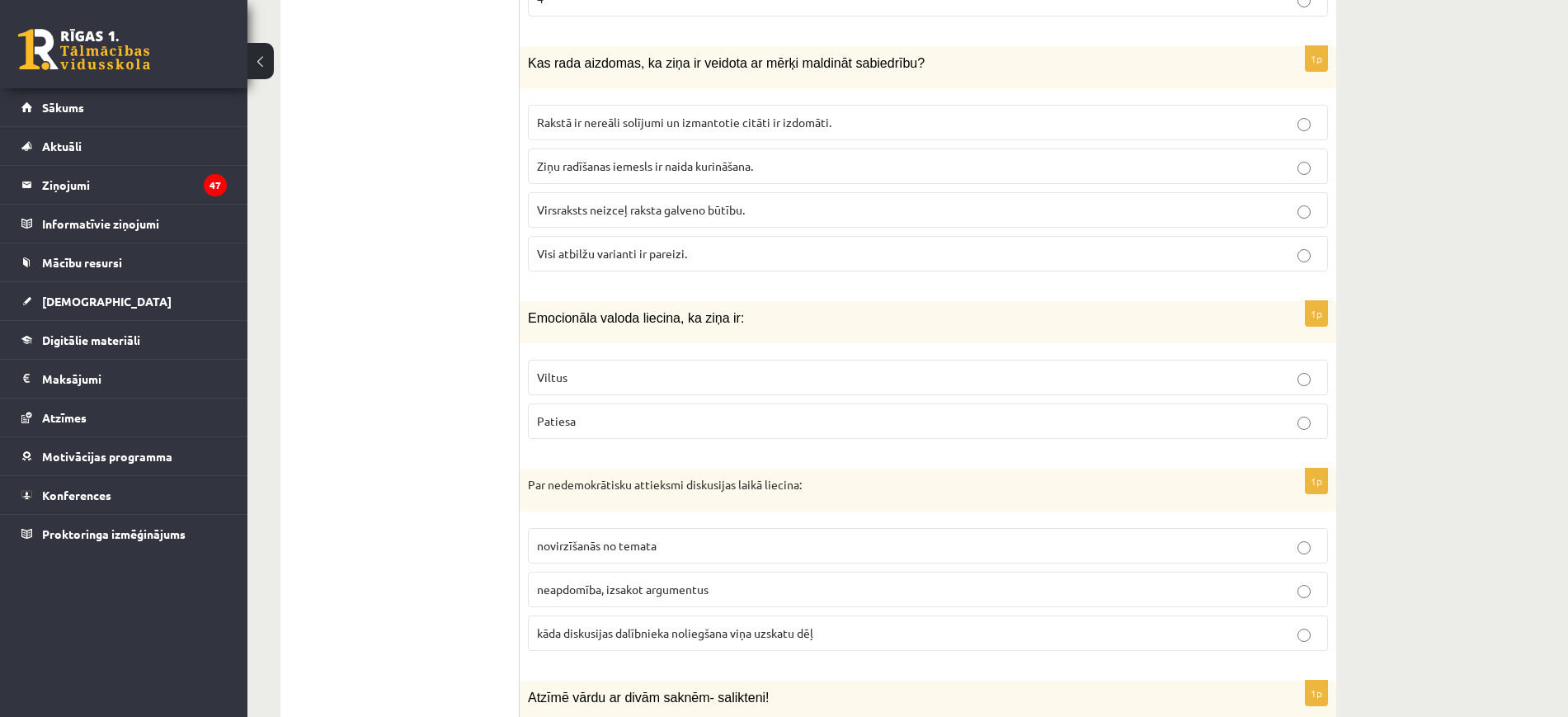
scroll to position [6539, 0]
click at [668, 372] on label "Viltus" at bounding box center [928, 377] width 800 height 36
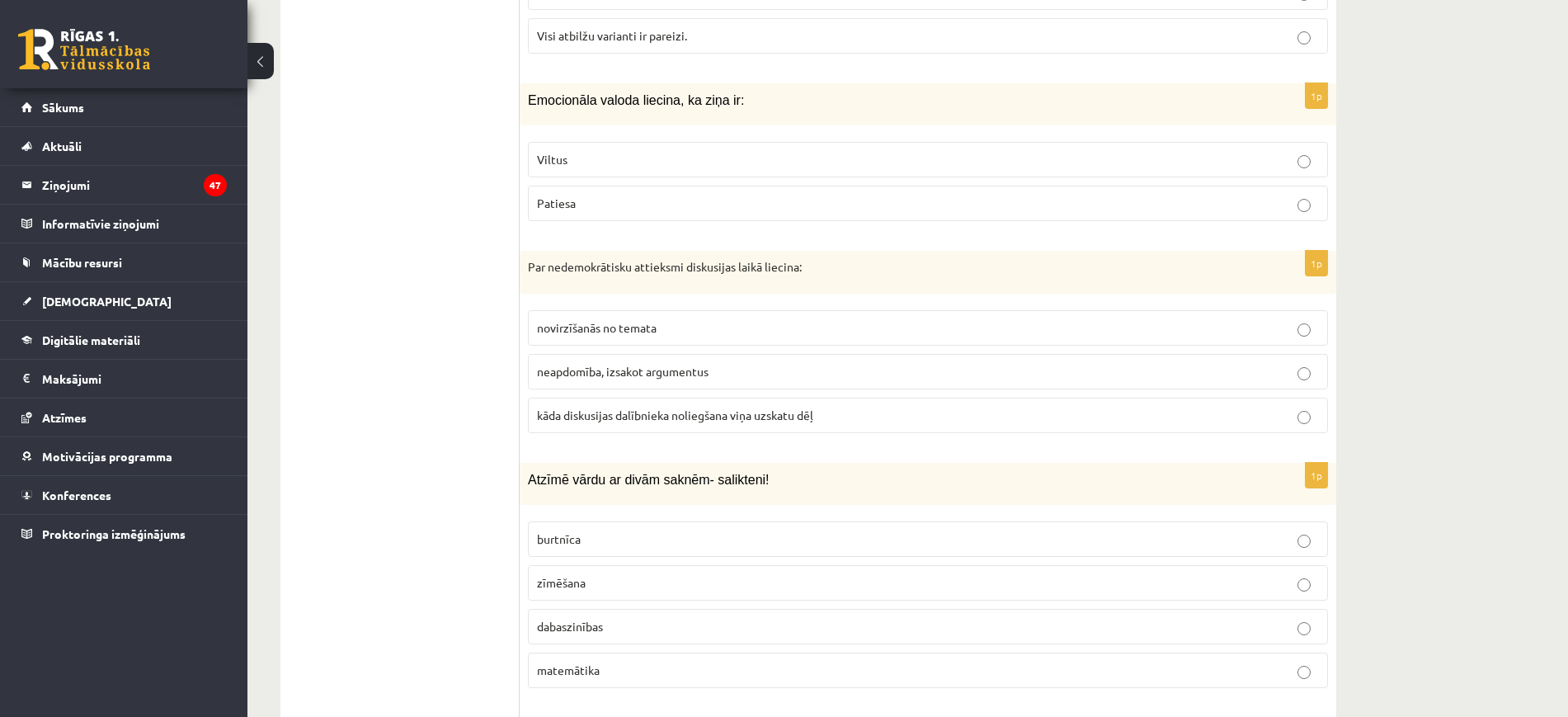
scroll to position [6757, 0]
click at [668, 397] on label "kāda diskusijas dalībnieka noliegšana viņa uzskatu dēļ" at bounding box center [928, 415] width 800 height 36
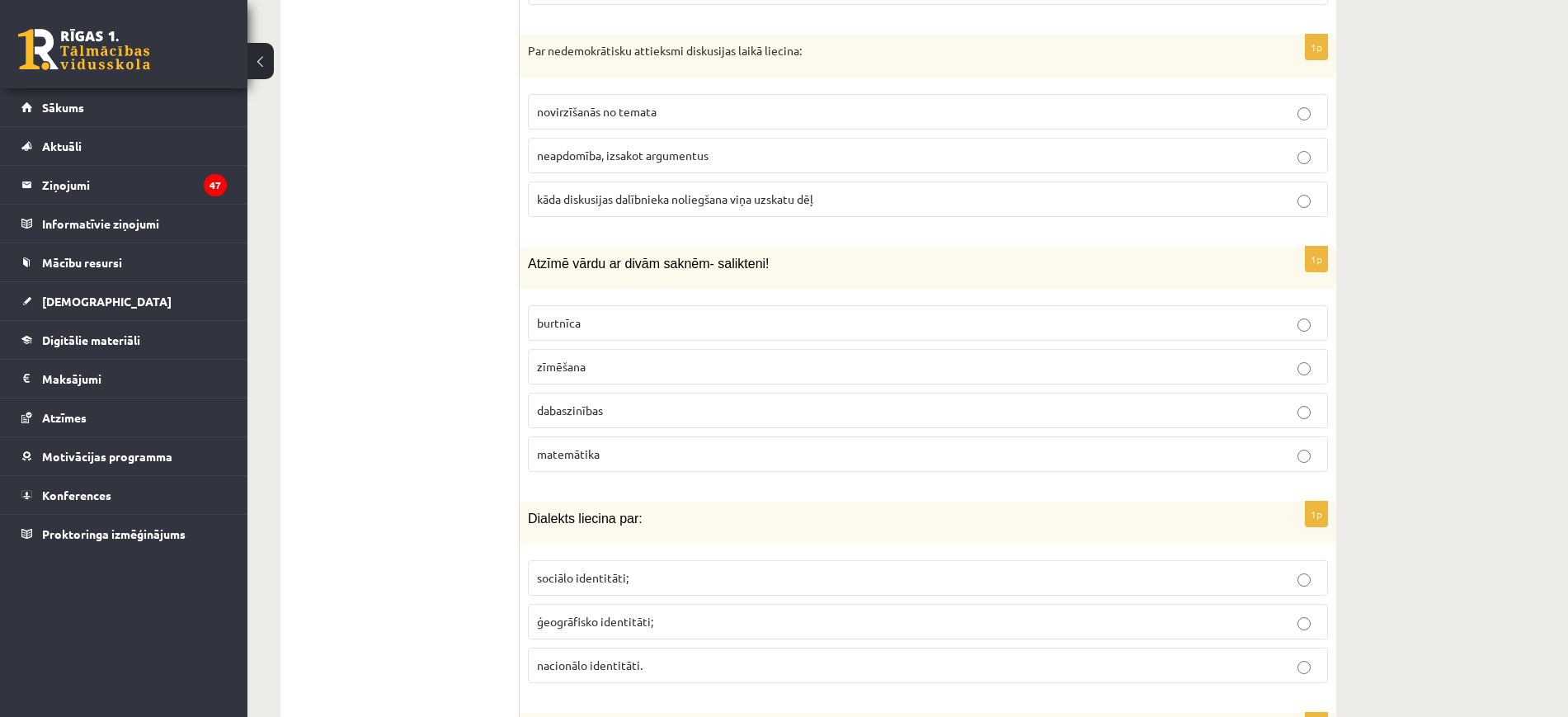
scroll to position [6975, 0]
click at [668, 399] on p "dabaszinības" at bounding box center [928, 408] width 782 height 17
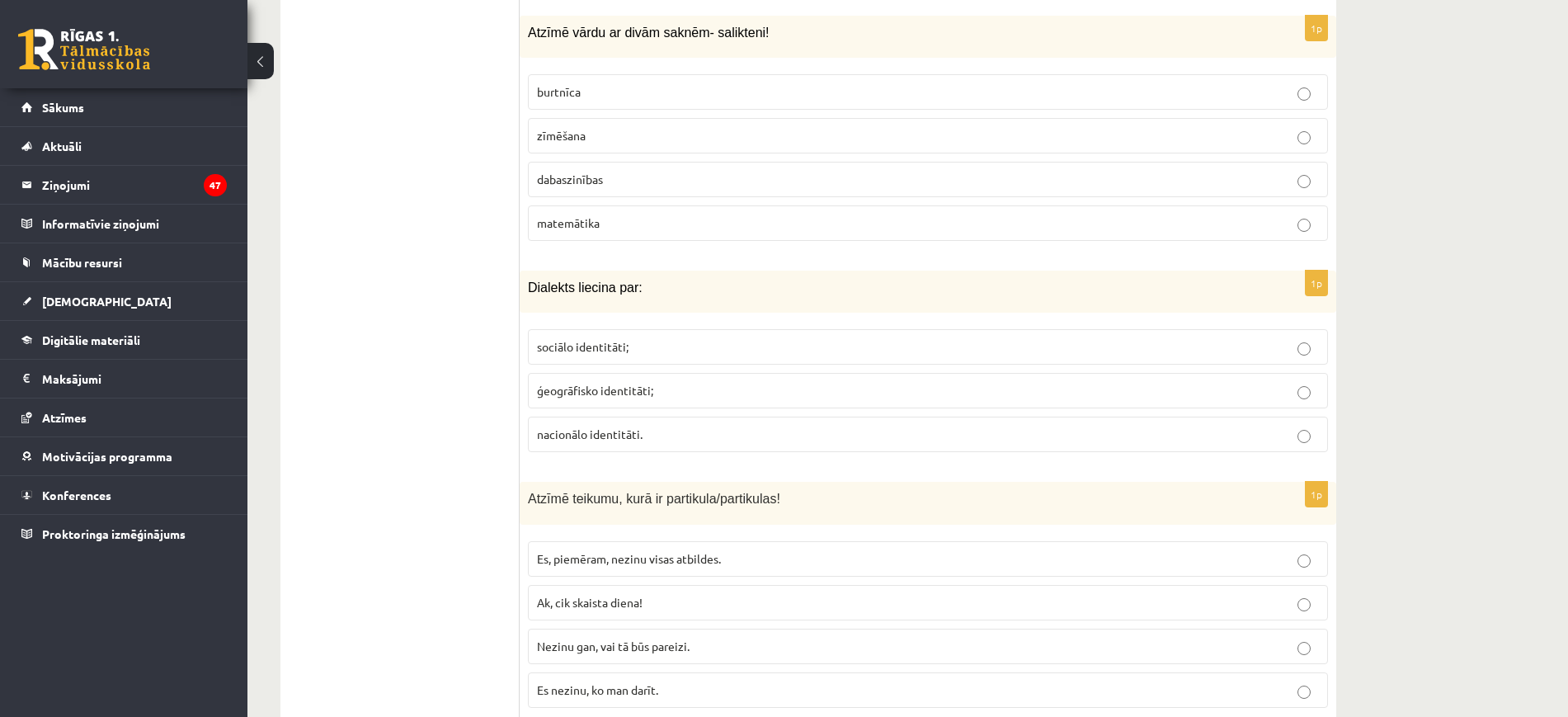
click at [668, 387] on label "ģeogrāfisko identitāti;" at bounding box center [928, 391] width 800 height 36
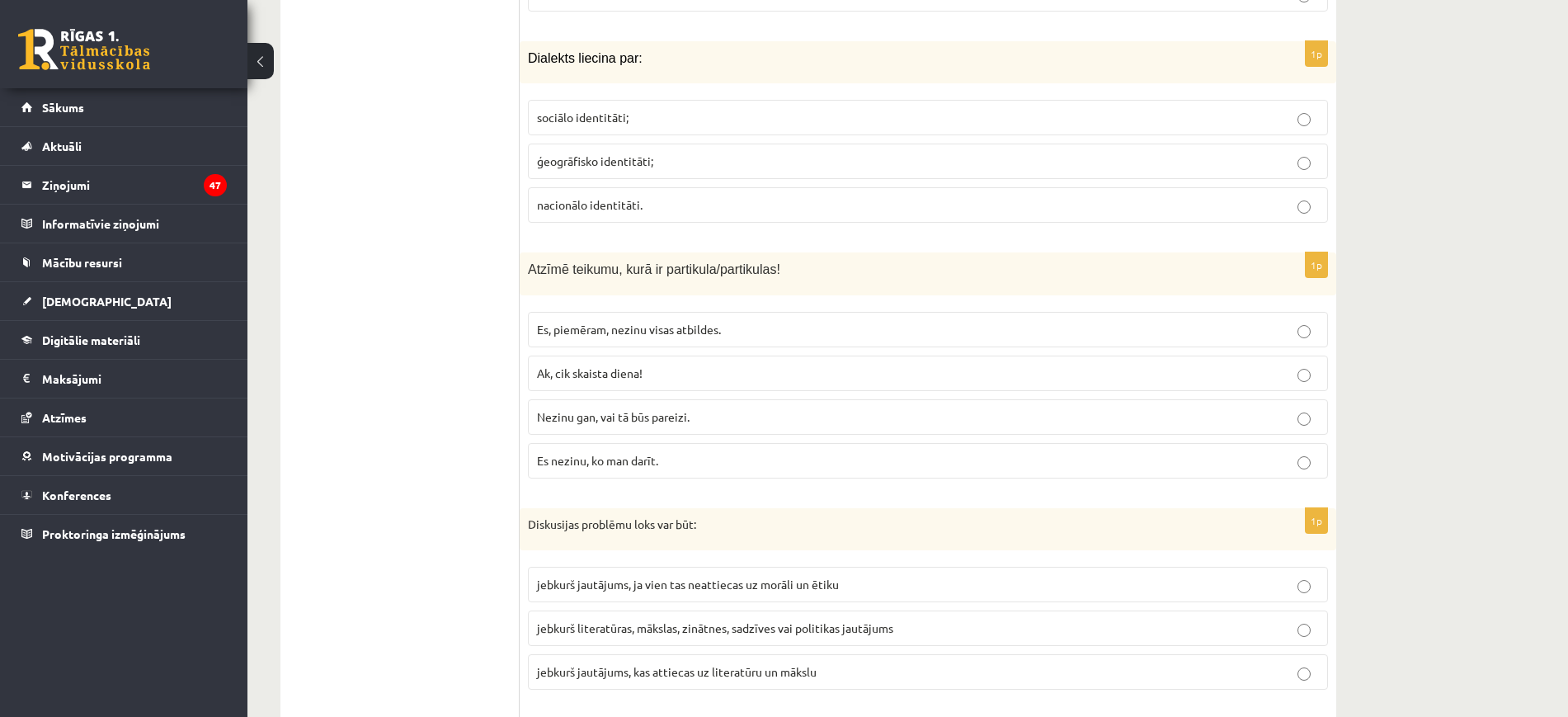
scroll to position [7459, 0]
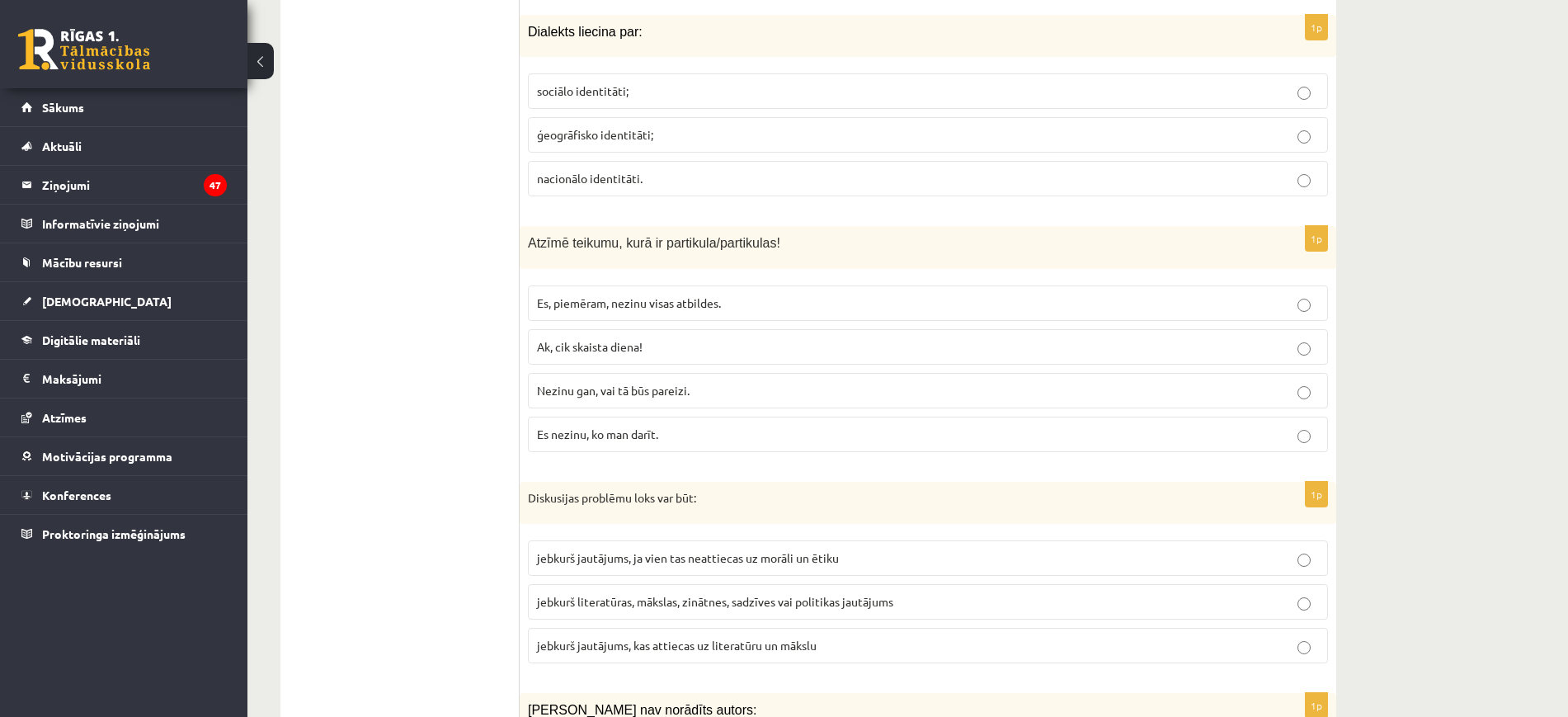
click at [683, 295] on p "Es, piemēram, nezinu visas atbildes." at bounding box center [928, 303] width 782 height 17
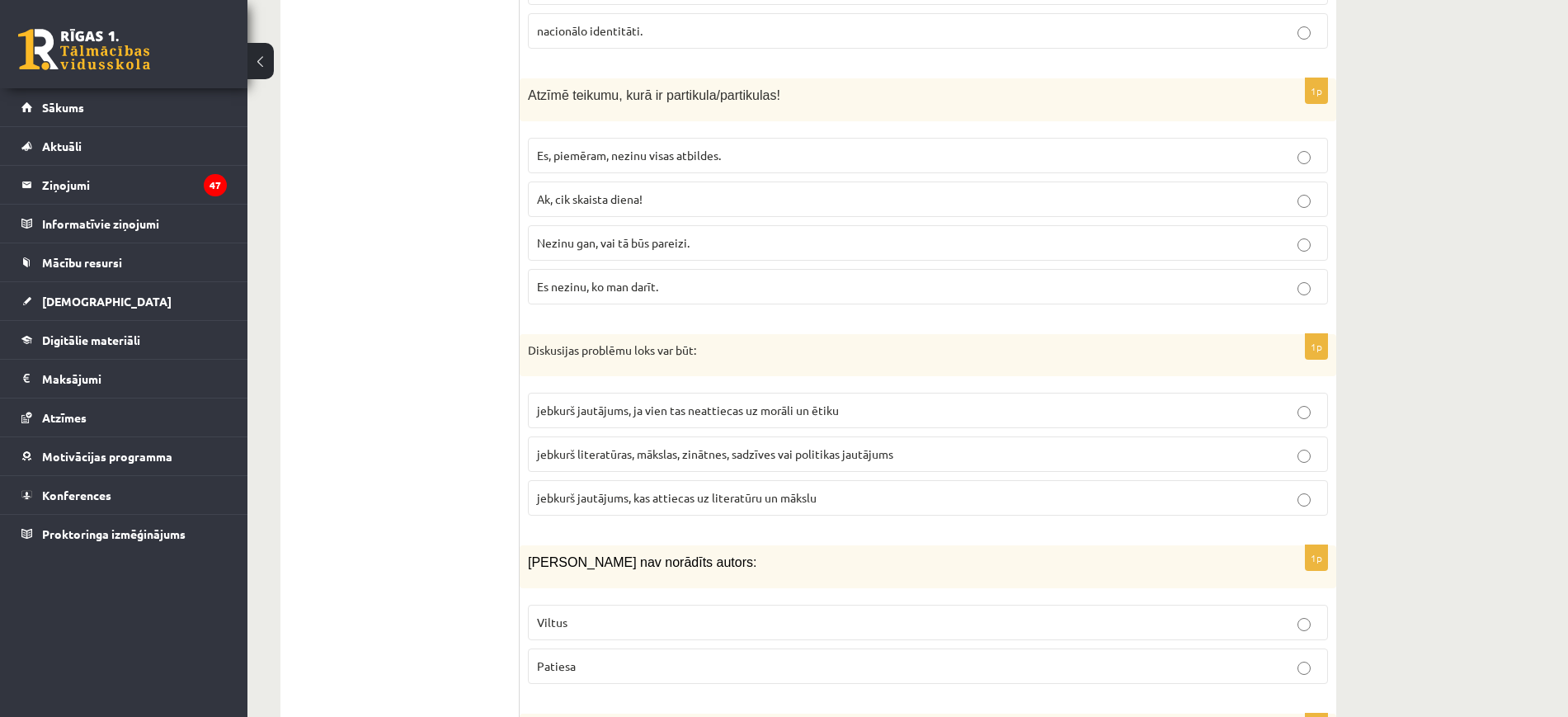
scroll to position [7614, 0]
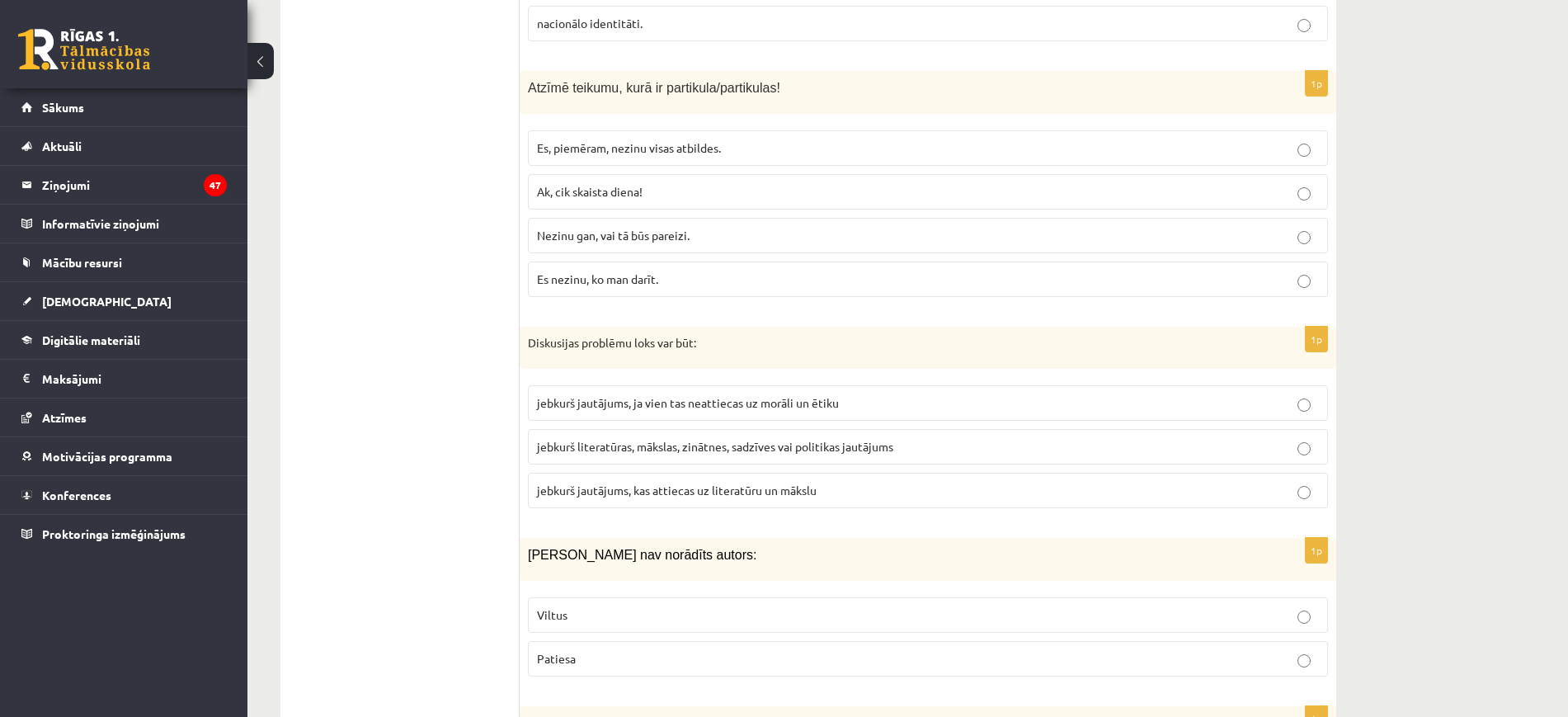
click at [725, 439] on span "jebkurš literatūras, mākslas, zinātnes, sadzīves vai politikas jautājums" at bounding box center [715, 446] width 357 height 14
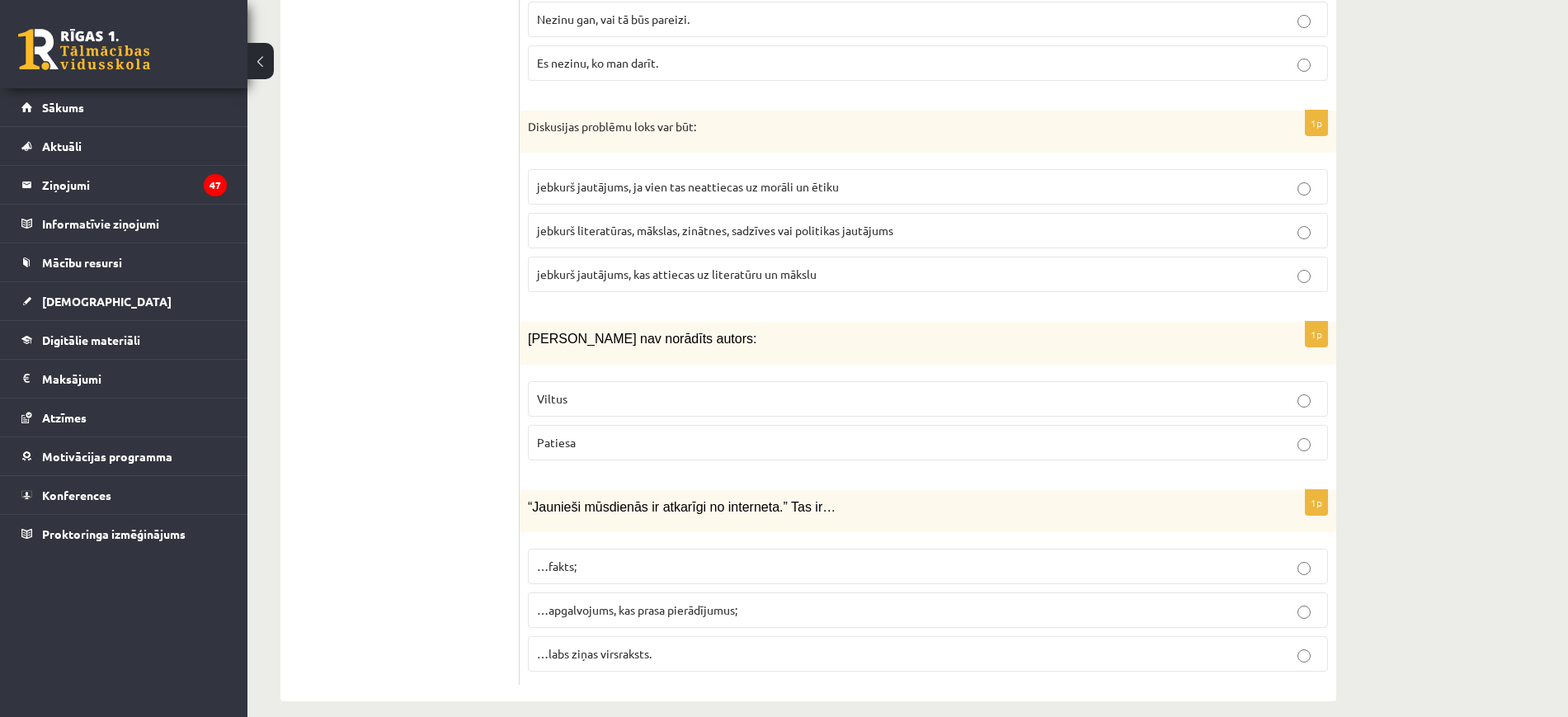
click at [704, 390] on p "Viltus" at bounding box center [928, 398] width 782 height 17
click at [671, 602] on span "…apgalvojums, kas prasa pierādījumus;" at bounding box center [637, 609] width 200 height 14
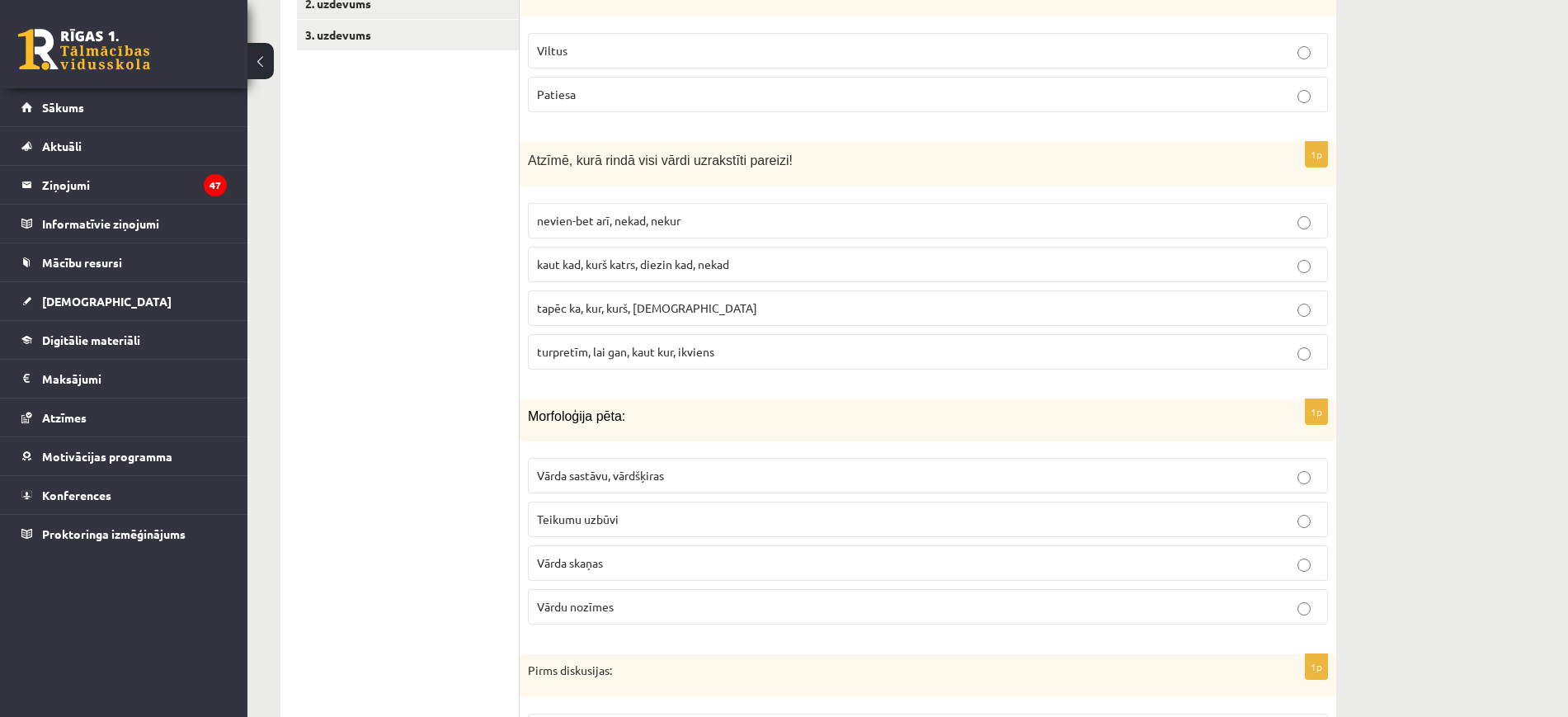
scroll to position [0, 0]
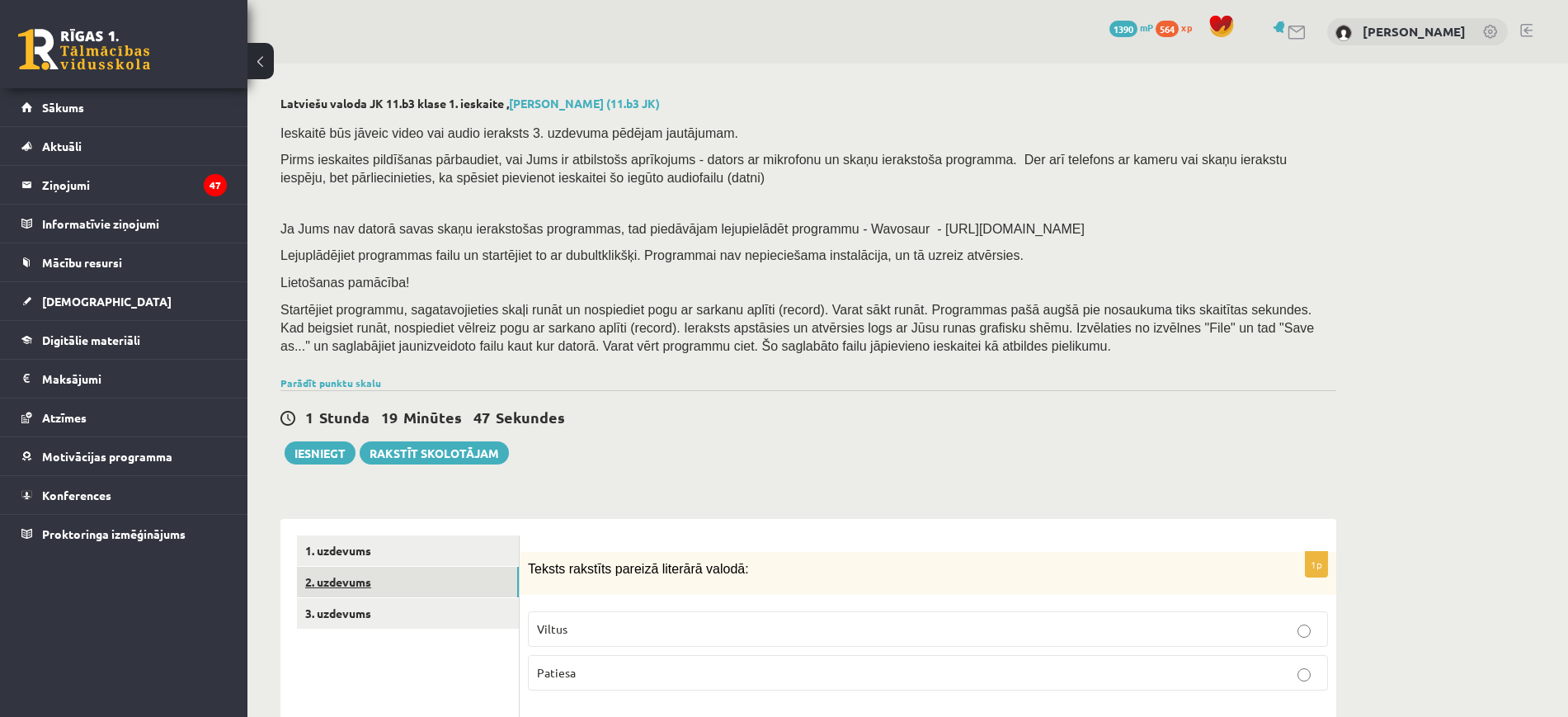
click at [443, 575] on link "2. uzdevums" at bounding box center [408, 582] width 222 height 31
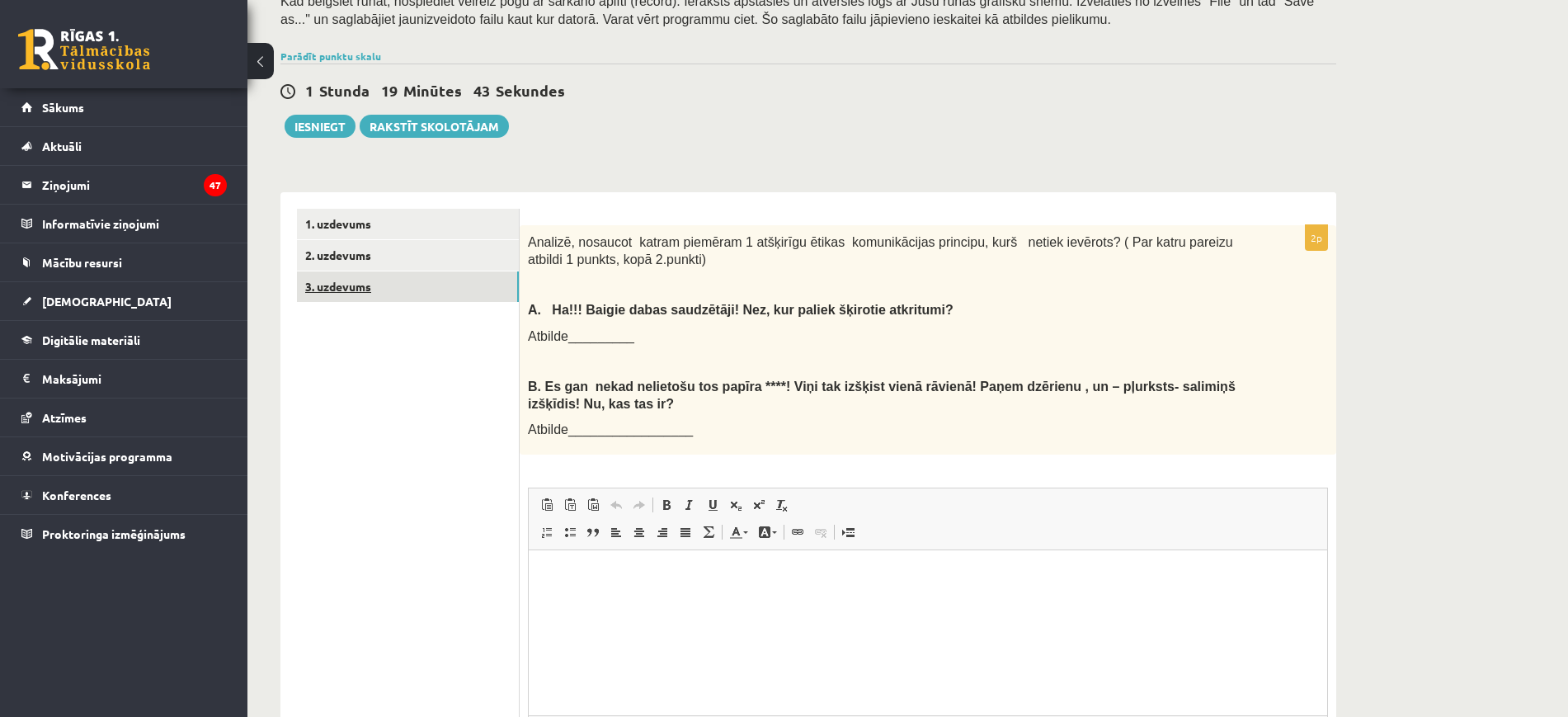
click at [477, 297] on link "3. uzdevums" at bounding box center [408, 287] width 222 height 31
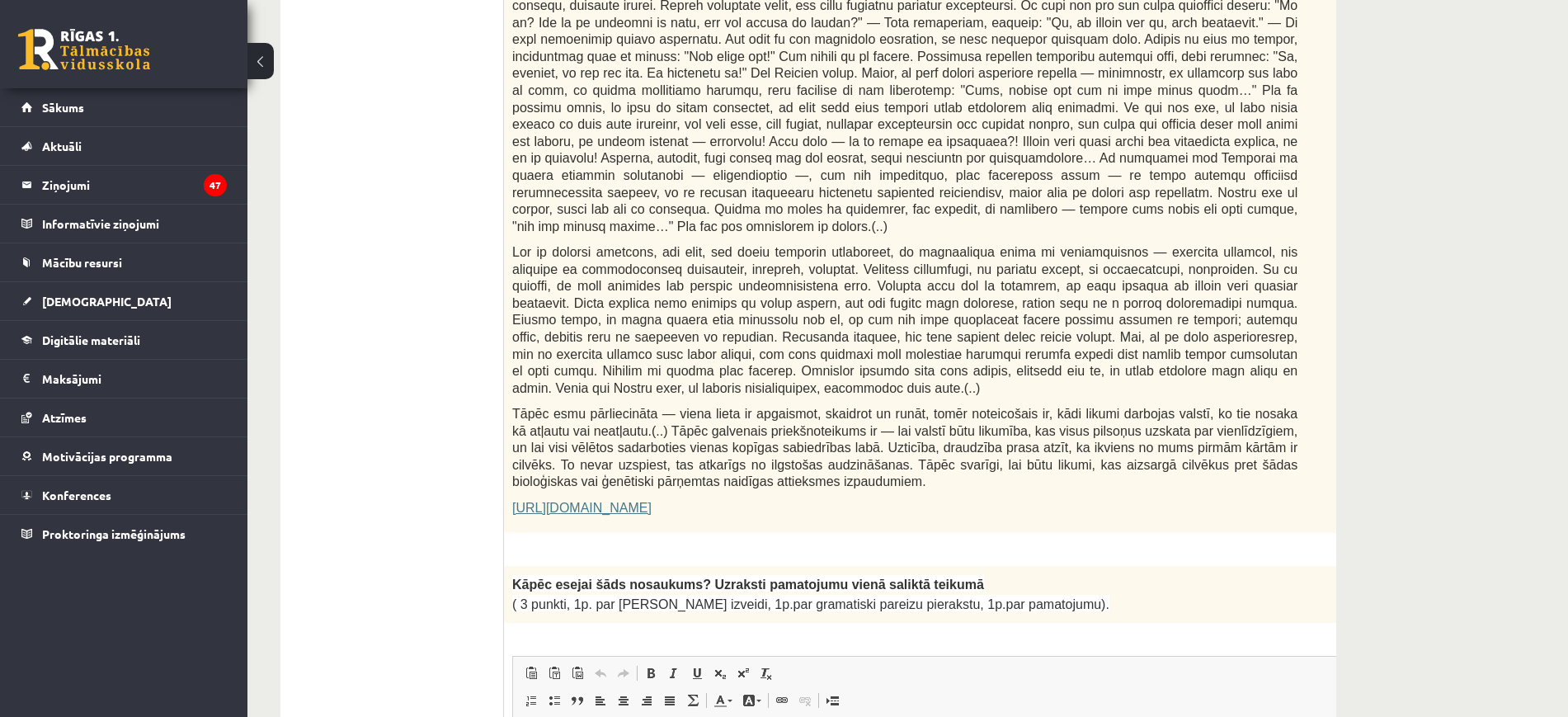
scroll to position [845, 0]
click at [651, 502] on link "https://satori.lv/article/musu-zemapzinas-pagrabi" at bounding box center [582, 509] width 139 height 14
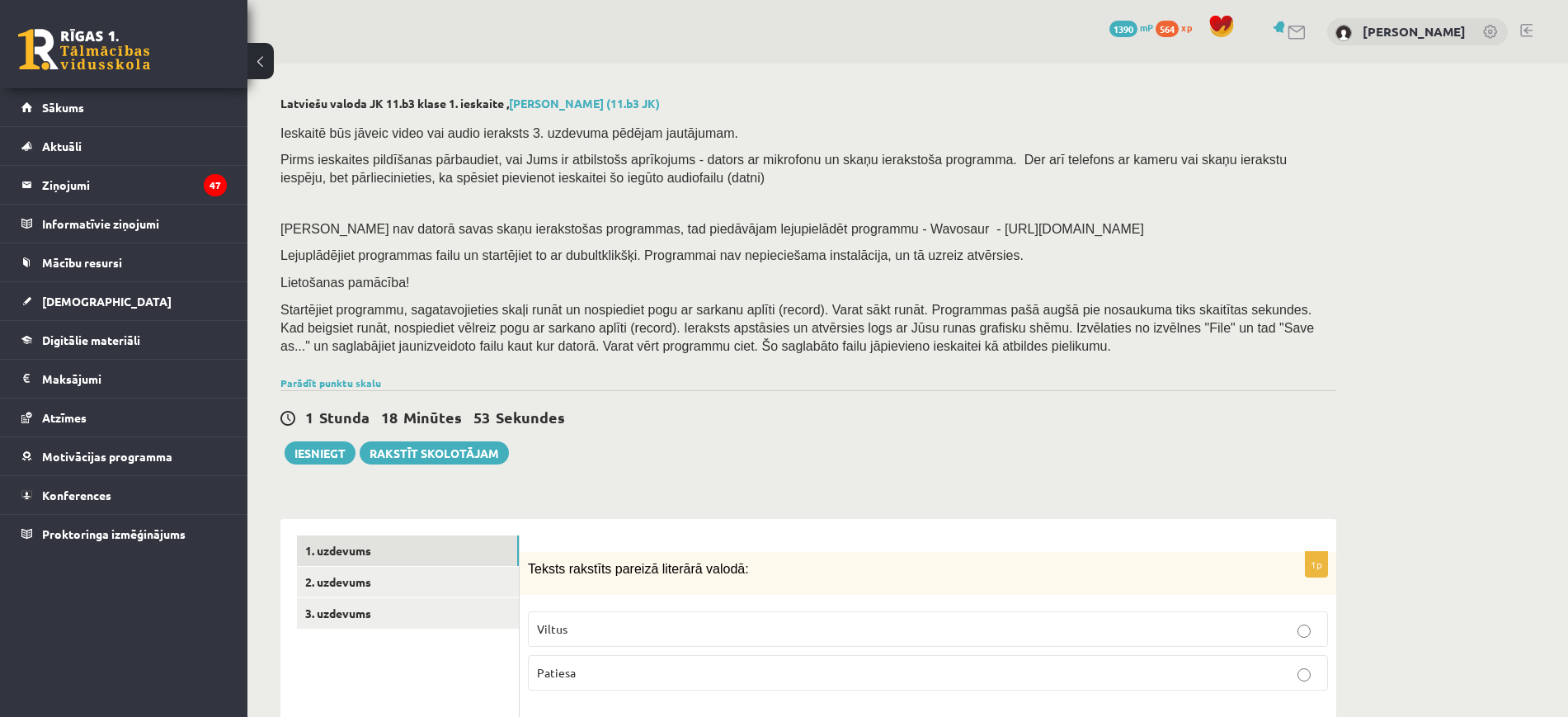
scroll to position [450, 0]
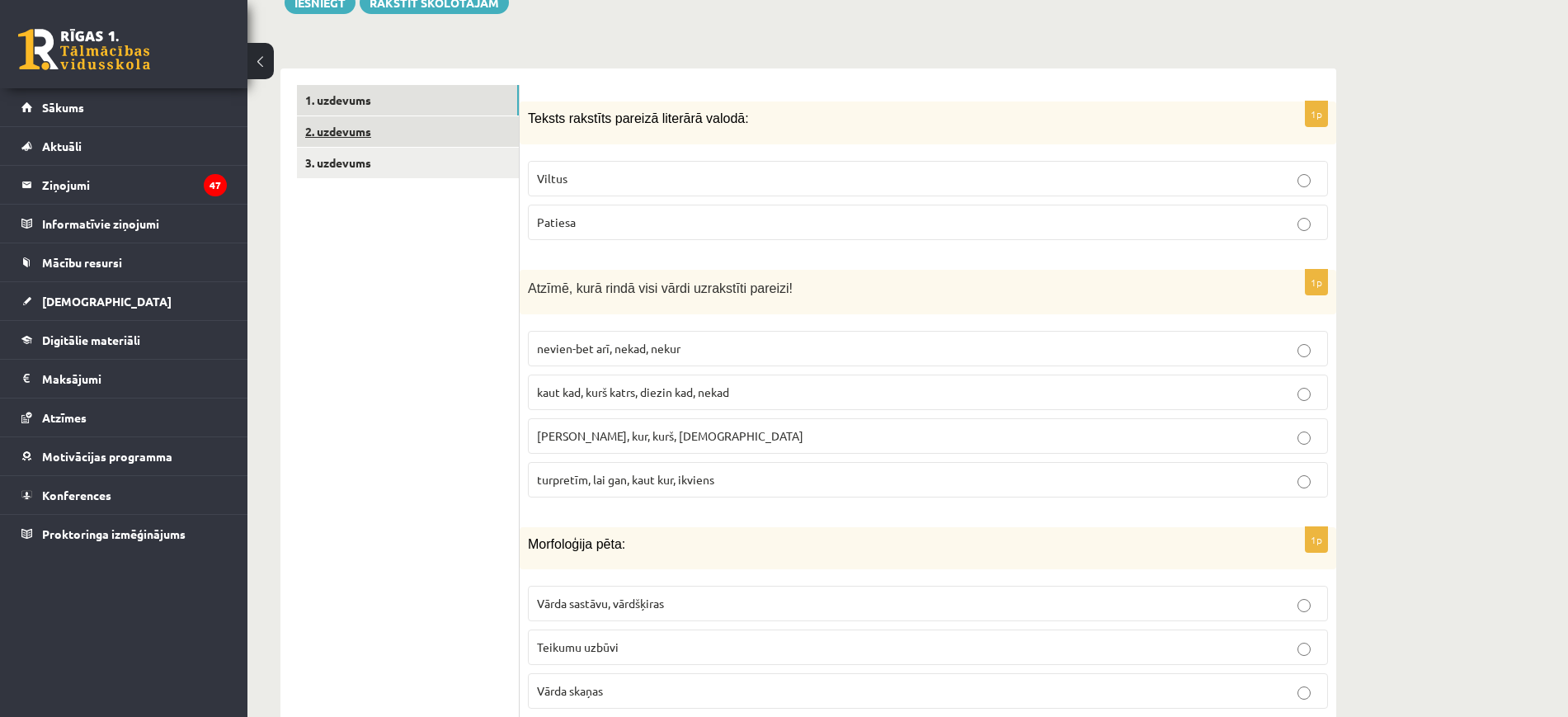
click at [411, 125] on link "2. uzdevums" at bounding box center [408, 132] width 222 height 31
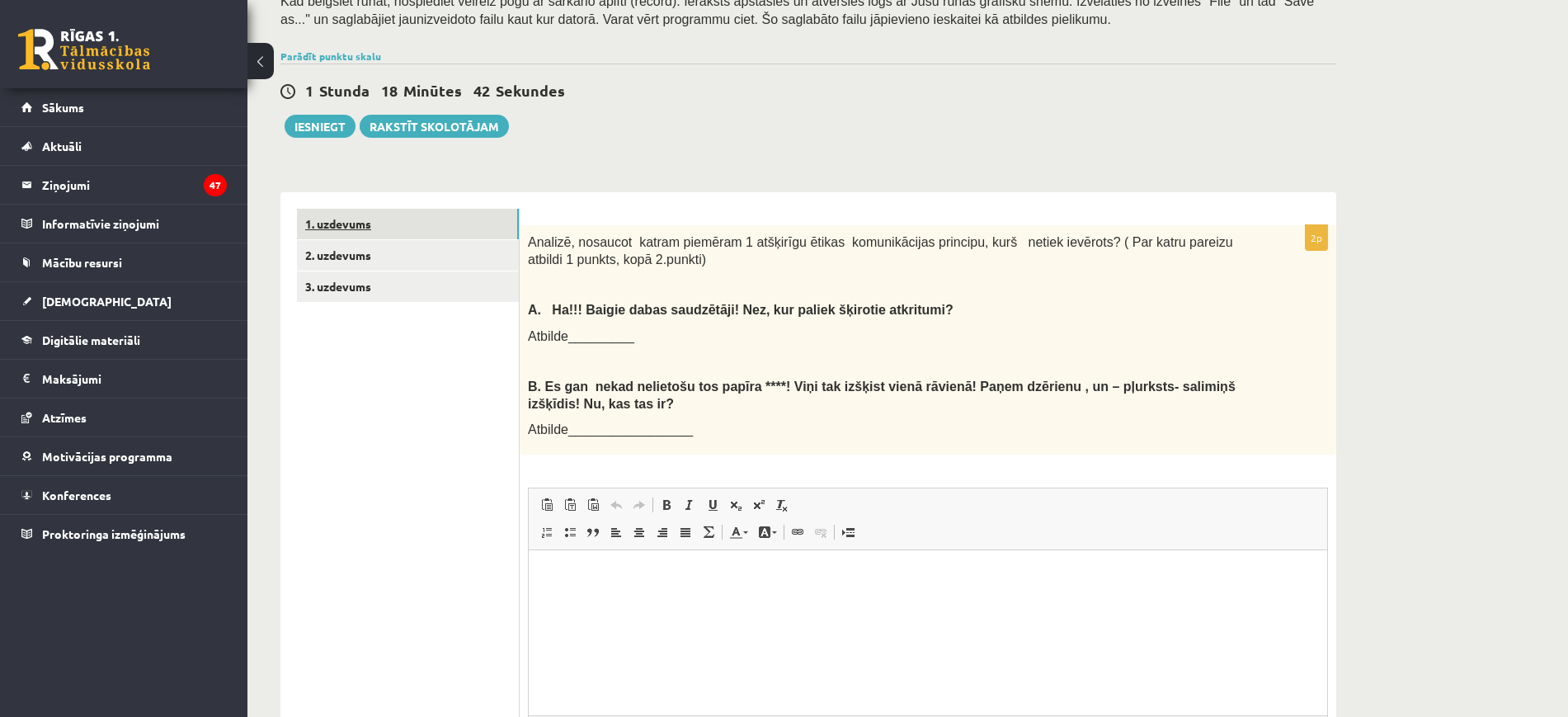
scroll to position [0, 0]
click at [401, 231] on link "1. uzdevums" at bounding box center [408, 224] width 222 height 31
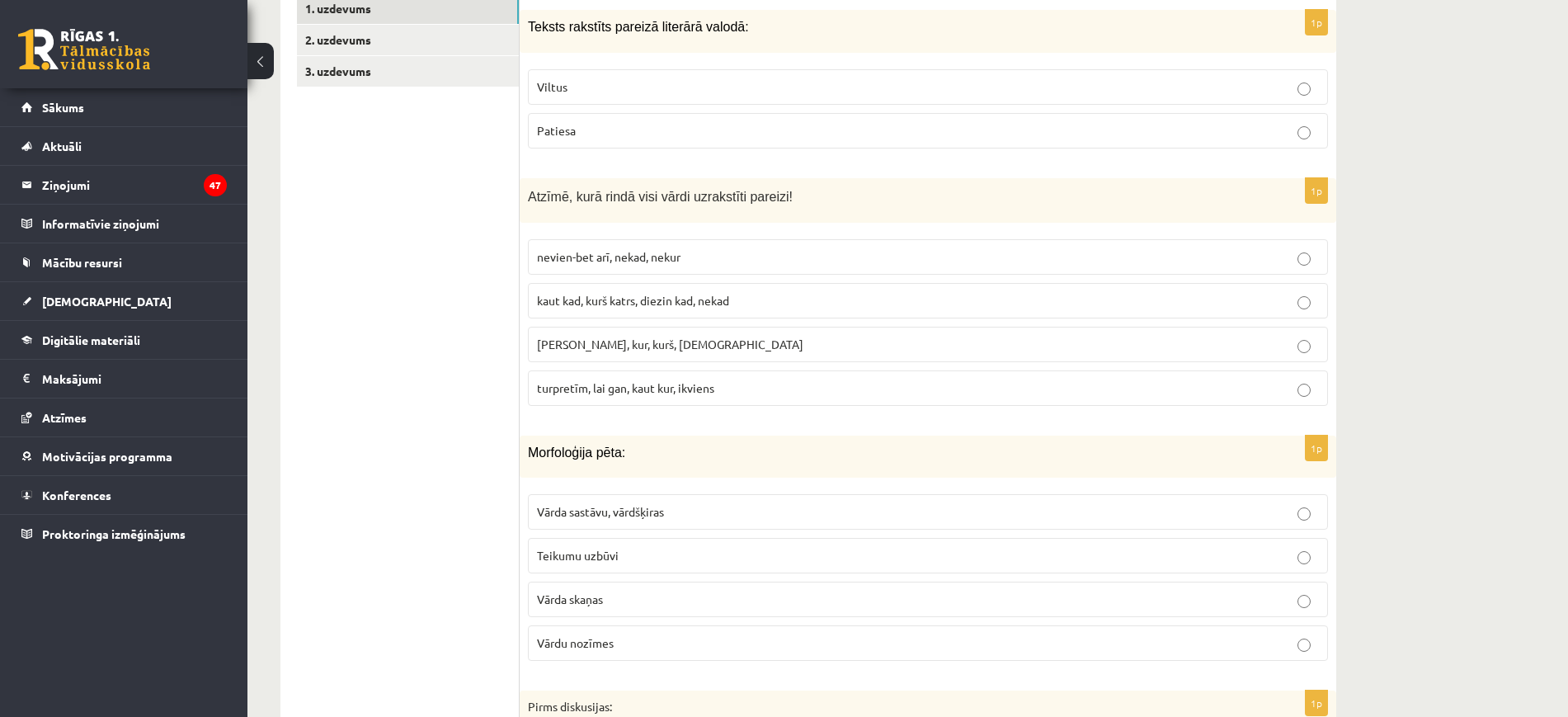
scroll to position [562, 0]
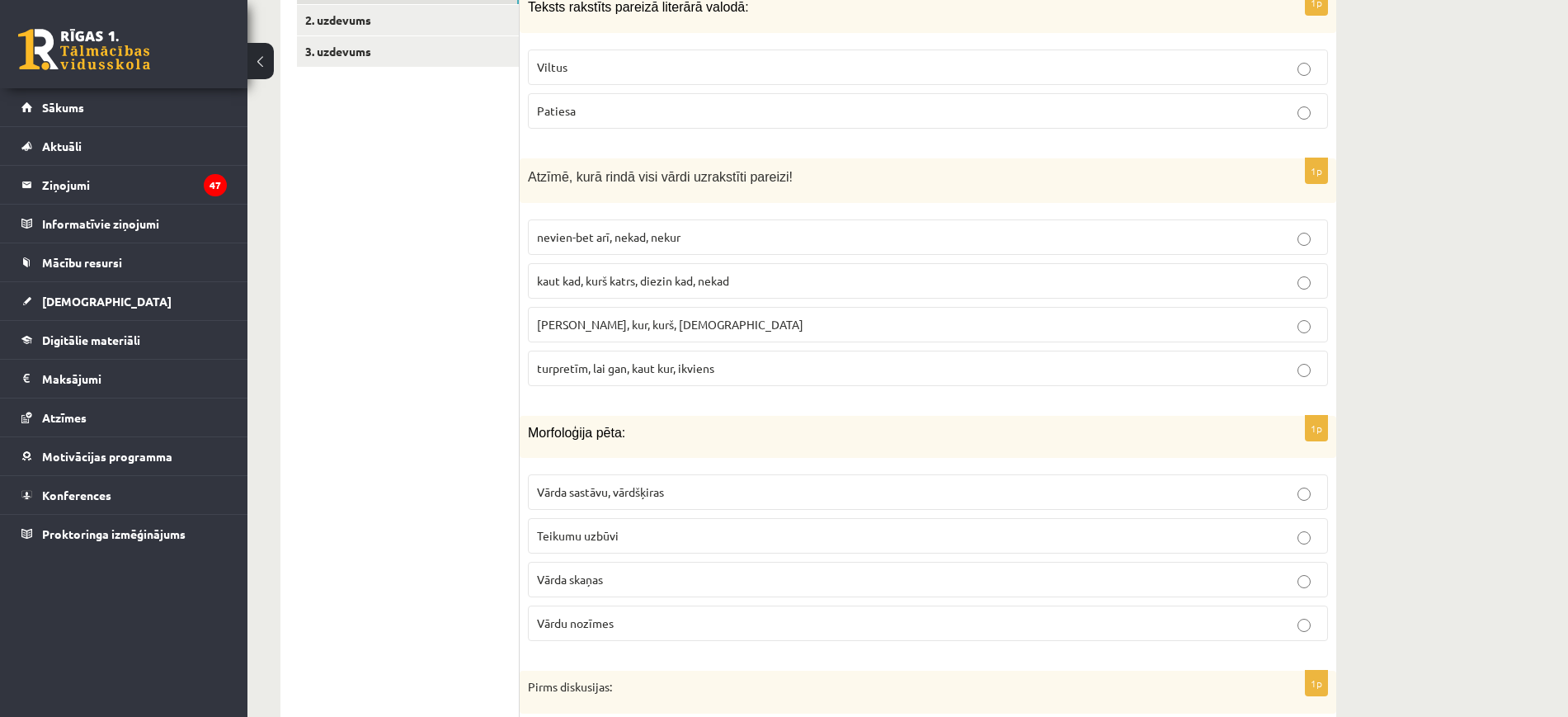
click at [712, 347] on fieldset "nevien-bet arī, nekad, nekur [PERSON_NAME] kad, kurš katrs, diezin kad, nekad […" at bounding box center [928, 302] width 800 height 180
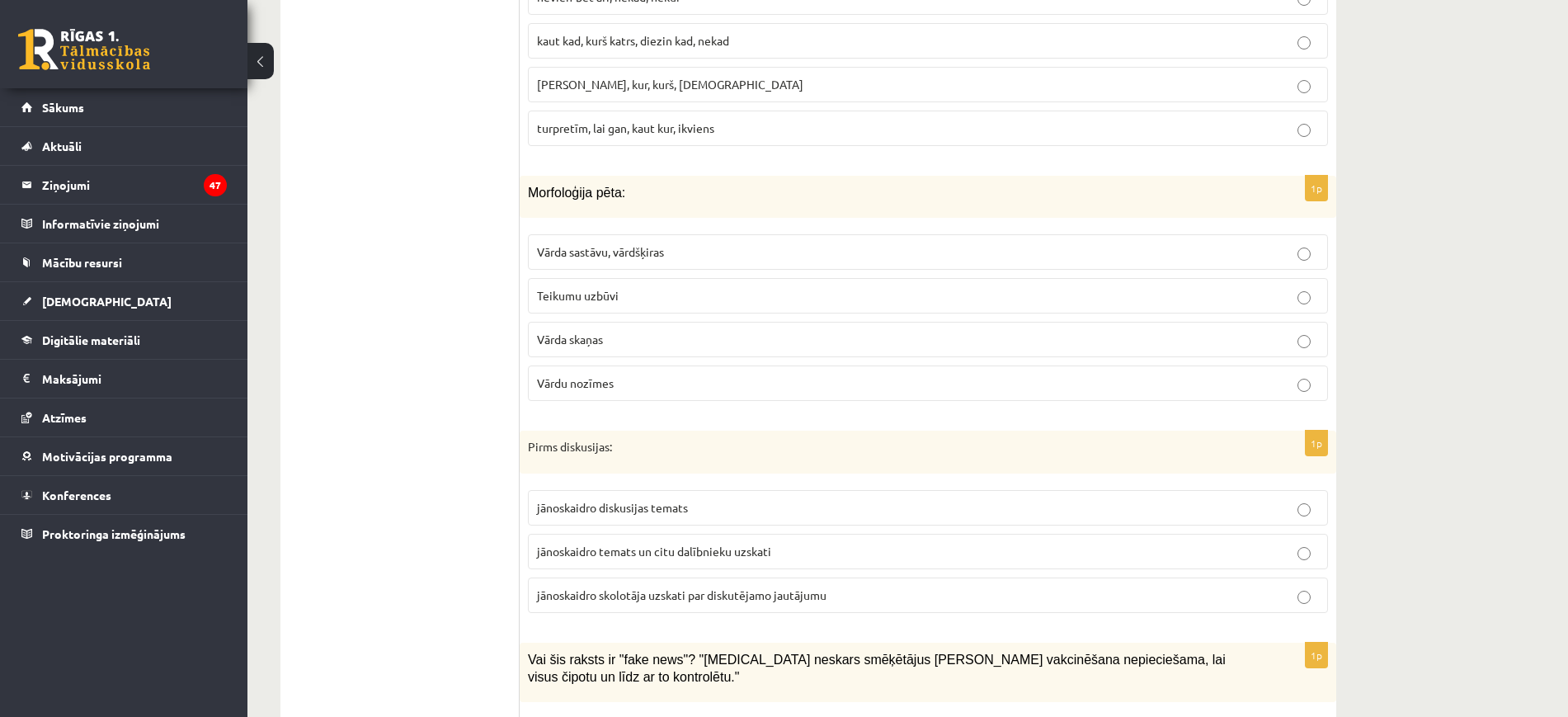
scroll to position [804, 0]
click at [690, 262] on label "Vārda sastāvu, vārdšķiras" at bounding box center [928, 251] width 800 height 36
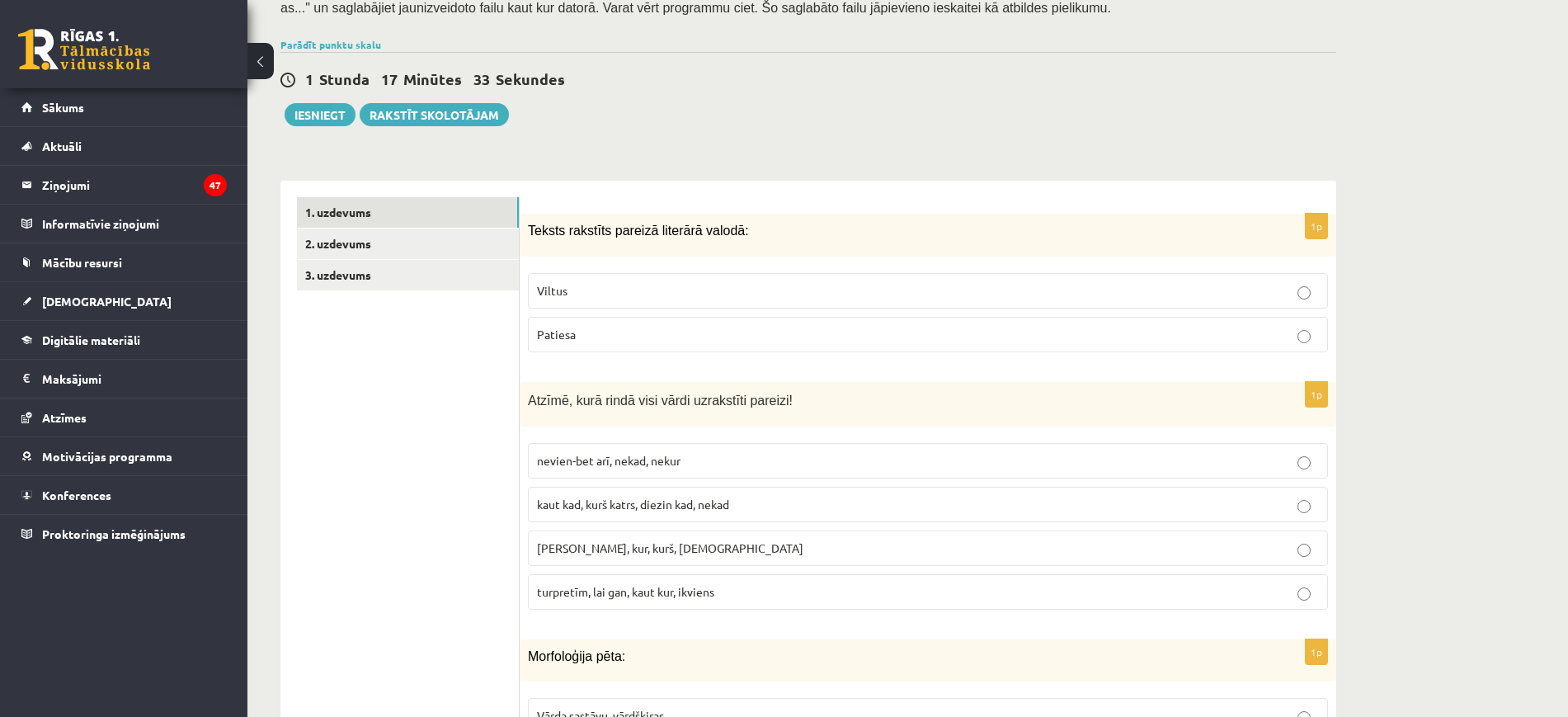
scroll to position [341, 0]
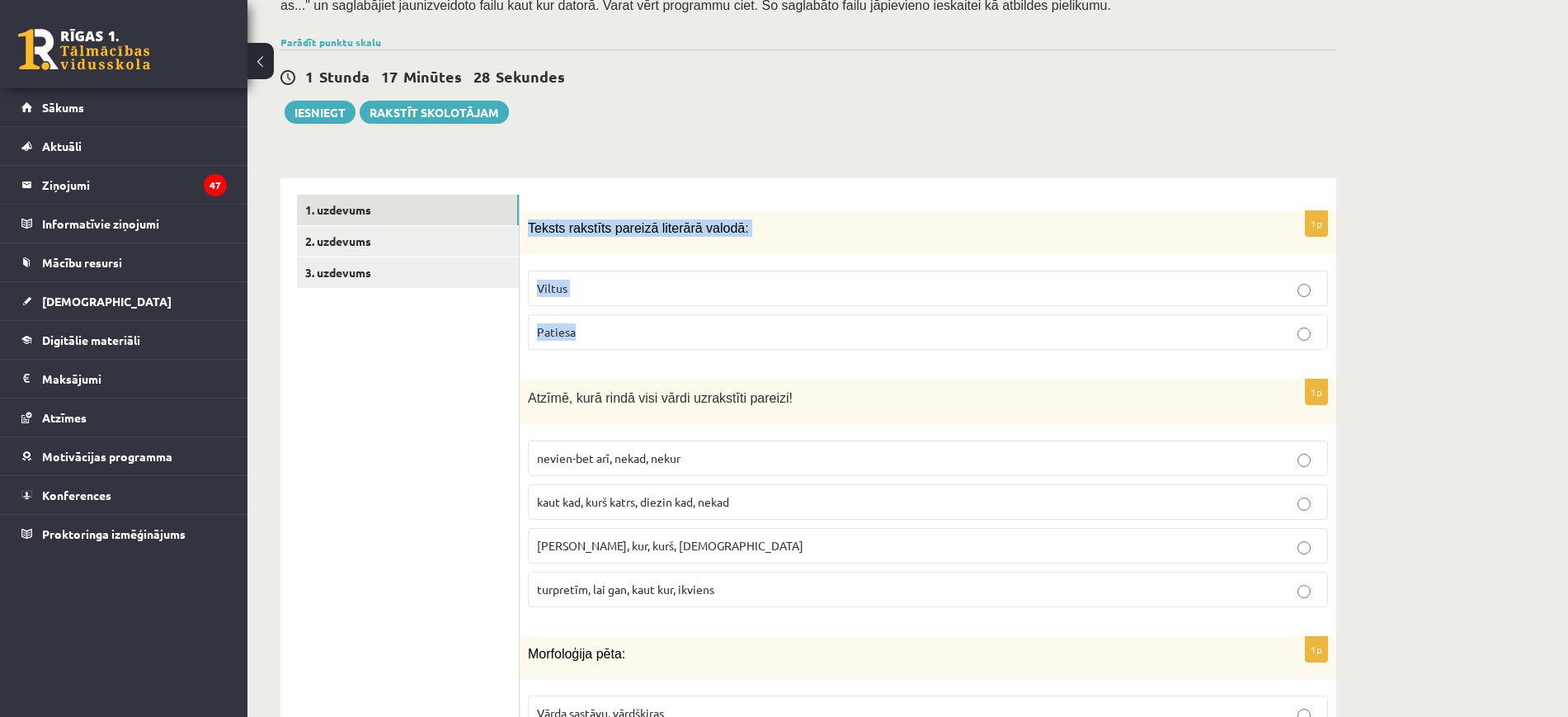
drag, startPoint x: 525, startPoint y: 220, endPoint x: 865, endPoint y: 350, distance: 364.0
click at [865, 350] on div "1p Teksts rakstīts pareizā literārā valodā: Viltus [GEOGRAPHIC_DATA]" at bounding box center [928, 287] width 817 height 151
copy div "Teksts rakstīts pareizā literārā valodā: Viltus Patiesa"
click at [848, 254] on div "1p Teksts rakstīts pareizā literārā valodā: Viltus [GEOGRAPHIC_DATA]" at bounding box center [928, 287] width 817 height 151
click at [719, 325] on p "Patiesa" at bounding box center [928, 332] width 782 height 17
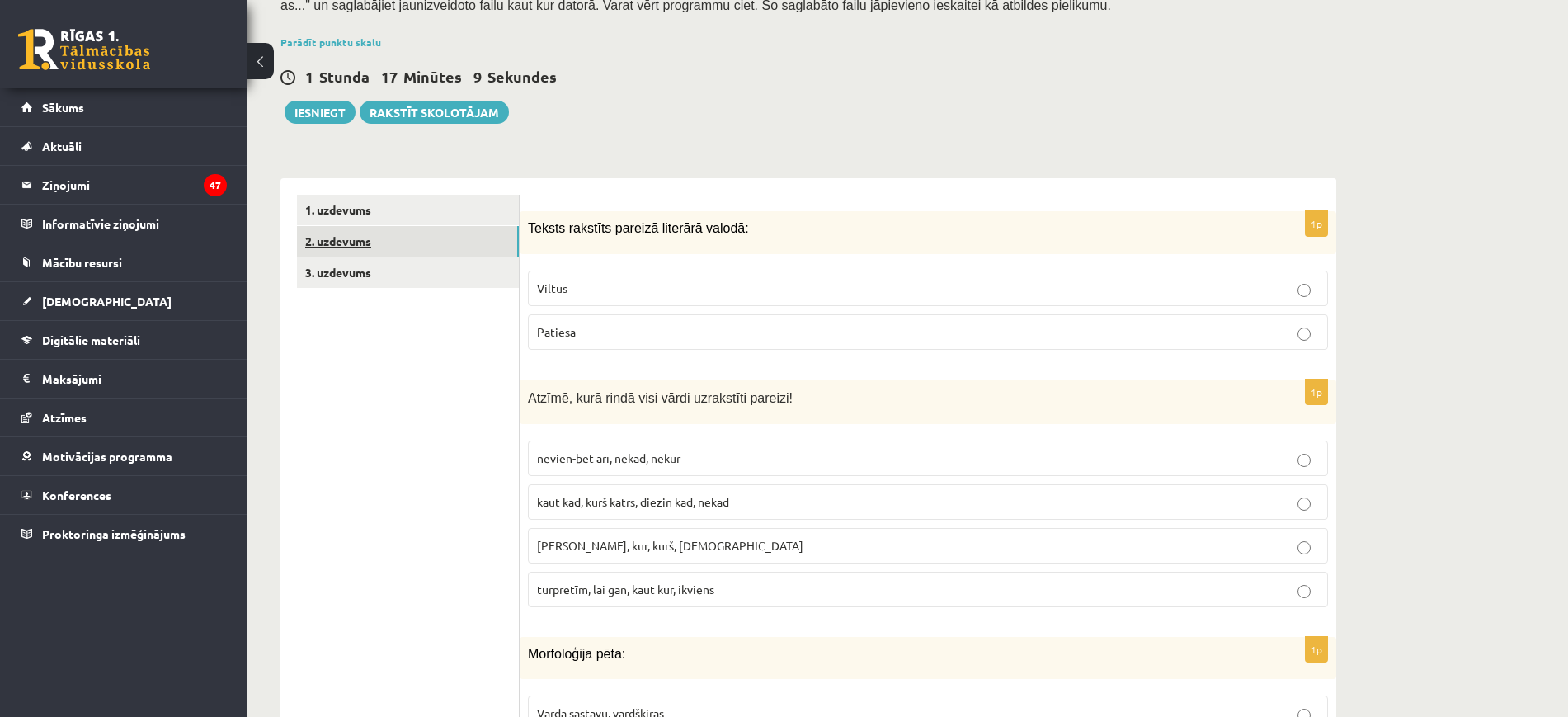
click at [439, 240] on link "2. uzdevums" at bounding box center [408, 241] width 222 height 31
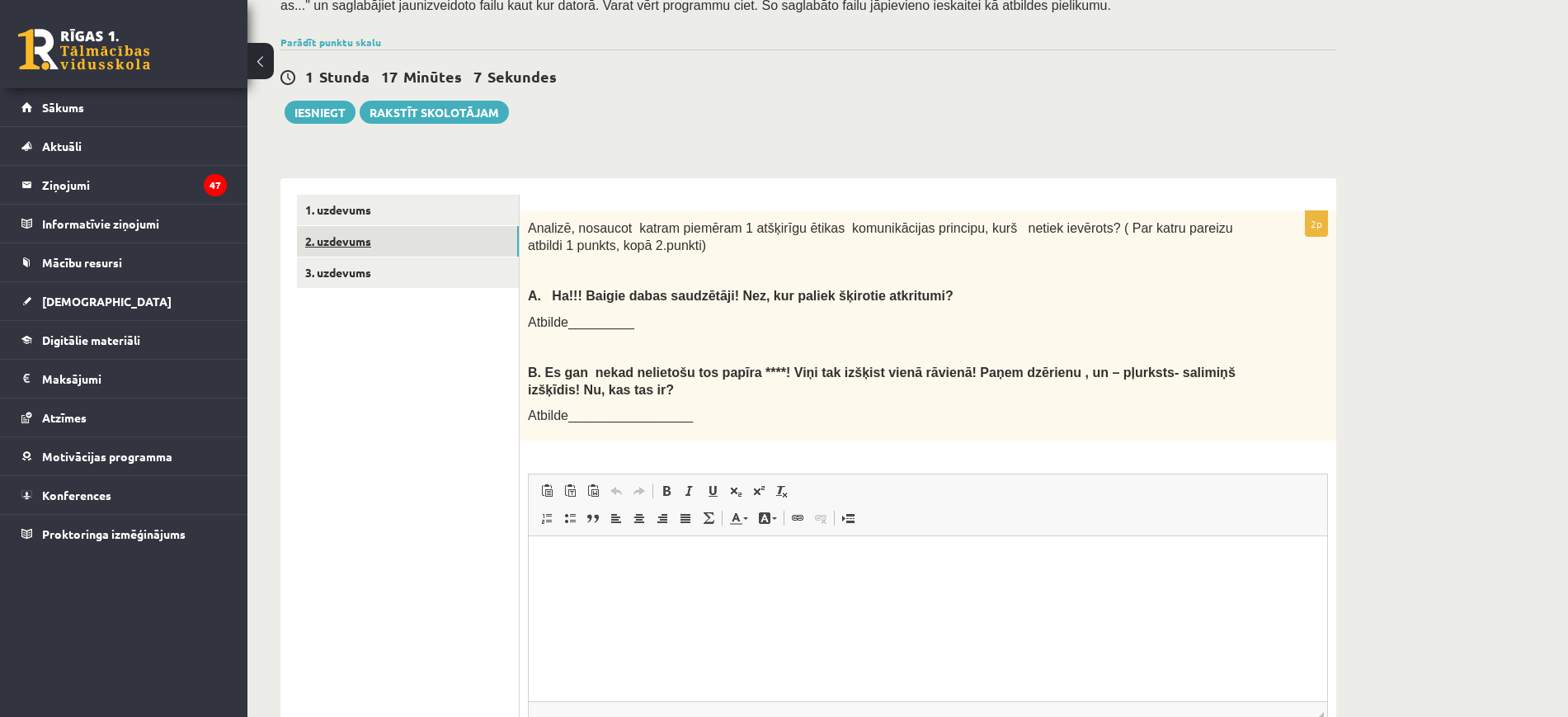
scroll to position [0, 0]
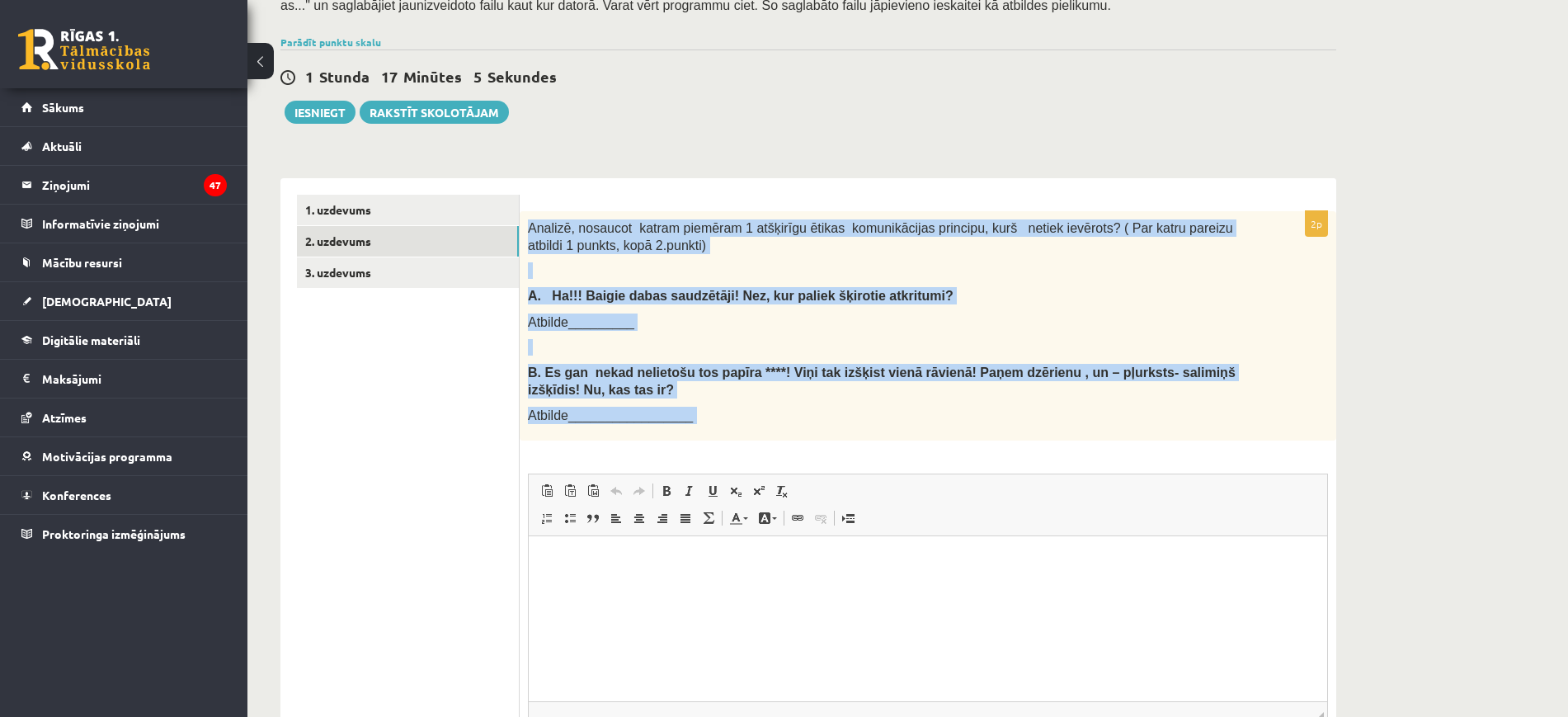
drag, startPoint x: 527, startPoint y: 222, endPoint x: 1049, endPoint y: 458, distance: 572.9
click at [1049, 458] on div "2p Analizē, nosaucot katram piemēram 1 atšķirīgu ētikas komunikācijas principu,…" at bounding box center [928, 514] width 817 height 606
copy div "Loremip, dolorsit ametco adipisci 0 elitseddo eiusmo temporincidid utlabore, et…"
click at [1140, 322] on p "Atbilde_________" at bounding box center [887, 322] width 718 height 17
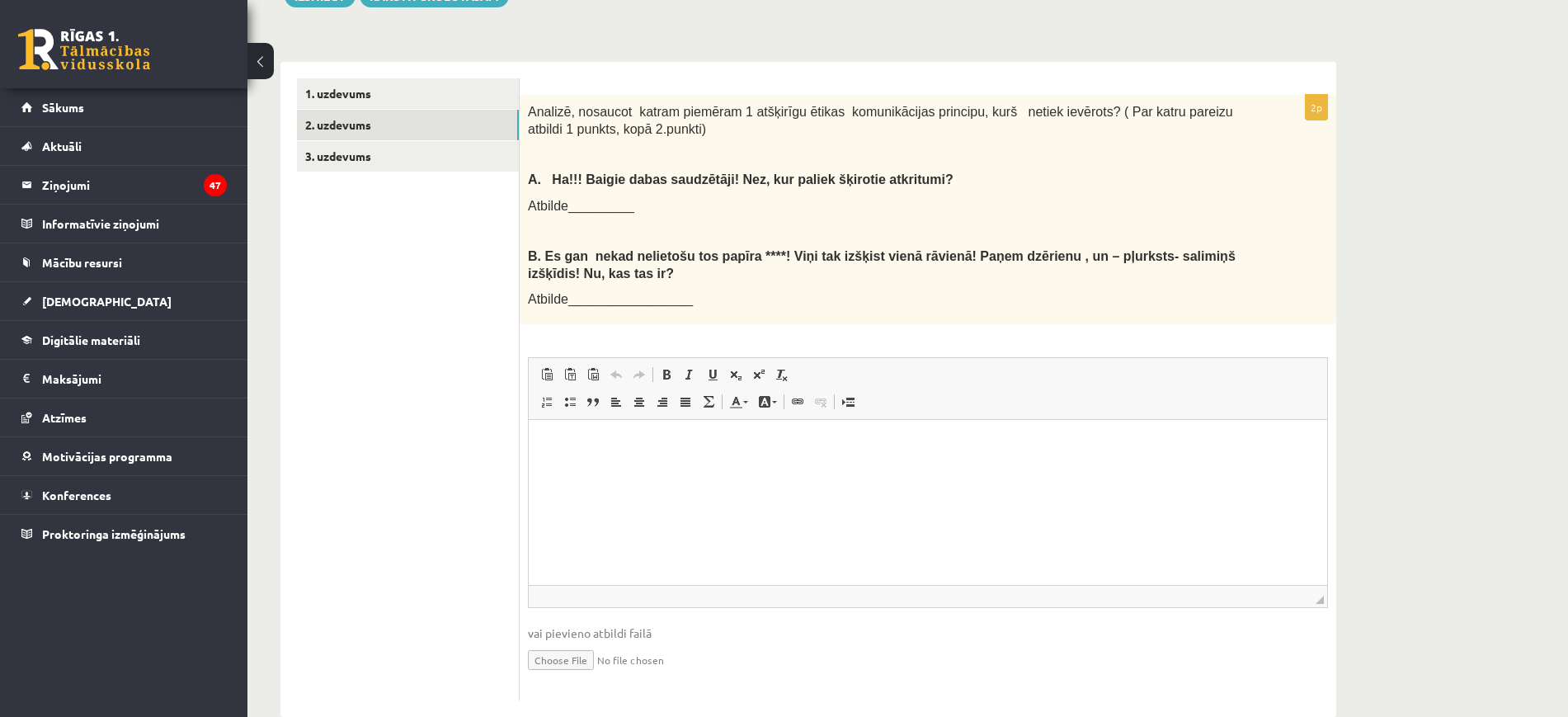
scroll to position [456, 0]
click at [620, 471] on html at bounding box center [928, 445] width 798 height 50
click at [558, 461] on p "**********" at bounding box center [928, 454] width 765 height 35
click at [559, 446] on p "**********" at bounding box center [928, 454] width 765 height 35
click at [535, 457] on html "**********" at bounding box center [928, 454] width 798 height 68
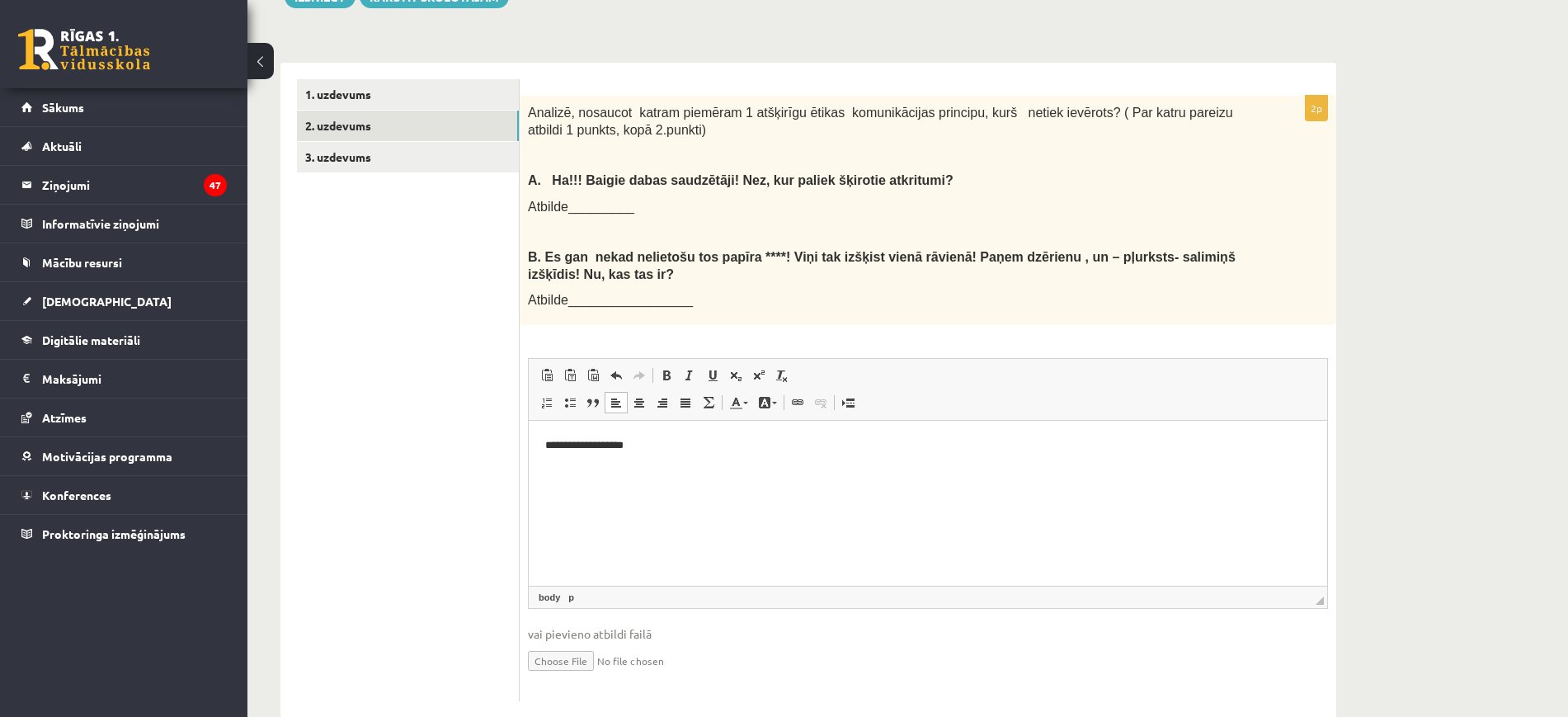
click at [670, 448] on p "**********" at bounding box center [928, 446] width 765 height 17
click at [435, 172] on link "3. uzdevums" at bounding box center [408, 157] width 222 height 31
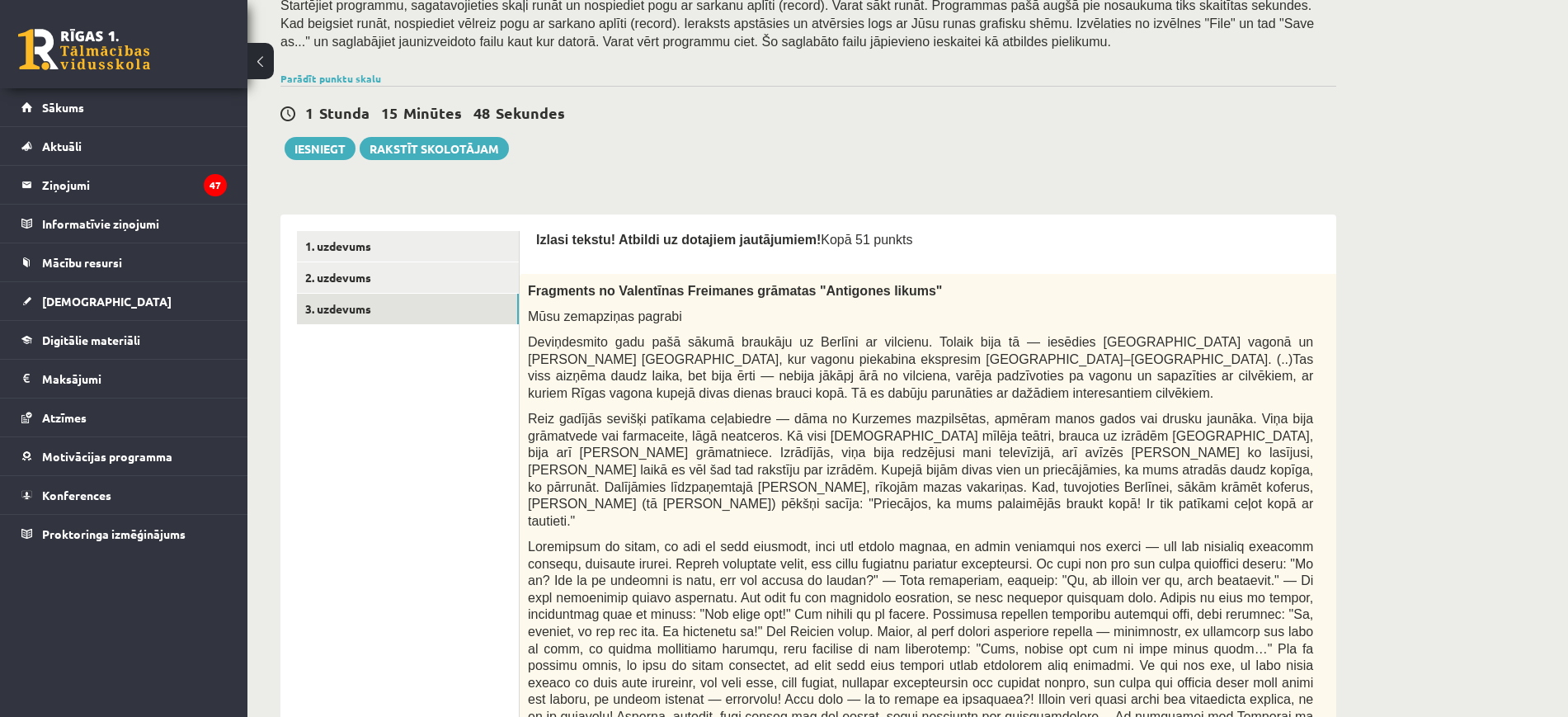
scroll to position [303, 0]
drag, startPoint x: 543, startPoint y: 237, endPoint x: 610, endPoint y: 240, distance: 67.1
click at [610, 240] on span "Izlasi tekstu! Atbildi uz dotajiem jautājumiem!" at bounding box center [678, 240] width 285 height 14
click at [543, 246] on span "Izlasi tekstu! Atbildi uz dotajiem jautājumiem!" at bounding box center [678, 240] width 285 height 14
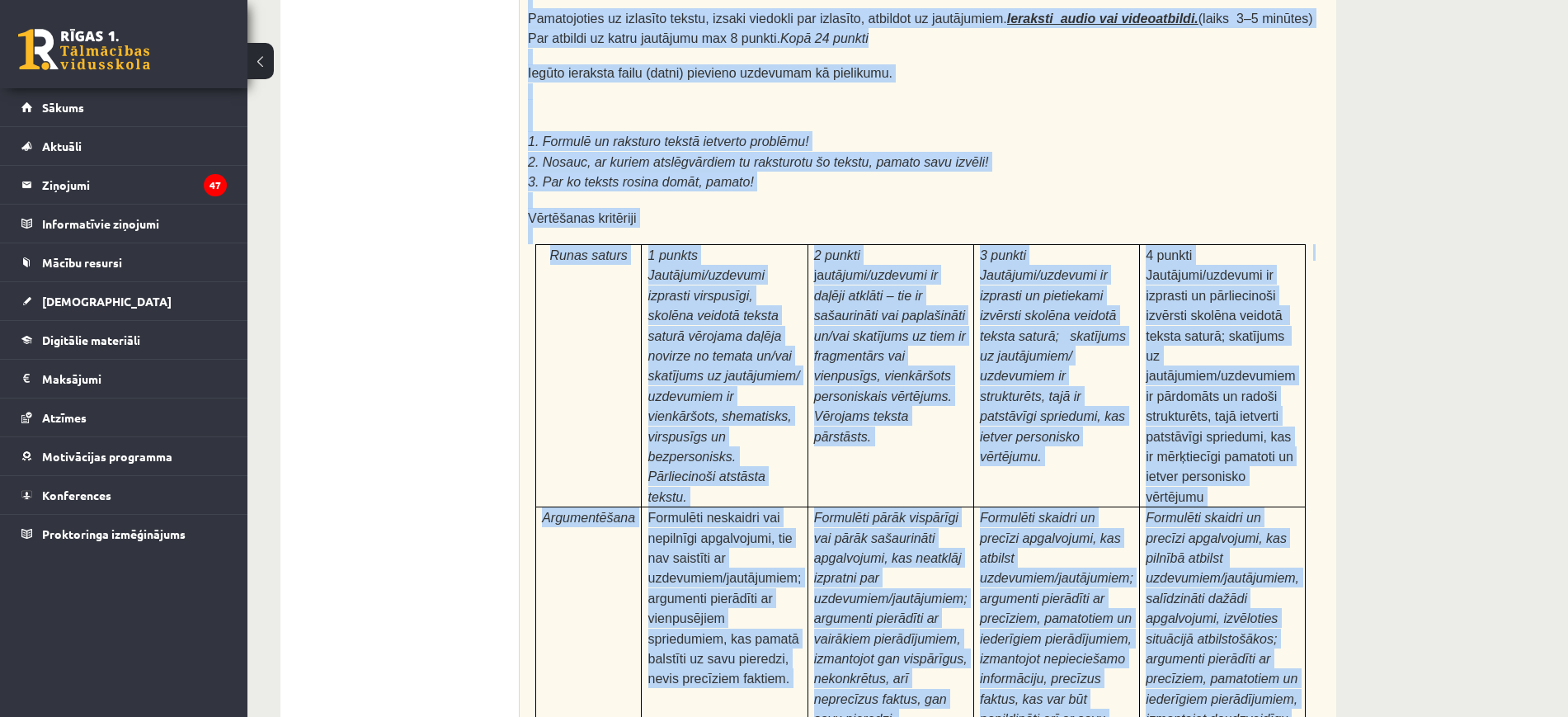
scroll to position [5113, 0]
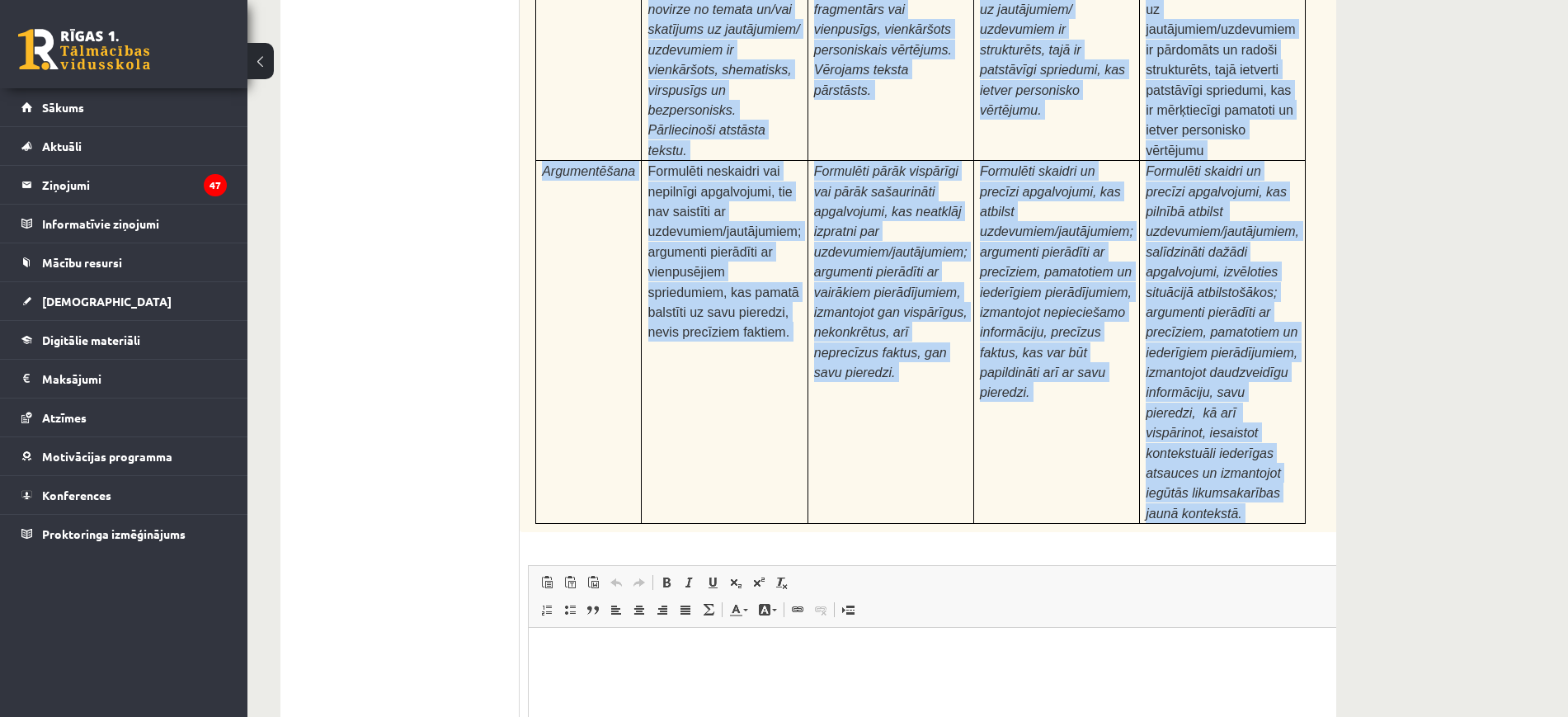
drag, startPoint x: 1063, startPoint y: 871, endPoint x: 712, endPoint y: 711, distance: 385.7
copy form "Loremi dolors! Ametcon ad elitsedd eiusmodtemp! Inci 82 utlabo 9e Doloremag al …"
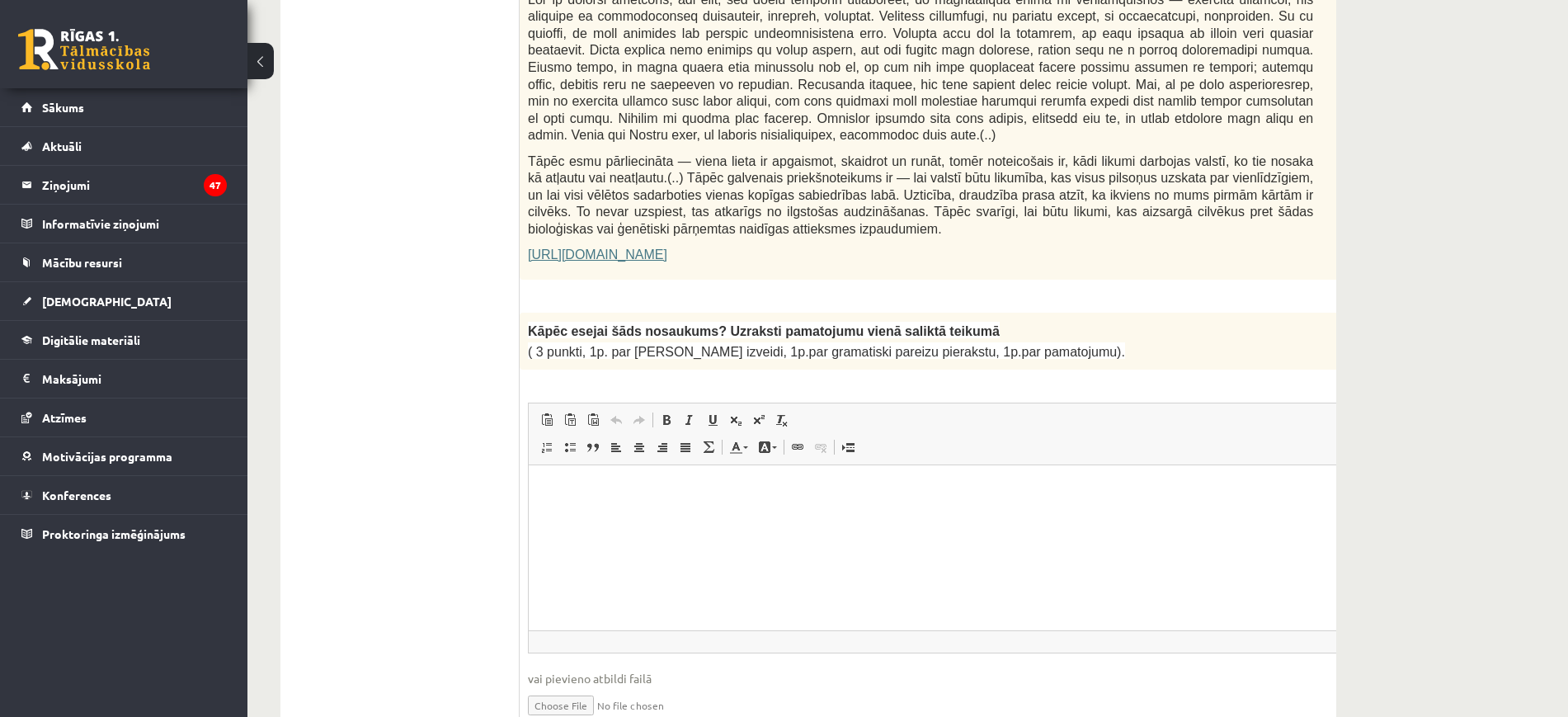
scroll to position [1116, 0]
click at [614, 508] on html at bounding box center [962, 489] width 866 height 50
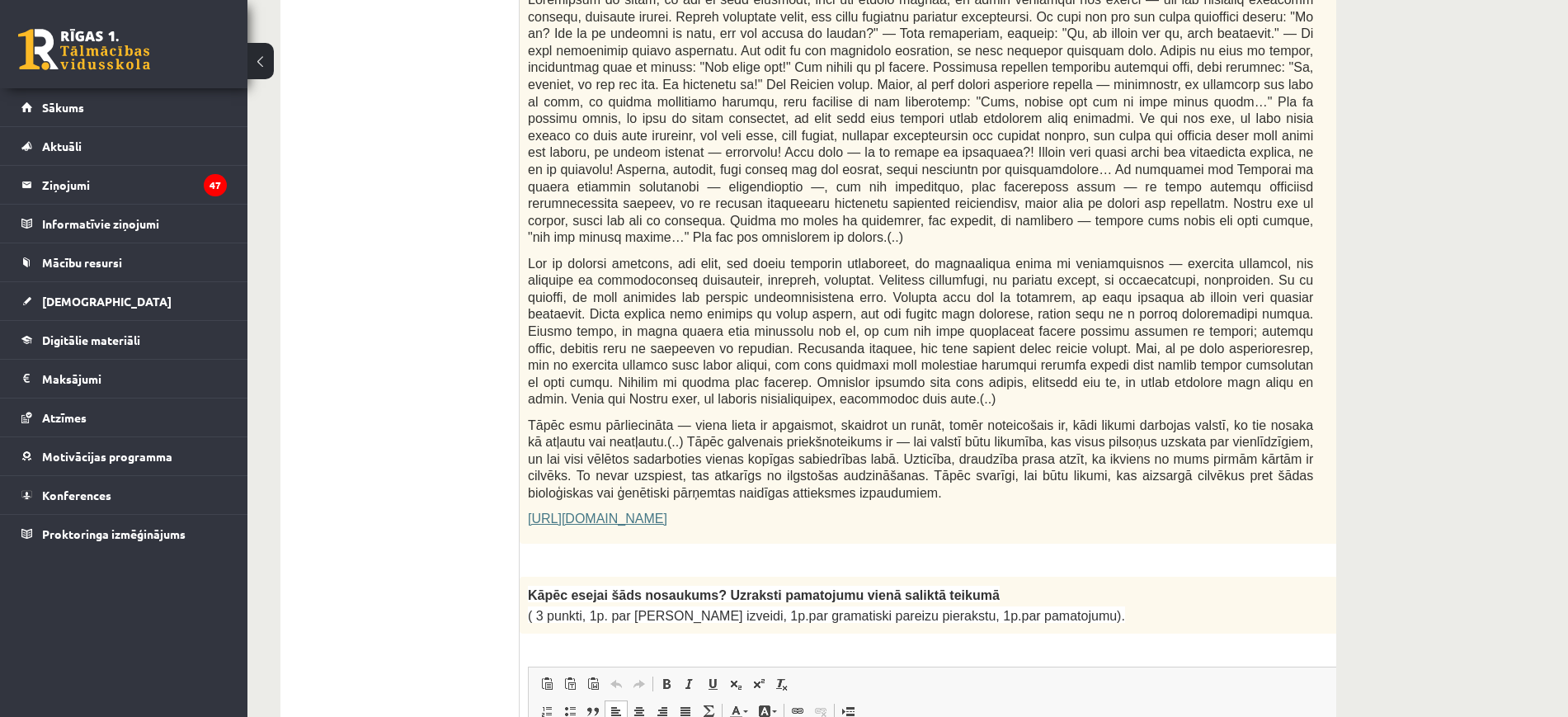
scroll to position [857, 0]
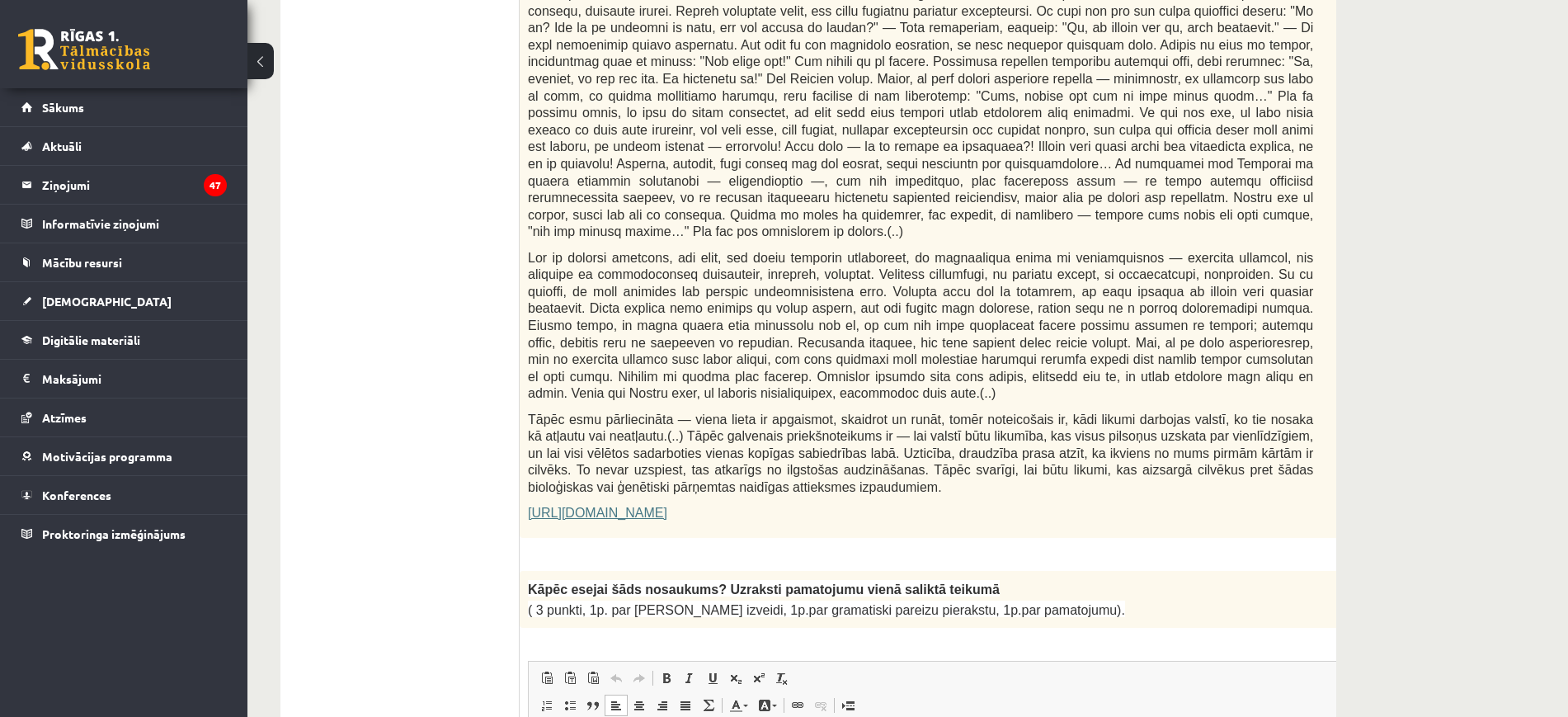
paste body "Bagātinātā teksta redaktors, wiswyg-editor-user-answer-47434015103660"
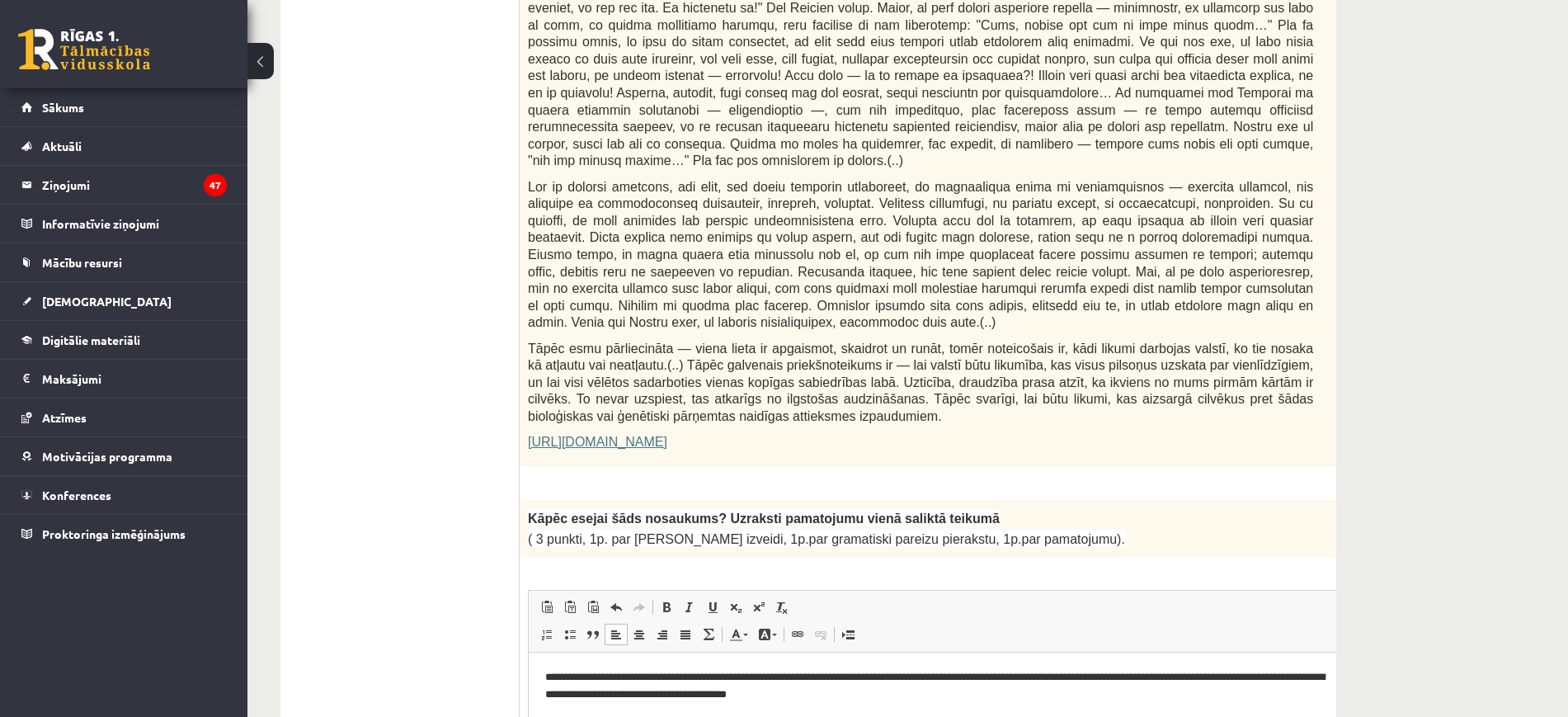
scroll to position [1004, 0]
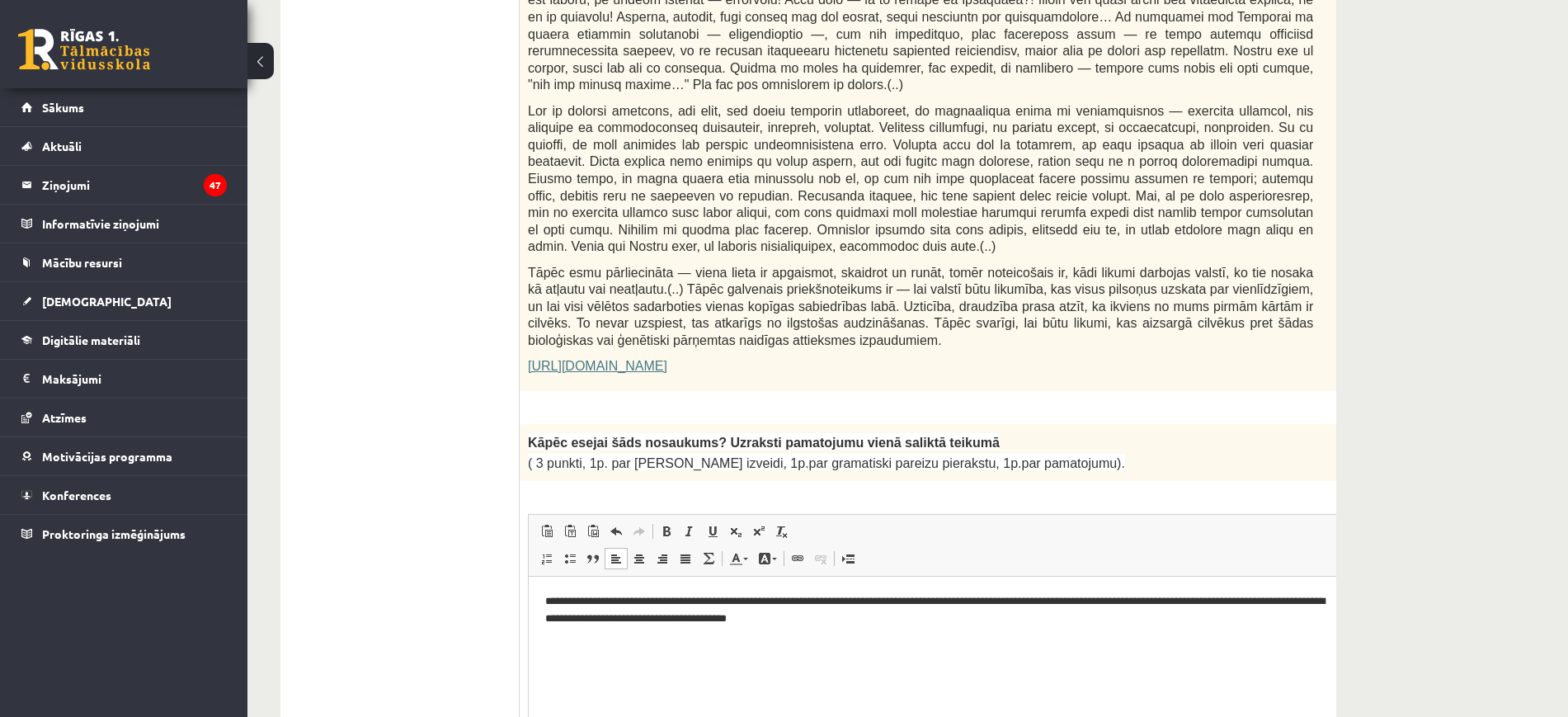
click at [923, 637] on html "**********" at bounding box center [962, 611] width 866 height 68
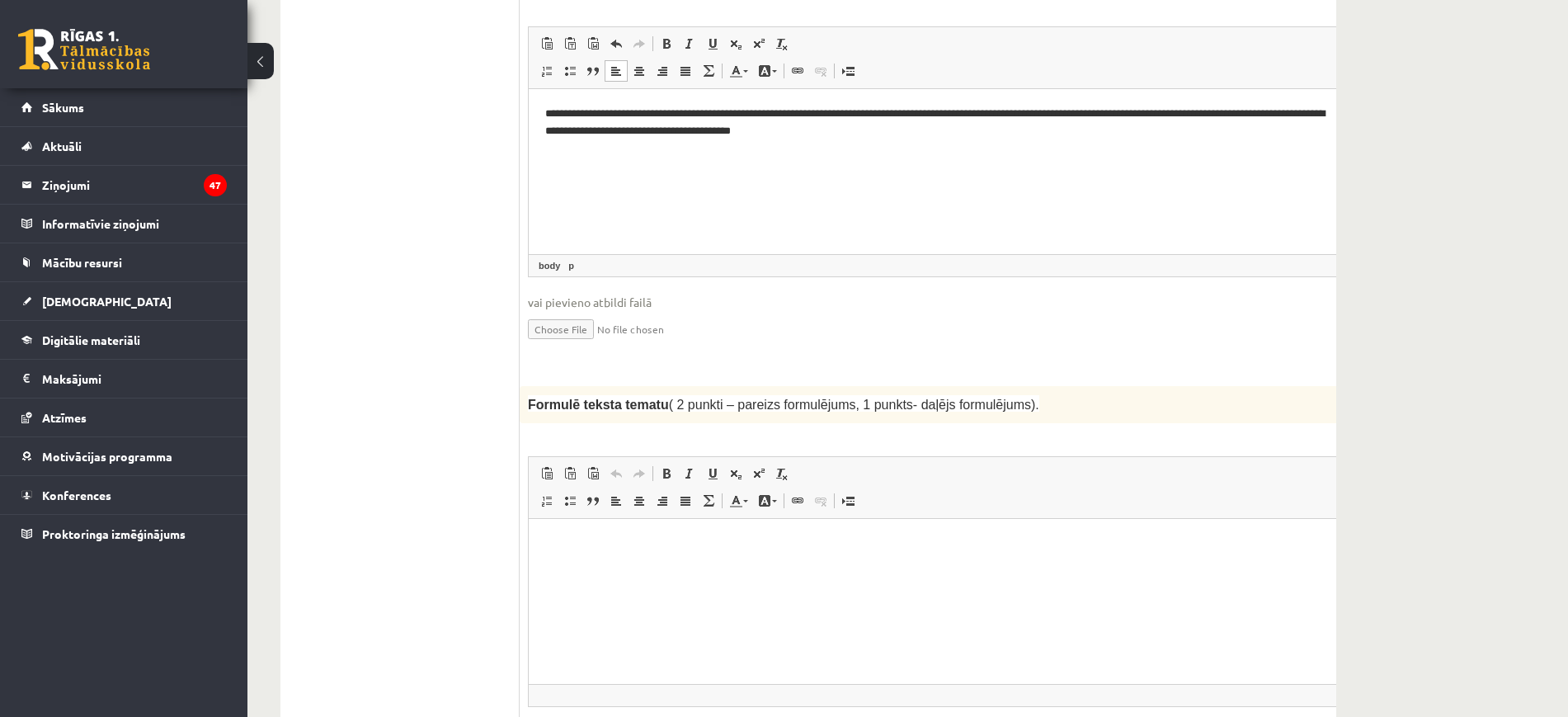
scroll to position [1493, 0]
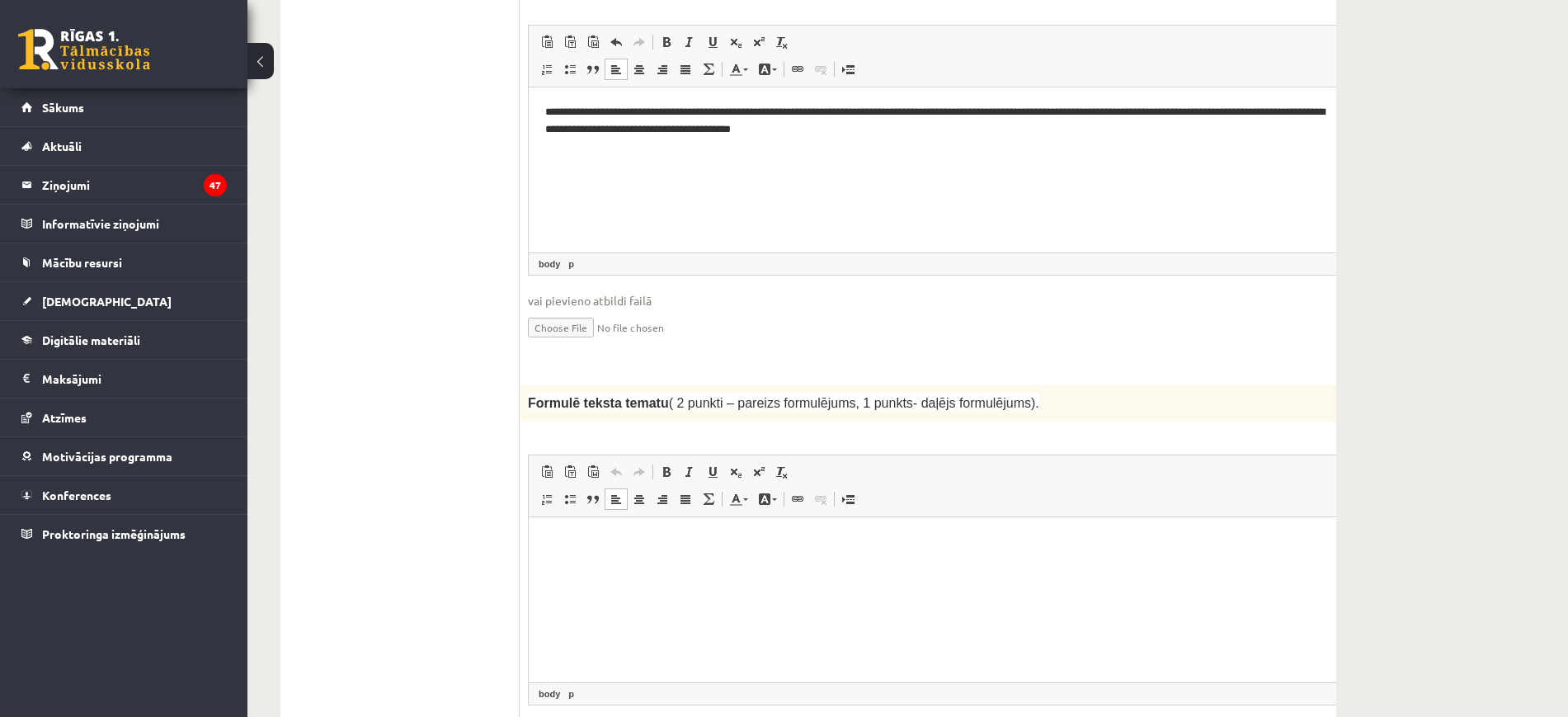
click at [707, 567] on html at bounding box center [962, 541] width 866 height 50
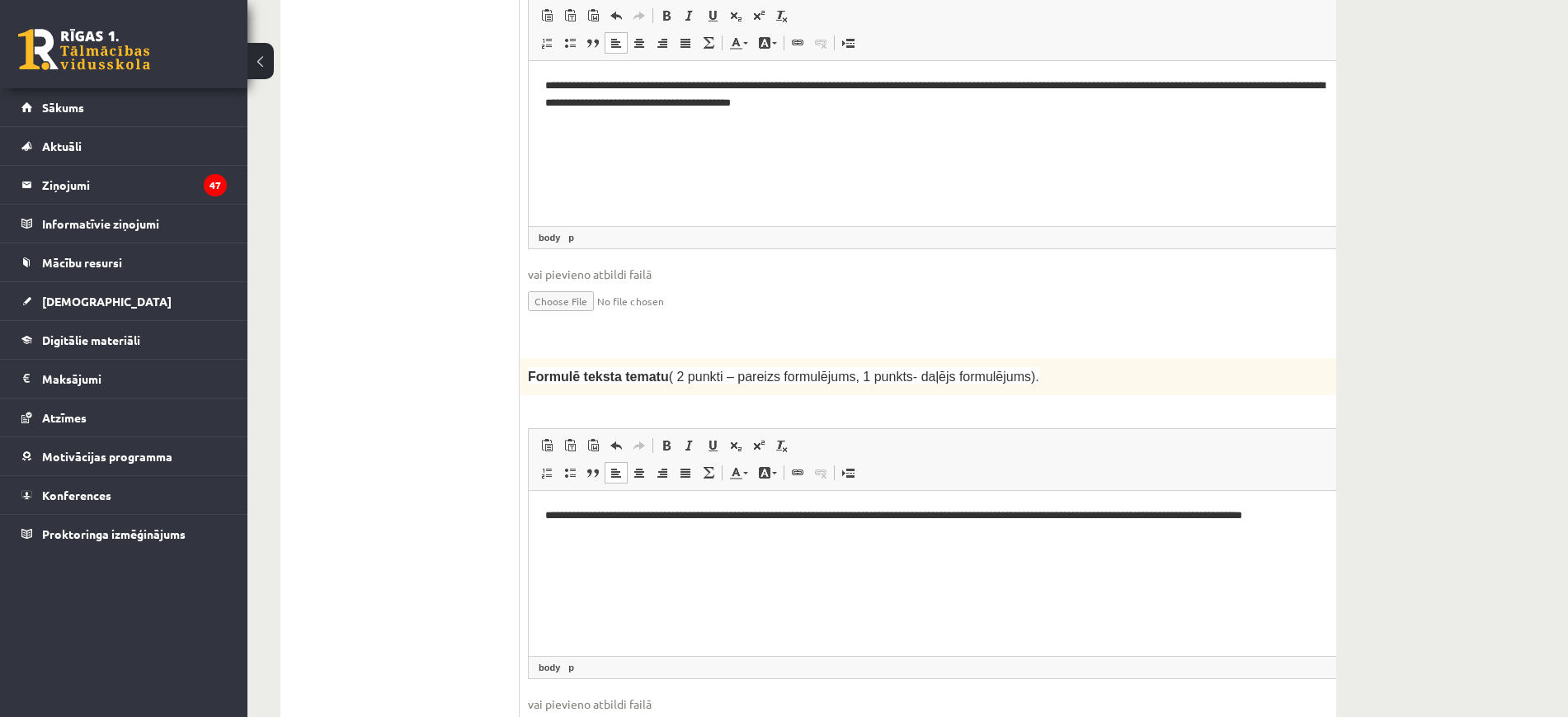
scroll to position [1518, 0]
click at [533, 518] on html "**********" at bounding box center [962, 517] width 866 height 50
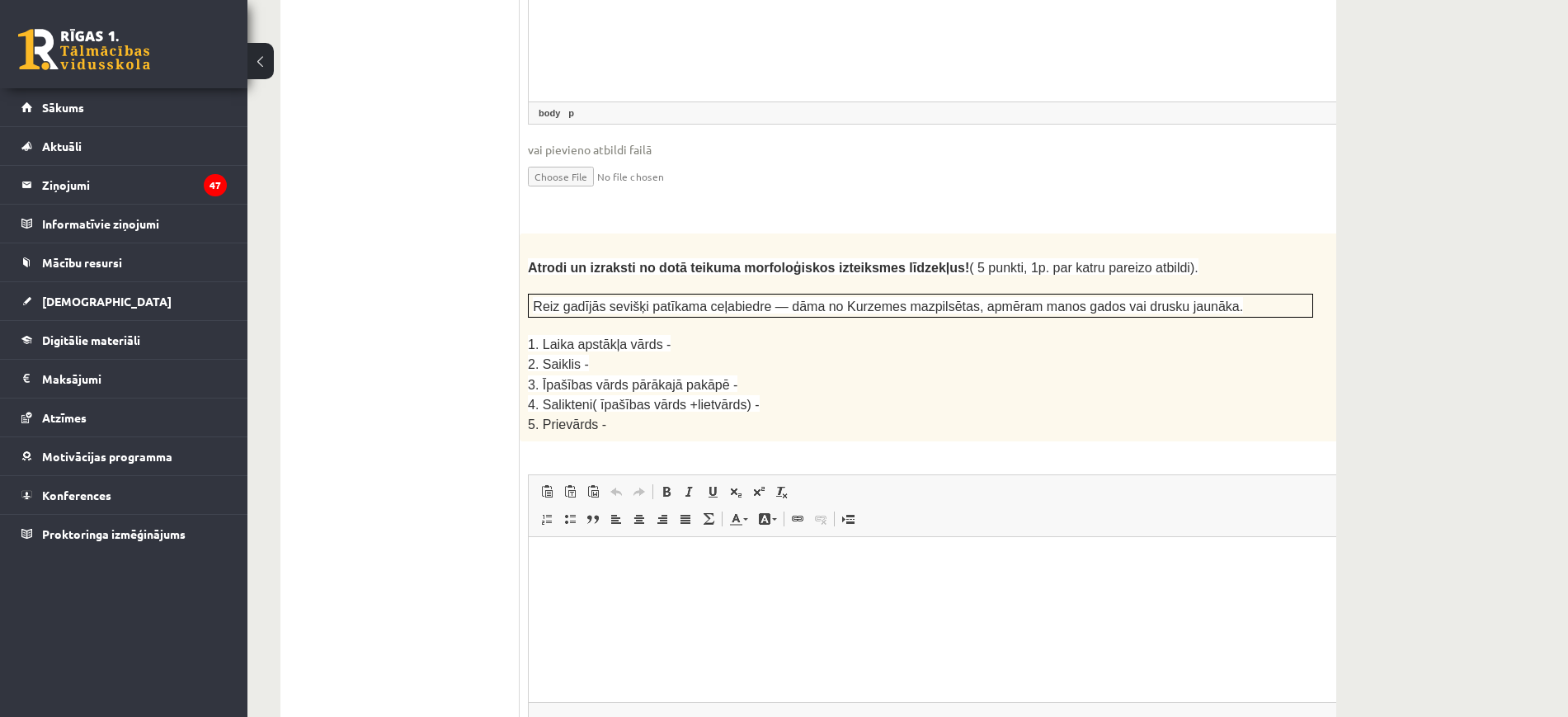
scroll to position [2112, 0]
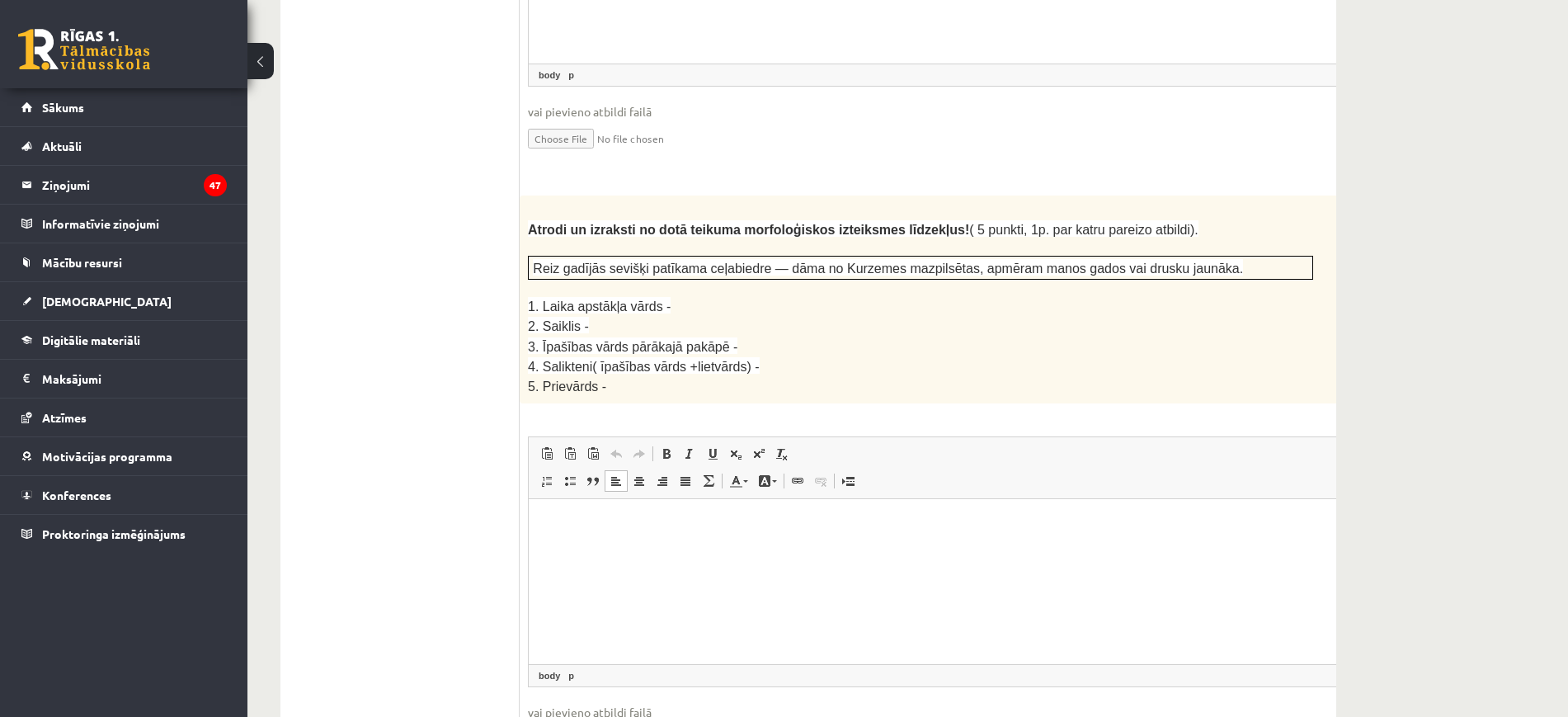
click at [610, 549] on html at bounding box center [962, 523] width 866 height 50
click at [538, 522] on html "**********" at bounding box center [962, 558] width 866 height 119
click at [639, 592] on p "**********" at bounding box center [940, 557] width 790 height 86
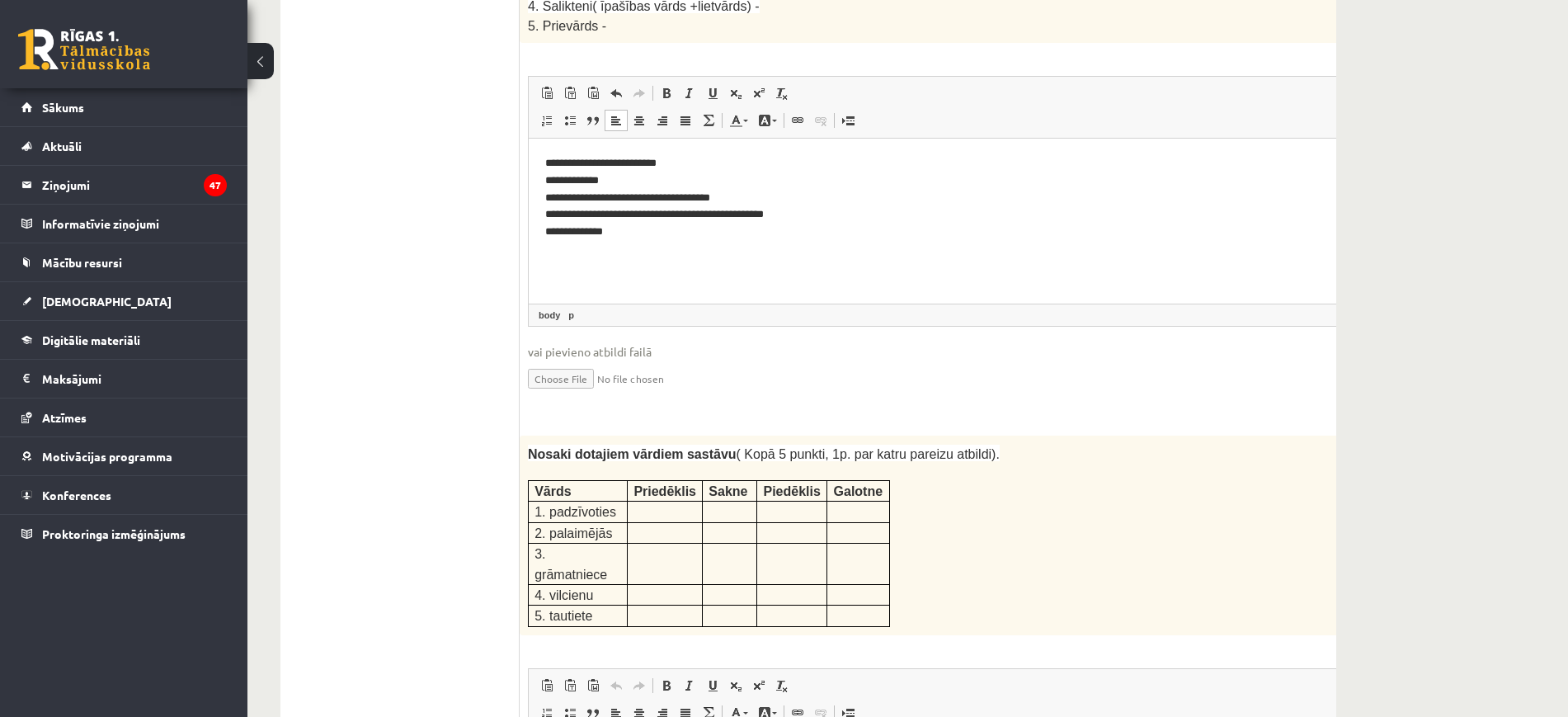
scroll to position [2474, 0]
click at [733, 213] on p "**********" at bounding box center [940, 196] width 790 height 86
click at [595, 210] on p "**********" at bounding box center [940, 196] width 790 height 86
click at [940, 174] on p "**********" at bounding box center [940, 196] width 790 height 86
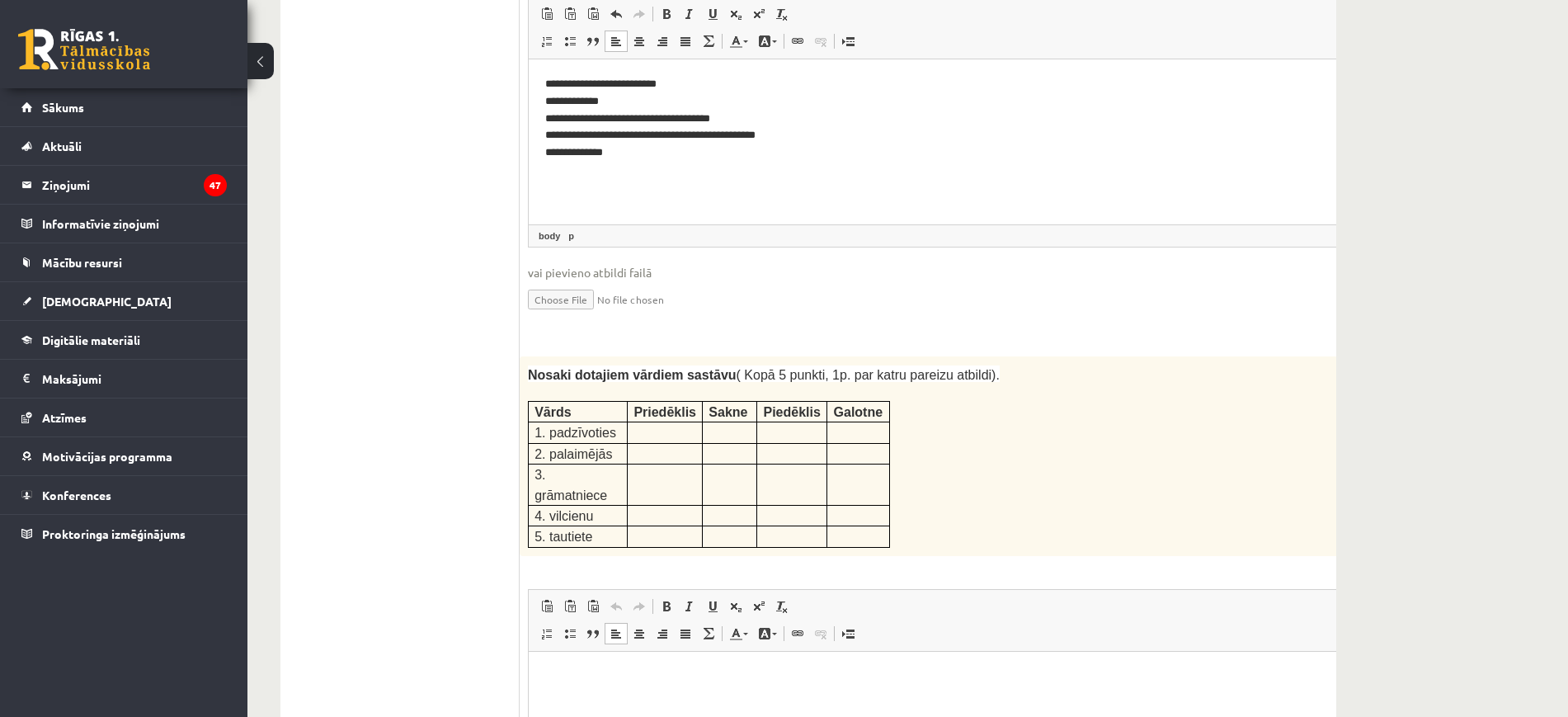
click at [664, 669] on p "Bagātinātā teksta redaktors, wiswyg-editor-user-answer-47433927493080" at bounding box center [962, 676] width 833 height 17
click at [533, 716] on html "**********" at bounding box center [962, 563] width 866 height 504
click at [539, 698] on html "**********" at bounding box center [962, 640] width 866 height 504
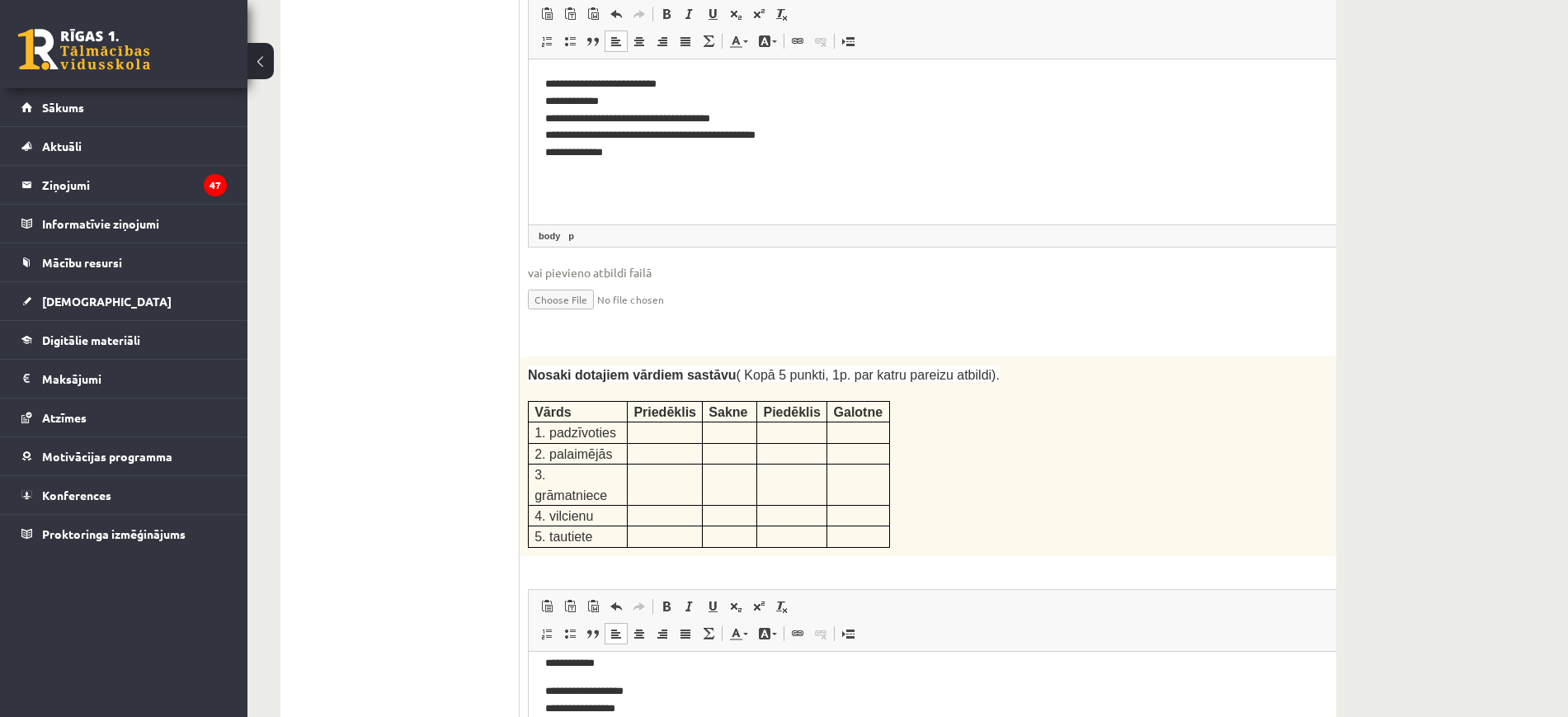
scroll to position [178, 0]
click at [542, 687] on html "**********" at bounding box center [962, 725] width 866 height 504
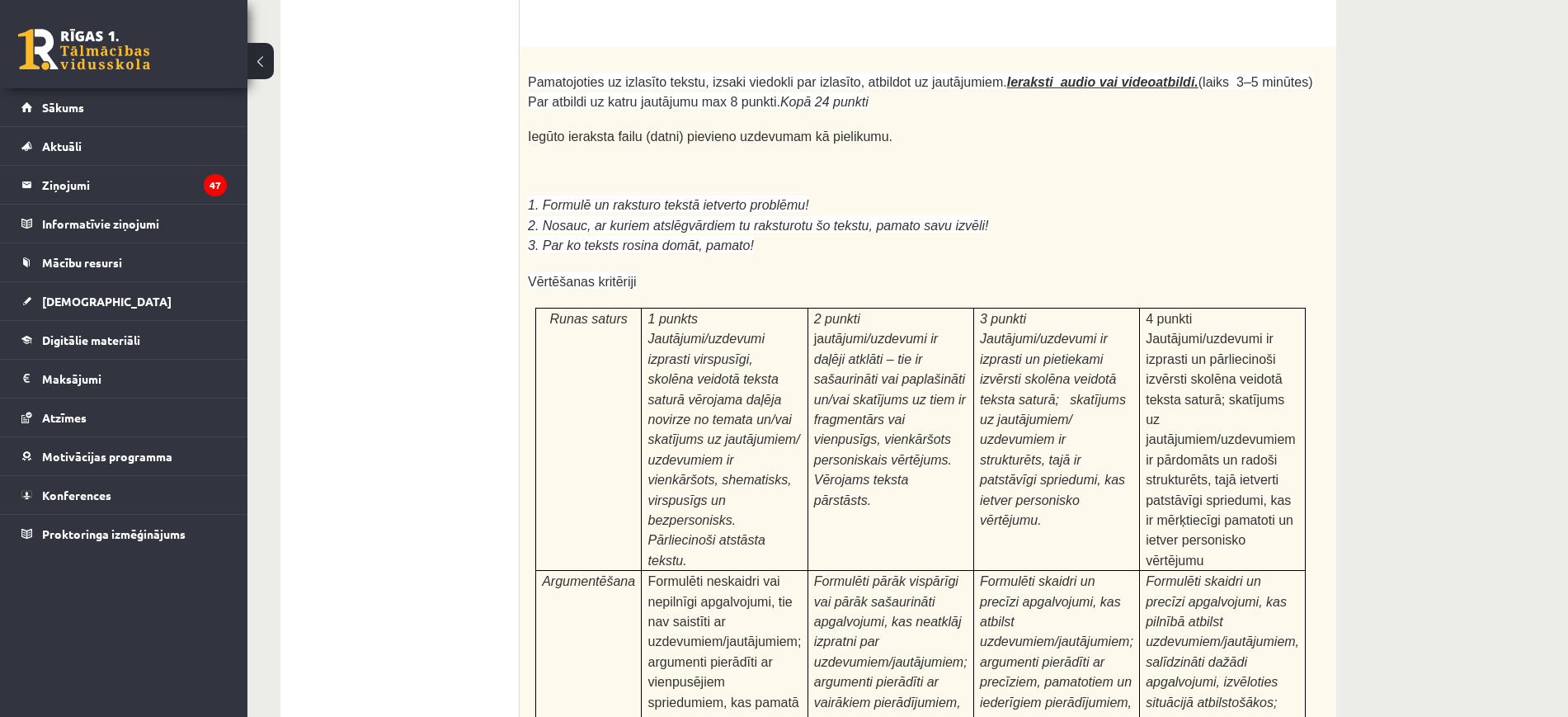
scroll to position [5113, 0]
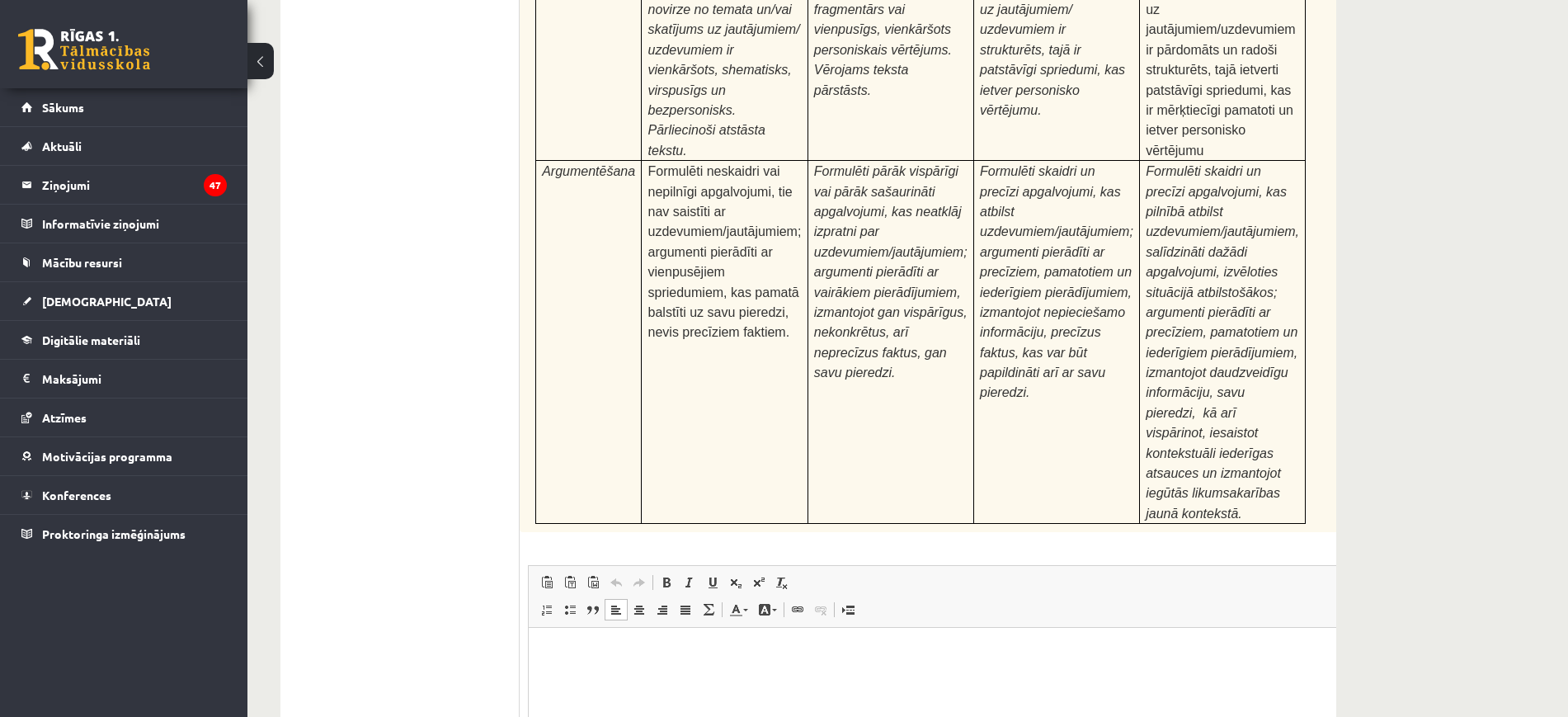
click at [868, 678] on html at bounding box center [962, 652] width 866 height 50
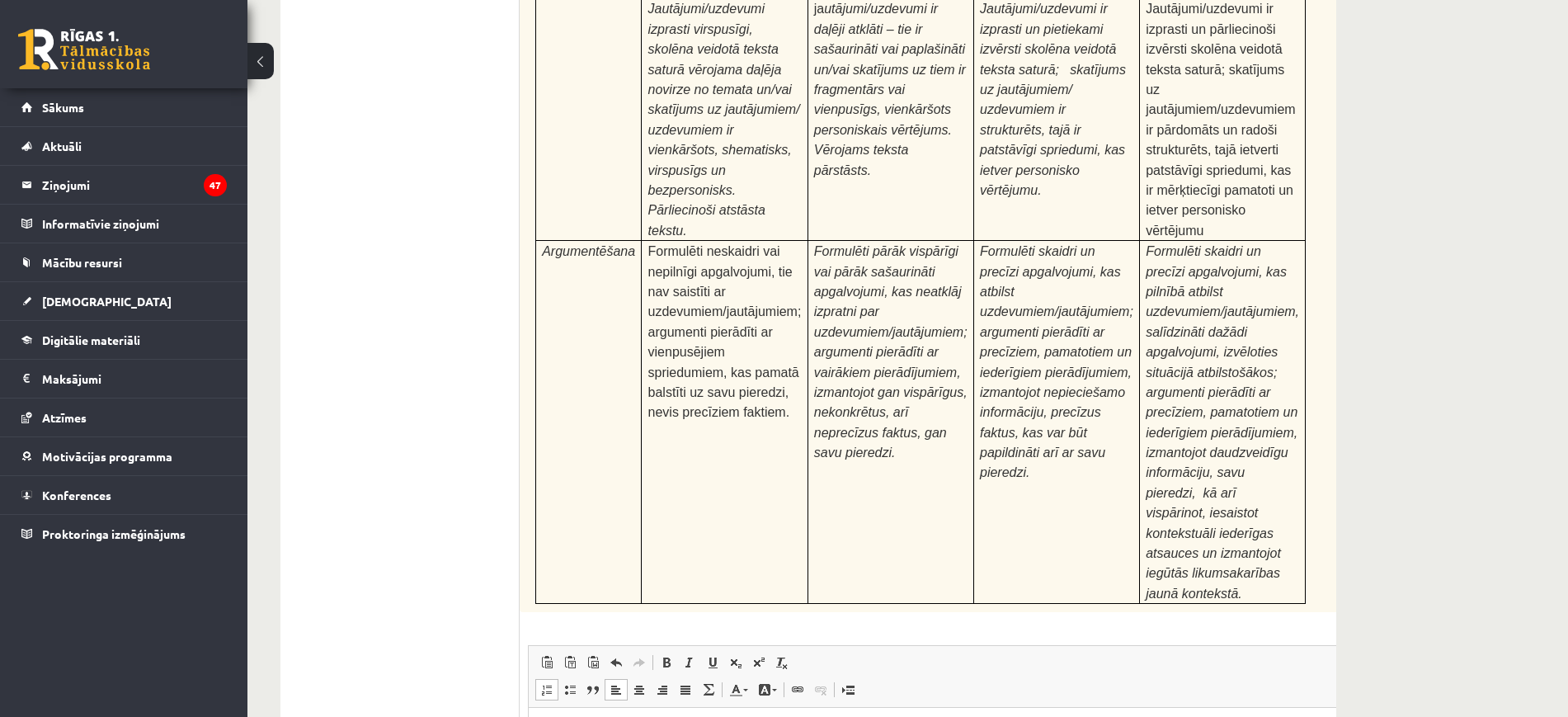
scroll to position [5032, 0]
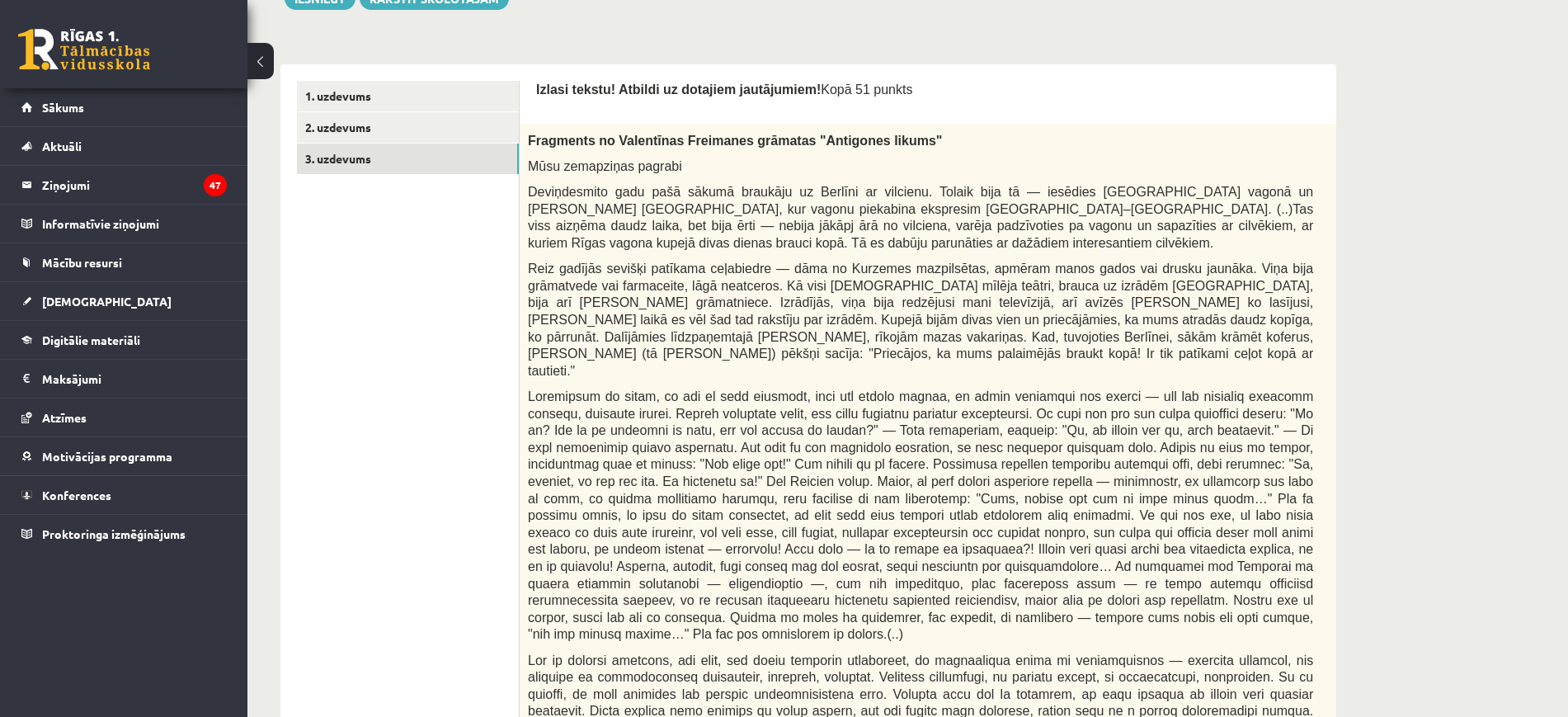
scroll to position [454, 0]
click at [316, 132] on link "2. uzdevums" at bounding box center [408, 128] width 222 height 31
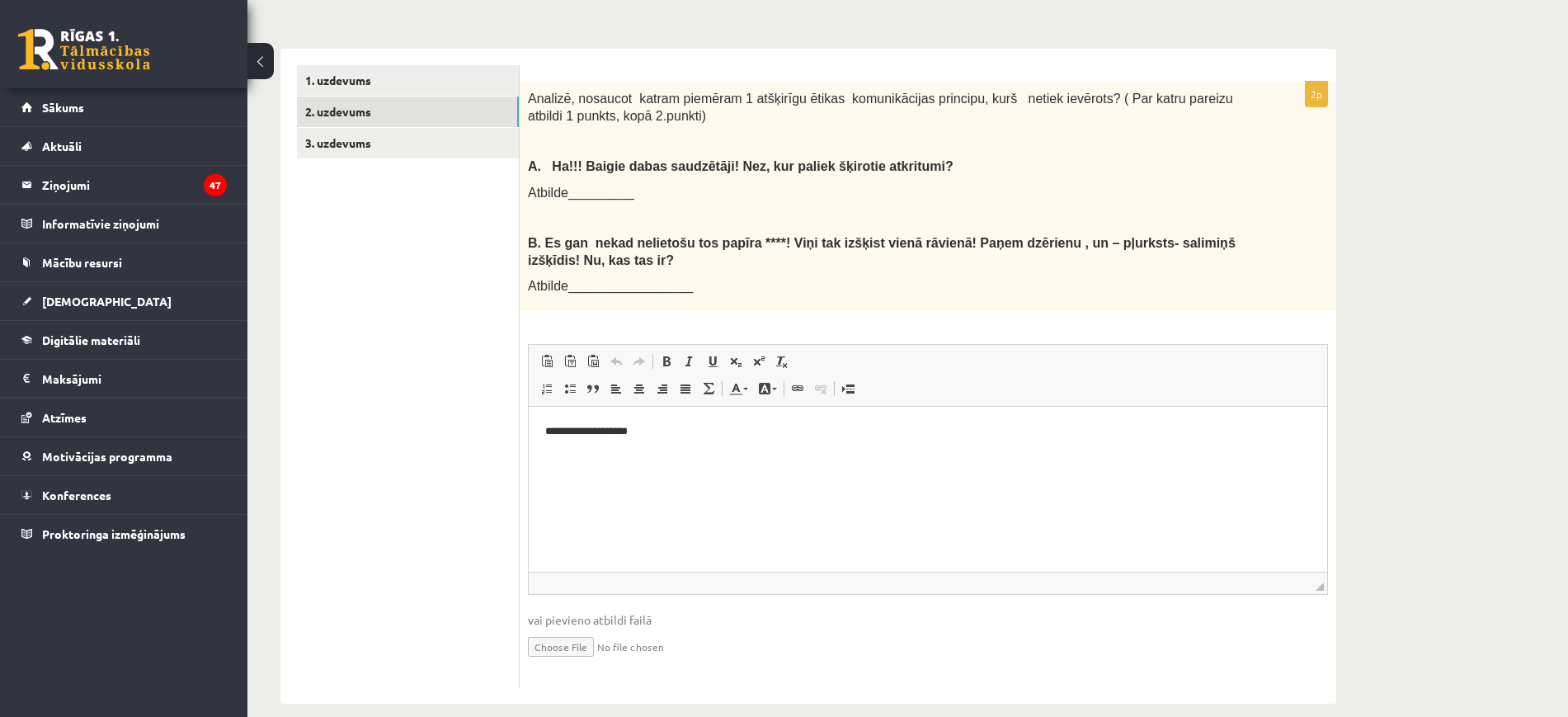
scroll to position [471, 0]
click at [430, 85] on link "1. uzdevums" at bounding box center [408, 80] width 222 height 31
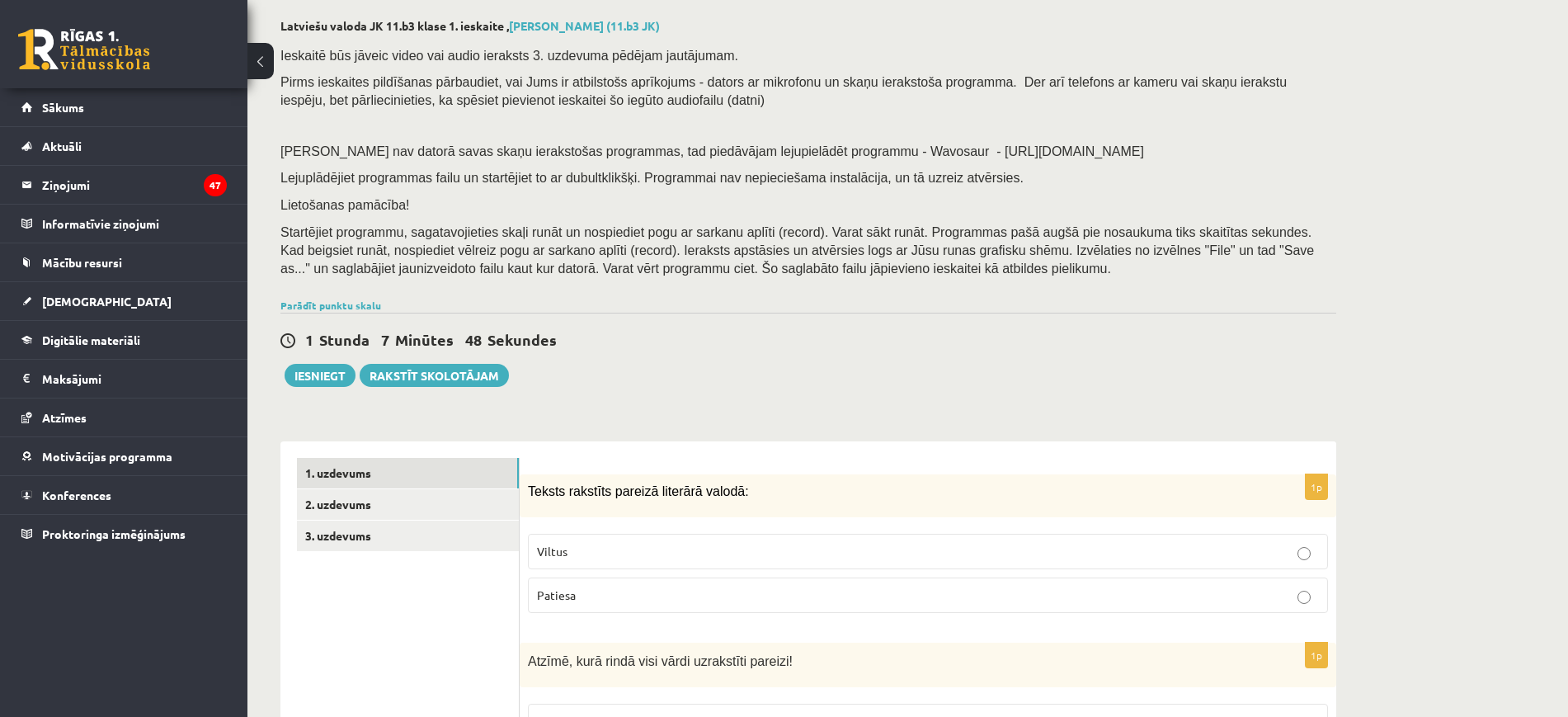
scroll to position [67, 0]
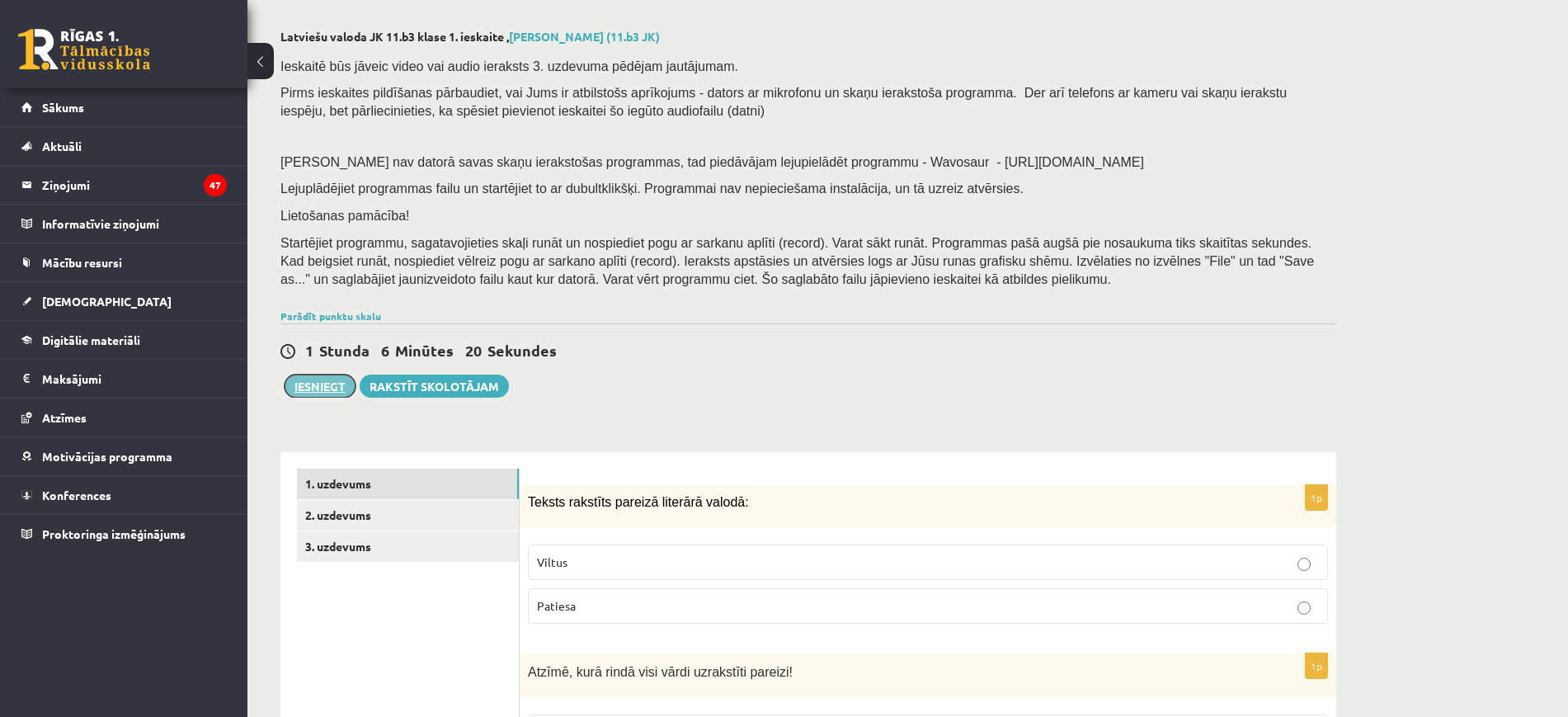
click at [317, 380] on button "Iesniegt" at bounding box center [320, 386] width 71 height 23
click at [359, 502] on link "2. uzdevums" at bounding box center [408, 516] width 222 height 31
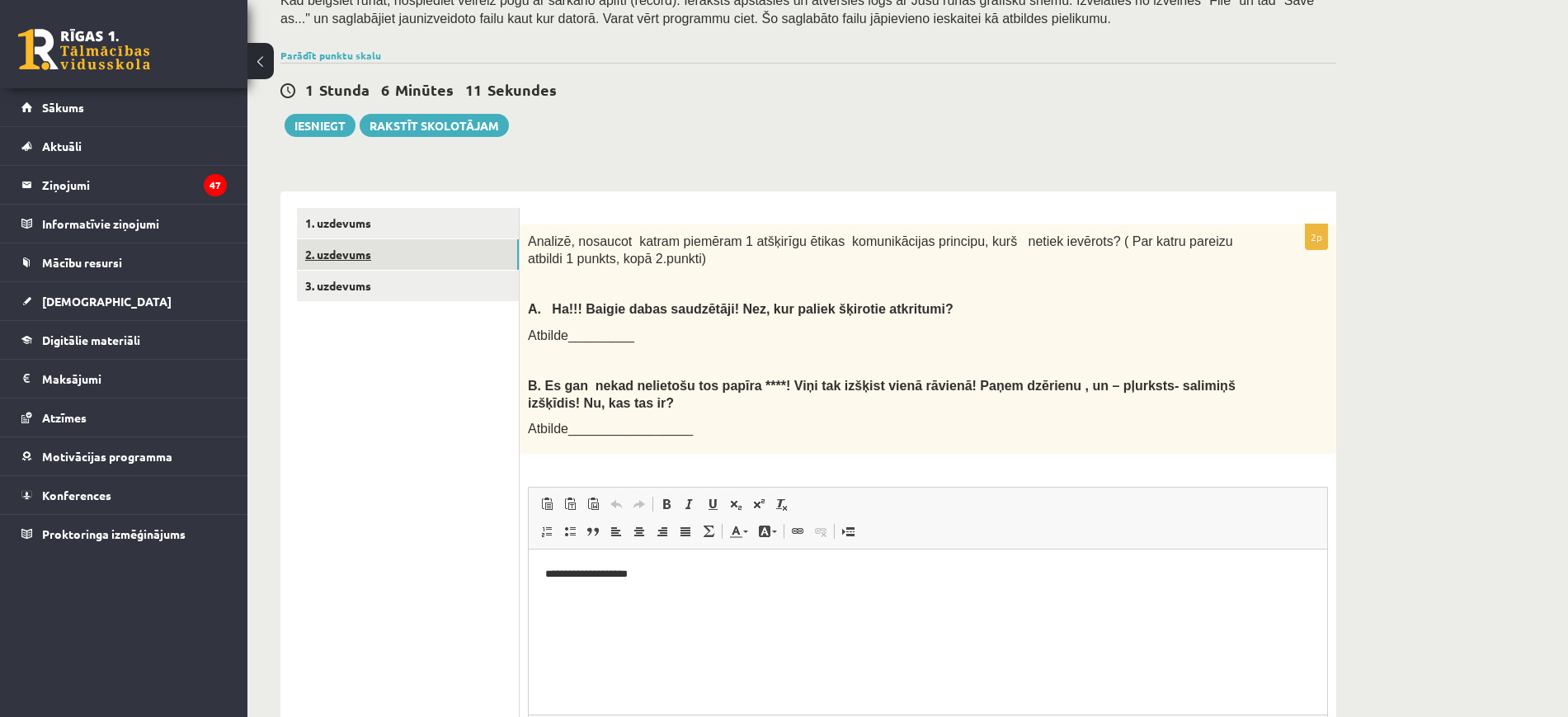
scroll to position [0, 0]
click at [372, 271] on link "3. uzdevums" at bounding box center [408, 286] width 222 height 31
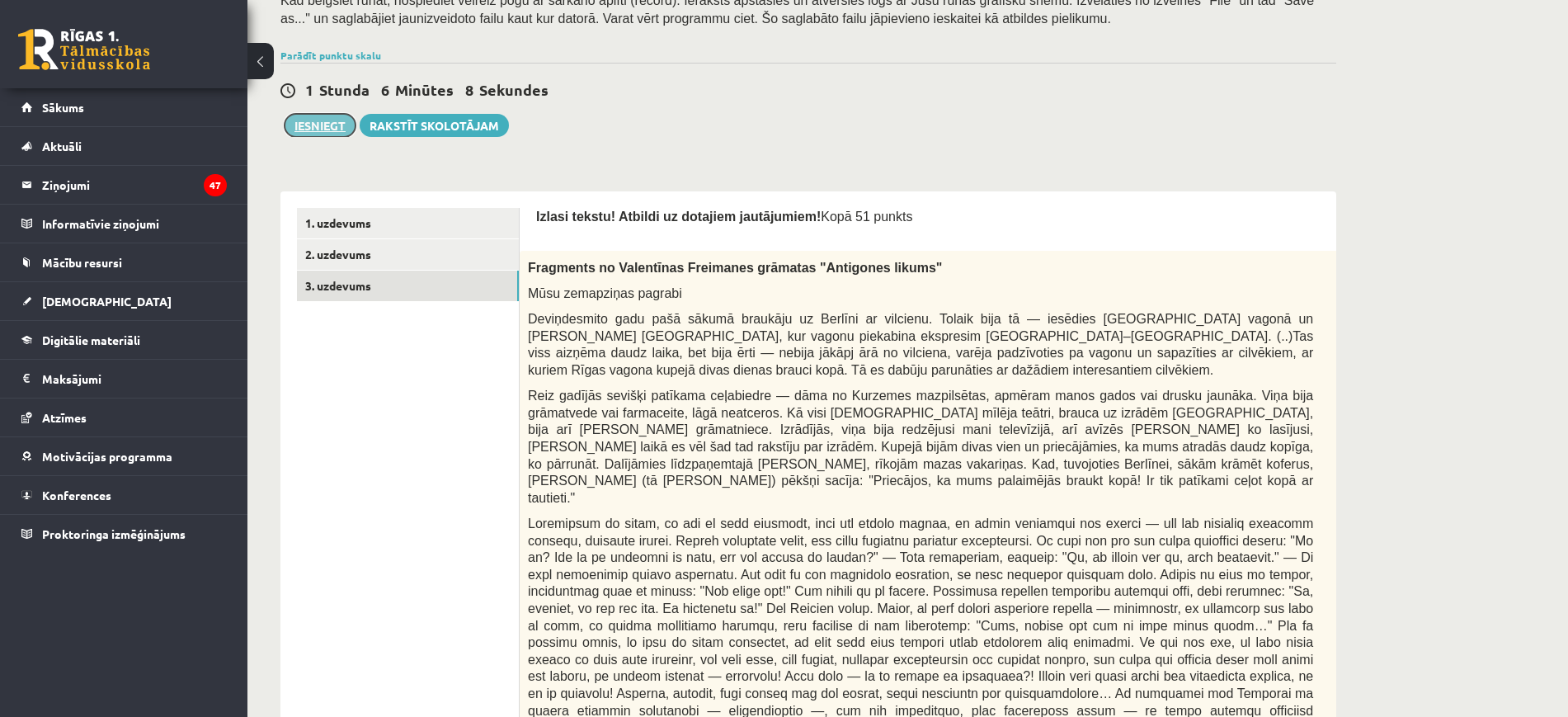
click at [315, 121] on button "Iesniegt" at bounding box center [320, 125] width 71 height 23
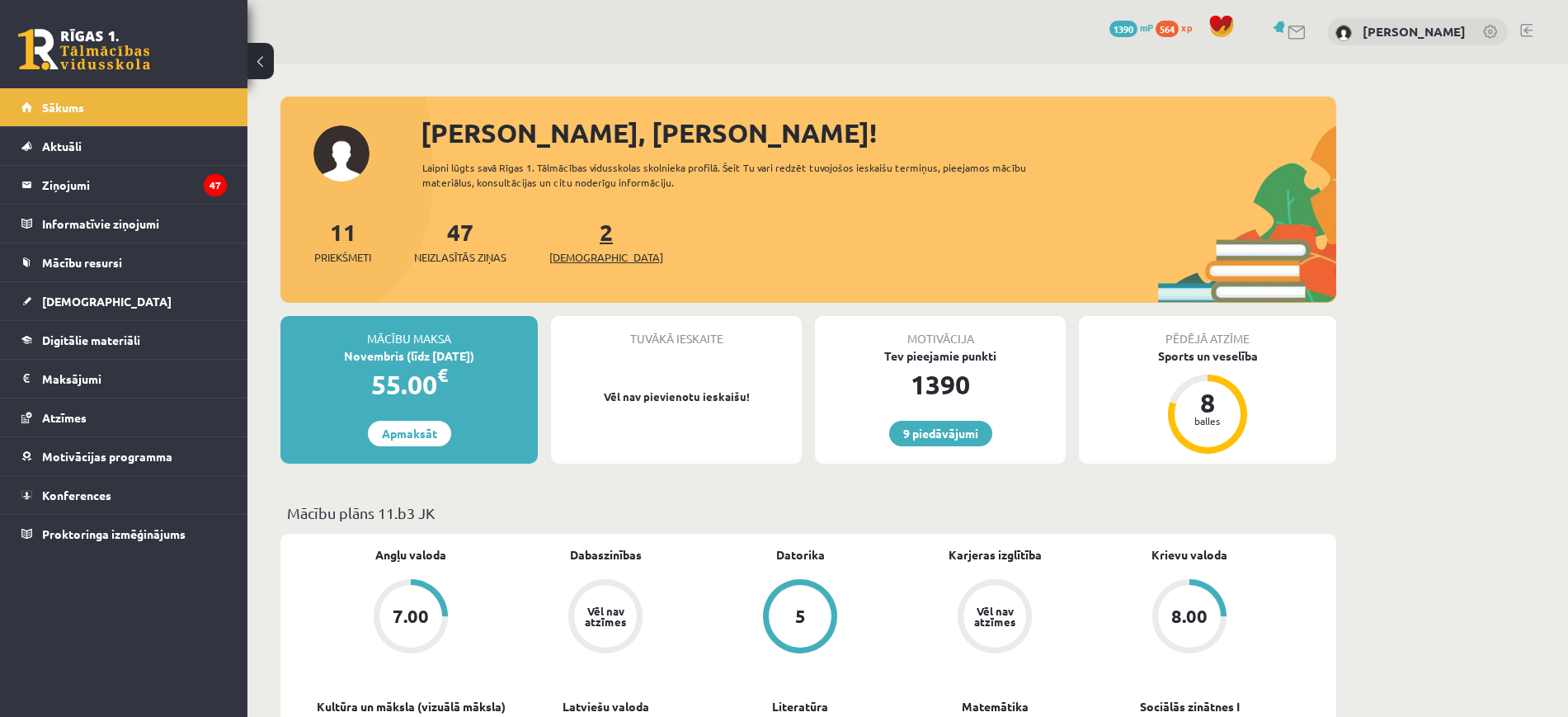
click at [585, 240] on link "2 Ieskaites" at bounding box center [606, 240] width 114 height 48
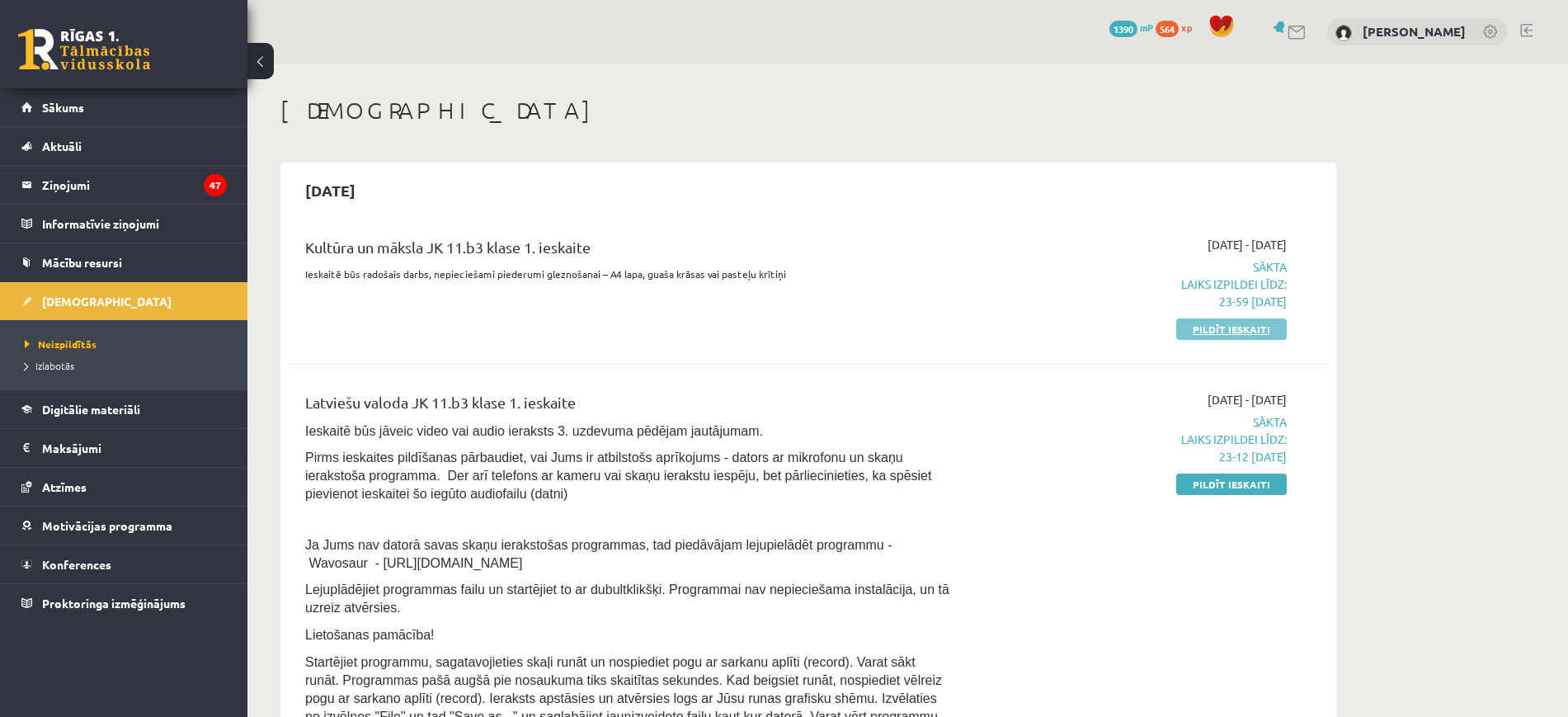
click at [1229, 325] on link "Pildīt ieskaiti" at bounding box center [1232, 329] width 110 height 21
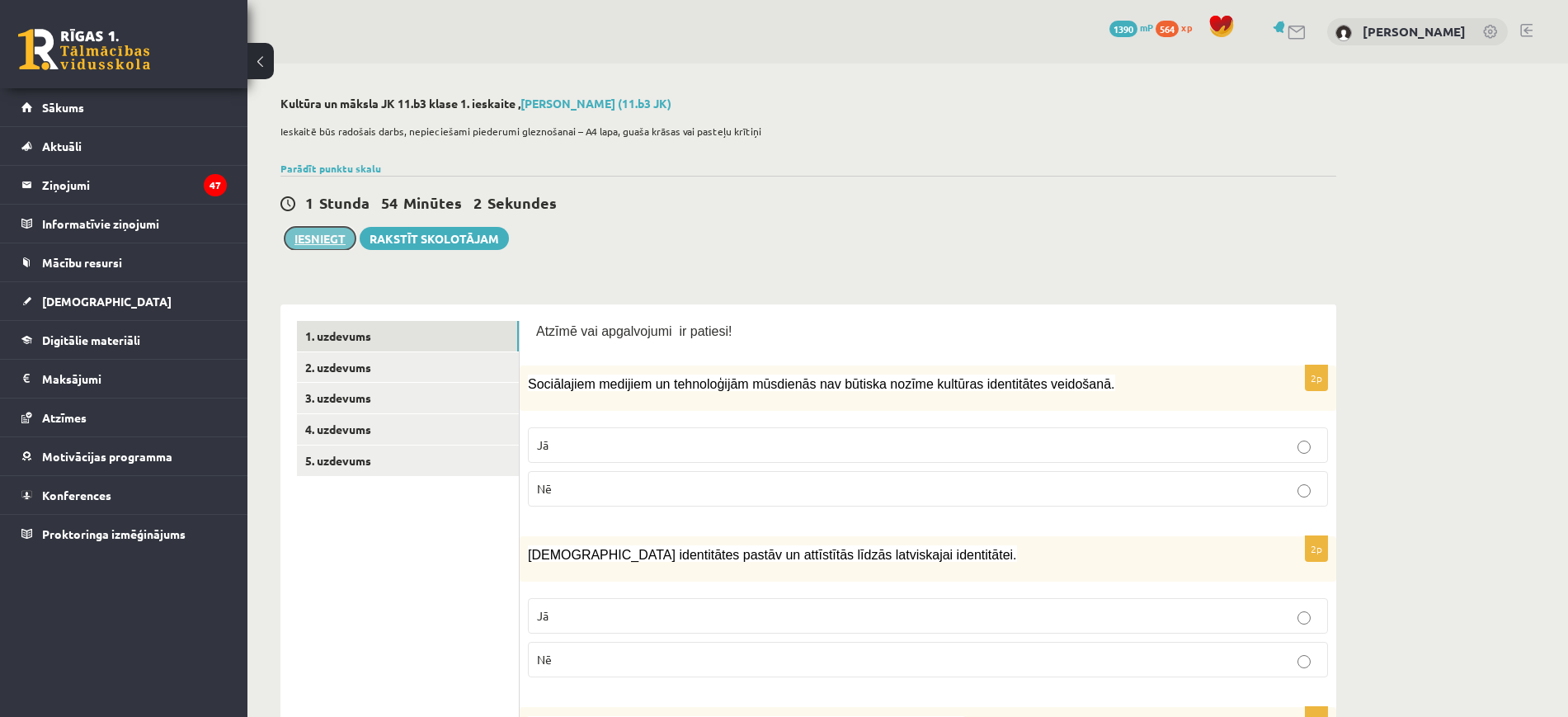
click at [329, 246] on button "Iesniegt" at bounding box center [320, 238] width 71 height 23
click at [382, 370] on link "2. uzdevums" at bounding box center [408, 368] width 222 height 31
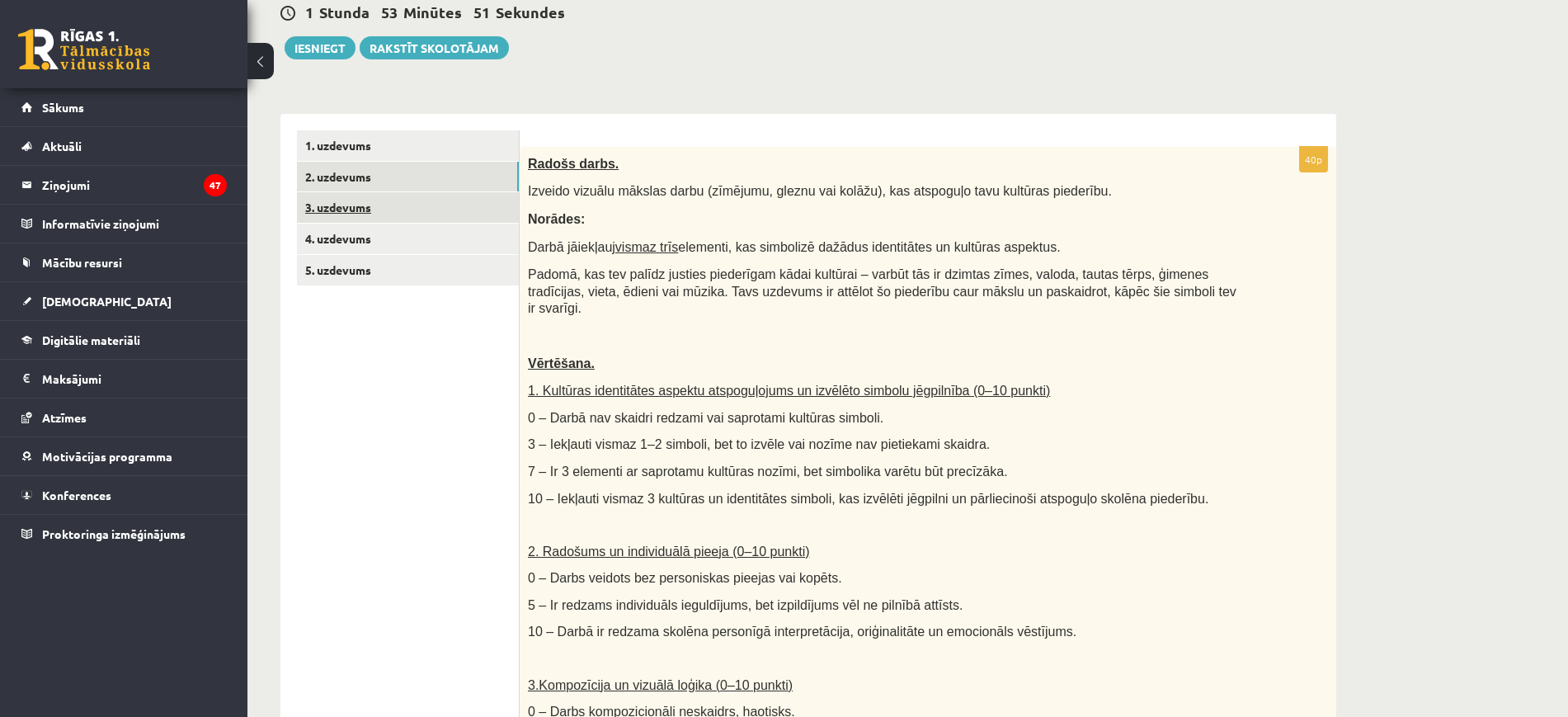
click at [385, 205] on link "3. uzdevums" at bounding box center [408, 207] width 222 height 31
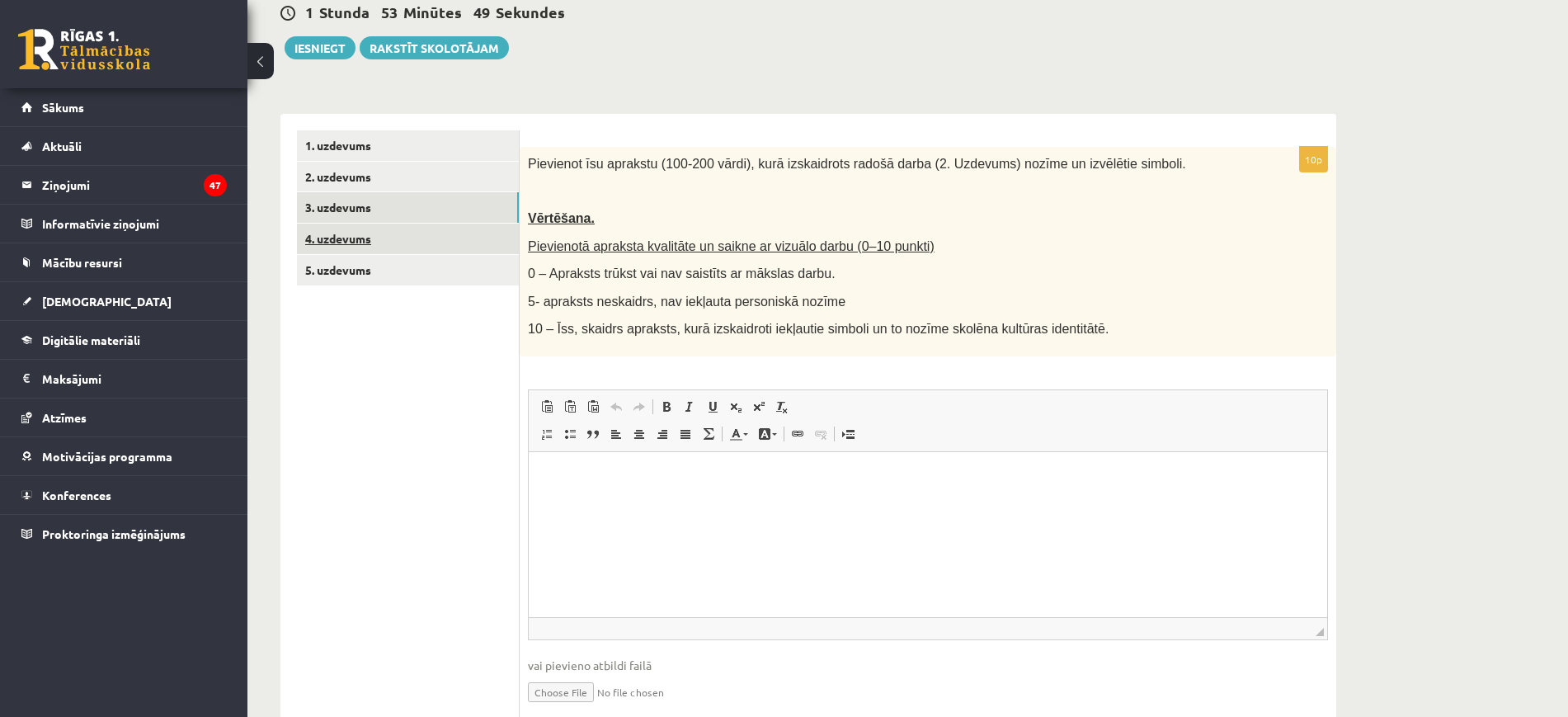
click at [347, 330] on ul "1. uzdevums 2. uzdevums 3. uzdevums 4. uzdevums 5. uzdevums" at bounding box center [409, 431] width 223 height 602
click at [366, 241] on link "4. uzdevums" at bounding box center [408, 239] width 222 height 31
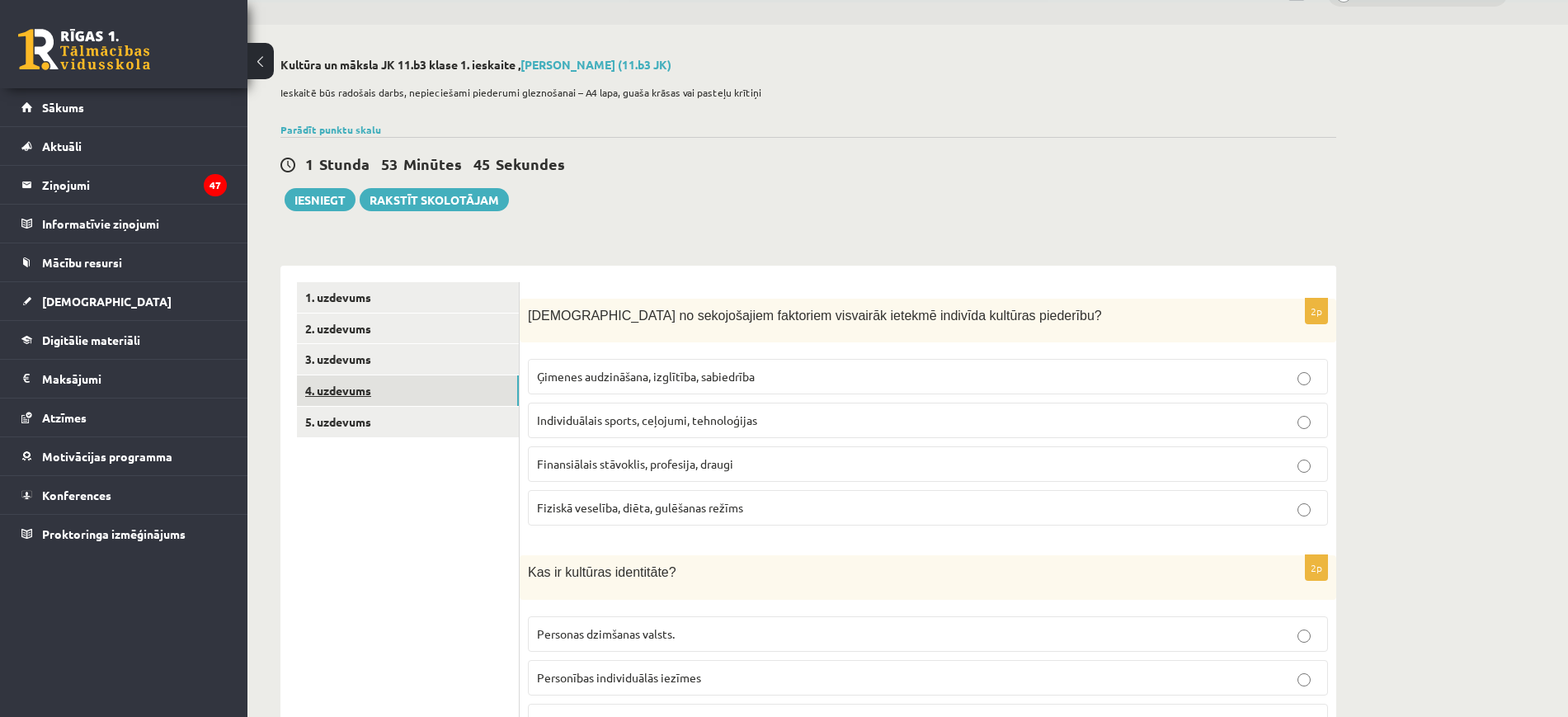
scroll to position [38, 0]
click at [324, 415] on link "5. uzdevums" at bounding box center [408, 423] width 222 height 31
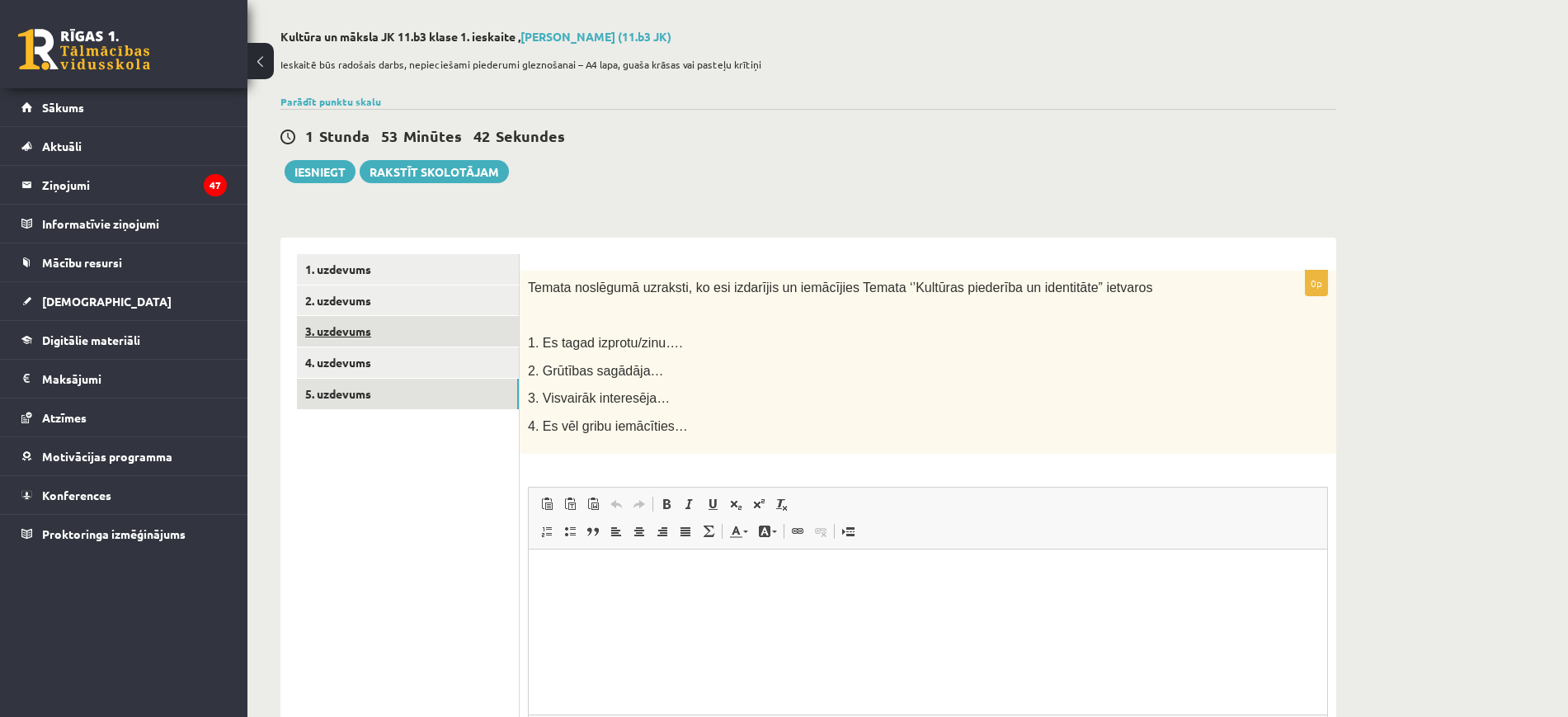
scroll to position [0, 0]
click at [348, 280] on link "1. uzdevums" at bounding box center [408, 269] width 222 height 31
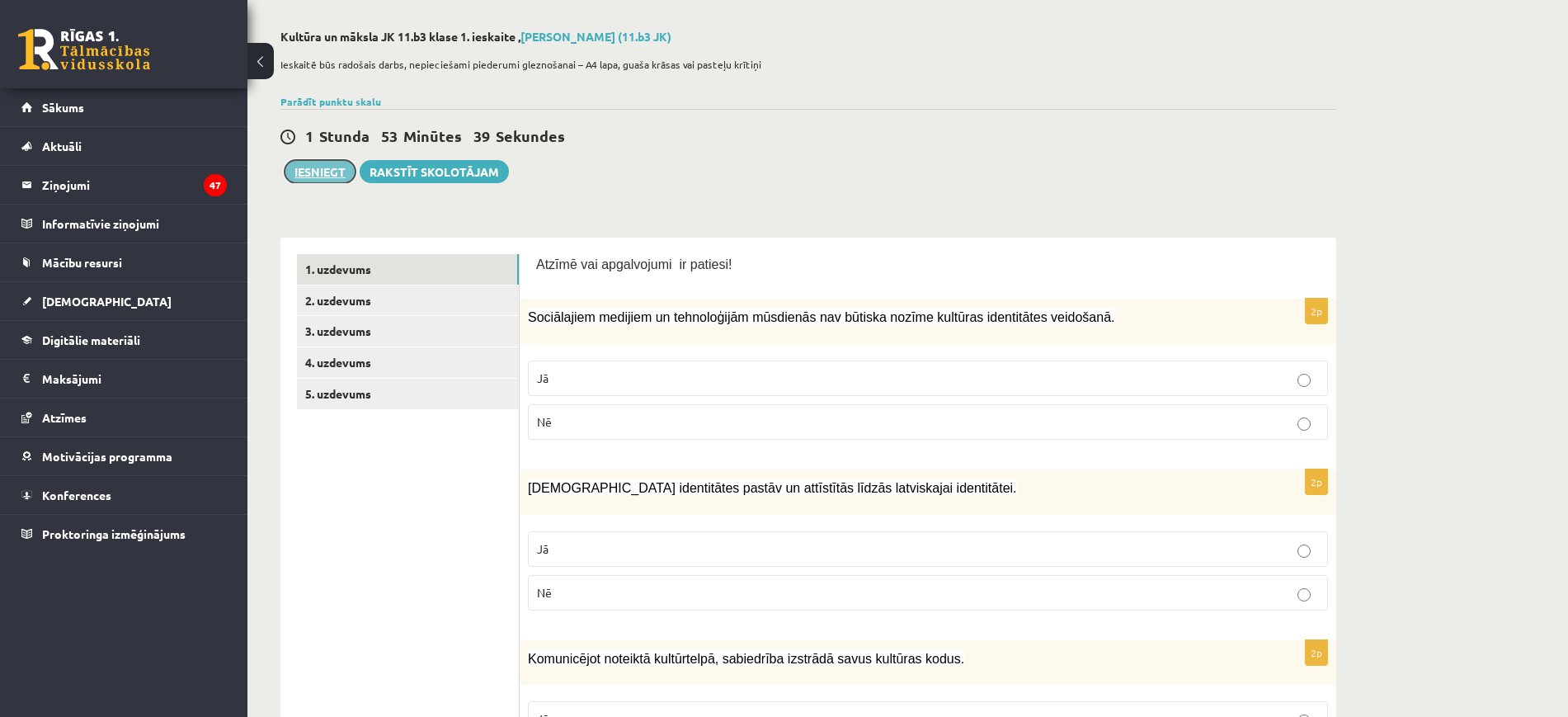
click at [322, 161] on button "Iesniegt" at bounding box center [320, 171] width 71 height 23
